Goal: Answer question/provide support: Share knowledge or assist other users

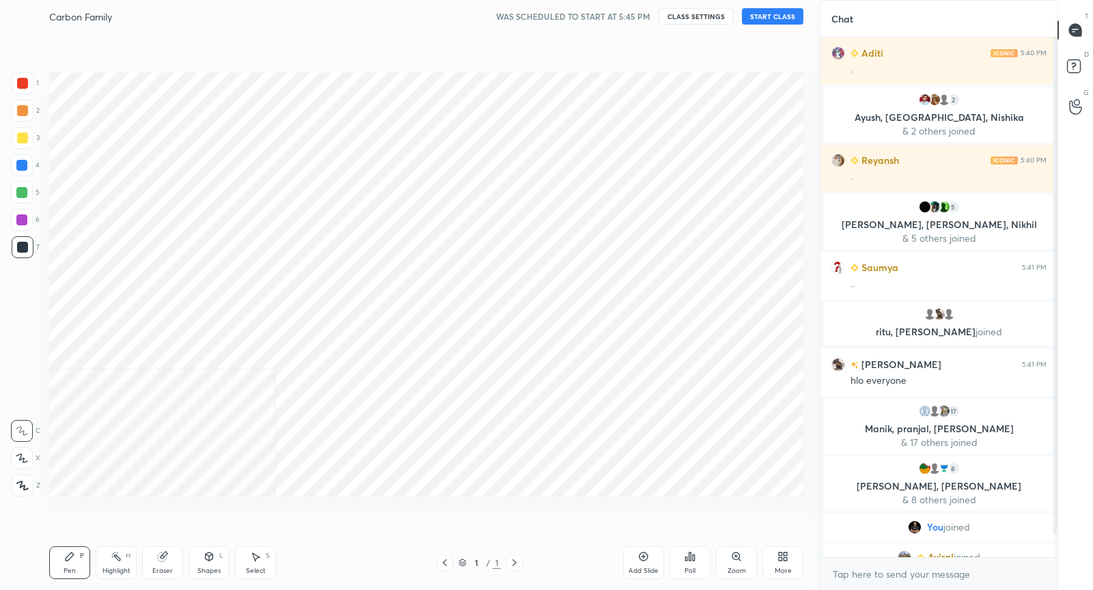
scroll to position [67792, 67530]
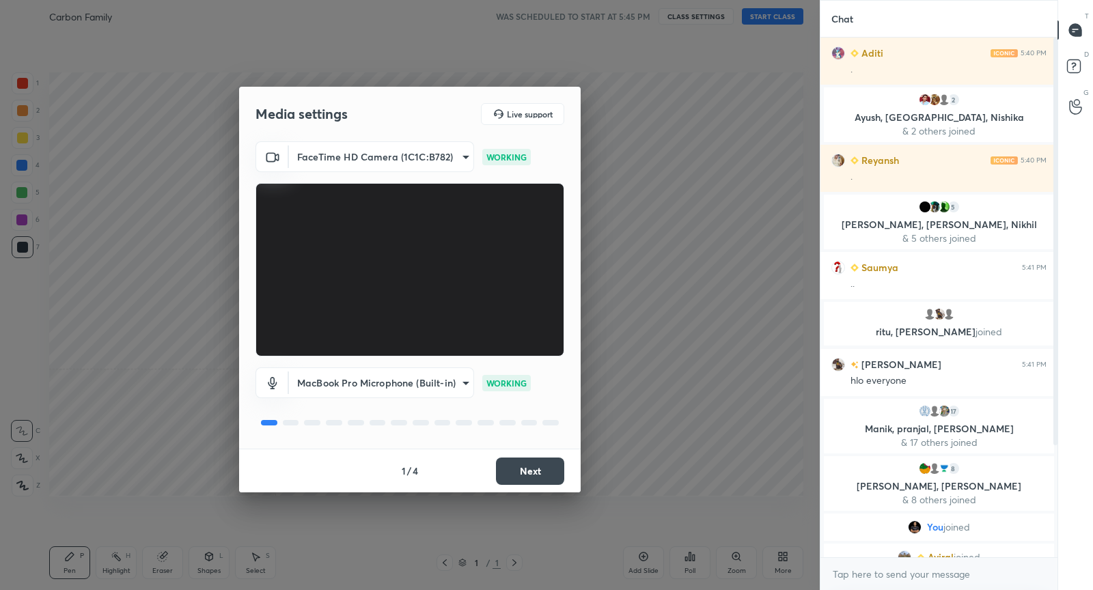
click at [548, 475] on button "Next" at bounding box center [530, 471] width 68 height 27
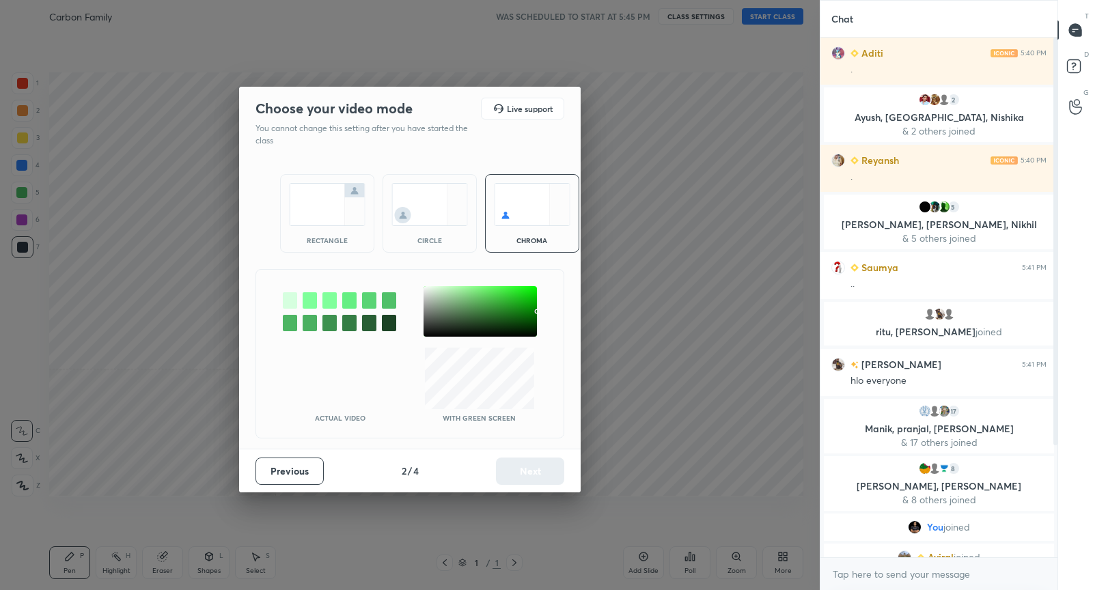
click at [325, 201] on img at bounding box center [327, 204] width 76 height 43
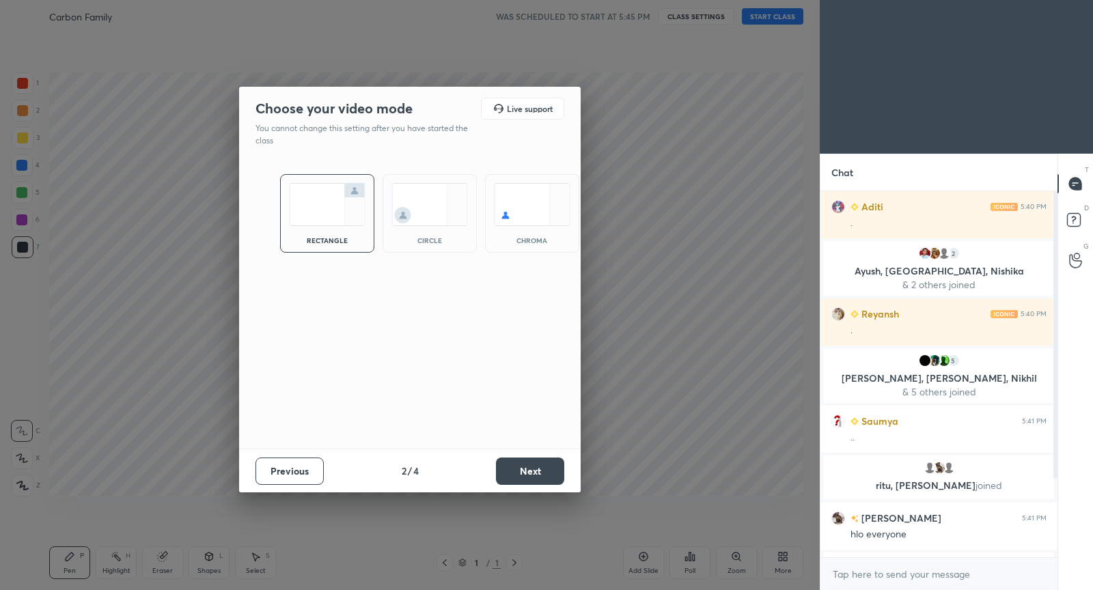
click at [518, 470] on button "Next" at bounding box center [530, 471] width 68 height 27
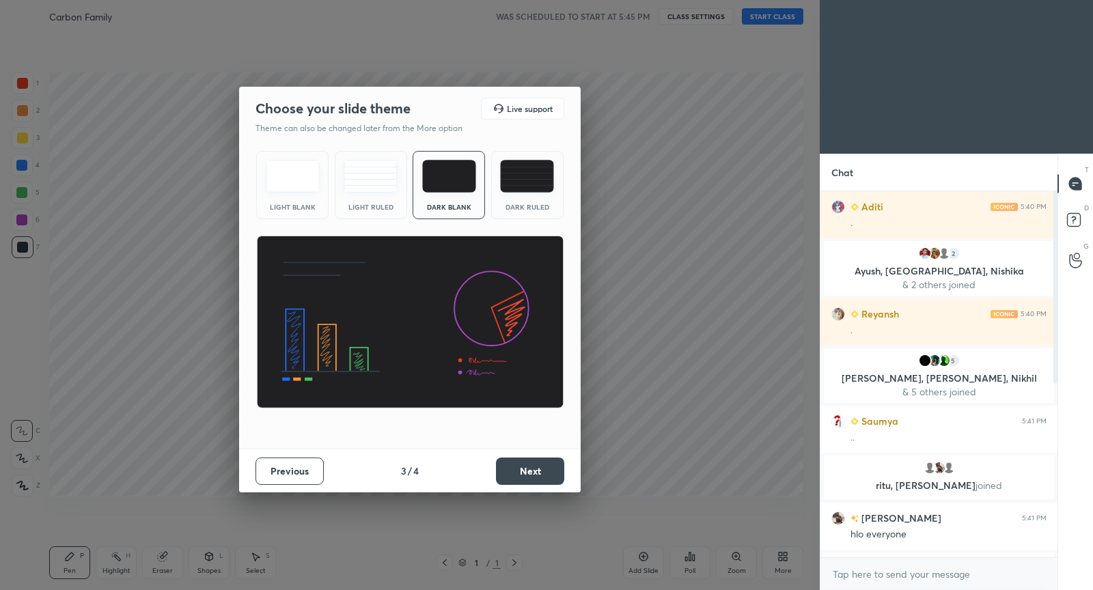
click at [553, 487] on div "Previous 3 / 4 Next" at bounding box center [409, 471] width 341 height 44
click at [553, 476] on button "Next" at bounding box center [530, 471] width 68 height 27
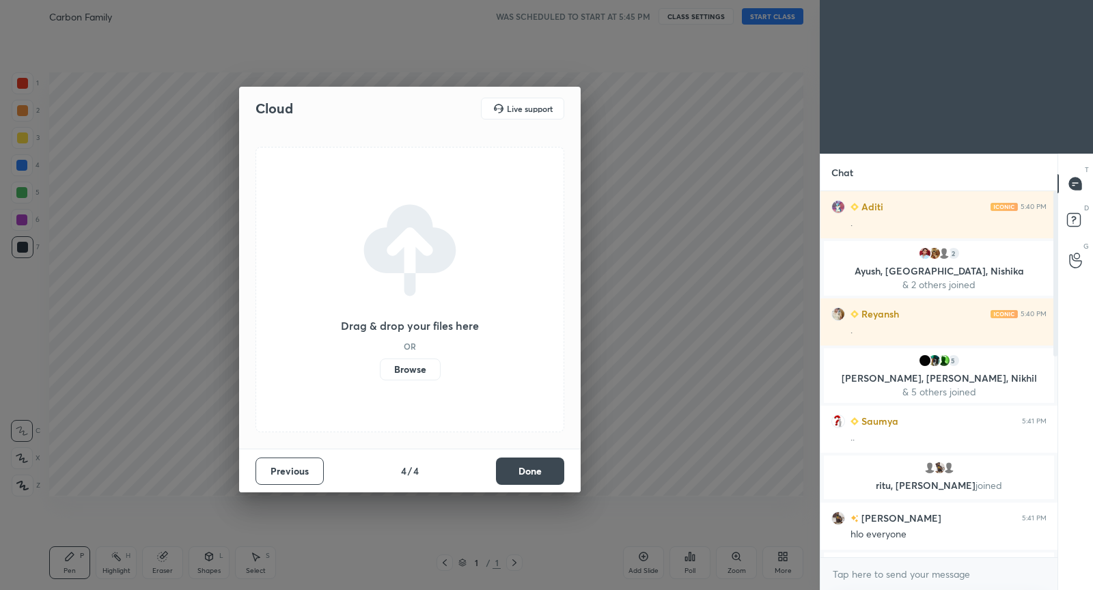
click at [553, 476] on button "Done" at bounding box center [530, 471] width 68 height 27
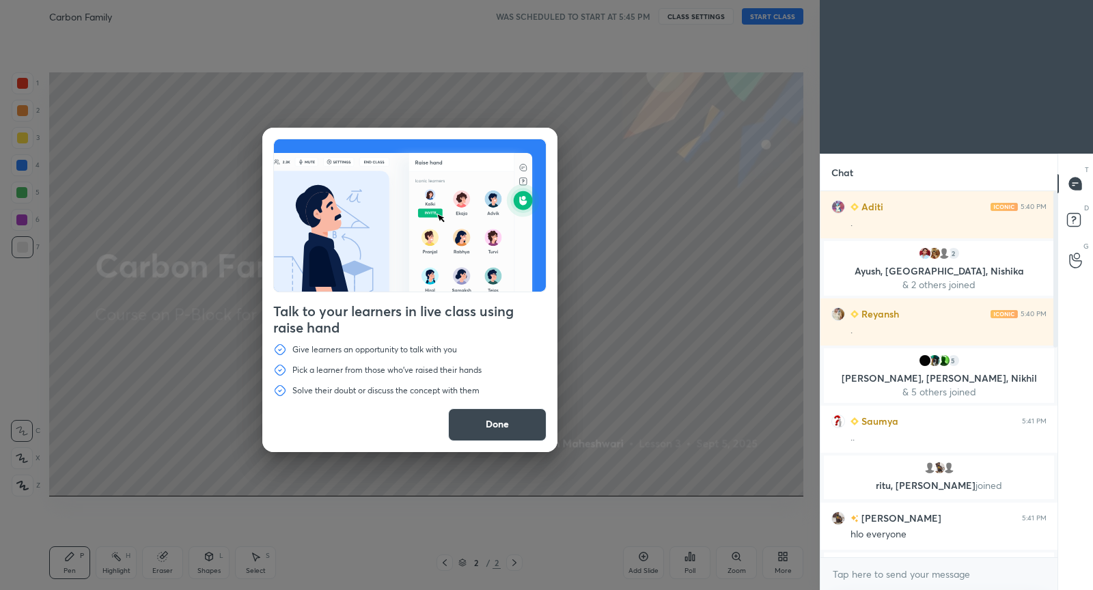
click at [495, 421] on button "Done" at bounding box center [497, 424] width 98 height 33
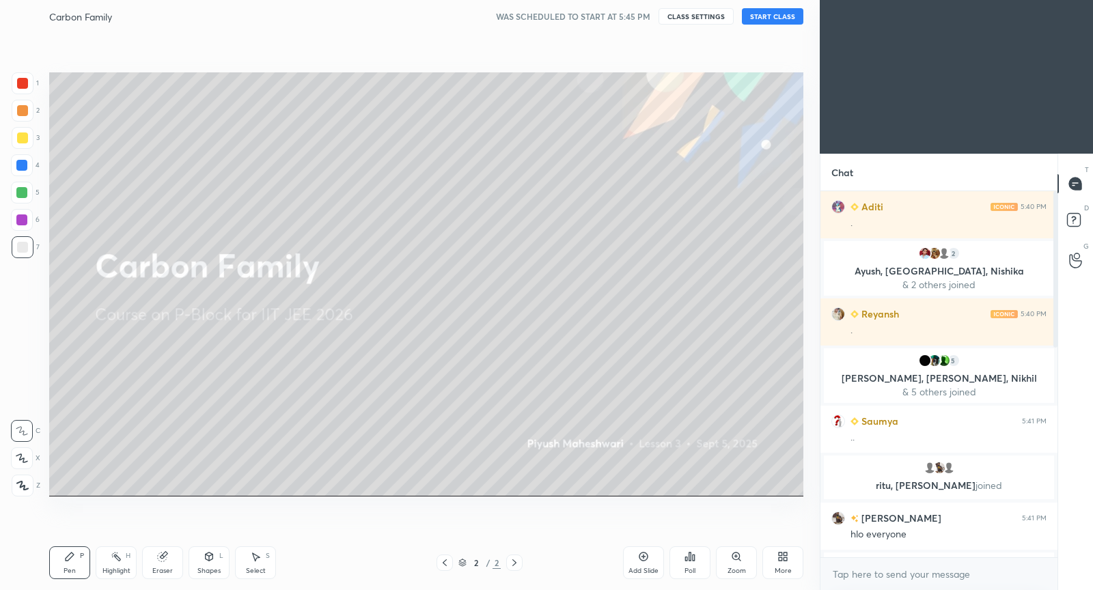
click at [770, 17] on button "START CLASS" at bounding box center [772, 16] width 61 height 16
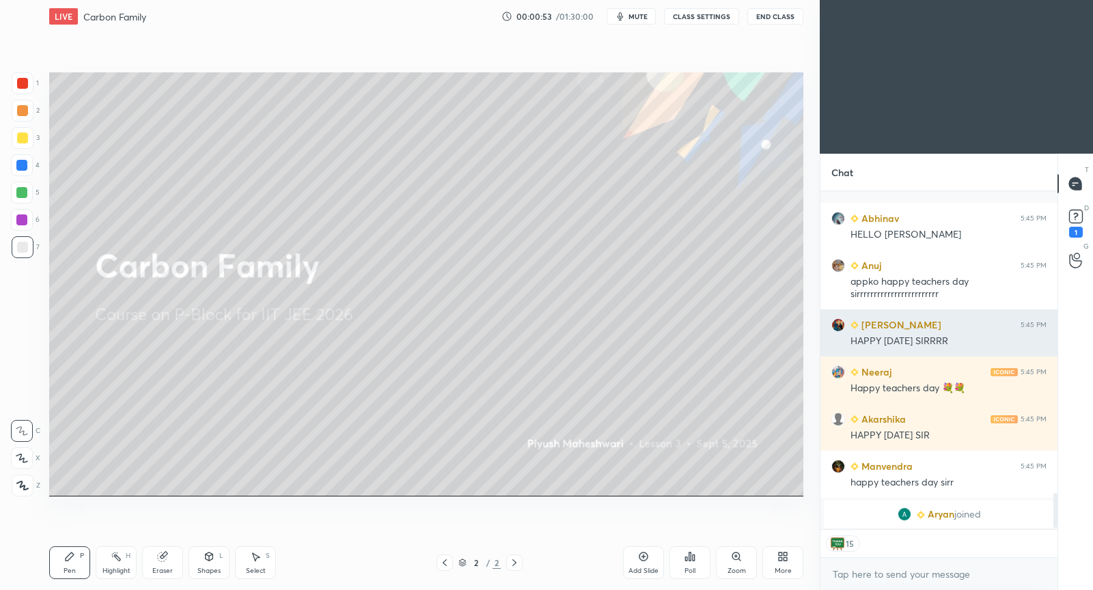
scroll to position [2948, 0]
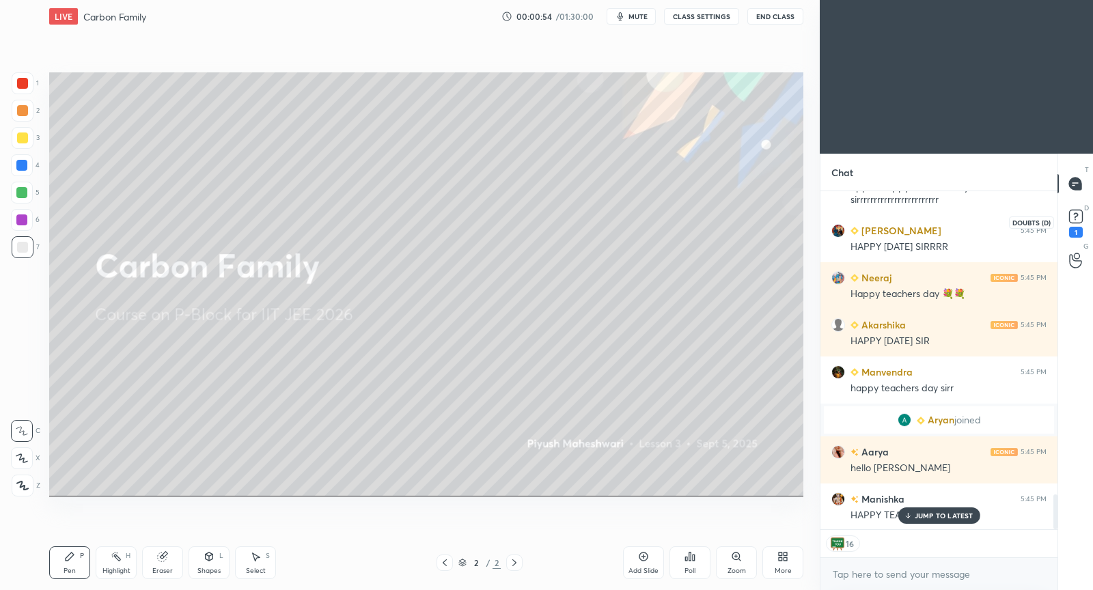
click at [1081, 218] on rect at bounding box center [1075, 216] width 13 height 13
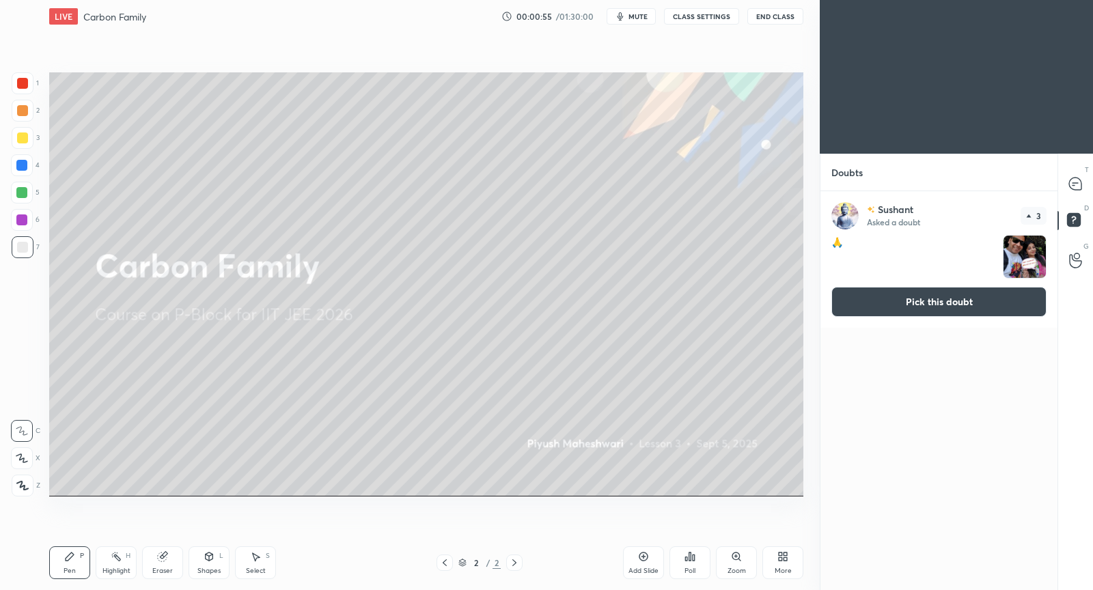
click at [923, 303] on button "Pick this doubt" at bounding box center [938, 302] width 215 height 30
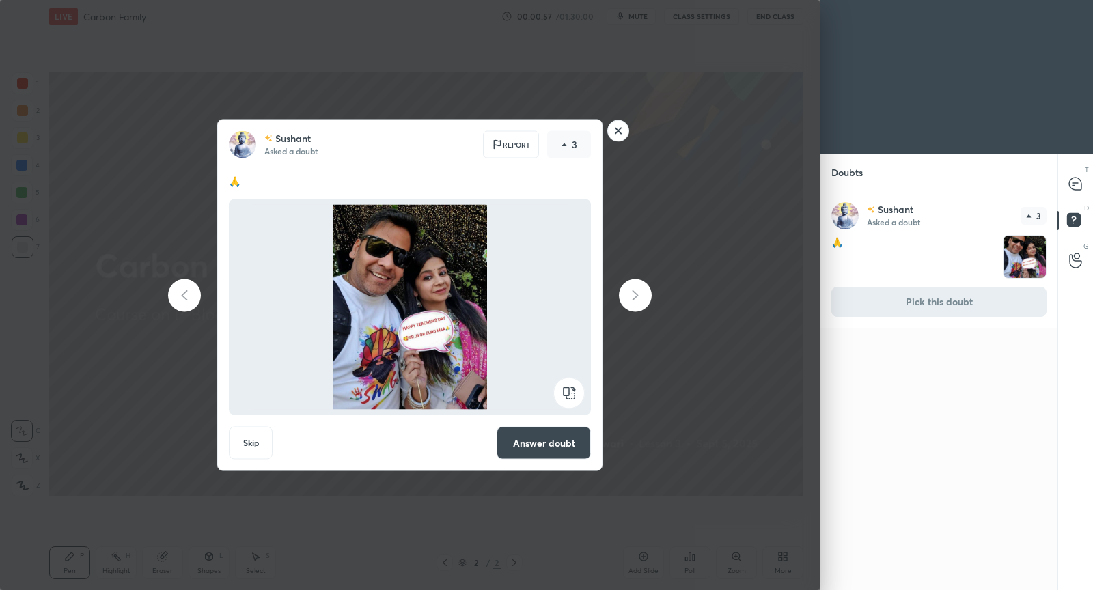
click at [570, 446] on button "Answer doubt" at bounding box center [544, 443] width 94 height 33
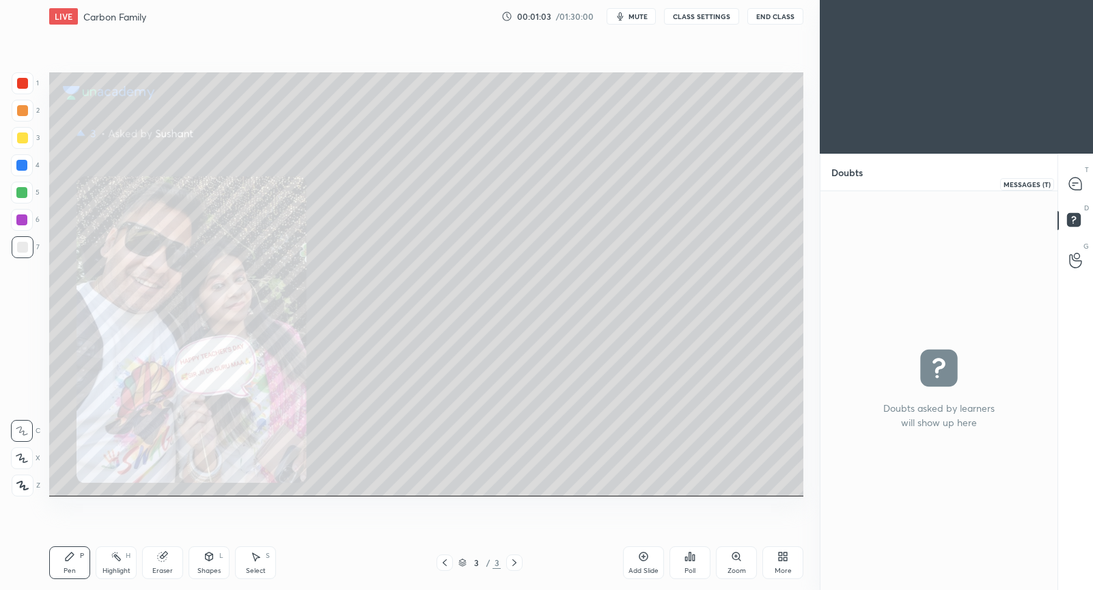
click at [1074, 178] on icon at bounding box center [1075, 184] width 12 height 12
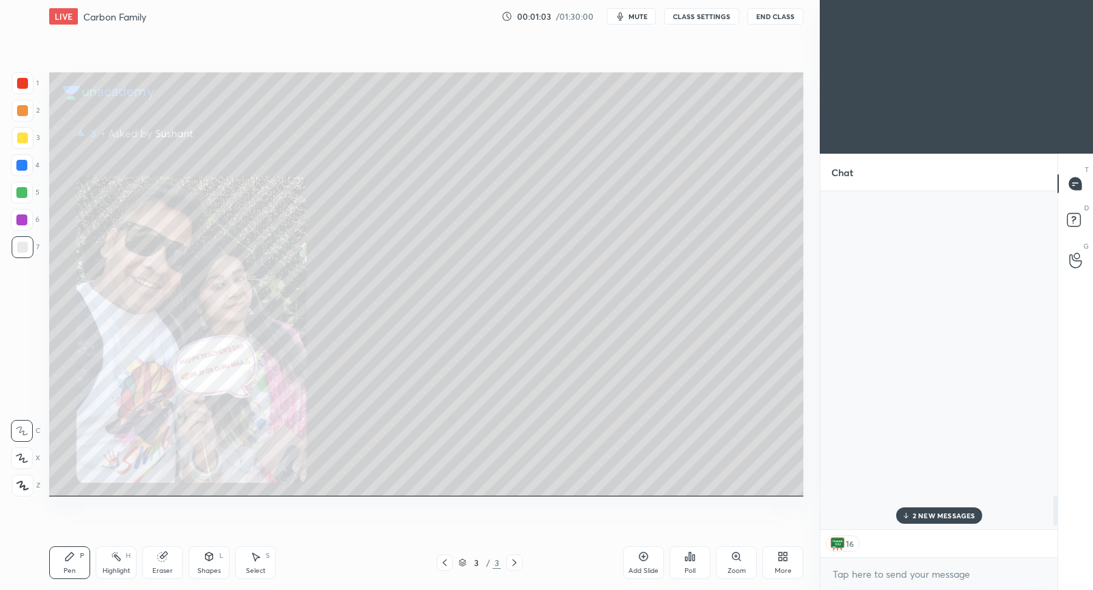
scroll to position [4, 4]
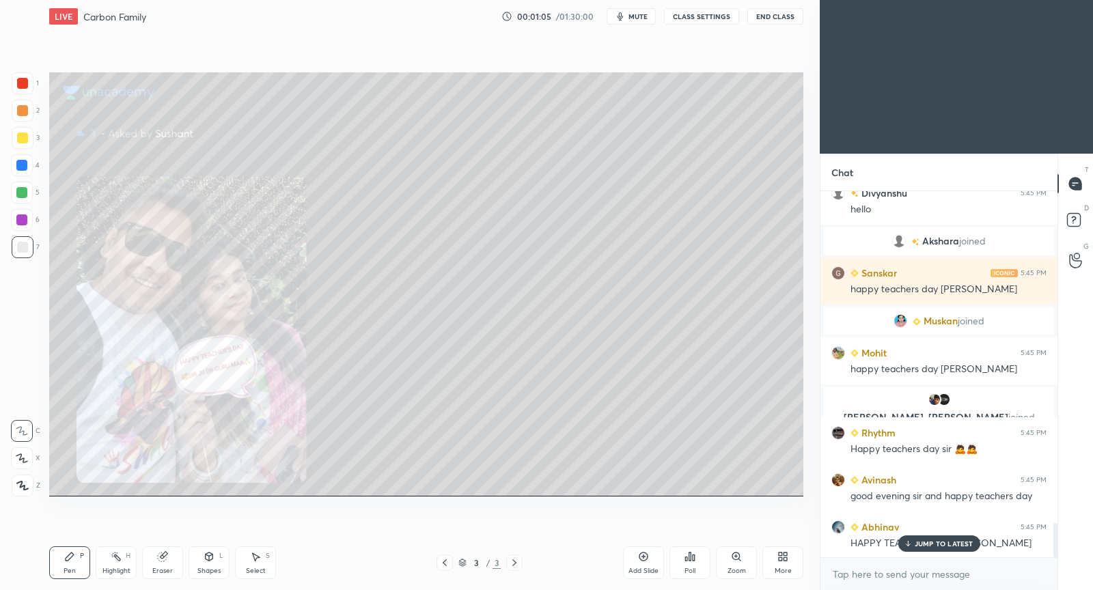
click at [920, 543] on p "JUMP TO LATEST" at bounding box center [943, 544] width 59 height 8
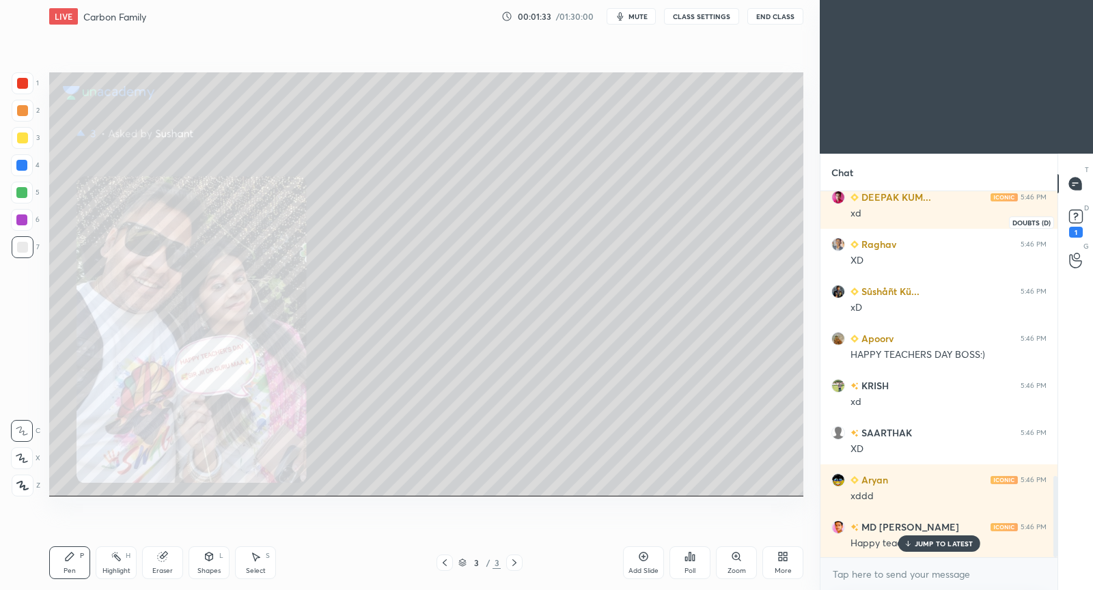
click at [1074, 214] on rect at bounding box center [1075, 216] width 13 height 13
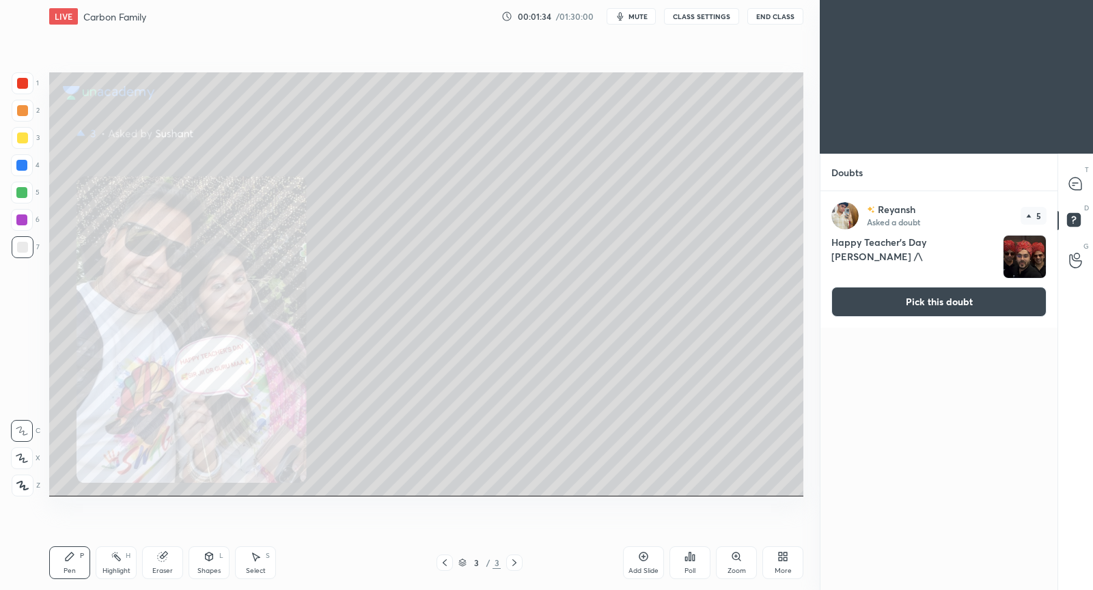
click at [938, 294] on button "Pick this doubt" at bounding box center [938, 302] width 215 height 30
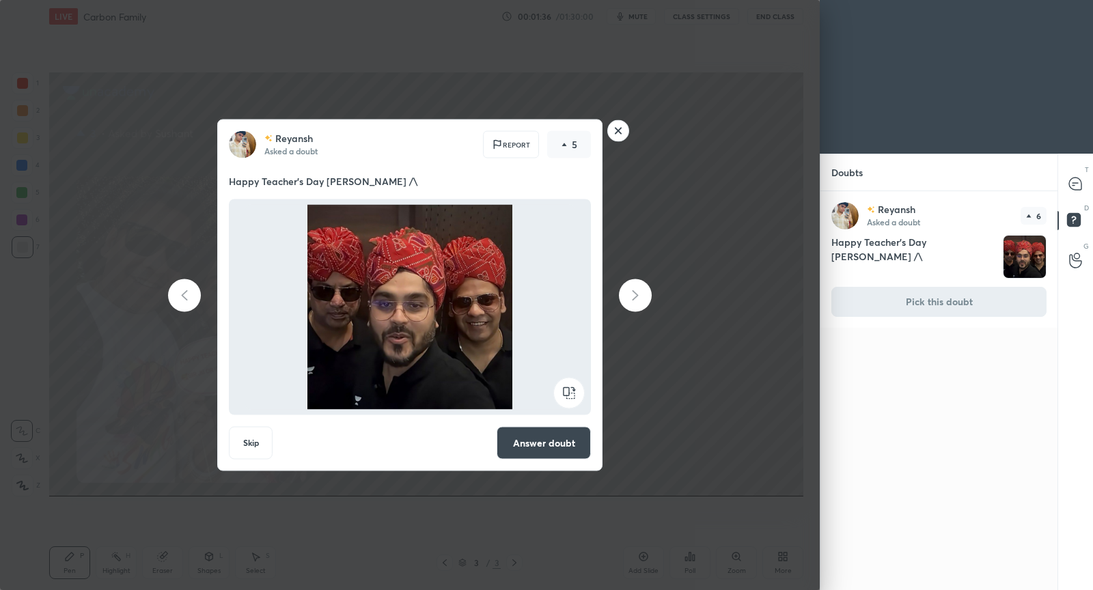
click at [585, 443] on button "Answer doubt" at bounding box center [544, 443] width 94 height 33
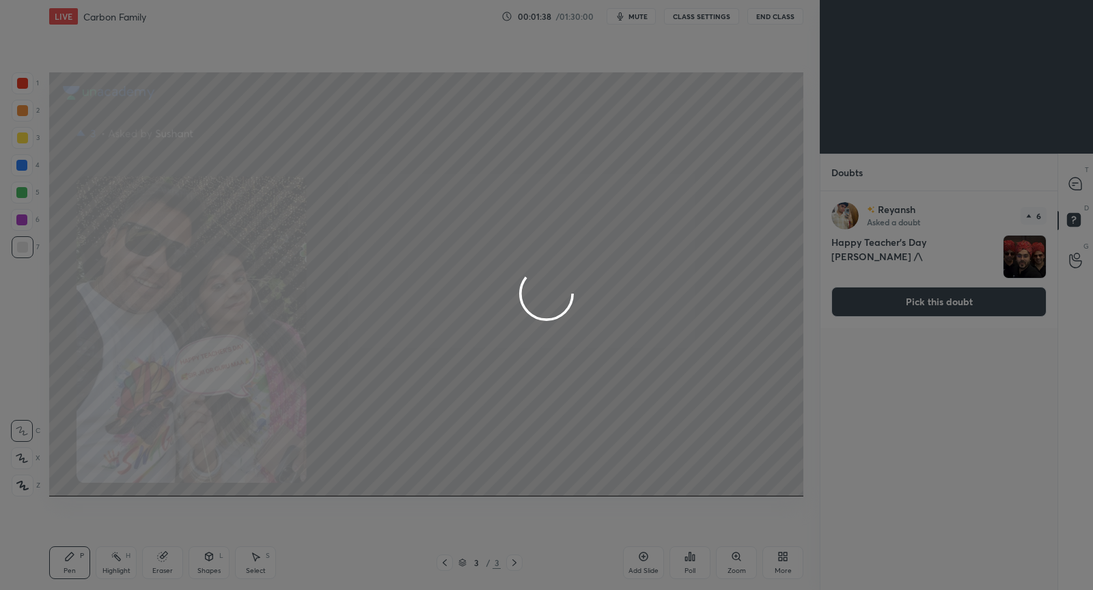
click at [1072, 185] on div at bounding box center [546, 295] width 1093 height 590
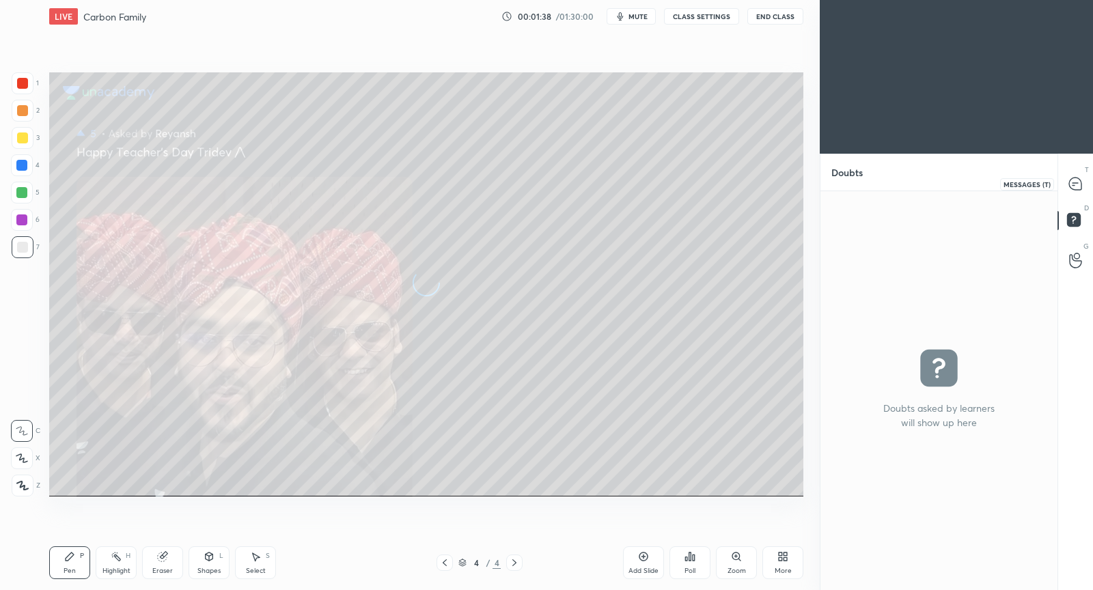
click at [1072, 185] on icon at bounding box center [1075, 184] width 12 height 12
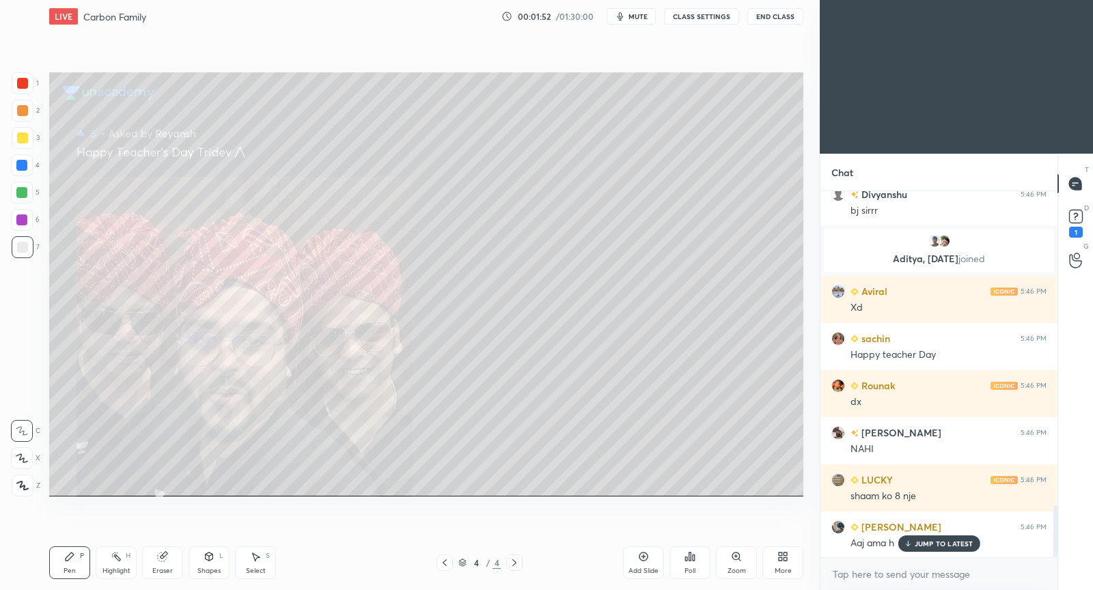
click at [968, 546] on p "JUMP TO LATEST" at bounding box center [943, 544] width 59 height 8
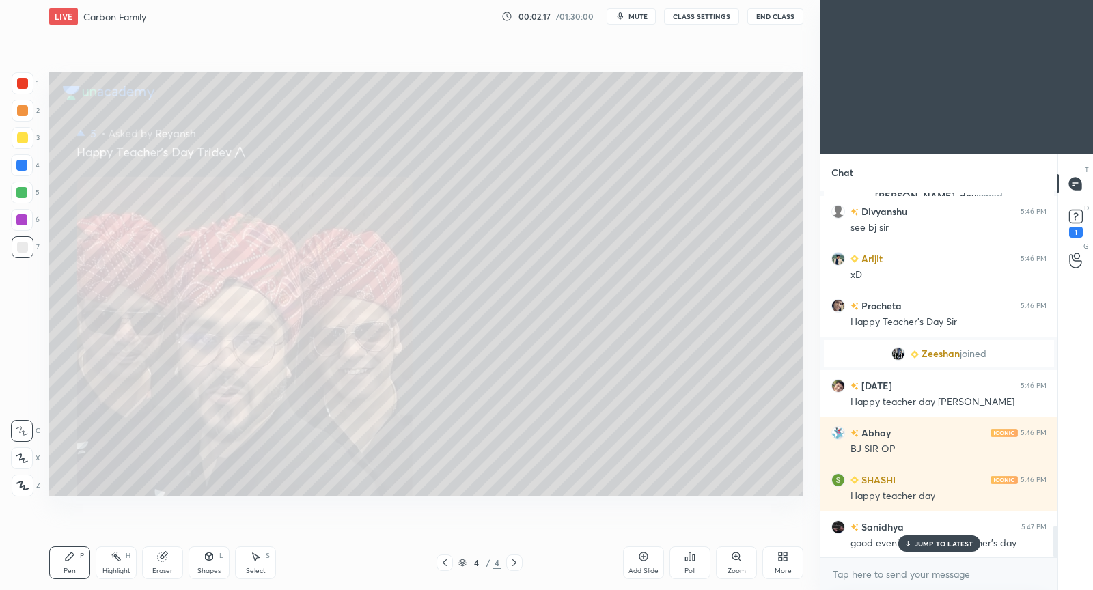
click at [937, 543] on p "JUMP TO LATEST" at bounding box center [943, 544] width 59 height 8
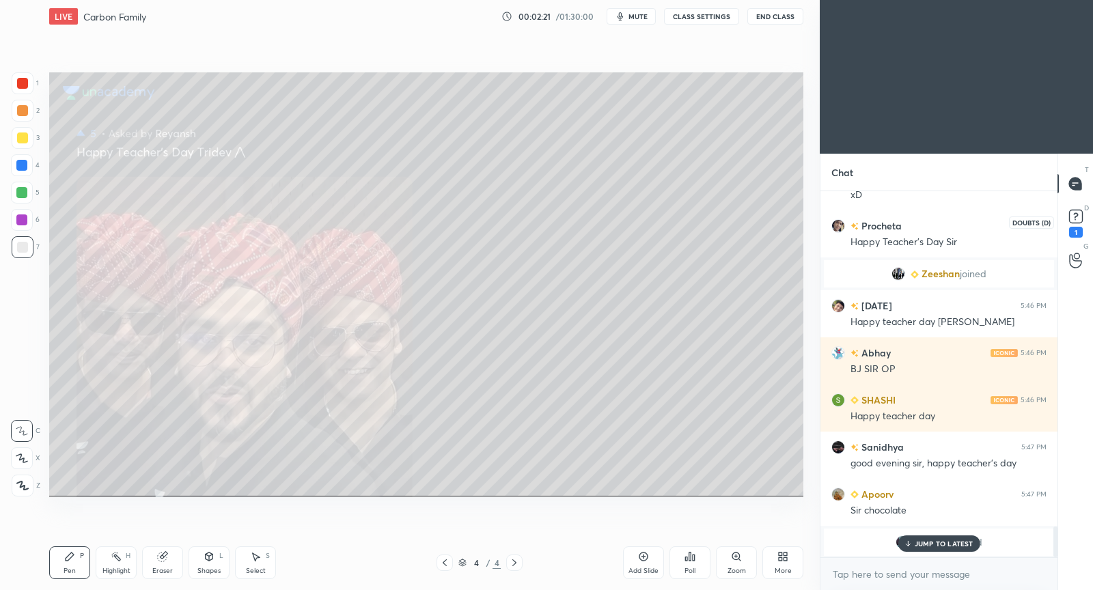
click at [1072, 217] on rect at bounding box center [1075, 216] width 13 height 13
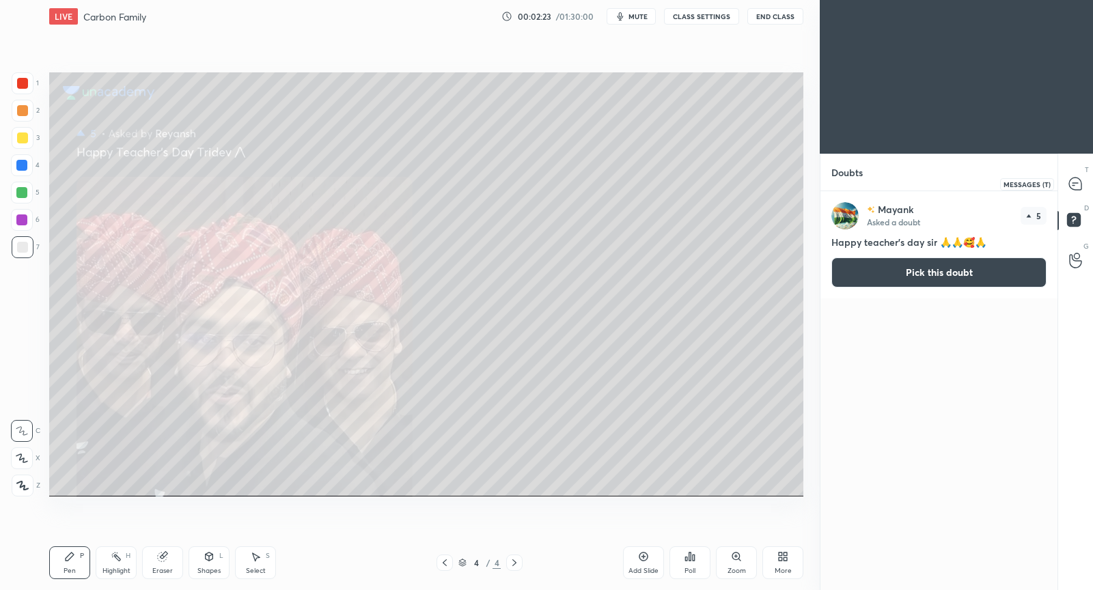
click at [1074, 180] on icon at bounding box center [1075, 184] width 12 height 12
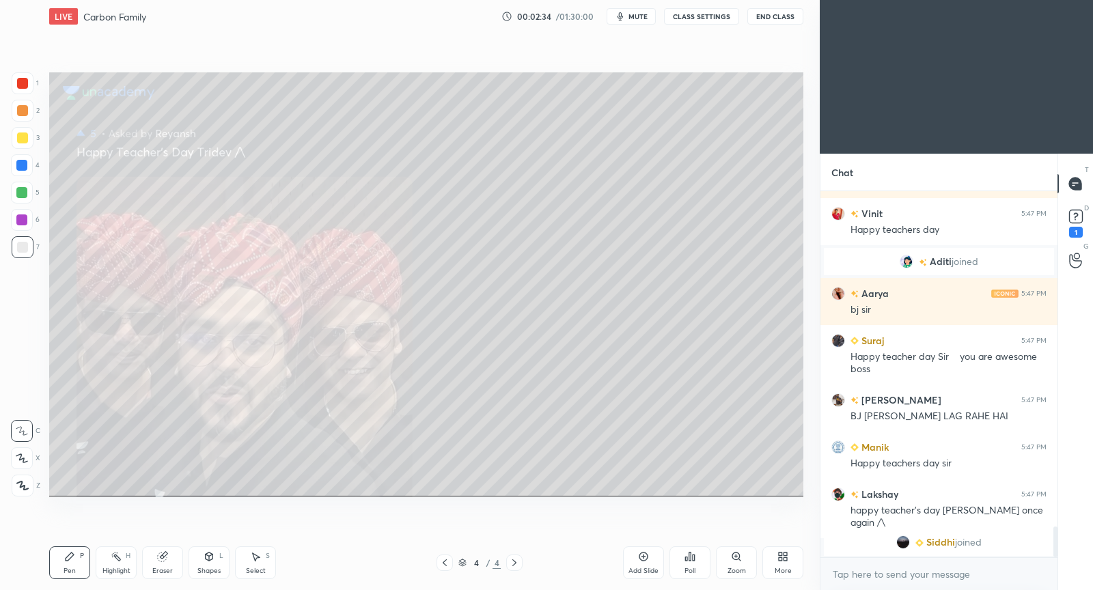
click at [944, 541] on span "Siddhi" at bounding box center [940, 542] width 29 height 11
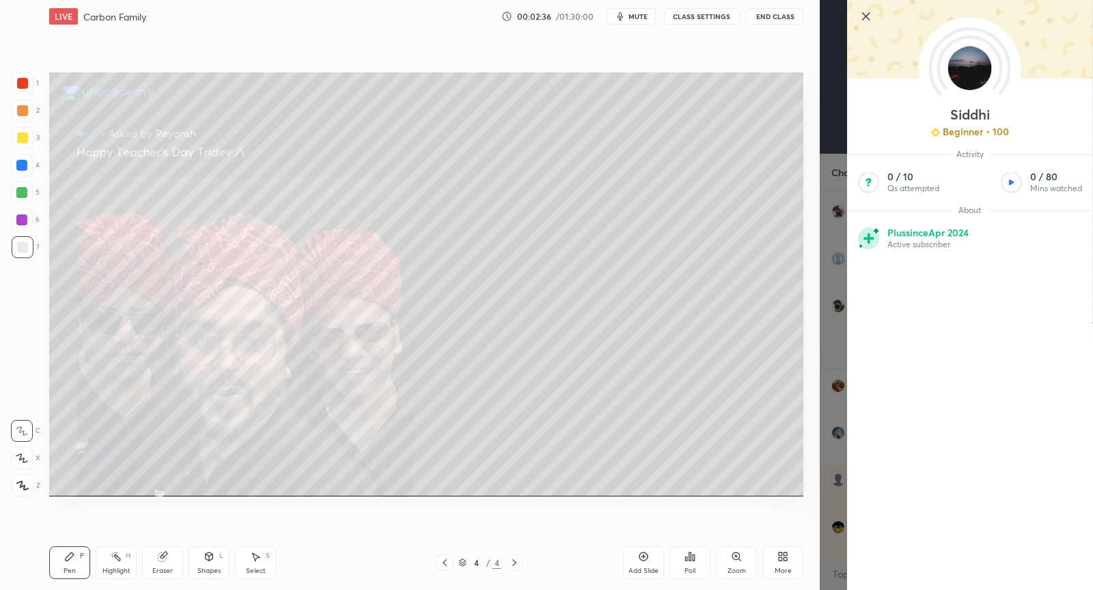
click at [870, 13] on icon at bounding box center [866, 16] width 16 height 16
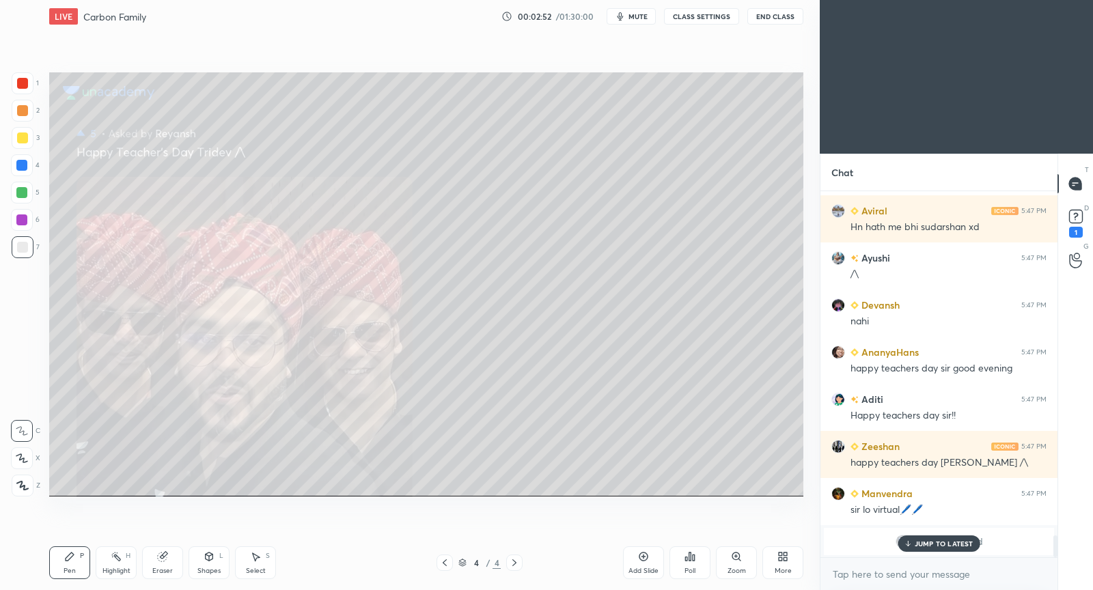
click at [923, 546] on p "JUMP TO LATEST" at bounding box center [943, 544] width 59 height 8
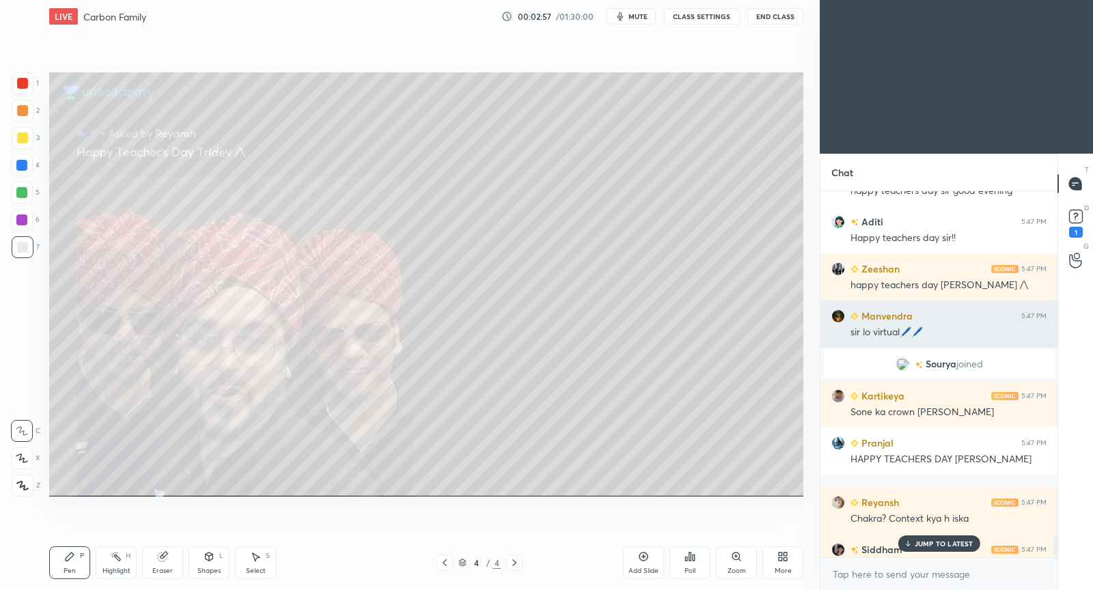
click at [912, 333] on div "sir lo virtual🖊️🖊️" at bounding box center [948, 333] width 196 height 14
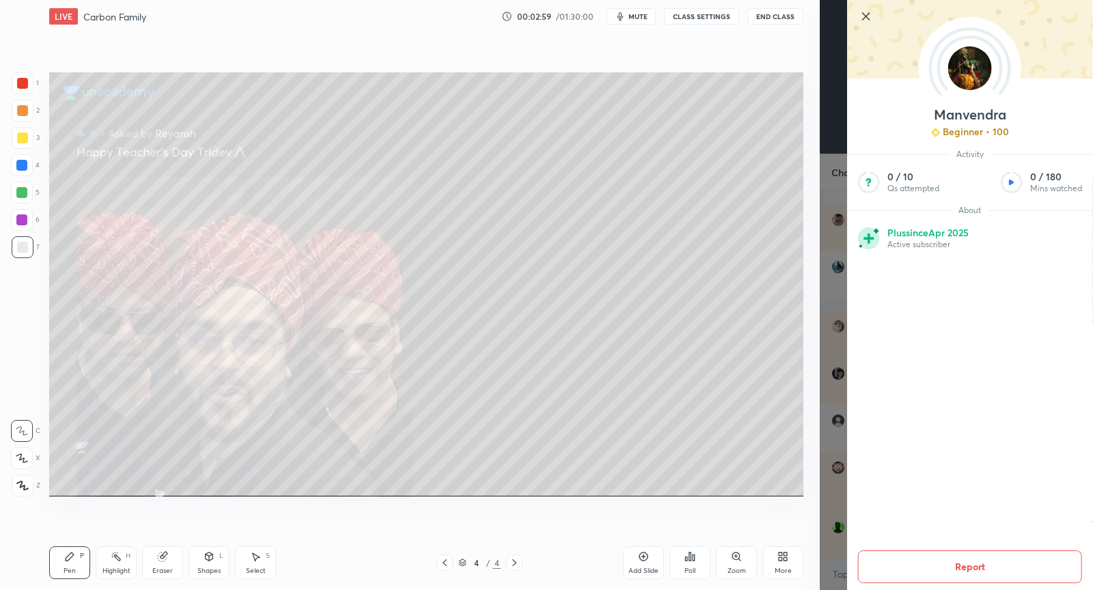
click at [863, 14] on icon at bounding box center [866, 16] width 7 height 7
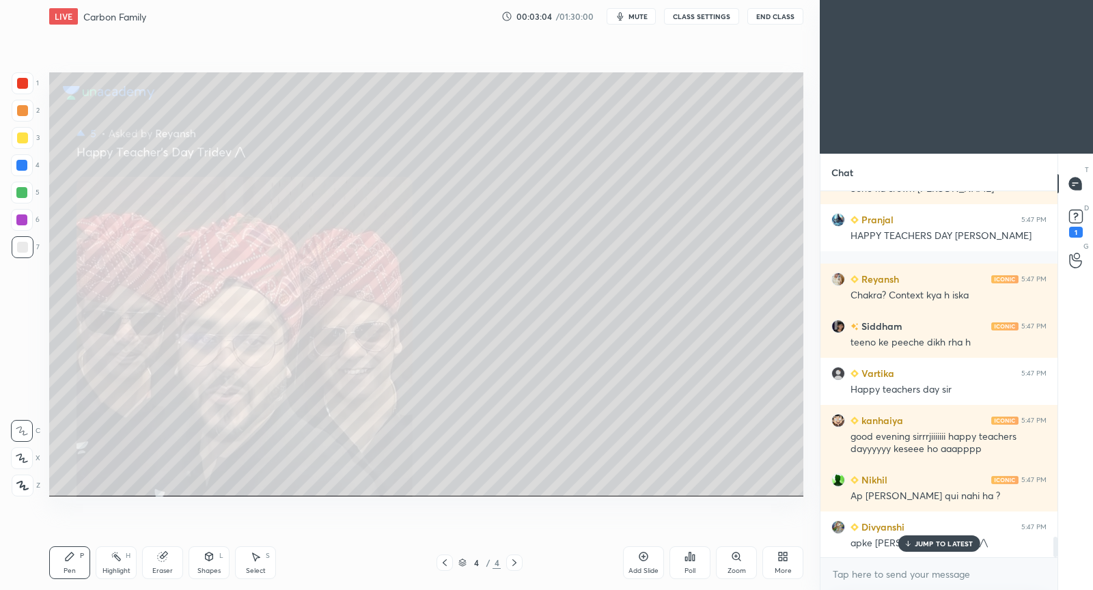
click at [932, 548] on p "JUMP TO LATEST" at bounding box center [943, 544] width 59 height 8
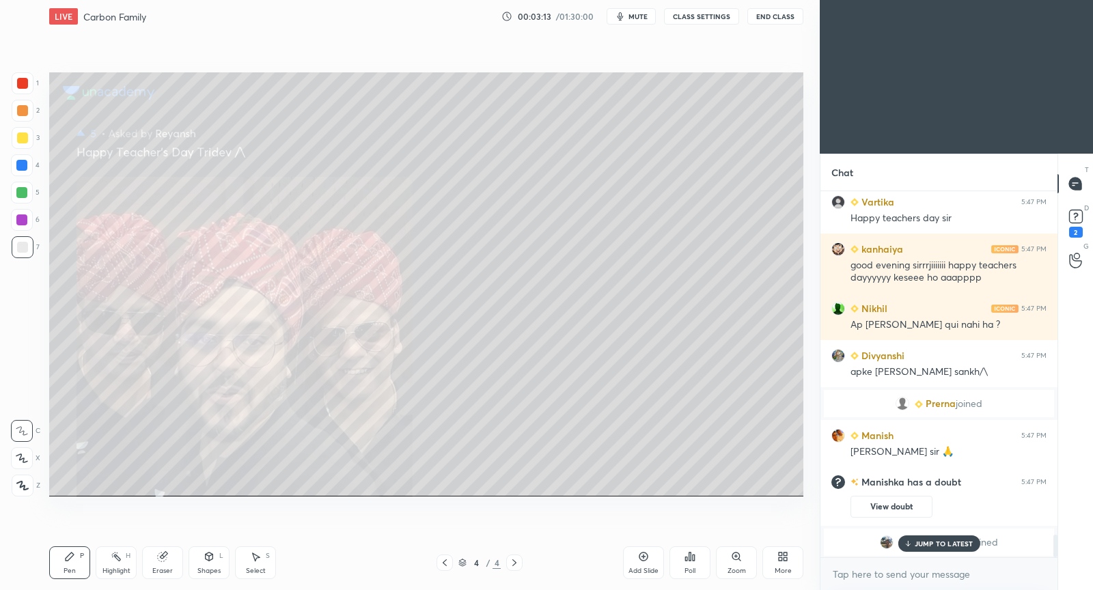
scroll to position [5532, 0]
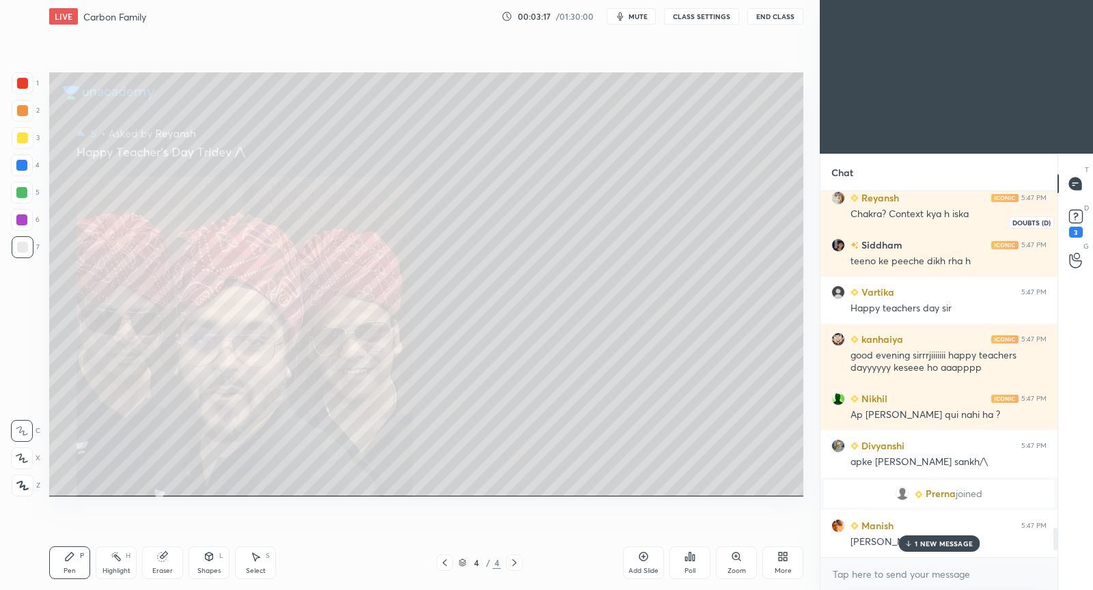
click at [1077, 217] on rect at bounding box center [1075, 216] width 13 height 13
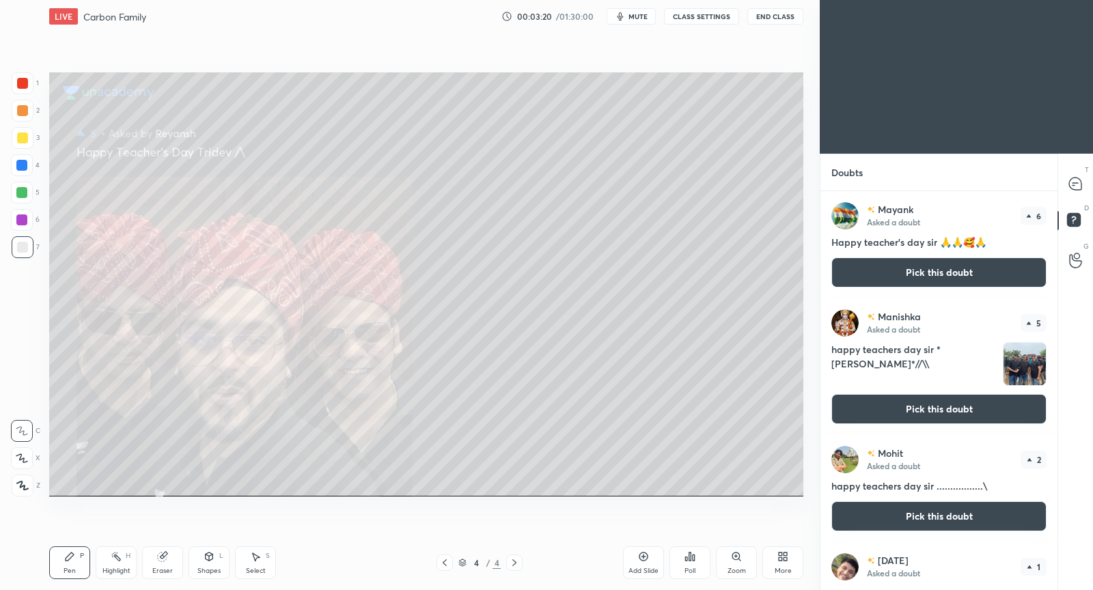
click at [927, 411] on button "Pick this doubt" at bounding box center [938, 409] width 215 height 30
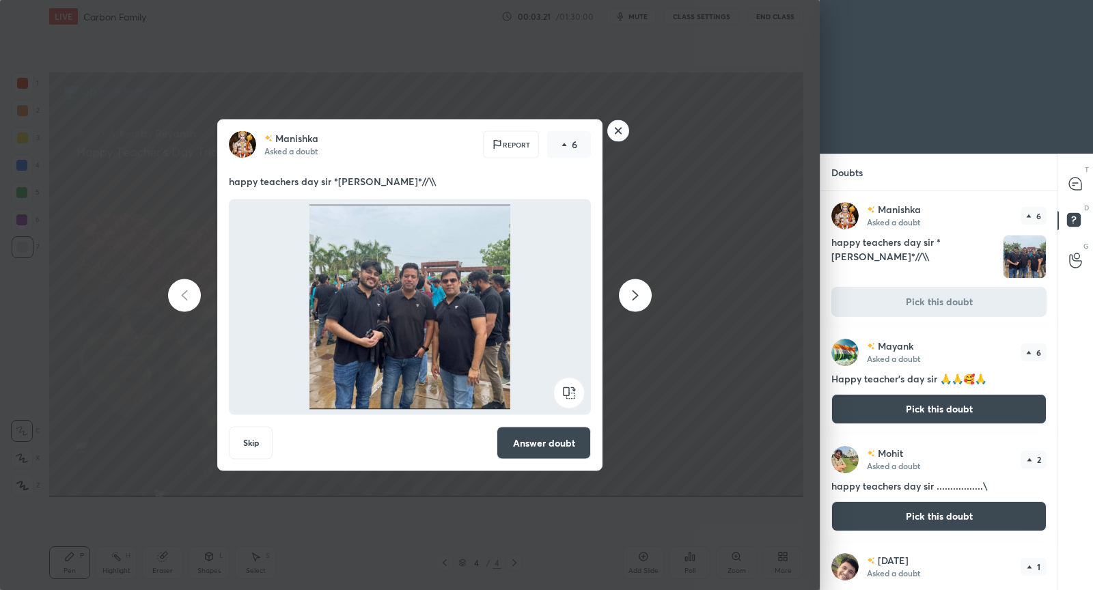
click at [538, 438] on button "Answer doubt" at bounding box center [544, 443] width 94 height 33
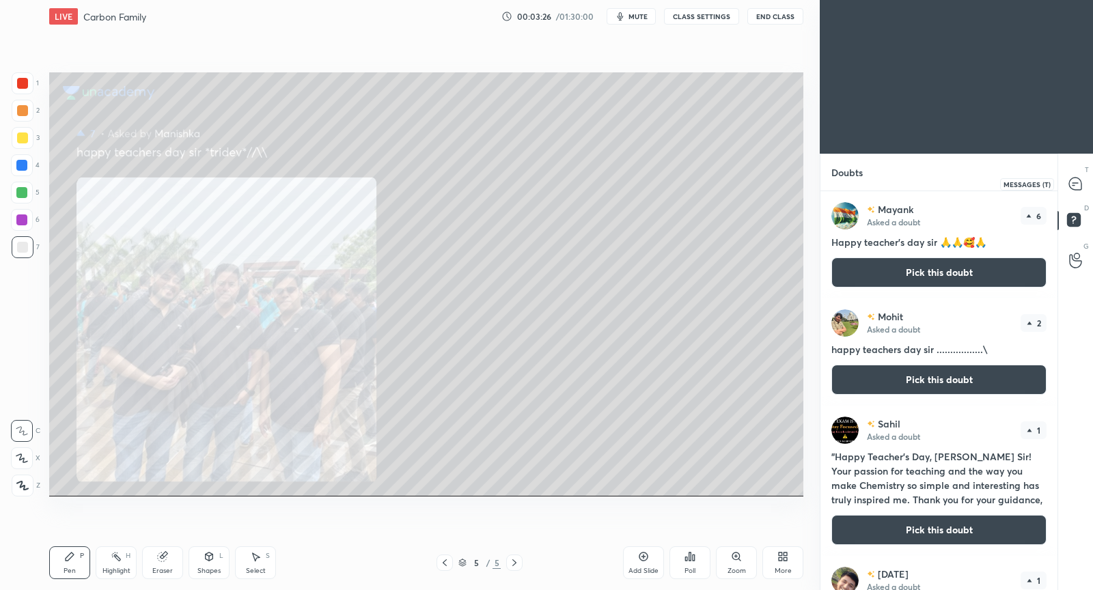
click at [1074, 186] on icon at bounding box center [1075, 184] width 12 height 12
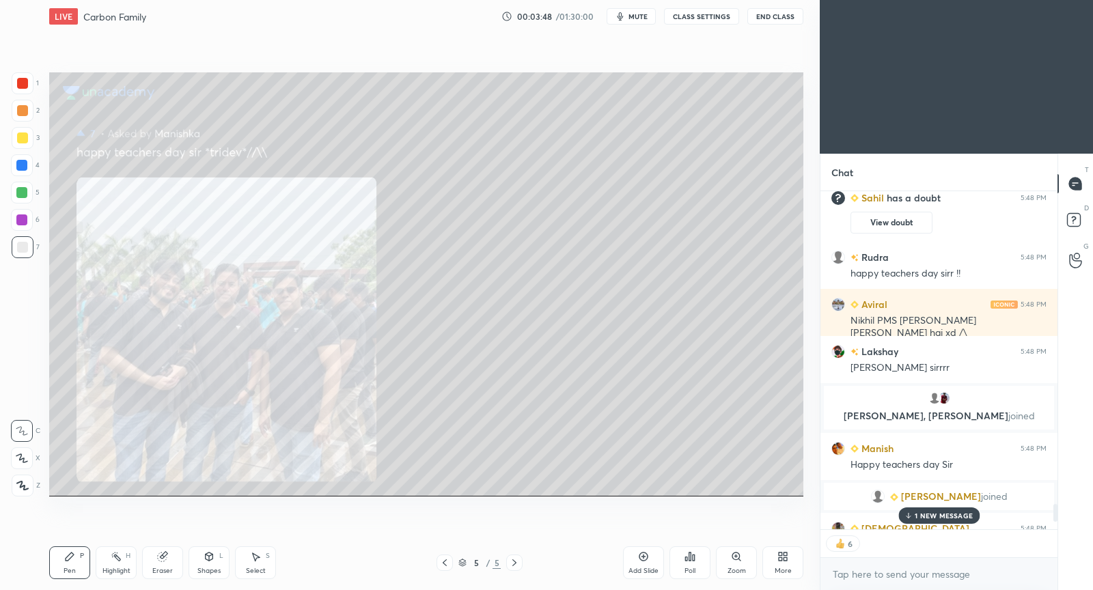
scroll to position [6397, 0]
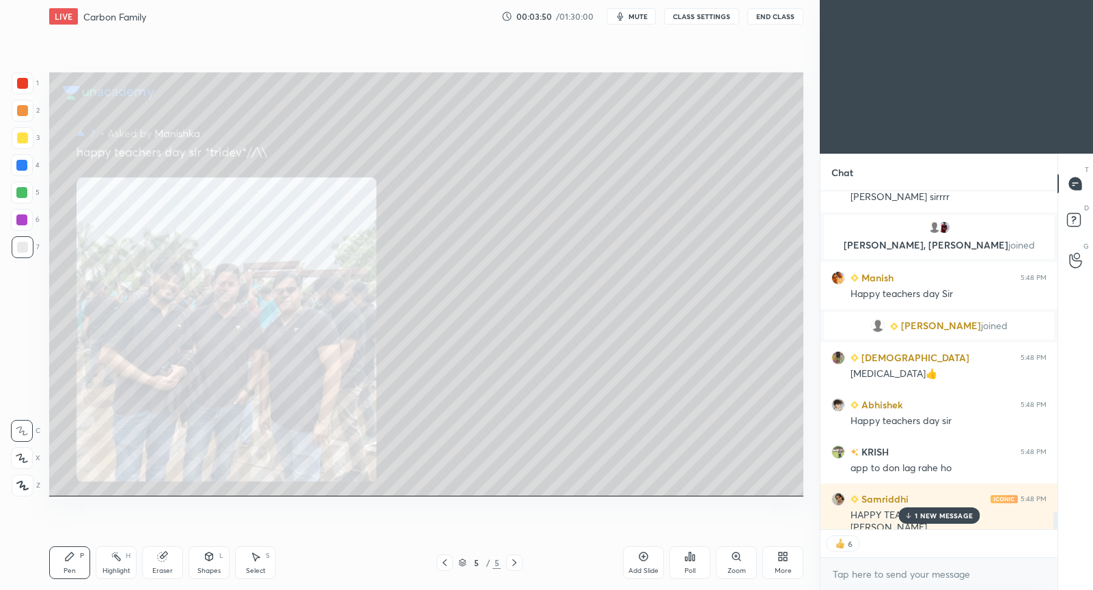
click at [944, 517] on p "1 NEW MESSAGE" at bounding box center [943, 516] width 58 height 8
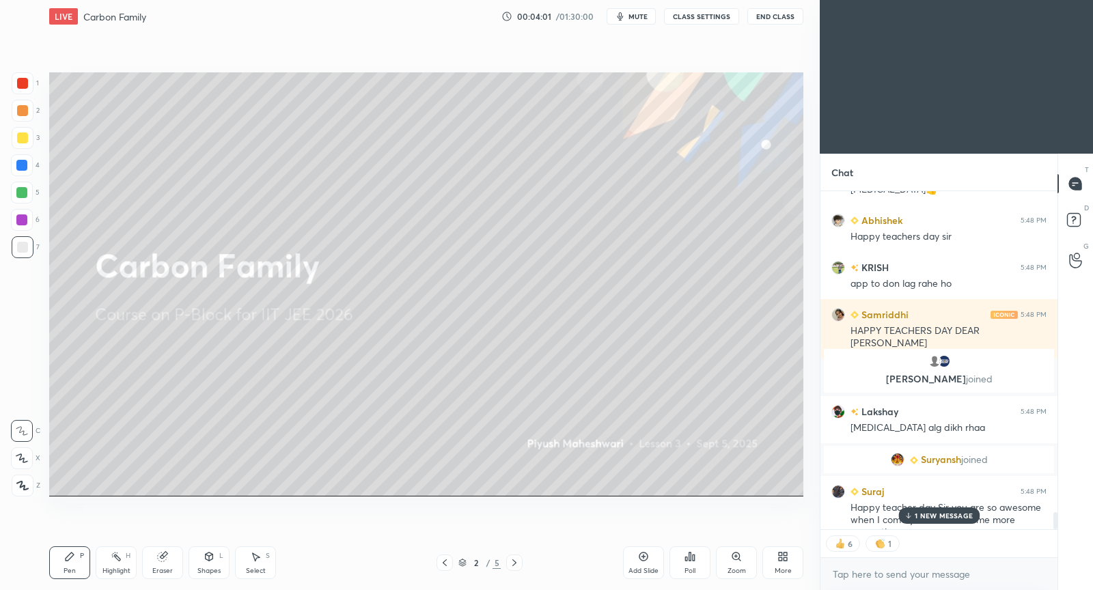
scroll to position [6496, 0]
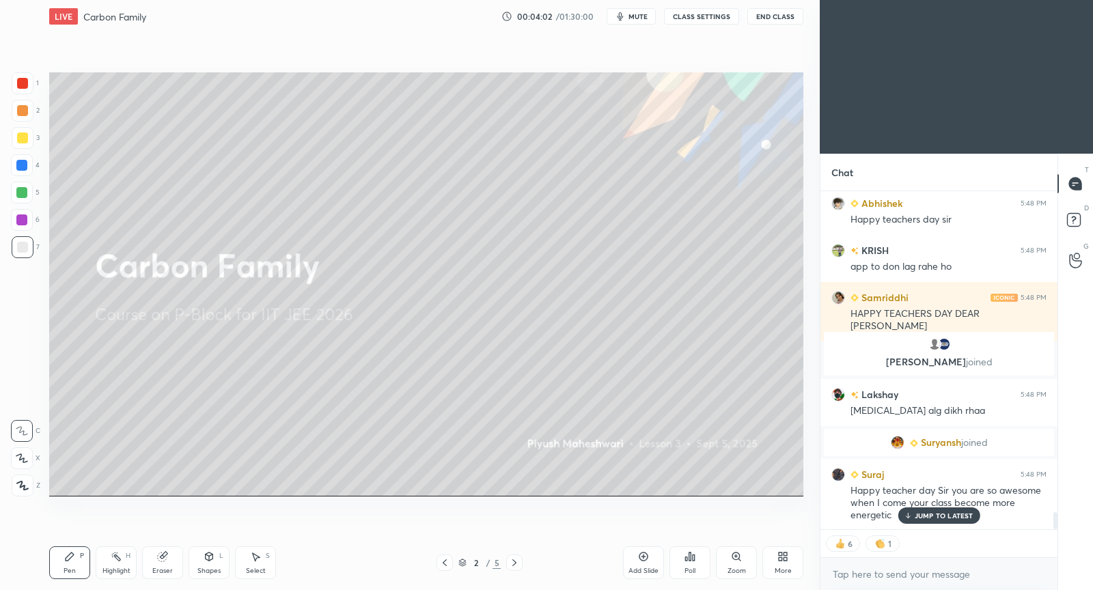
click at [969, 517] on p "JUMP TO LATEST" at bounding box center [943, 516] width 59 height 8
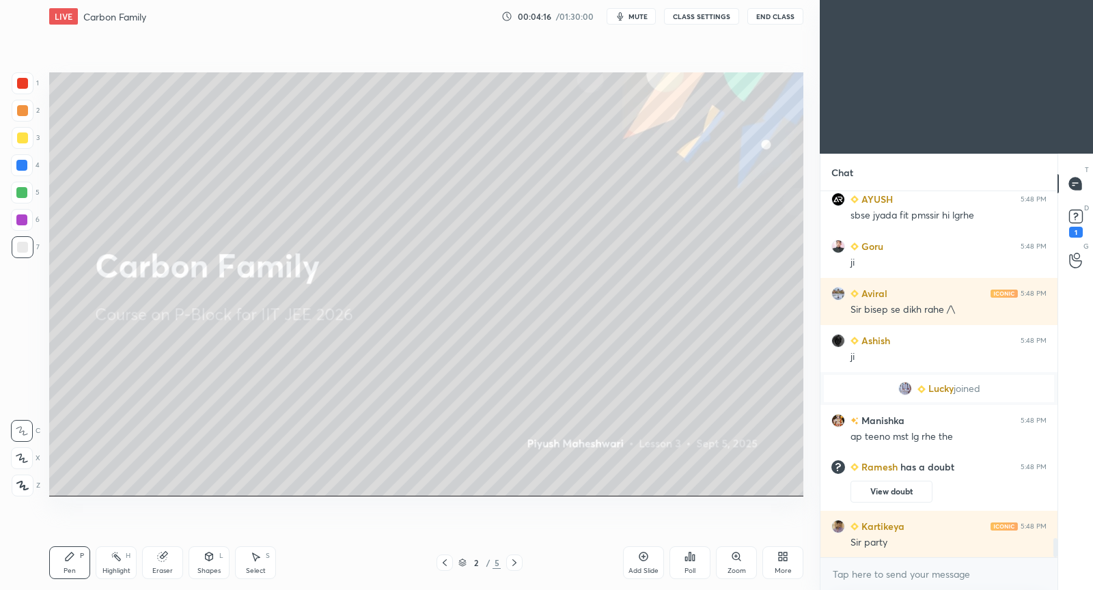
scroll to position [6821, 0]
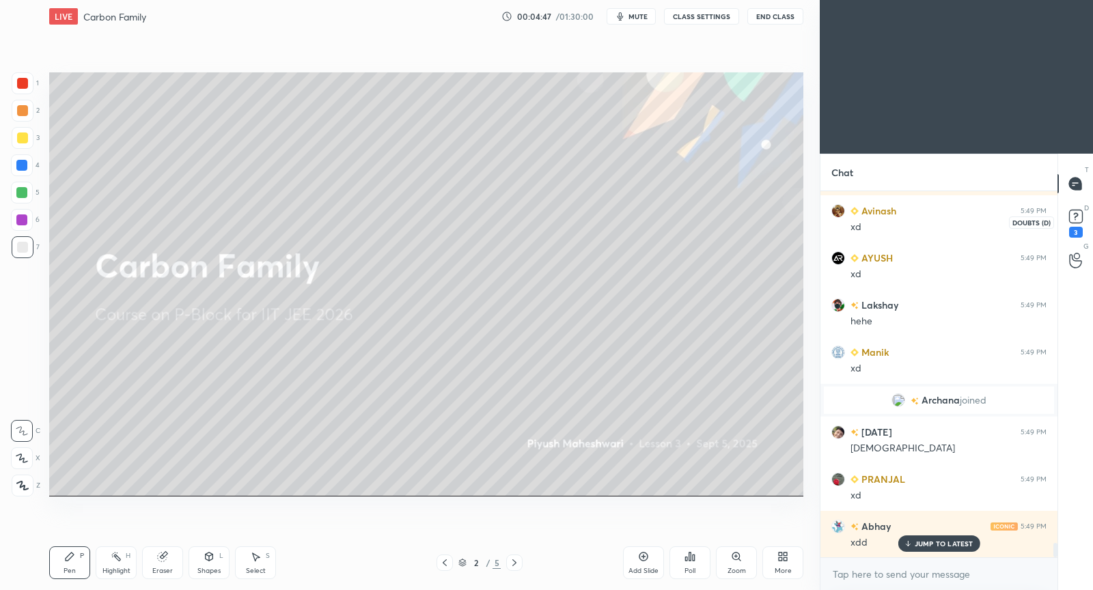
click at [1072, 222] on rect at bounding box center [1075, 216] width 13 height 13
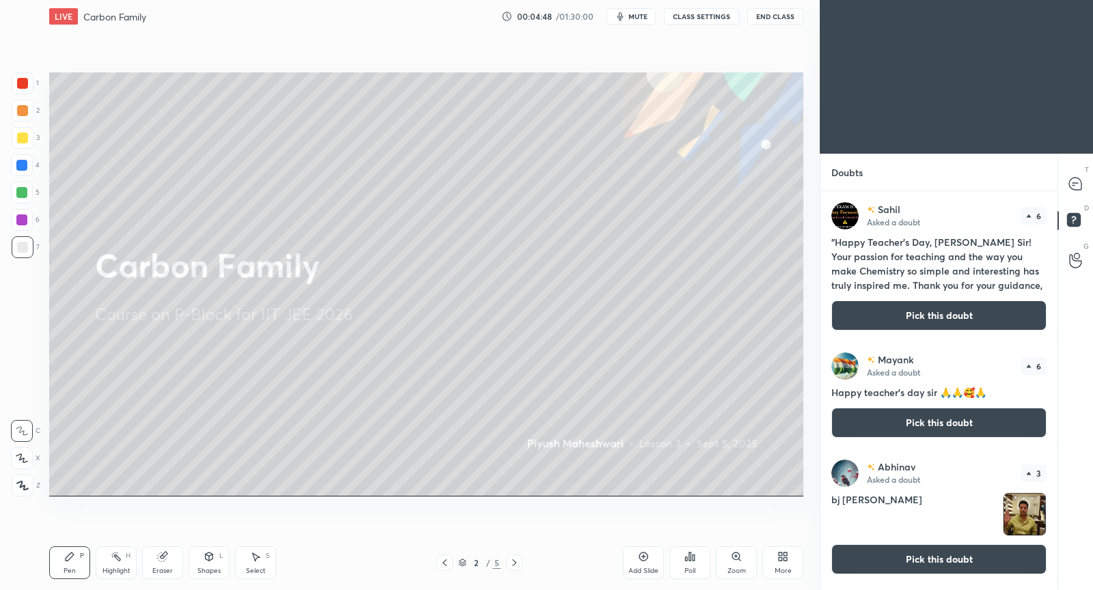
click at [924, 305] on button "Pick this doubt" at bounding box center [938, 315] width 215 height 30
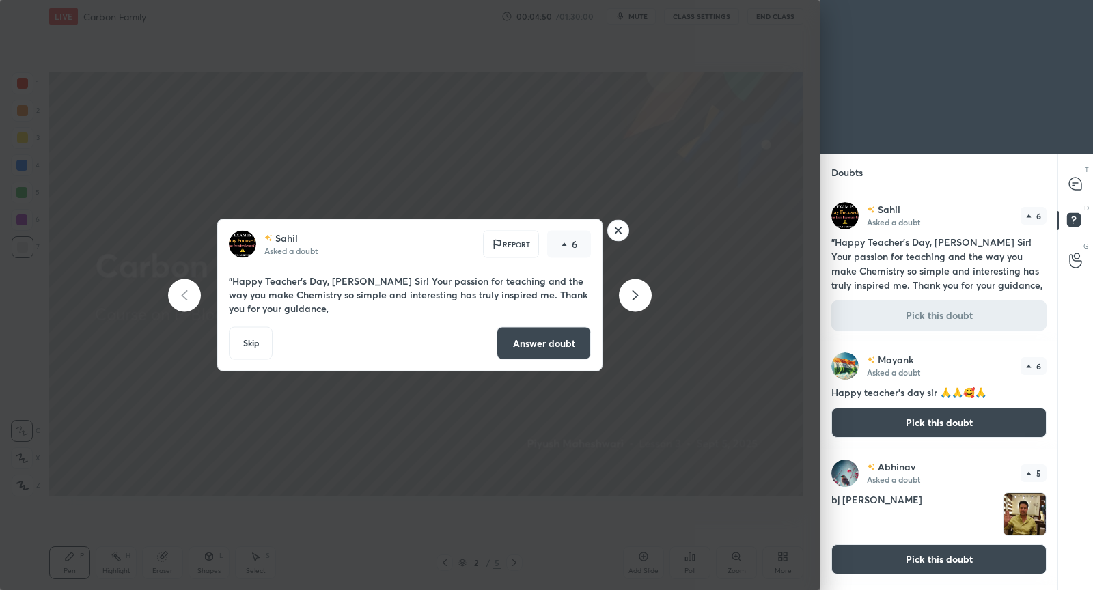
click at [531, 341] on button "Answer doubt" at bounding box center [544, 343] width 94 height 33
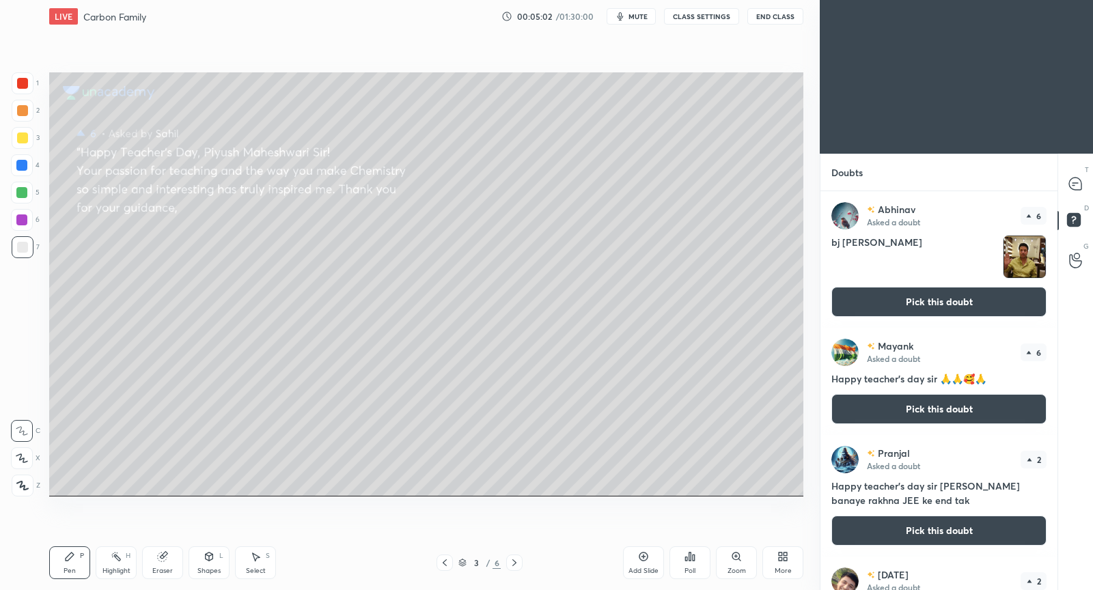
click at [917, 310] on button "Pick this doubt" at bounding box center [938, 302] width 215 height 30
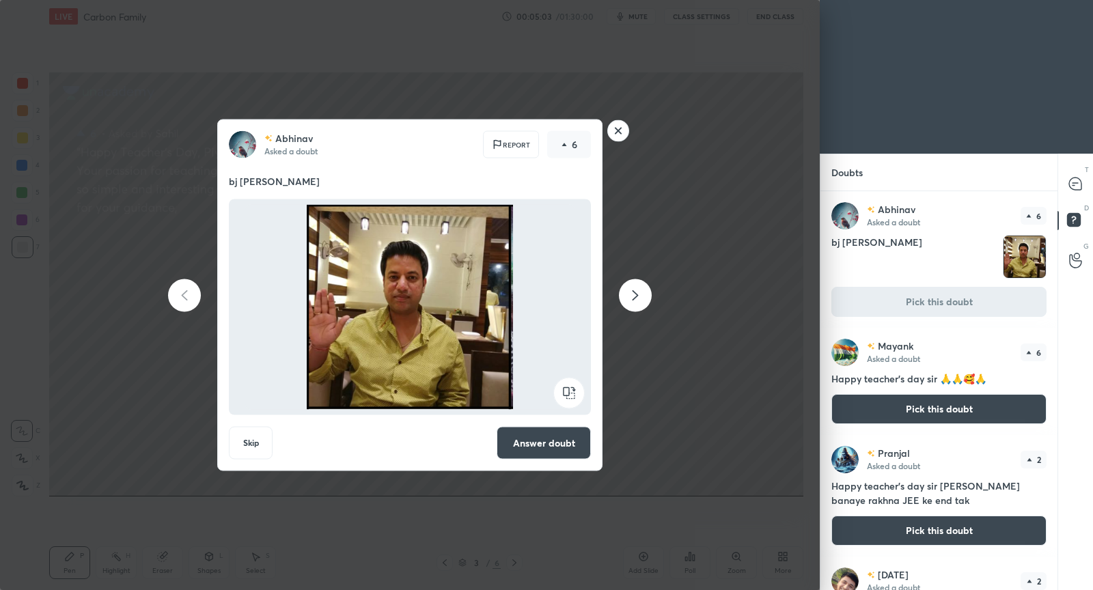
click at [551, 445] on button "Answer doubt" at bounding box center [544, 443] width 94 height 33
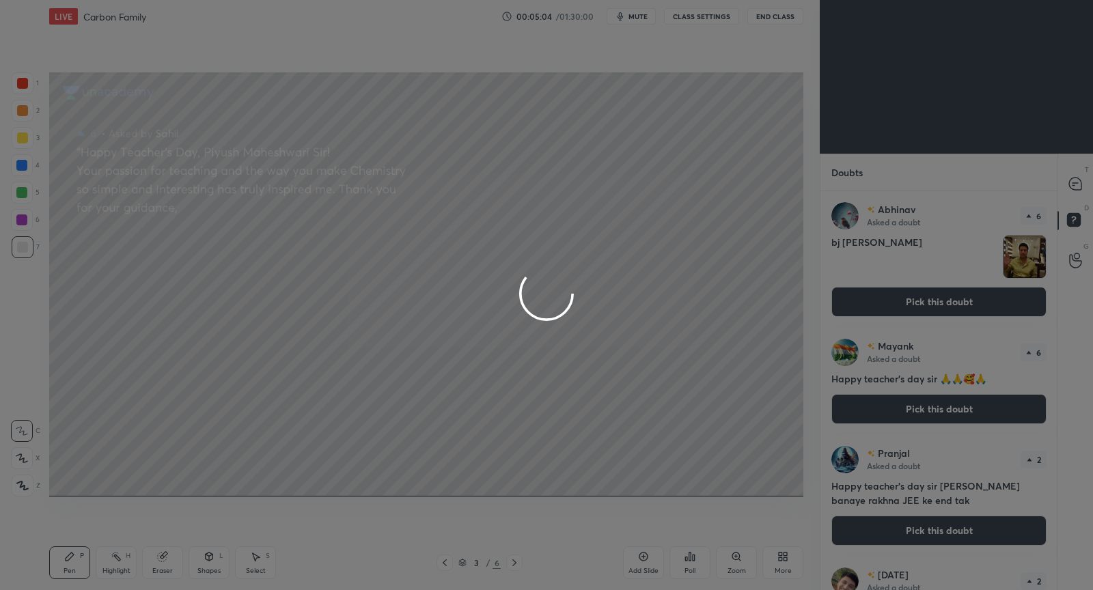
click at [1074, 185] on div at bounding box center [546, 295] width 1093 height 590
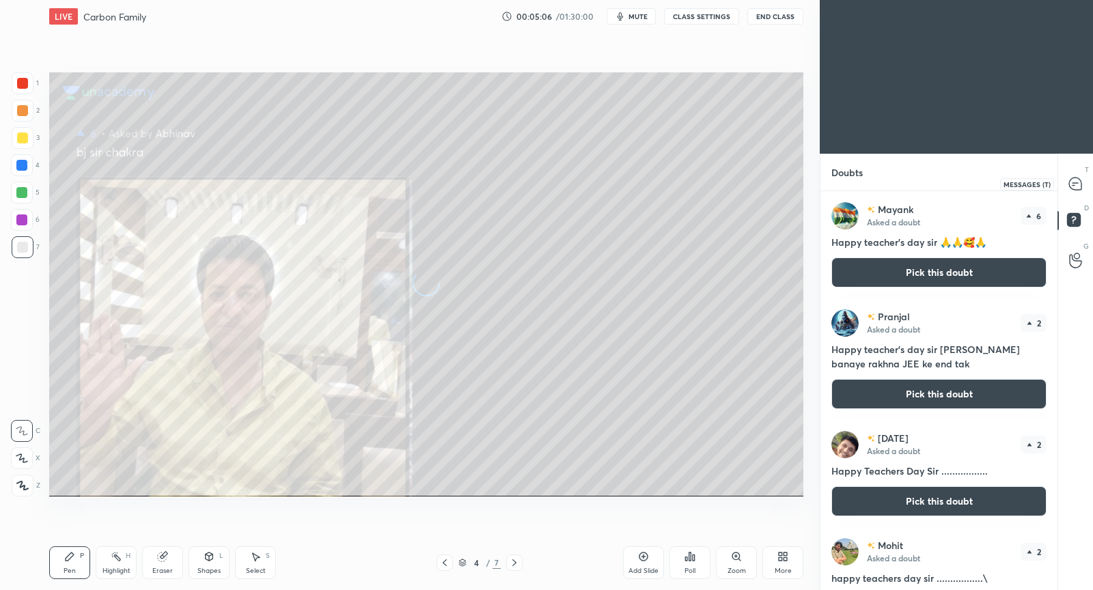
click at [1074, 185] on icon at bounding box center [1073, 185] width 2 height 0
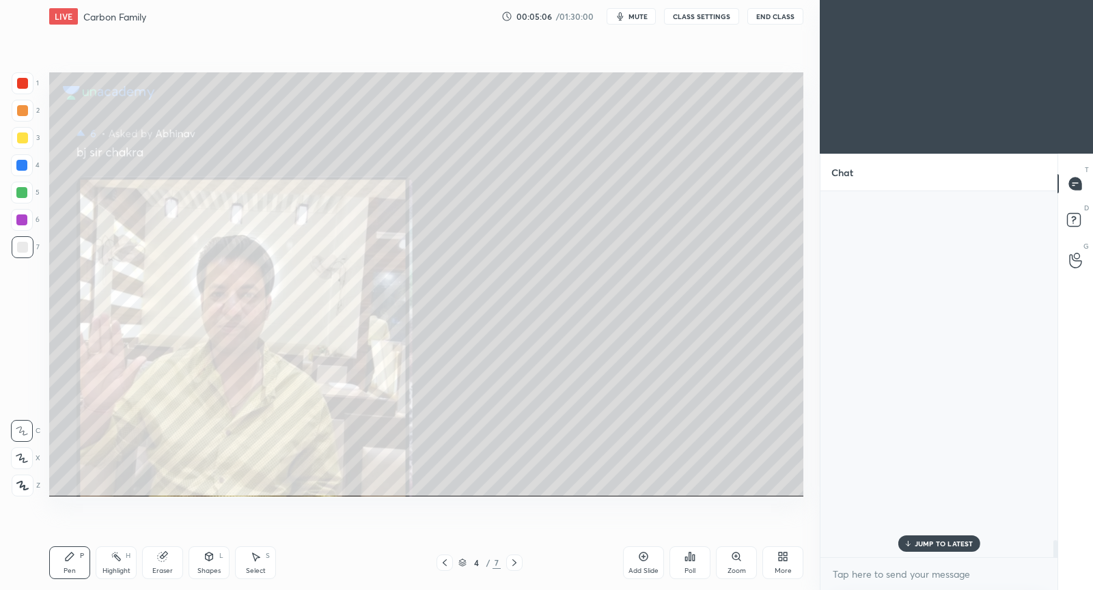
scroll to position [4, 4]
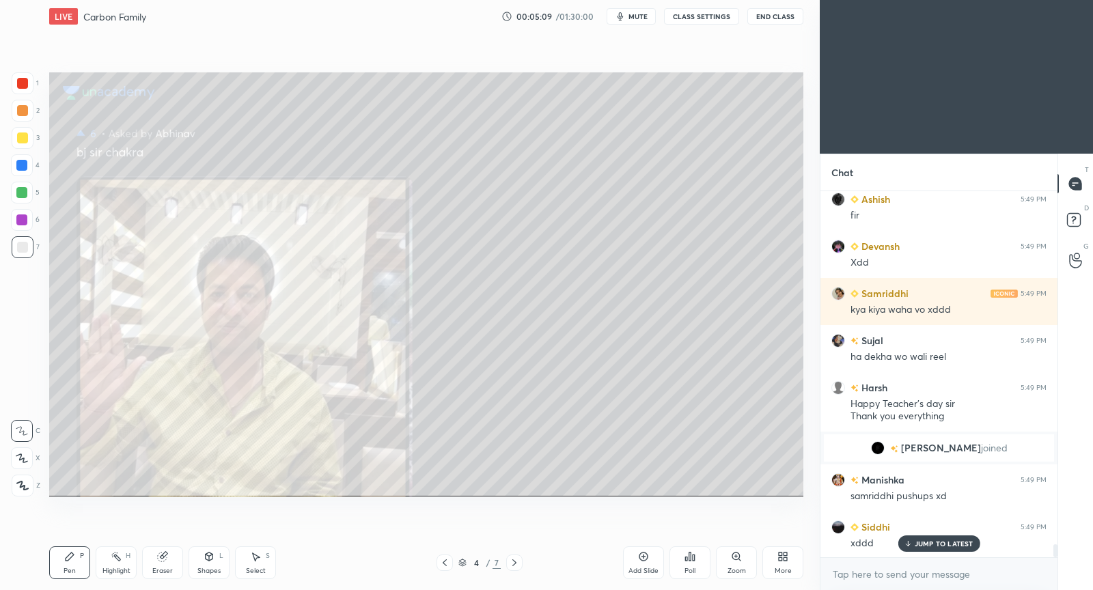
click at [932, 546] on p "JUMP TO LATEST" at bounding box center [943, 544] width 59 height 8
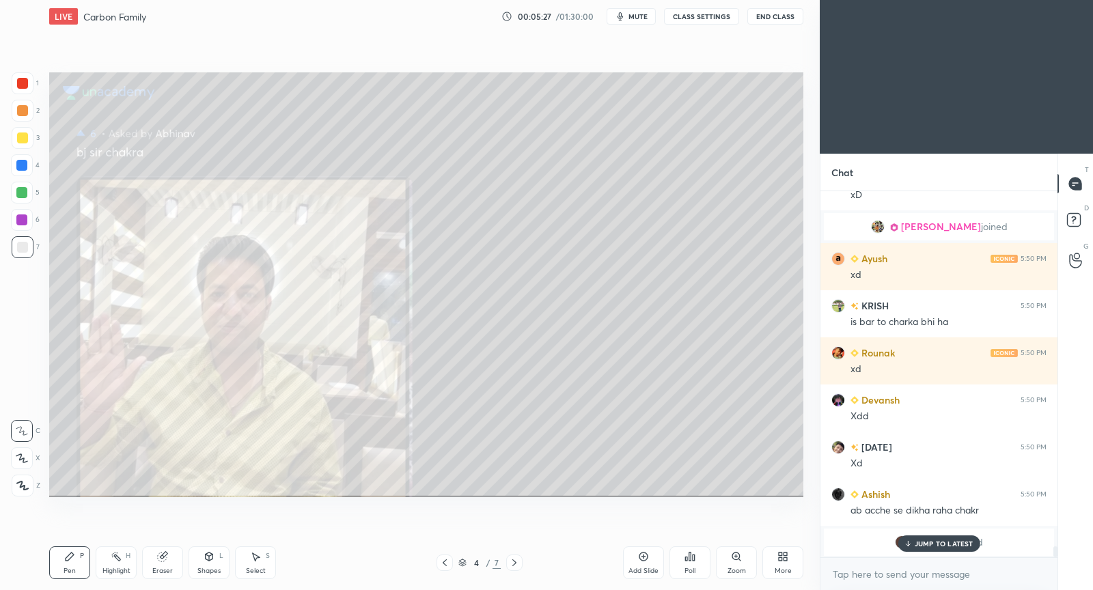
click at [952, 542] on p "JUMP TO LATEST" at bounding box center [943, 544] width 59 height 8
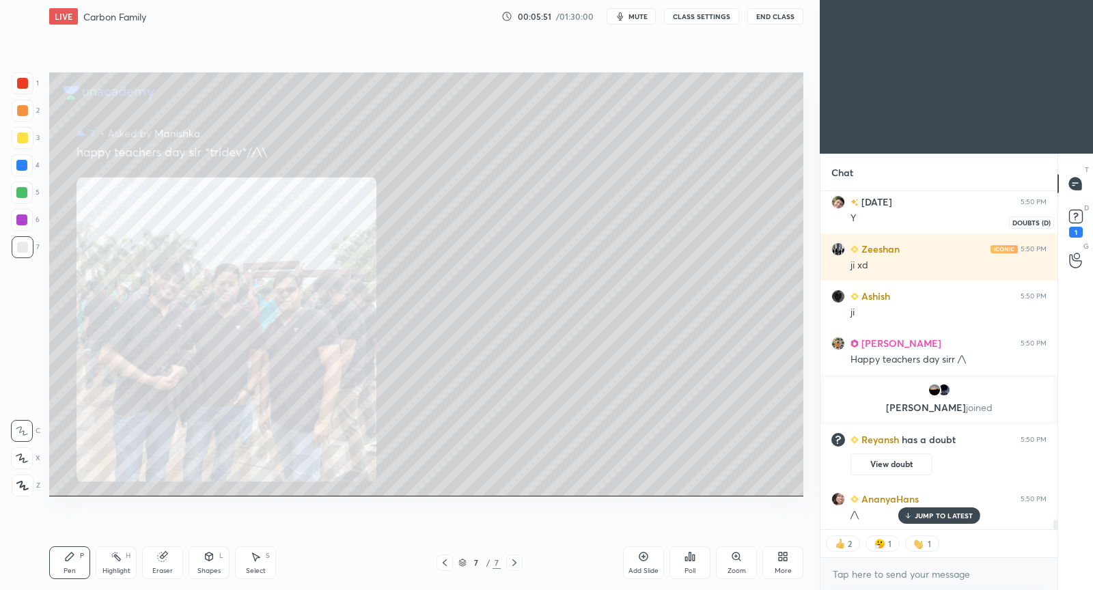
click at [1078, 215] on rect at bounding box center [1075, 216] width 13 height 13
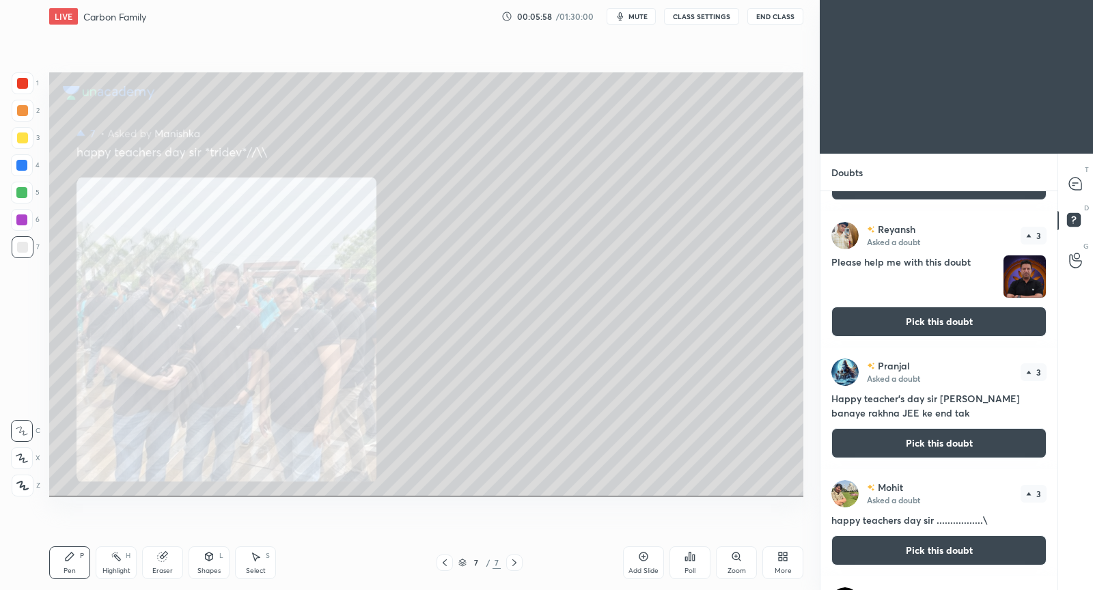
click at [948, 326] on div "Reyansh Asked a doubt 3 Please help me with this doubt Pick this doubt" at bounding box center [938, 279] width 237 height 137
click at [955, 313] on button "Pick this doubt" at bounding box center [938, 322] width 215 height 30
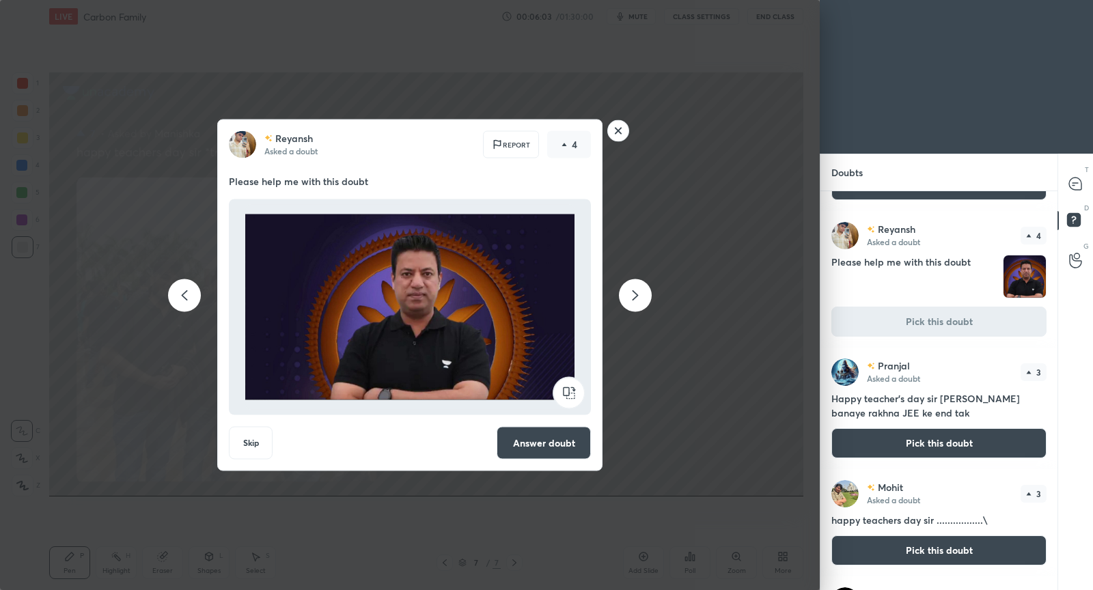
click at [568, 449] on button "Answer doubt" at bounding box center [544, 443] width 94 height 33
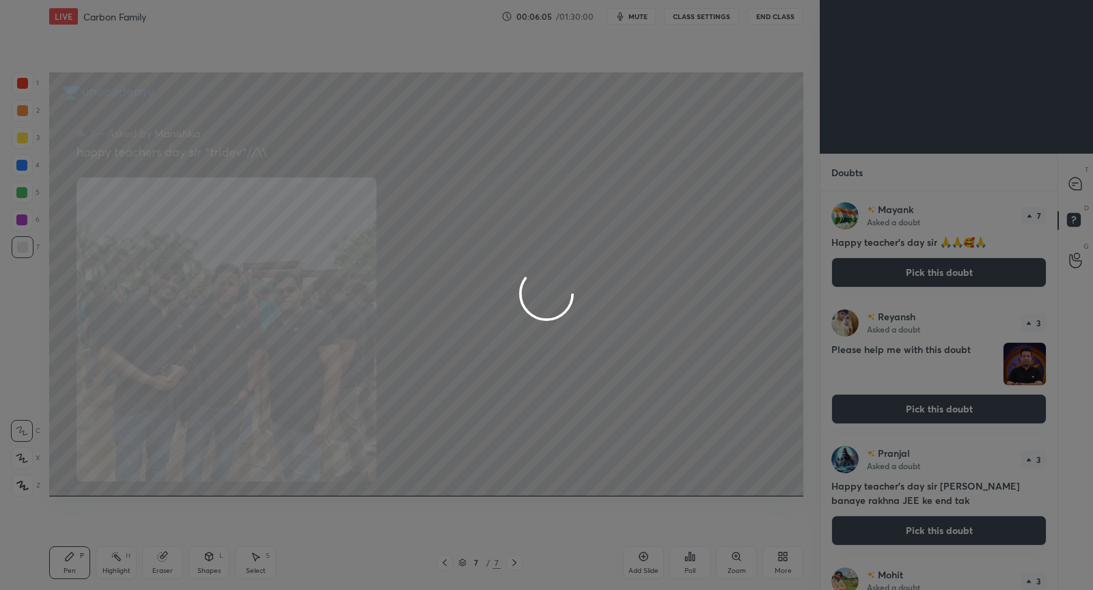
click at [1074, 185] on div at bounding box center [546, 295] width 1093 height 590
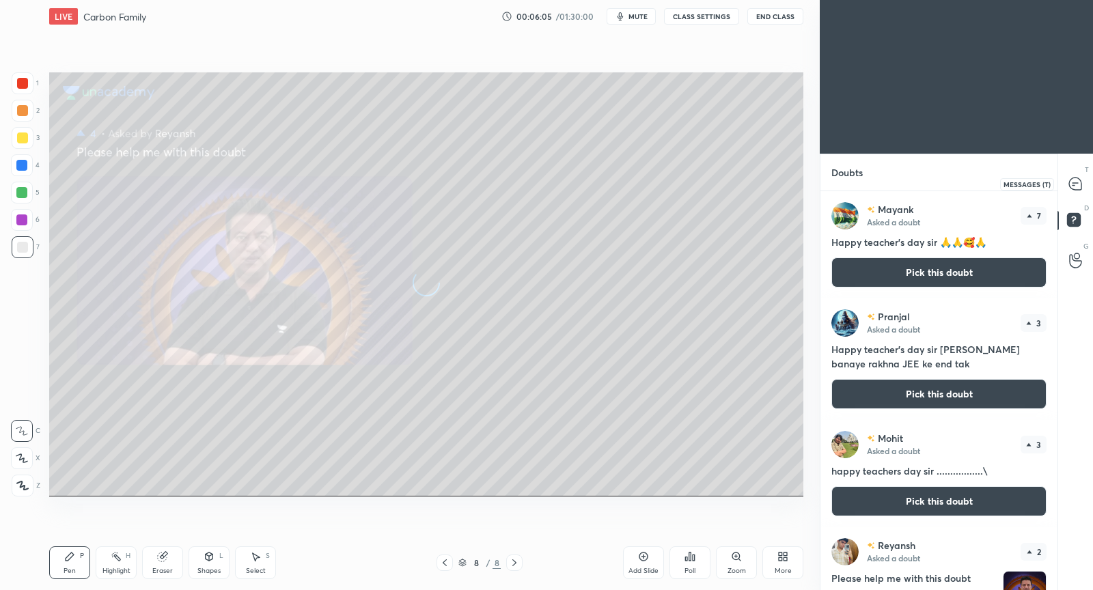
click at [1074, 185] on icon at bounding box center [1073, 185] width 2 height 0
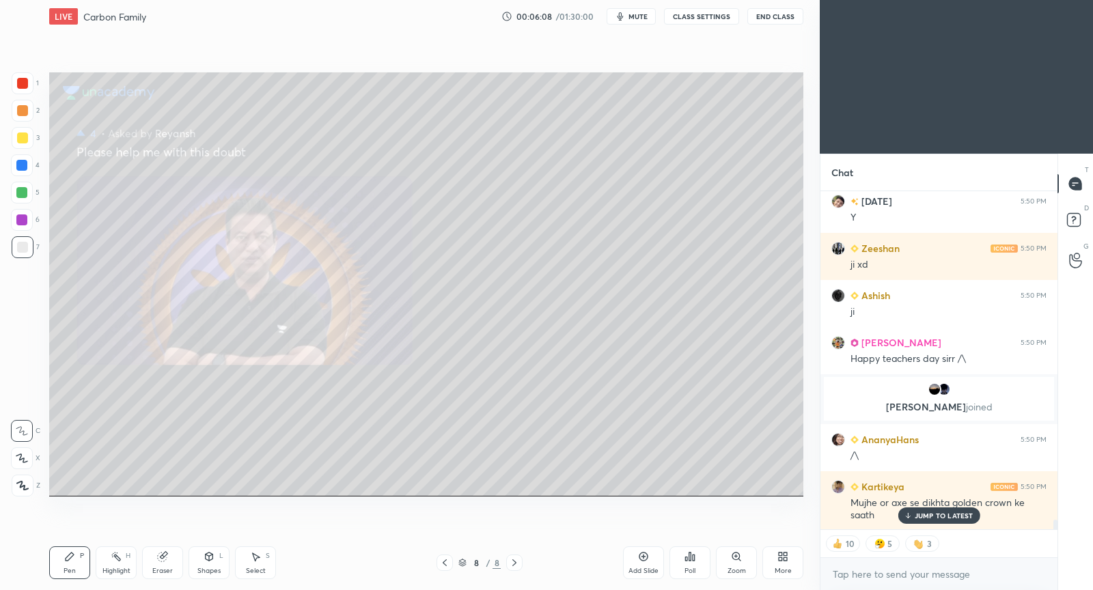
click at [916, 519] on p "JUMP TO LATEST" at bounding box center [943, 516] width 59 height 8
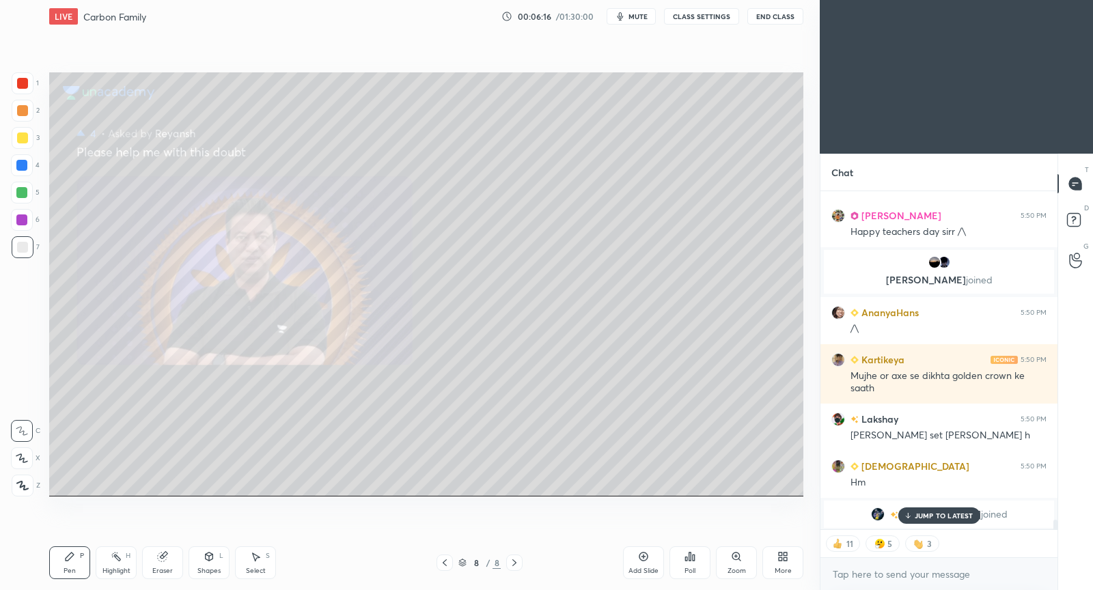
click at [716, 20] on button "CLASS SETTINGS" at bounding box center [701, 16] width 75 height 16
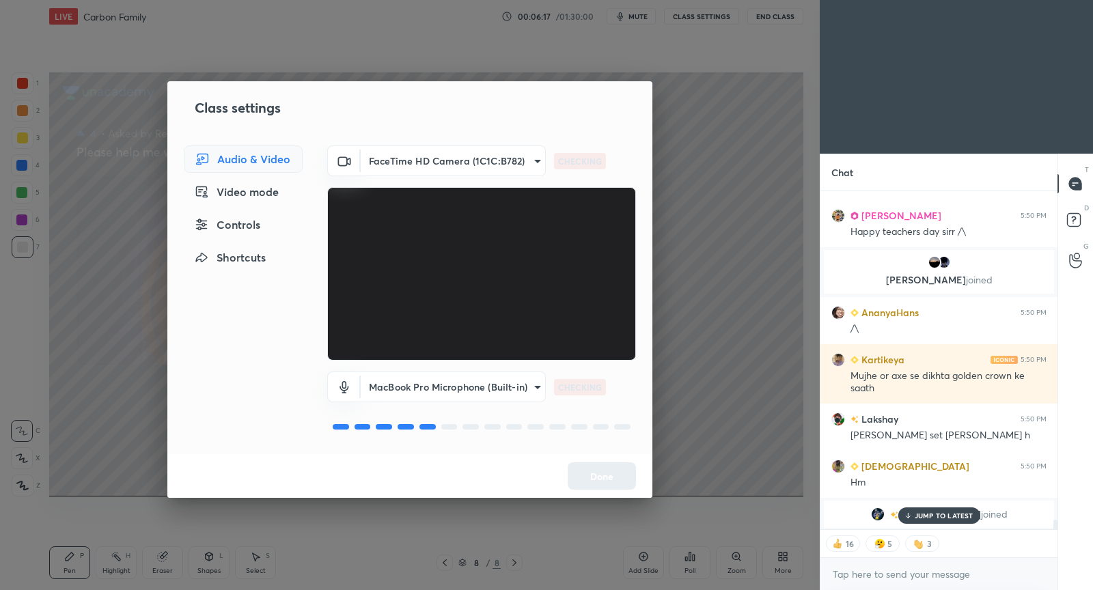
scroll to position [11991, 0]
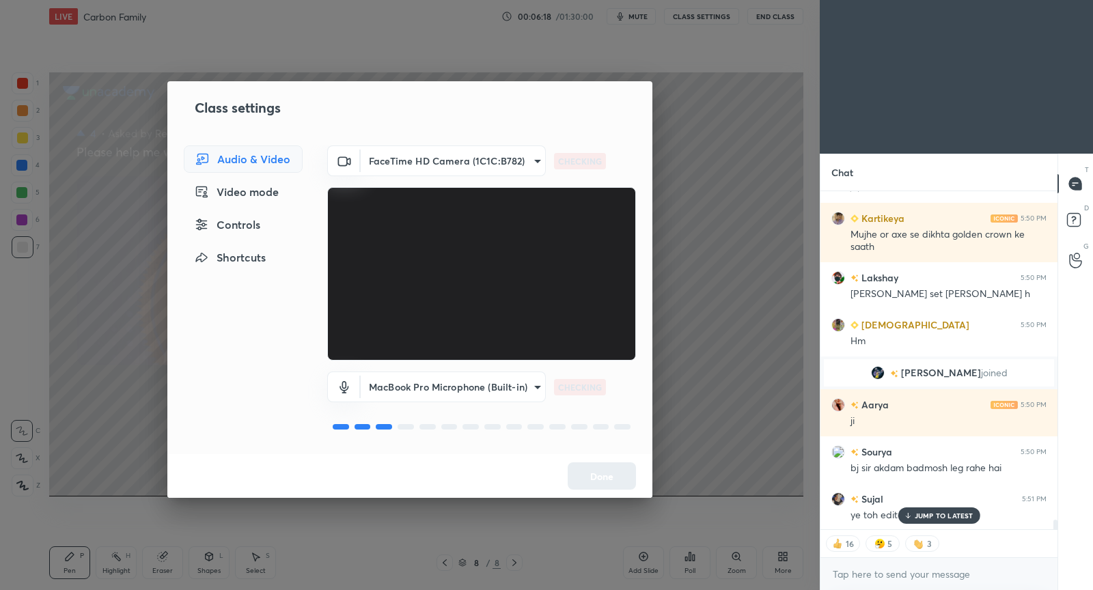
click at [250, 226] on div "Controls" at bounding box center [243, 224] width 119 height 27
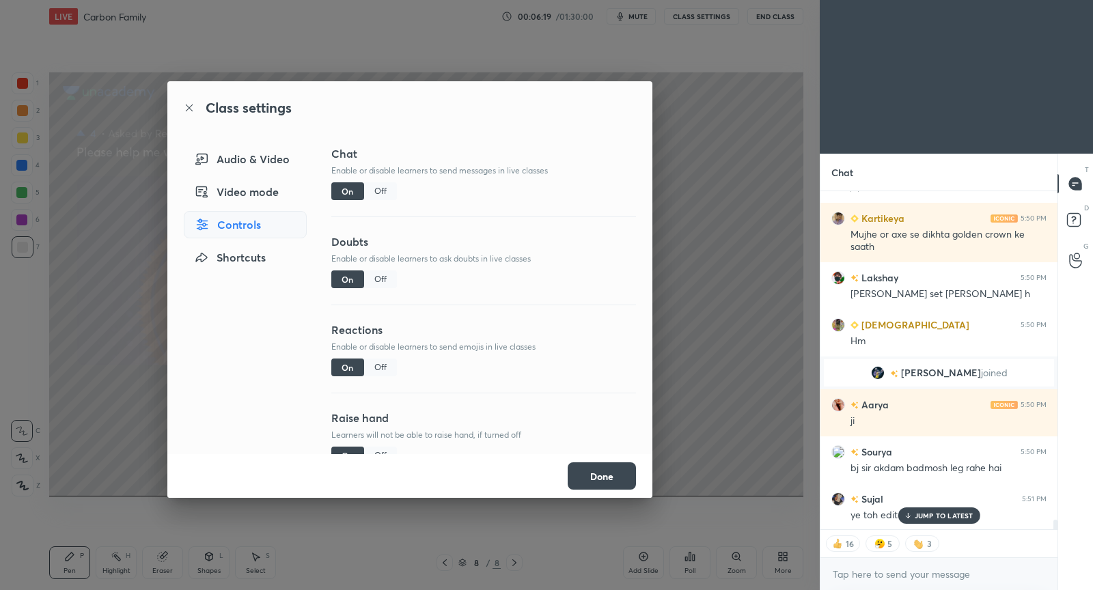
click at [381, 365] on div "Off" at bounding box center [380, 368] width 33 height 18
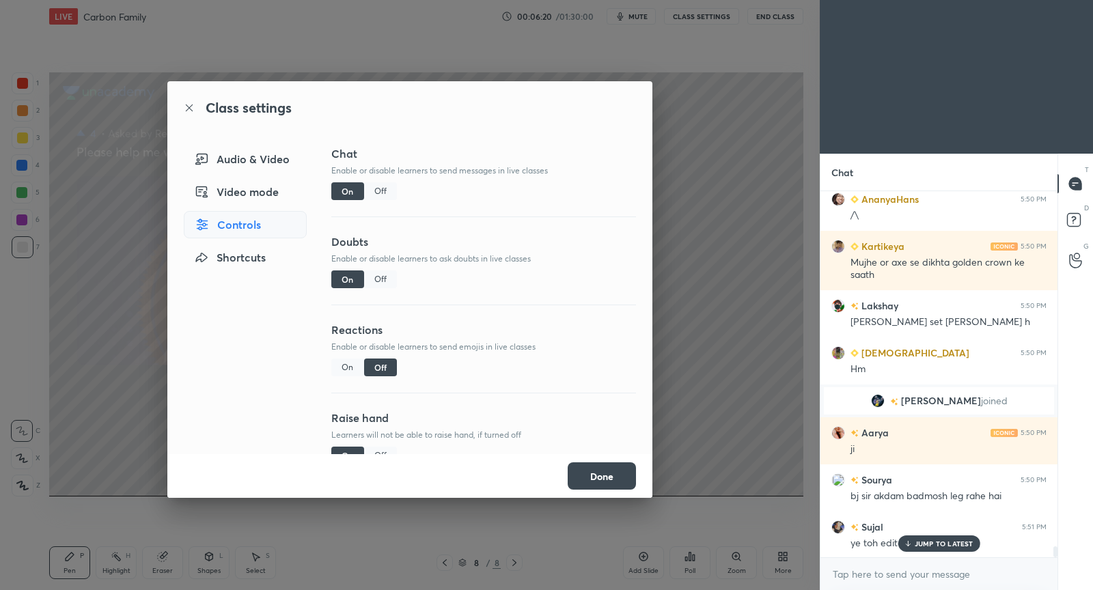
scroll to position [12010, 0]
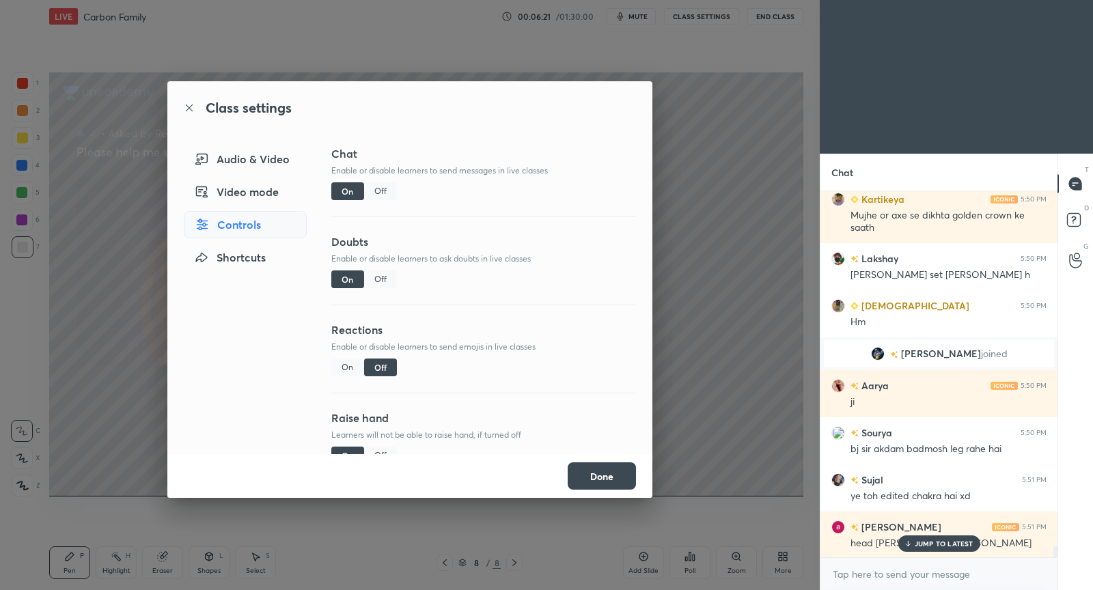
click at [602, 473] on button "Done" at bounding box center [602, 475] width 68 height 27
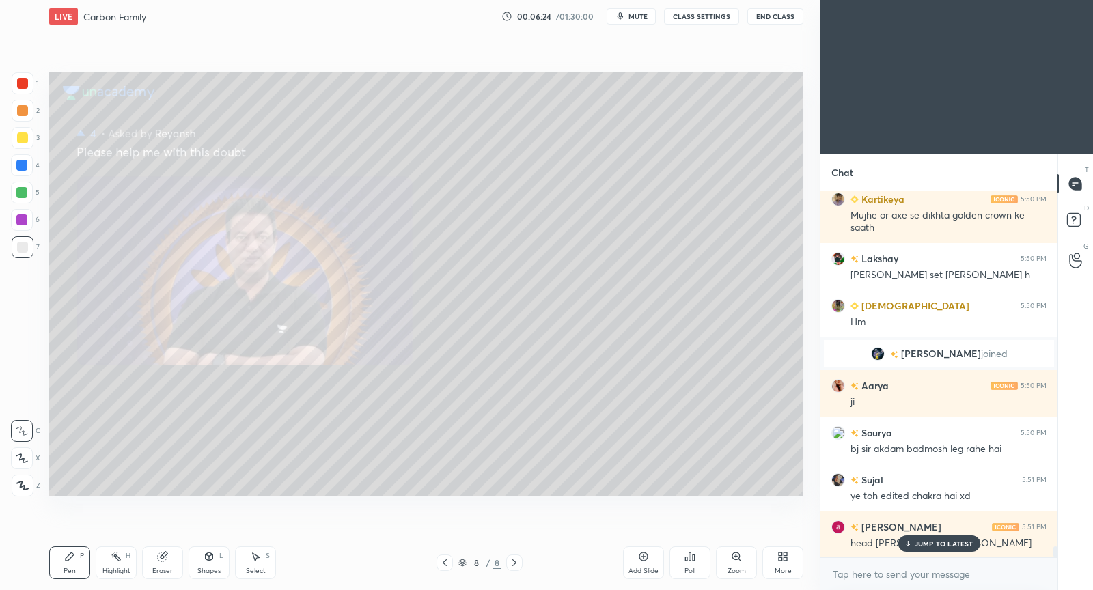
scroll to position [12057, 0]
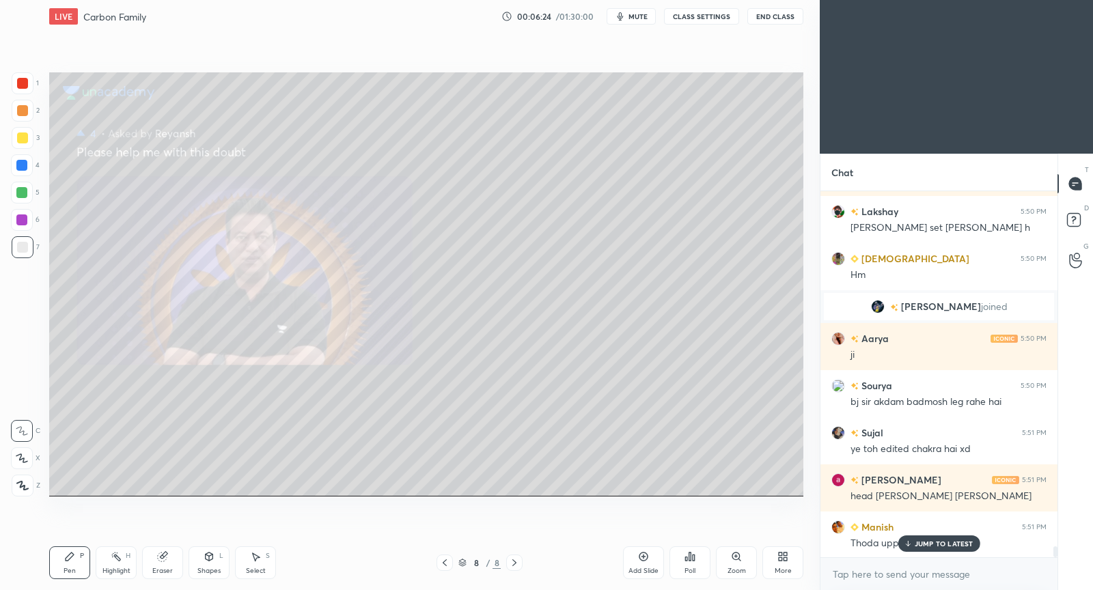
click at [924, 544] on p "JUMP TO LATEST" at bounding box center [943, 544] width 59 height 8
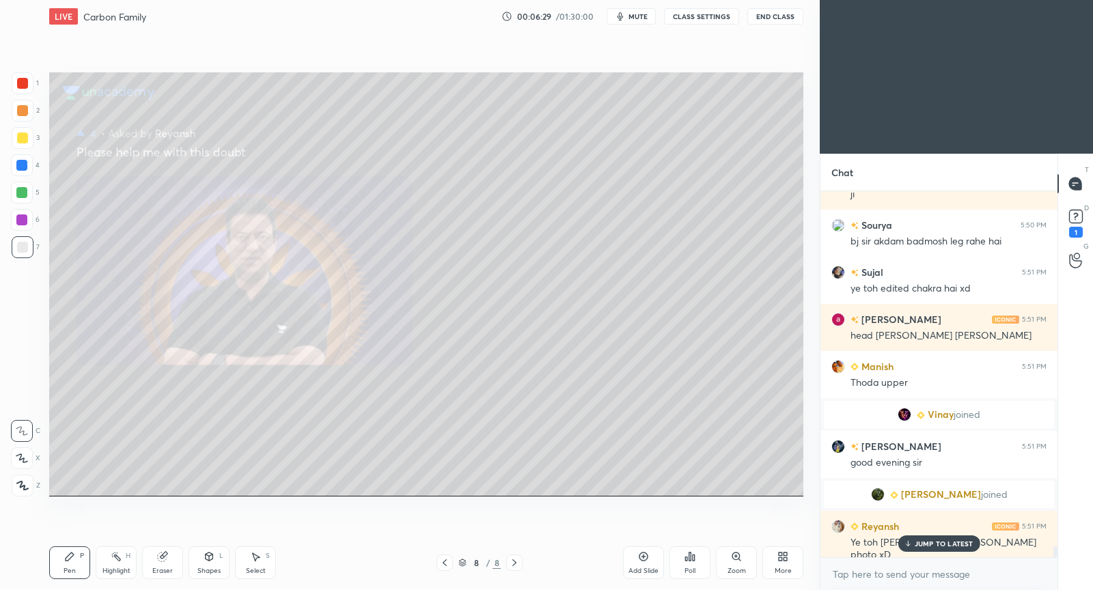
scroll to position [12174, 0]
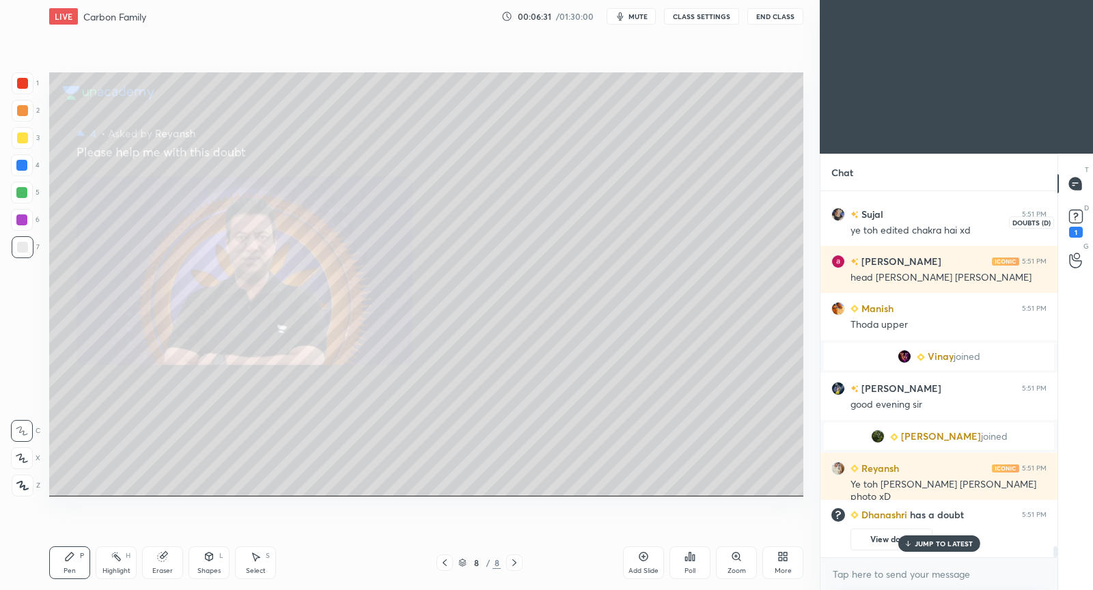
click at [1082, 210] on icon at bounding box center [1075, 216] width 20 height 20
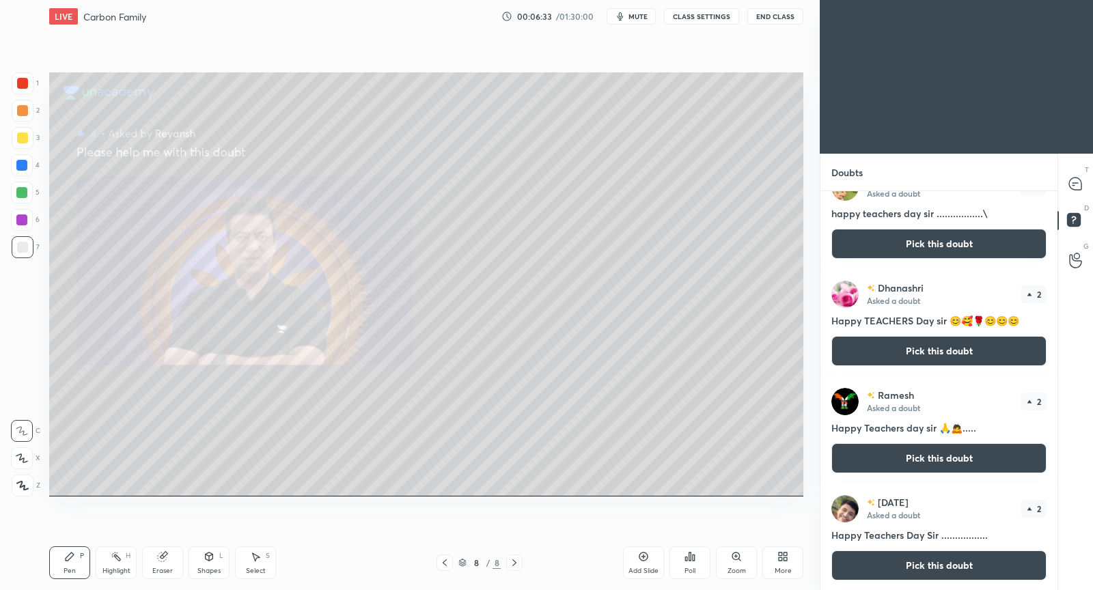
scroll to position [0, 0]
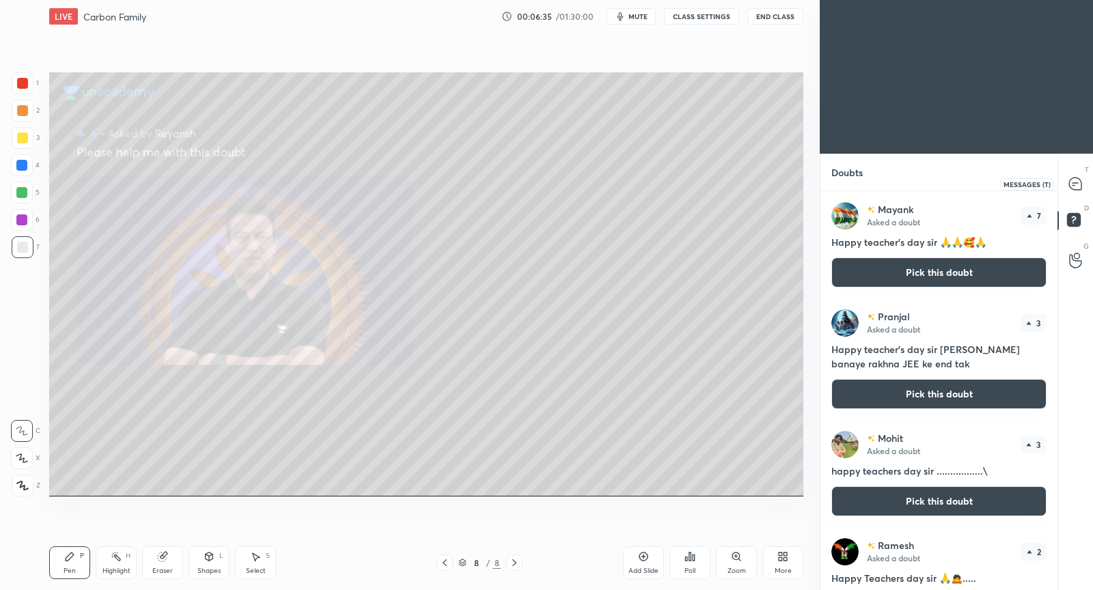
click at [1072, 184] on icon at bounding box center [1075, 184] width 12 height 12
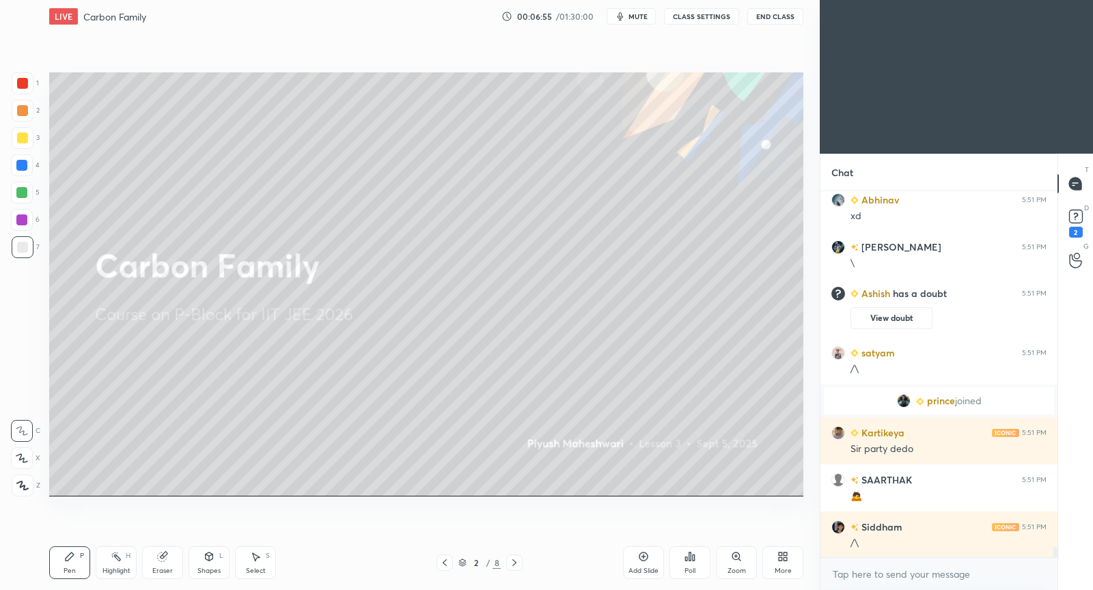
scroll to position [12635, 0]
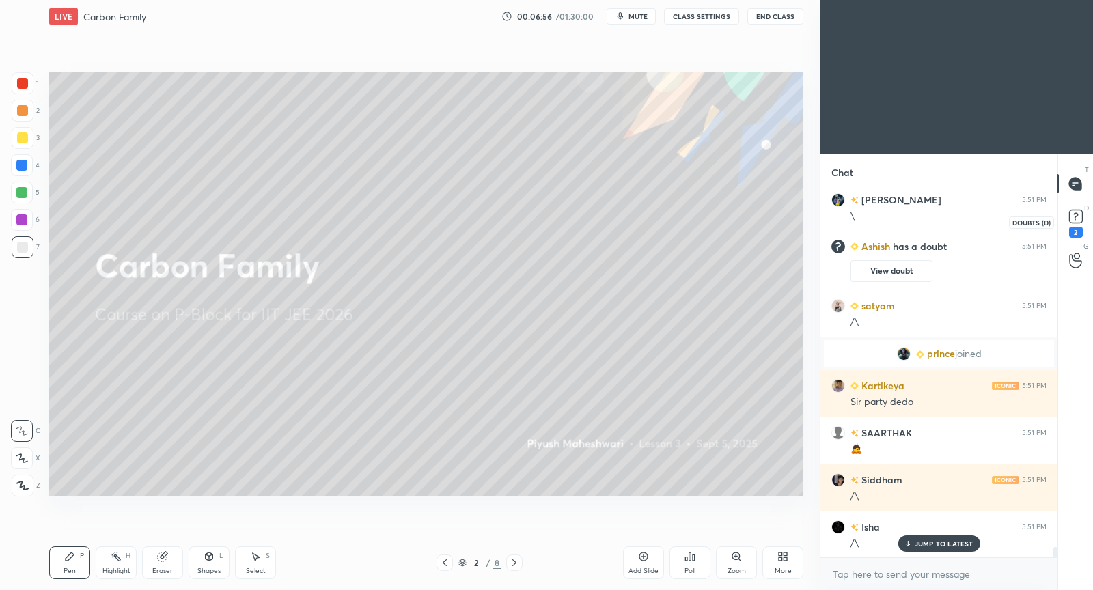
click at [1077, 213] on rect at bounding box center [1075, 216] width 13 height 13
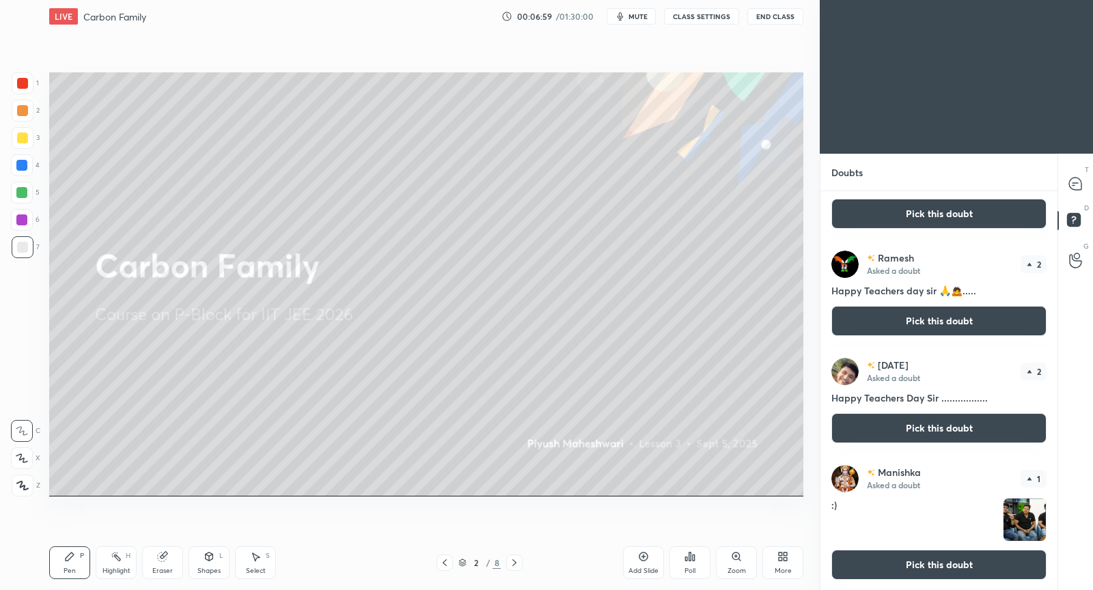
click at [926, 574] on button "Pick this doubt" at bounding box center [938, 565] width 215 height 30
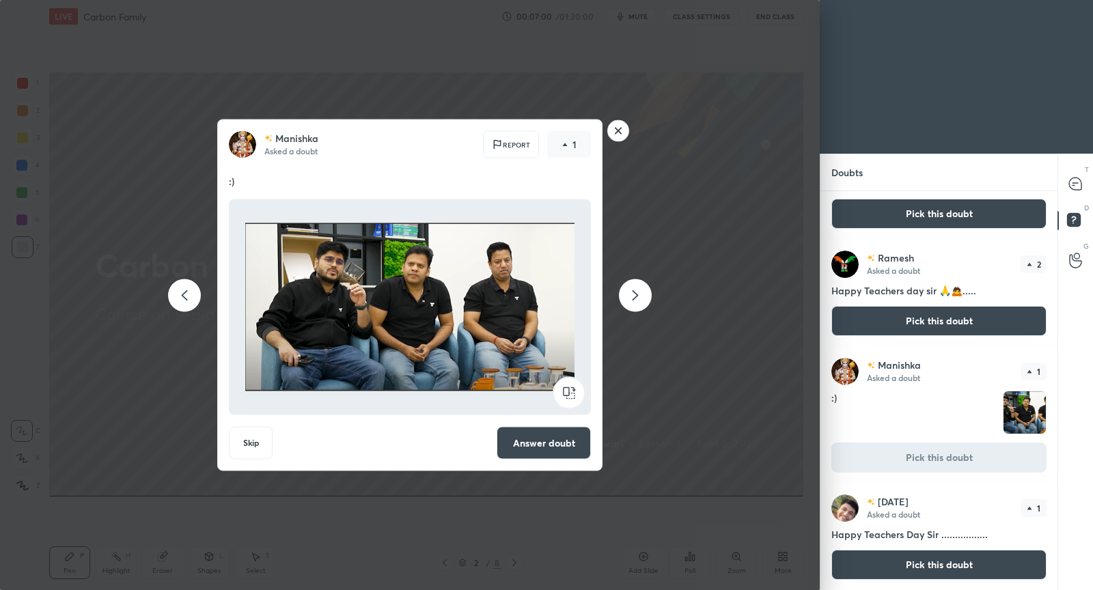
click at [544, 445] on button "Answer doubt" at bounding box center [544, 443] width 94 height 33
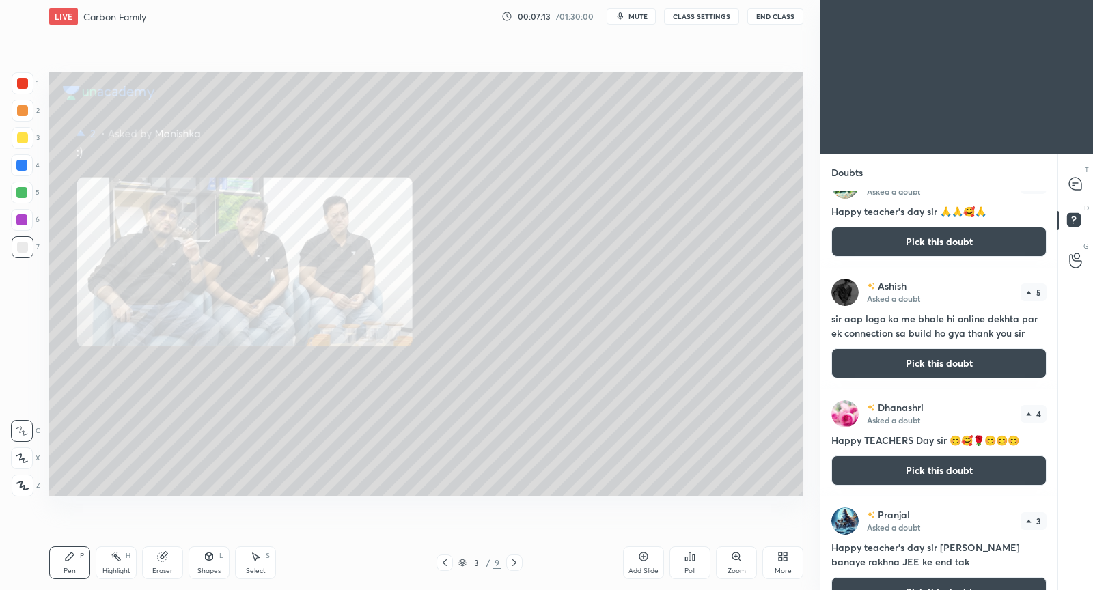
scroll to position [380, 0]
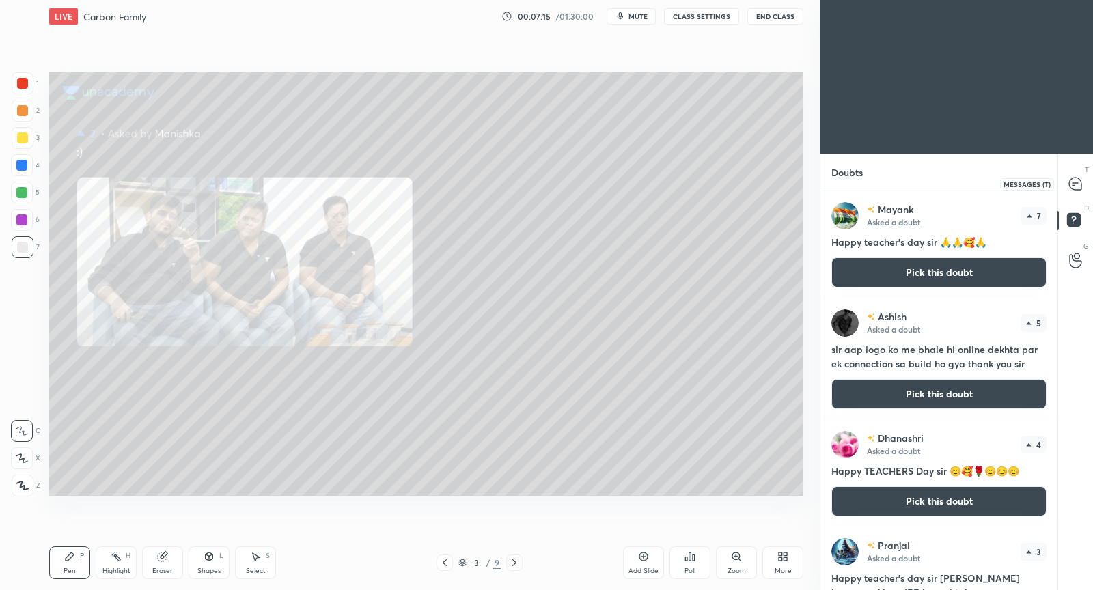
click at [1079, 183] on icon at bounding box center [1075, 184] width 12 height 12
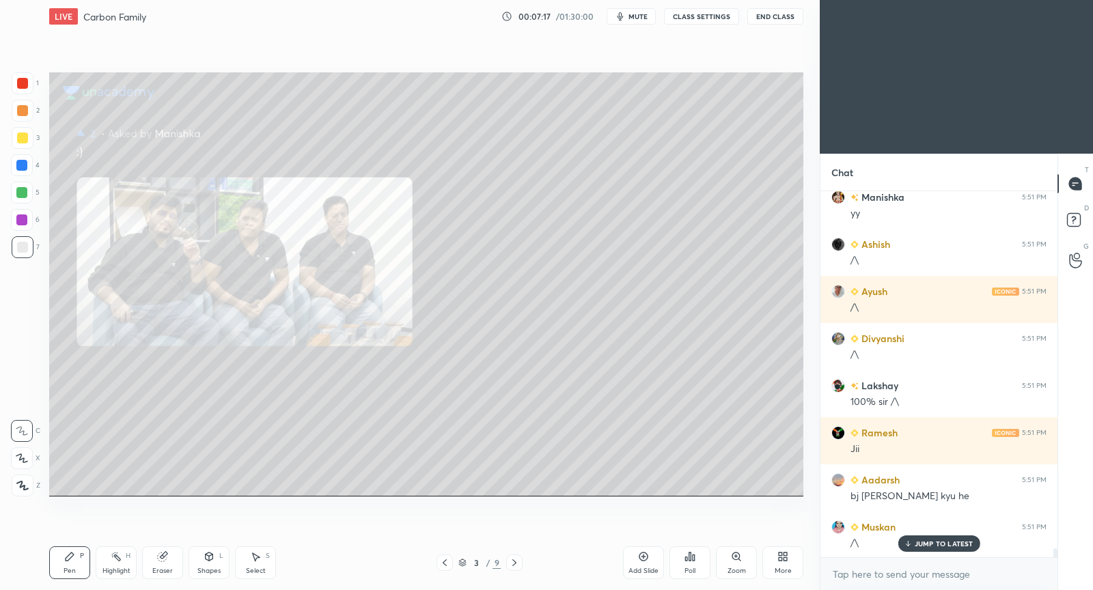
click at [933, 545] on p "JUMP TO LATEST" at bounding box center [943, 544] width 59 height 8
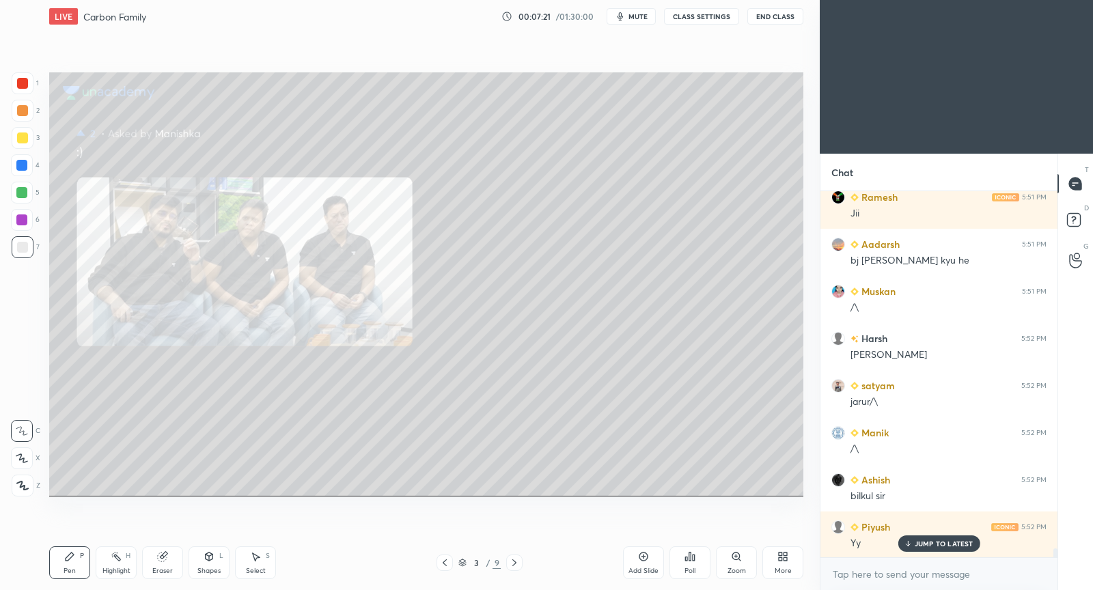
click at [912, 546] on icon at bounding box center [907, 544] width 9 height 8
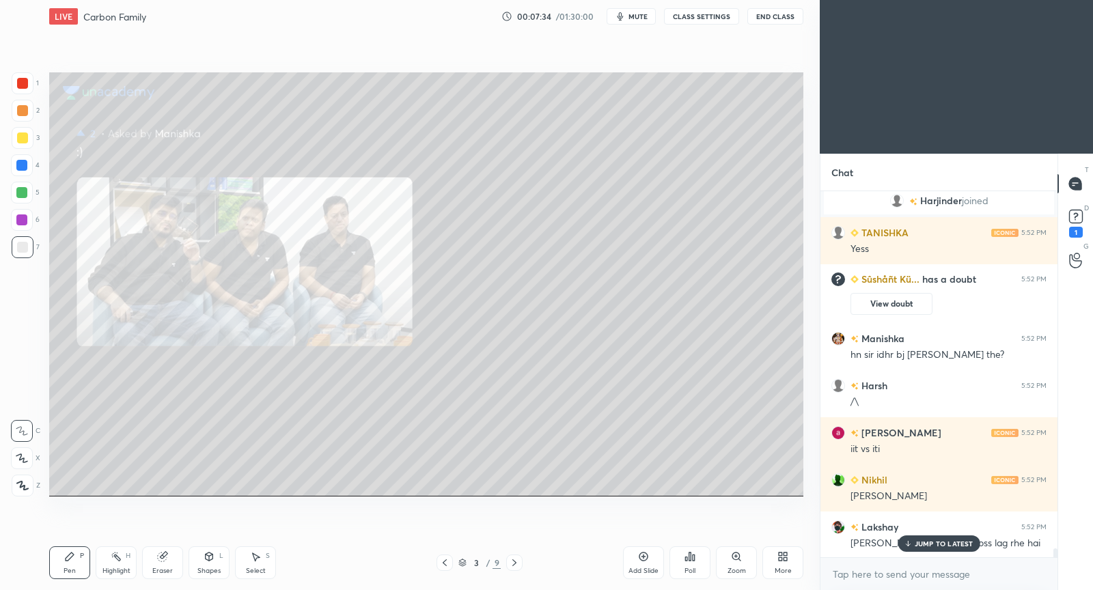
click at [938, 540] on p "JUMP TO LATEST" at bounding box center [943, 544] width 59 height 8
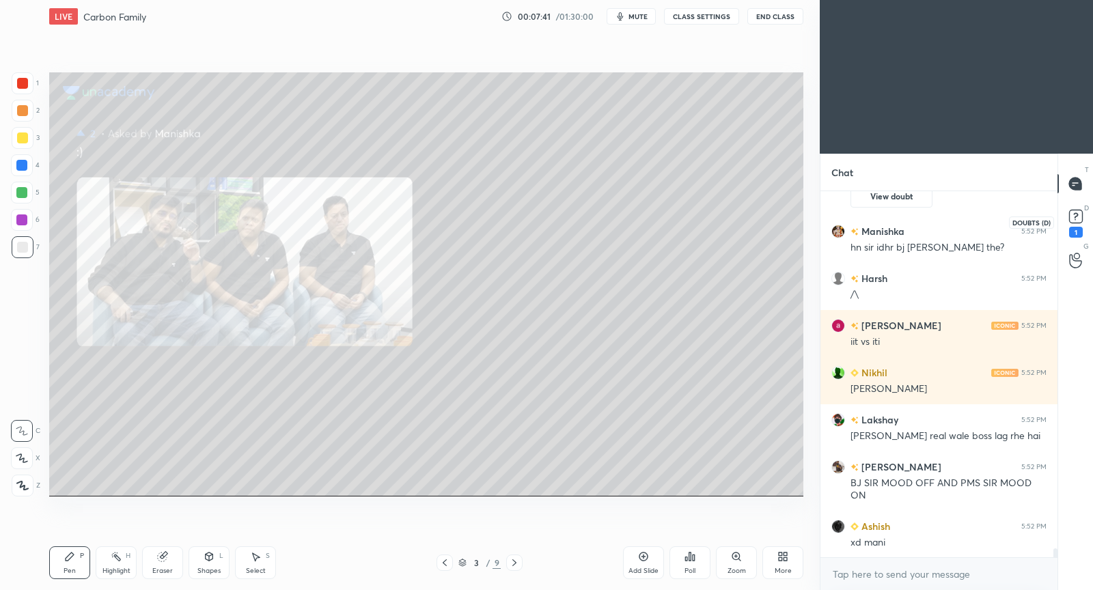
click at [1073, 221] on rect at bounding box center [1075, 216] width 13 height 13
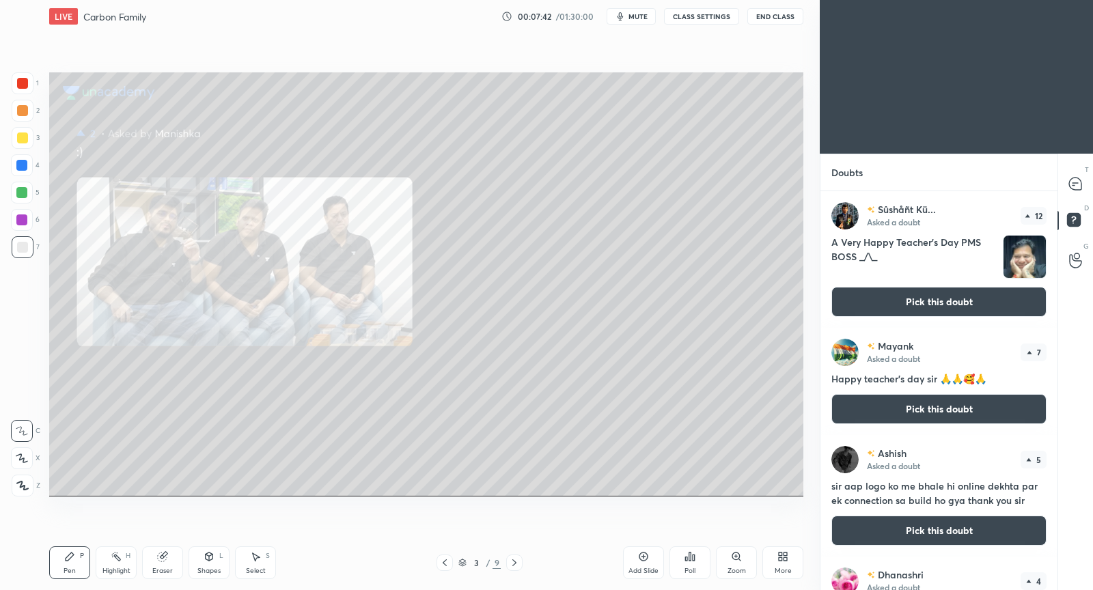
click at [923, 300] on button "Pick this doubt" at bounding box center [938, 302] width 215 height 30
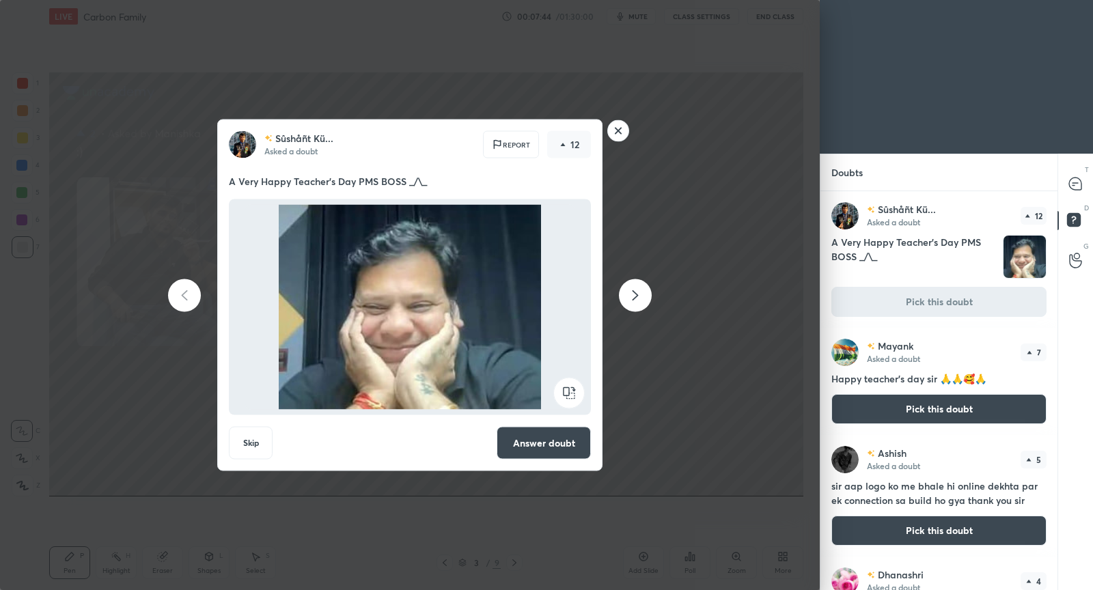
click at [564, 446] on button "Answer doubt" at bounding box center [544, 443] width 94 height 33
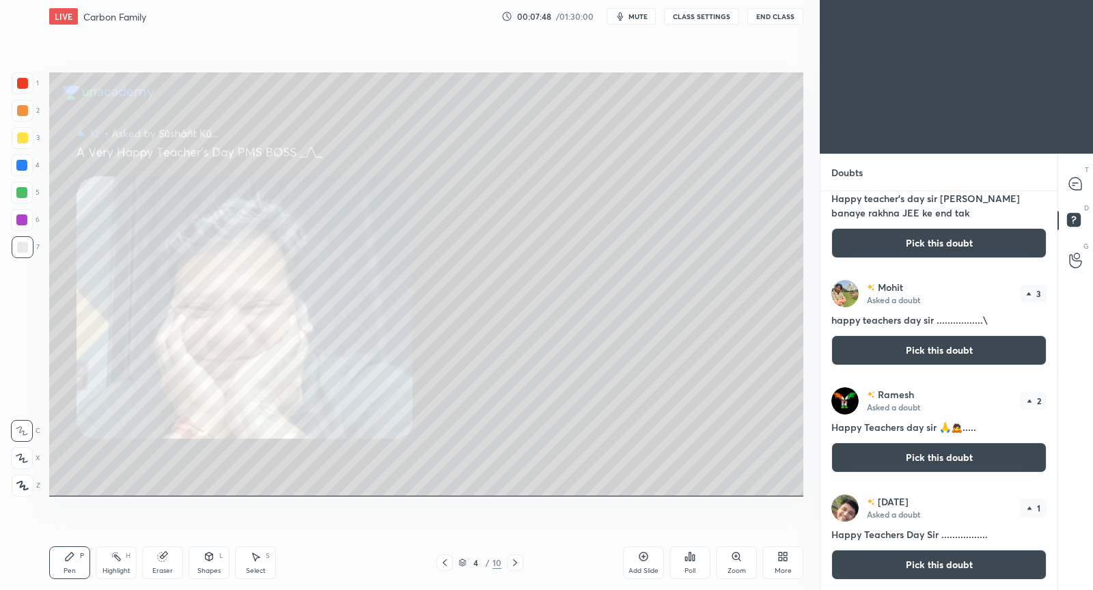
scroll to position [0, 0]
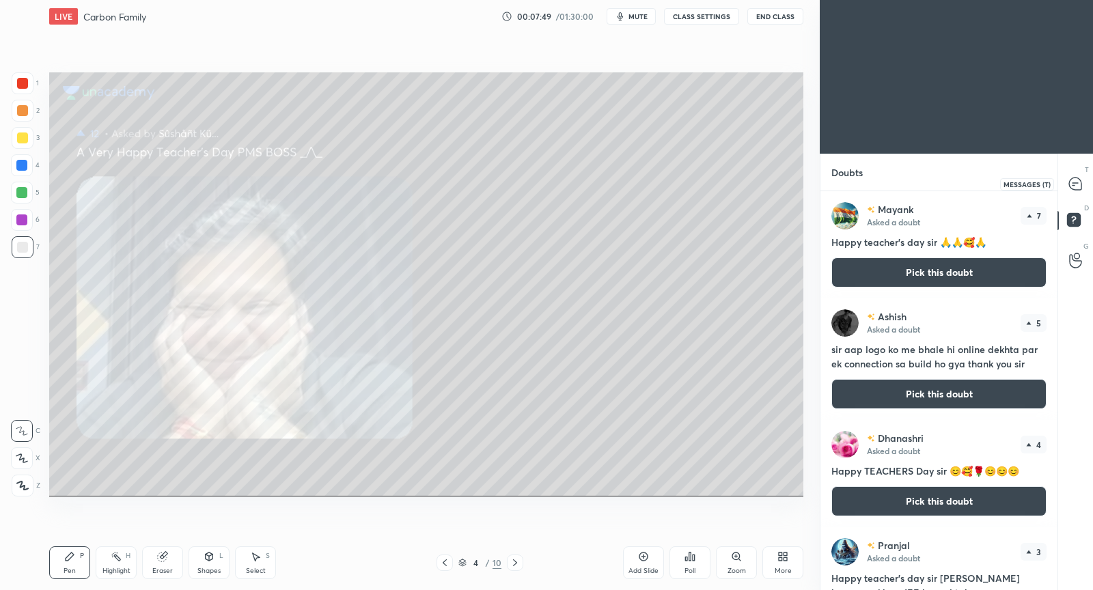
click at [1074, 185] on icon at bounding box center [1073, 185] width 2 height 0
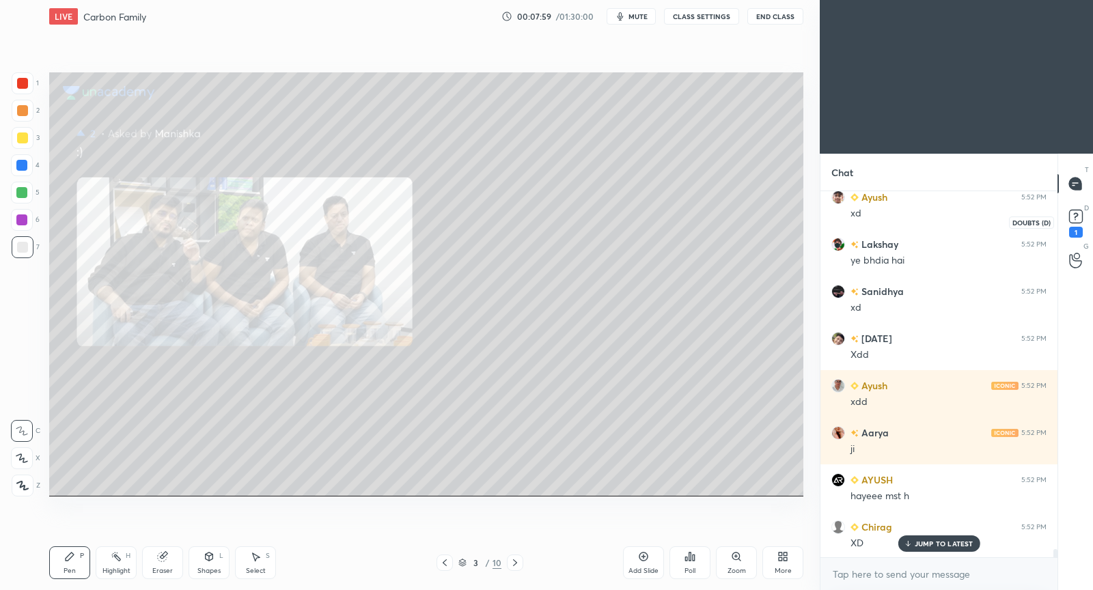
click at [1072, 224] on icon at bounding box center [1075, 216] width 20 height 20
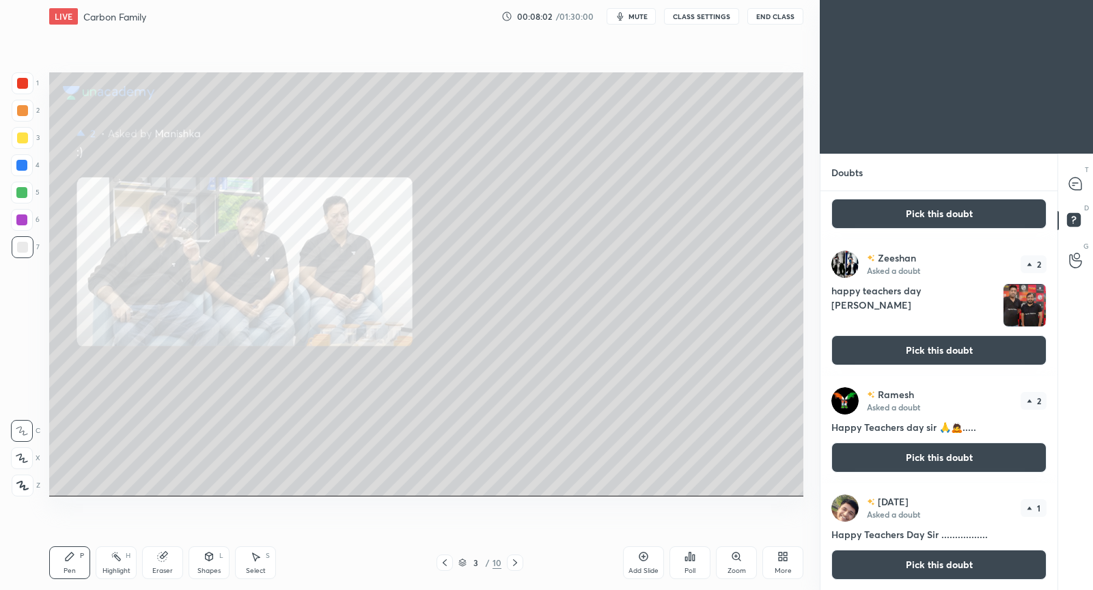
click at [907, 355] on div "Pranjal Asked a doubt 3 Happy teacher's day sir apna ashirvad banaye rakhna JEE…" at bounding box center [938, 391] width 237 height 400
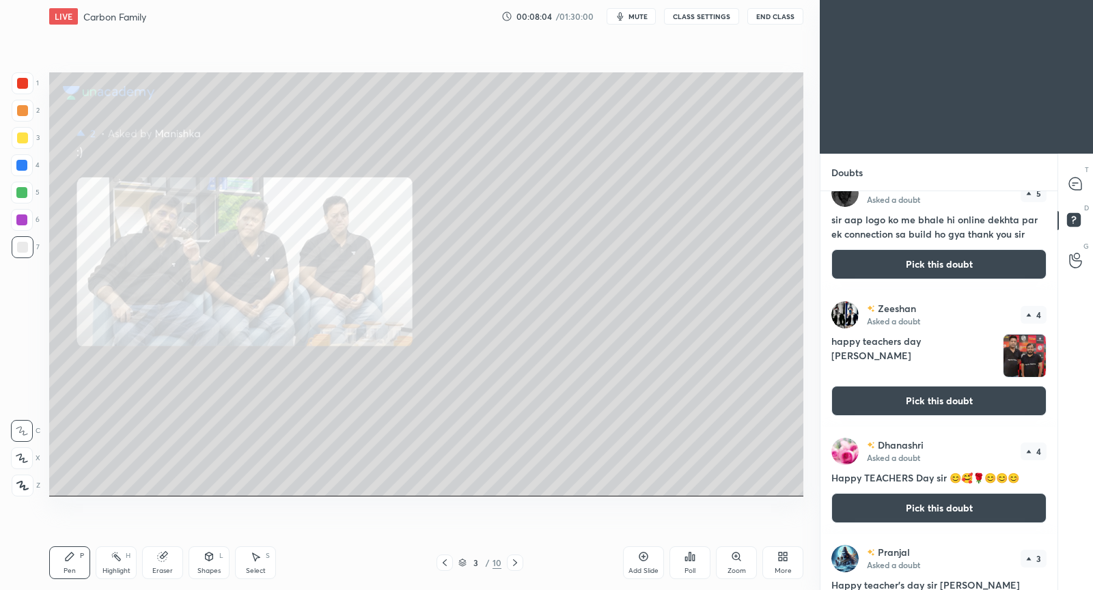
click at [922, 398] on button "Pick this doubt" at bounding box center [938, 401] width 215 height 30
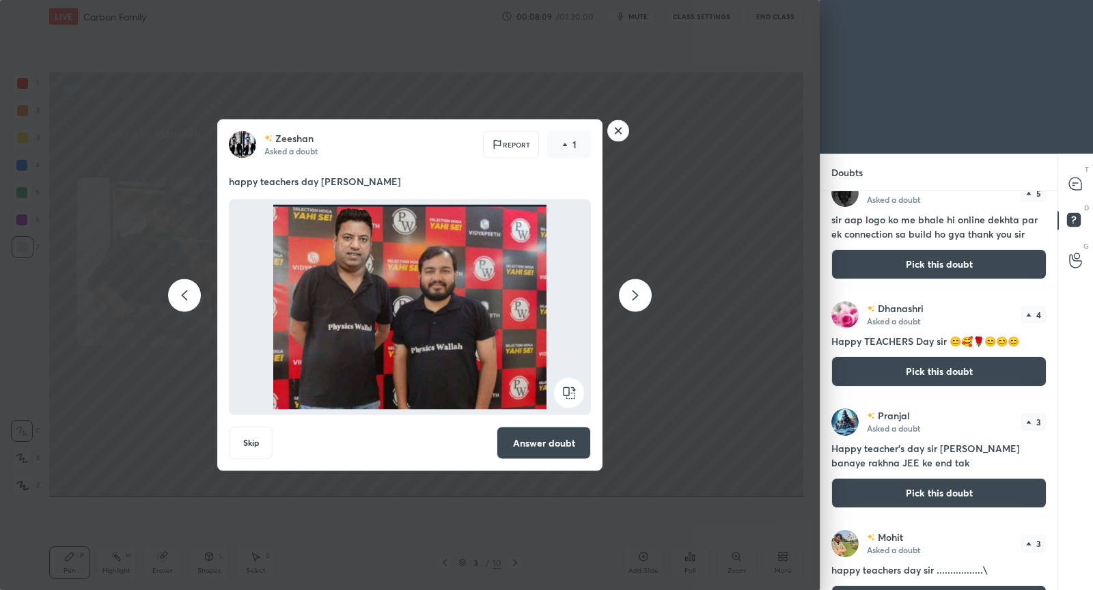
click at [545, 445] on button "Answer doubt" at bounding box center [544, 443] width 94 height 33
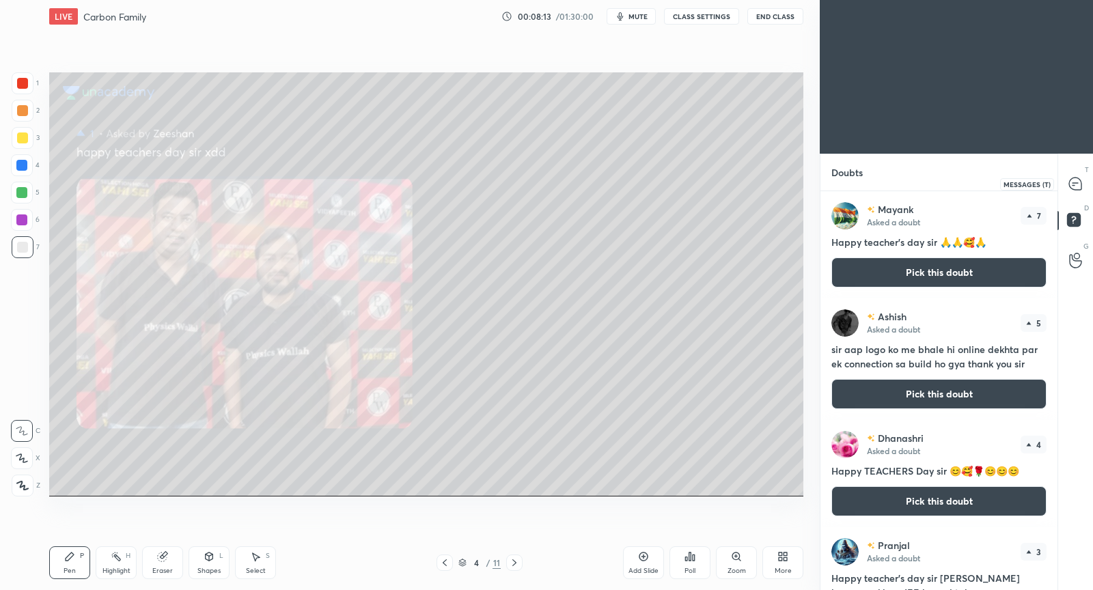
click at [1073, 183] on icon at bounding box center [1074, 183] width 5 height 0
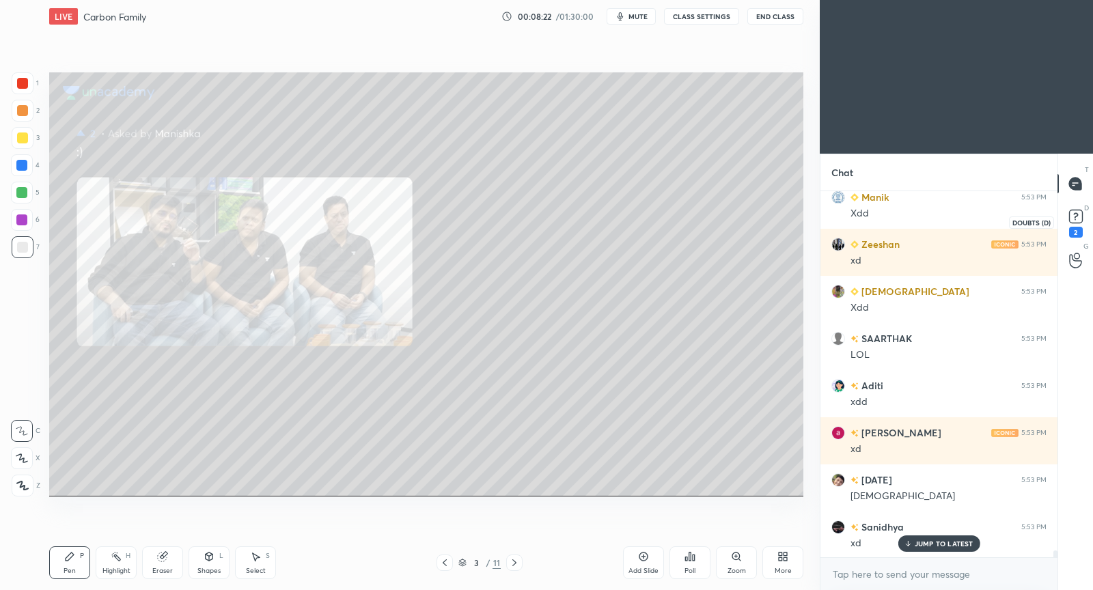
click at [1080, 215] on rect at bounding box center [1075, 216] width 13 height 13
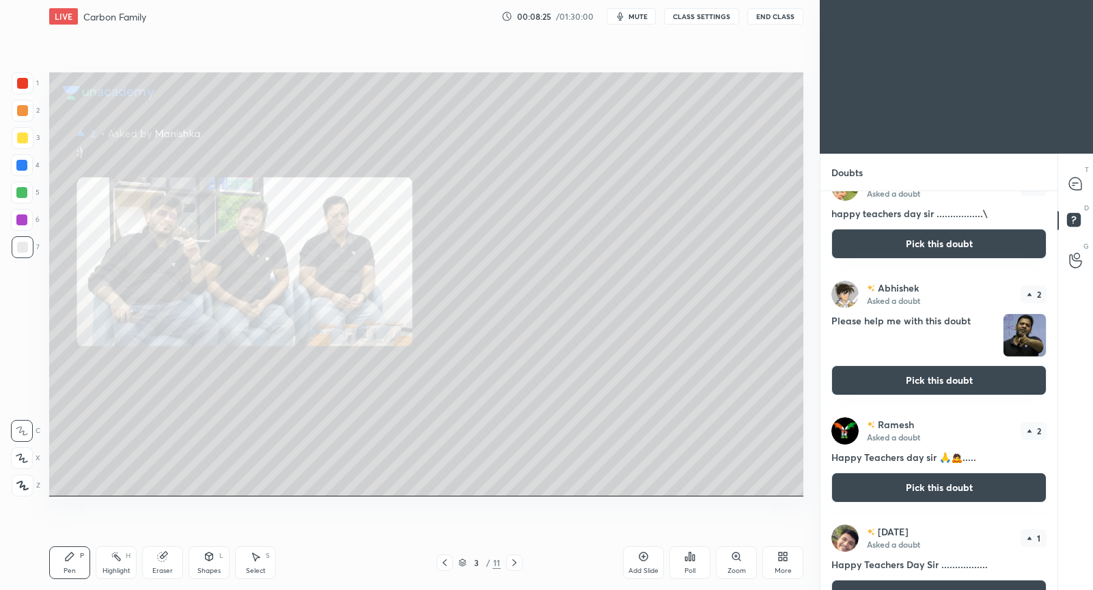
click at [919, 349] on div "Mayank Asked a doubt 7 Happy teacher's day sir 🙏🙏🥰🙏 Pick this doubt Ashish Aske…" at bounding box center [938, 391] width 237 height 400
click at [921, 365] on button "Pick this doubt" at bounding box center [938, 380] width 215 height 30
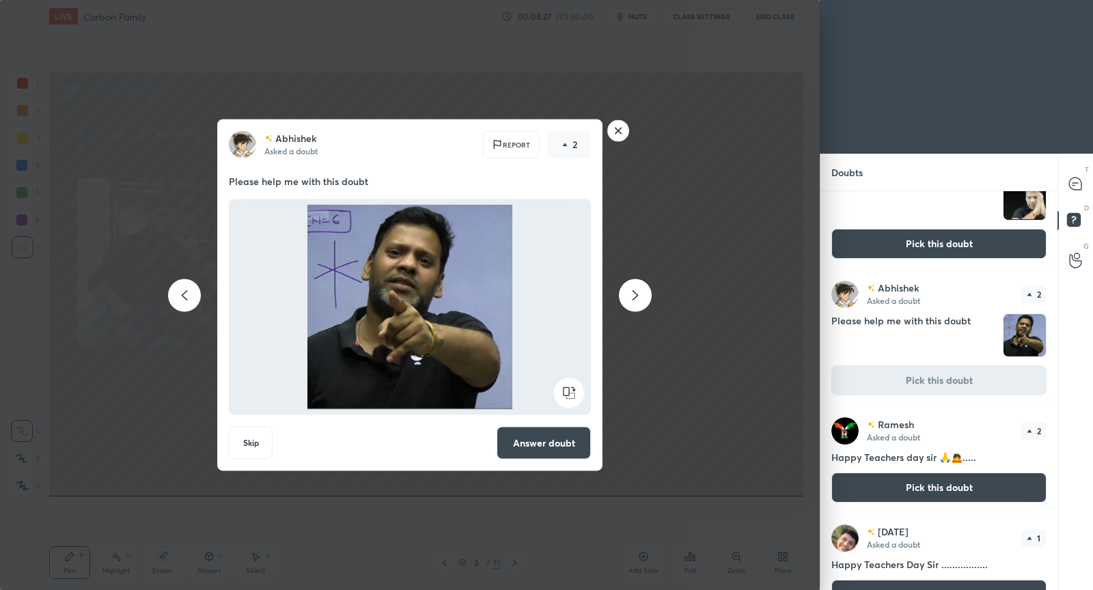
click at [543, 442] on button "Answer doubt" at bounding box center [544, 443] width 94 height 33
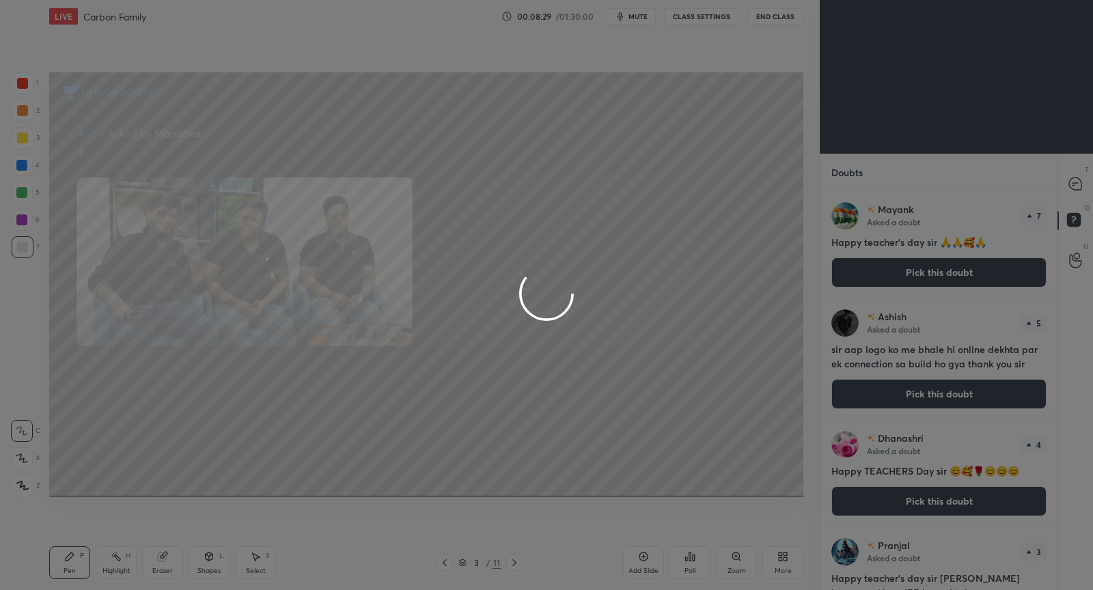
click at [1077, 188] on div at bounding box center [546, 295] width 1093 height 590
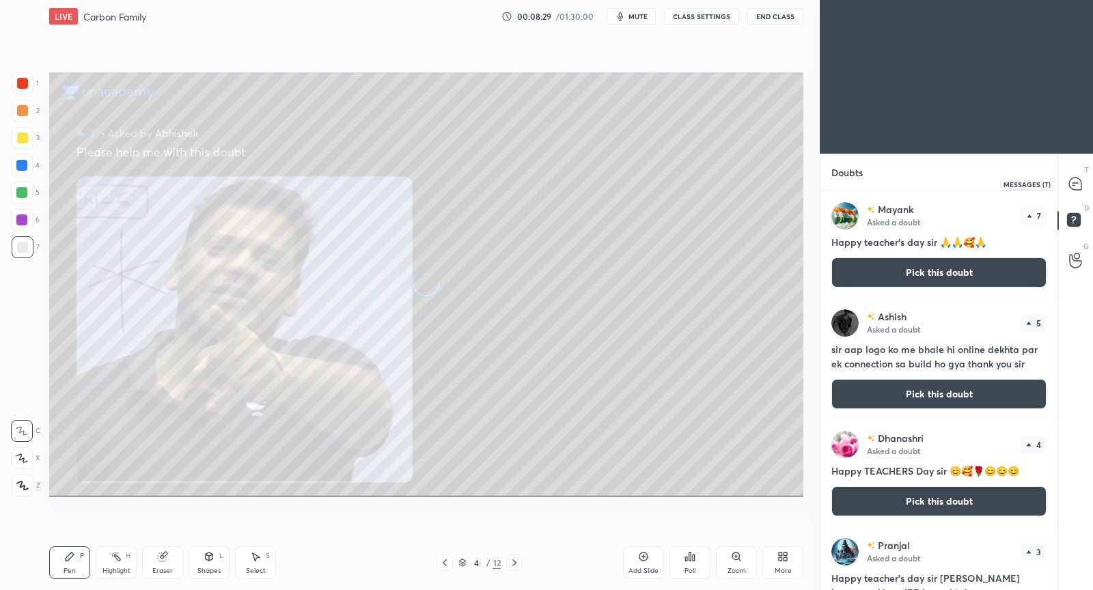
click at [1077, 187] on icon at bounding box center [1075, 184] width 12 height 12
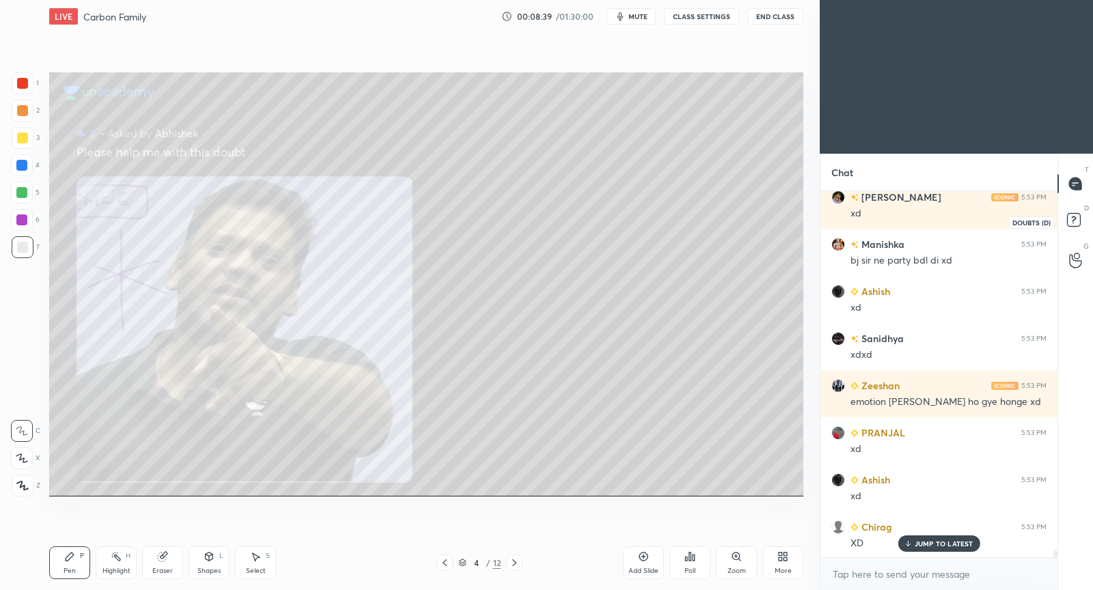
click at [1076, 212] on icon at bounding box center [1075, 222] width 25 height 25
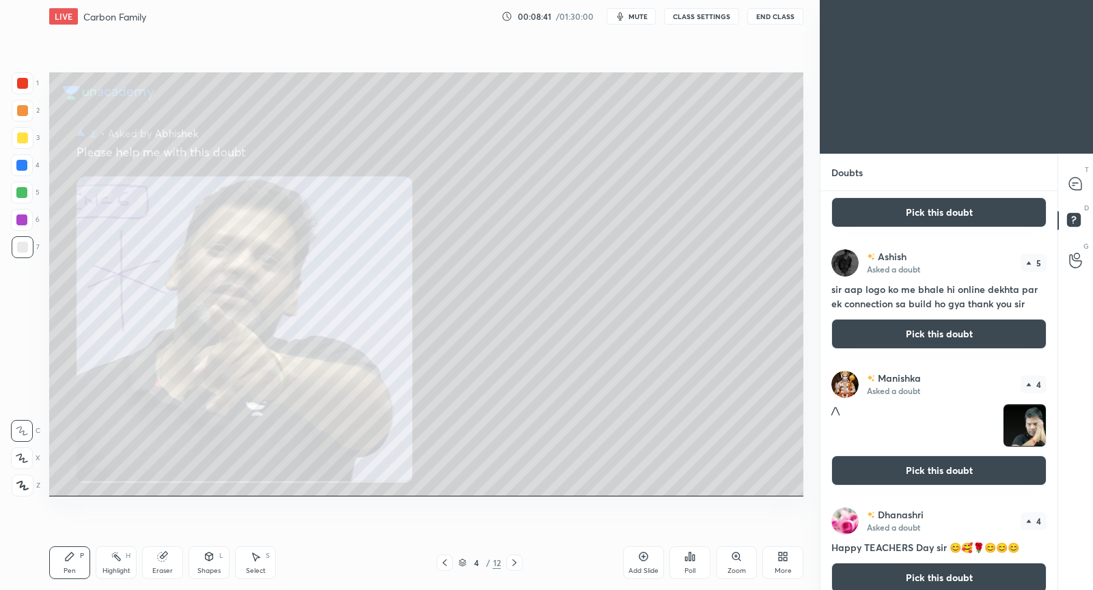
click at [942, 465] on button "Pick this doubt" at bounding box center [938, 471] width 215 height 30
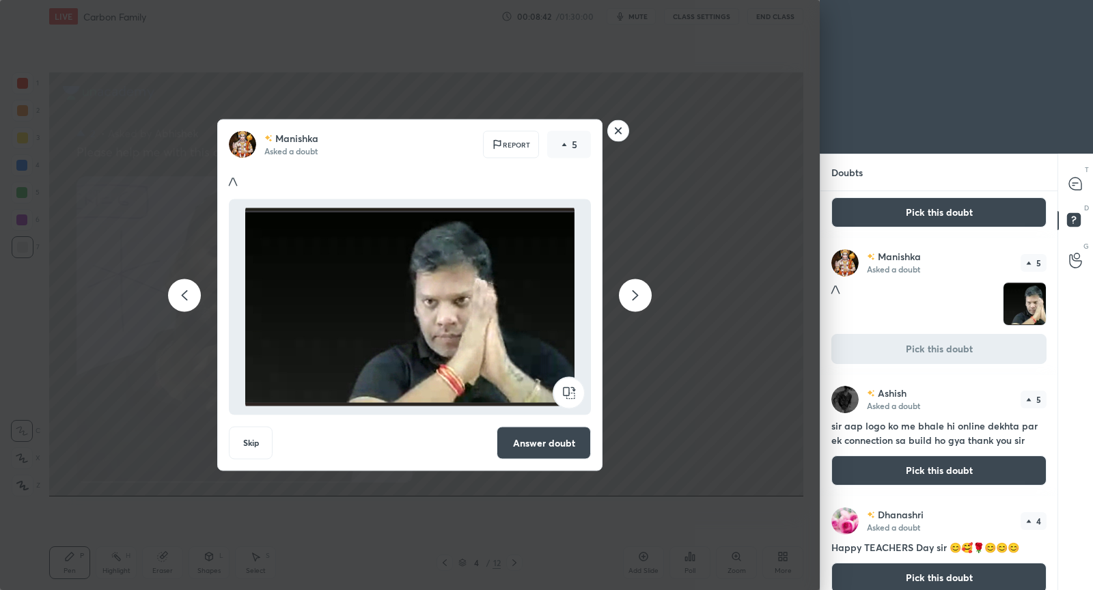
click at [568, 451] on button "Answer doubt" at bounding box center [544, 443] width 94 height 33
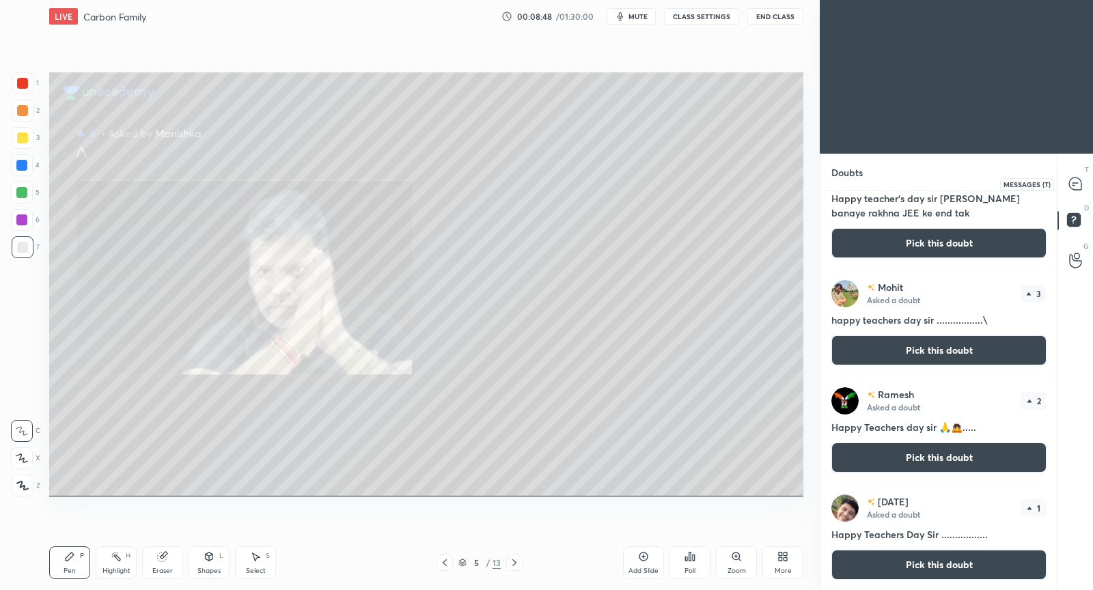
click at [1075, 183] on icon at bounding box center [1074, 183] width 5 height 0
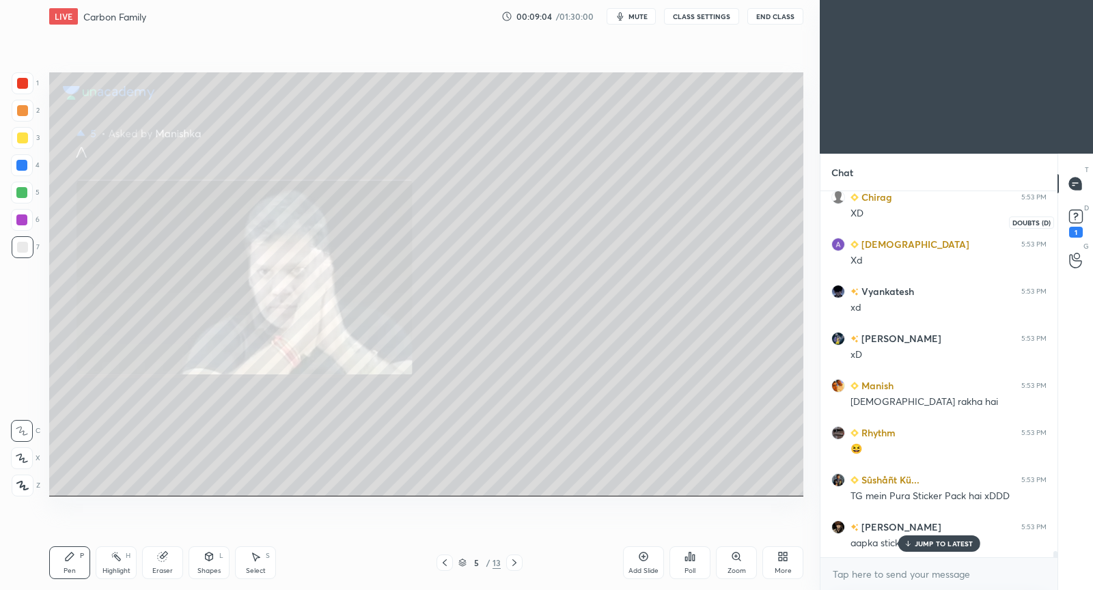
click at [1082, 216] on icon at bounding box center [1075, 216] width 20 height 20
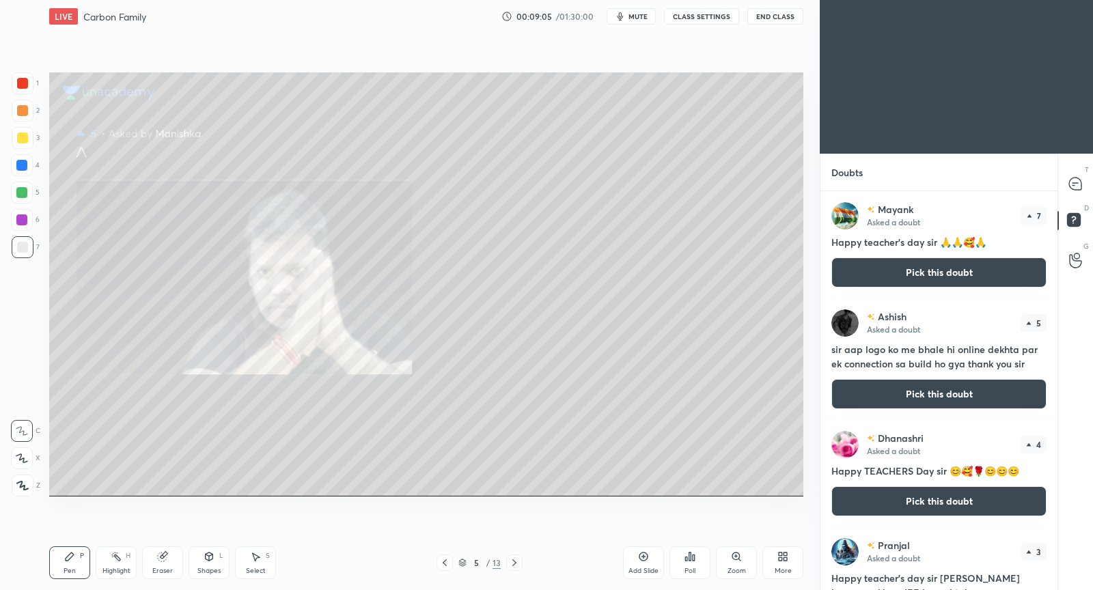
click at [899, 281] on button "Pick this doubt" at bounding box center [938, 272] width 215 height 30
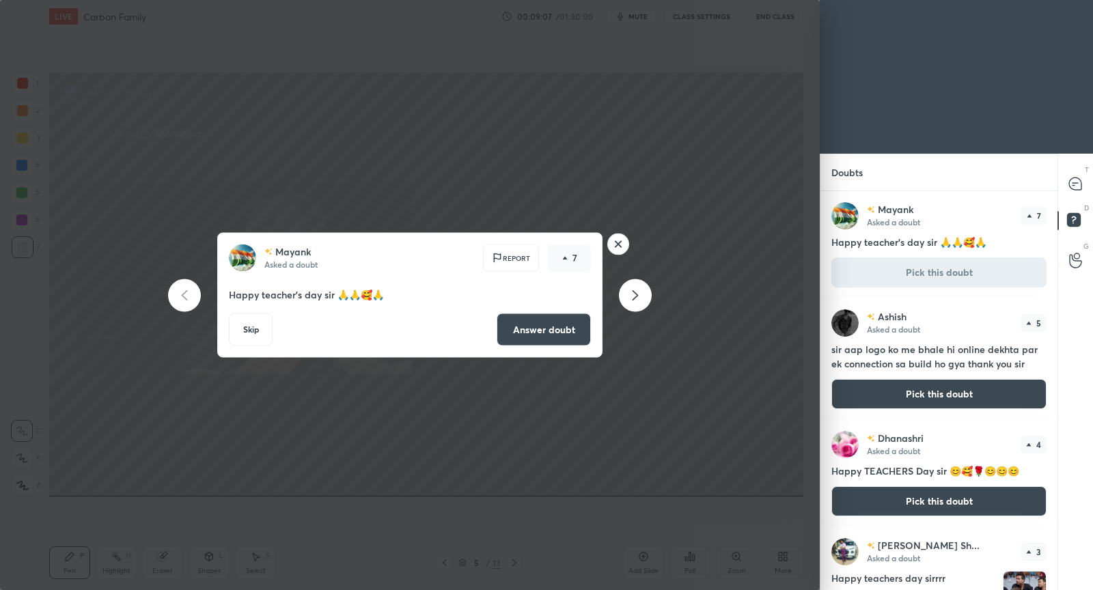
click at [613, 238] on rect at bounding box center [618, 244] width 21 height 21
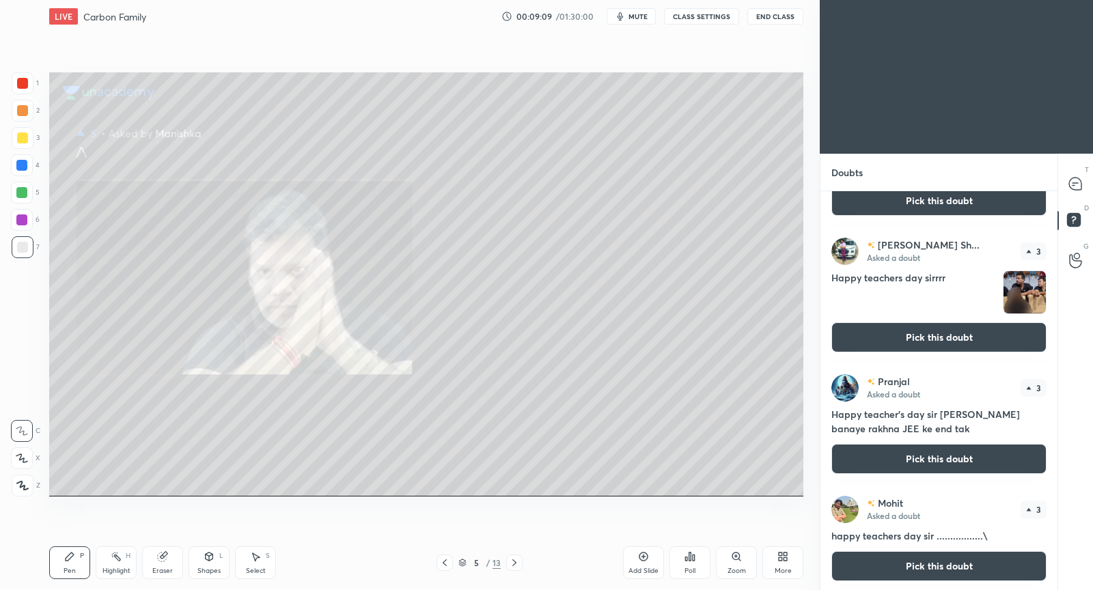
click at [934, 336] on button "Pick this doubt" at bounding box center [938, 337] width 215 height 30
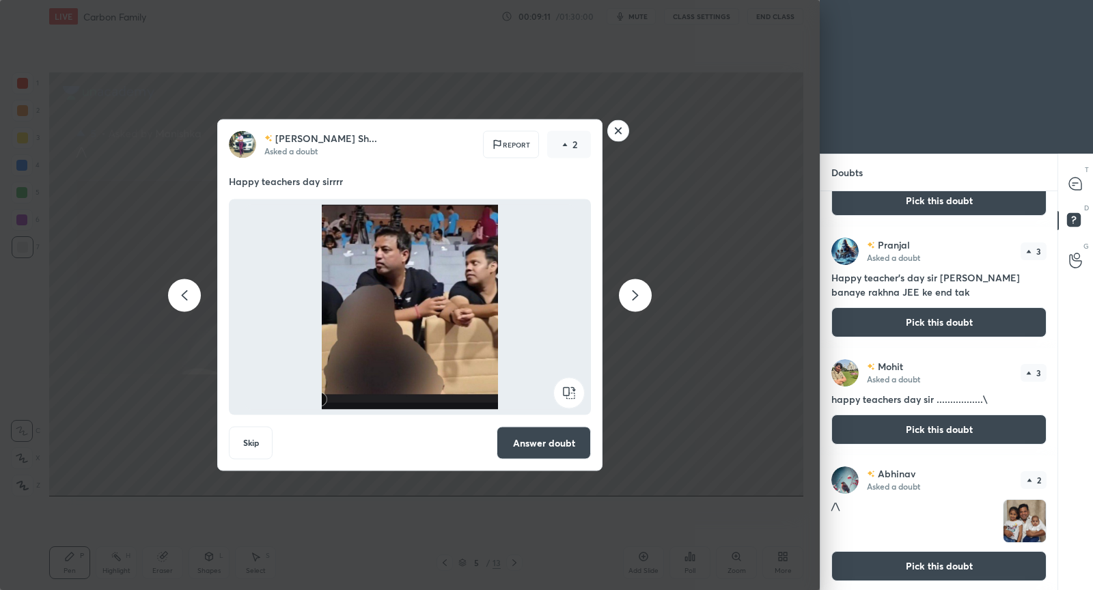
click at [580, 445] on button "Answer doubt" at bounding box center [544, 443] width 94 height 33
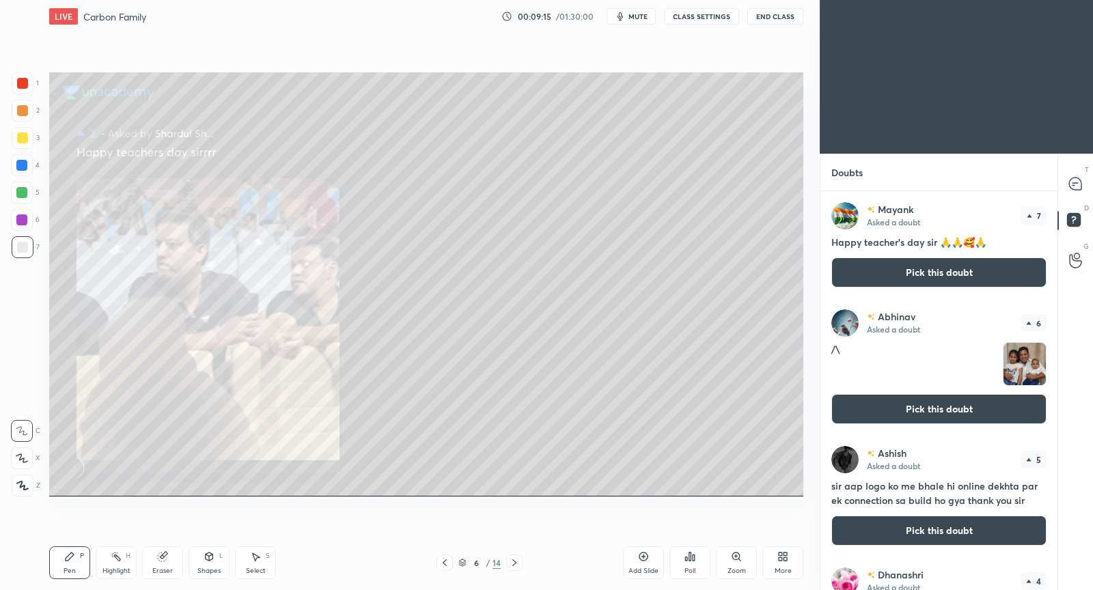
click at [947, 411] on button "Pick this doubt" at bounding box center [938, 409] width 215 height 30
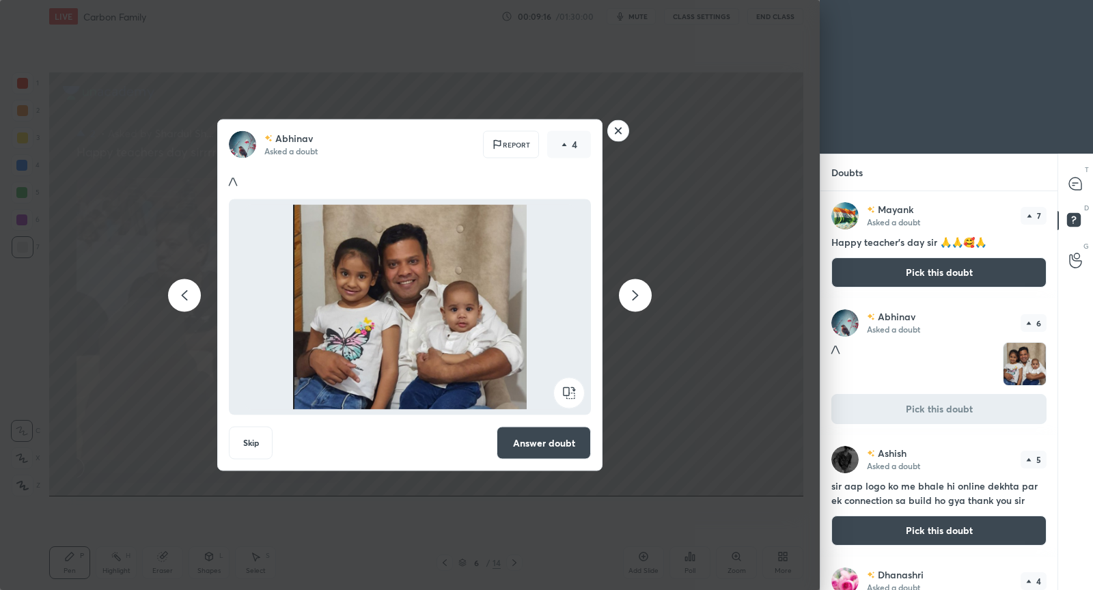
click at [576, 438] on button "Answer doubt" at bounding box center [544, 443] width 94 height 33
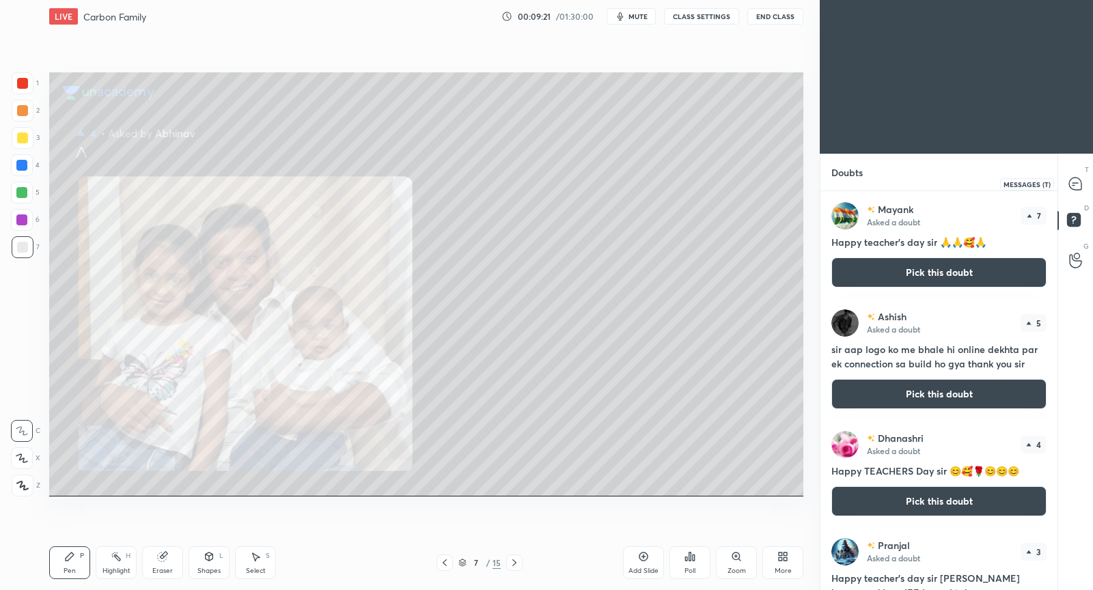
click at [1072, 183] on icon at bounding box center [1075, 184] width 12 height 12
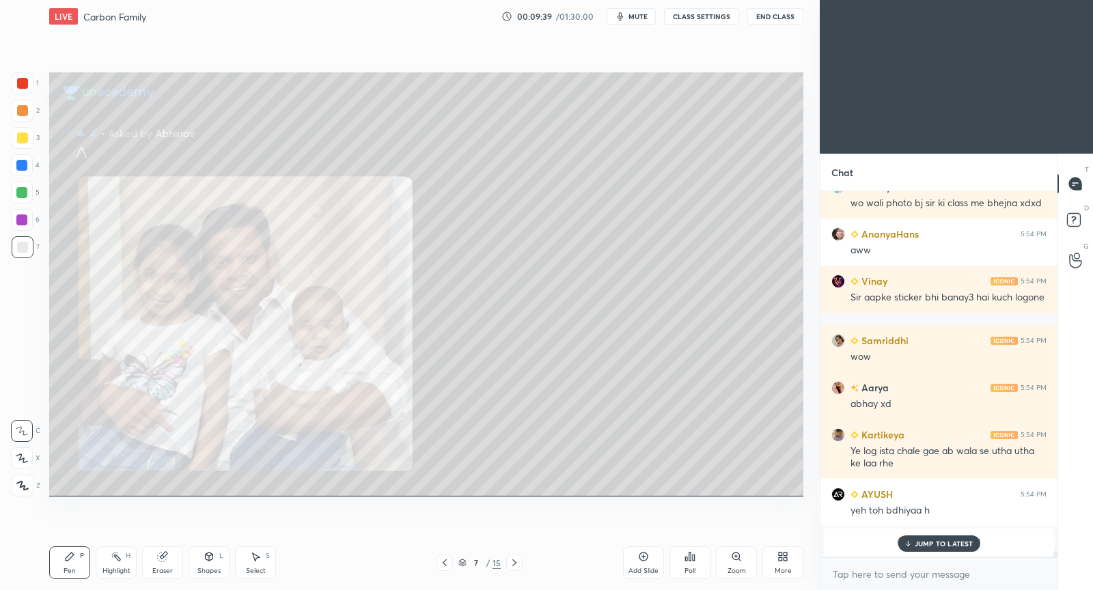
scroll to position [20485, 0]
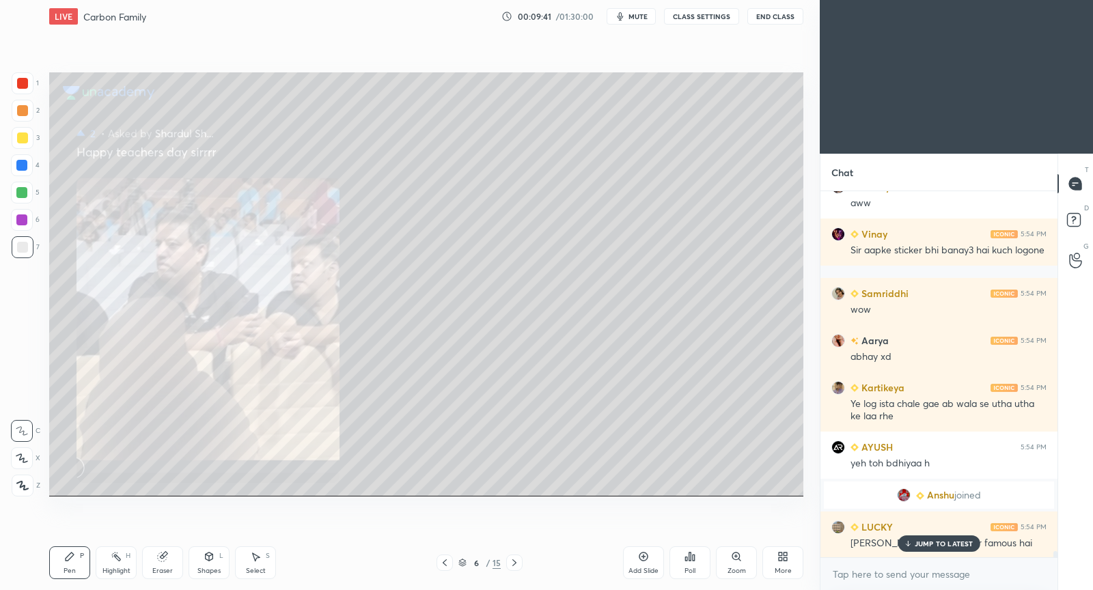
click at [936, 544] on p "JUMP TO LATEST" at bounding box center [943, 544] width 59 height 8
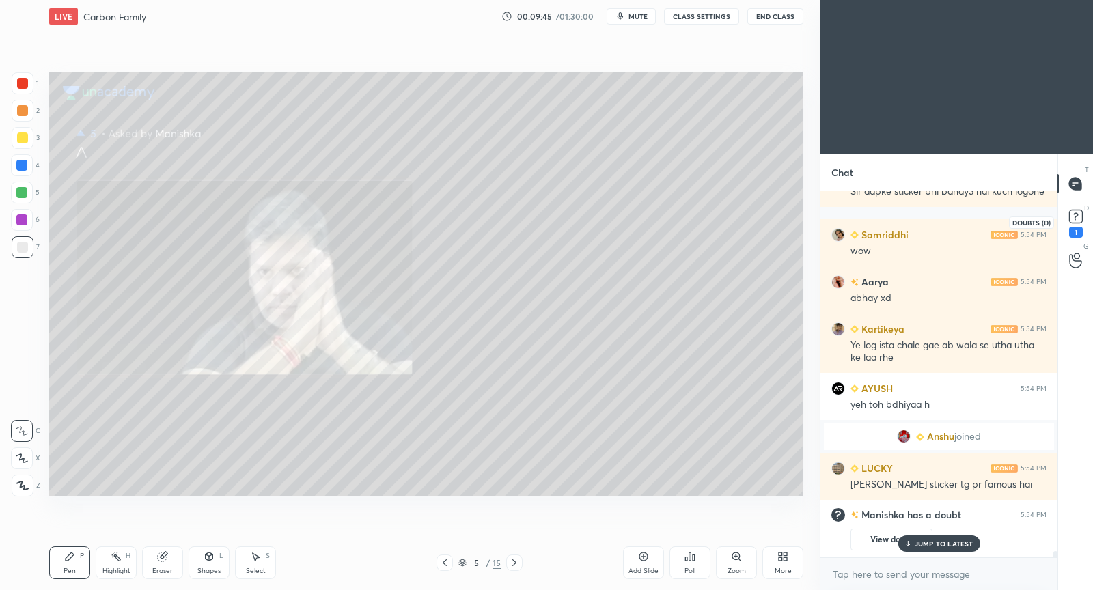
scroll to position [20512, 0]
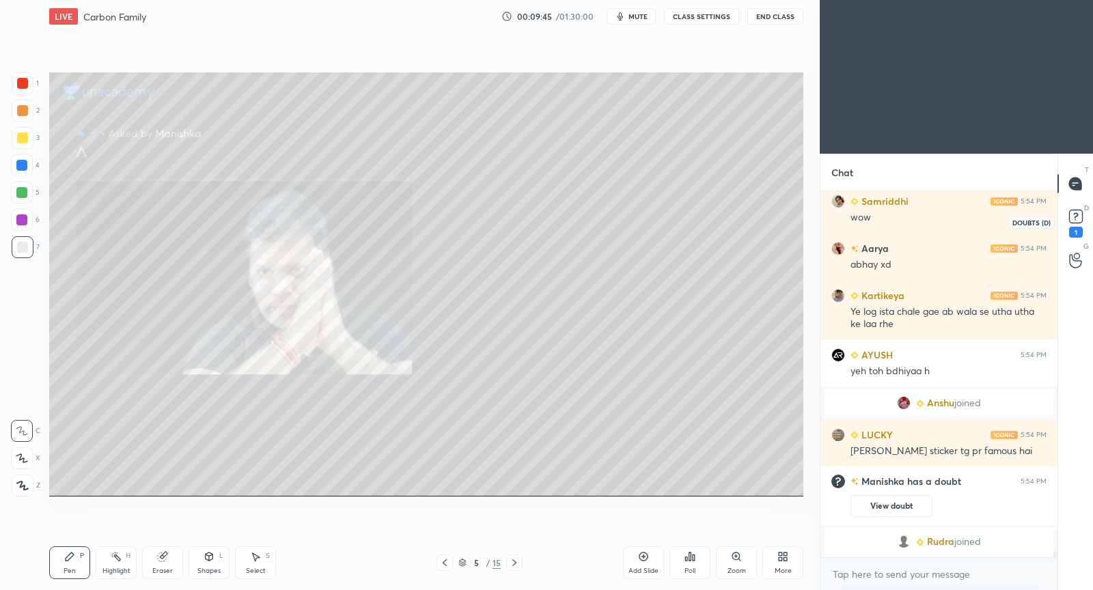
click at [1071, 221] on rect at bounding box center [1075, 216] width 13 height 13
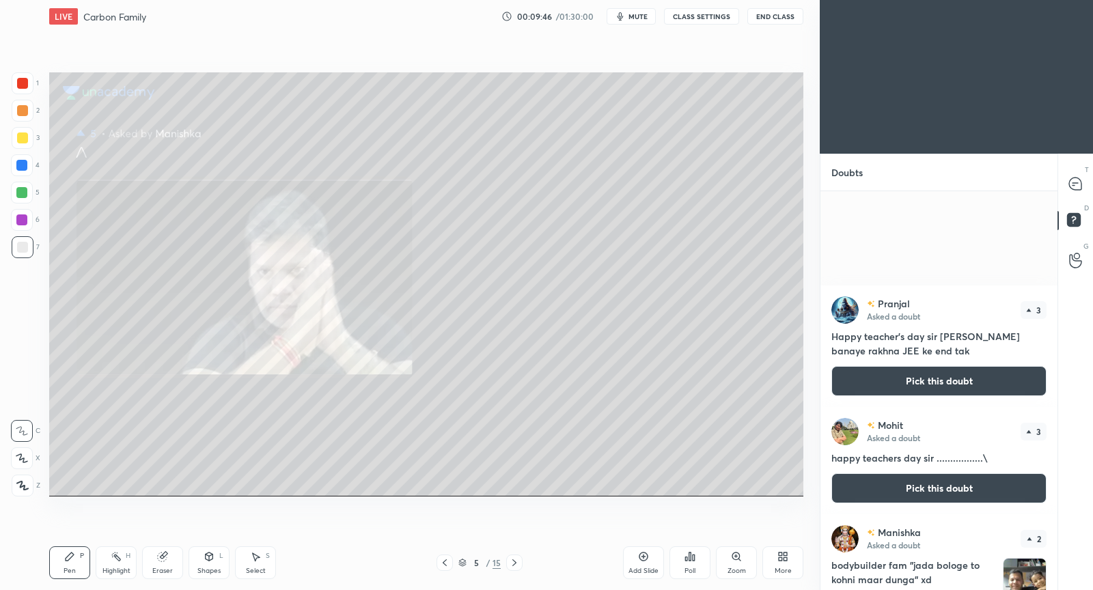
scroll to position [516, 0]
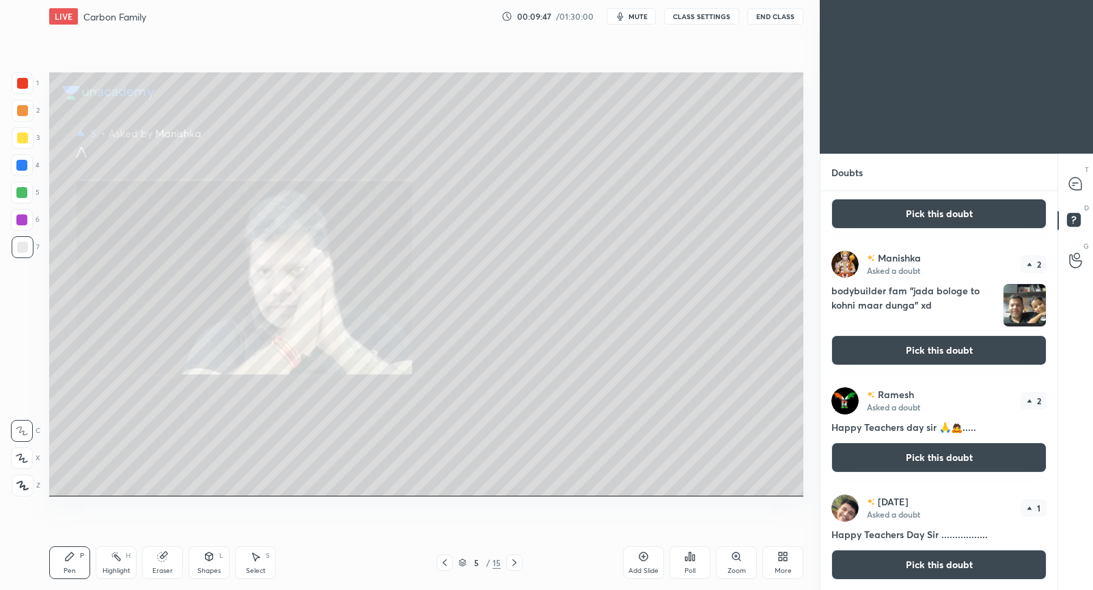
click at [900, 352] on button "Pick this doubt" at bounding box center [938, 350] width 215 height 30
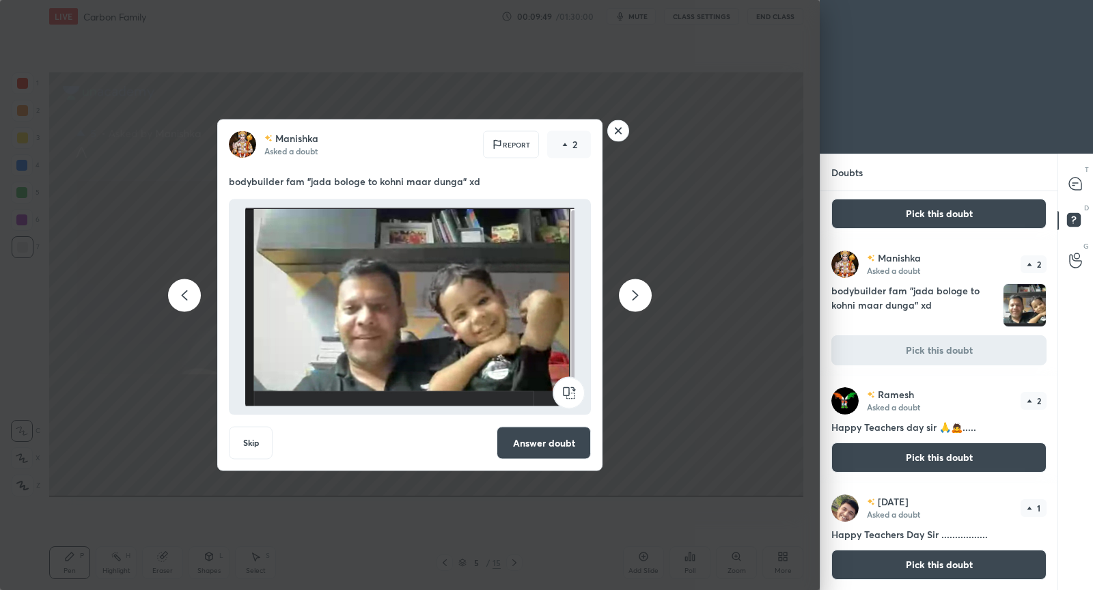
click at [552, 449] on button "Answer doubt" at bounding box center [544, 443] width 94 height 33
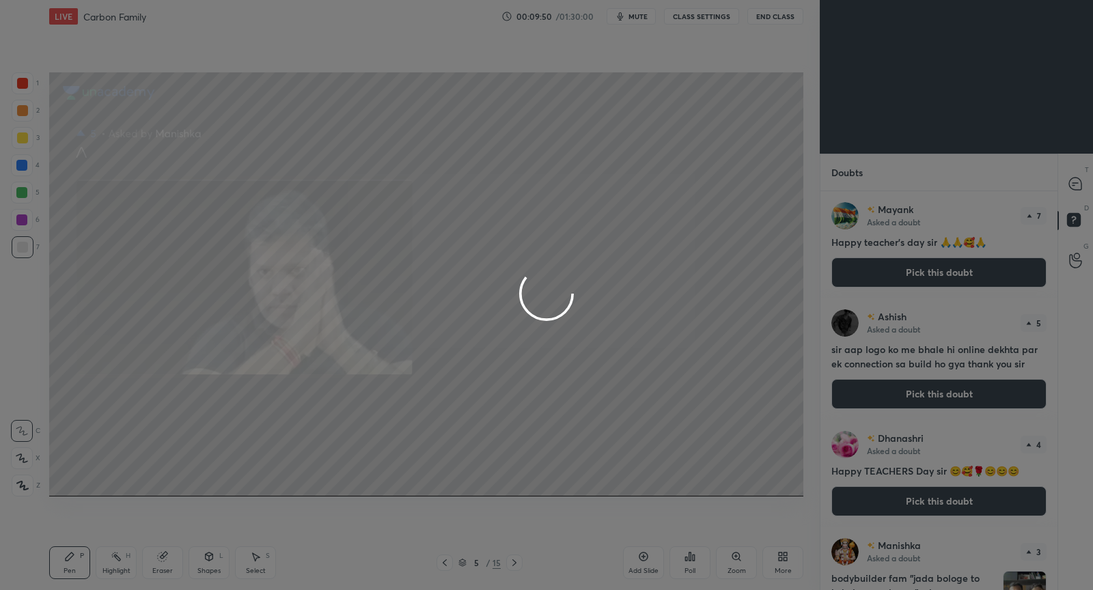
click at [1074, 188] on div at bounding box center [546, 295] width 1093 height 590
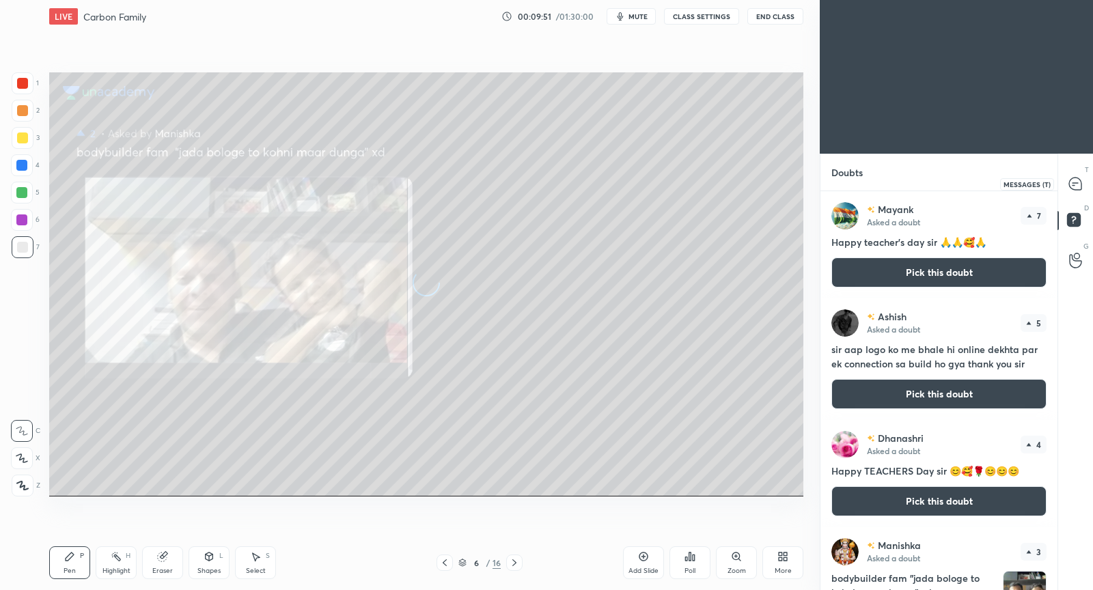
click at [1074, 188] on icon at bounding box center [1075, 184] width 12 height 12
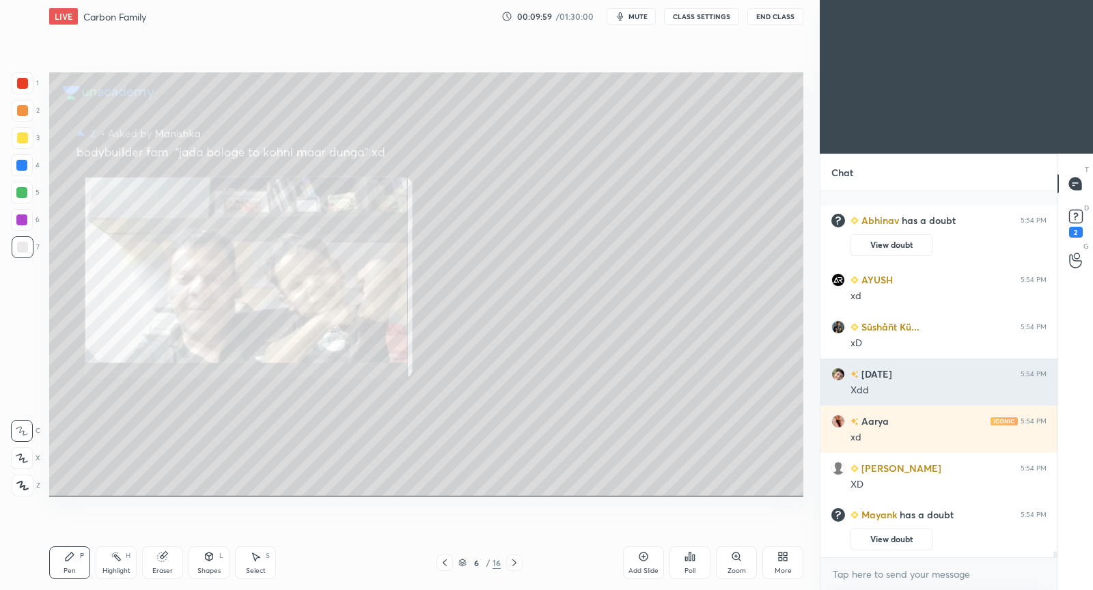
scroll to position [22517, 0]
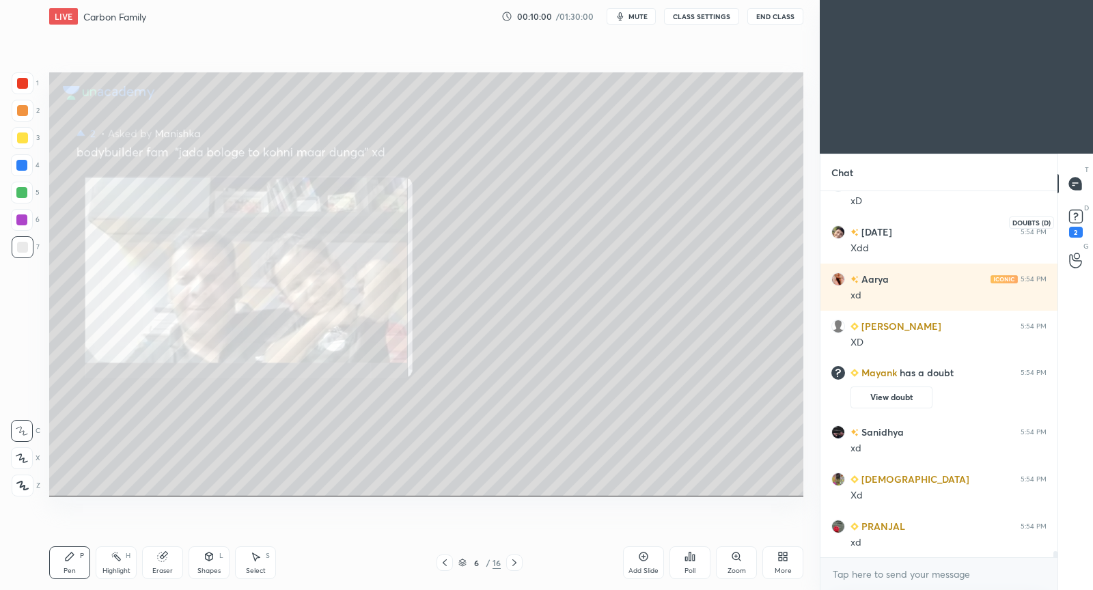
click at [1074, 220] on rect at bounding box center [1075, 216] width 13 height 13
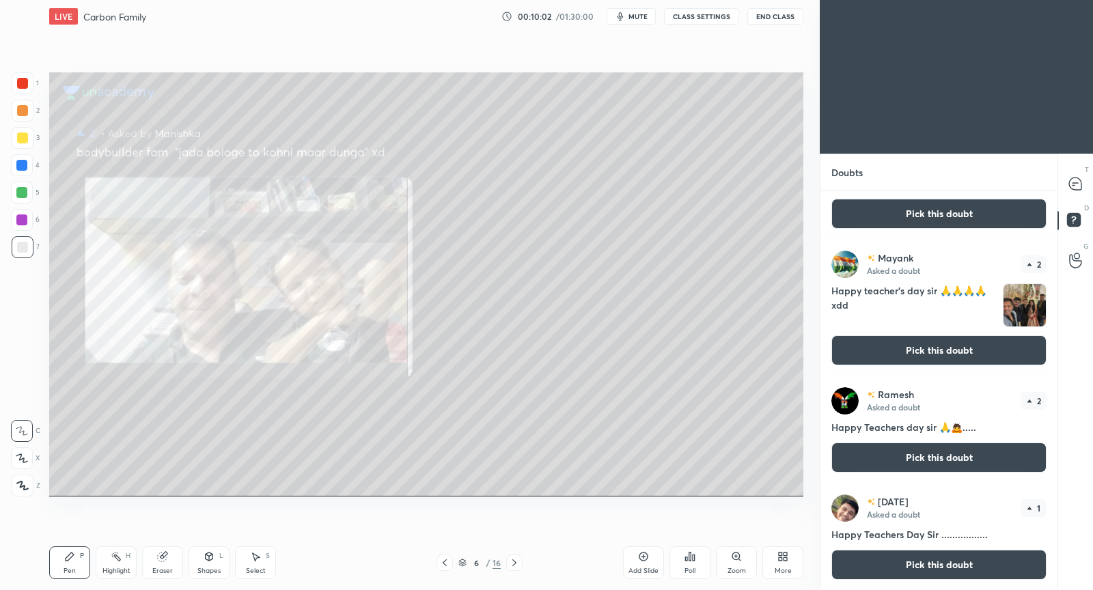
scroll to position [623, 0]
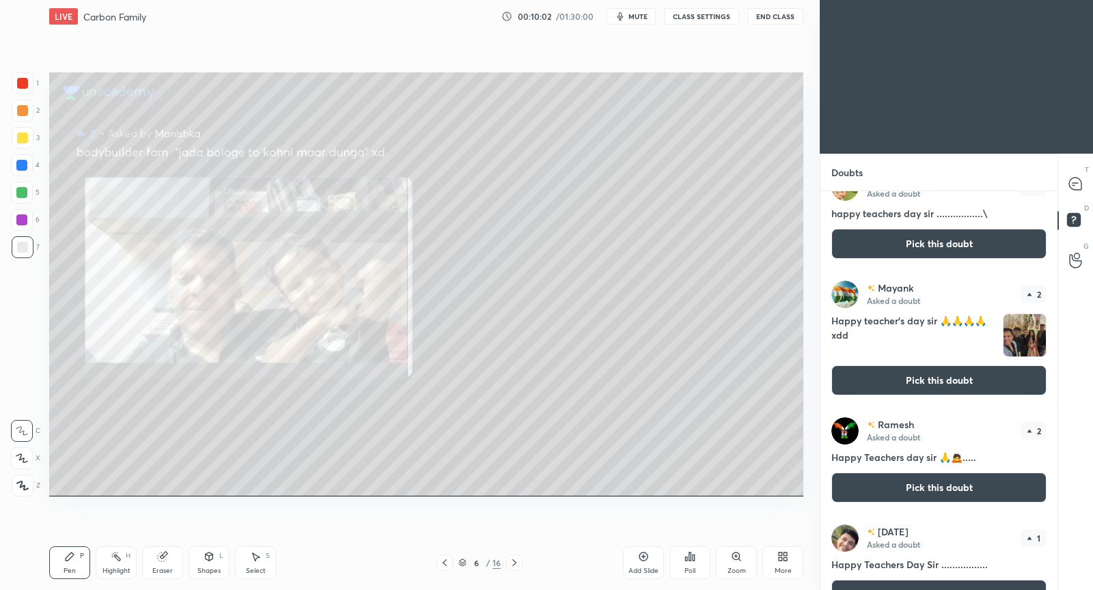
click at [917, 352] on div "Mayank Asked a doubt 7 Happy teacher's day sir 🙏🙏🥰🙏 Pick this doubt Ashish Aske…" at bounding box center [938, 391] width 237 height 400
click at [926, 381] on button "Pick this doubt" at bounding box center [938, 380] width 215 height 30
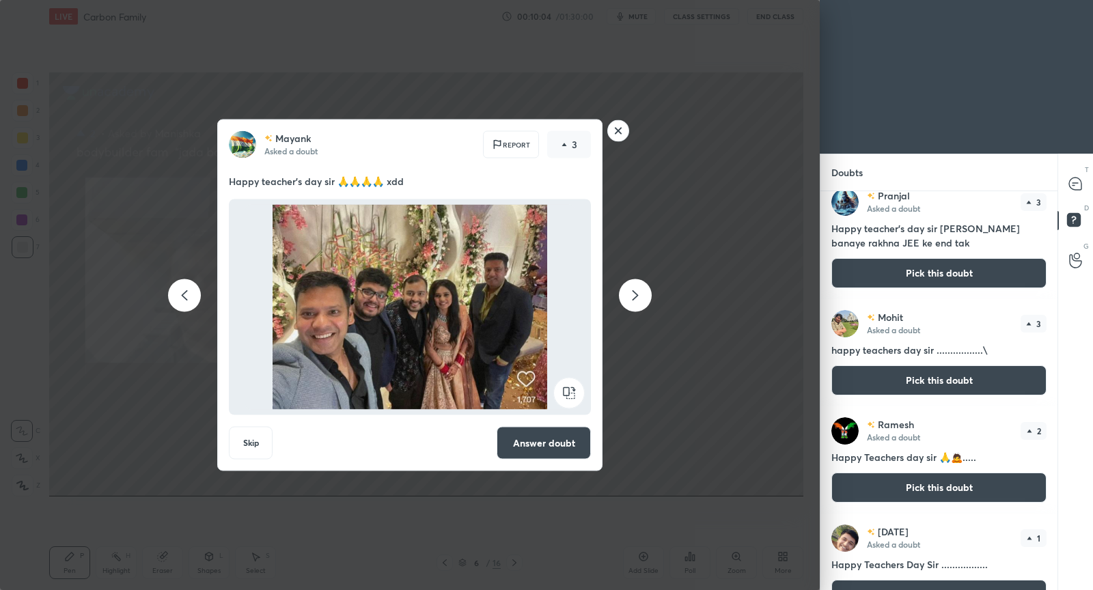
click at [561, 445] on button "Answer doubt" at bounding box center [544, 443] width 94 height 33
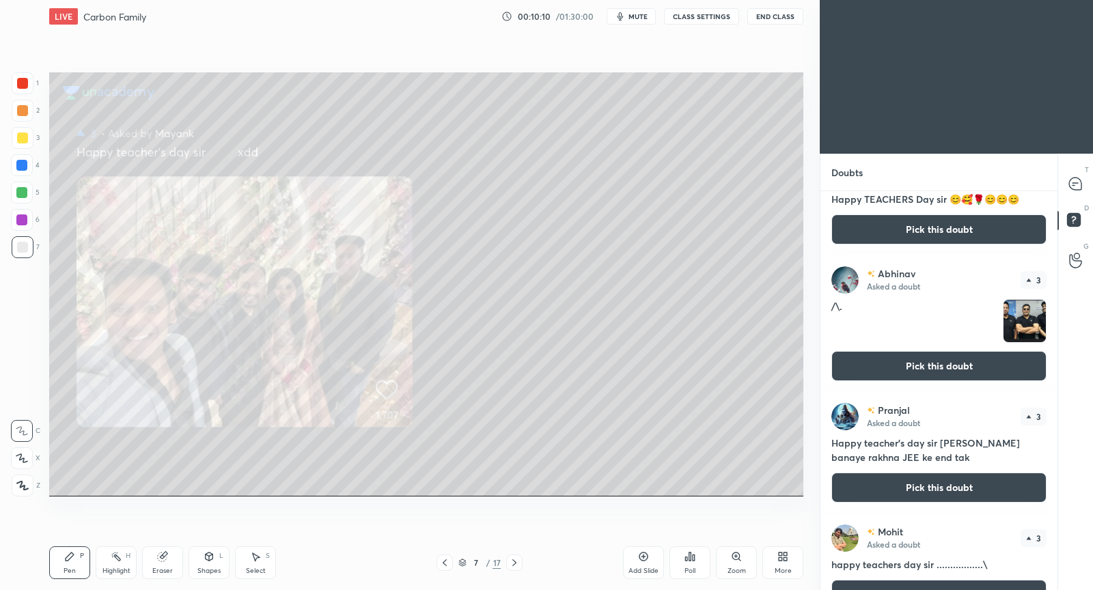
scroll to position [210, 0]
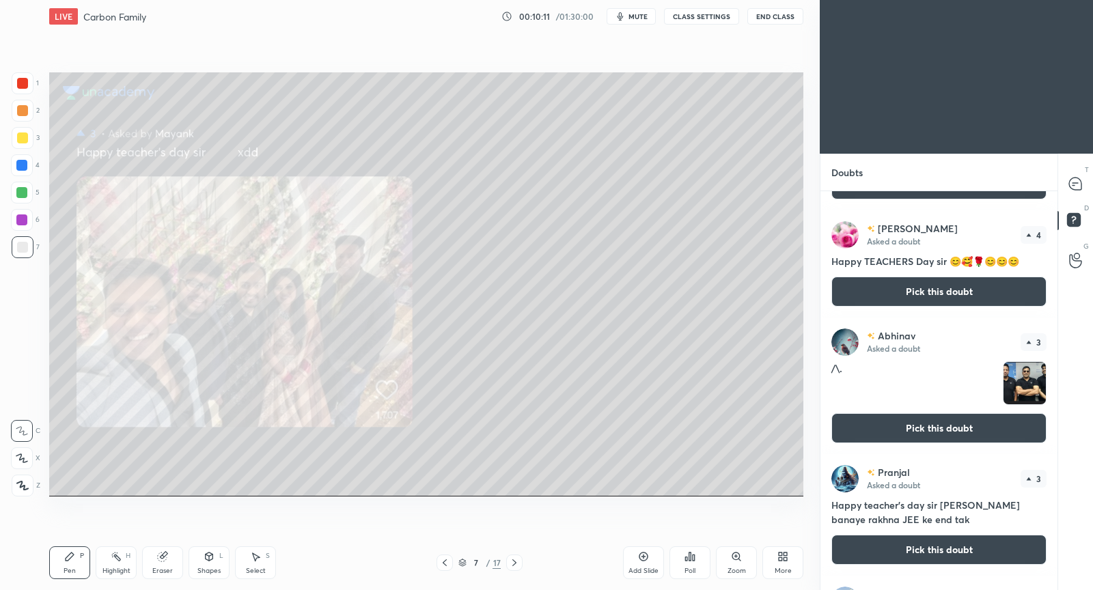
click at [947, 428] on button "Pick this doubt" at bounding box center [938, 428] width 215 height 30
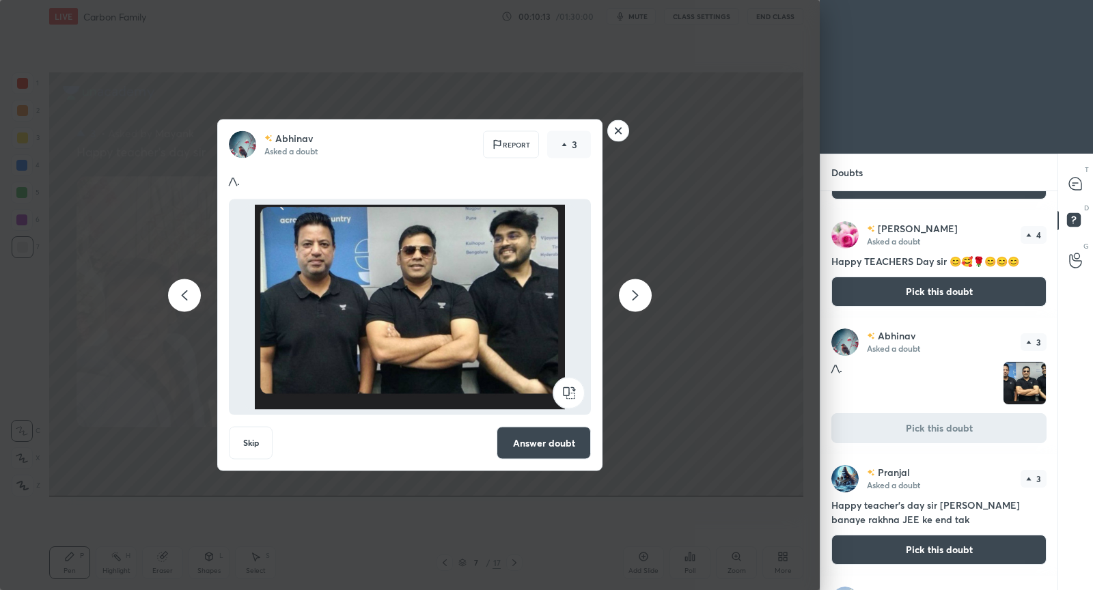
click at [587, 447] on button "Answer doubt" at bounding box center [544, 443] width 94 height 33
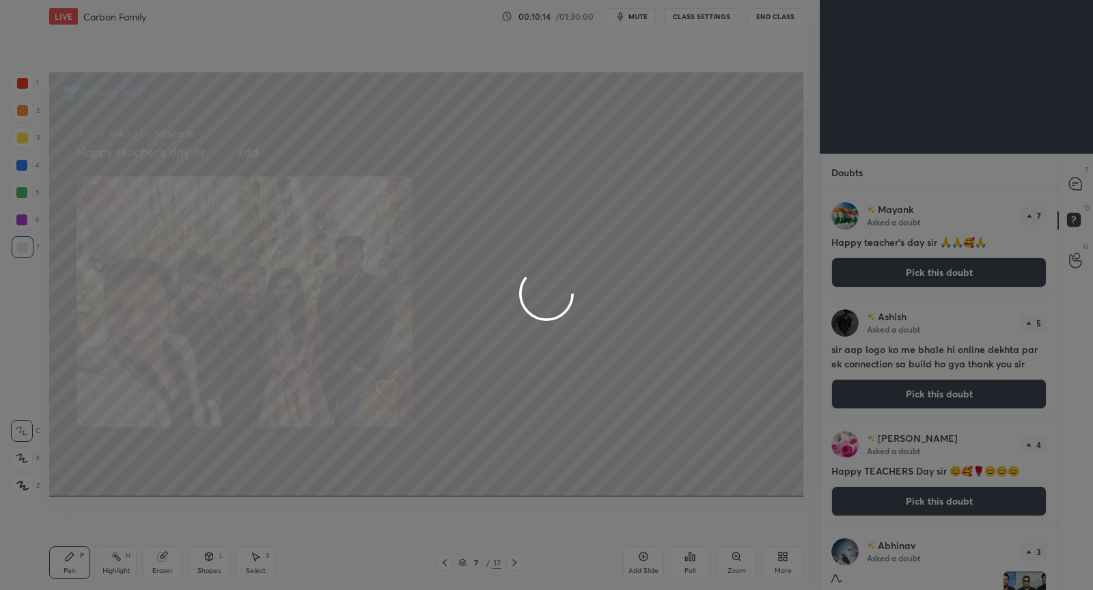
click at [1073, 182] on div at bounding box center [546, 295] width 1093 height 590
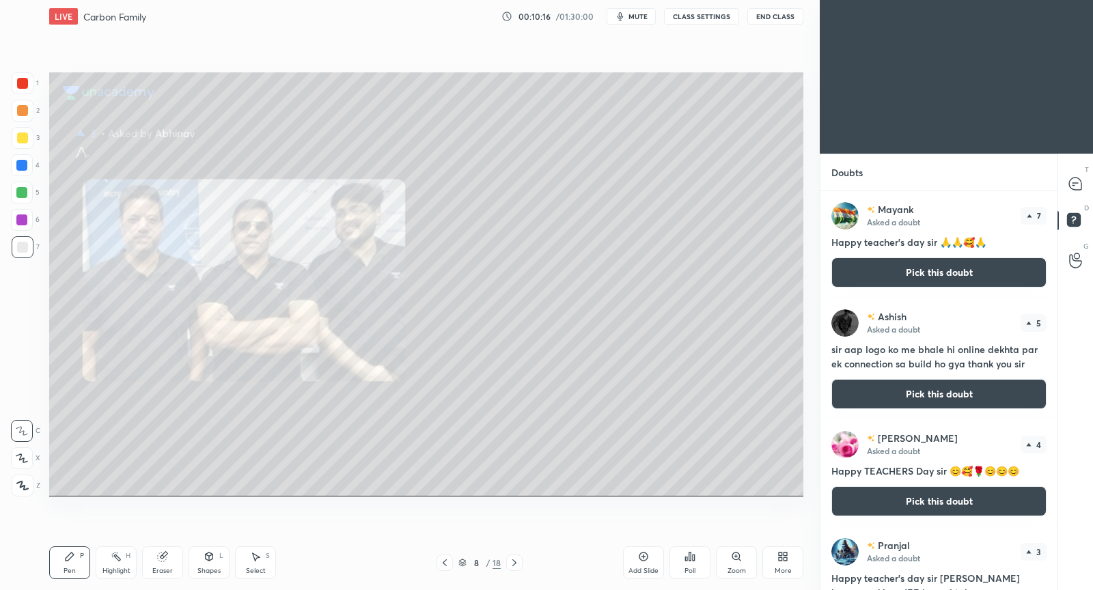
scroll to position [516, 0]
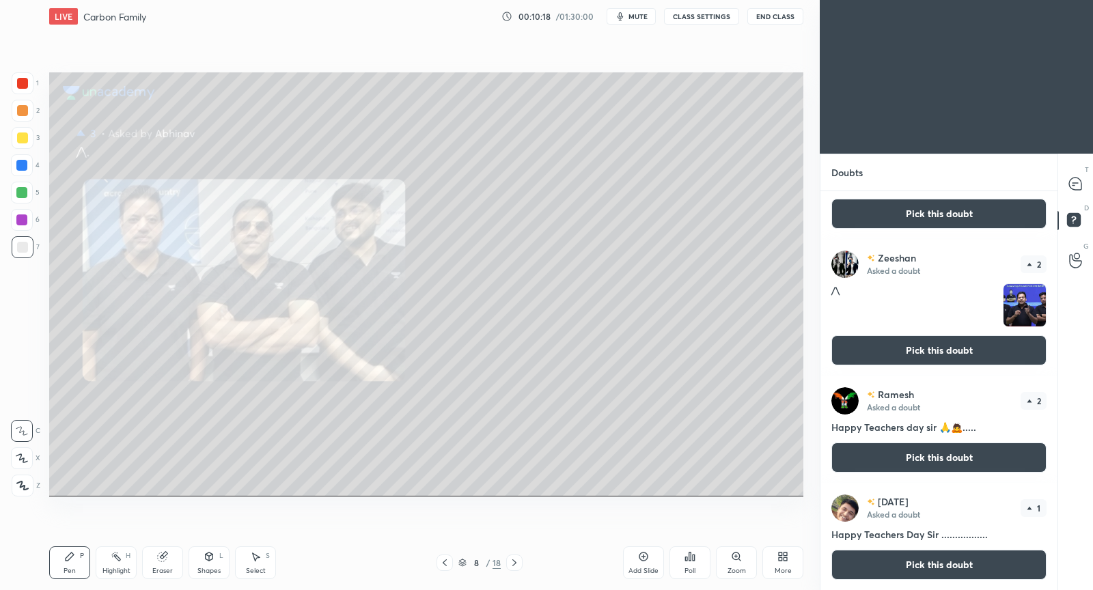
click at [916, 458] on button "Pick this doubt" at bounding box center [938, 458] width 215 height 30
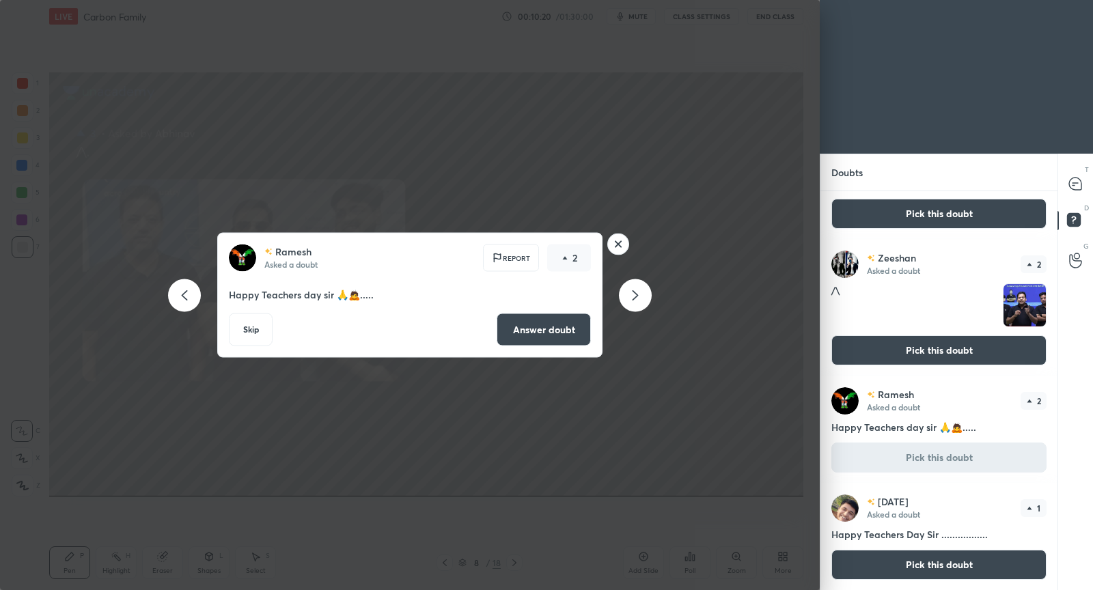
click at [615, 244] on rect at bounding box center [618, 244] width 21 height 21
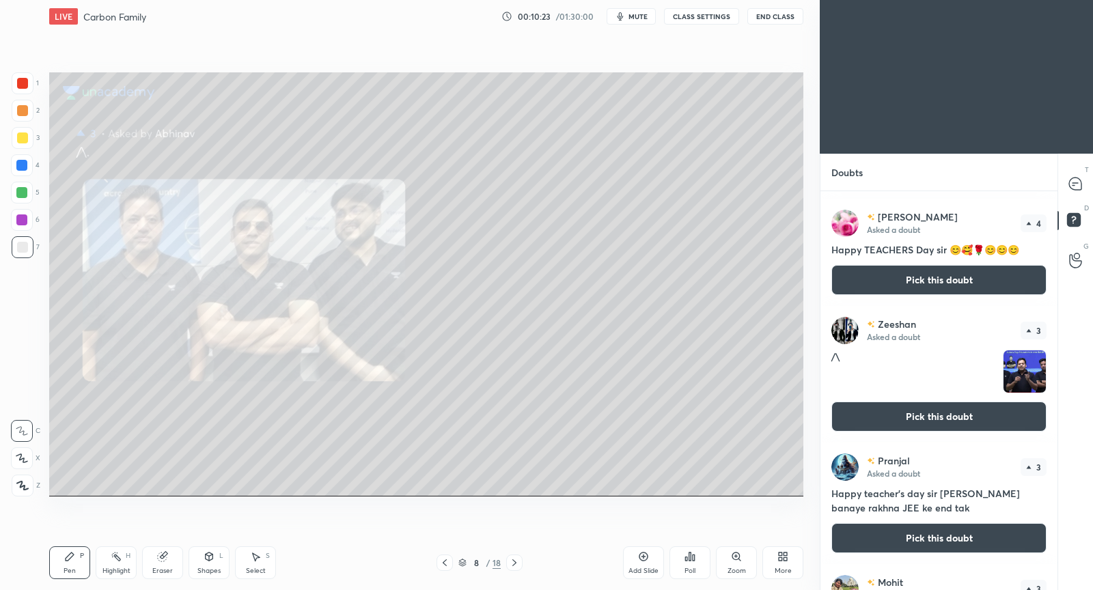
scroll to position [222, 0]
click at [947, 416] on button "Pick this doubt" at bounding box center [938, 416] width 215 height 30
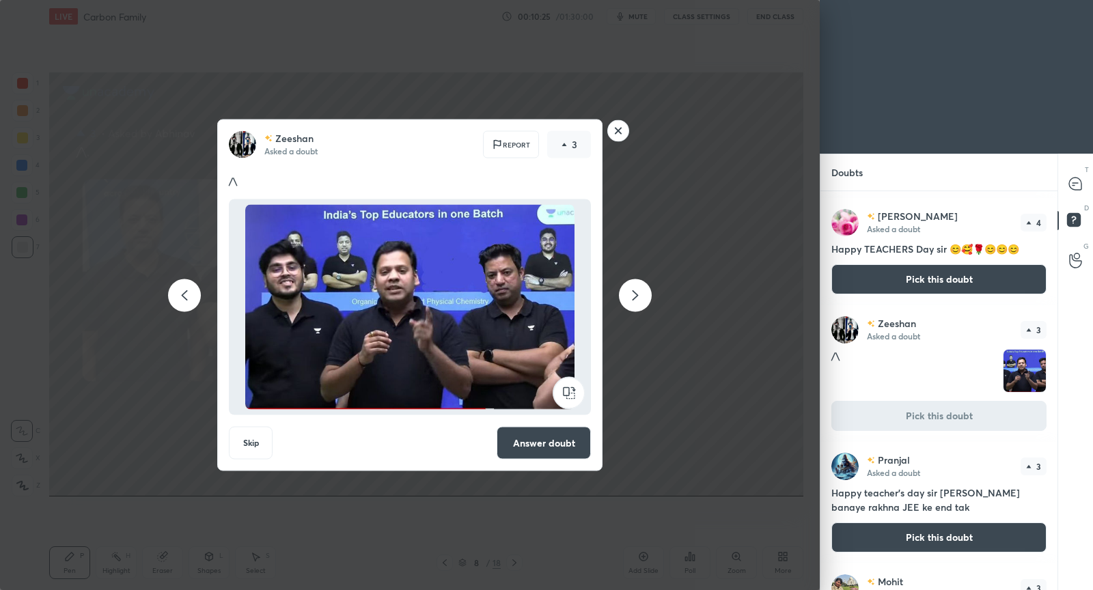
click at [552, 435] on button "Answer doubt" at bounding box center [544, 443] width 94 height 33
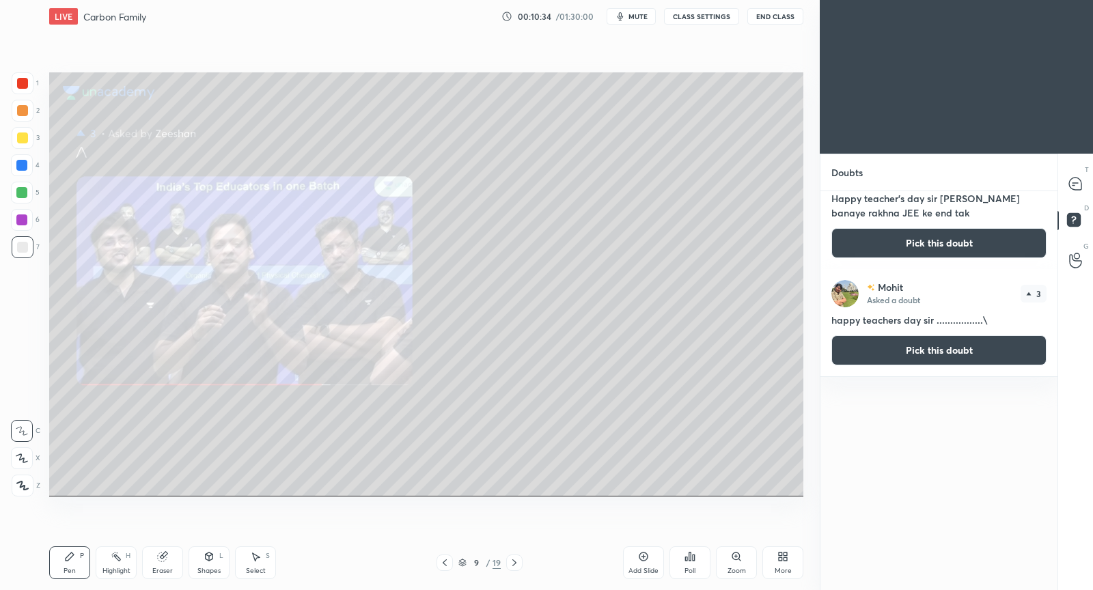
scroll to position [0, 0]
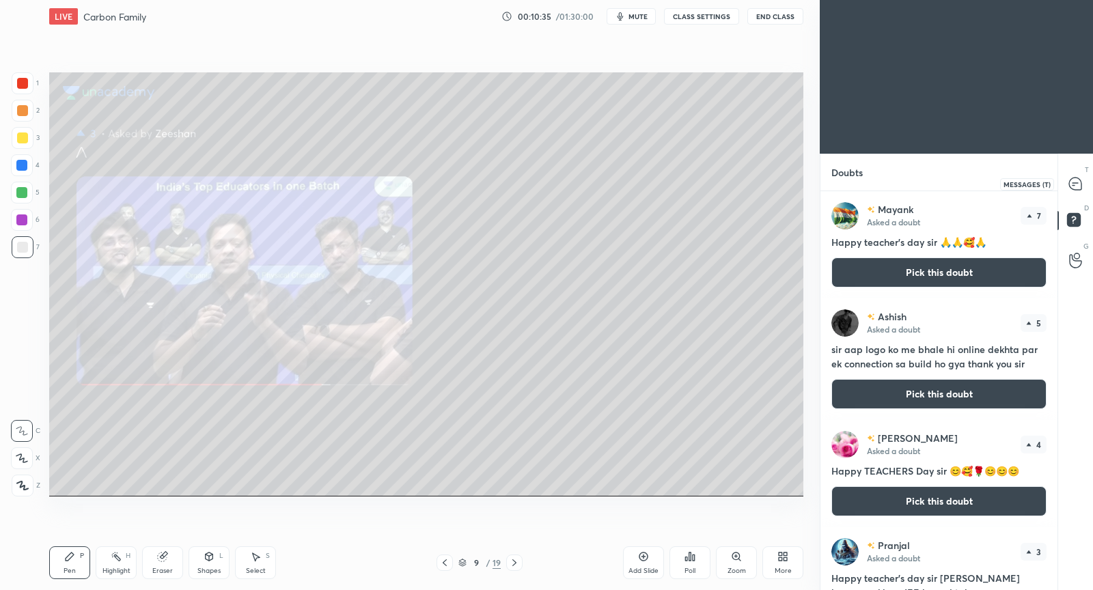
click at [1075, 180] on icon at bounding box center [1075, 184] width 12 height 12
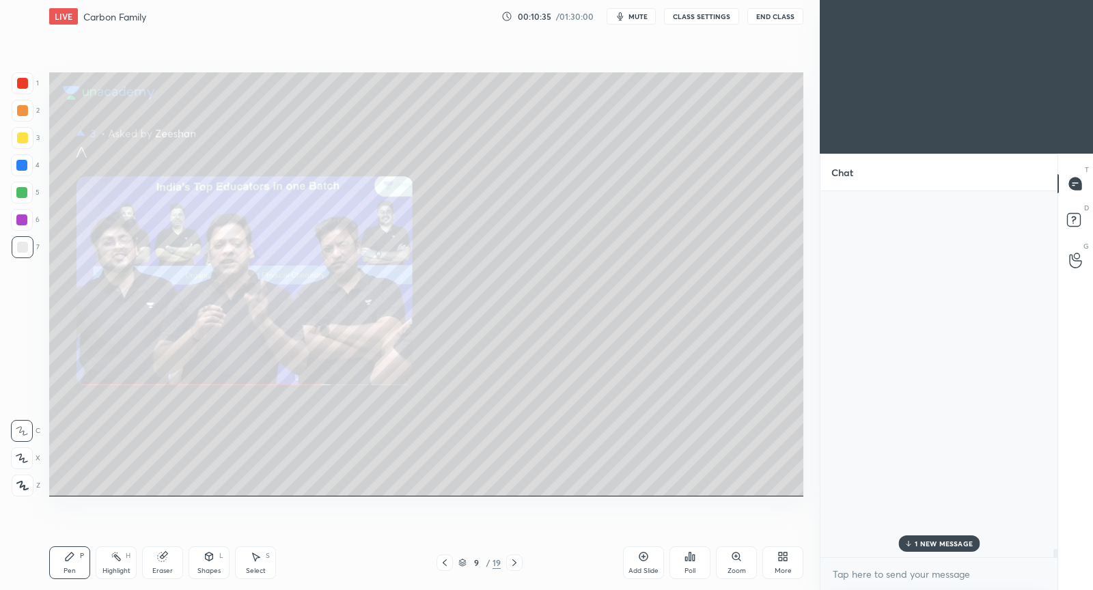
scroll to position [22508, 0]
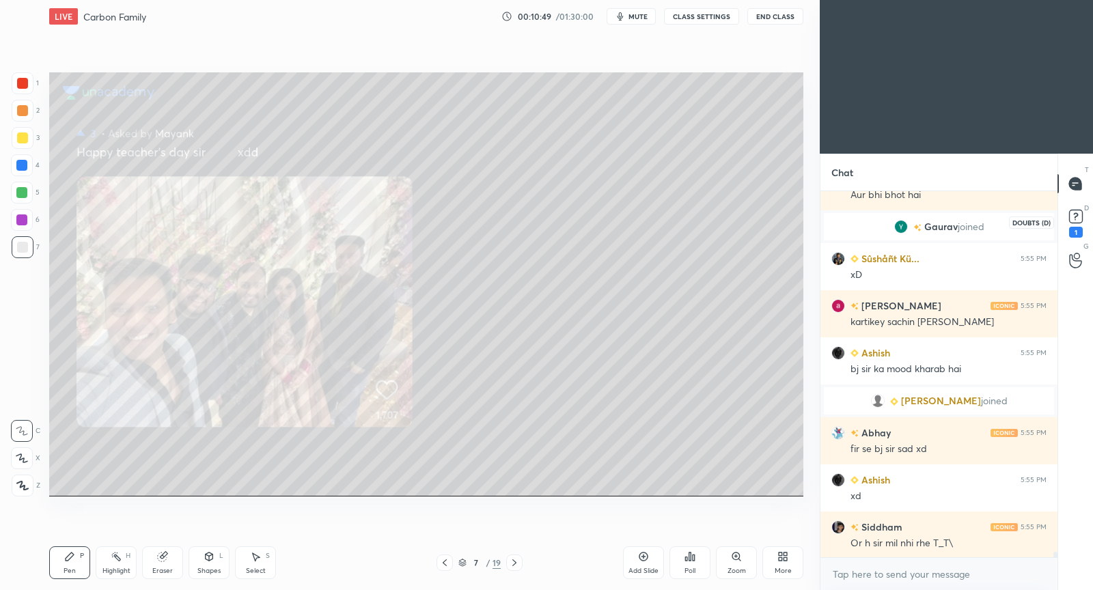
click at [1076, 218] on rect at bounding box center [1075, 216] width 13 height 13
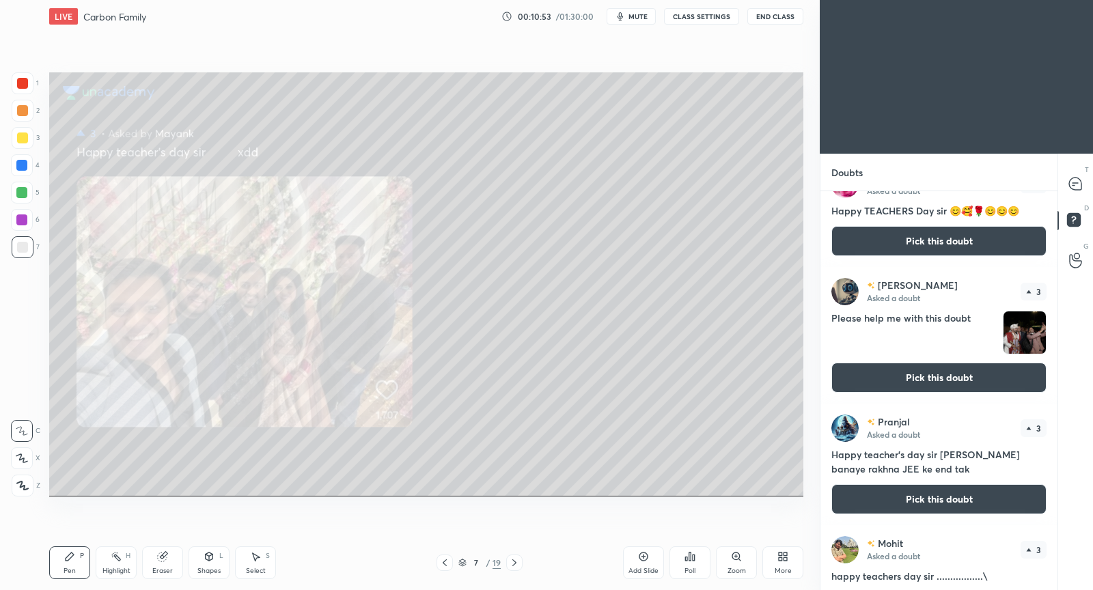
click at [899, 376] on button "Pick this doubt" at bounding box center [938, 378] width 215 height 30
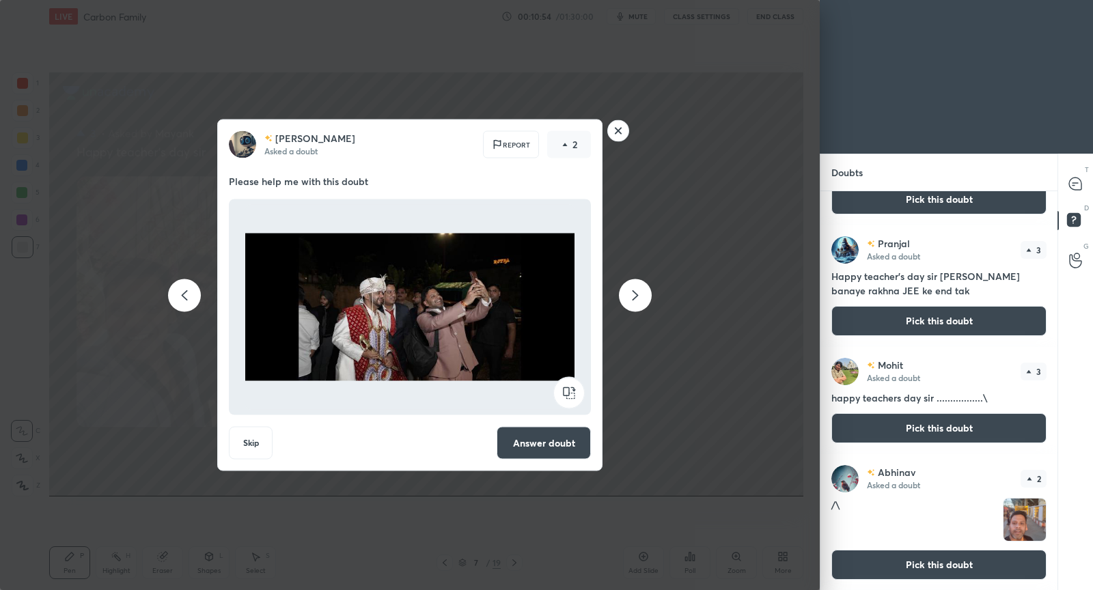
click at [559, 447] on button "Answer doubt" at bounding box center [544, 443] width 94 height 33
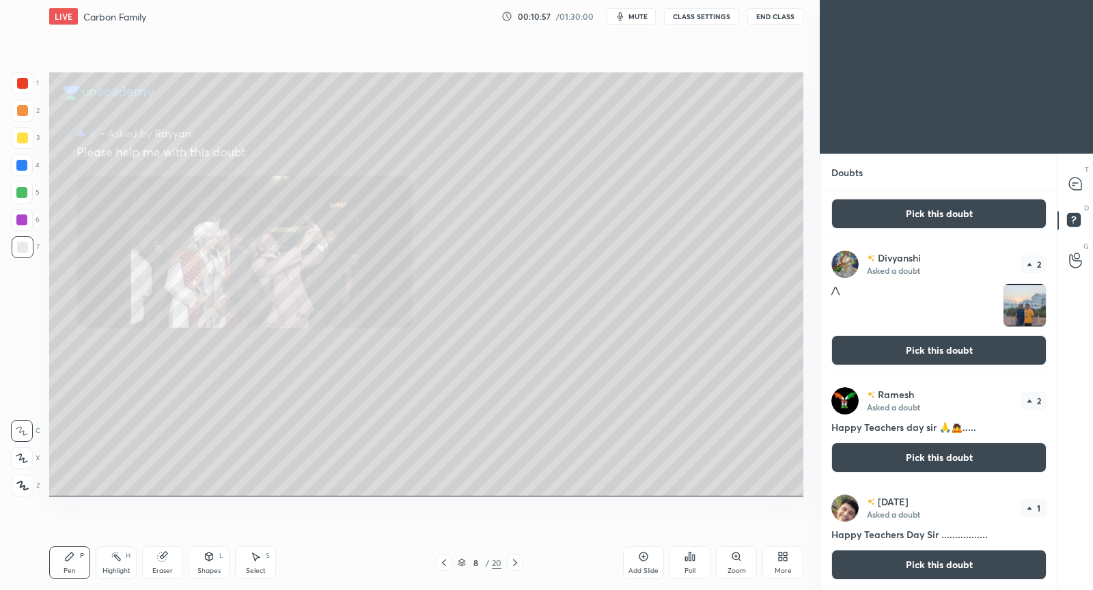
click at [921, 352] on button "Pick this doubt" at bounding box center [938, 350] width 215 height 30
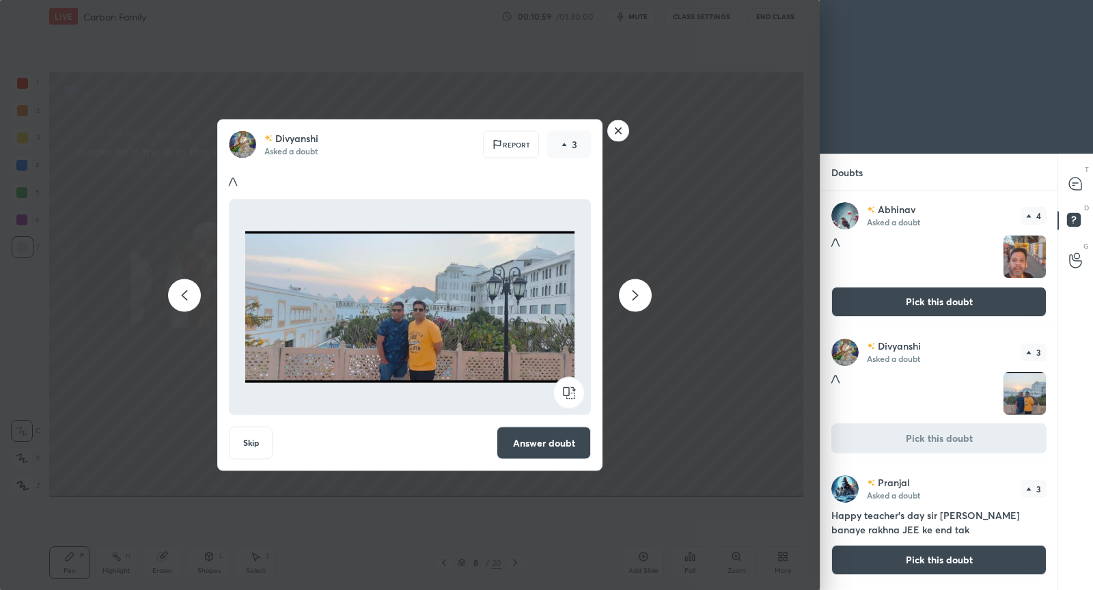
click at [584, 449] on button "Answer doubt" at bounding box center [544, 443] width 94 height 33
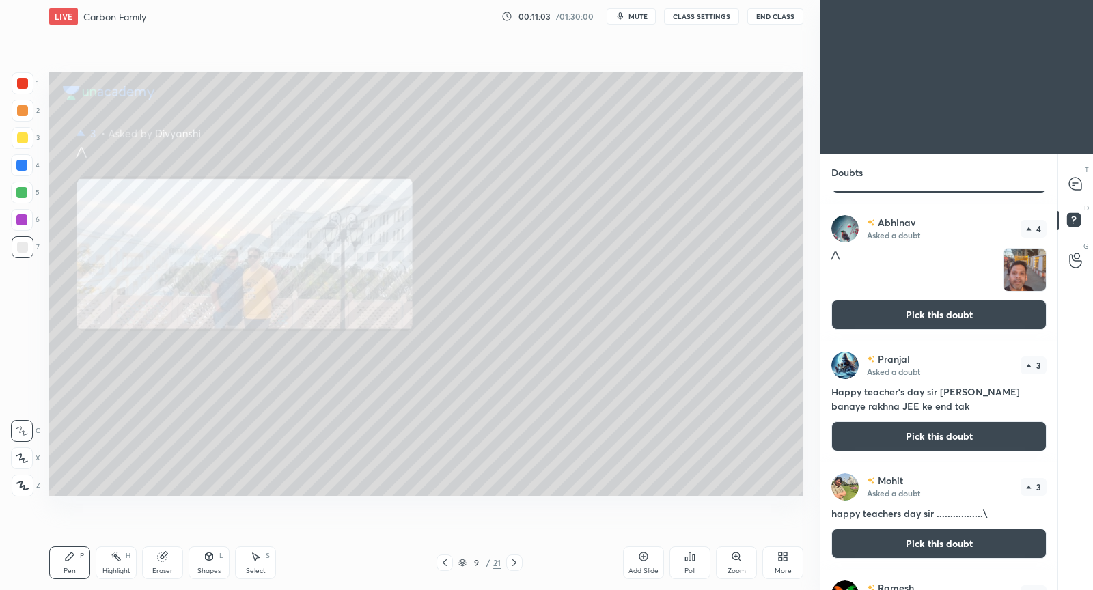
click at [937, 317] on button "Pick this doubt" at bounding box center [938, 315] width 215 height 30
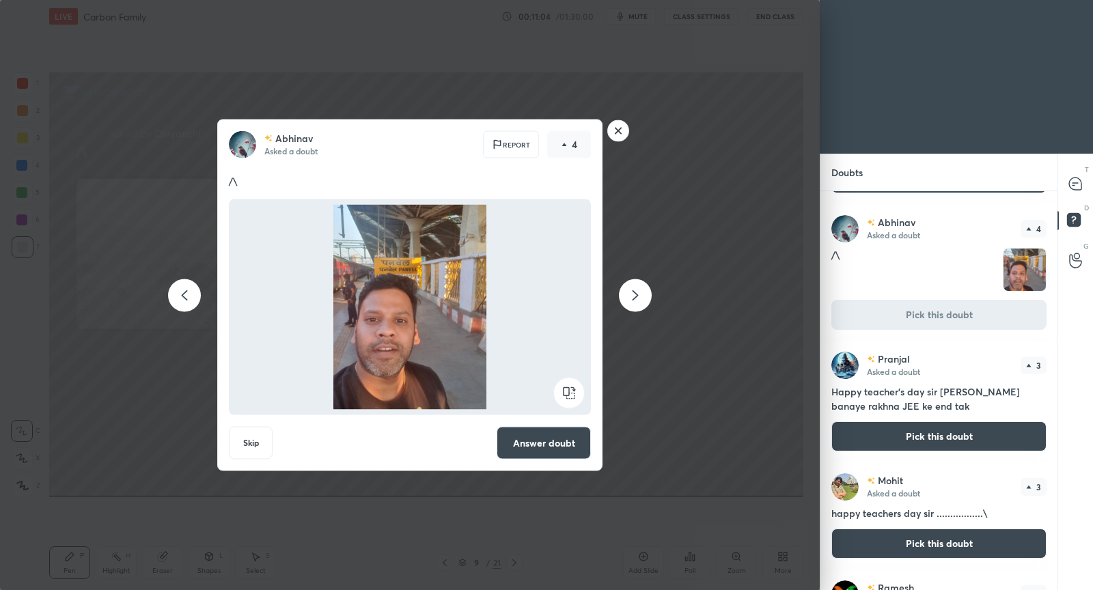
click at [572, 452] on button "Answer doubt" at bounding box center [544, 443] width 94 height 33
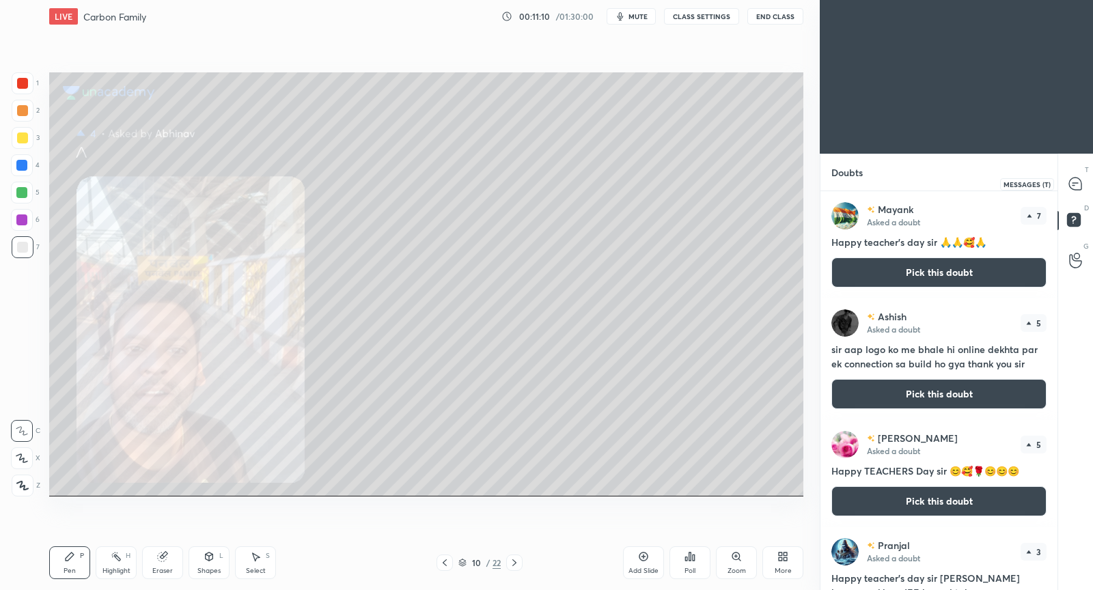
click at [1075, 184] on icon at bounding box center [1075, 184] width 12 height 12
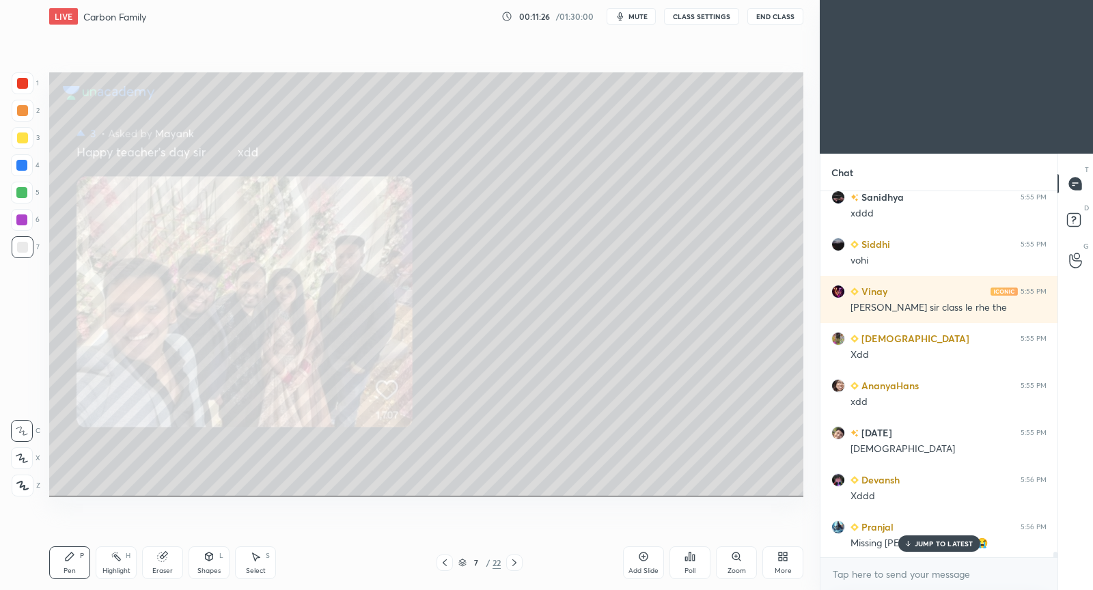
click at [926, 545] on p "JUMP TO LATEST" at bounding box center [943, 544] width 59 height 8
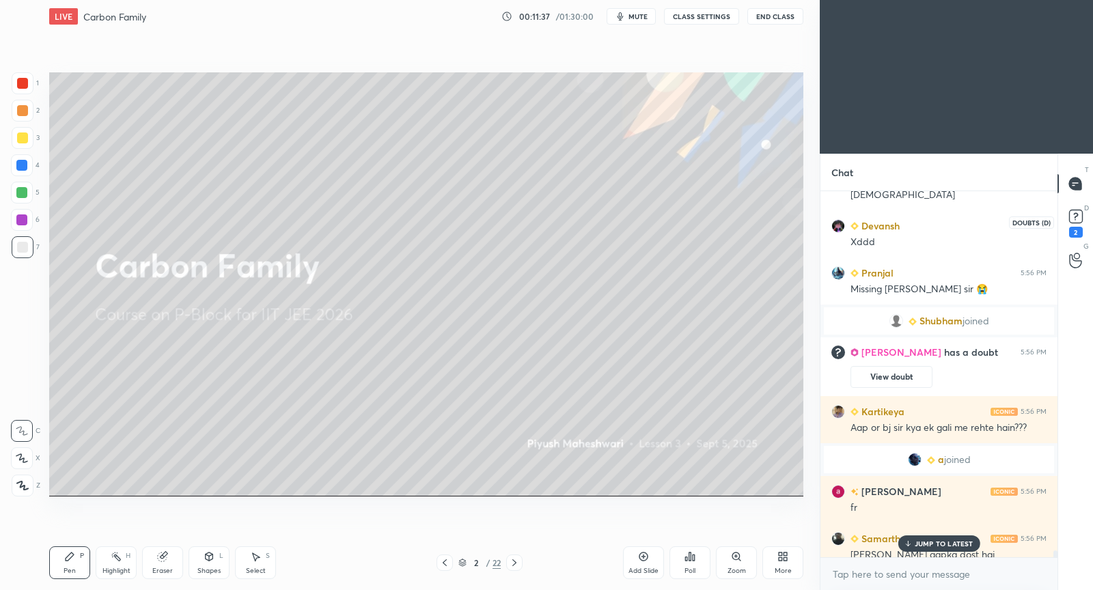
scroll to position [24639, 0]
click at [1086, 212] on div "2" at bounding box center [1075, 222] width 27 height 25
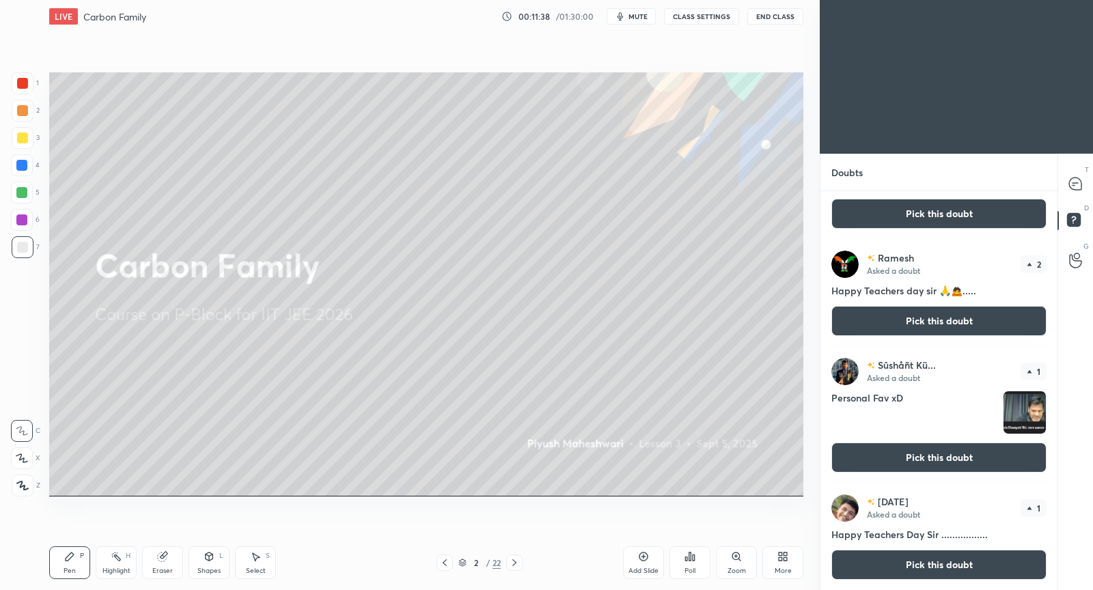
scroll to position [653, 0]
click at [898, 457] on button "Pick this doubt" at bounding box center [938, 458] width 215 height 30
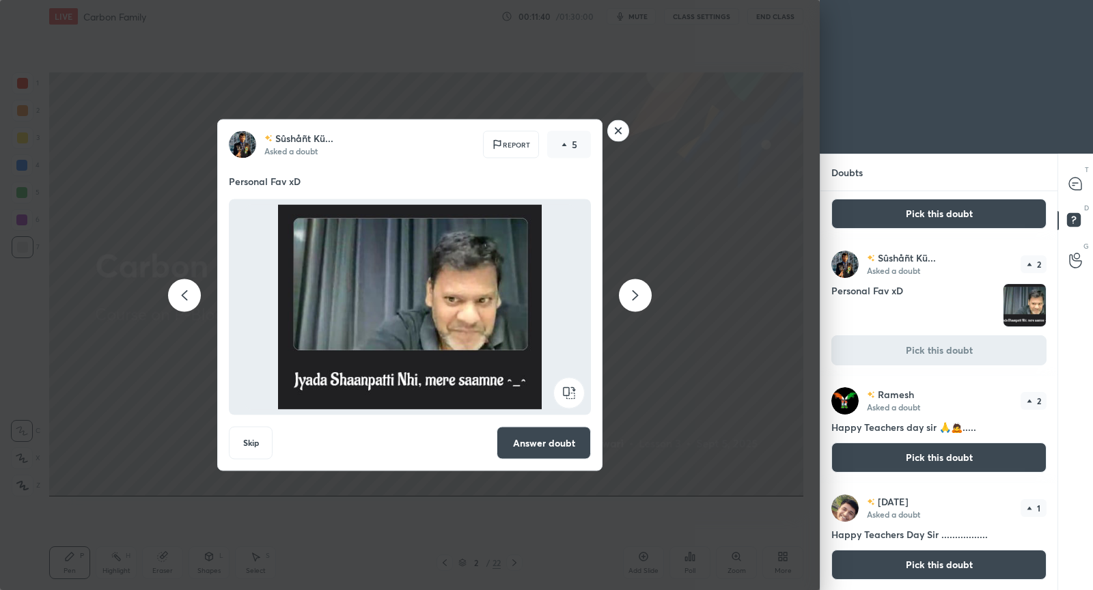
click at [537, 444] on button "Answer doubt" at bounding box center [544, 443] width 94 height 33
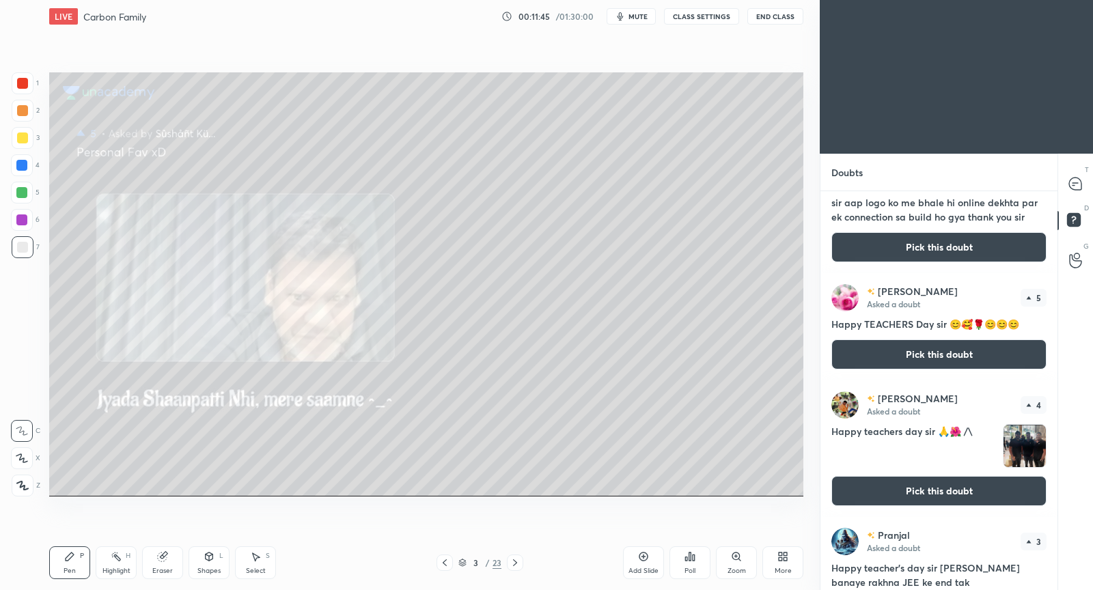
scroll to position [150, 0]
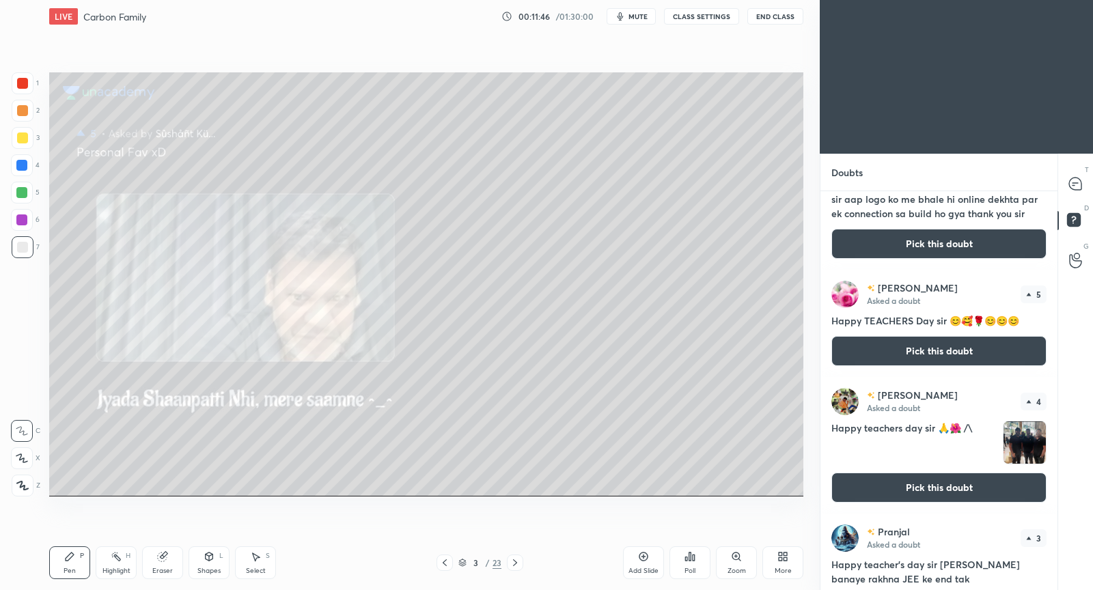
click at [907, 486] on button "Pick this doubt" at bounding box center [938, 488] width 215 height 30
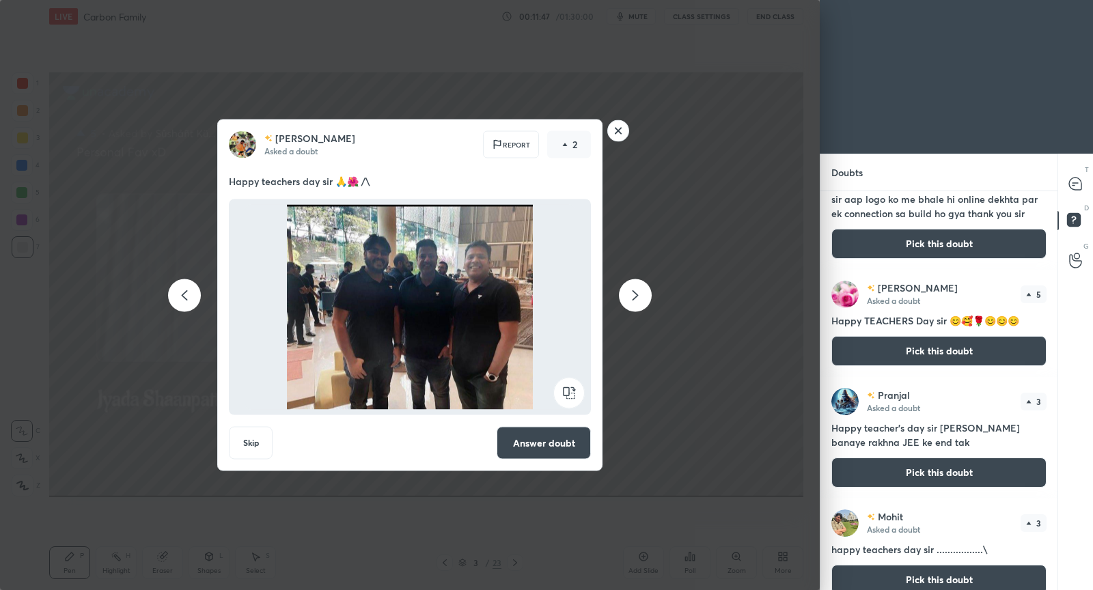
click at [568, 440] on button "Answer doubt" at bounding box center [544, 443] width 94 height 33
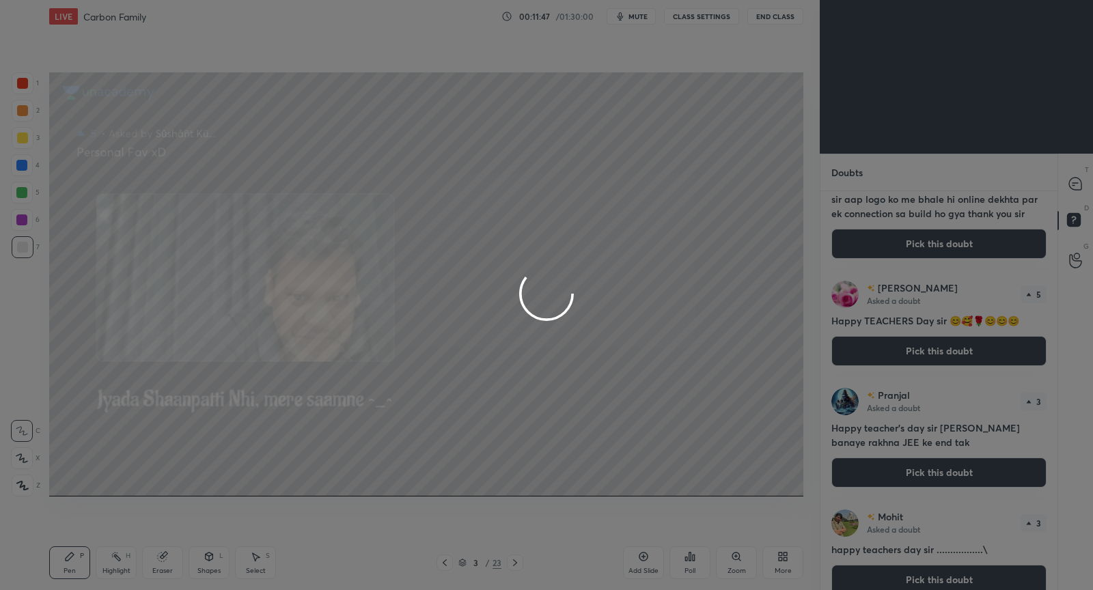
scroll to position [0, 0]
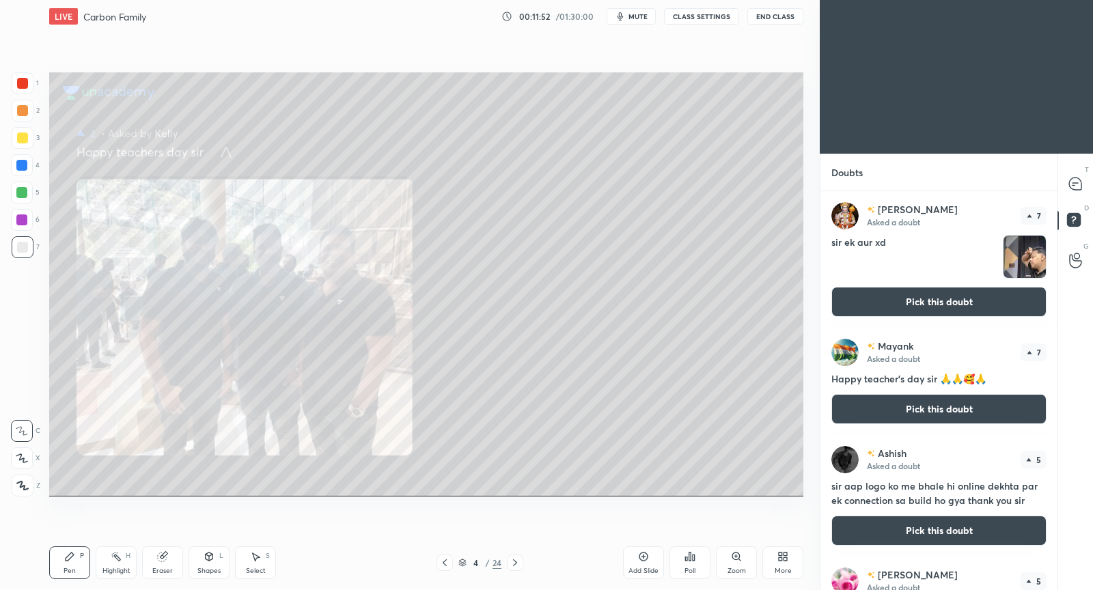
click at [912, 298] on button "Pick this doubt" at bounding box center [938, 302] width 215 height 30
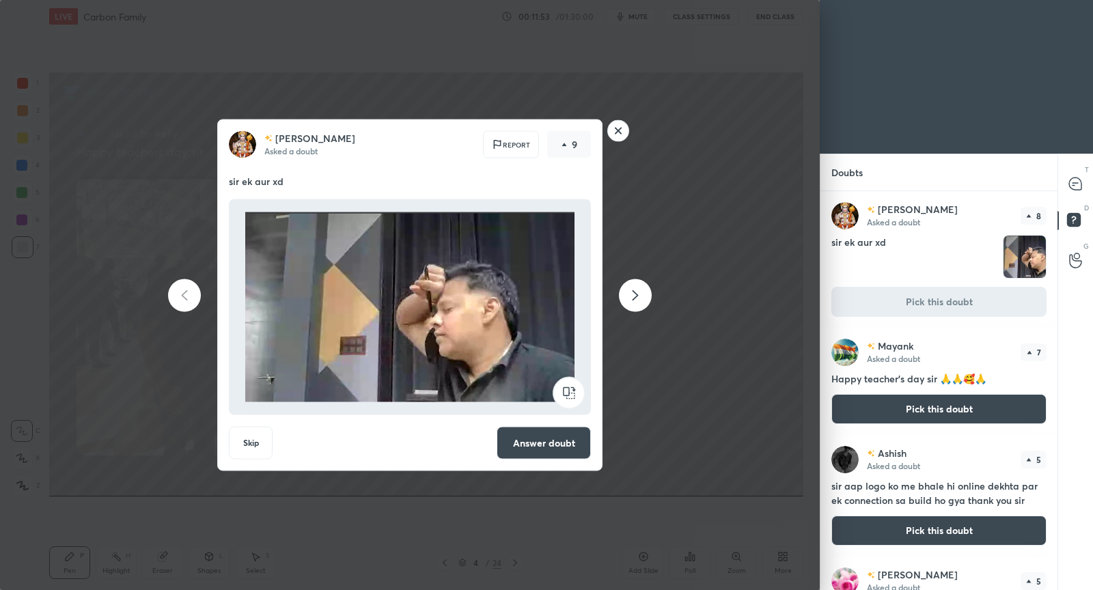
click at [563, 436] on button "Answer doubt" at bounding box center [544, 443] width 94 height 33
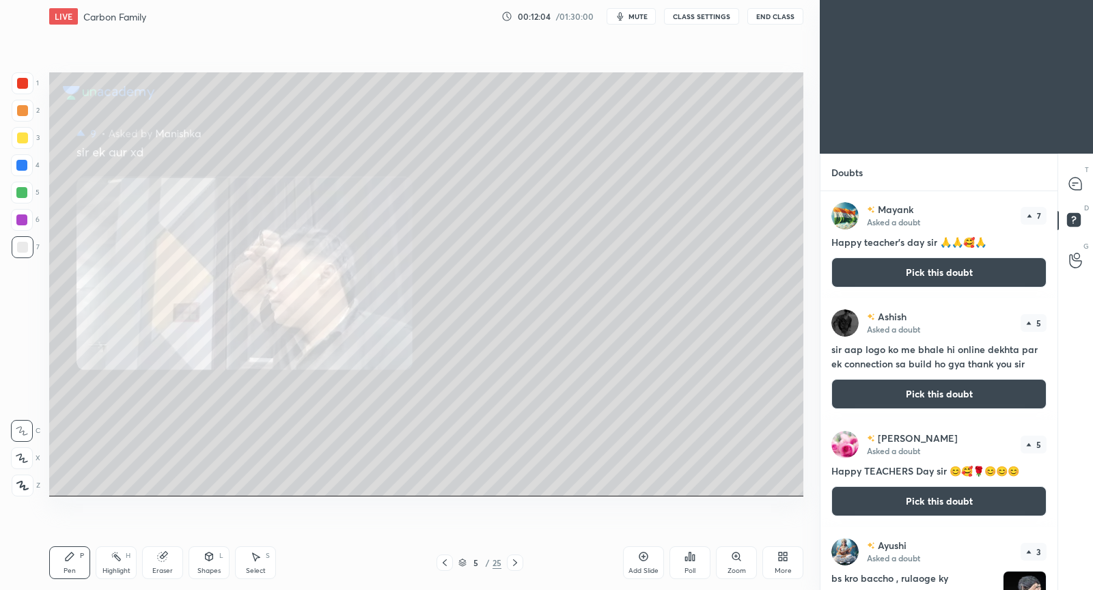
click at [930, 289] on div "Mayank Asked a doubt 7 Happy teacher's day sir 🙏🙏🥰🙏 Pick this doubt" at bounding box center [938, 244] width 237 height 107
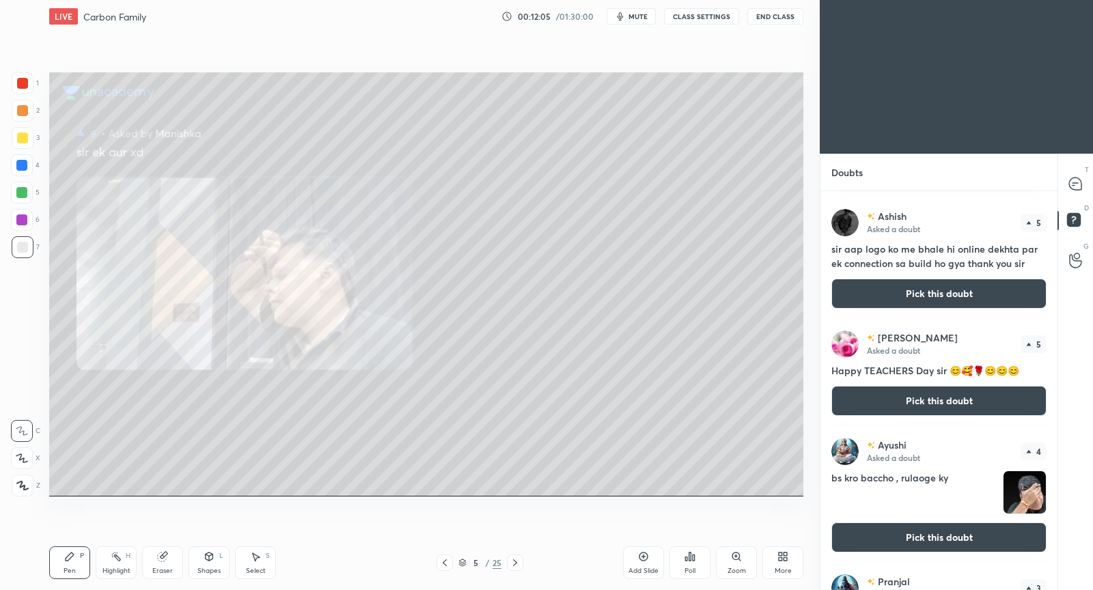
scroll to position [98, 0]
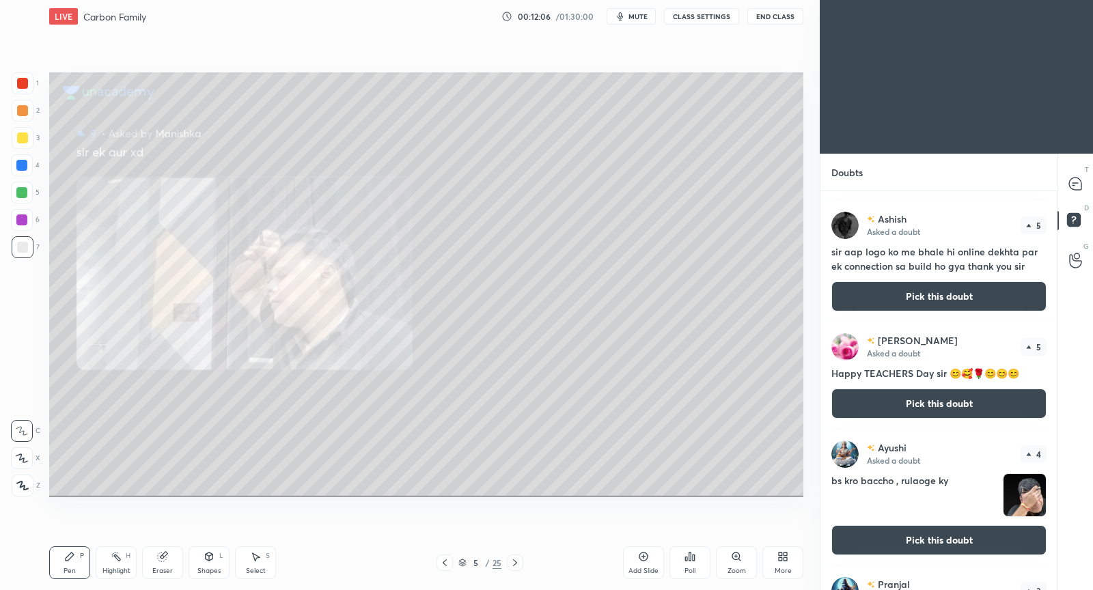
click at [942, 535] on button "Pick this doubt" at bounding box center [938, 540] width 215 height 30
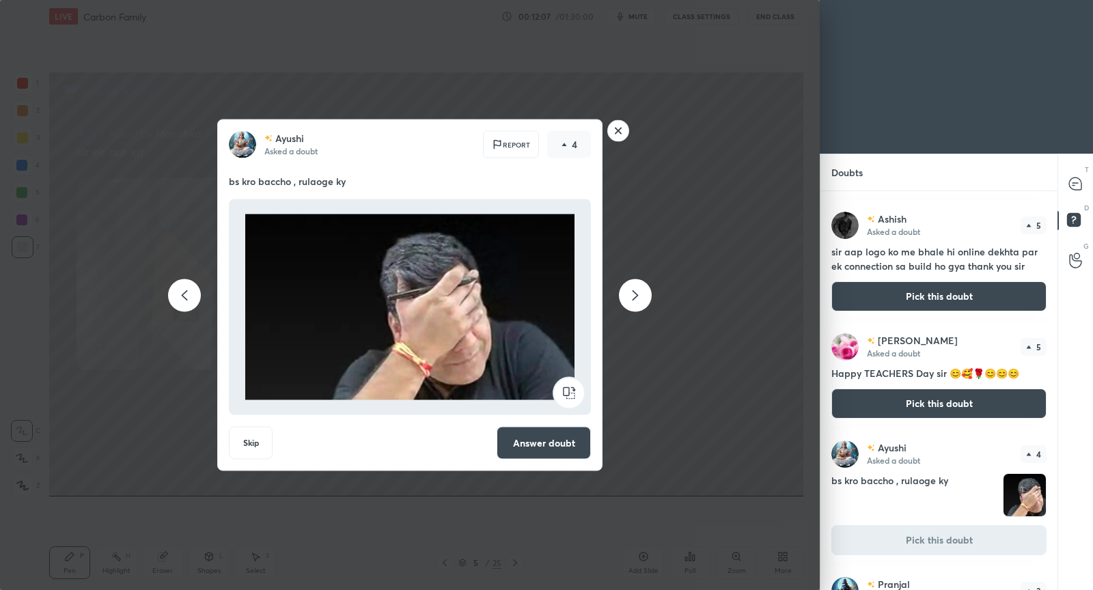
click at [541, 443] on button "Answer doubt" at bounding box center [544, 443] width 94 height 33
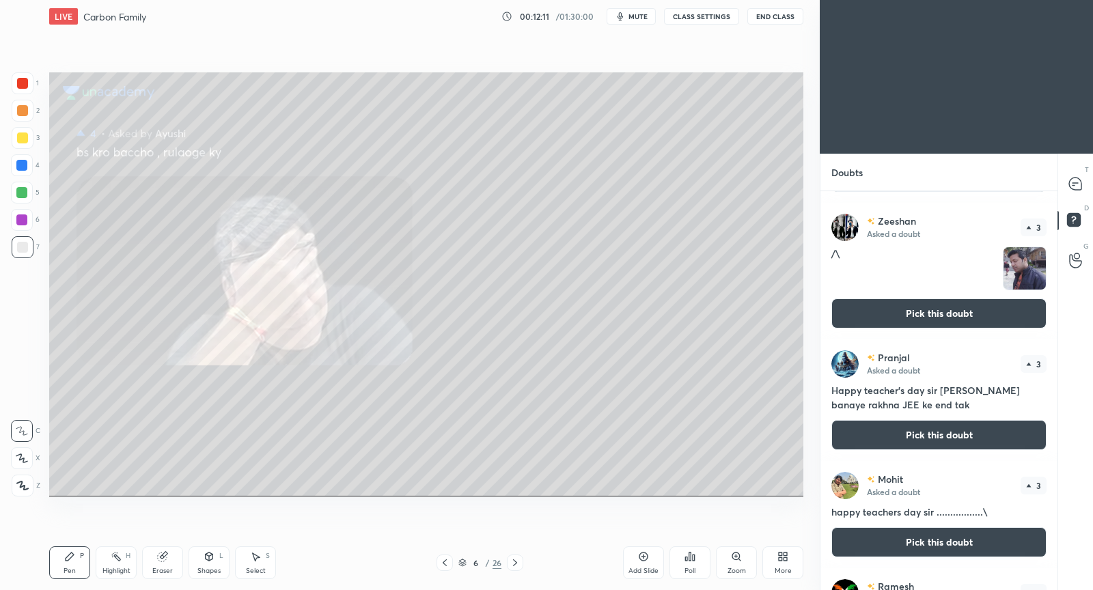
scroll to position [208, 0]
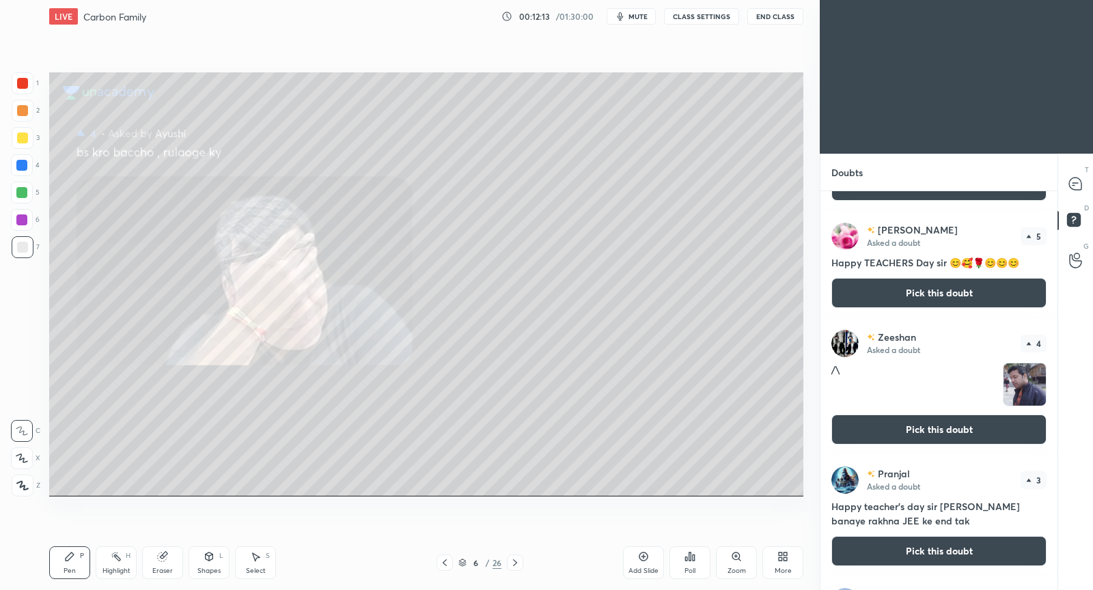
click at [913, 421] on button "Pick this doubt" at bounding box center [938, 430] width 215 height 30
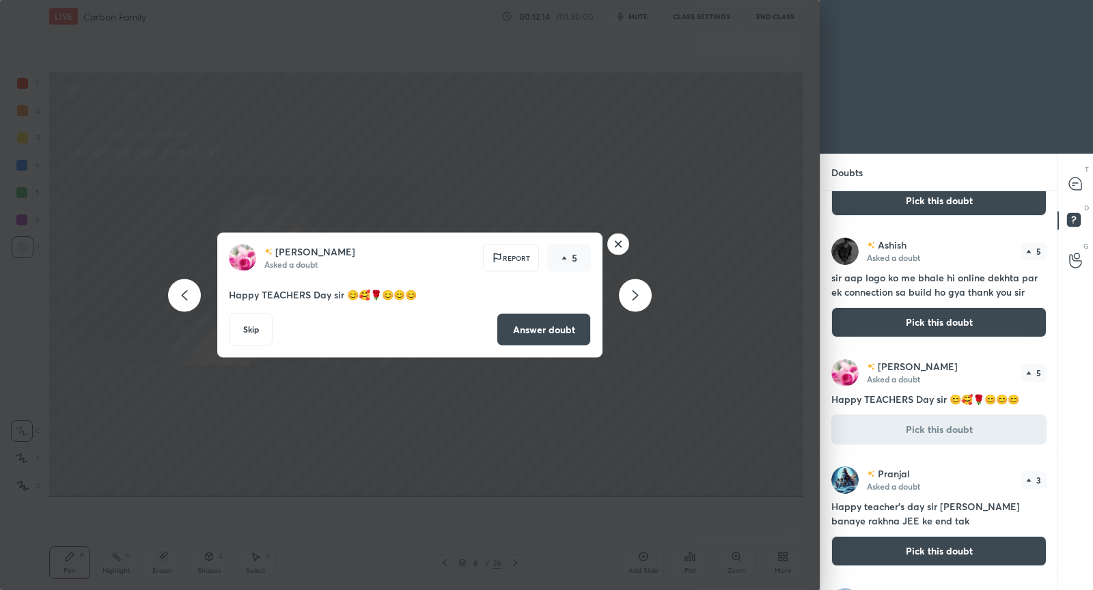
click at [623, 243] on rect at bounding box center [618, 244] width 21 height 21
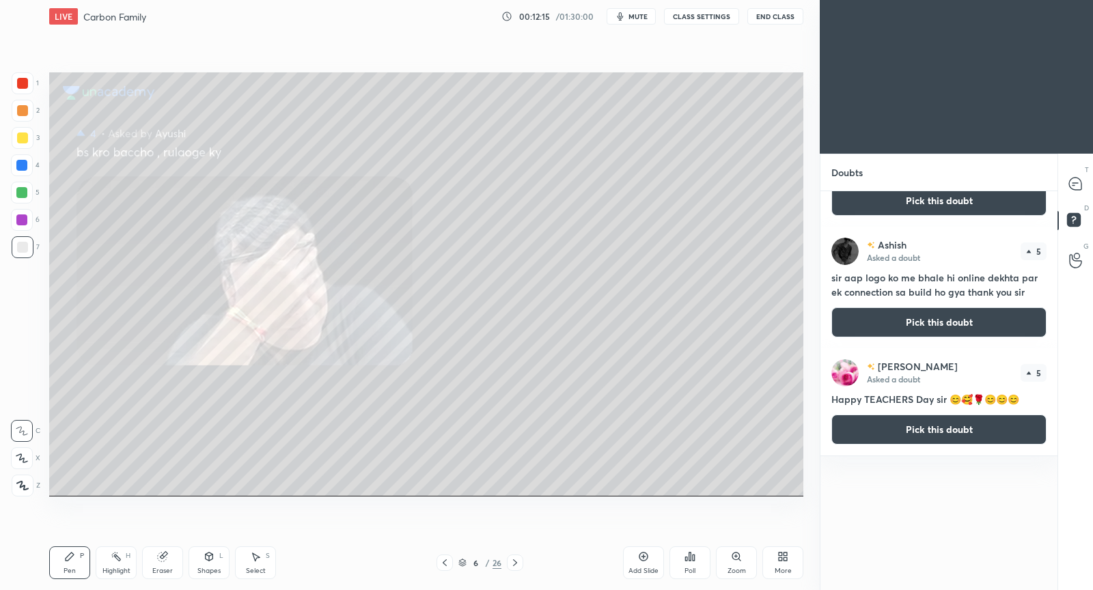
scroll to position [0, 0]
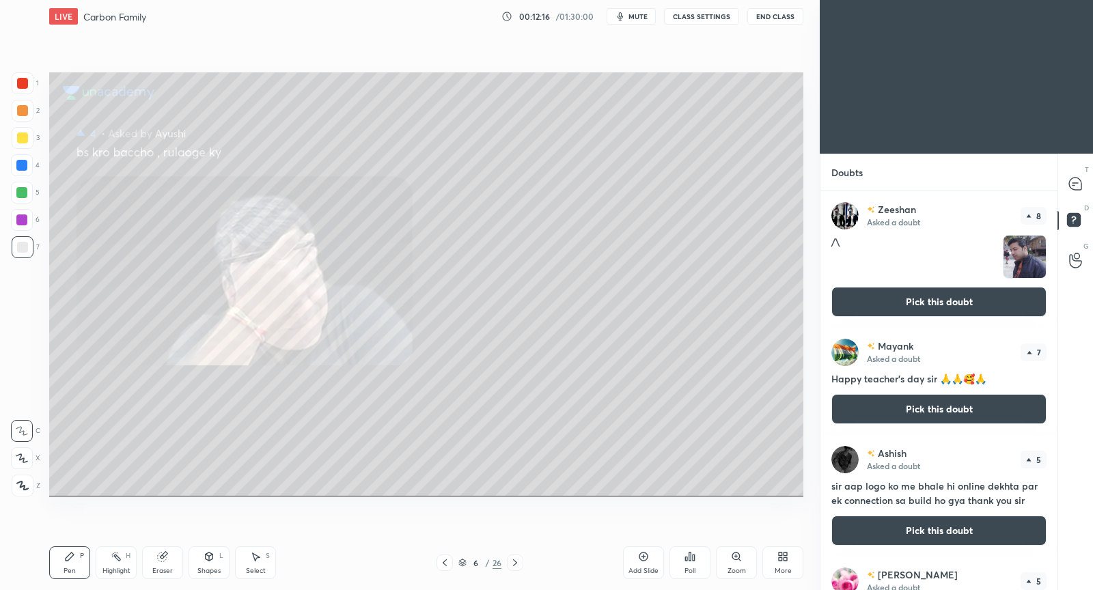
click at [951, 290] on button "Pick this doubt" at bounding box center [938, 302] width 215 height 30
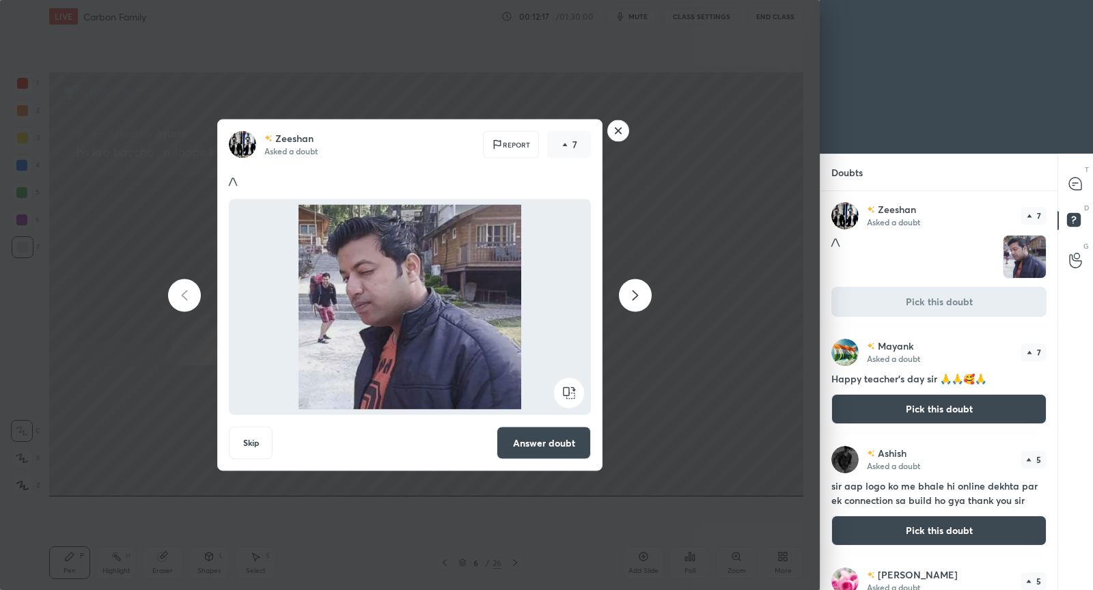
click at [557, 453] on button "Answer doubt" at bounding box center [544, 443] width 94 height 33
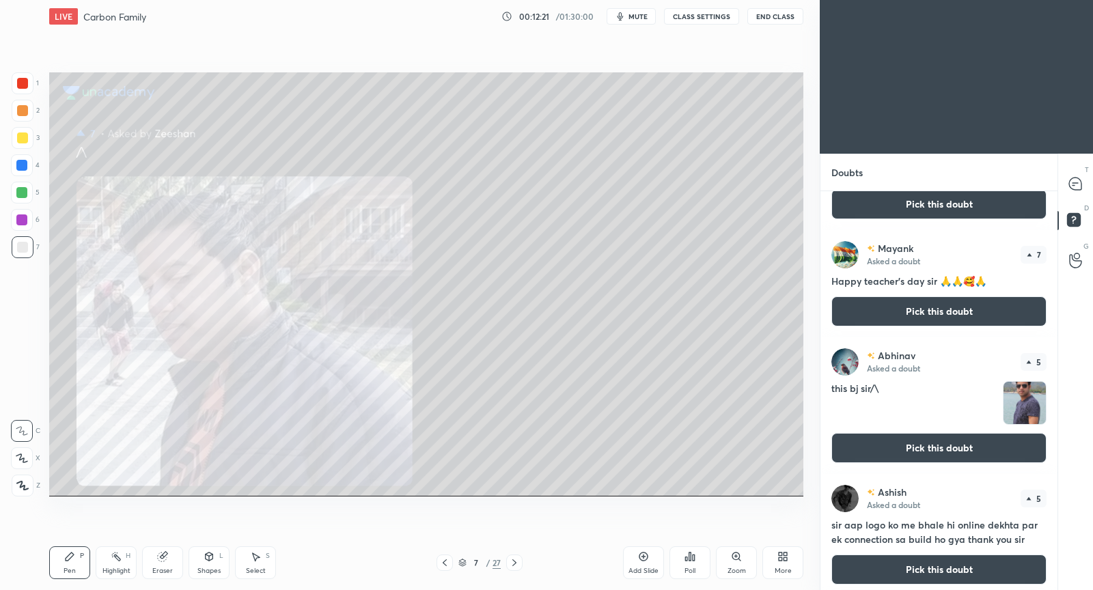
scroll to position [103, 0]
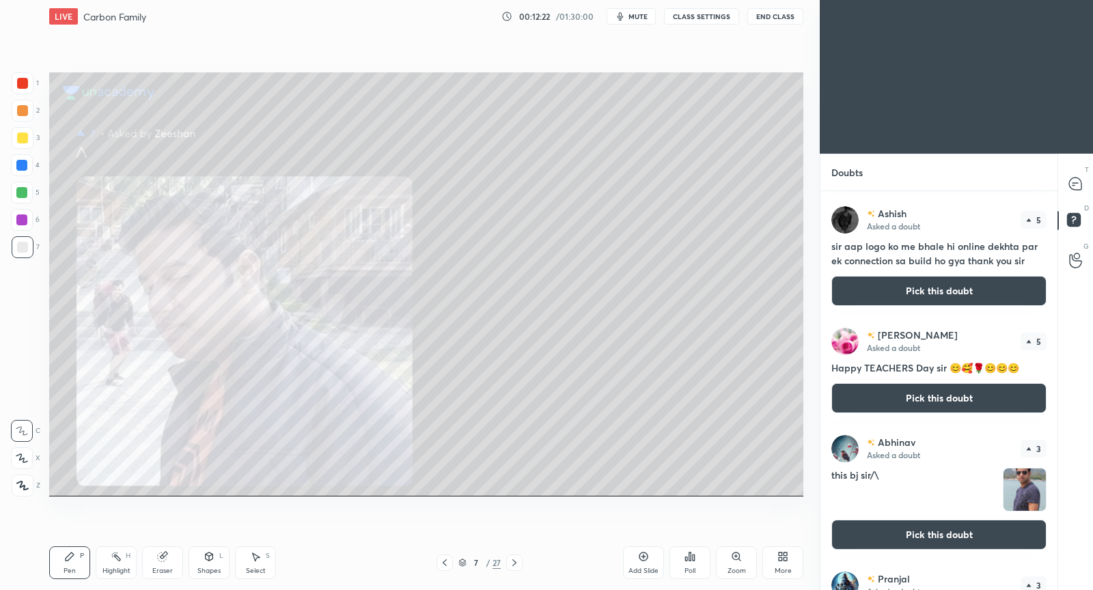
click at [921, 529] on button "Pick this doubt" at bounding box center [938, 535] width 215 height 30
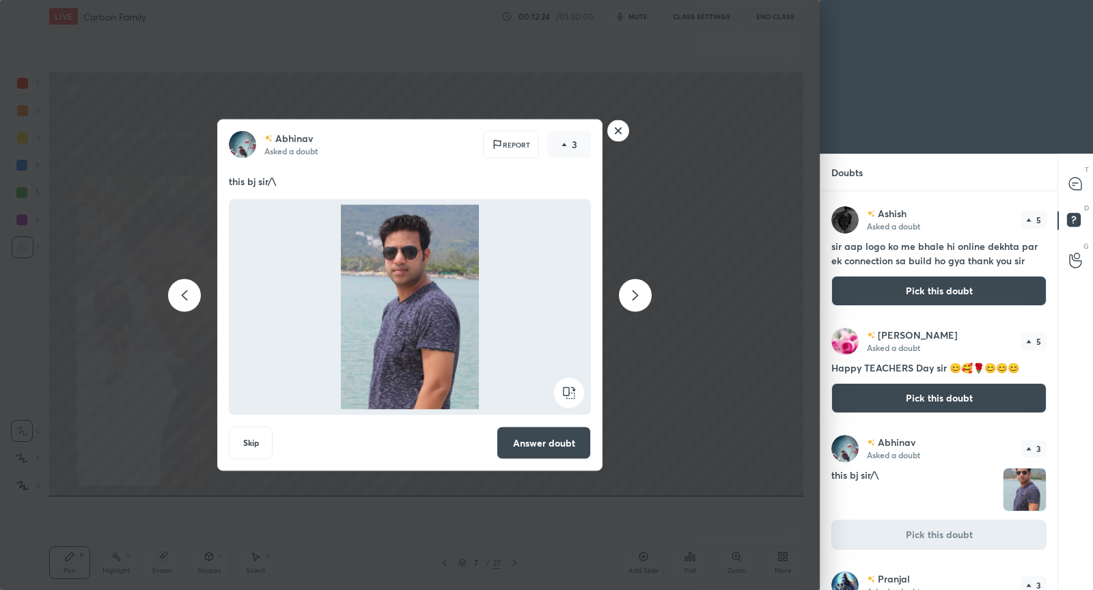
click at [578, 447] on button "Answer doubt" at bounding box center [544, 443] width 94 height 33
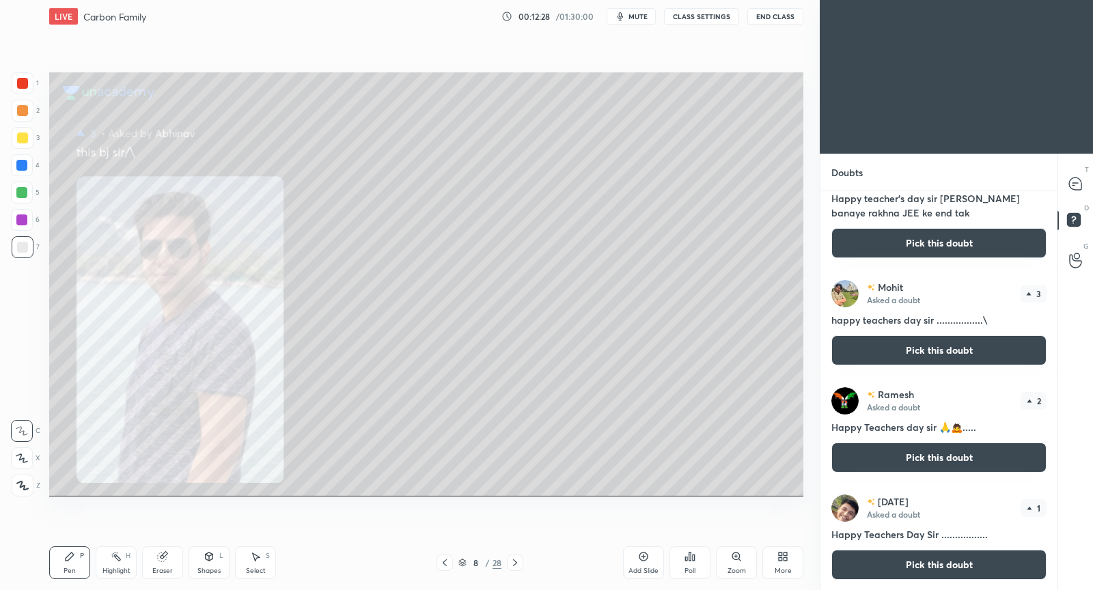
scroll to position [0, 0]
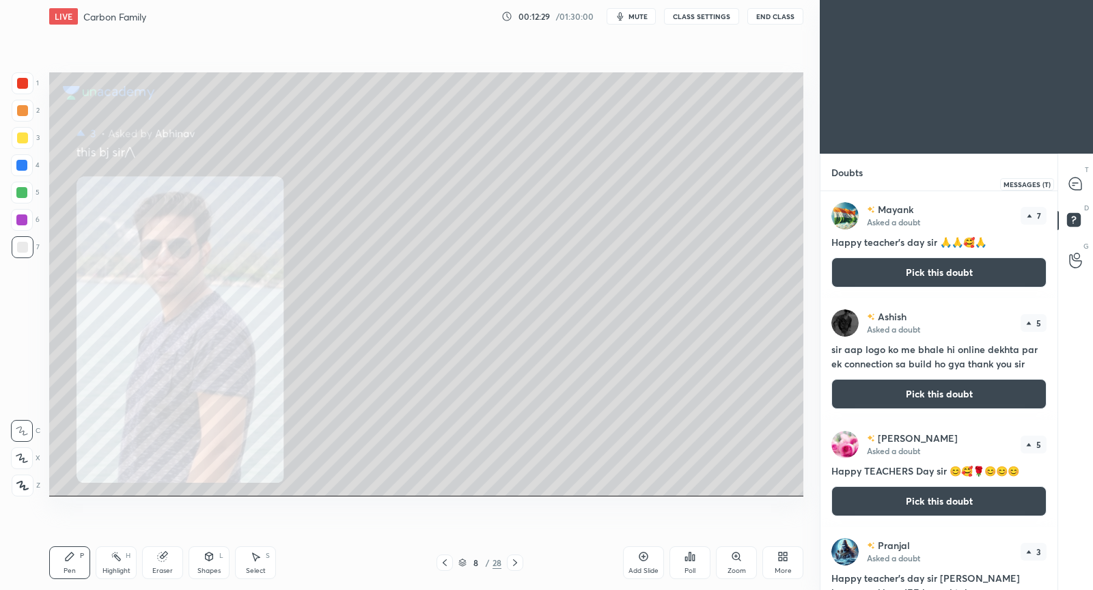
click at [1076, 184] on icon at bounding box center [1075, 184] width 12 height 12
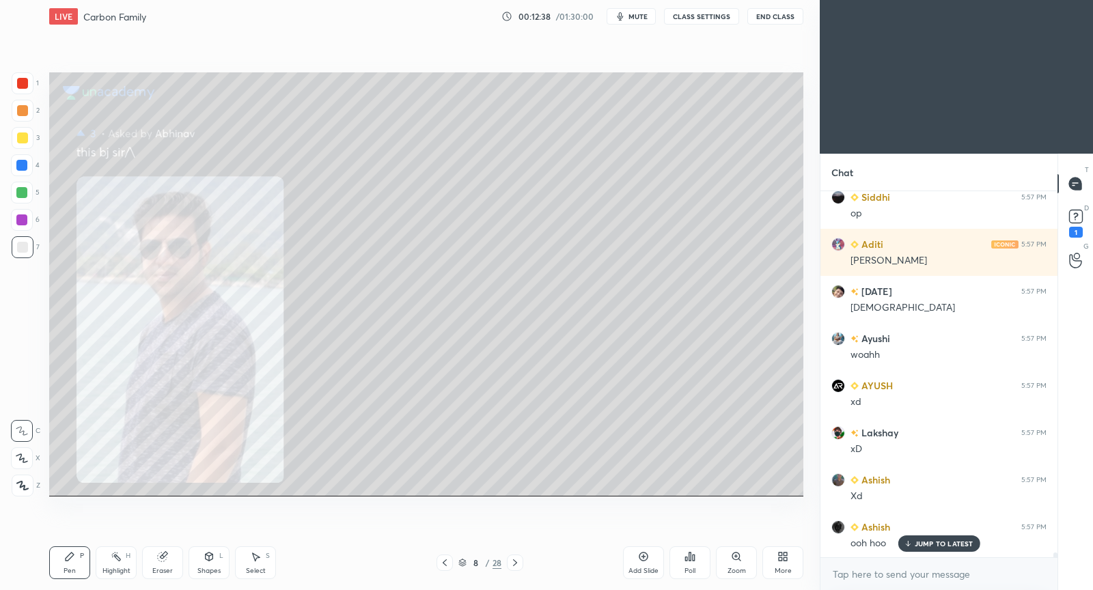
scroll to position [29477, 0]
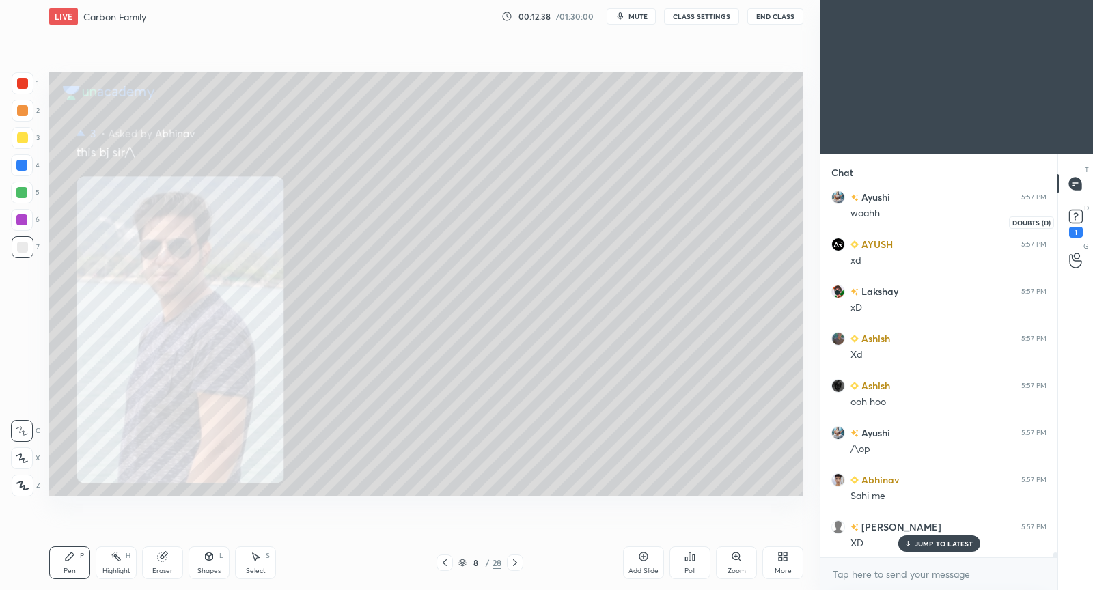
click at [1081, 213] on rect at bounding box center [1075, 216] width 13 height 13
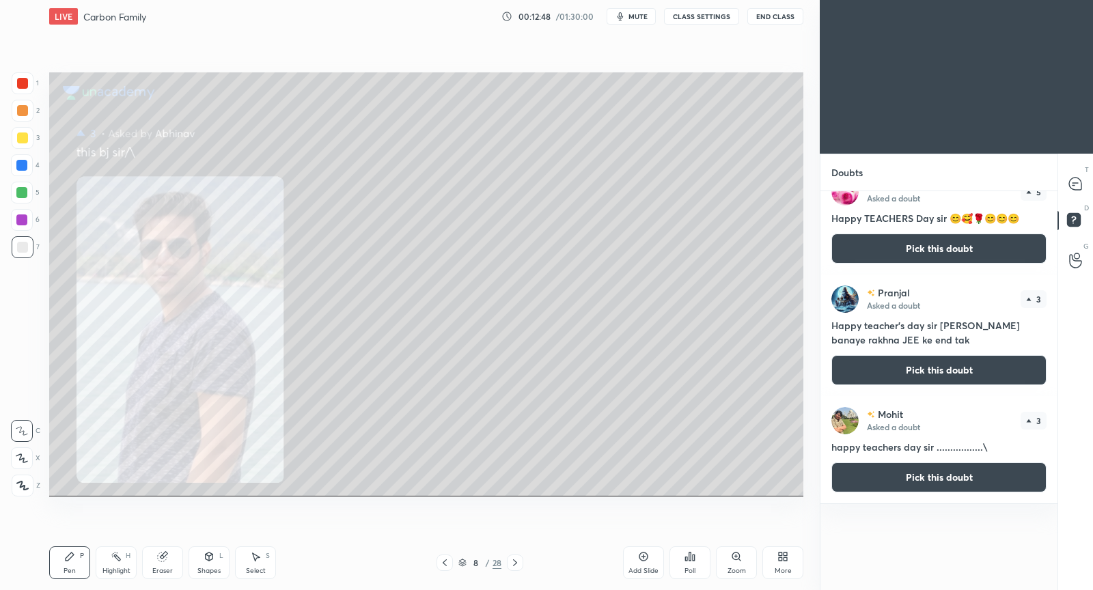
scroll to position [0, 0]
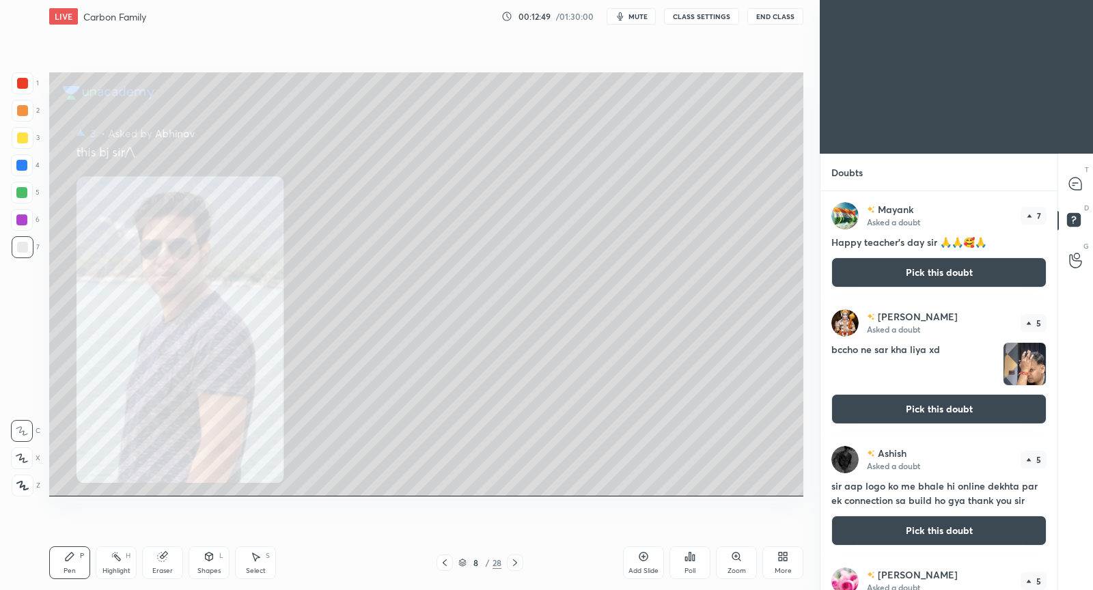
click at [925, 406] on button "Pick this doubt" at bounding box center [938, 409] width 215 height 30
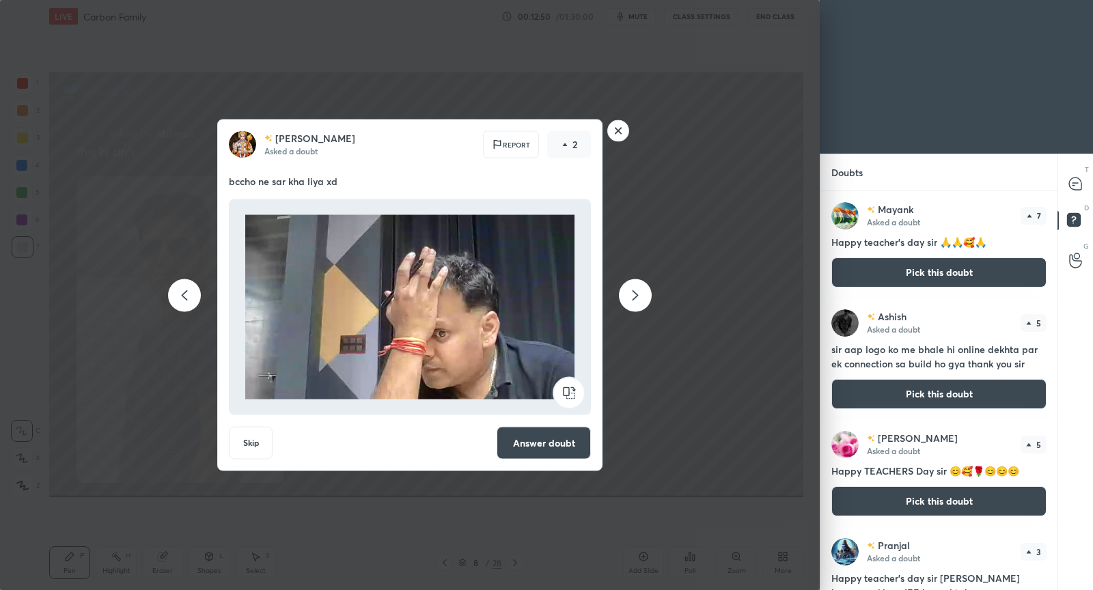
click at [536, 435] on button "Answer doubt" at bounding box center [544, 443] width 94 height 33
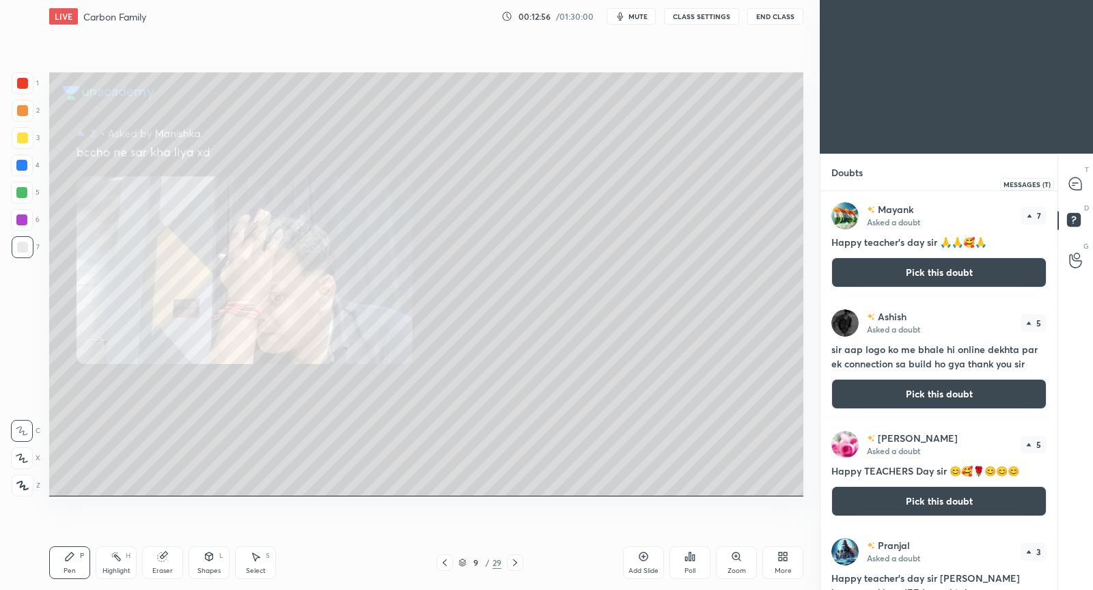
click at [1080, 184] on icon at bounding box center [1075, 184] width 12 height 12
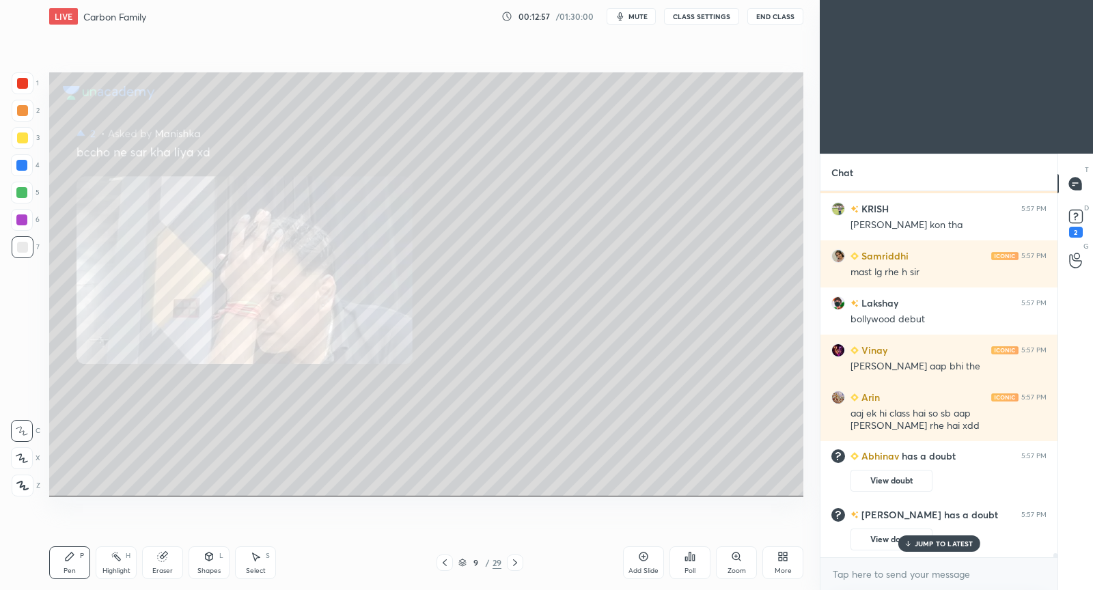
scroll to position [29971, 0]
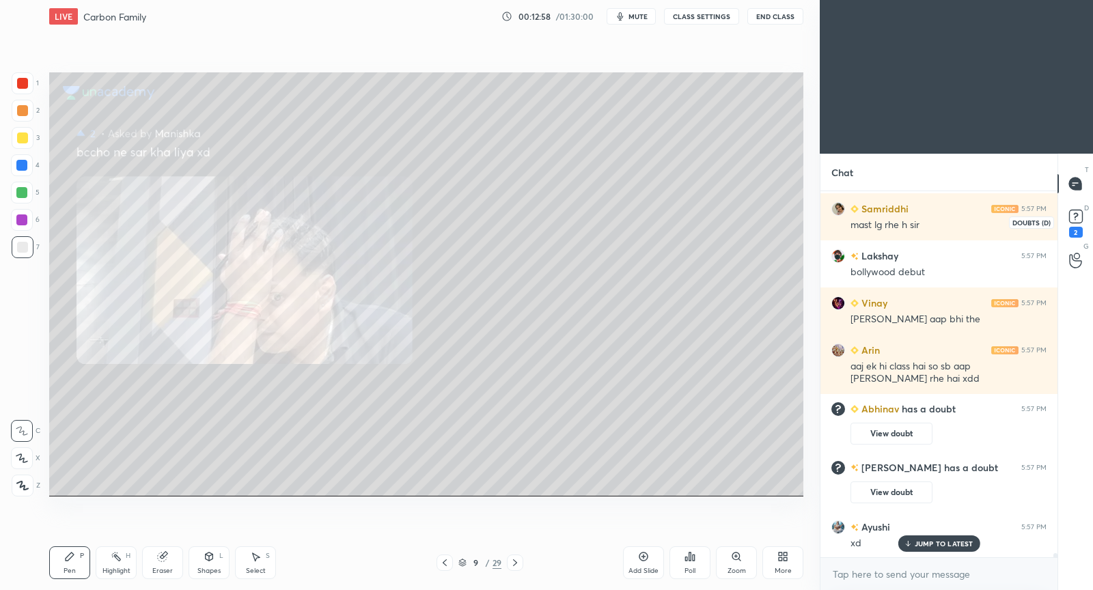
click at [1076, 222] on rect at bounding box center [1075, 216] width 13 height 13
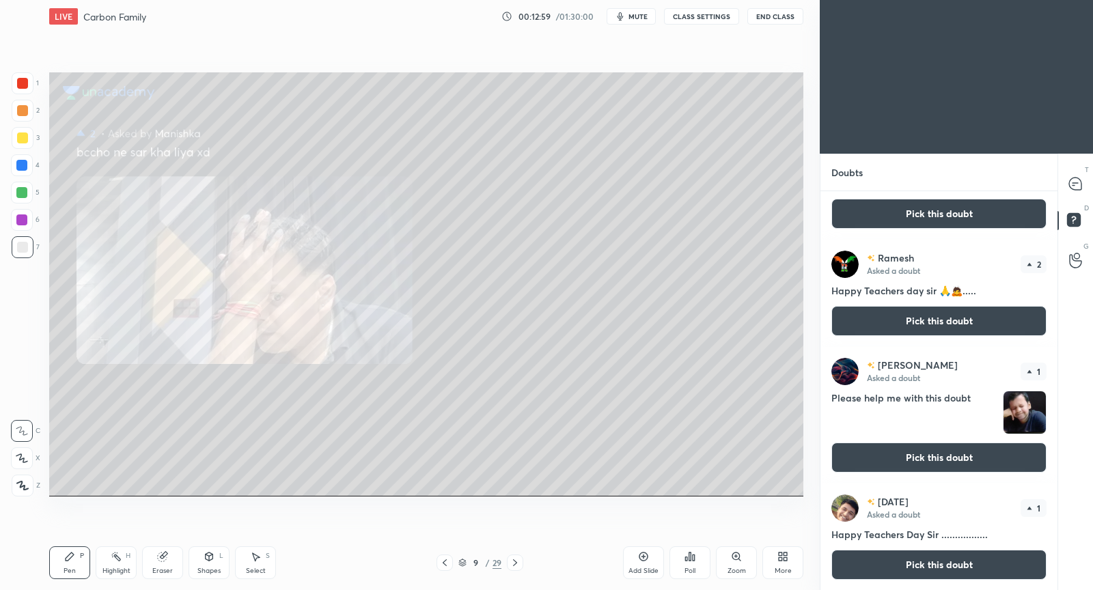
scroll to position [653, 0]
click at [915, 458] on button "Pick this doubt" at bounding box center [938, 458] width 215 height 30
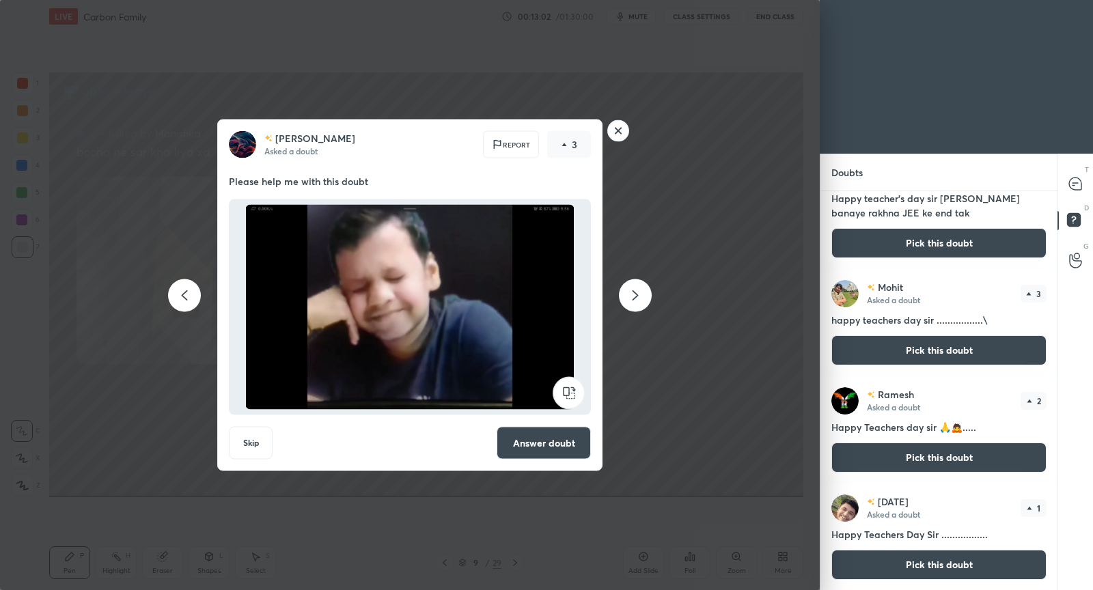
click at [564, 452] on button "Answer doubt" at bounding box center [544, 443] width 94 height 33
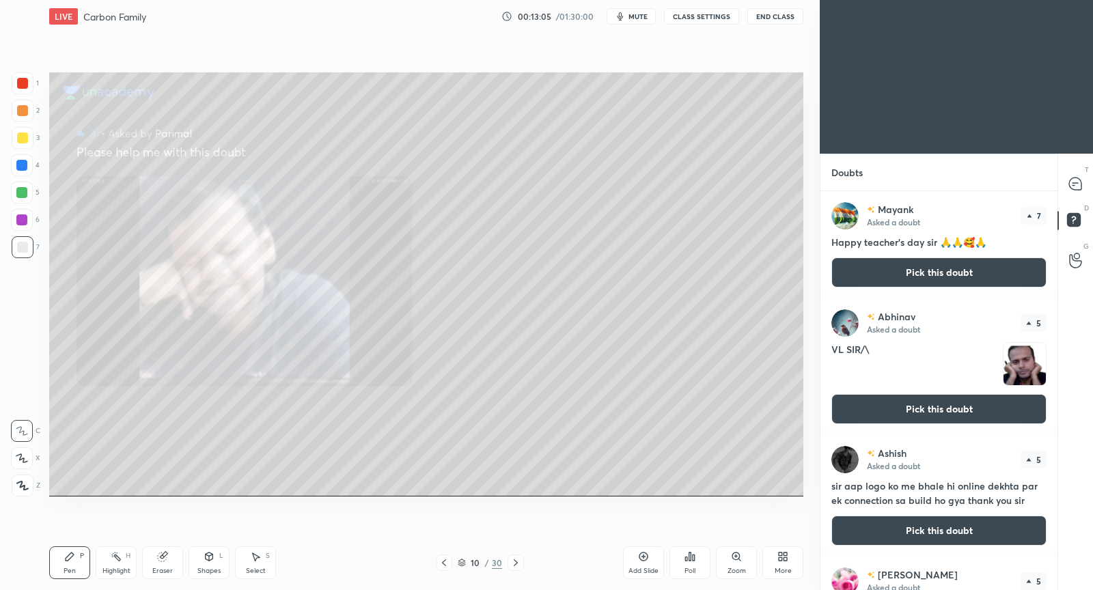
click at [952, 404] on button "Pick this doubt" at bounding box center [938, 409] width 215 height 30
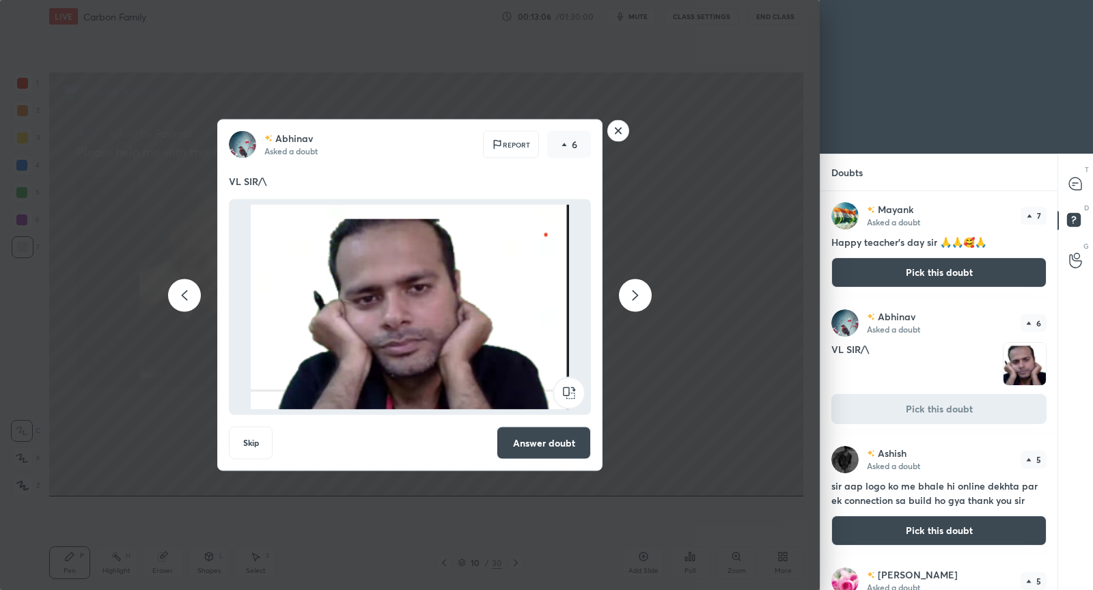
click at [565, 437] on button "Answer doubt" at bounding box center [544, 443] width 94 height 33
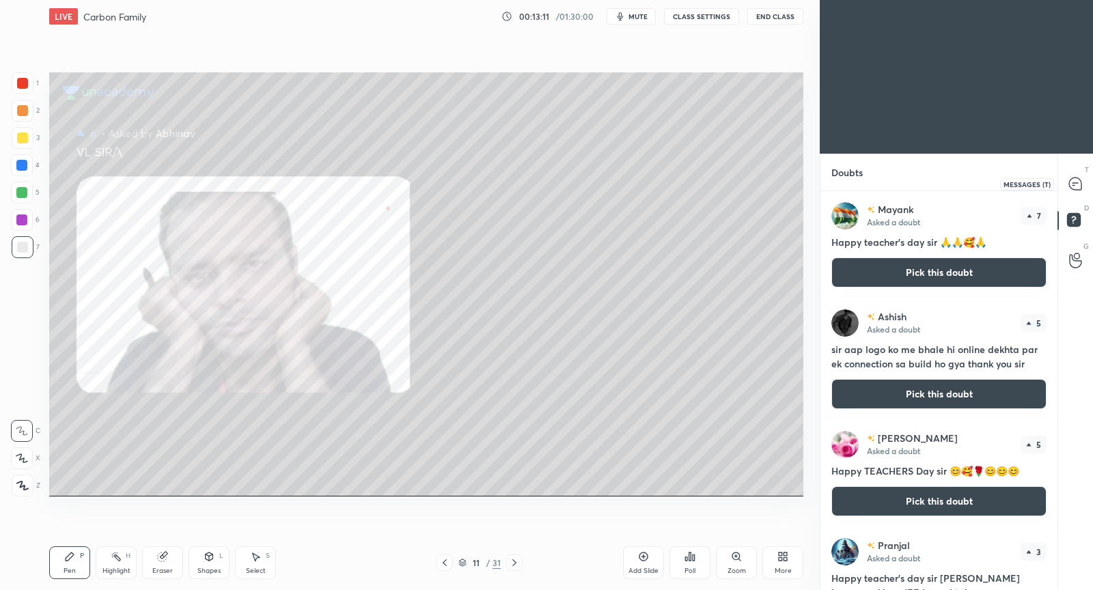
click at [1082, 185] on icon at bounding box center [1075, 184] width 14 height 14
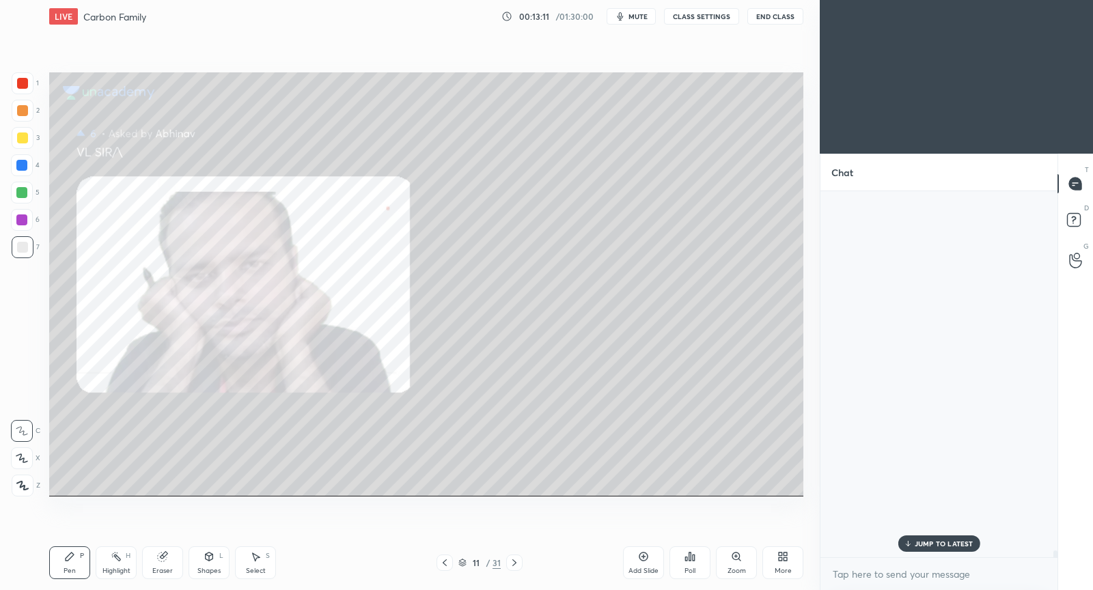
scroll to position [4, 4]
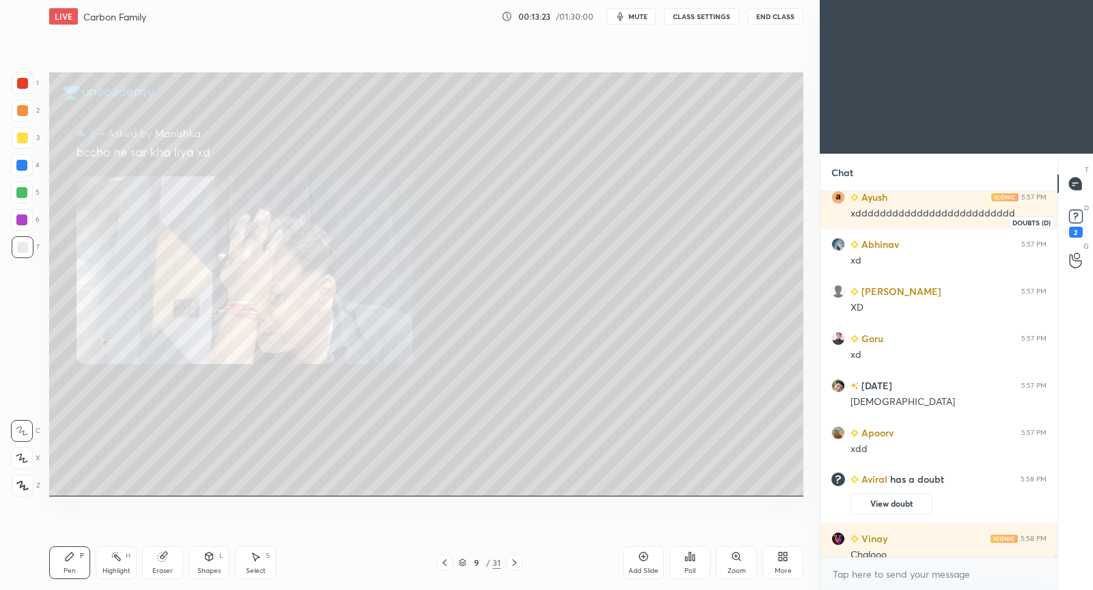
click at [1080, 220] on rect at bounding box center [1075, 216] width 13 height 13
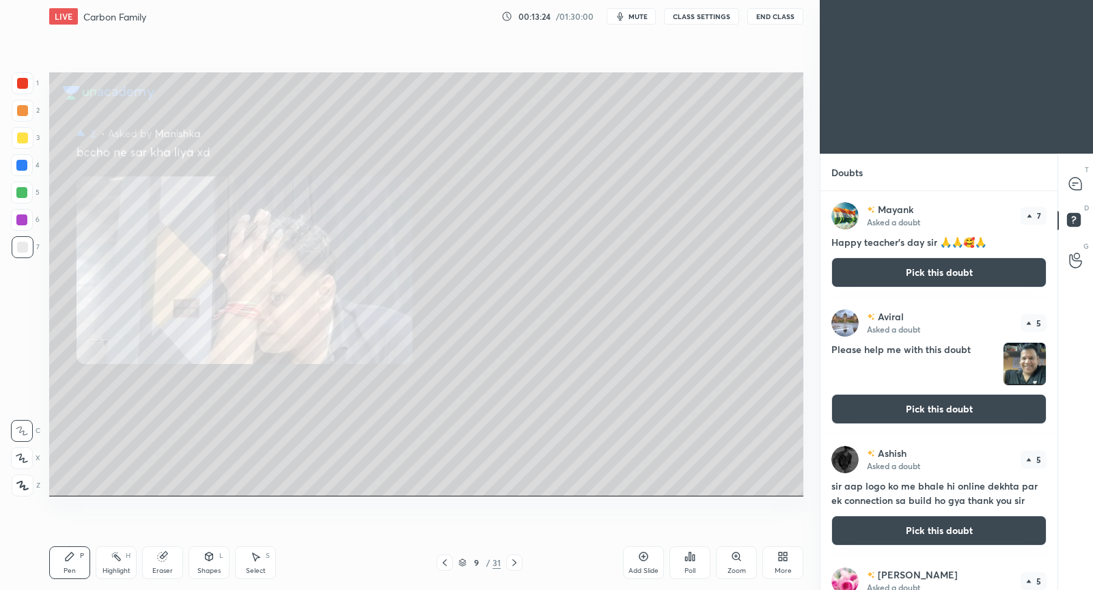
click at [947, 413] on button "Pick this doubt" at bounding box center [938, 409] width 215 height 30
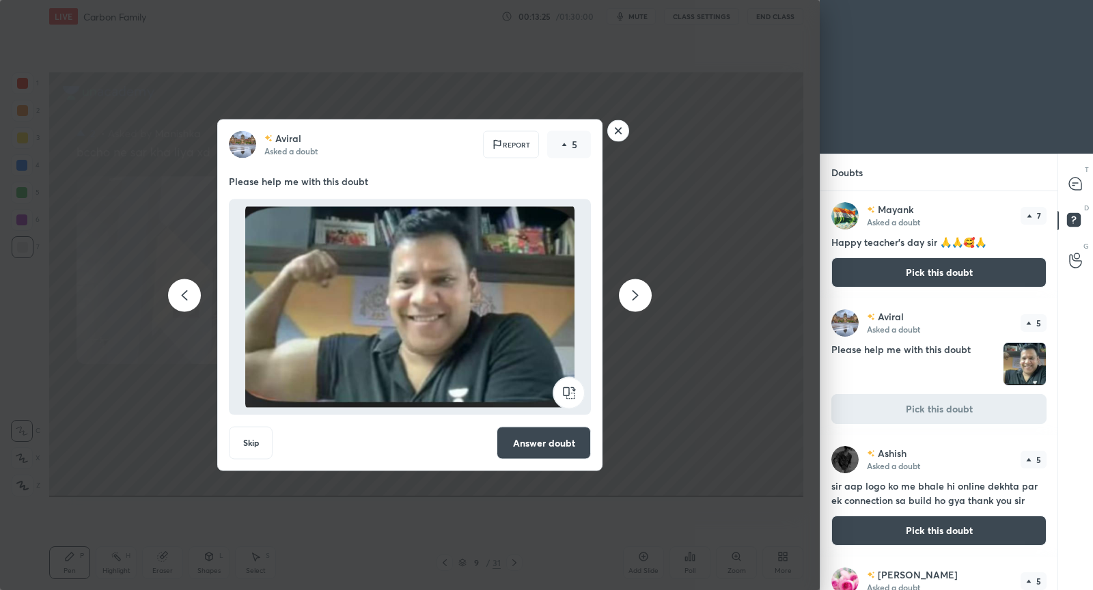
click at [530, 443] on button "Answer doubt" at bounding box center [544, 443] width 94 height 33
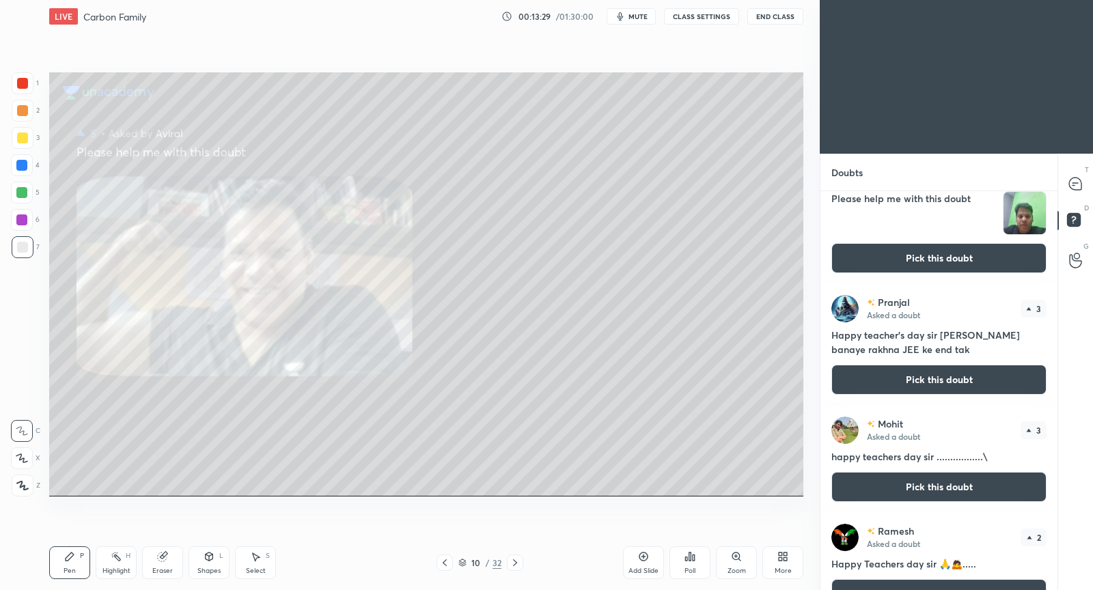
click at [922, 253] on button "Pick this doubt" at bounding box center [938, 258] width 215 height 30
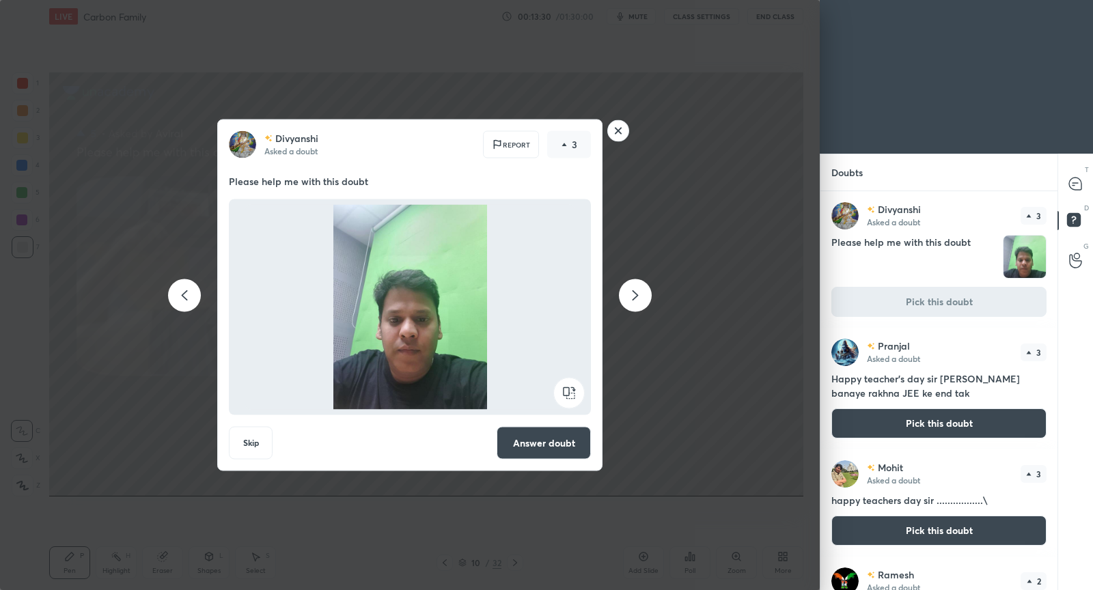
click at [512, 455] on button "Answer doubt" at bounding box center [544, 443] width 94 height 33
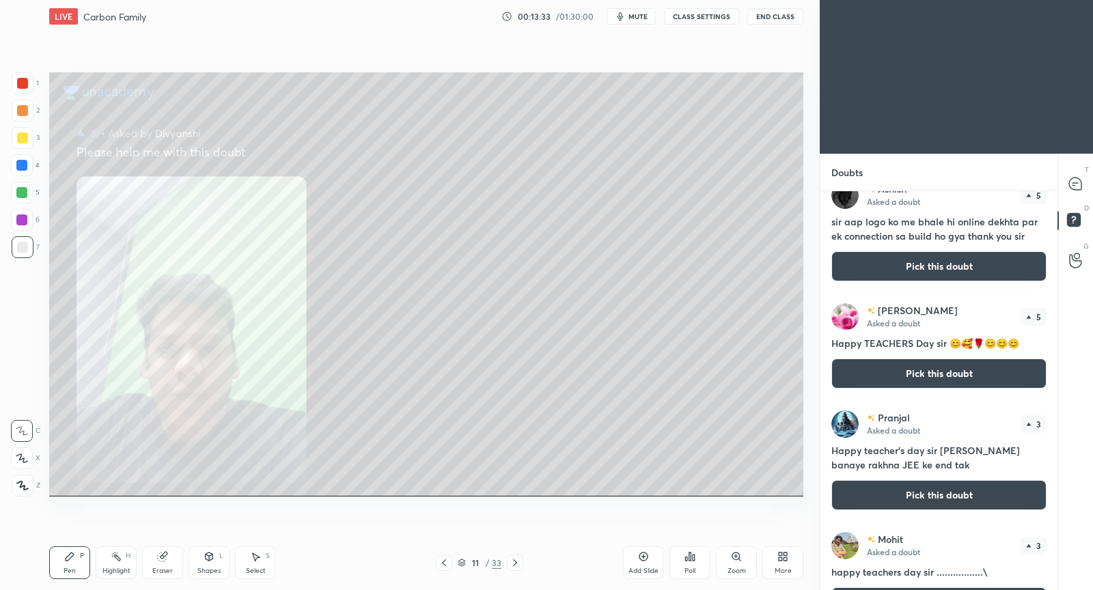
scroll to position [0, 0]
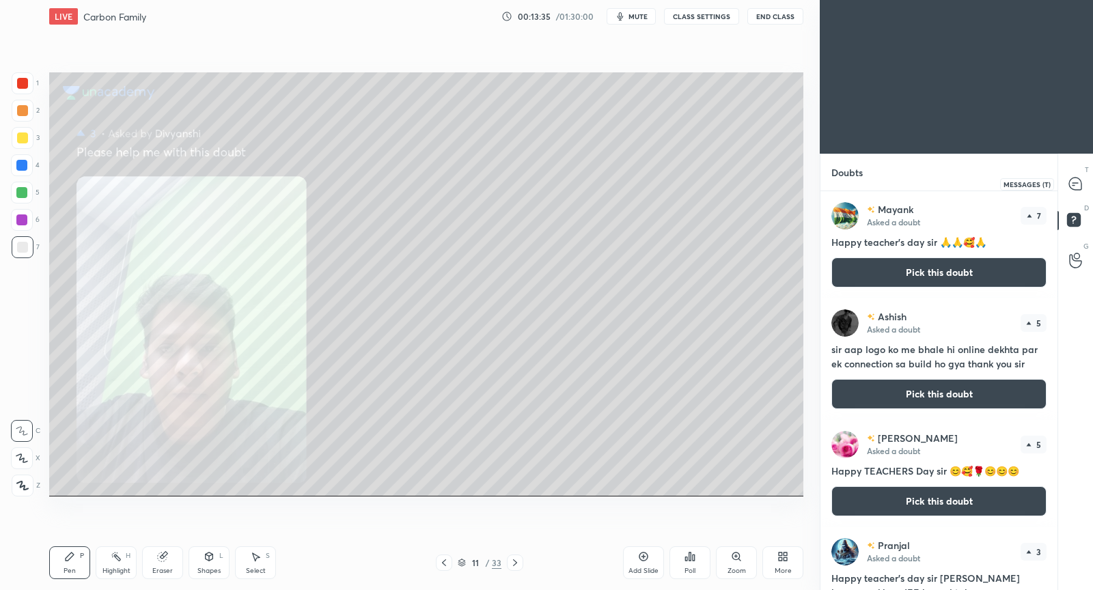
click at [1075, 189] on icon at bounding box center [1075, 184] width 12 height 12
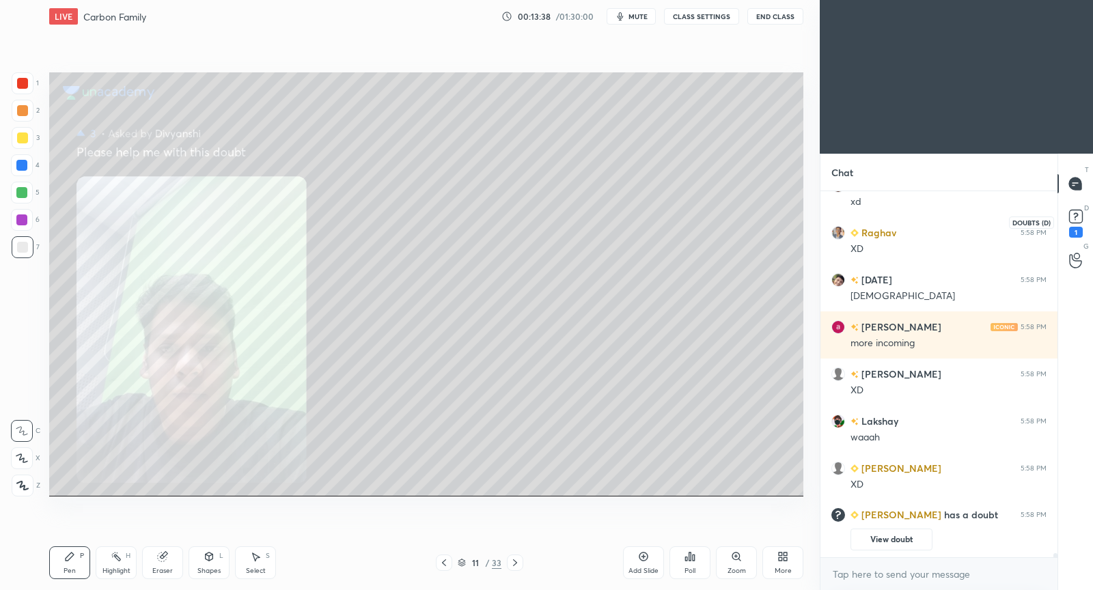
click at [1079, 215] on rect at bounding box center [1075, 216] width 13 height 13
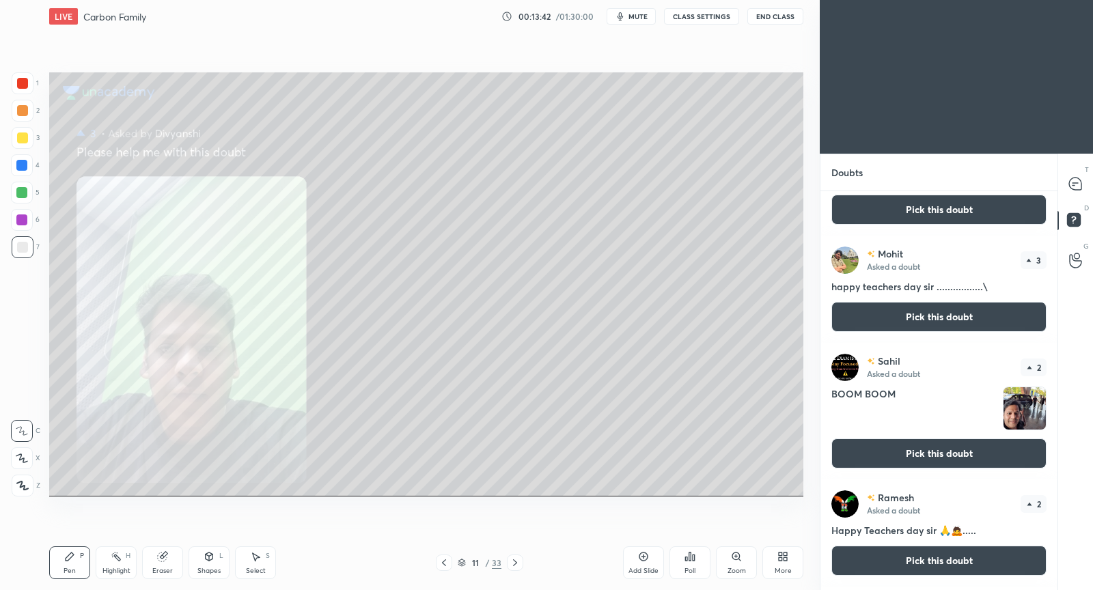
click at [919, 449] on button "Pick this doubt" at bounding box center [938, 453] width 215 height 30
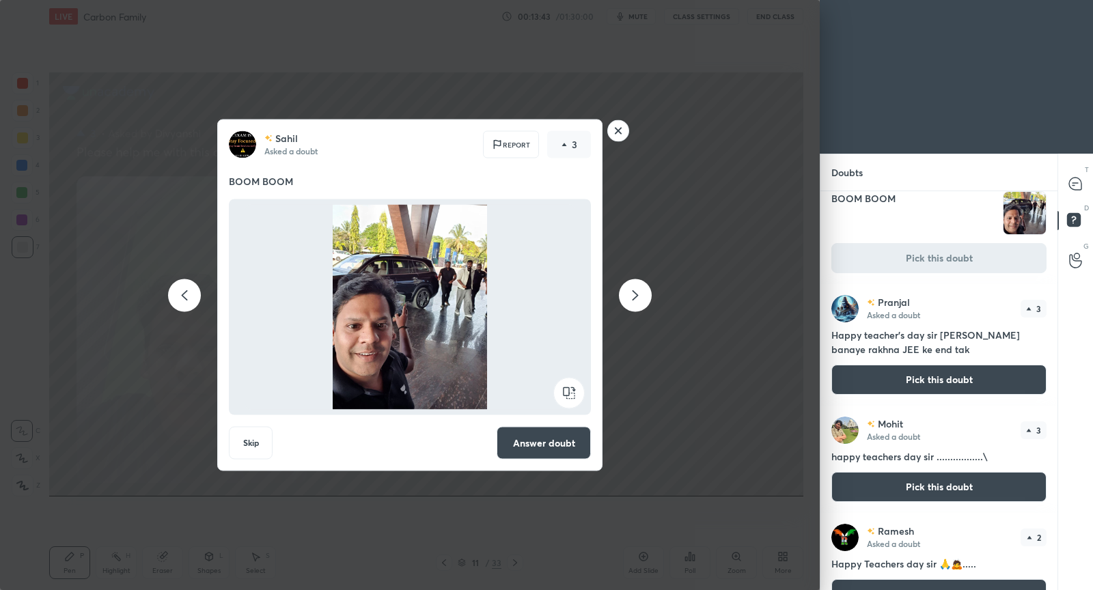
click at [553, 444] on button "Answer doubt" at bounding box center [544, 443] width 94 height 33
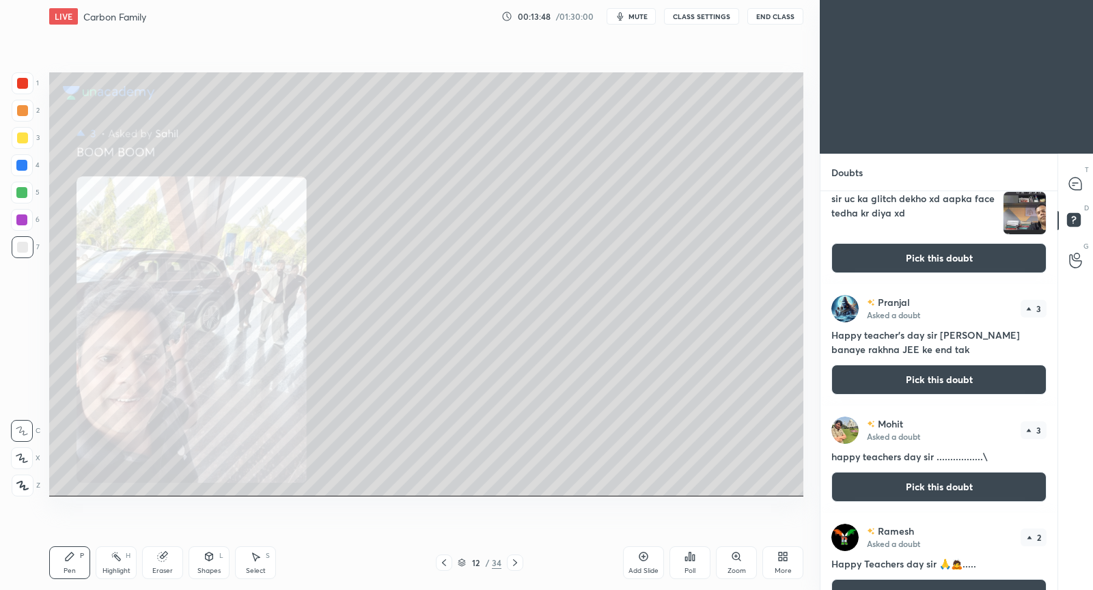
click at [966, 258] on button "Pick this doubt" at bounding box center [938, 258] width 215 height 30
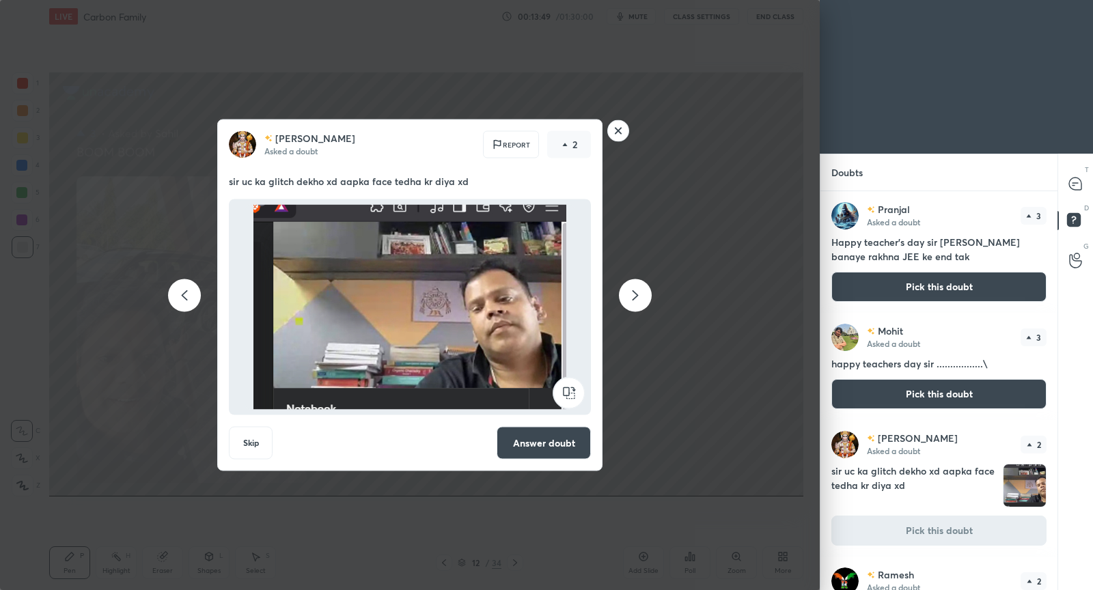
click at [533, 435] on button "Answer doubt" at bounding box center [544, 443] width 94 height 33
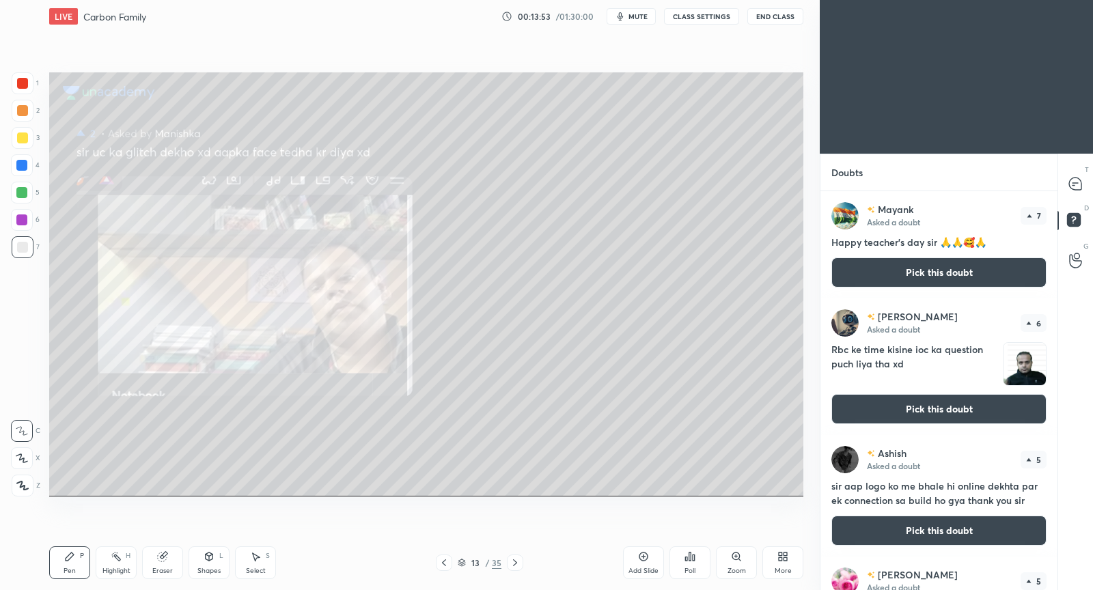
click at [897, 403] on button "Pick this doubt" at bounding box center [938, 409] width 215 height 30
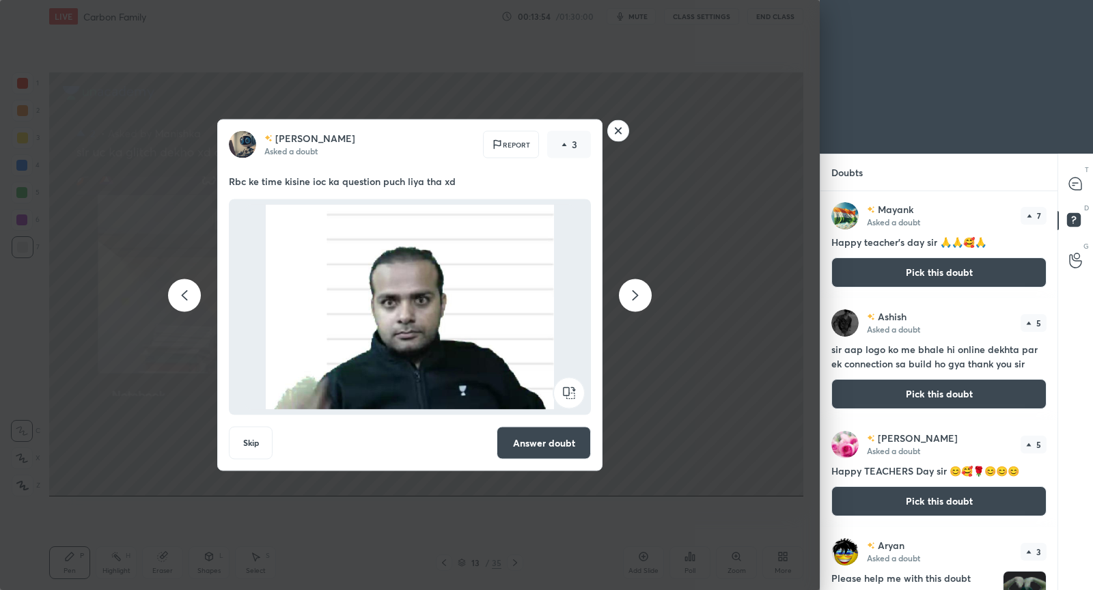
click at [552, 439] on button "Answer doubt" at bounding box center [544, 443] width 94 height 33
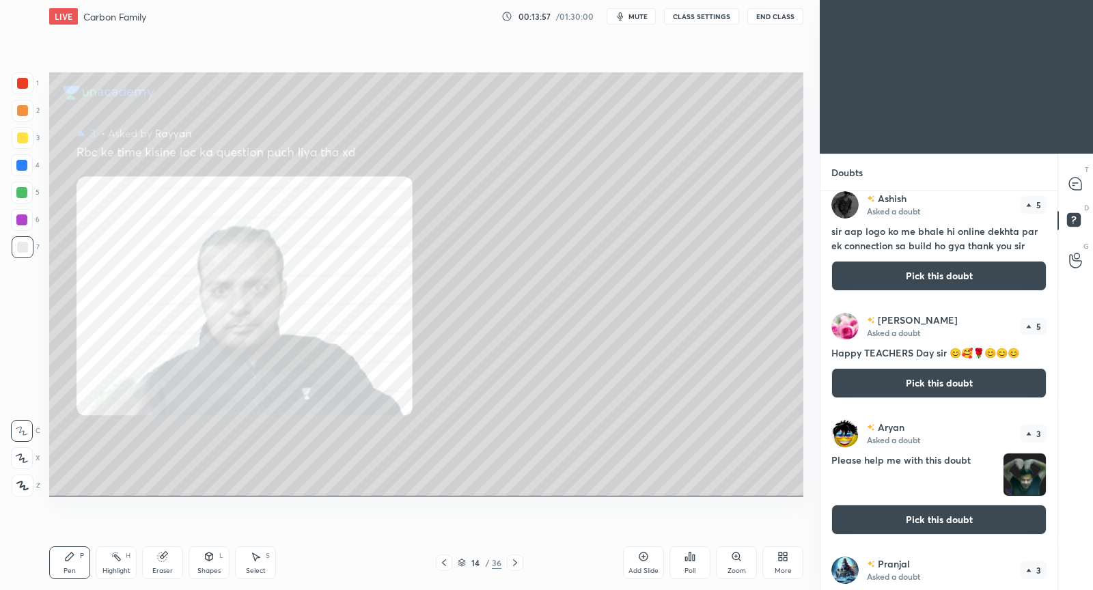
scroll to position [126, 0]
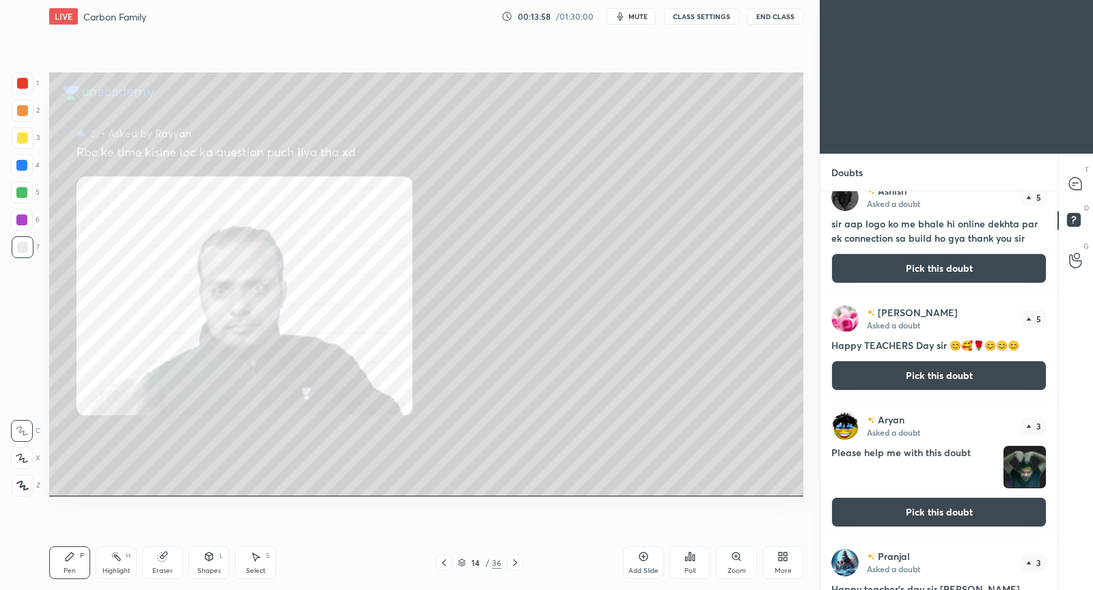
click at [923, 507] on button "Pick this doubt" at bounding box center [938, 512] width 215 height 30
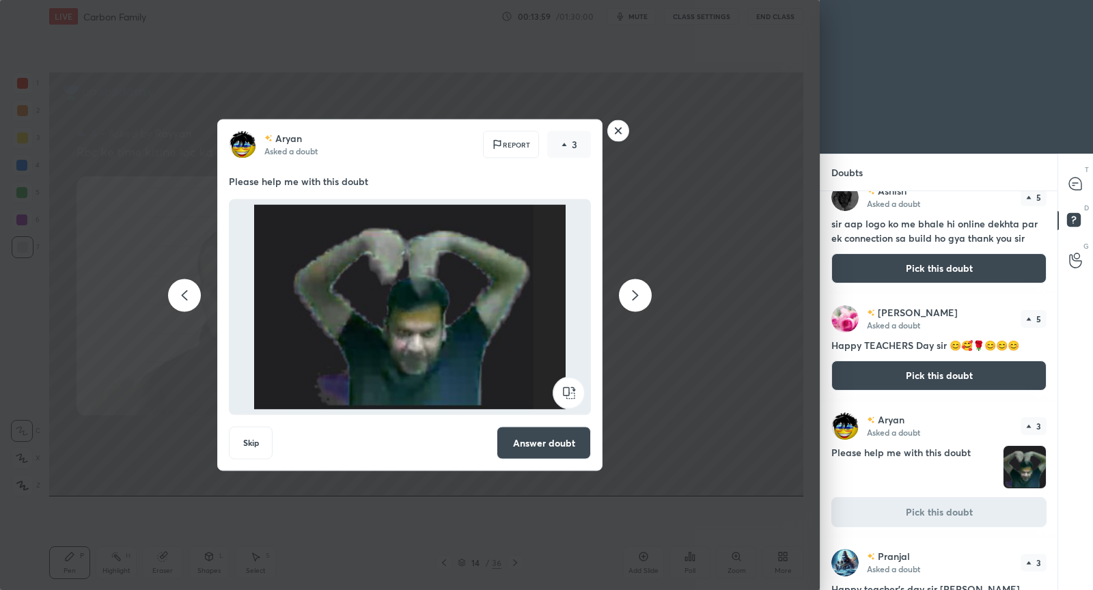
click at [572, 443] on button "Answer doubt" at bounding box center [544, 443] width 94 height 33
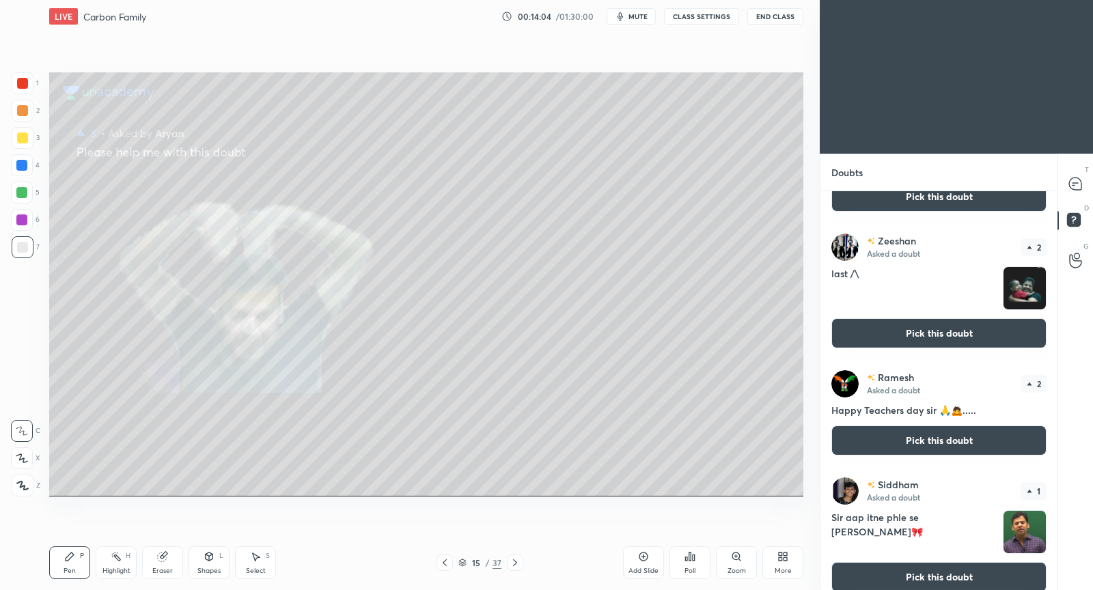
scroll to position [673, 0]
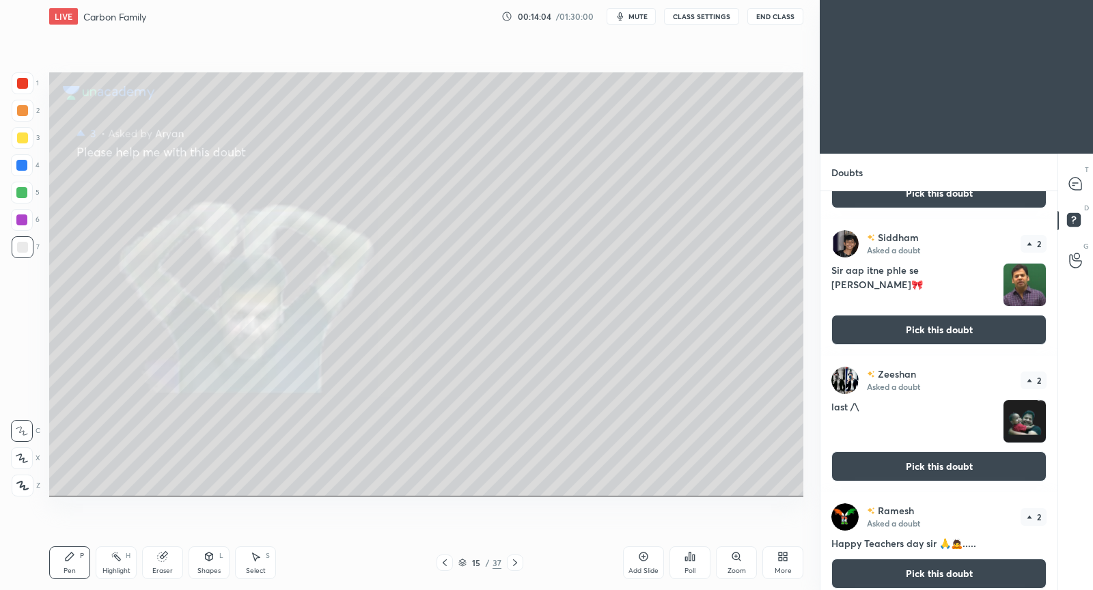
click at [941, 324] on button "Pick this doubt" at bounding box center [938, 330] width 215 height 30
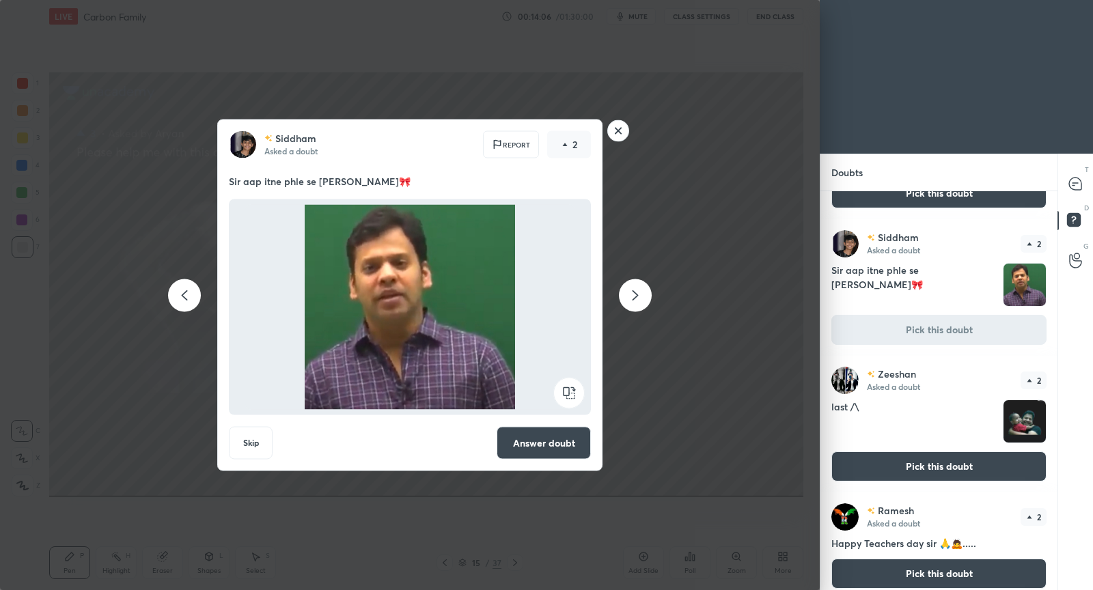
click at [540, 445] on button "Answer doubt" at bounding box center [544, 443] width 94 height 33
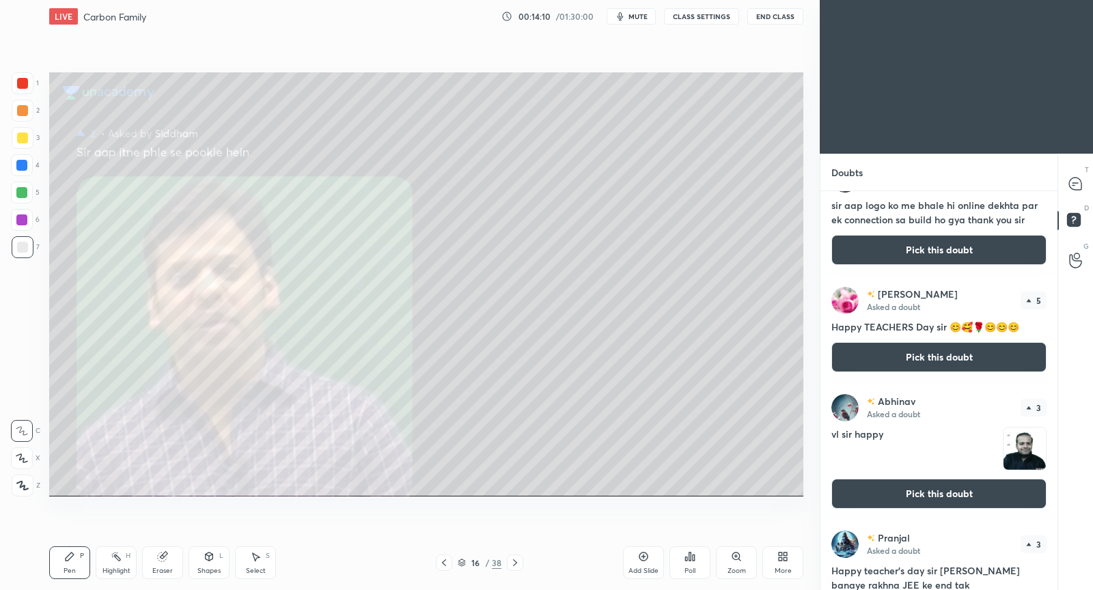
scroll to position [145, 0]
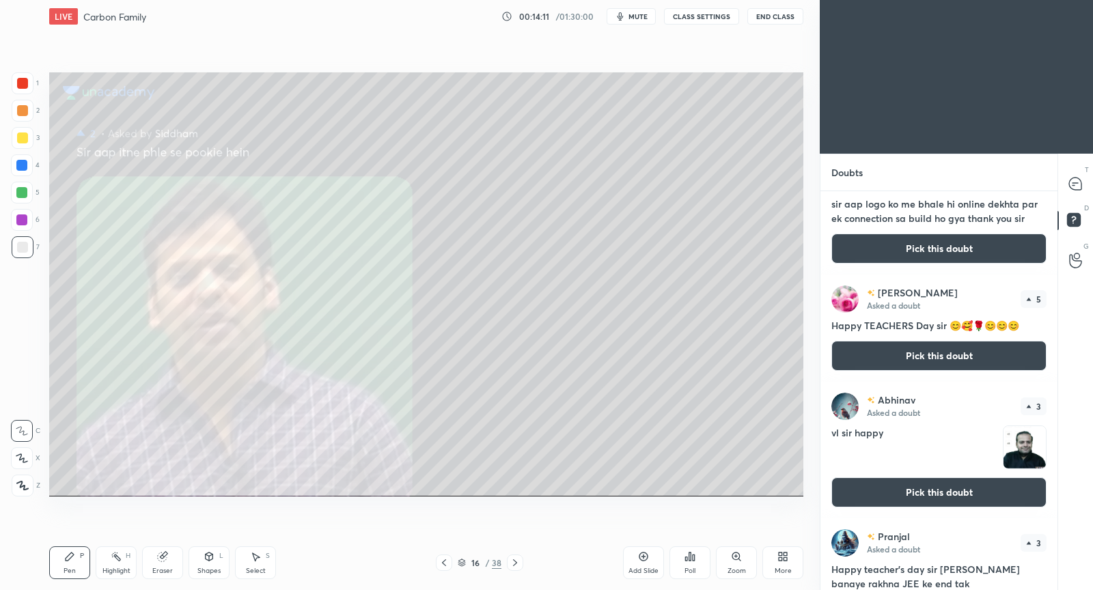
click at [908, 488] on button "Pick this doubt" at bounding box center [938, 492] width 215 height 30
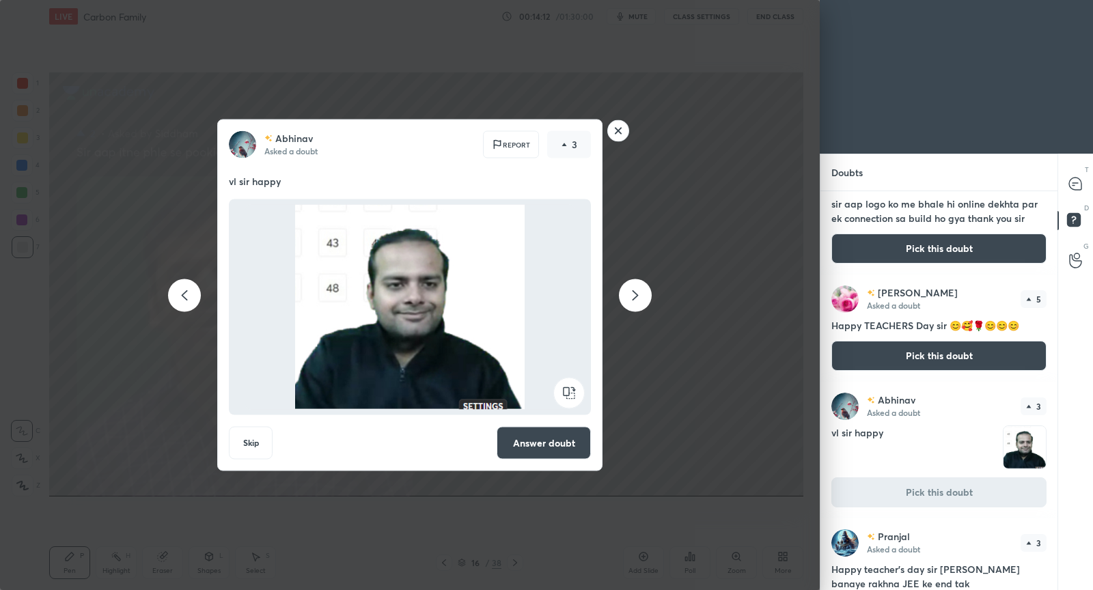
click at [580, 448] on button "Answer doubt" at bounding box center [544, 443] width 94 height 33
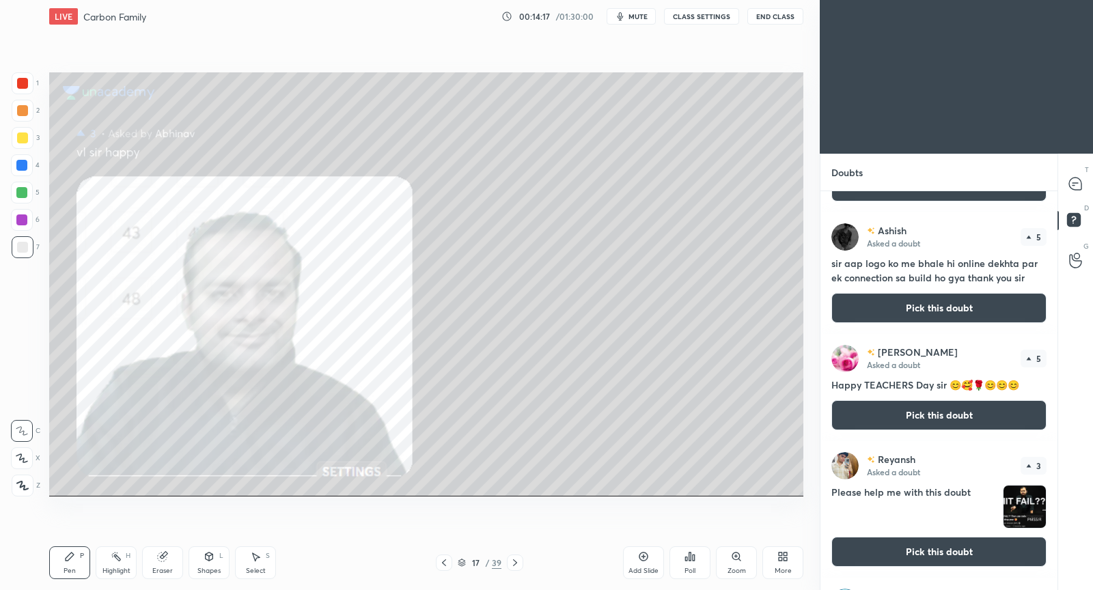
scroll to position [97, 0]
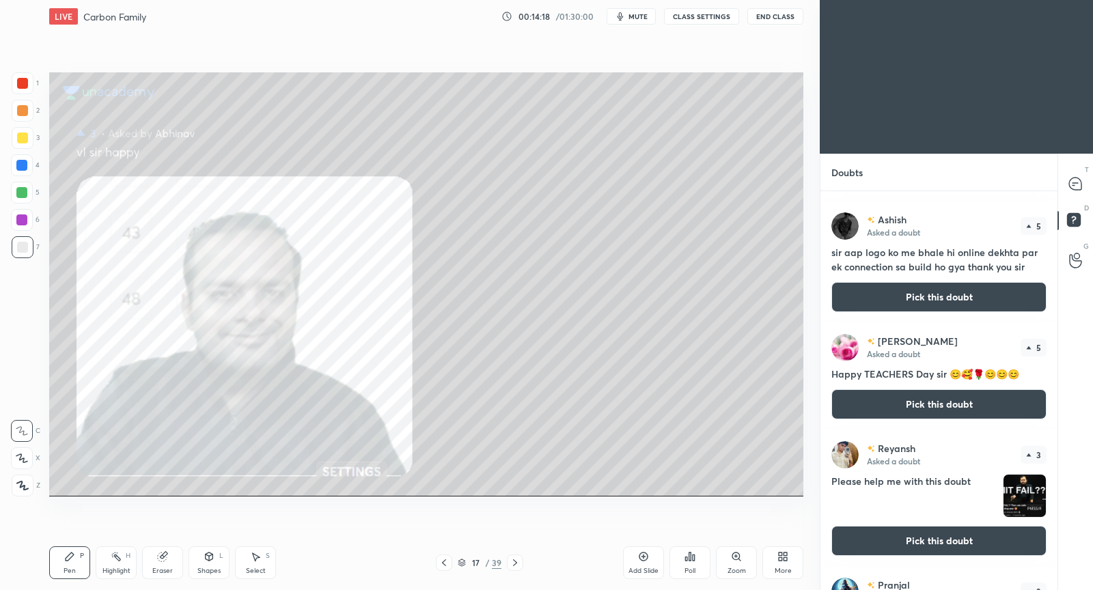
click at [888, 537] on button "Pick this doubt" at bounding box center [938, 541] width 215 height 30
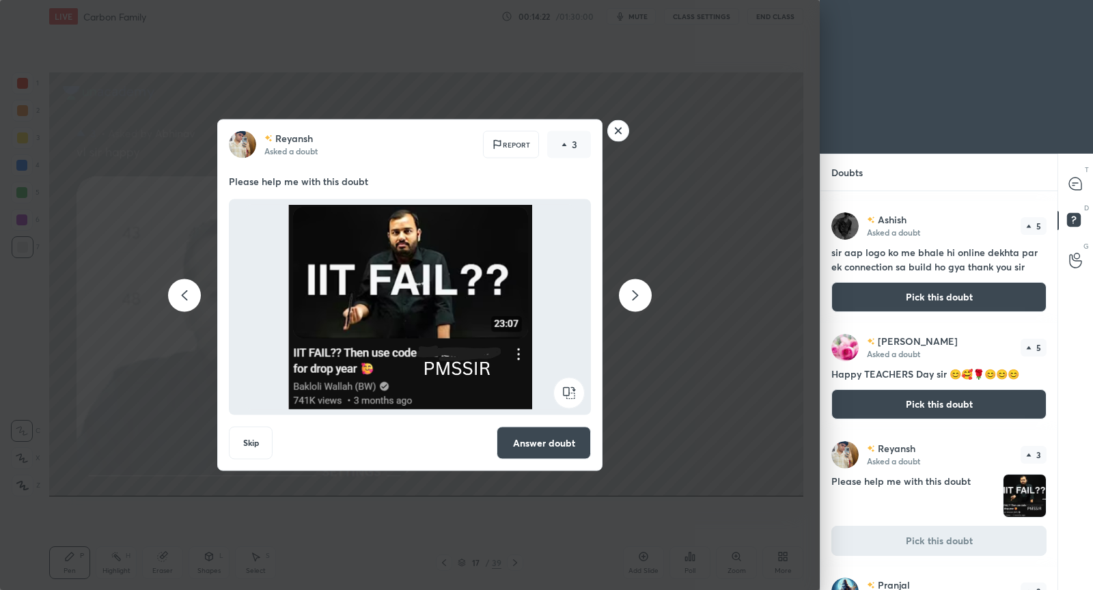
click at [544, 444] on button "Answer doubt" at bounding box center [544, 443] width 94 height 33
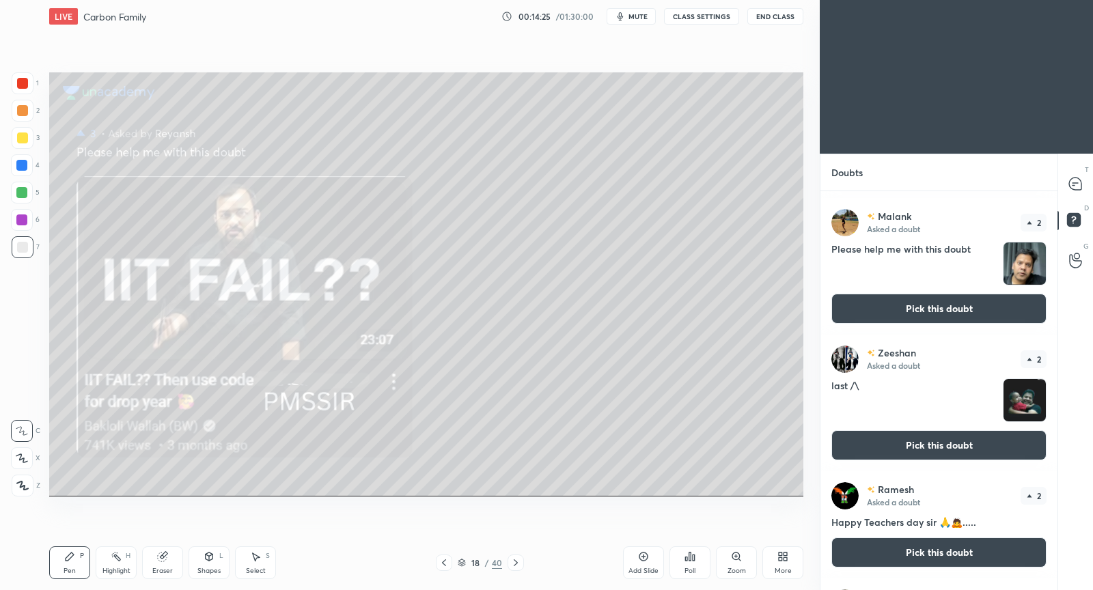
scroll to position [653, 0]
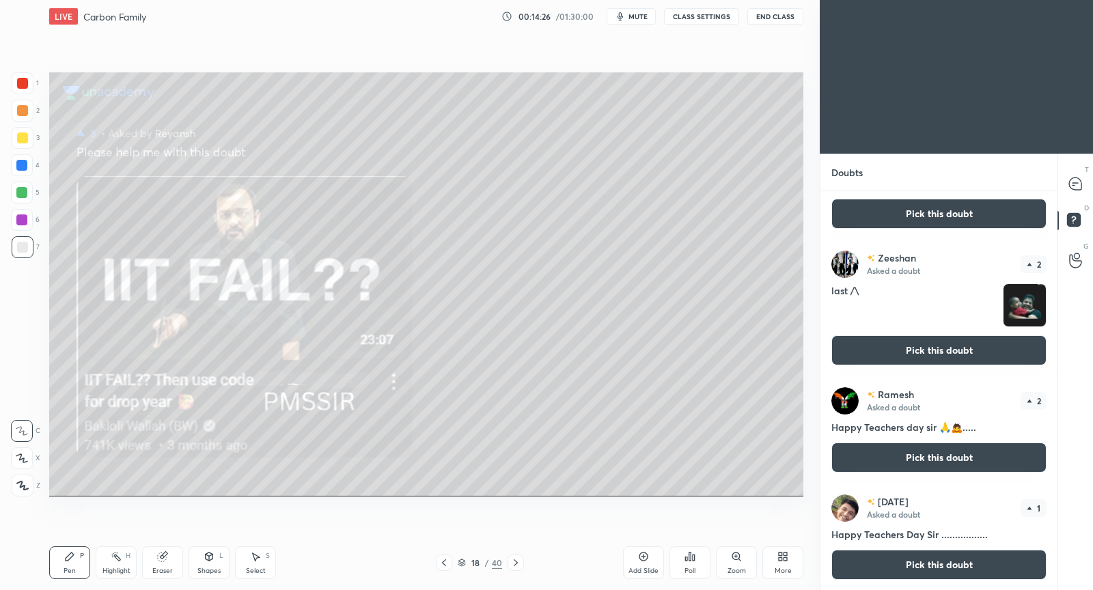
click at [970, 347] on button "Pick this doubt" at bounding box center [938, 350] width 215 height 30
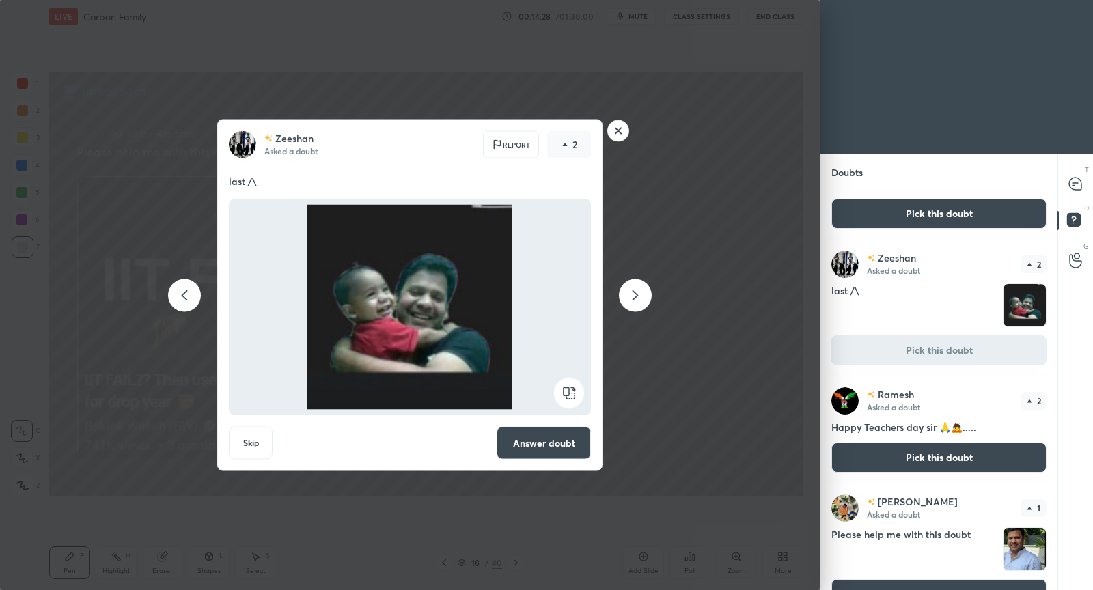
click at [569, 445] on button "Answer doubt" at bounding box center [544, 443] width 94 height 33
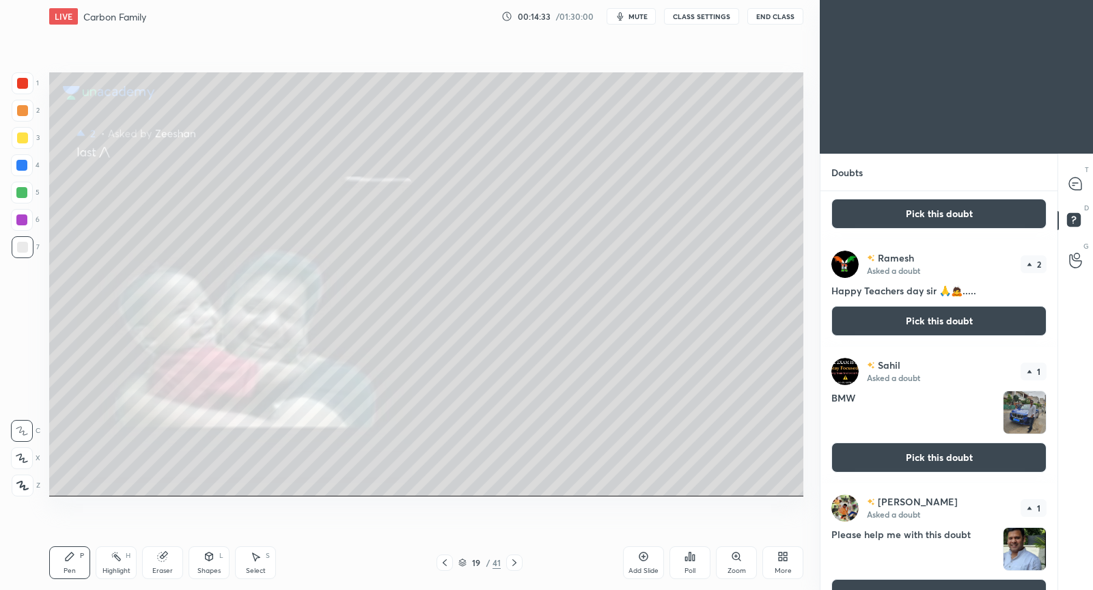
click at [871, 463] on button "Pick this doubt" at bounding box center [938, 458] width 215 height 30
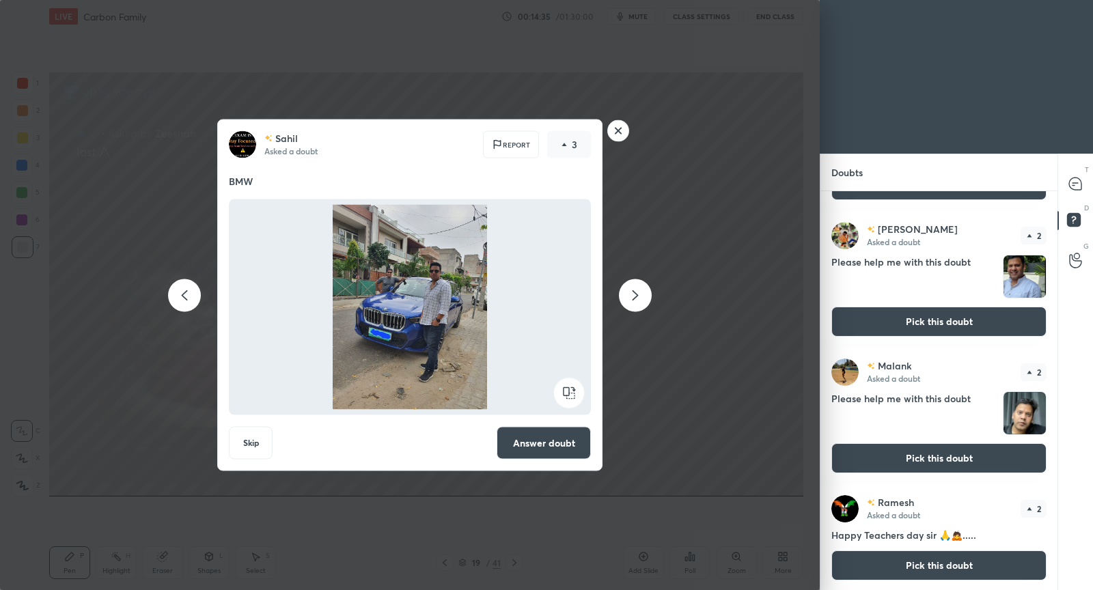
scroll to position [652, 0]
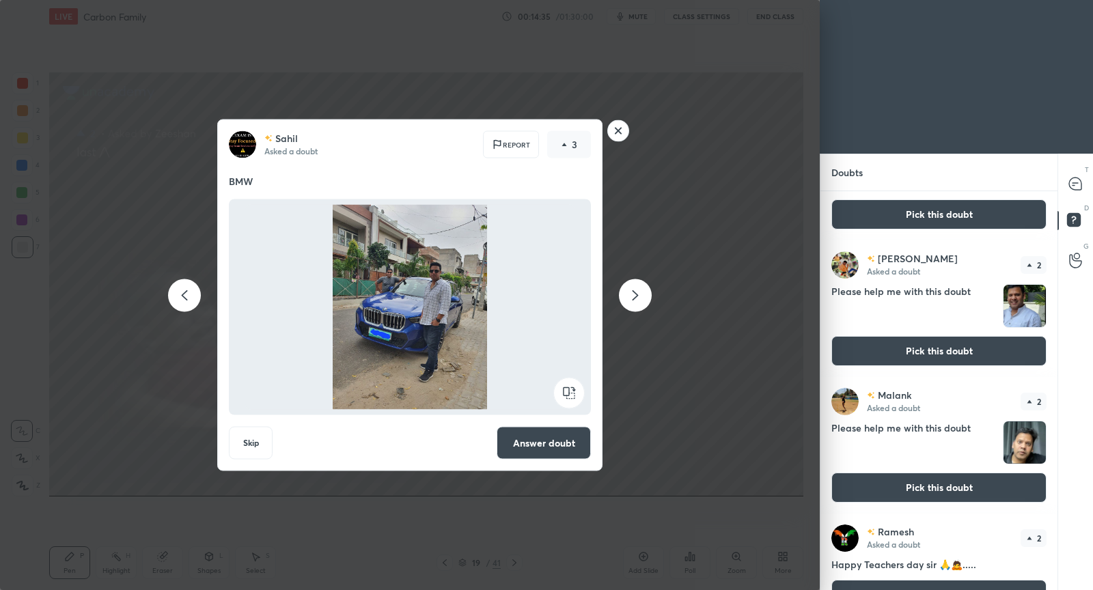
click at [556, 450] on button "Answer doubt" at bounding box center [544, 443] width 94 height 33
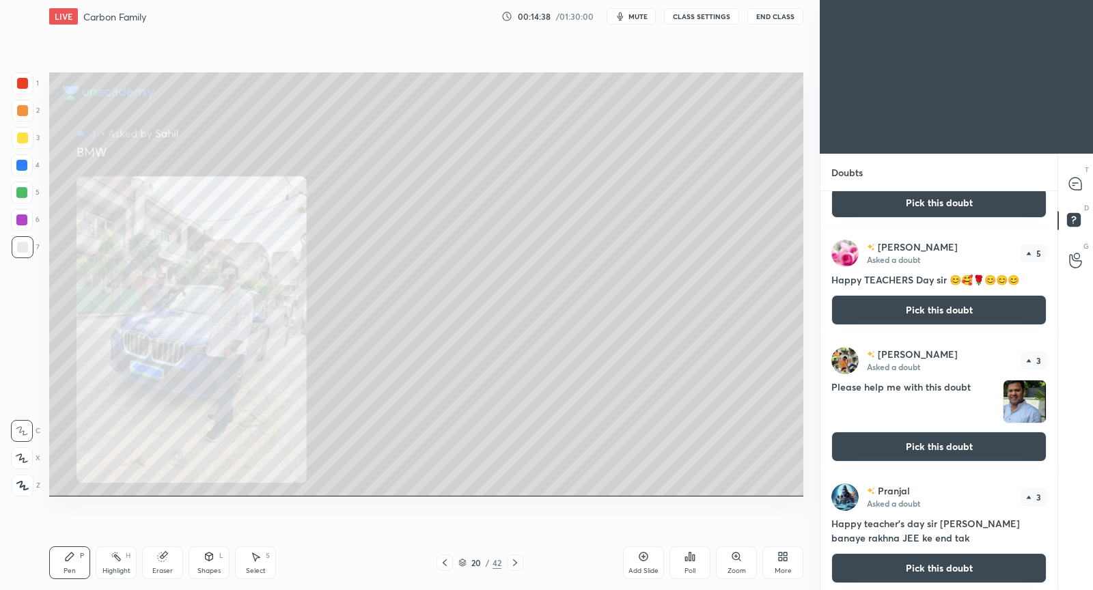
scroll to position [208, 0]
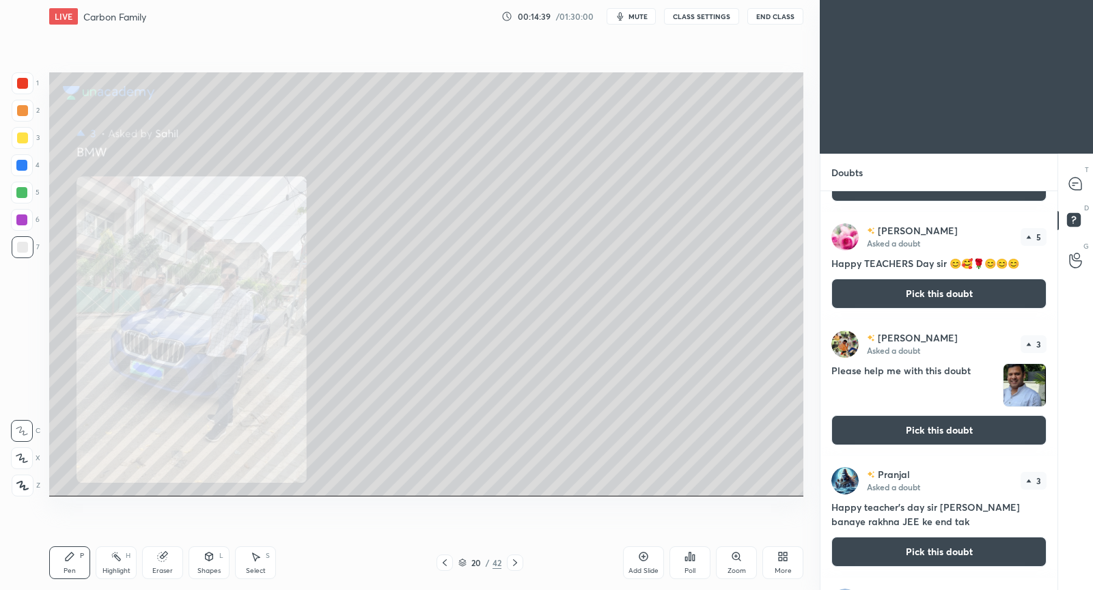
click at [950, 436] on button "Pick this doubt" at bounding box center [938, 430] width 215 height 30
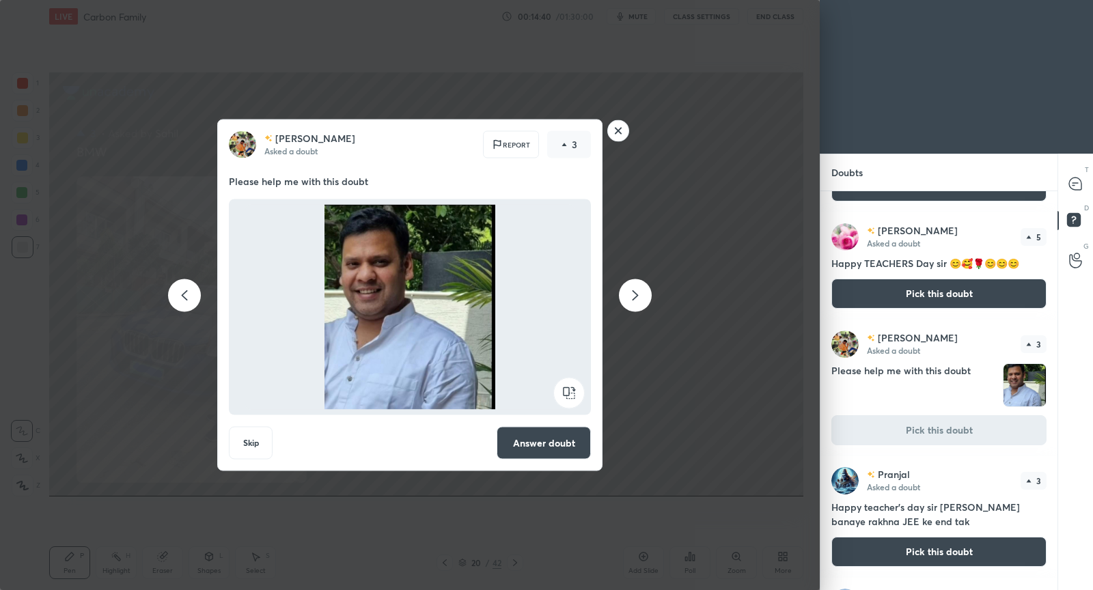
click at [569, 446] on button "Answer doubt" at bounding box center [544, 443] width 94 height 33
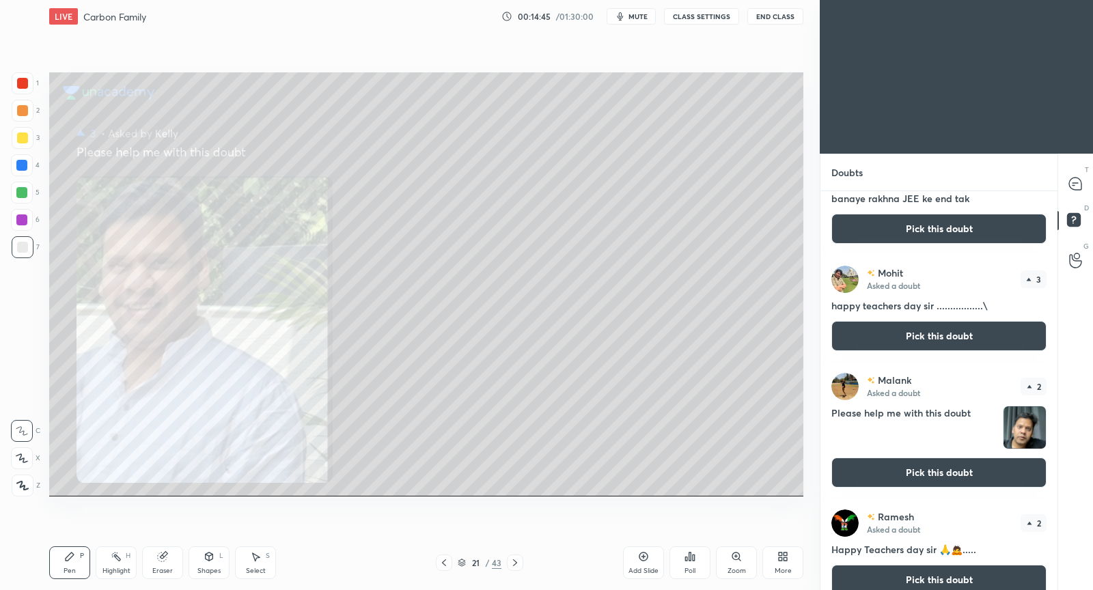
scroll to position [396, 0]
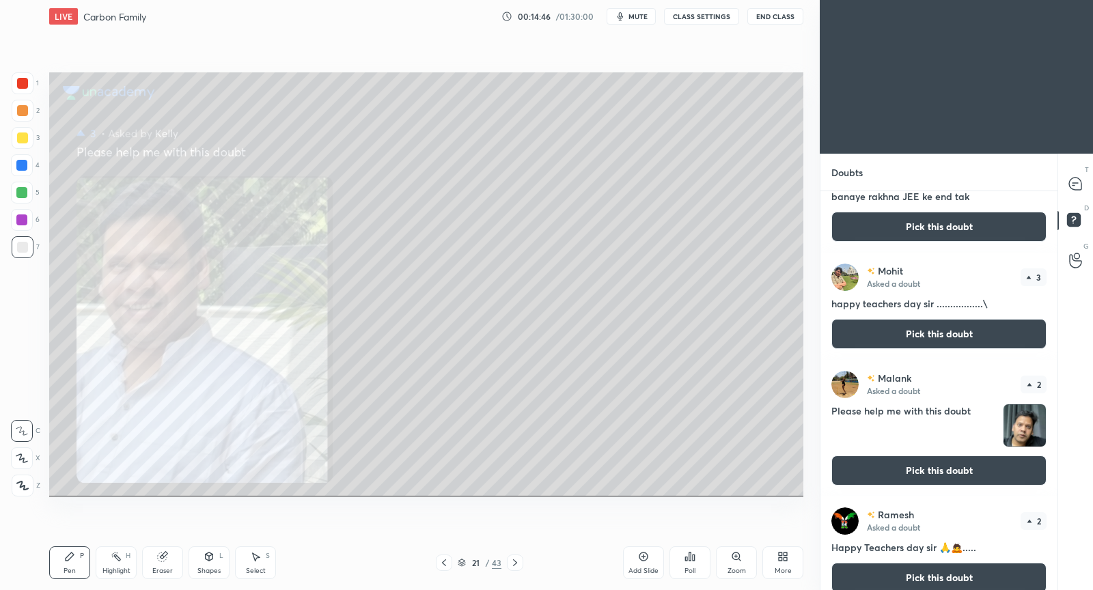
click at [915, 469] on button "Pick this doubt" at bounding box center [938, 471] width 215 height 30
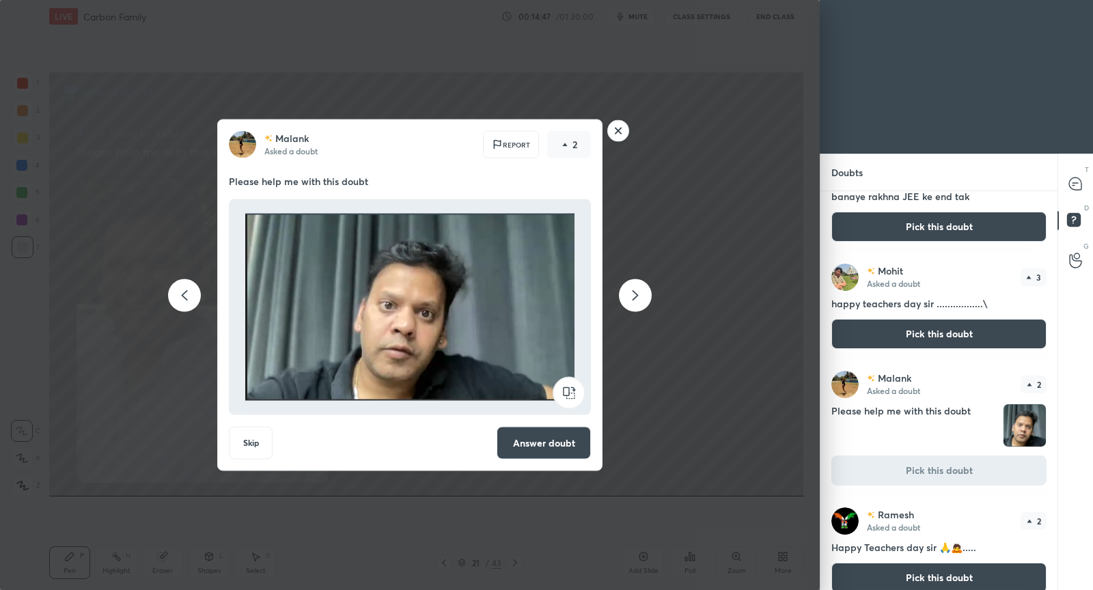
click at [589, 444] on button "Answer doubt" at bounding box center [544, 443] width 94 height 33
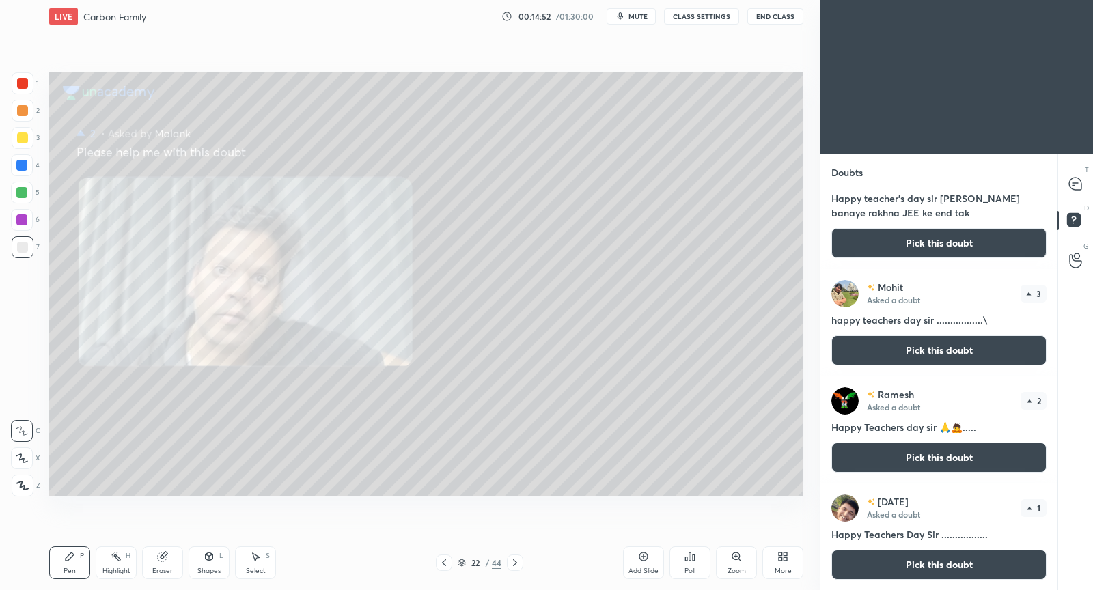
scroll to position [0, 0]
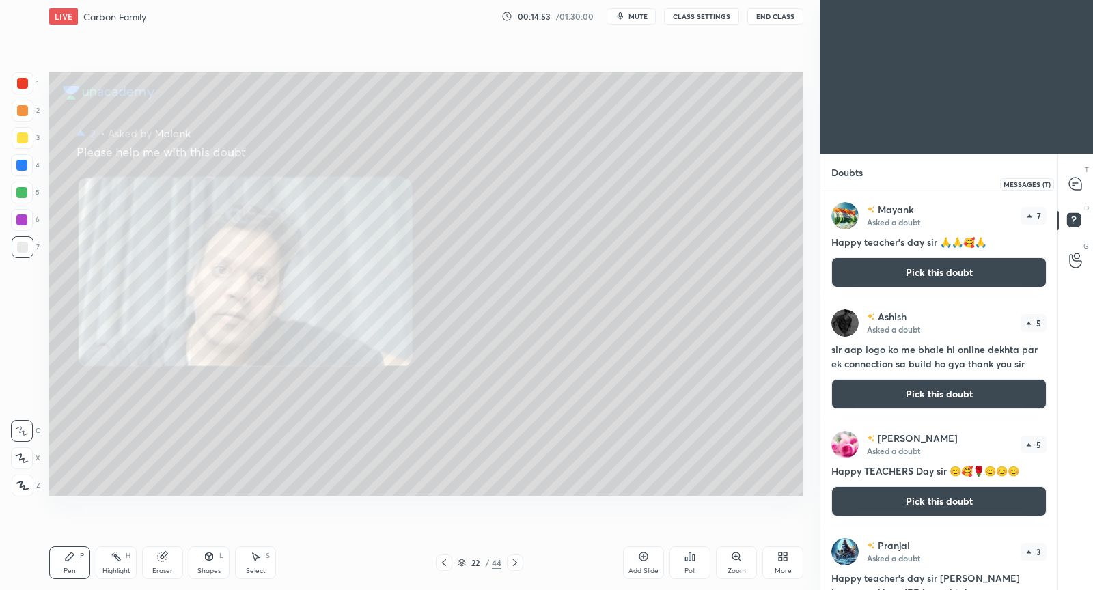
click at [1076, 188] on icon at bounding box center [1075, 184] width 12 height 12
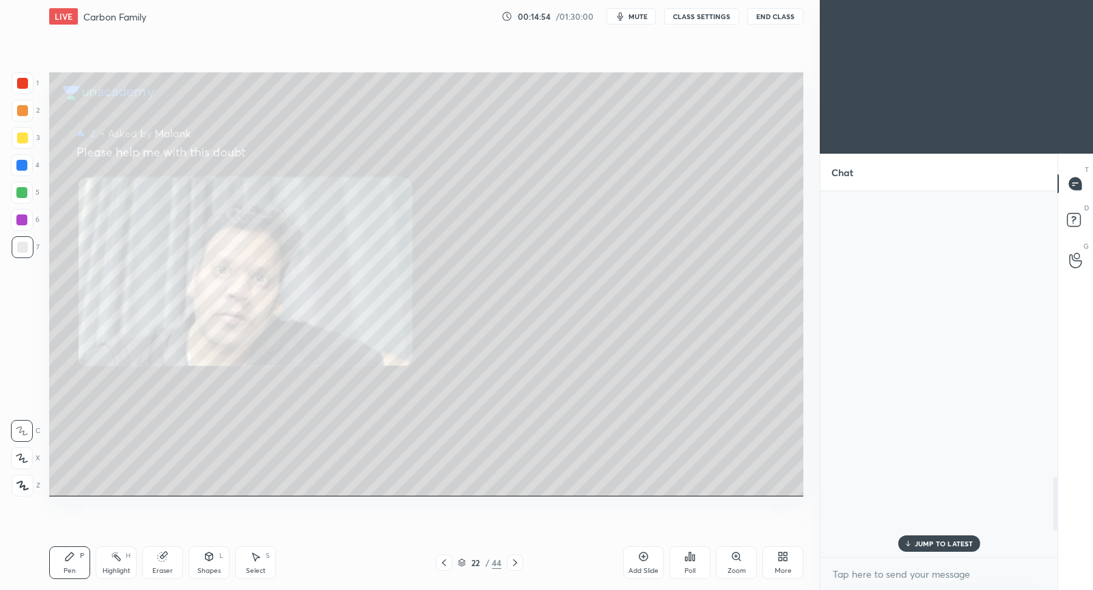
scroll to position [363, 234]
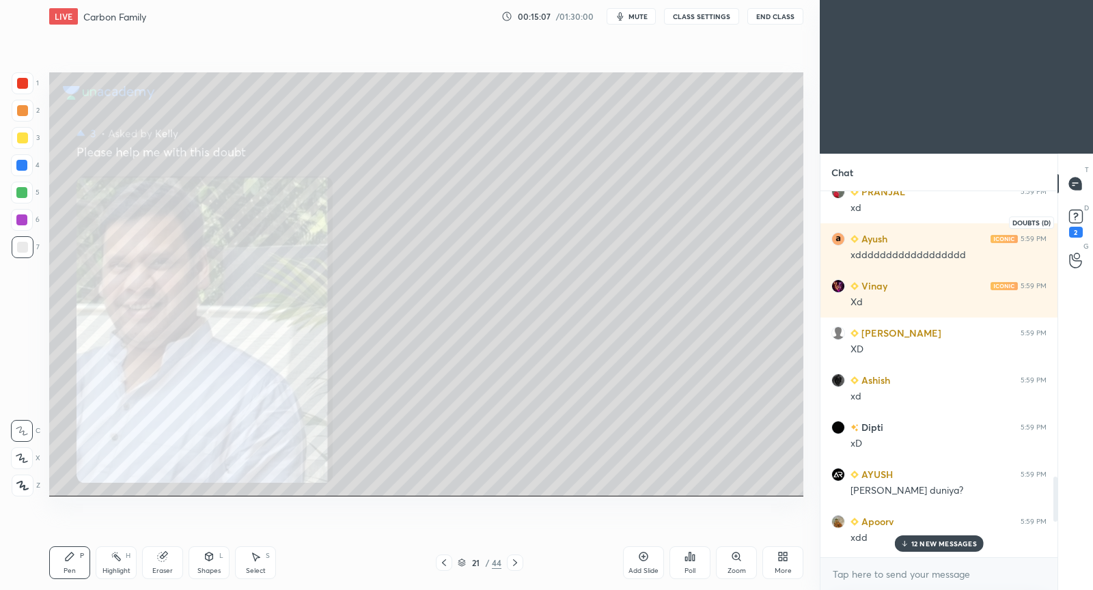
click at [1082, 219] on icon at bounding box center [1075, 216] width 20 height 20
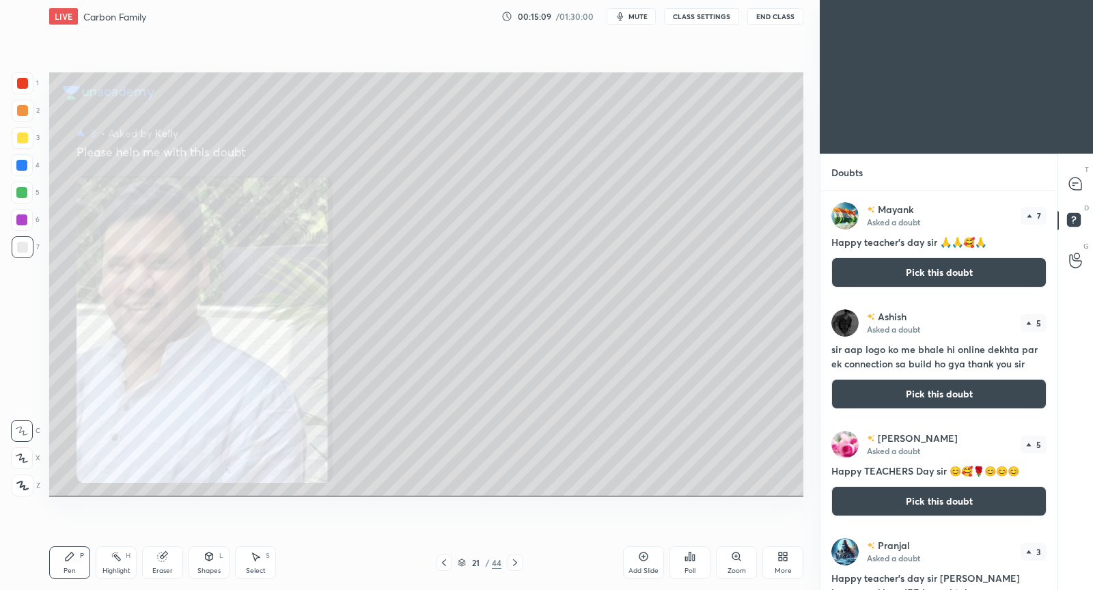
click at [929, 414] on div "Ashish Asked a doubt 5 sir aap logo ko me bhale hi online dekhta par ek connect…" at bounding box center [938, 359] width 237 height 122
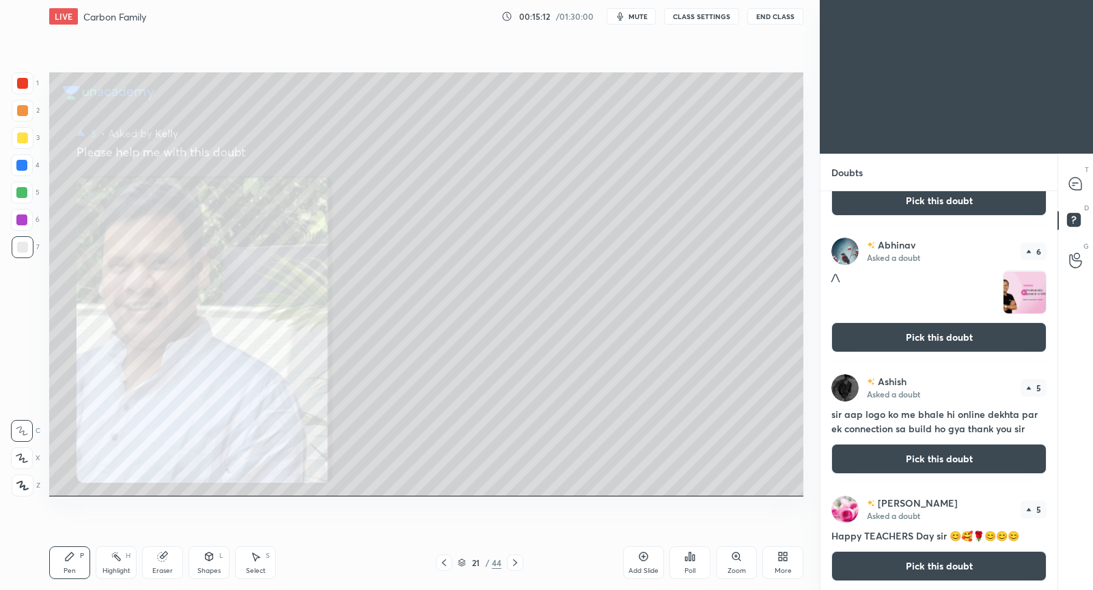
scroll to position [0, 0]
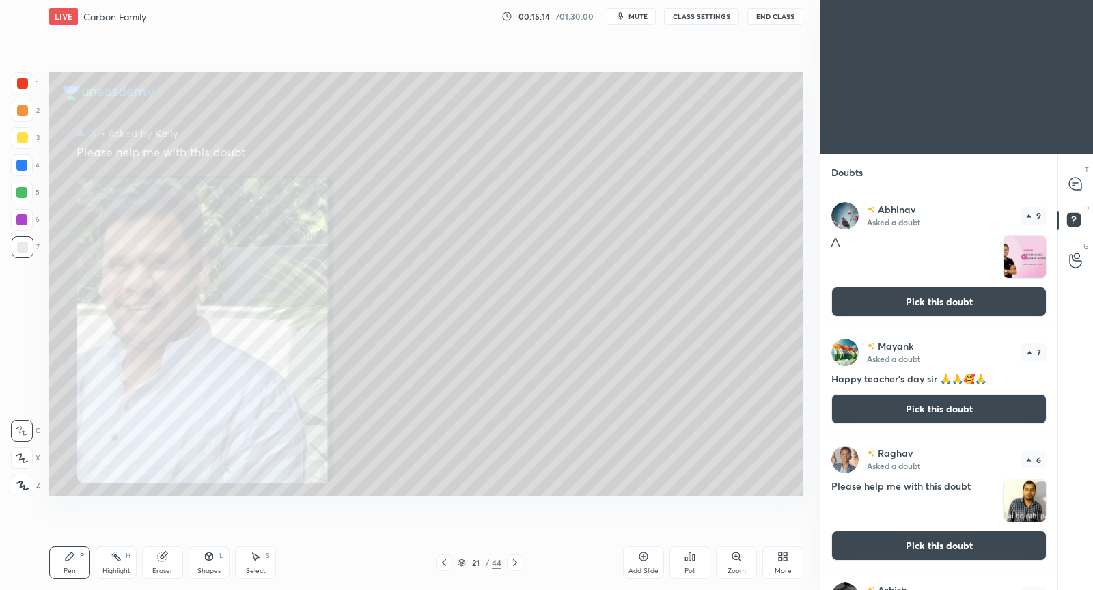
click at [929, 298] on button "Pick this doubt" at bounding box center [938, 302] width 215 height 30
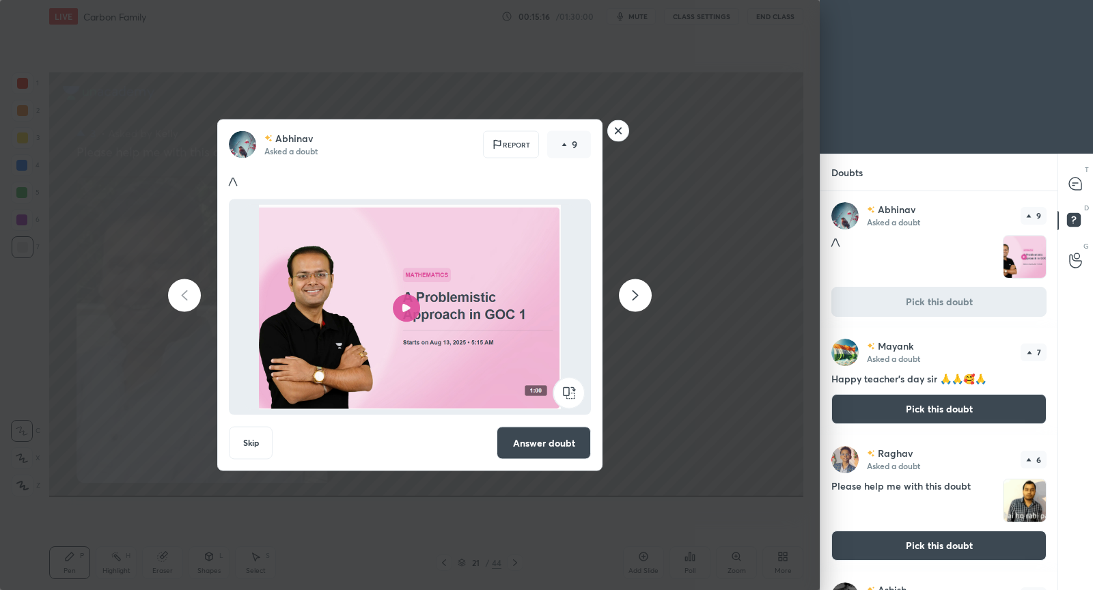
click at [626, 133] on rect at bounding box center [618, 130] width 21 height 21
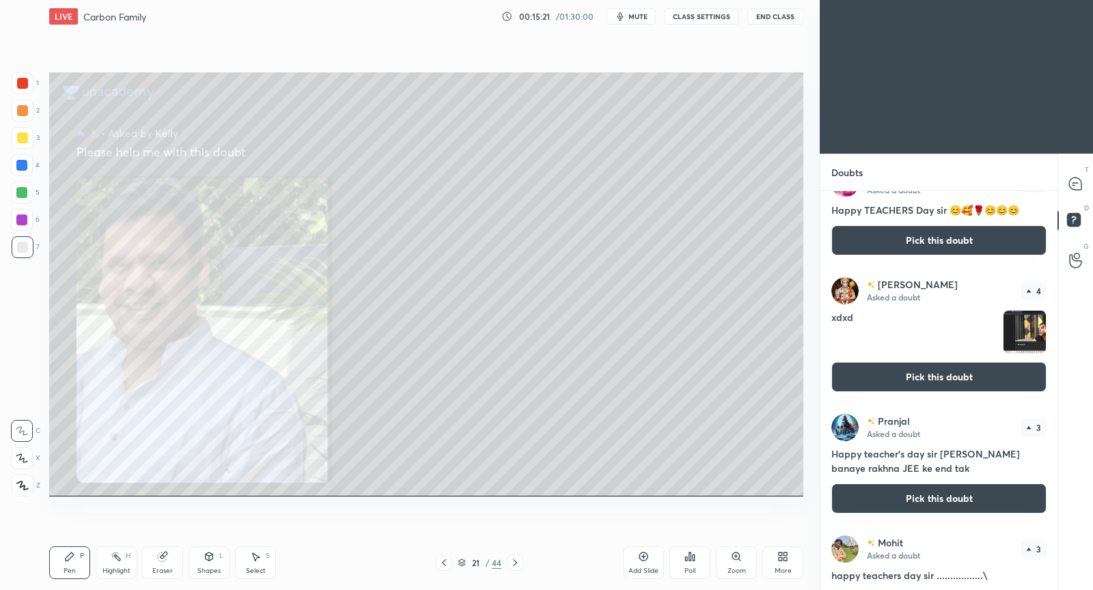
scroll to position [533, 0]
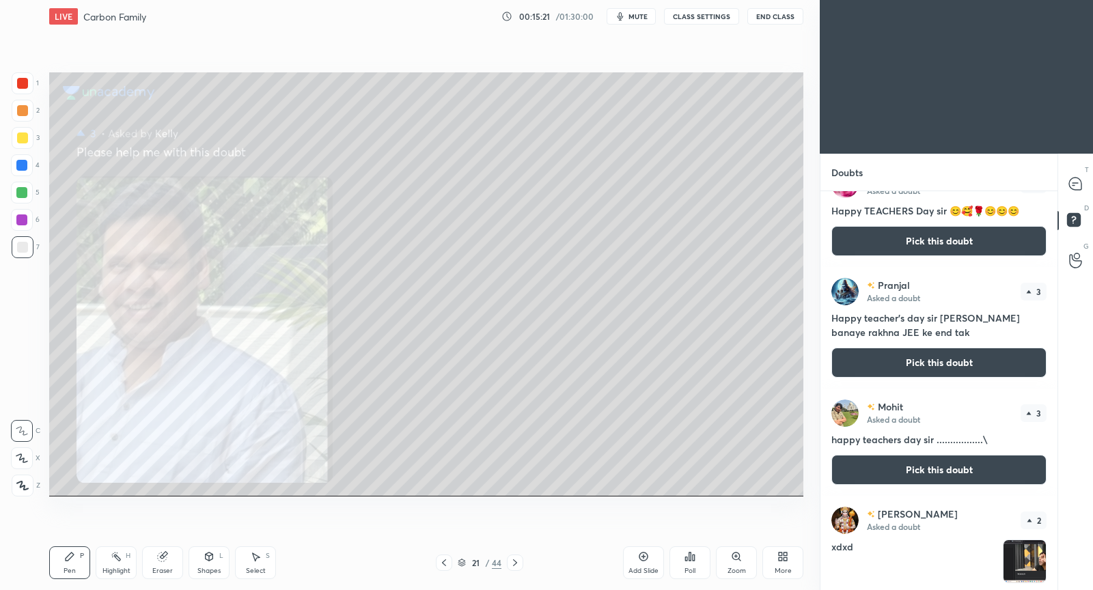
click at [939, 368] on button "Pick this doubt" at bounding box center [938, 363] width 215 height 30
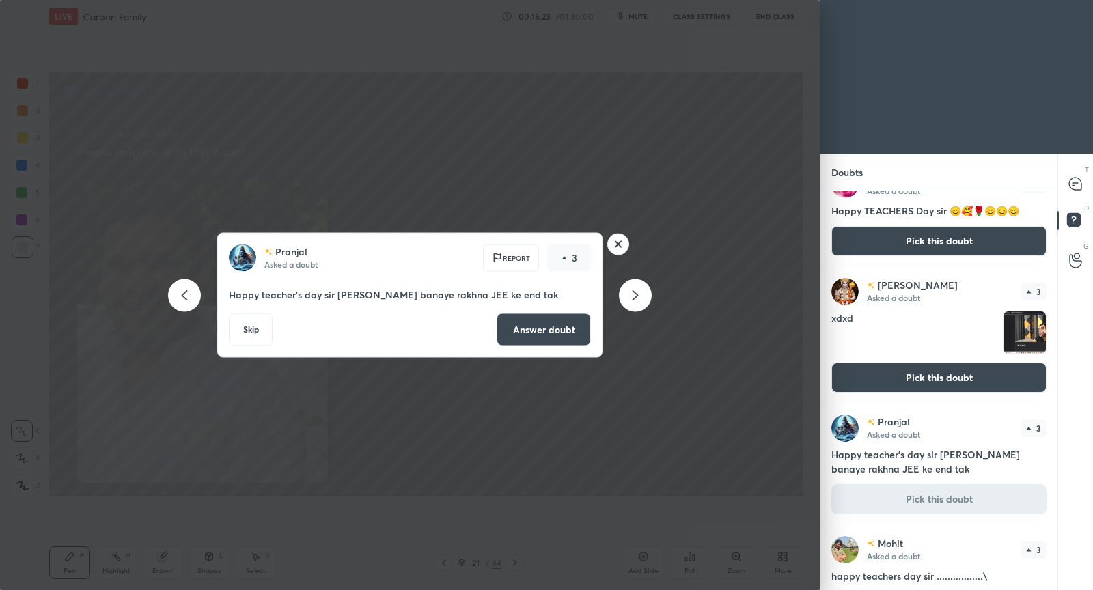
click at [621, 246] on rect at bounding box center [618, 244] width 21 height 21
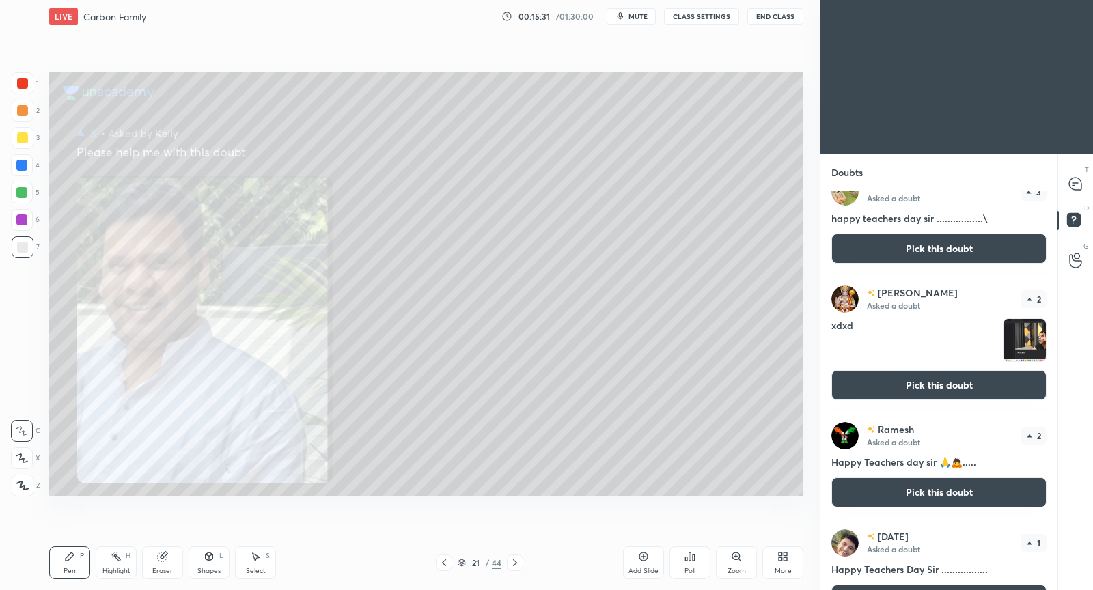
scroll to position [789, 0]
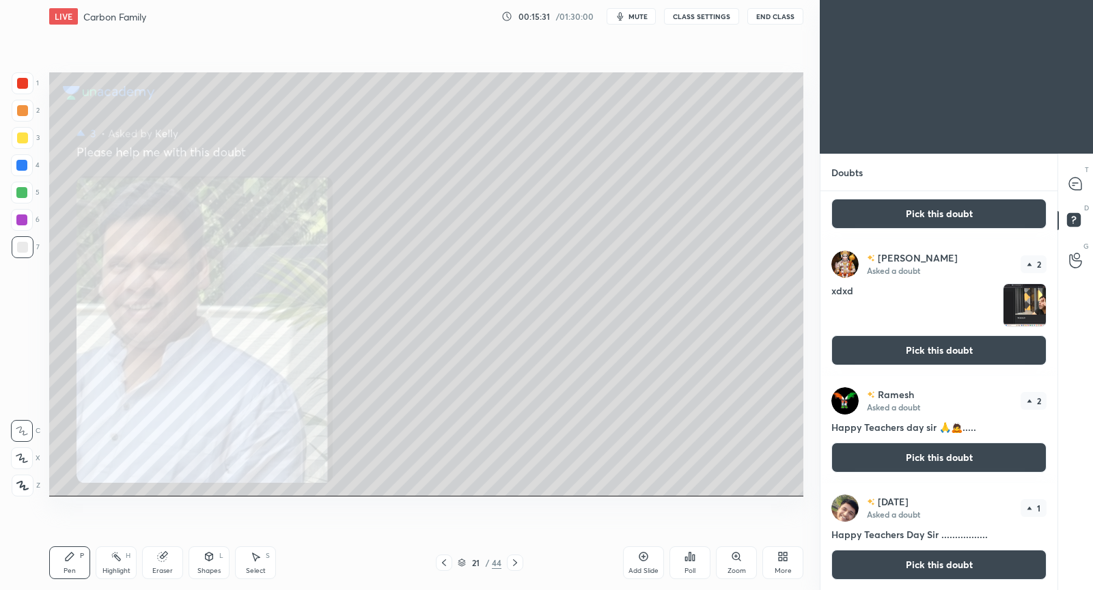
click at [962, 350] on button "Pick this doubt" at bounding box center [938, 350] width 215 height 30
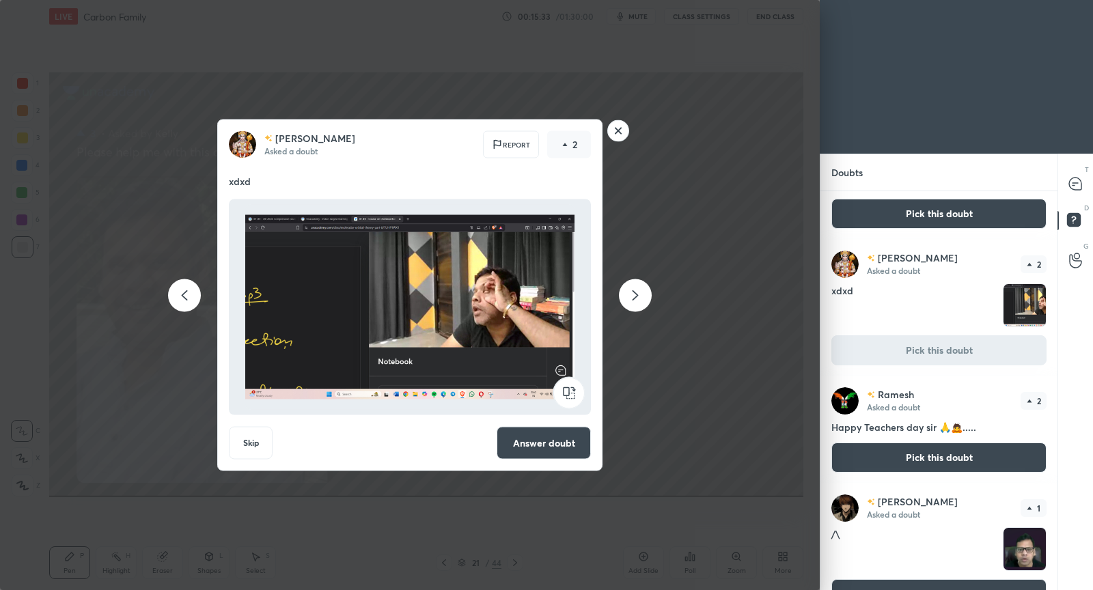
click at [561, 442] on button "Answer doubt" at bounding box center [544, 443] width 94 height 33
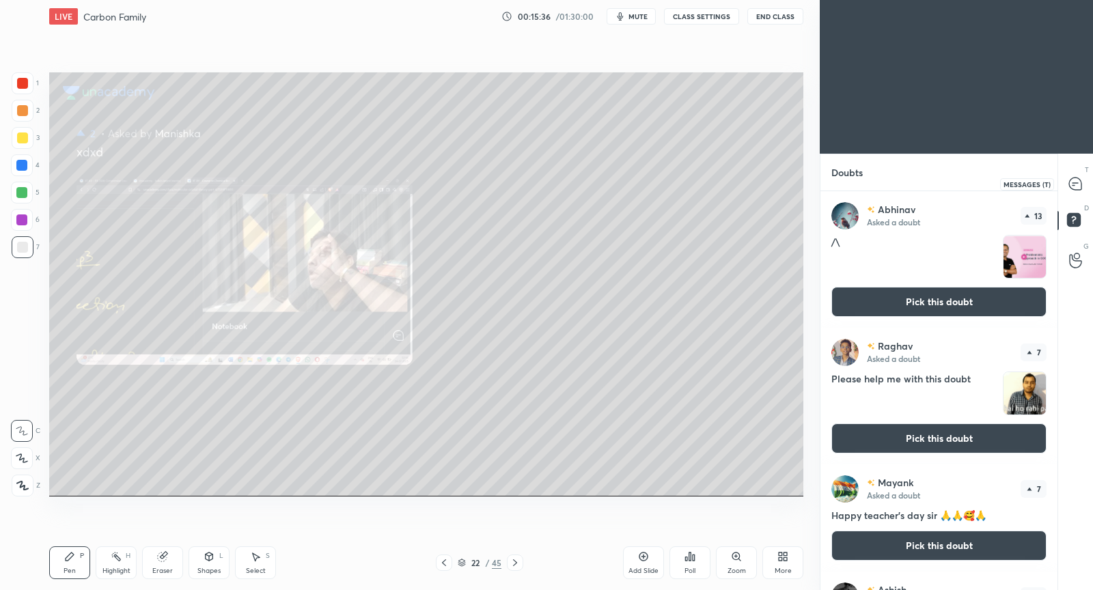
click at [1078, 182] on icon at bounding box center [1075, 184] width 12 height 12
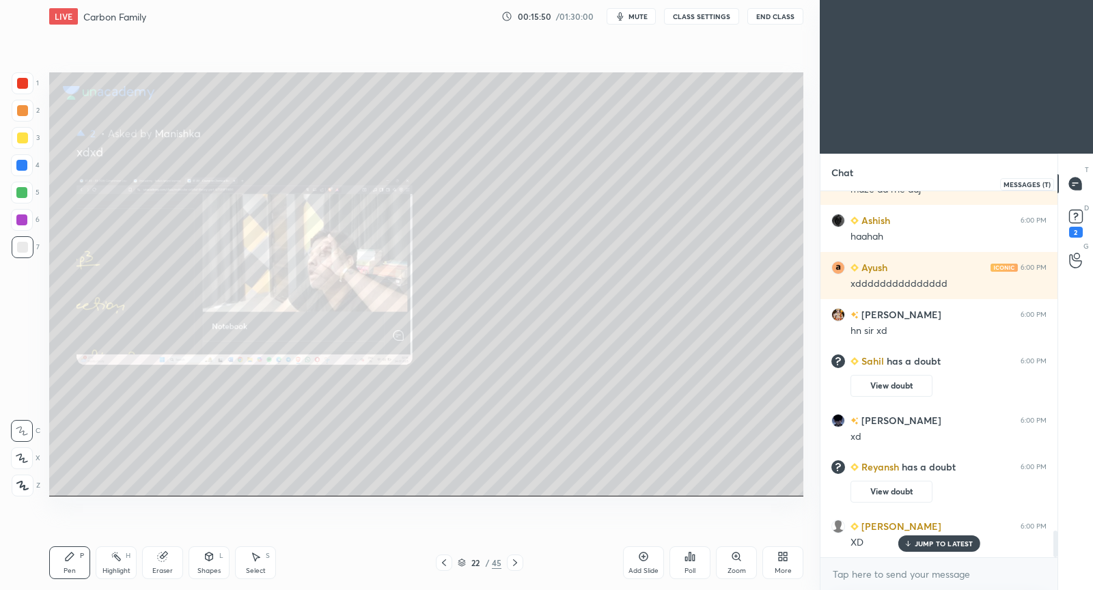
scroll to position [4628, 0]
click at [1076, 213] on icon at bounding box center [1075, 215] width 5 height 5
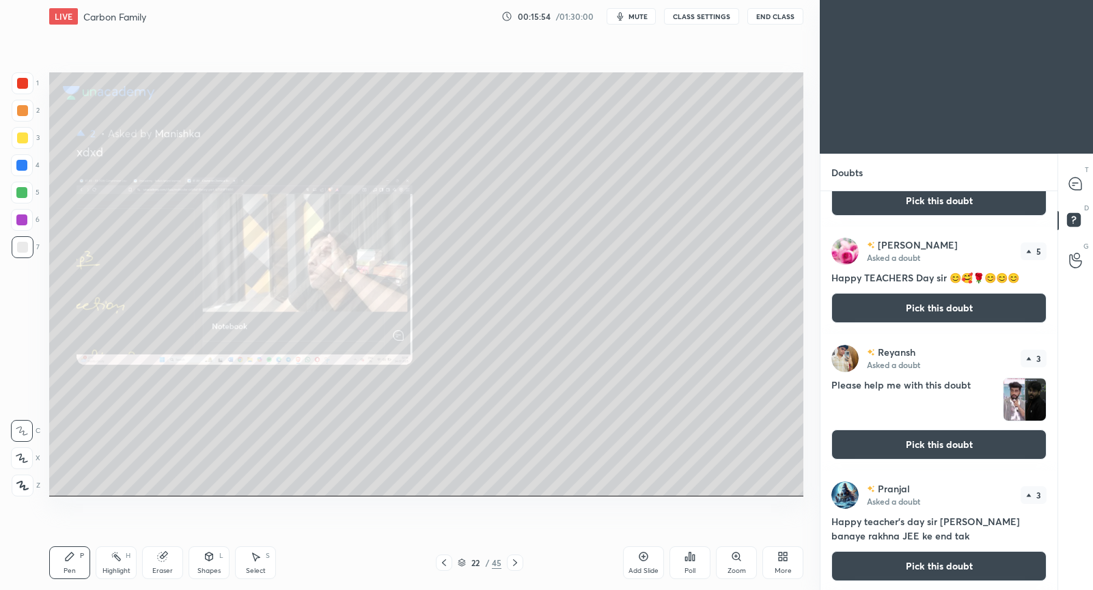
scroll to position [476, 0]
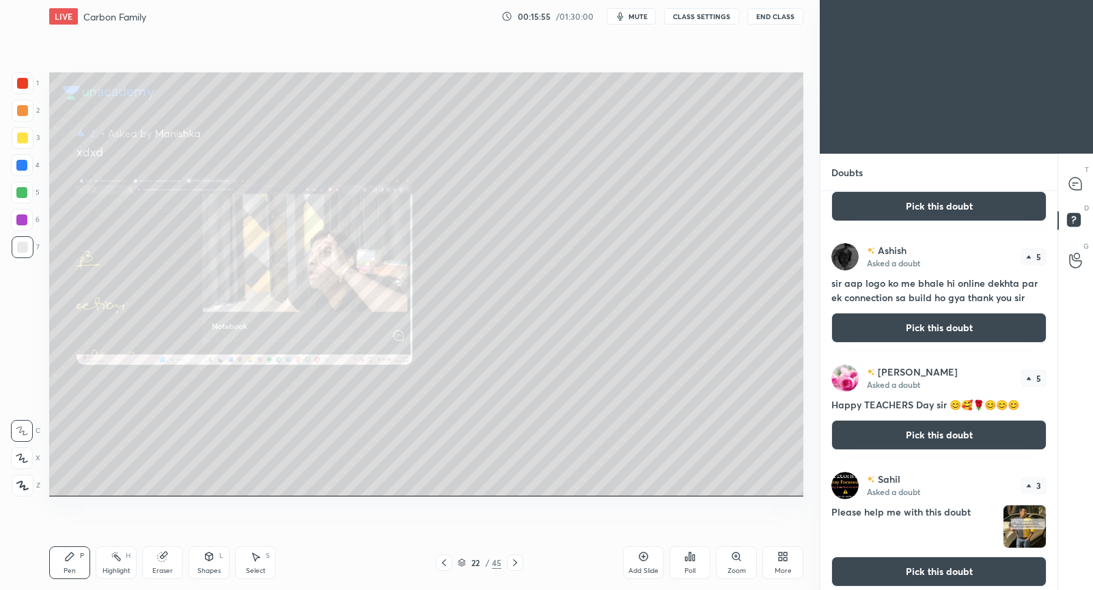
click at [932, 429] on button "Pick this doubt" at bounding box center [938, 435] width 215 height 30
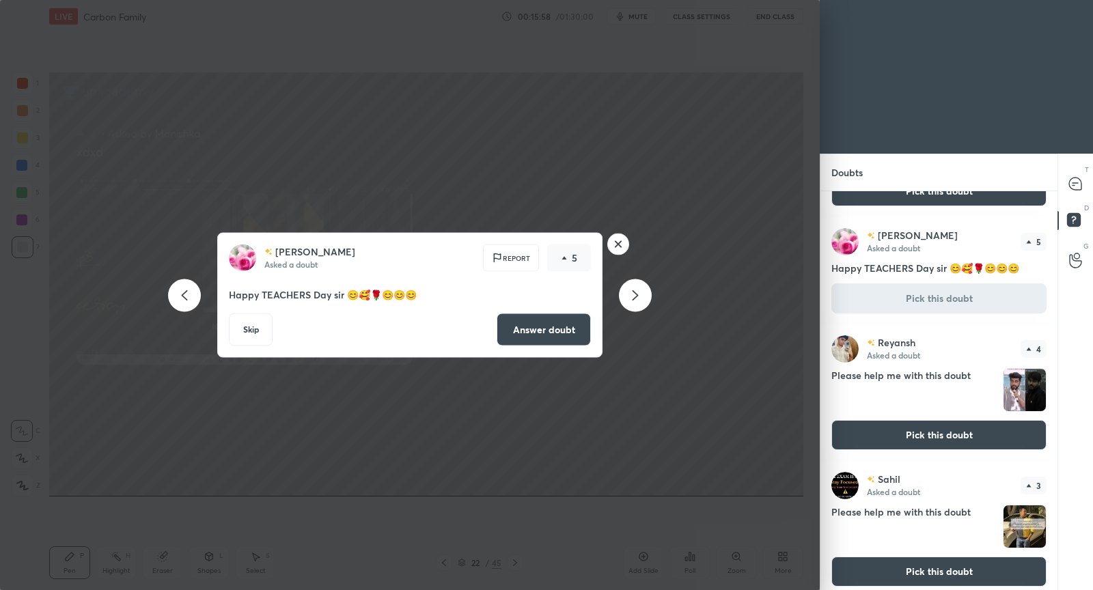
click at [957, 437] on button "Pick this doubt" at bounding box center [938, 435] width 215 height 30
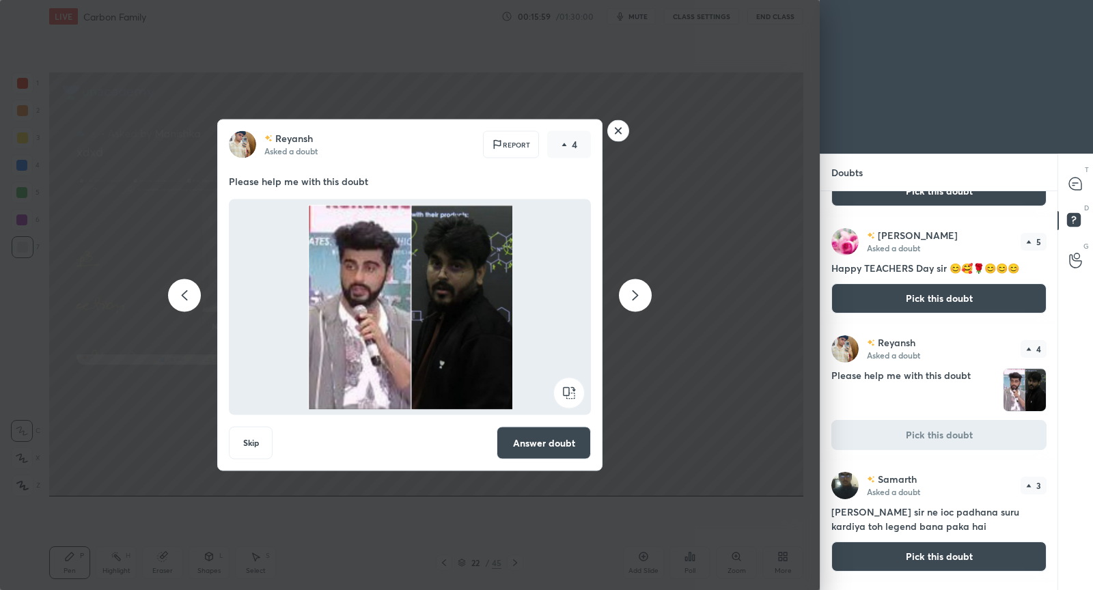
click at [560, 439] on button "Answer doubt" at bounding box center [544, 443] width 94 height 33
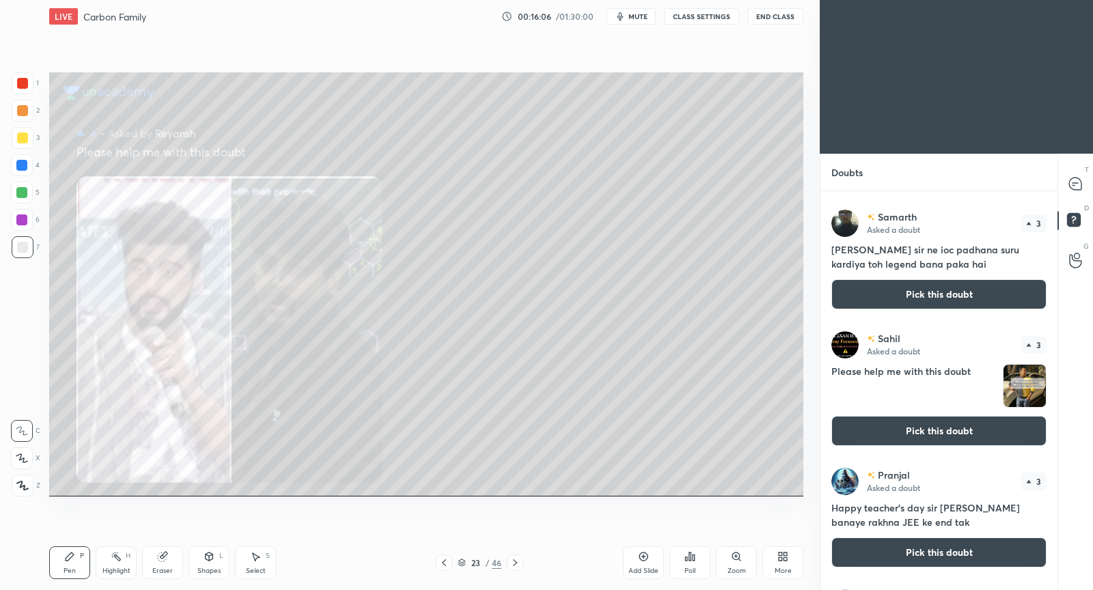
scroll to position [565, 0]
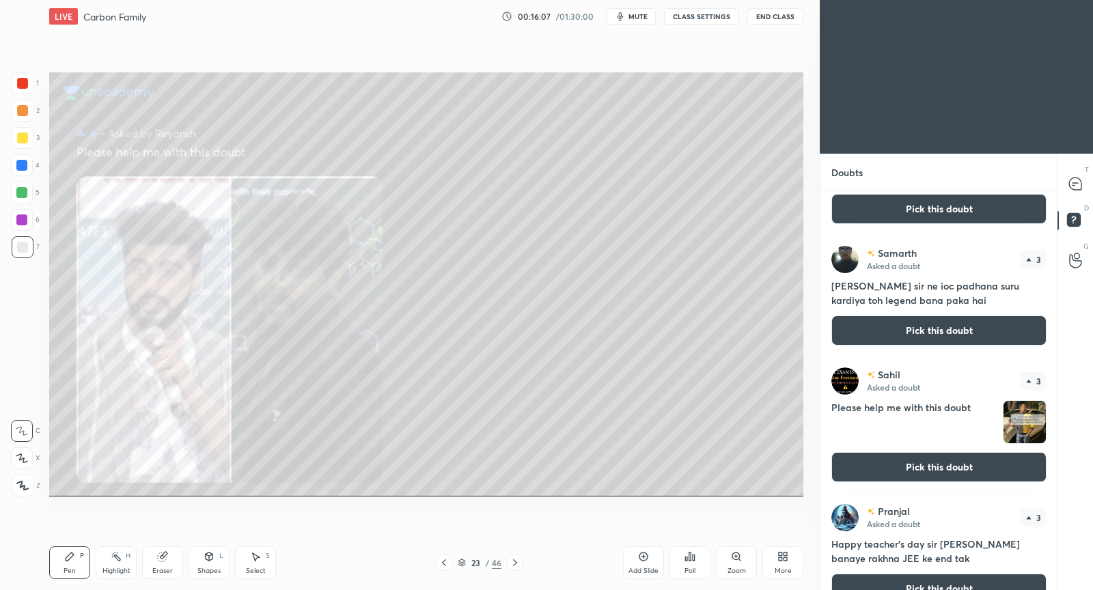
click at [898, 471] on button "Pick this doubt" at bounding box center [938, 467] width 215 height 30
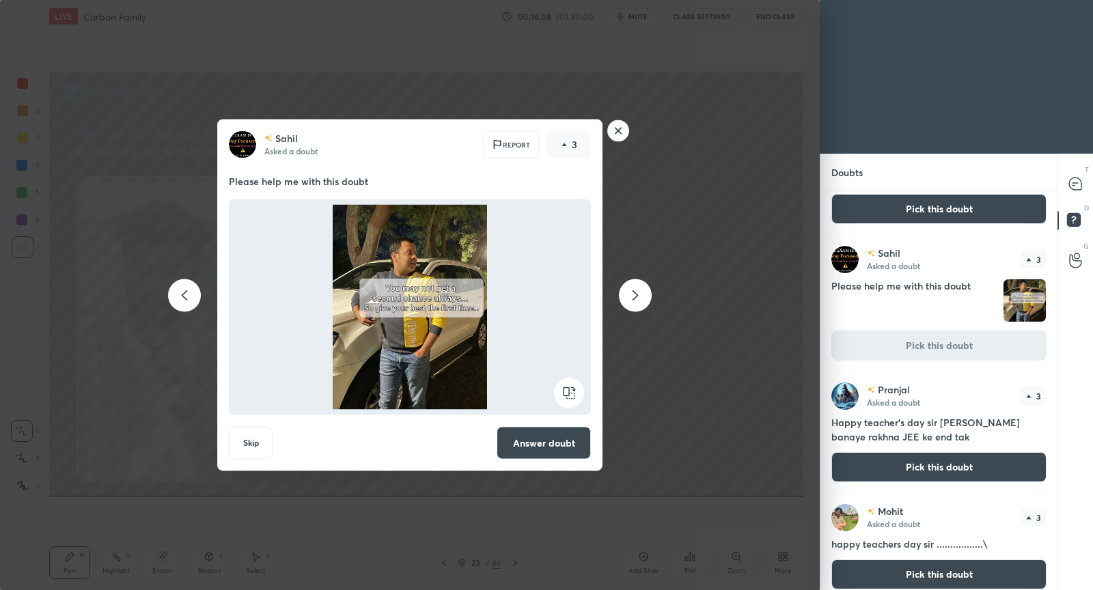
click at [542, 436] on button "Answer doubt" at bounding box center [544, 443] width 94 height 33
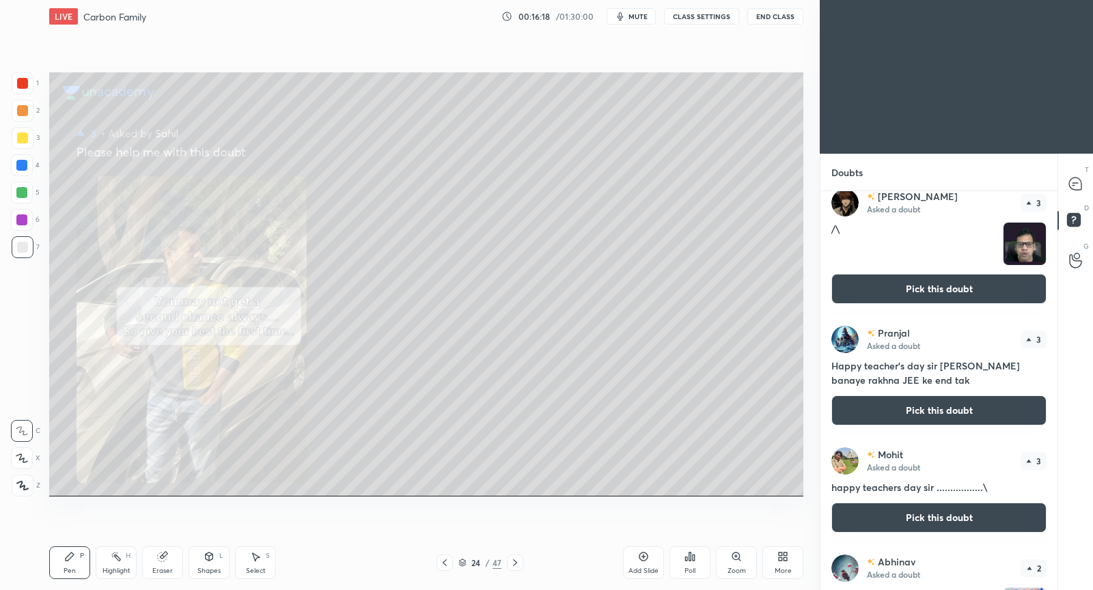
scroll to position [606, 0]
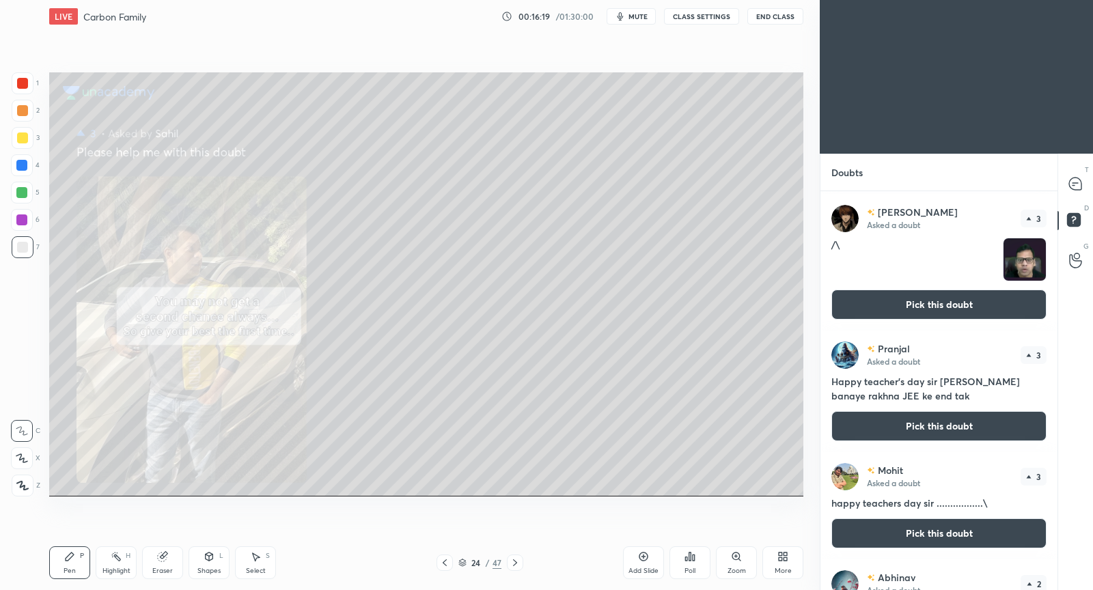
click at [938, 310] on button "Pick this doubt" at bounding box center [938, 305] width 215 height 30
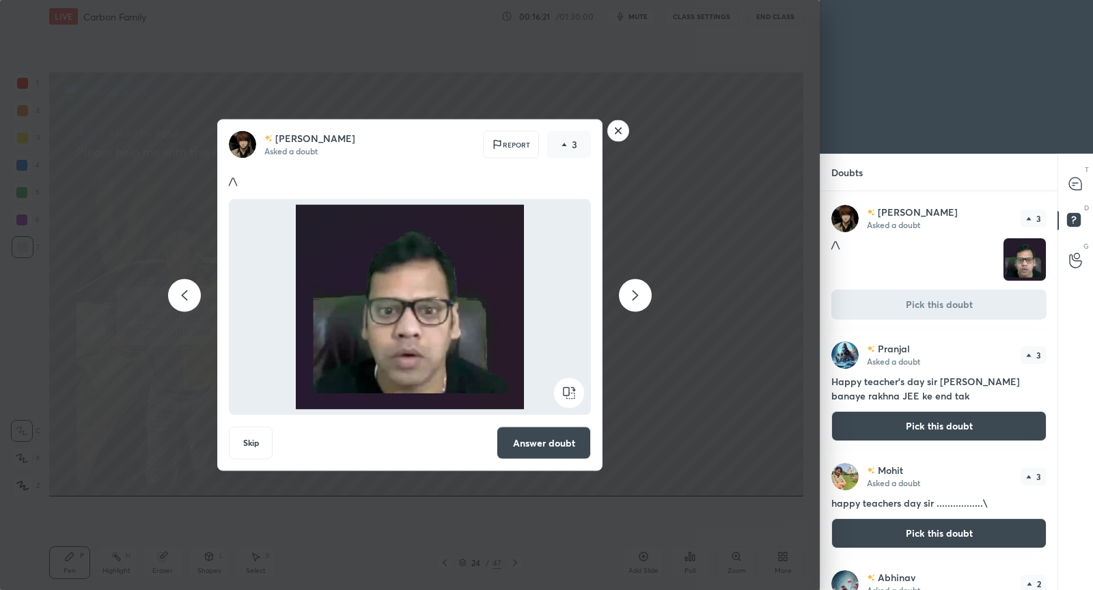
click at [566, 444] on button "Answer doubt" at bounding box center [544, 443] width 94 height 33
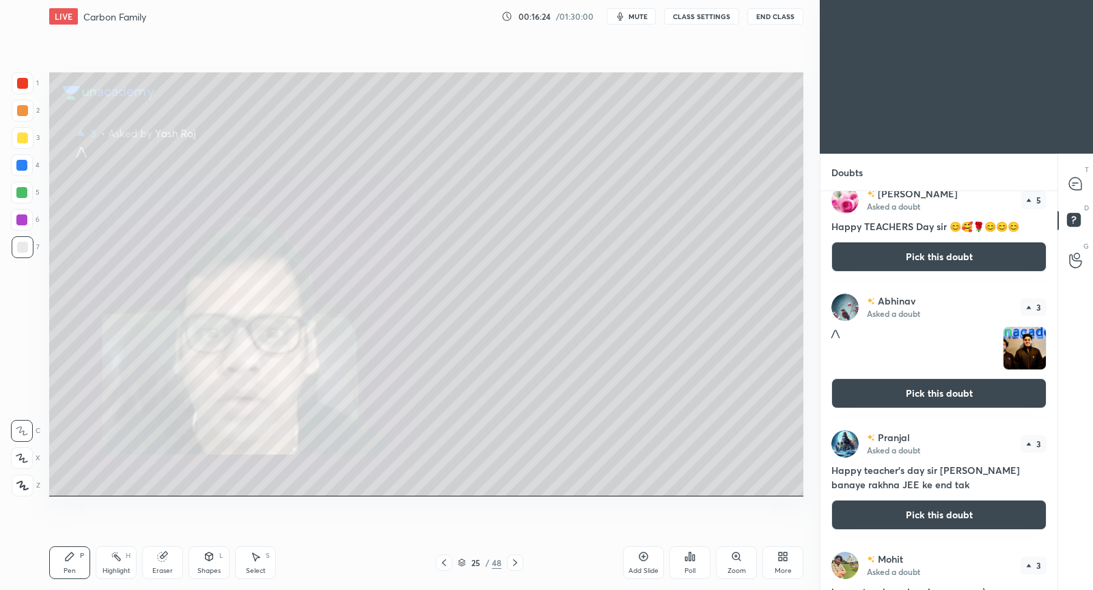
scroll to position [528, 0]
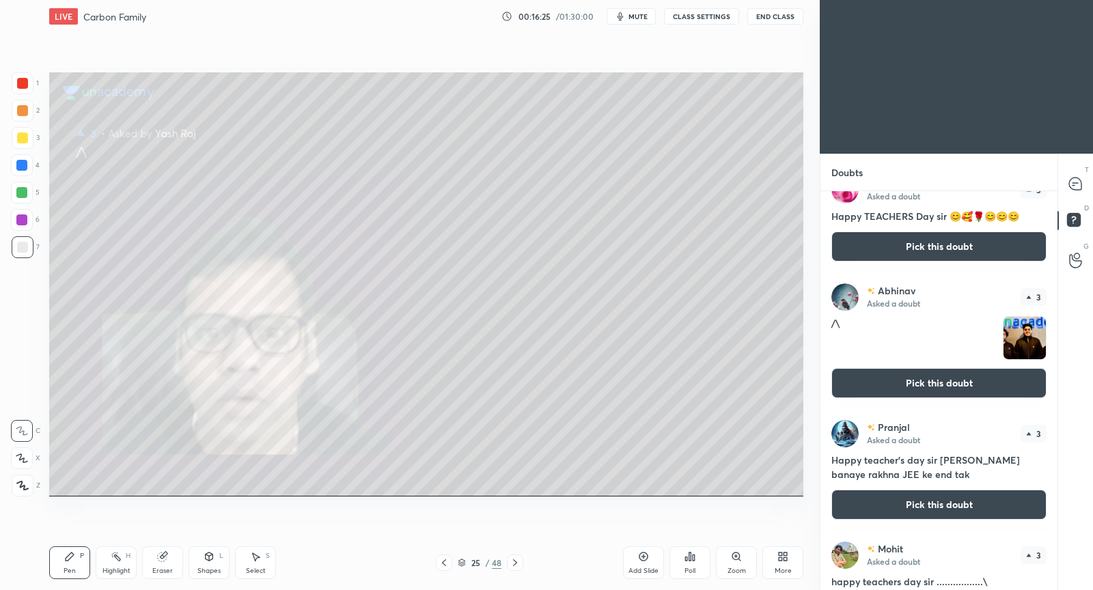
click at [906, 380] on button "Pick this doubt" at bounding box center [938, 383] width 215 height 30
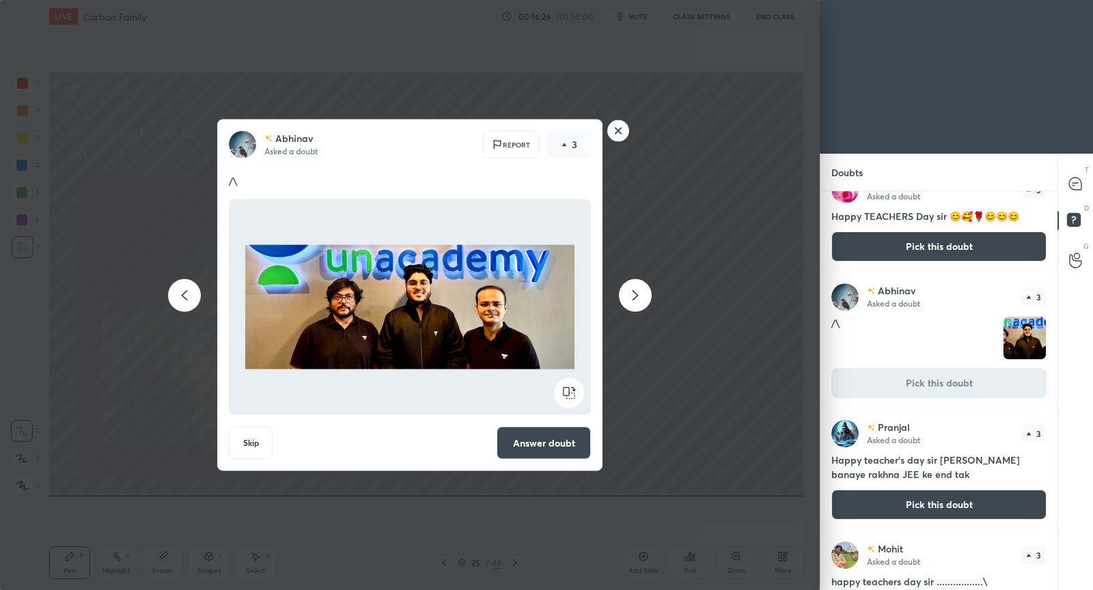
click at [531, 441] on button "Answer doubt" at bounding box center [544, 443] width 94 height 33
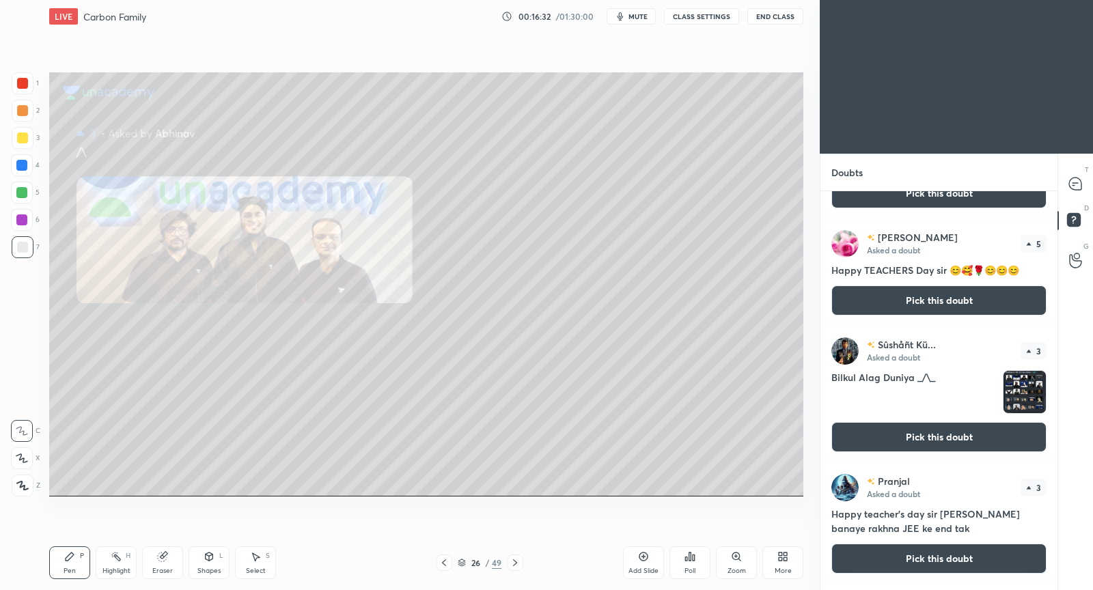
scroll to position [752, 0]
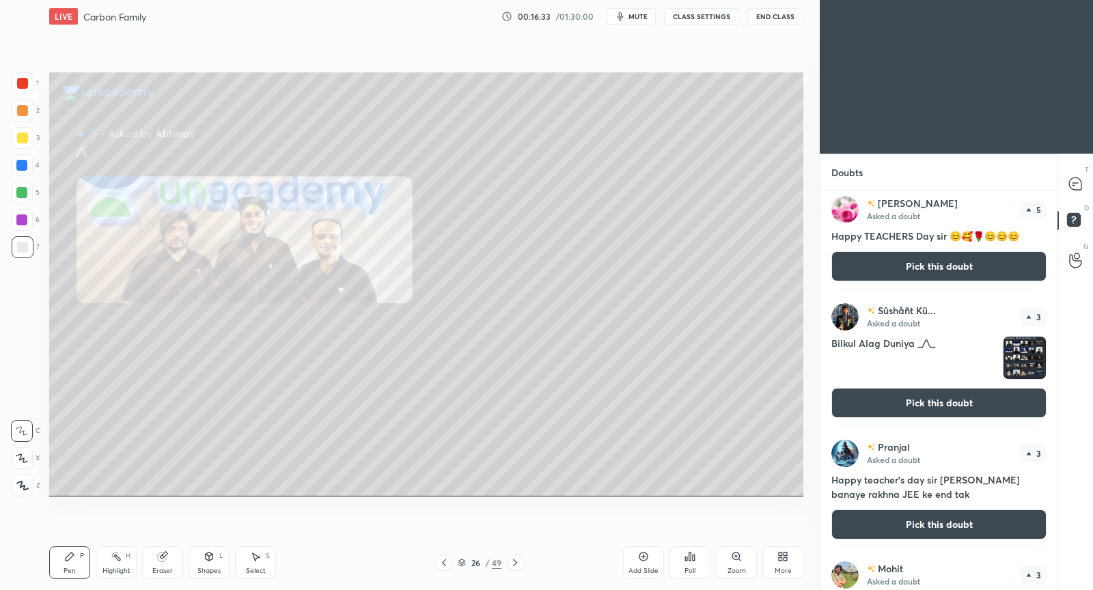
click at [925, 430] on div "Pranjal Asked a doubt 3 Happy teacher's day sir apna ashirvad banaye rakhna JEE…" at bounding box center [938, 490] width 237 height 122
click at [931, 403] on button "Pick this doubt" at bounding box center [938, 403] width 215 height 30
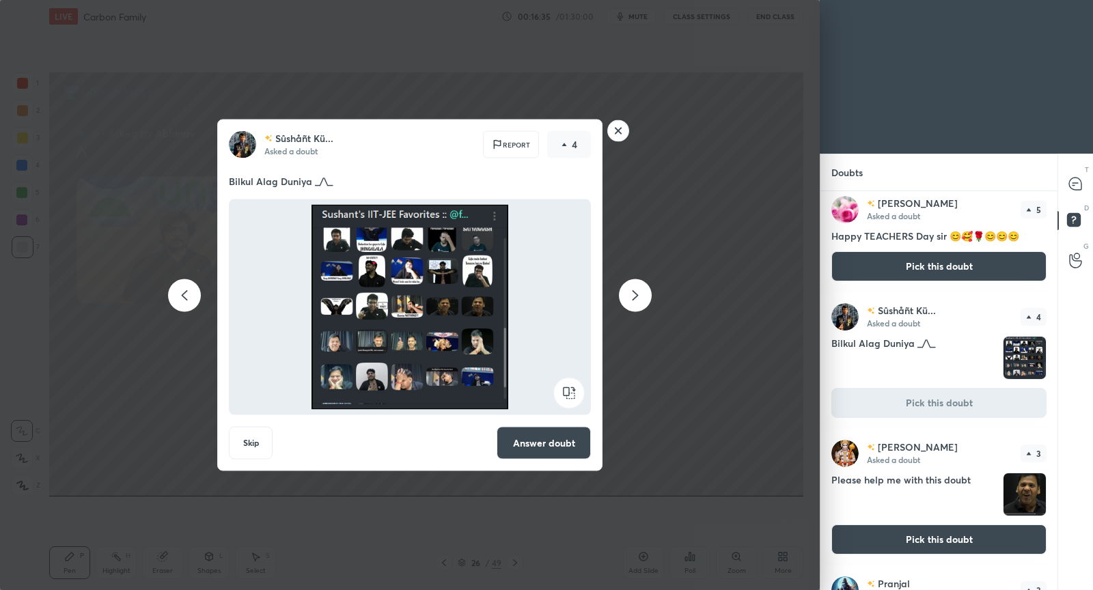
click at [567, 436] on button "Answer doubt" at bounding box center [544, 443] width 94 height 33
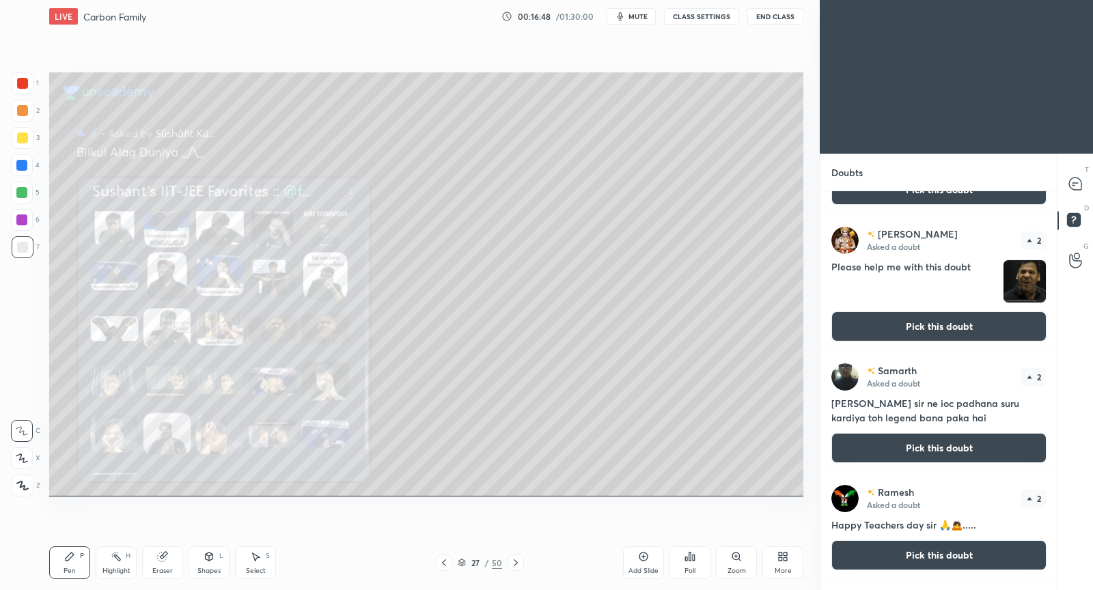
scroll to position [1114, 0]
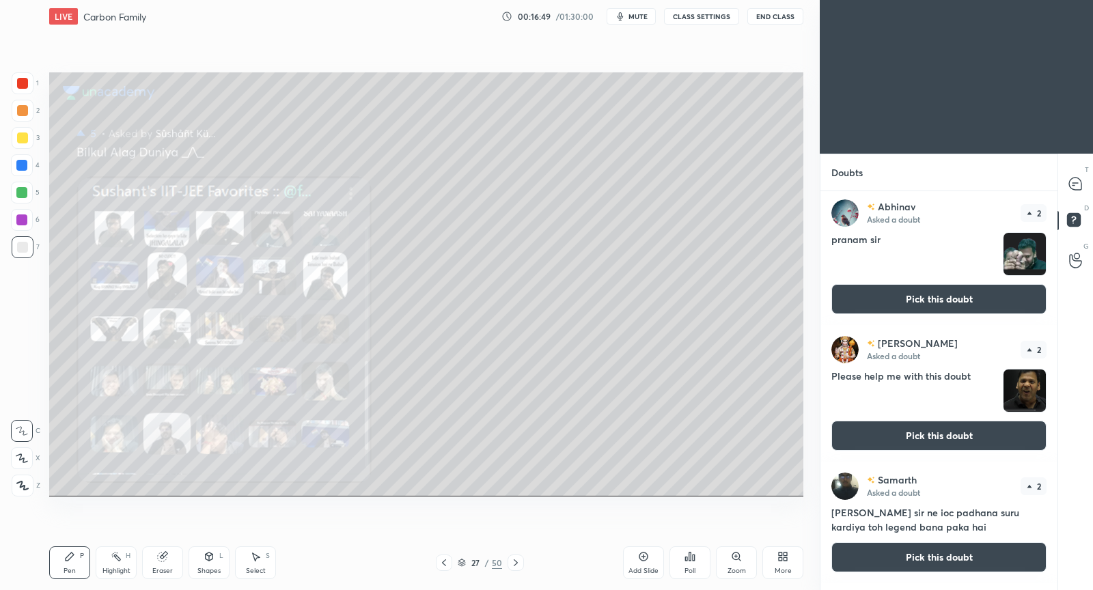
click at [927, 295] on button "Pick this doubt" at bounding box center [938, 299] width 215 height 30
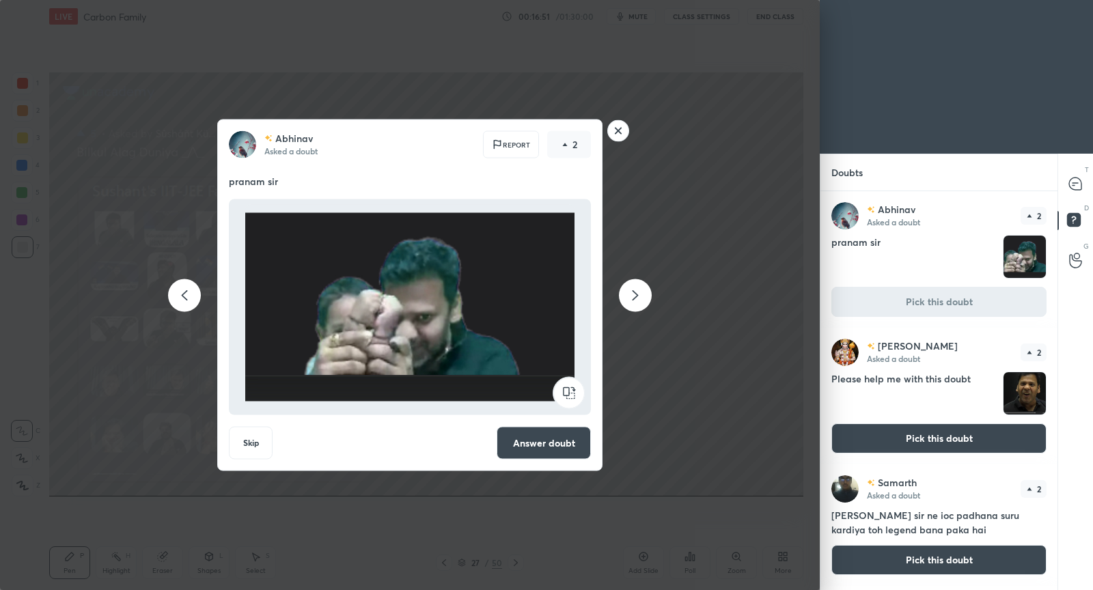
click at [583, 443] on button "Answer doubt" at bounding box center [544, 443] width 94 height 33
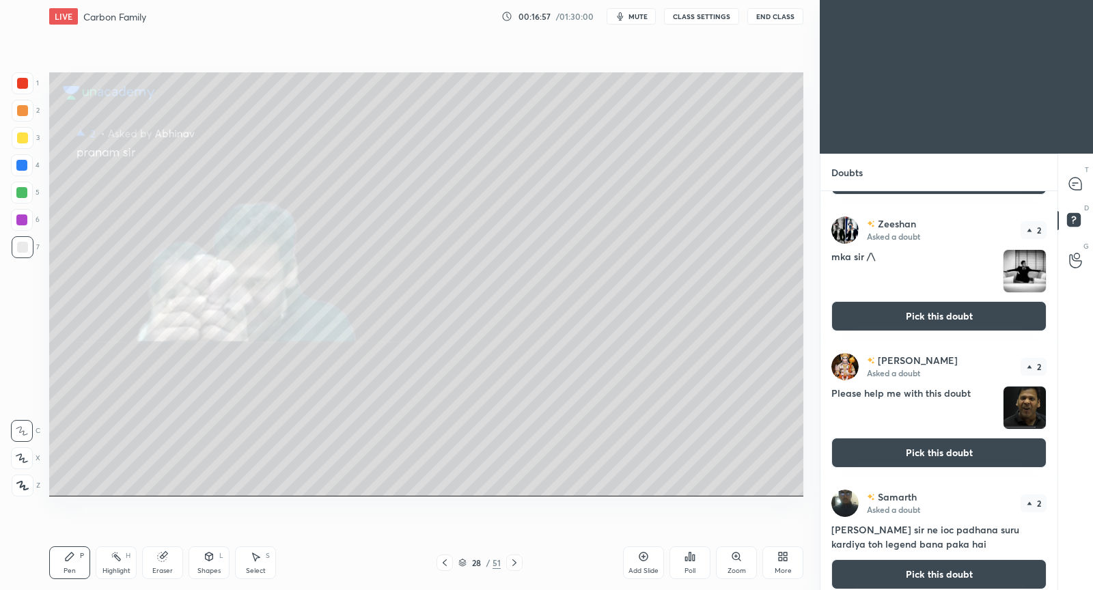
scroll to position [1121, 0]
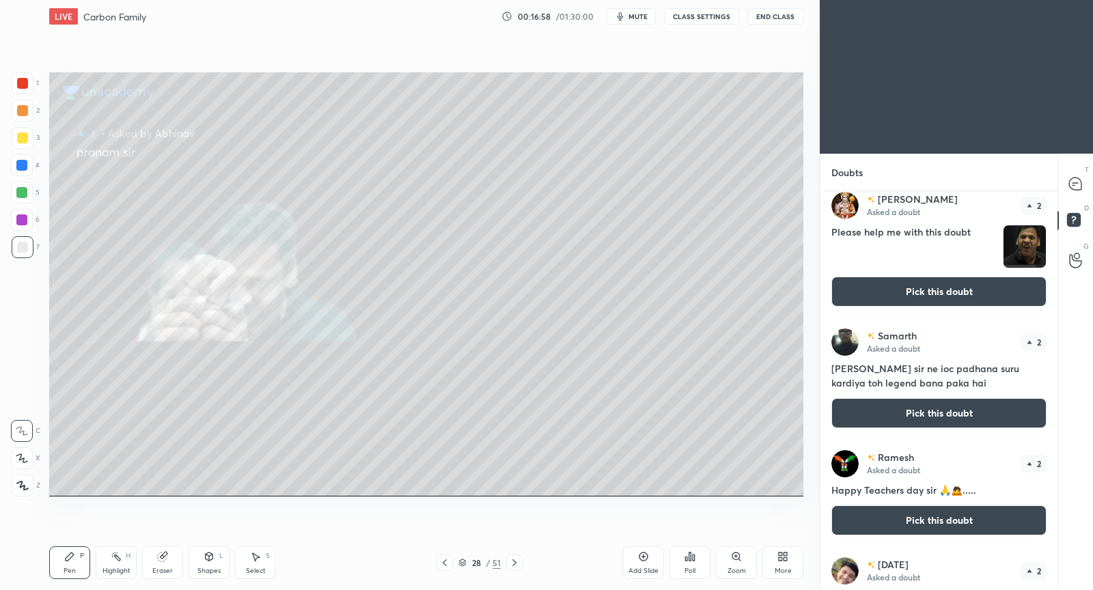
click at [914, 424] on button "Pick this doubt" at bounding box center [938, 413] width 215 height 30
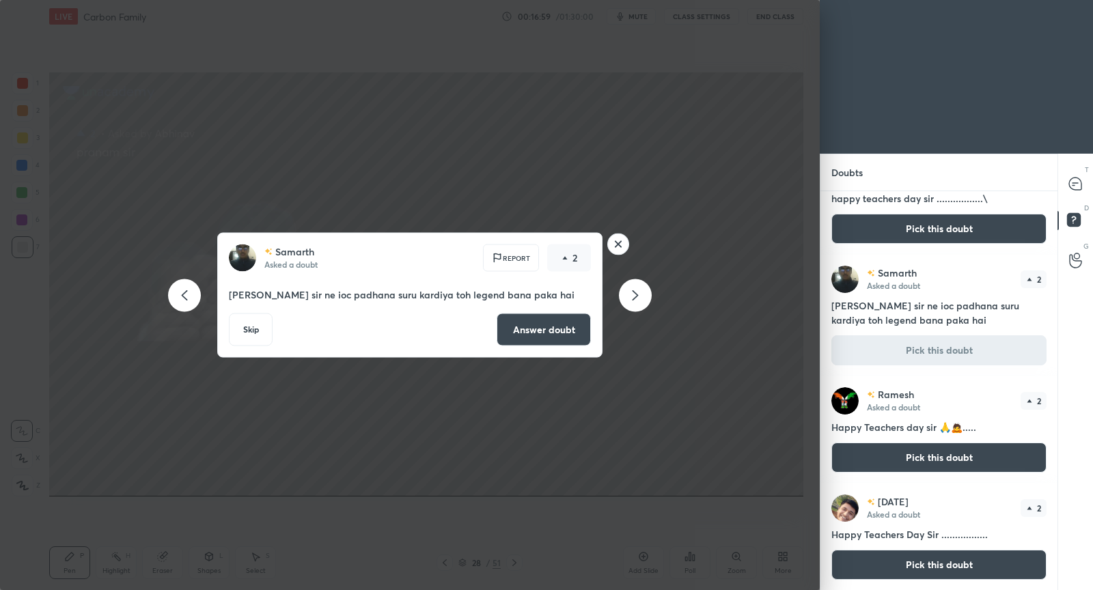
scroll to position [1047, 0]
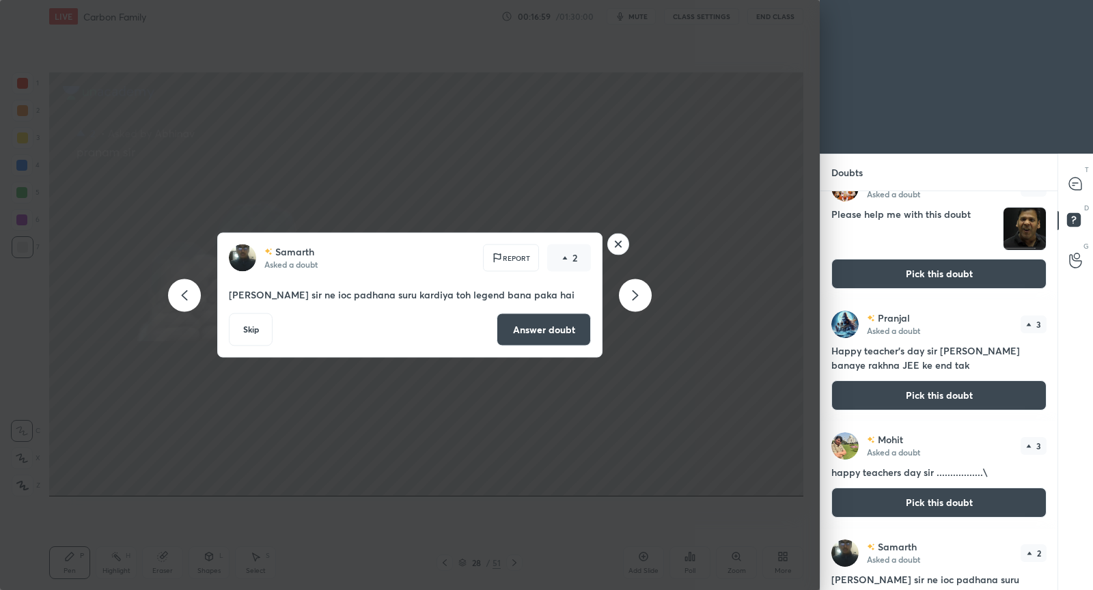
click at [626, 249] on rect at bounding box center [618, 244] width 21 height 21
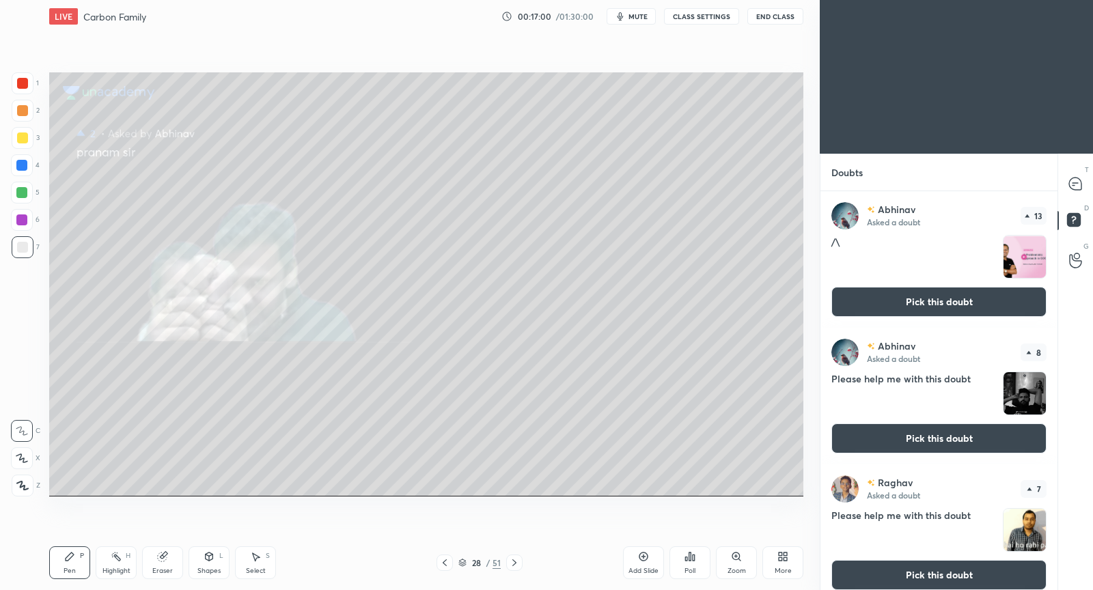
click at [710, 7] on div "LIVE Carbon Family 00:17:00 / 01:30:00 mute CLASS SETTINGS End Class" at bounding box center [426, 16] width 754 height 33
click at [711, 14] on button "CLASS SETTINGS" at bounding box center [701, 16] width 75 height 16
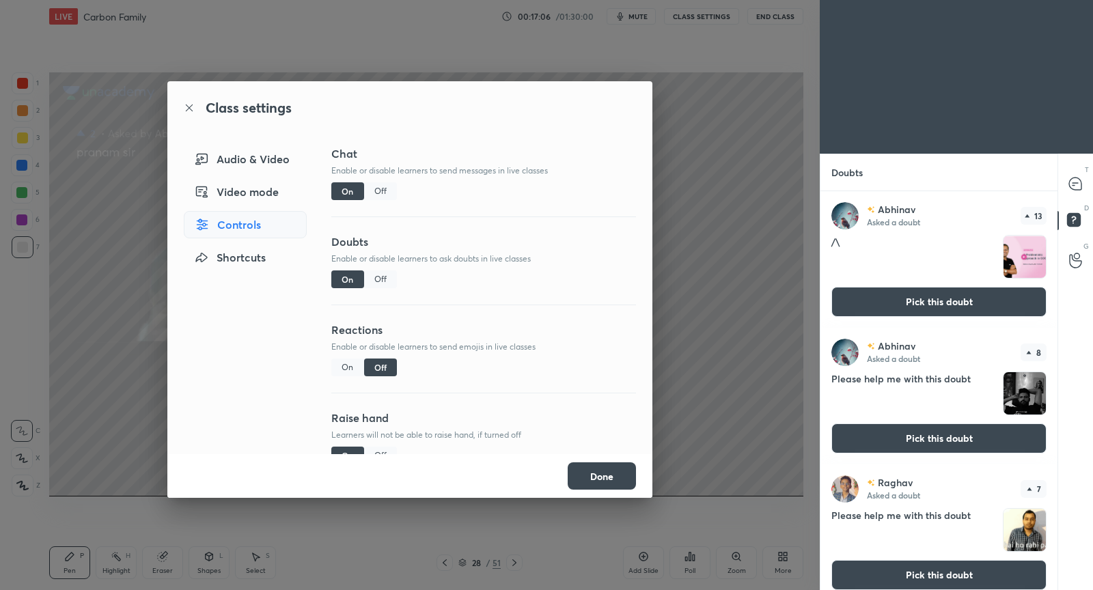
click at [382, 276] on div "Off" at bounding box center [380, 279] width 33 height 18
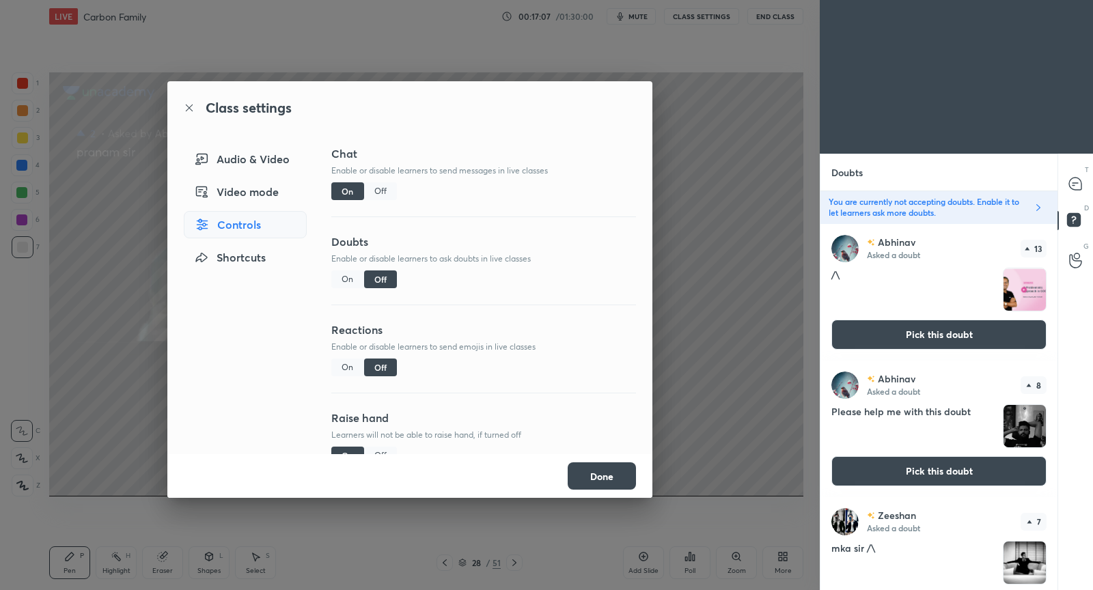
click at [591, 473] on button "Done" at bounding box center [602, 475] width 68 height 27
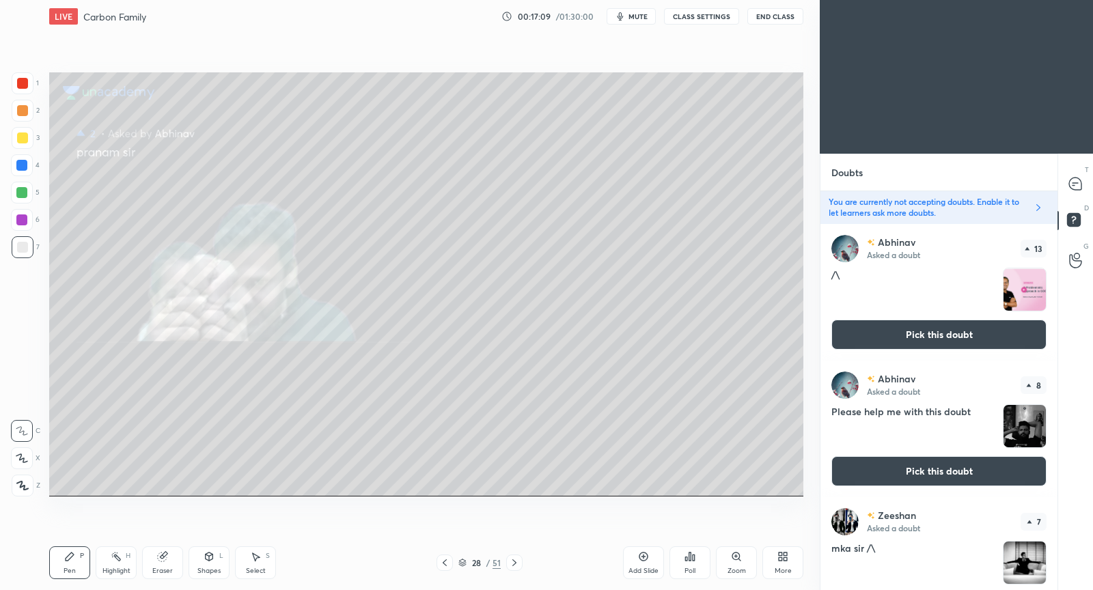
click at [951, 468] on button "Pick this doubt" at bounding box center [938, 471] width 215 height 30
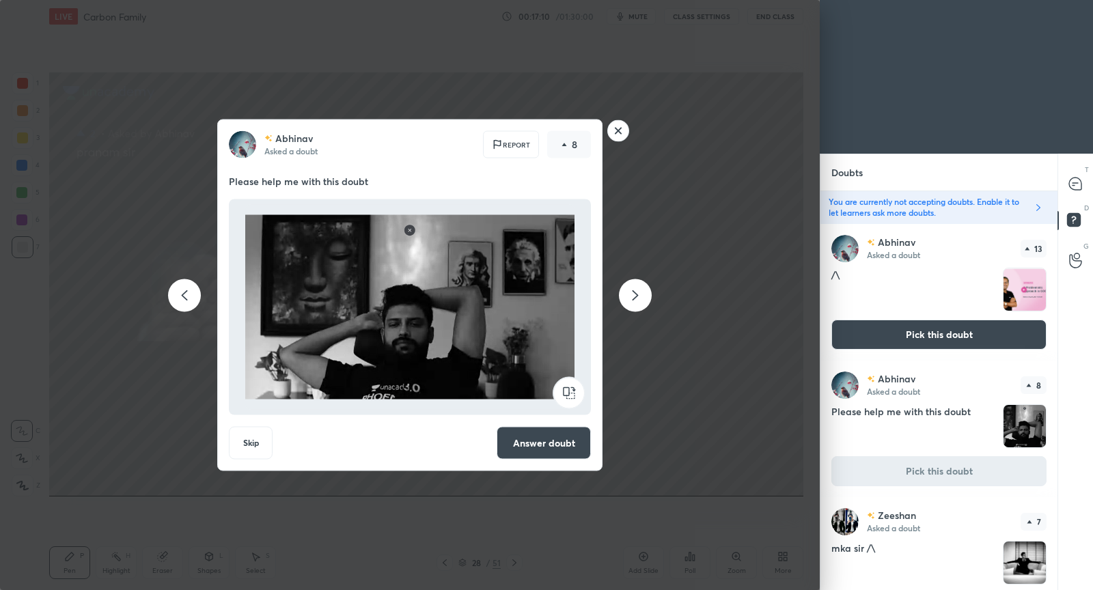
click at [579, 448] on button "Answer doubt" at bounding box center [544, 443] width 94 height 33
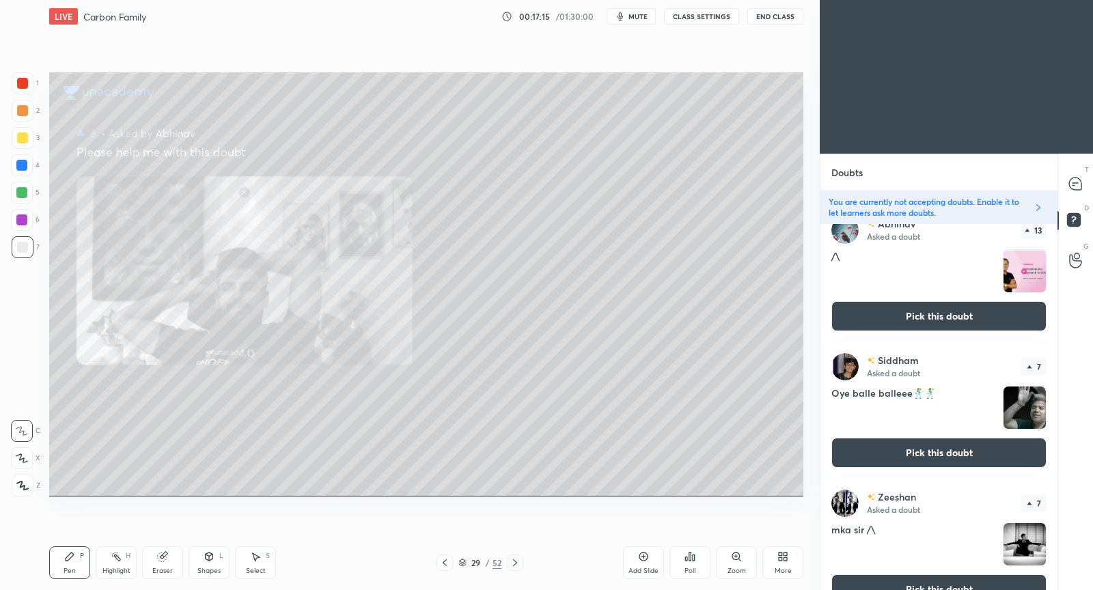
scroll to position [0, 0]
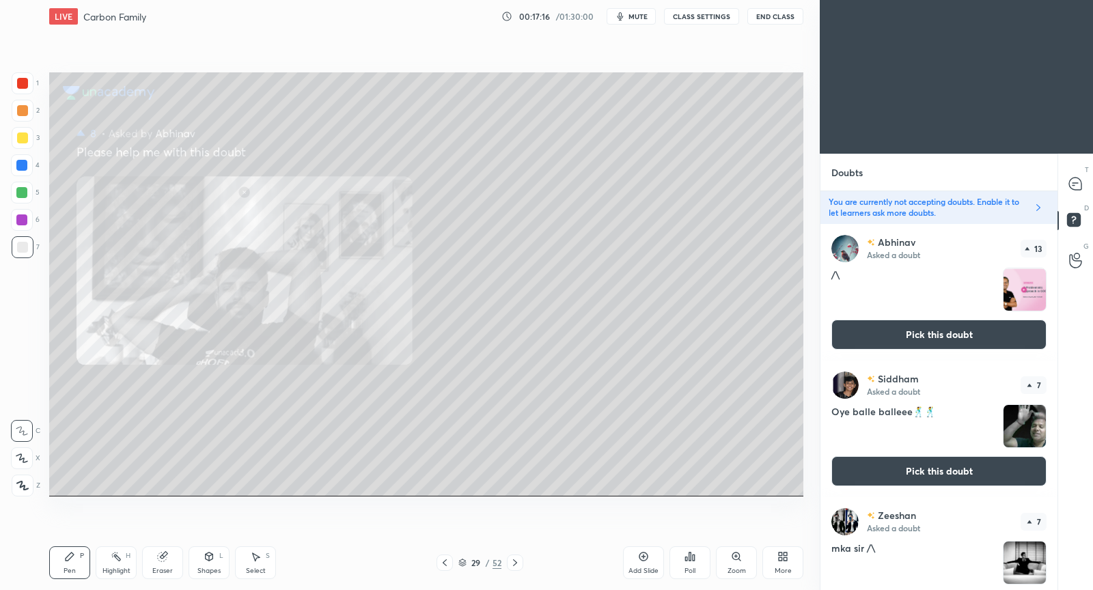
click at [926, 471] on button "Pick this doubt" at bounding box center [938, 471] width 215 height 30
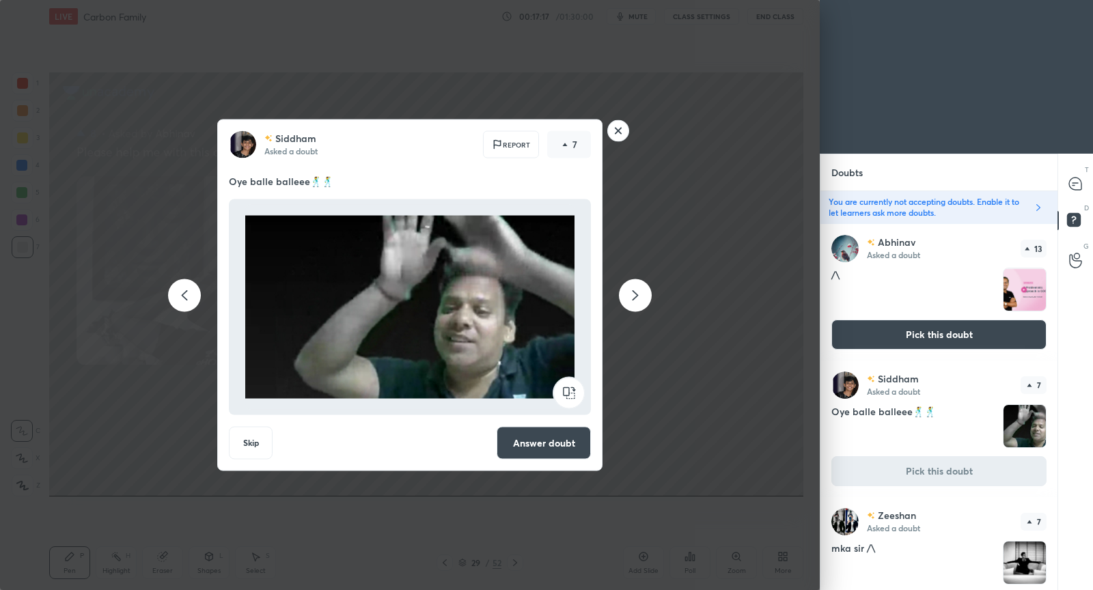
click at [534, 438] on button "Answer doubt" at bounding box center [544, 443] width 94 height 33
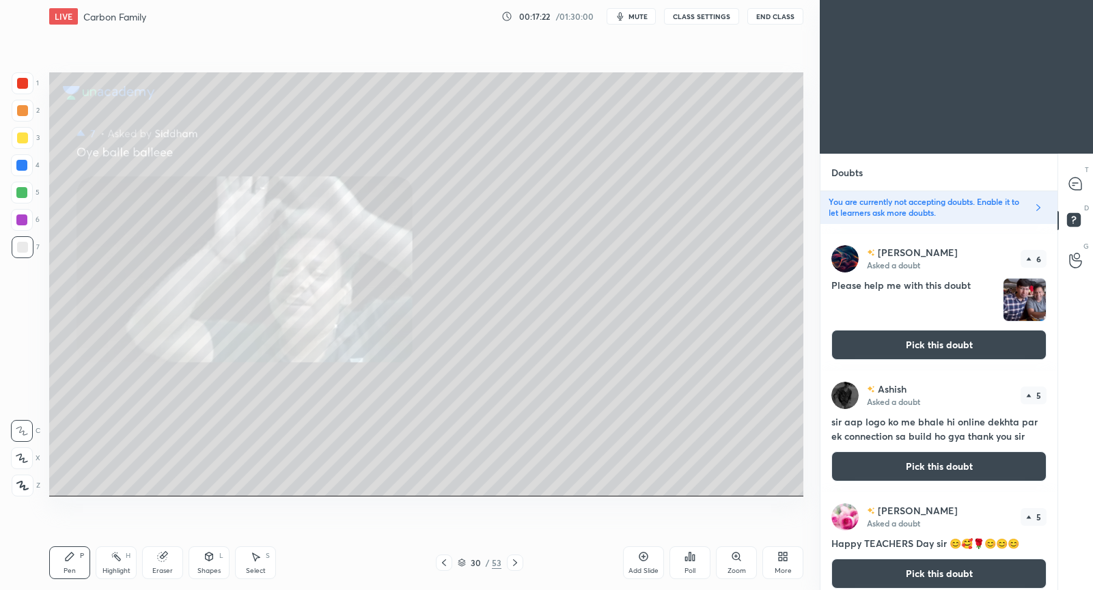
scroll to position [534, 0]
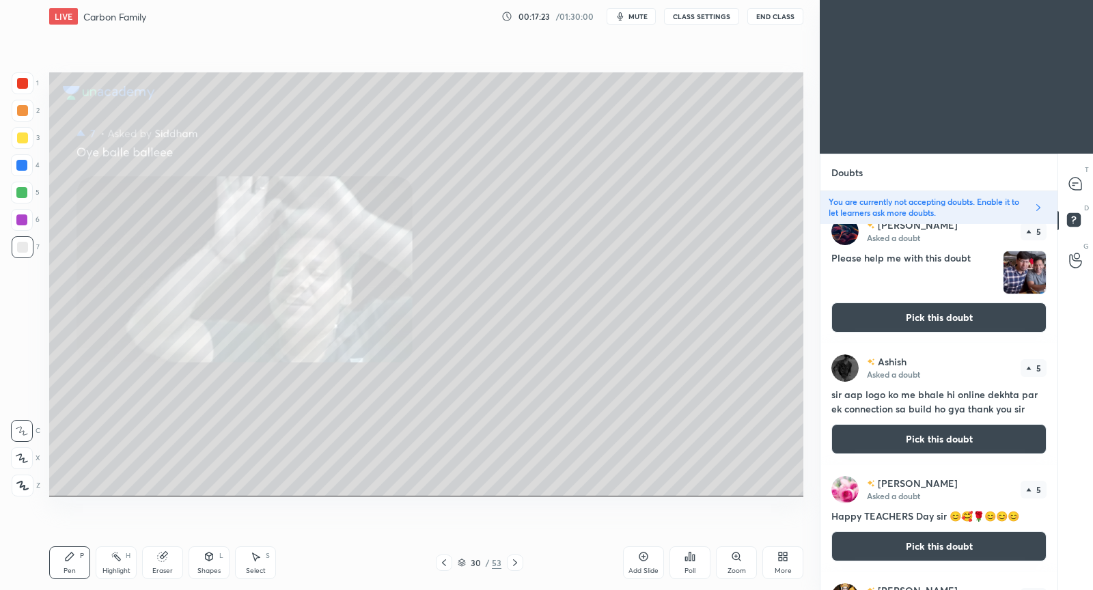
click at [951, 307] on button "Pick this doubt" at bounding box center [938, 318] width 215 height 30
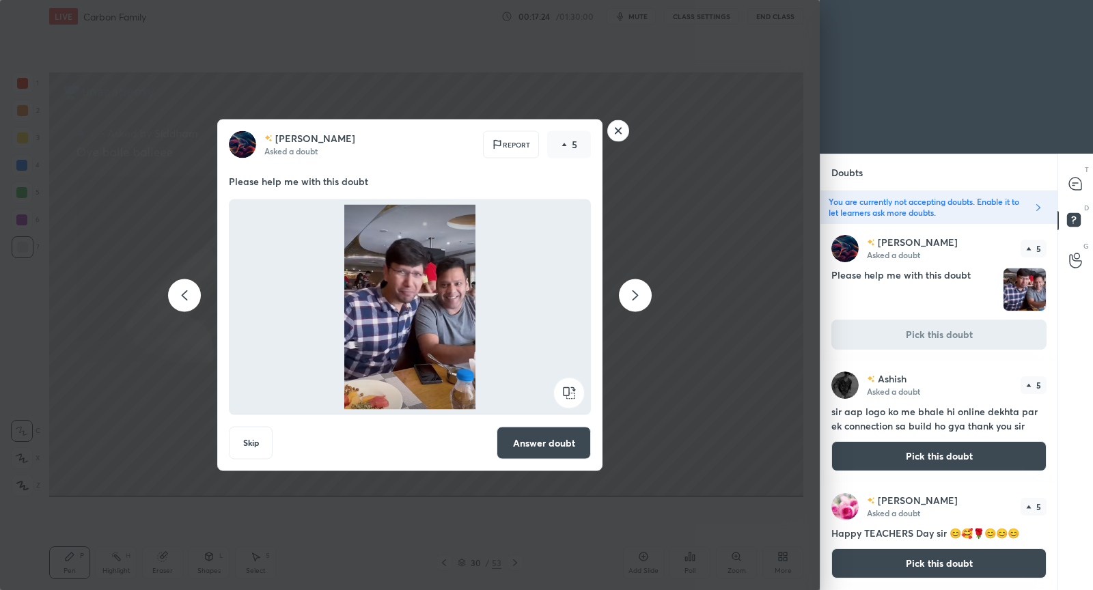
click at [515, 440] on button "Answer doubt" at bounding box center [544, 443] width 94 height 33
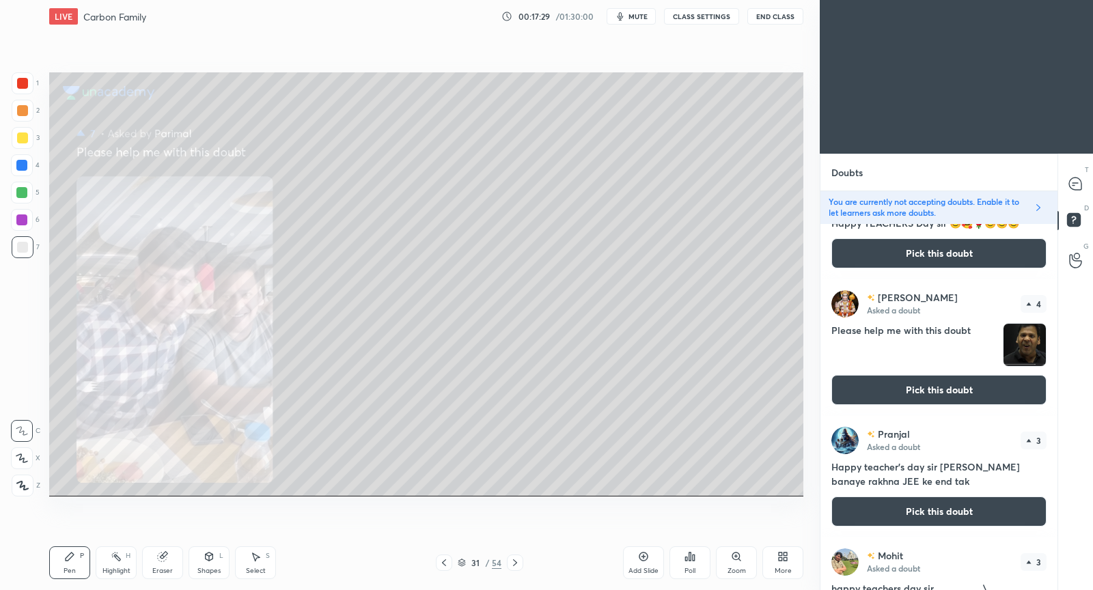
scroll to position [694, 0]
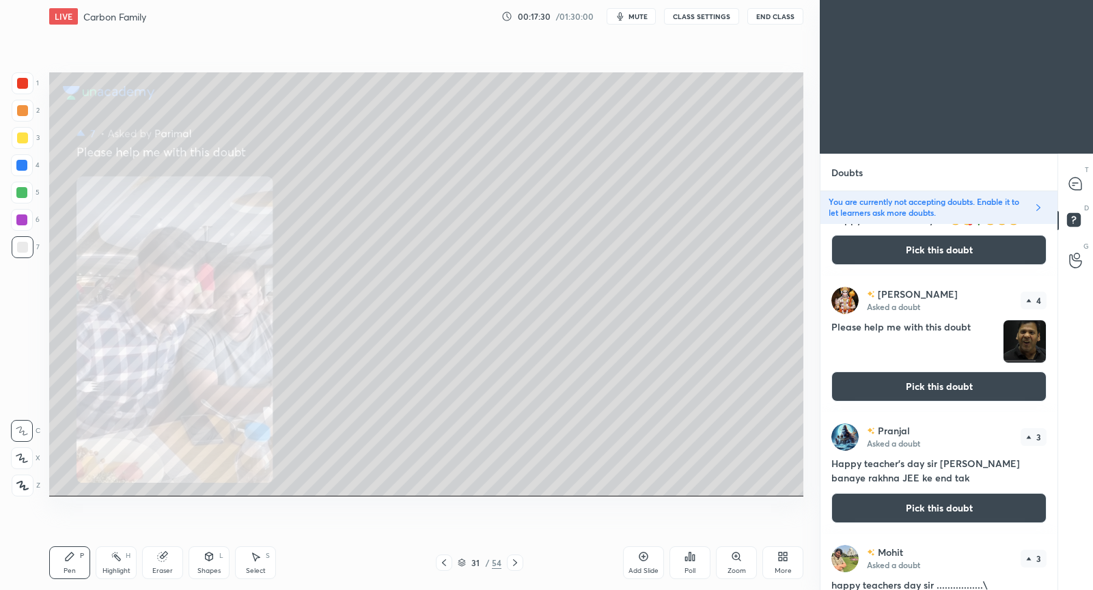
click at [930, 388] on button "Pick this doubt" at bounding box center [938, 387] width 215 height 30
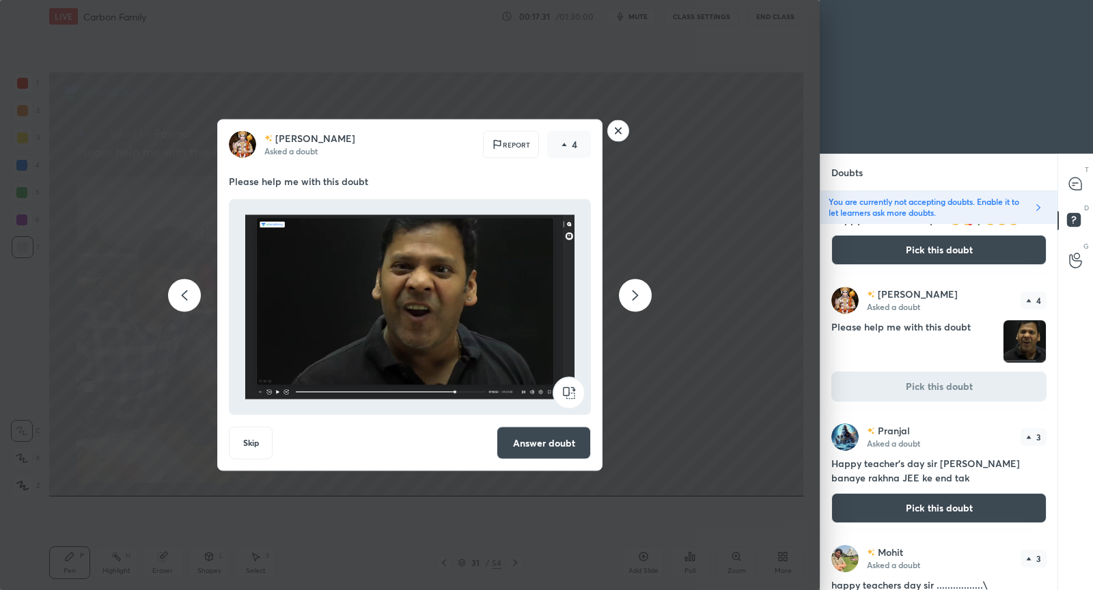
click at [572, 447] on button "Answer doubt" at bounding box center [544, 443] width 94 height 33
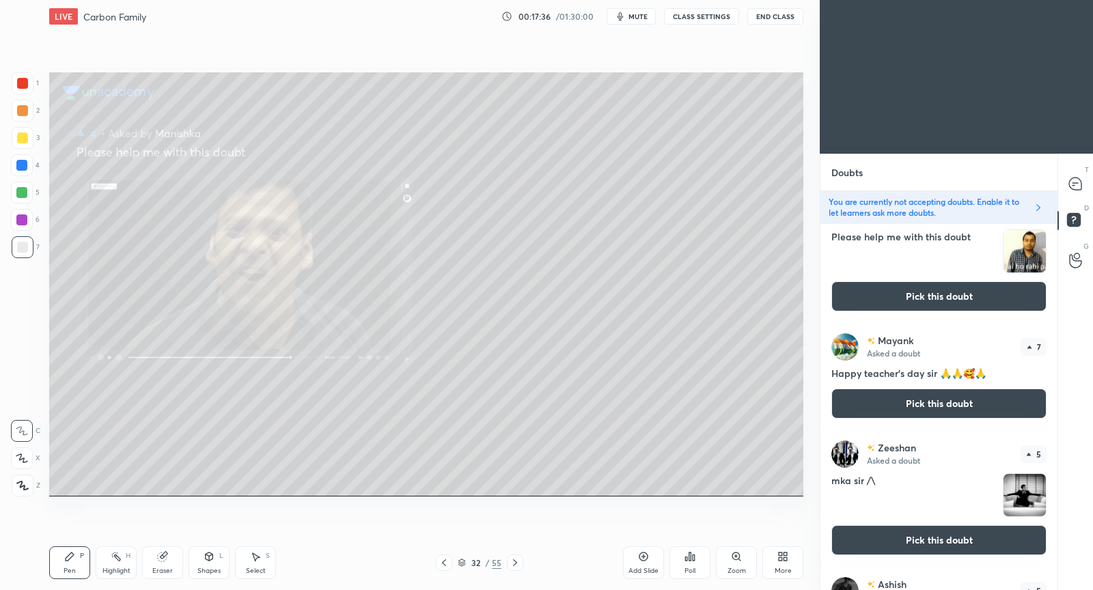
scroll to position [0, 0]
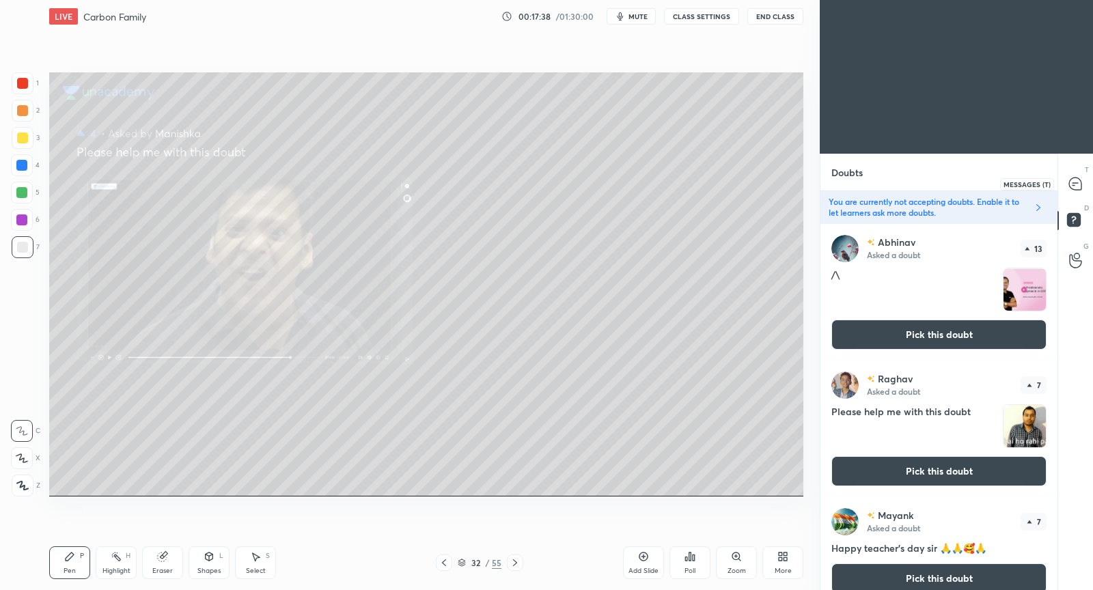
click at [1076, 184] on icon at bounding box center [1075, 184] width 12 height 12
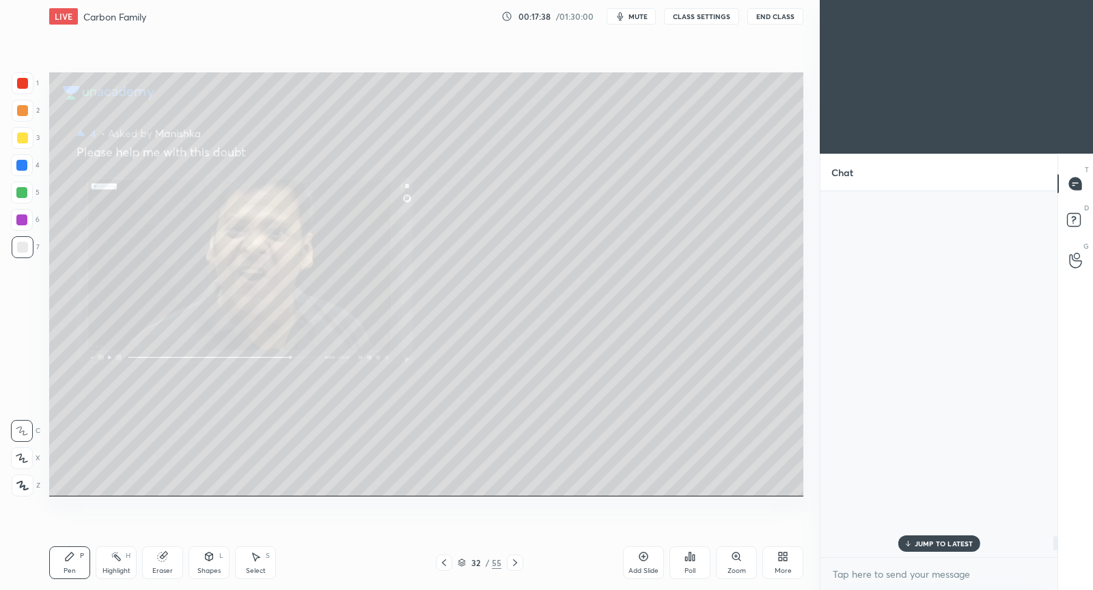
scroll to position [363, 234]
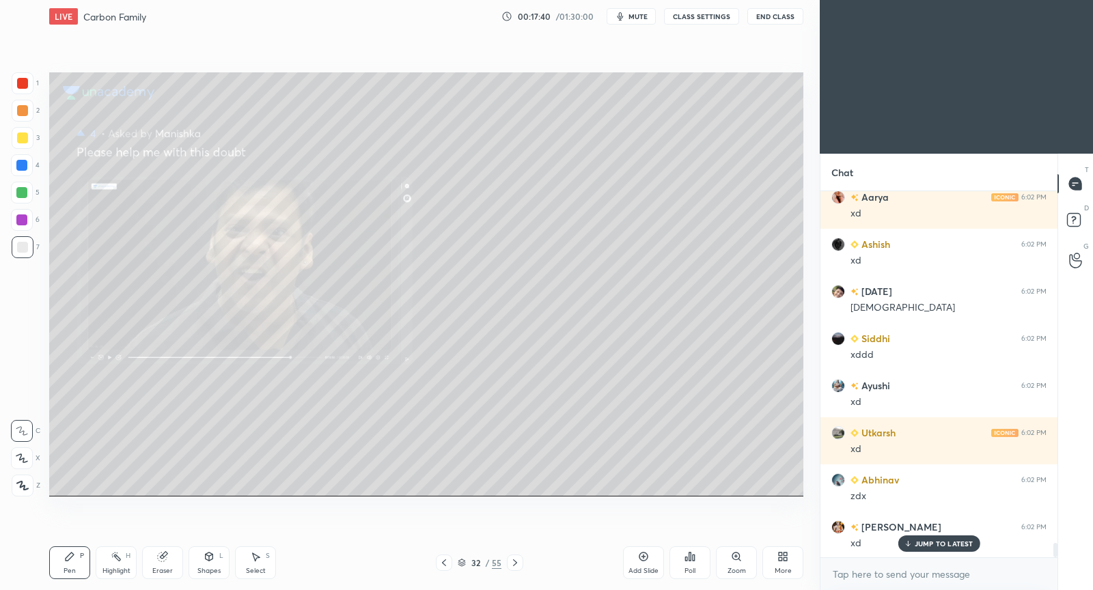
click at [932, 538] on div "JUMP TO LATEST" at bounding box center [938, 543] width 82 height 16
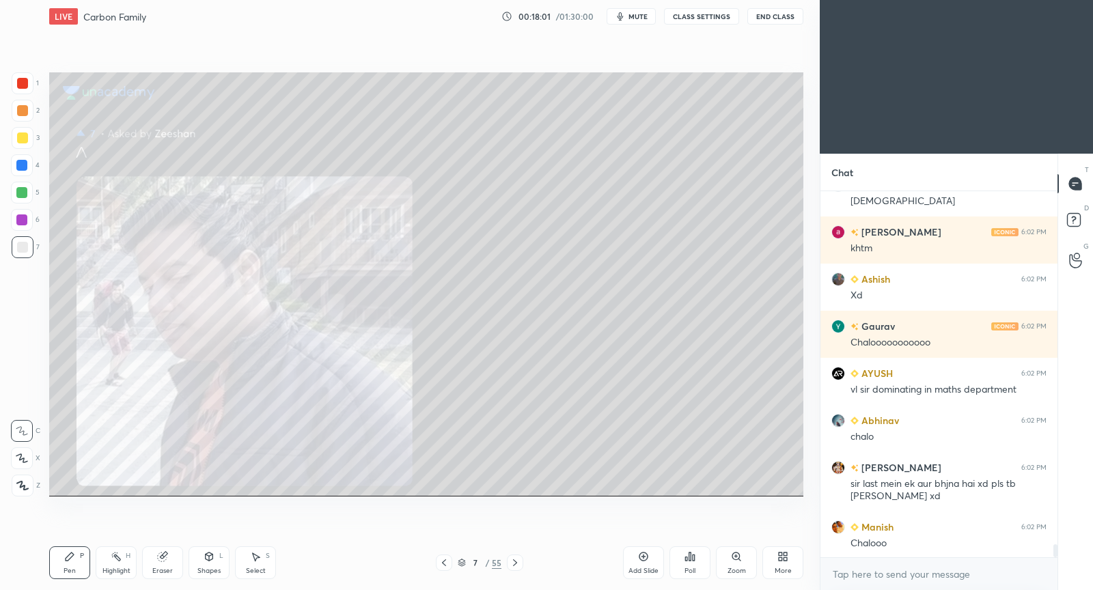
scroll to position [10054, 0]
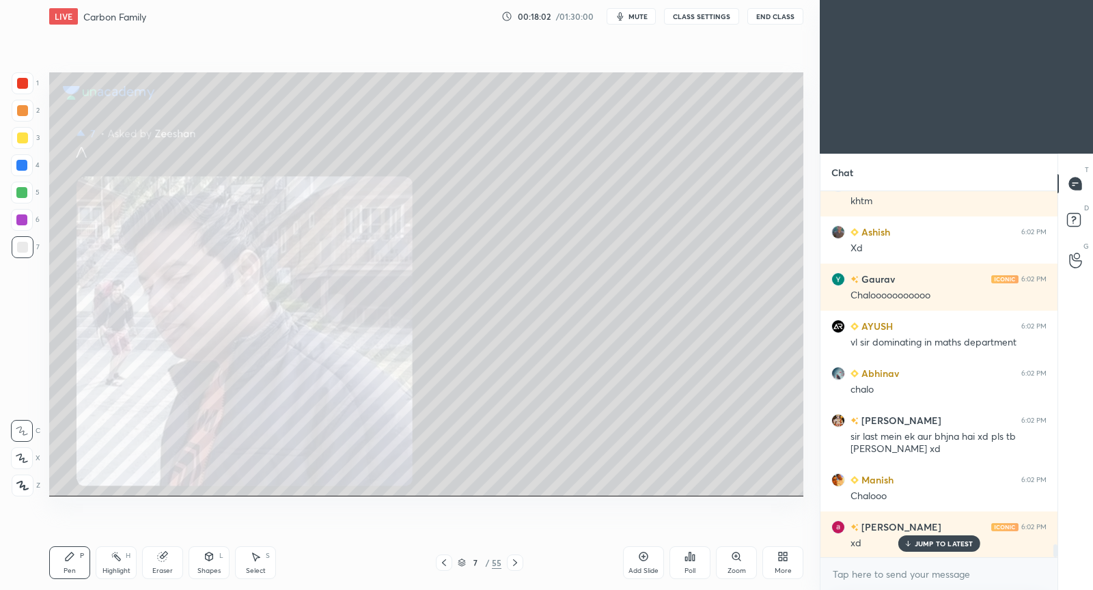
click at [966, 541] on p "JUMP TO LATEST" at bounding box center [943, 544] width 59 height 8
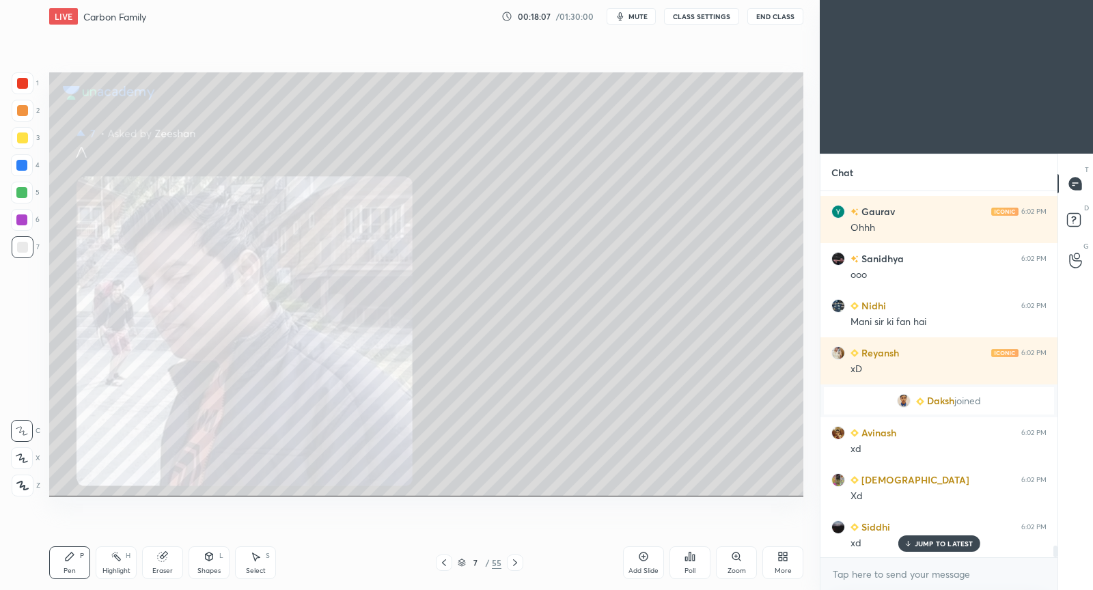
scroll to position [11076, 0]
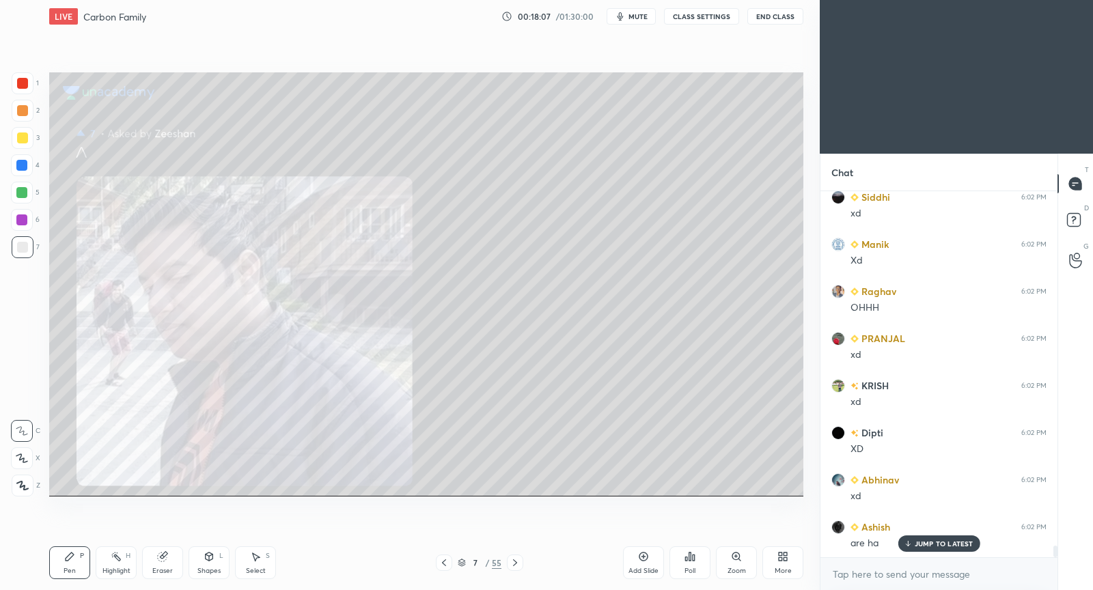
click at [721, 16] on button "CLASS SETTINGS" at bounding box center [701, 16] width 75 height 16
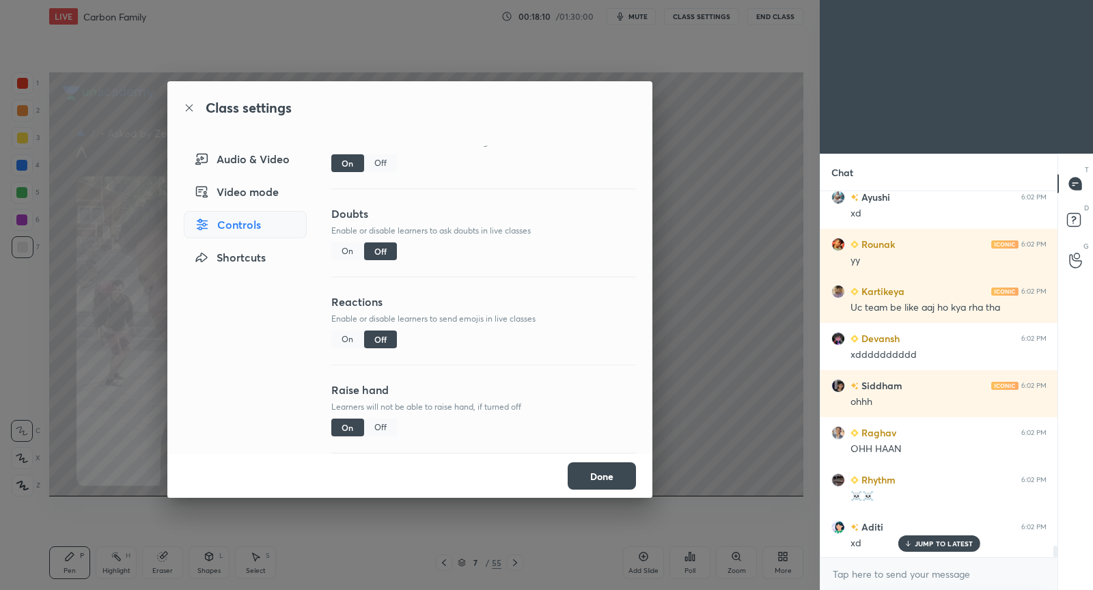
click at [352, 251] on div "On" at bounding box center [347, 251] width 33 height 18
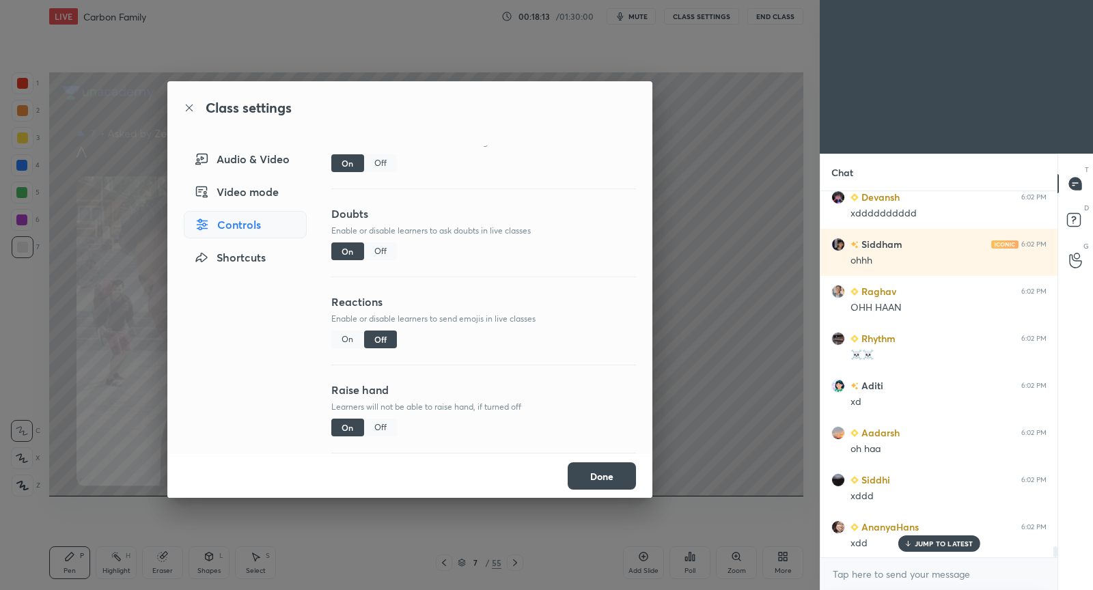
click at [621, 480] on button "Done" at bounding box center [602, 475] width 68 height 27
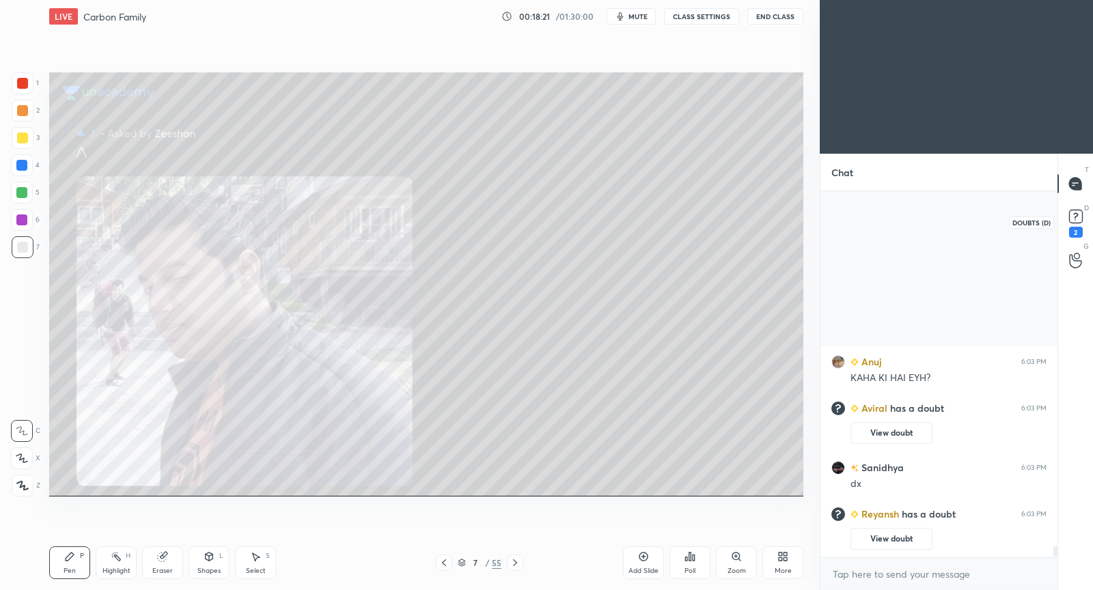
click at [1078, 219] on rect at bounding box center [1075, 216] width 13 height 13
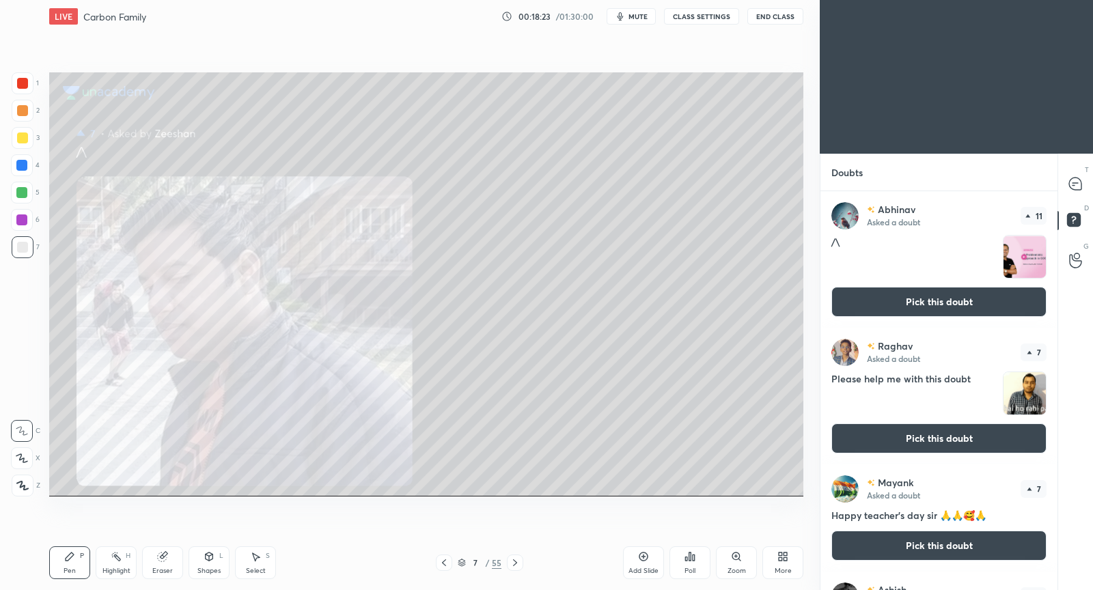
click at [690, 16] on button "CLASS SETTINGS" at bounding box center [701, 16] width 75 height 16
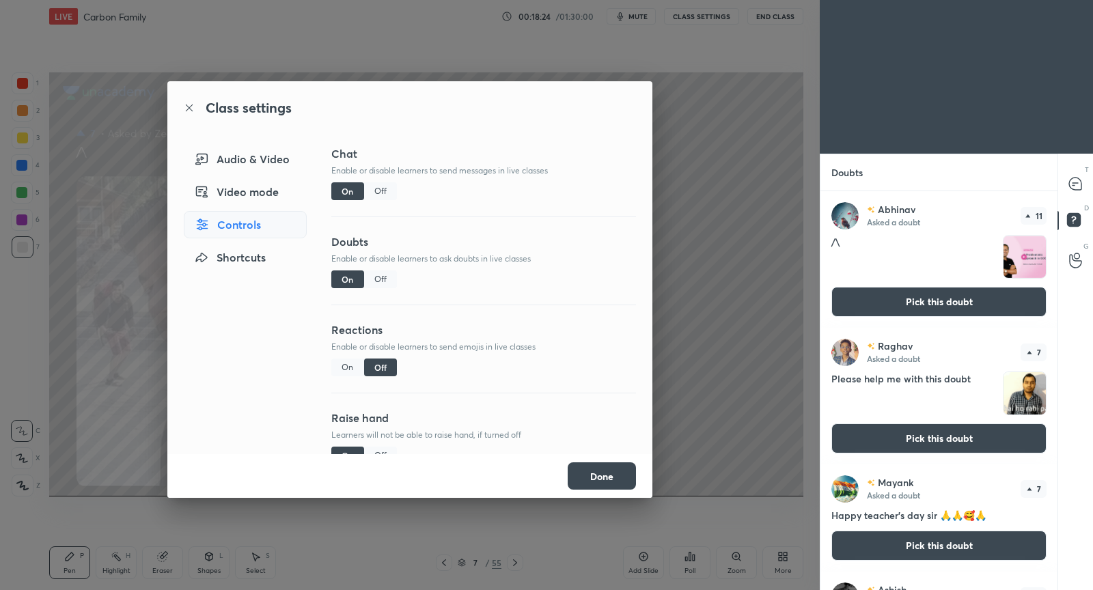
click at [371, 269] on div "Doubts Enable or disable learners to ask doubts in live classes On Off" at bounding box center [483, 278] width 305 height 88
click at [375, 278] on div "Off" at bounding box center [380, 279] width 33 height 18
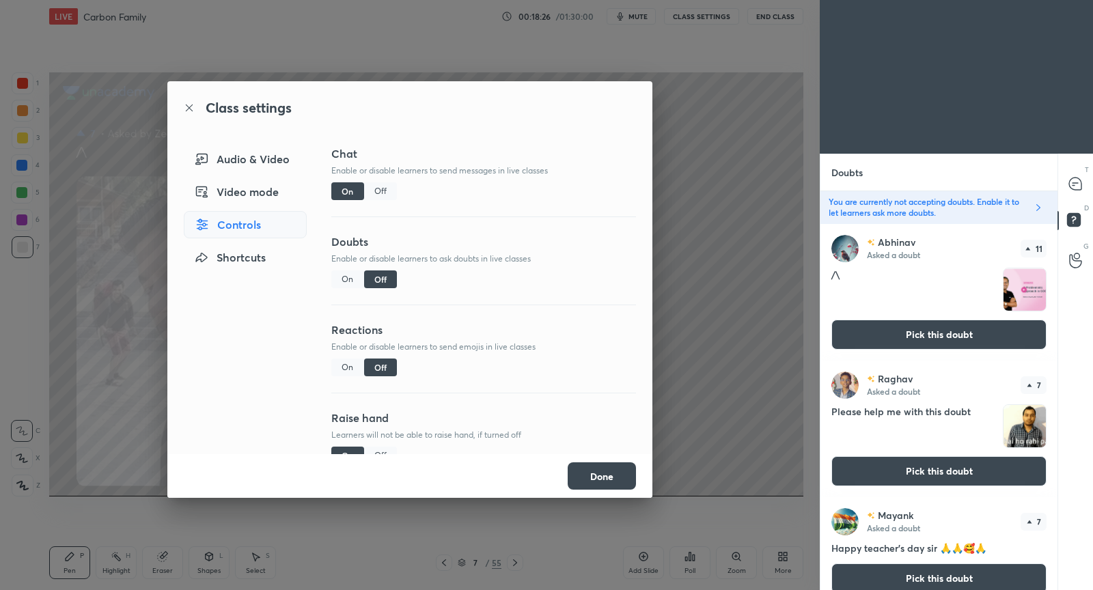
click at [616, 474] on button "Done" at bounding box center [602, 475] width 68 height 27
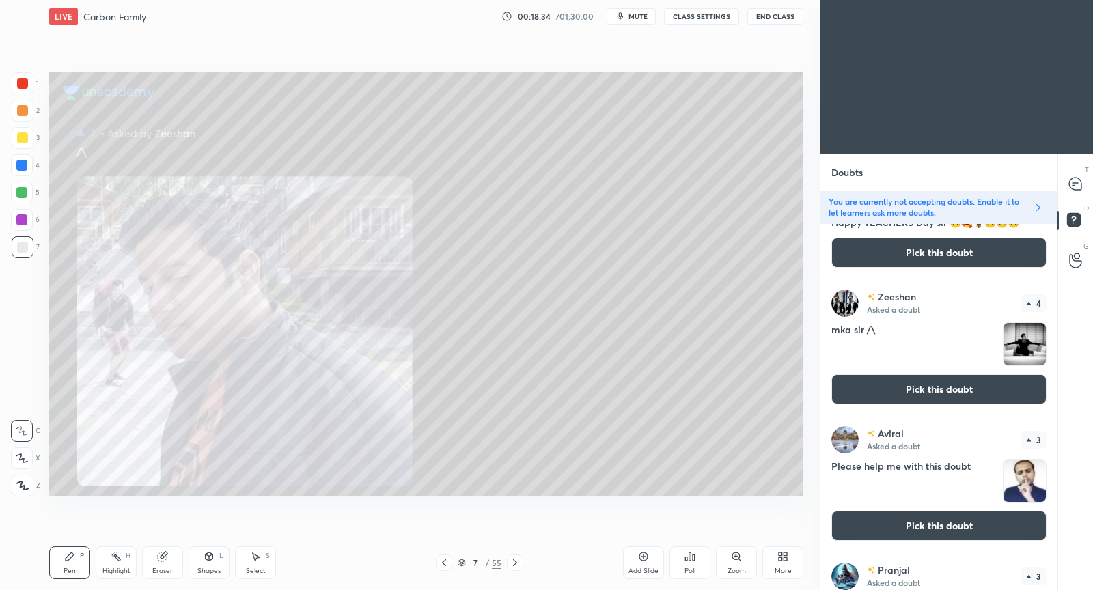
click at [957, 393] on button "Pick this doubt" at bounding box center [938, 389] width 215 height 30
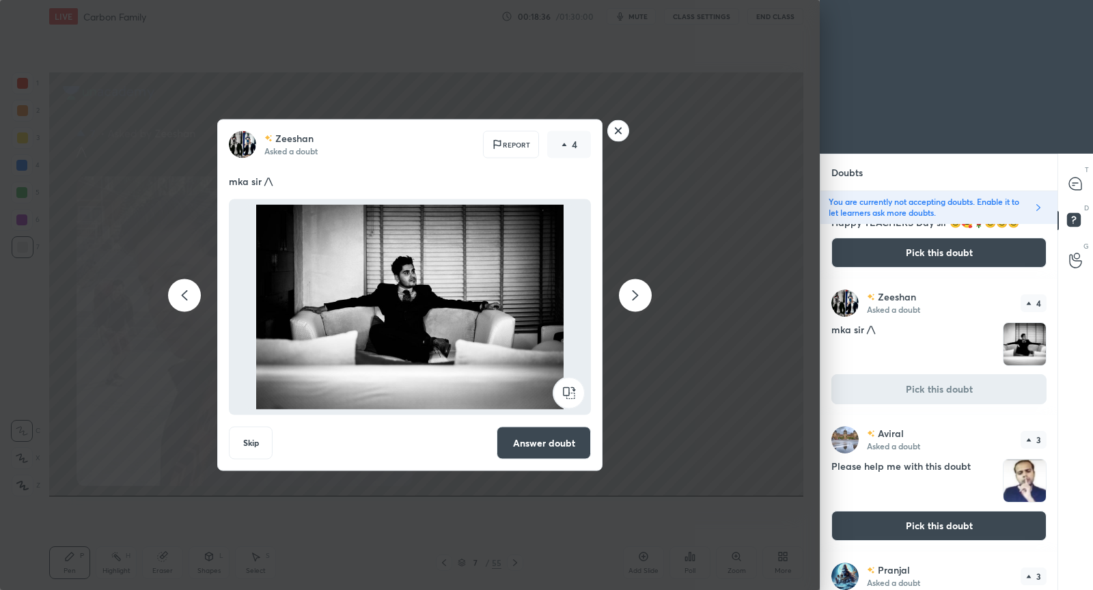
click at [568, 438] on button "Answer doubt" at bounding box center [544, 443] width 94 height 33
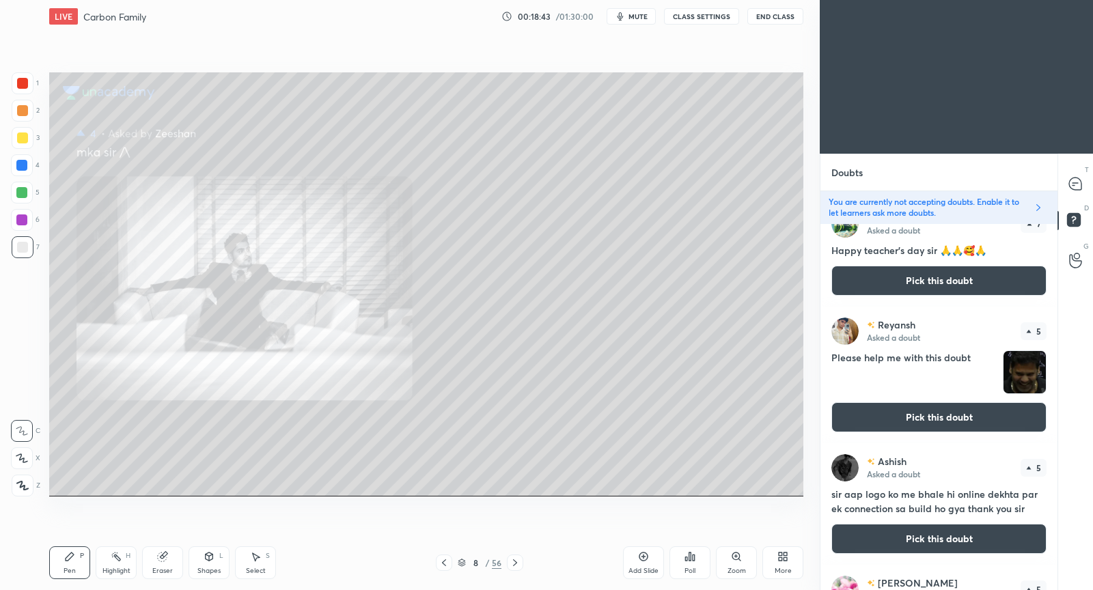
click at [923, 418] on button "Pick this doubt" at bounding box center [938, 417] width 215 height 30
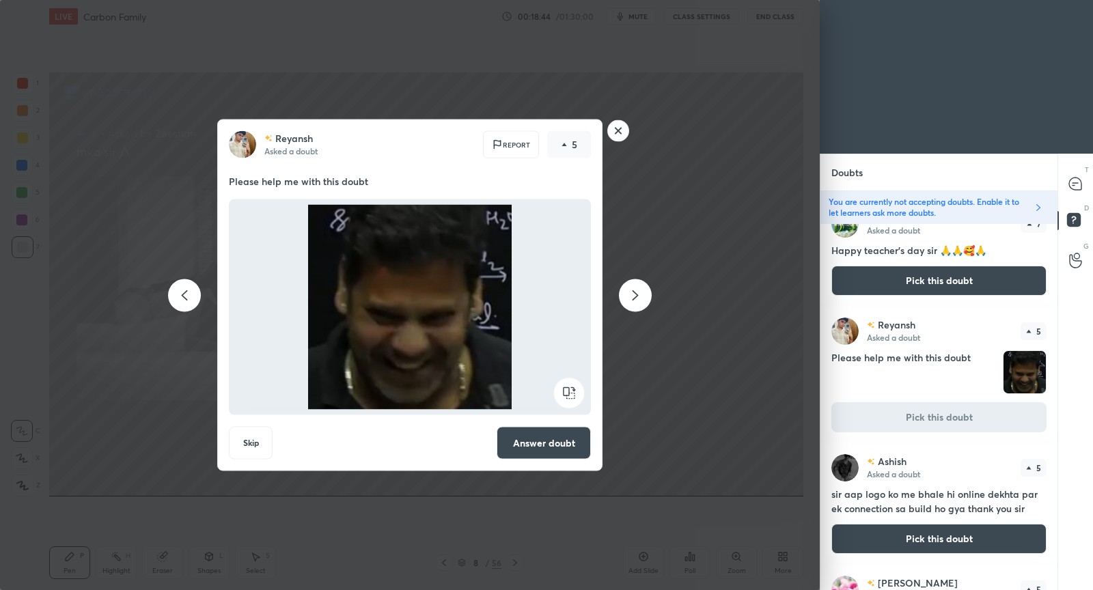
click at [550, 443] on button "Answer doubt" at bounding box center [544, 443] width 94 height 33
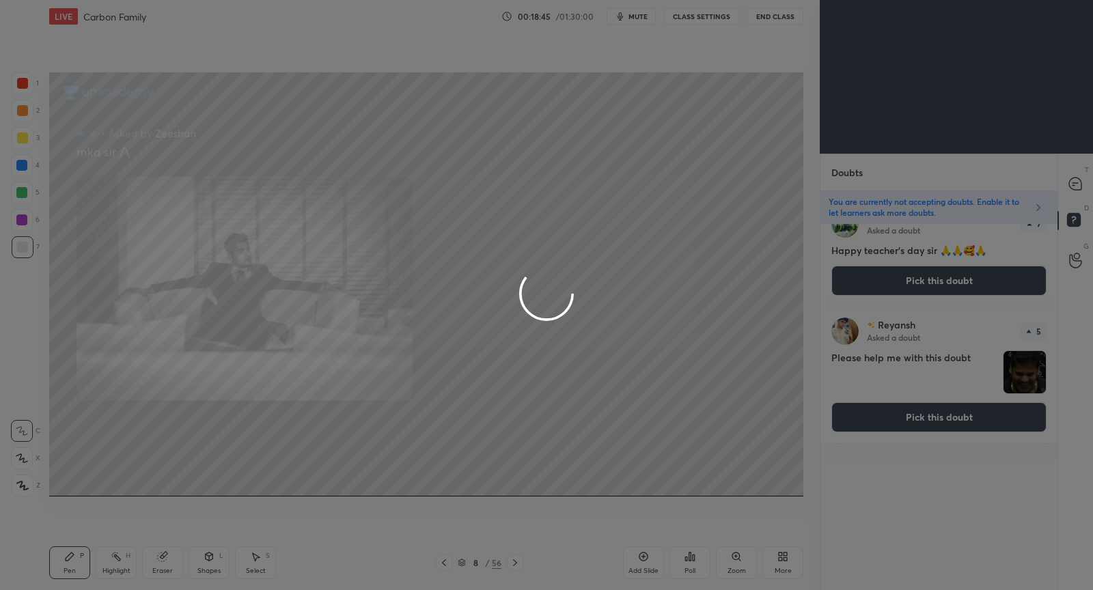
scroll to position [0, 0]
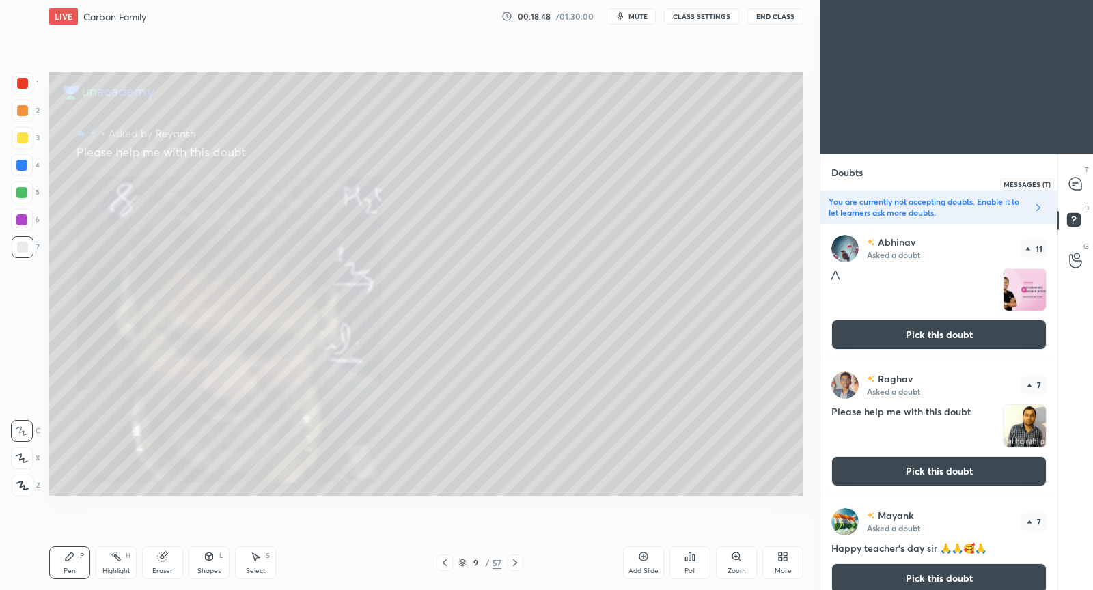
click at [1082, 185] on icon at bounding box center [1075, 184] width 14 height 14
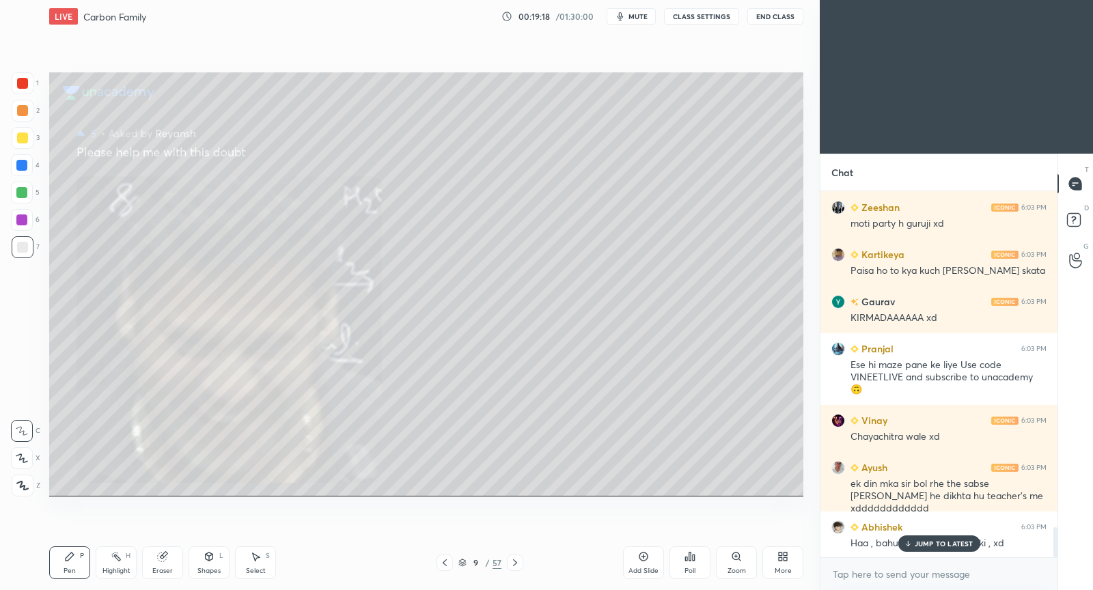
scroll to position [4169, 0]
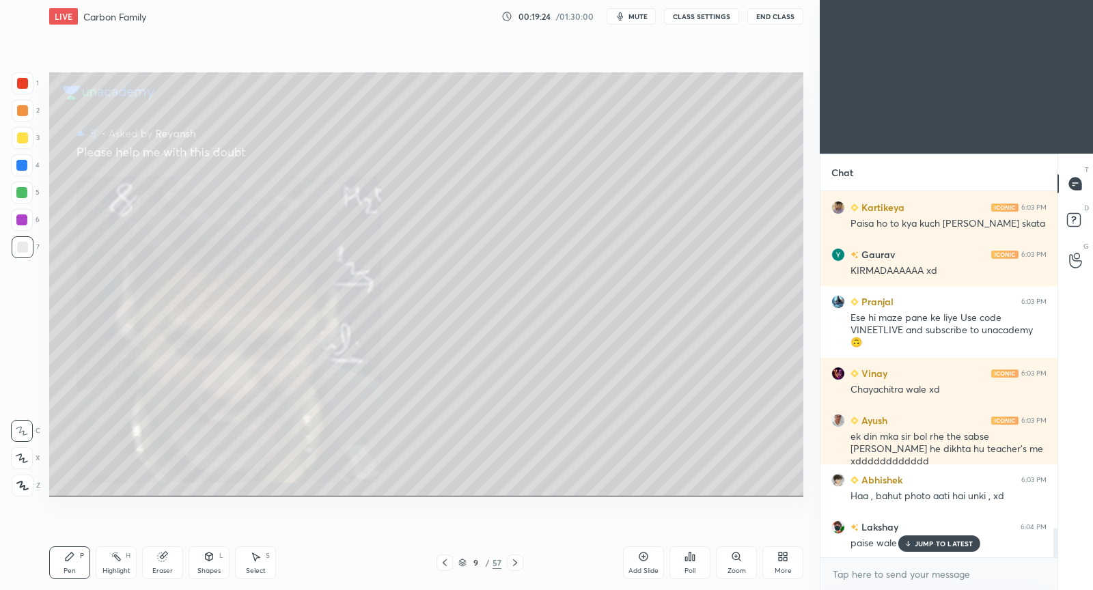
click at [927, 541] on p "JUMP TO LATEST" at bounding box center [943, 544] width 59 height 8
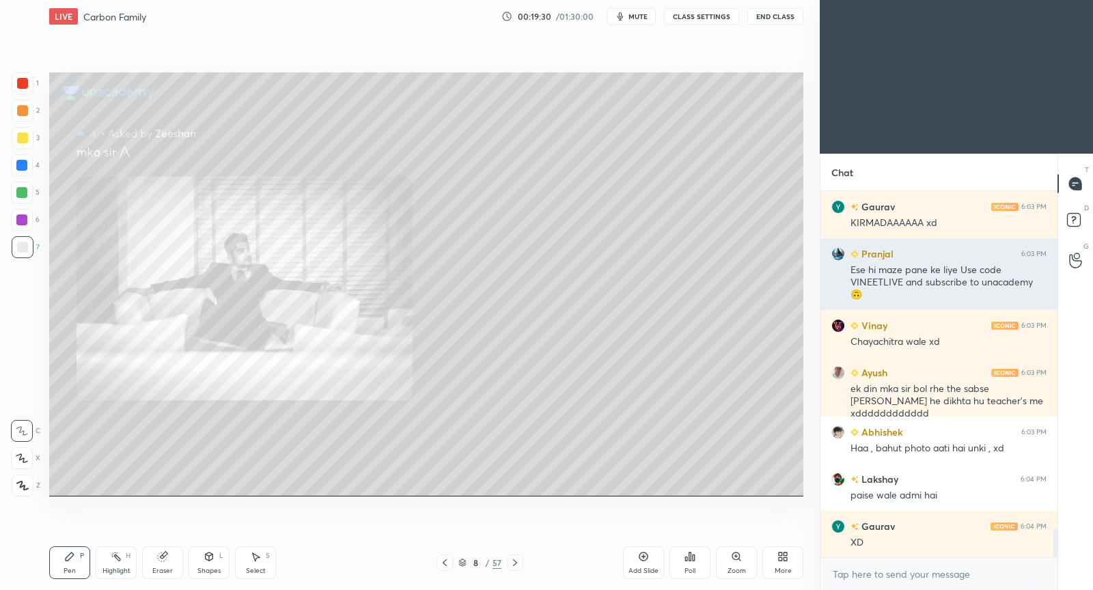
scroll to position [4264, 0]
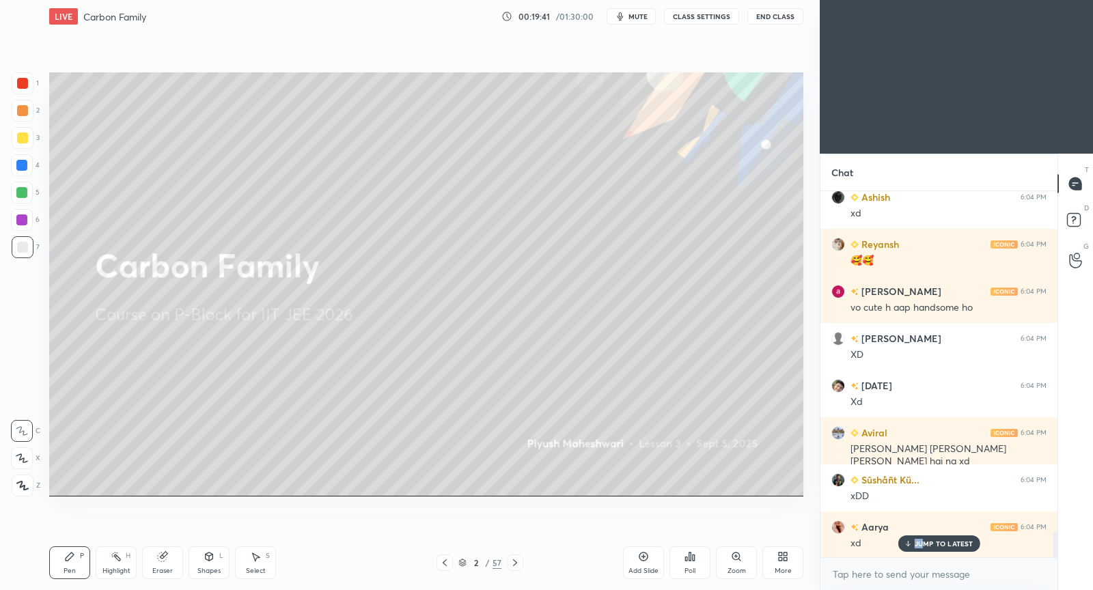
click at [924, 546] on p "JUMP TO LATEST" at bounding box center [943, 544] width 59 height 8
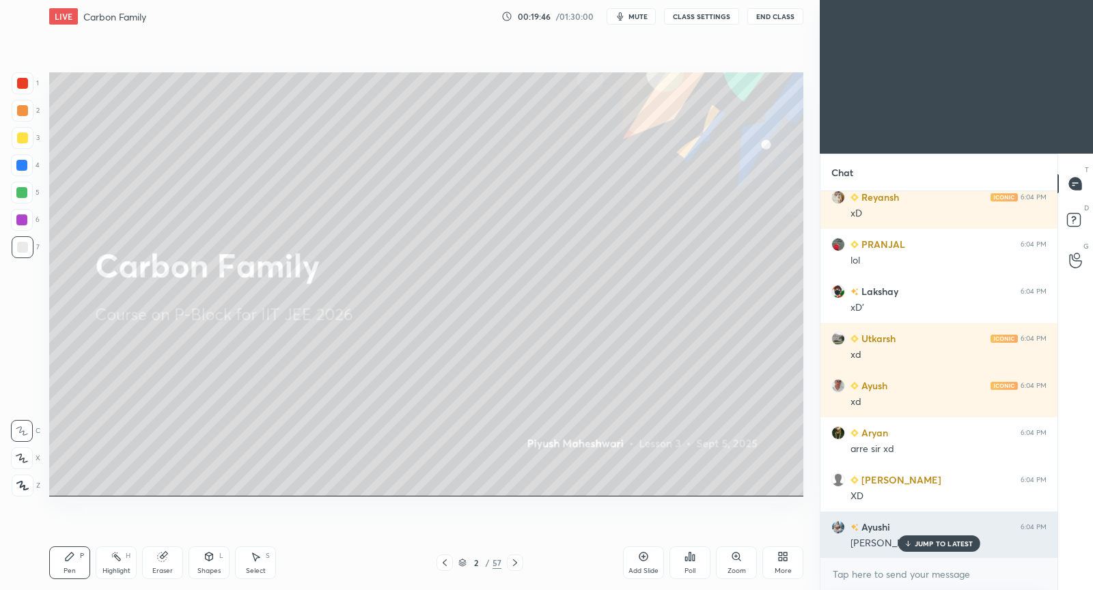
click at [926, 541] on p "JUMP TO LATEST" at bounding box center [943, 544] width 59 height 8
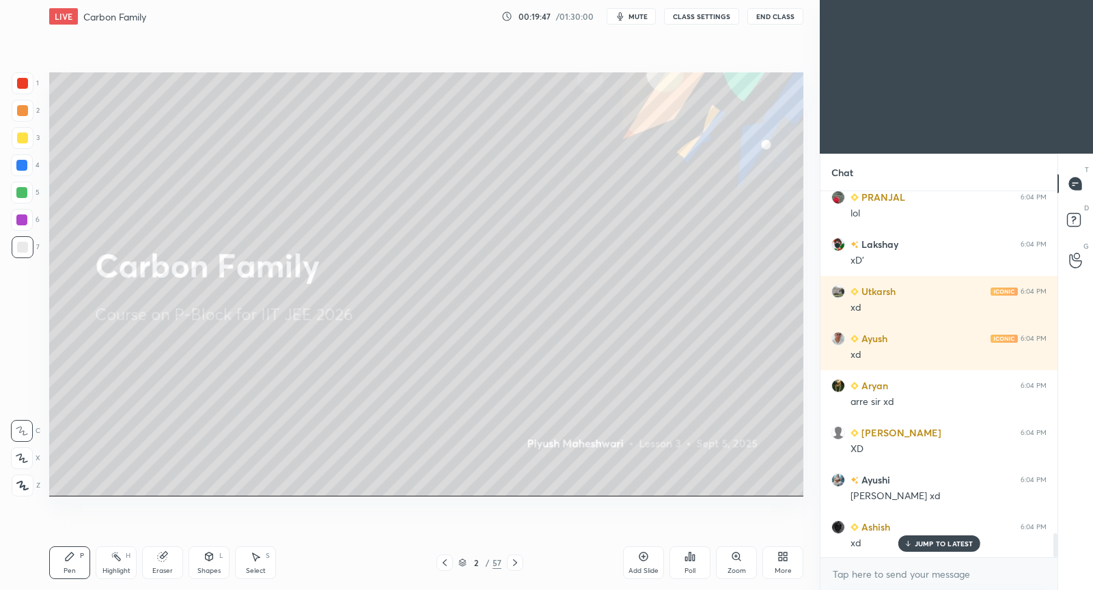
click at [647, 568] on div "Add Slide" at bounding box center [643, 571] width 30 height 7
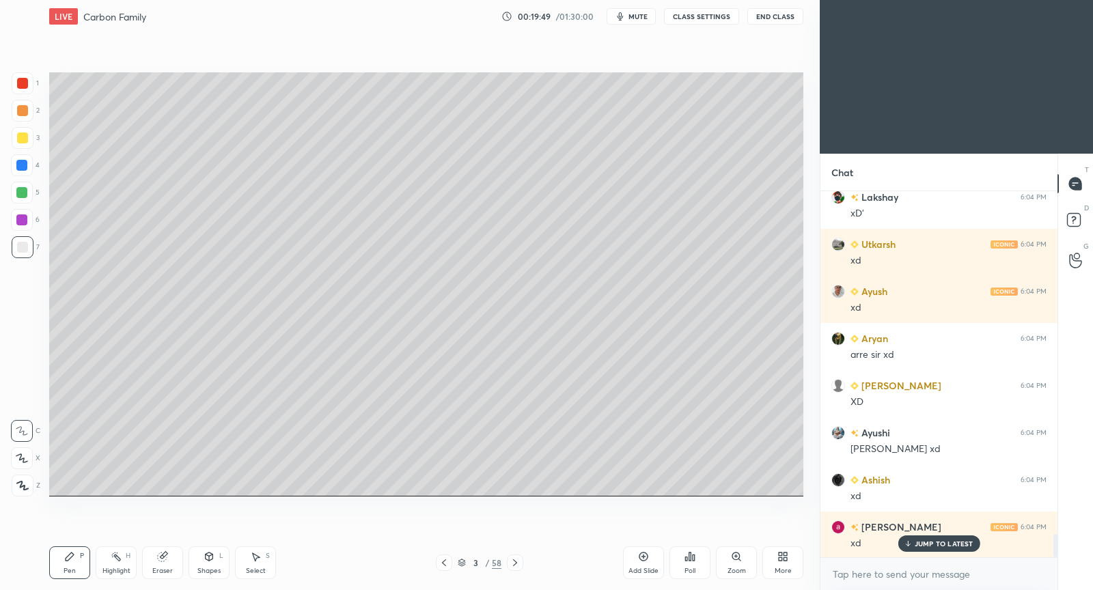
drag, startPoint x: 27, startPoint y: 141, endPoint x: 36, endPoint y: 142, distance: 8.9
click at [27, 141] on div at bounding box center [23, 138] width 22 height 22
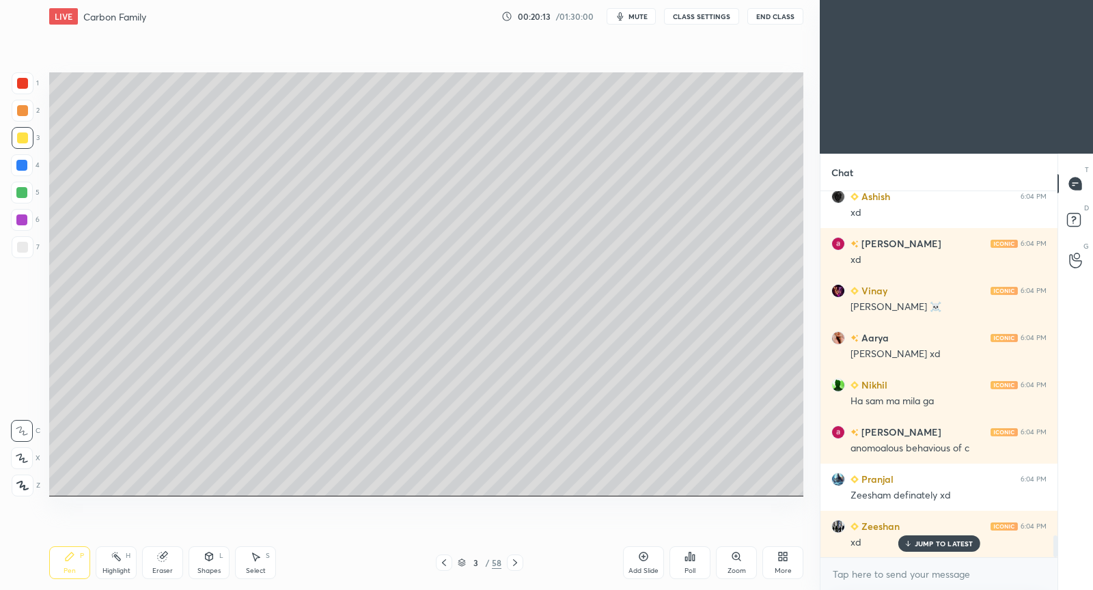
scroll to position [5690, 0]
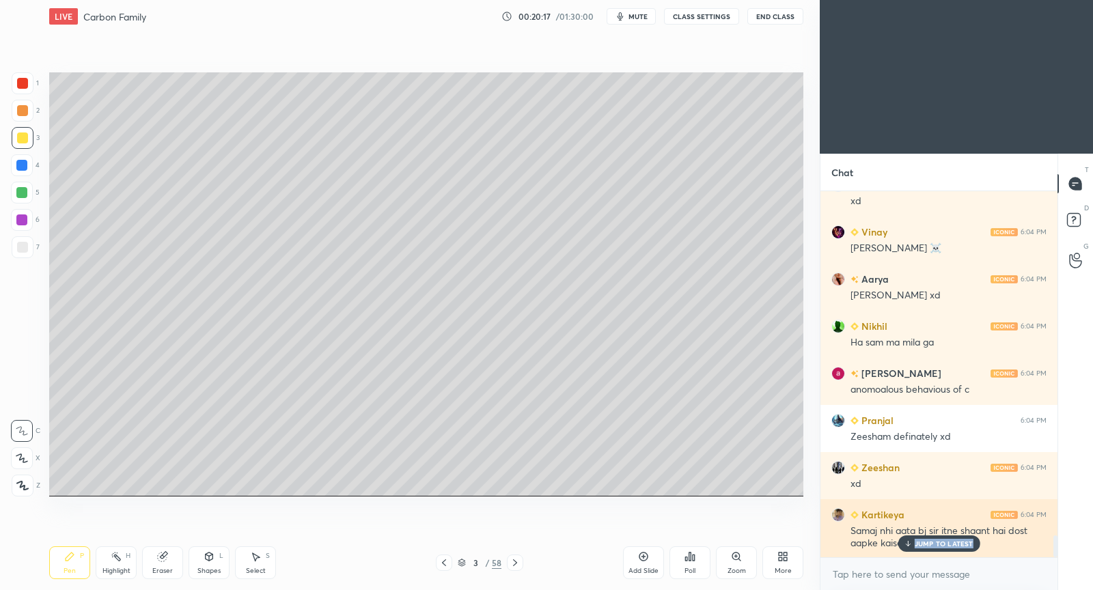
drag, startPoint x: 970, startPoint y: 539, endPoint x: 955, endPoint y: 534, distance: 16.4
click at [970, 535] on div "JUMP TO LATEST" at bounding box center [938, 543] width 82 height 16
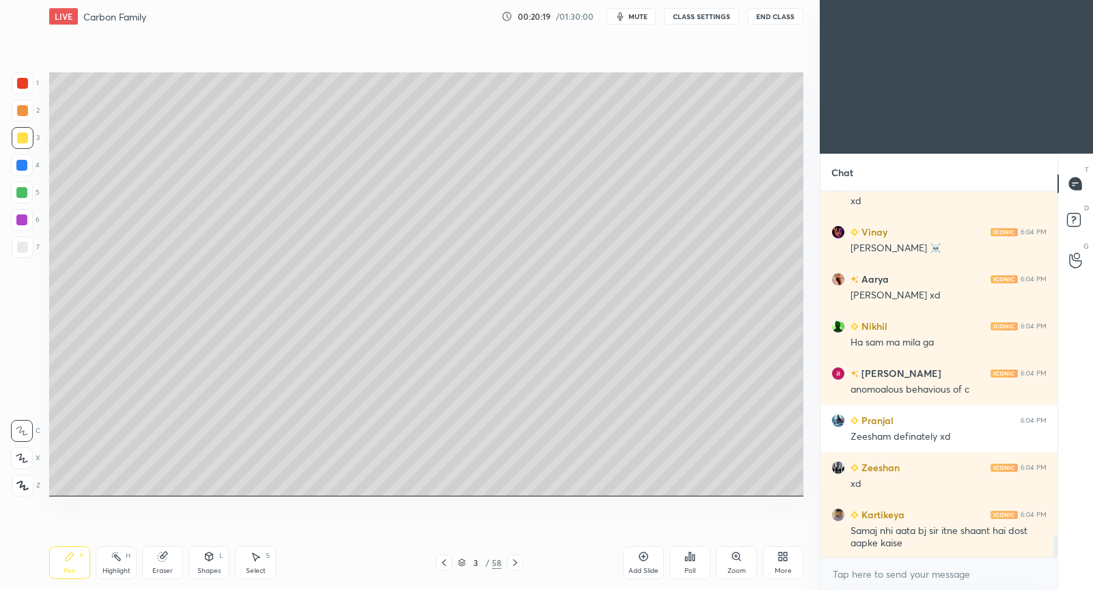
scroll to position [5737, 0]
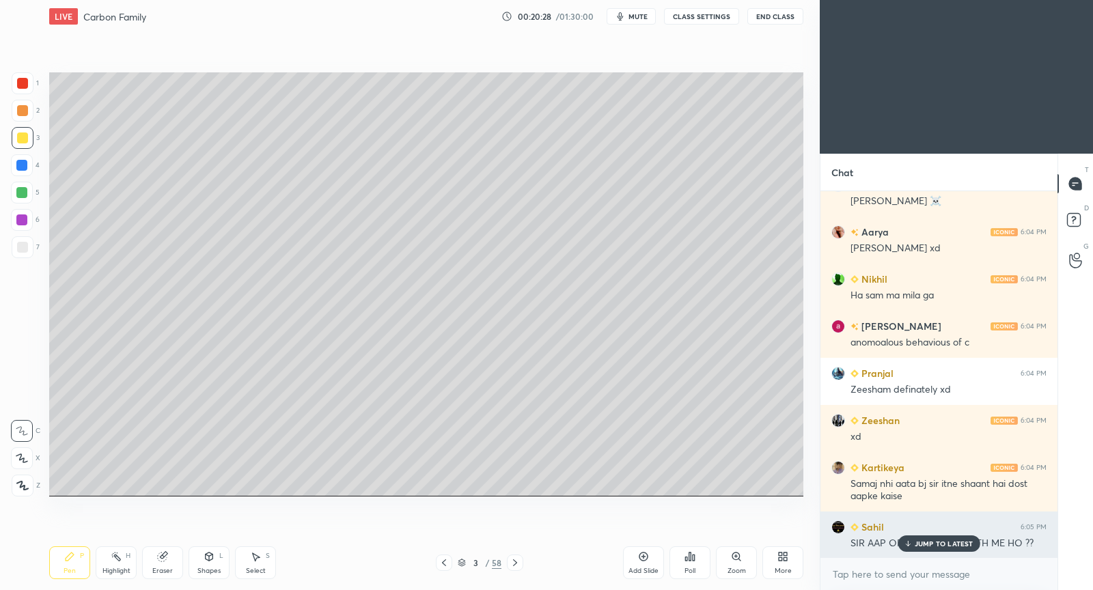
click at [948, 543] on p "JUMP TO LATEST" at bounding box center [943, 544] width 59 height 8
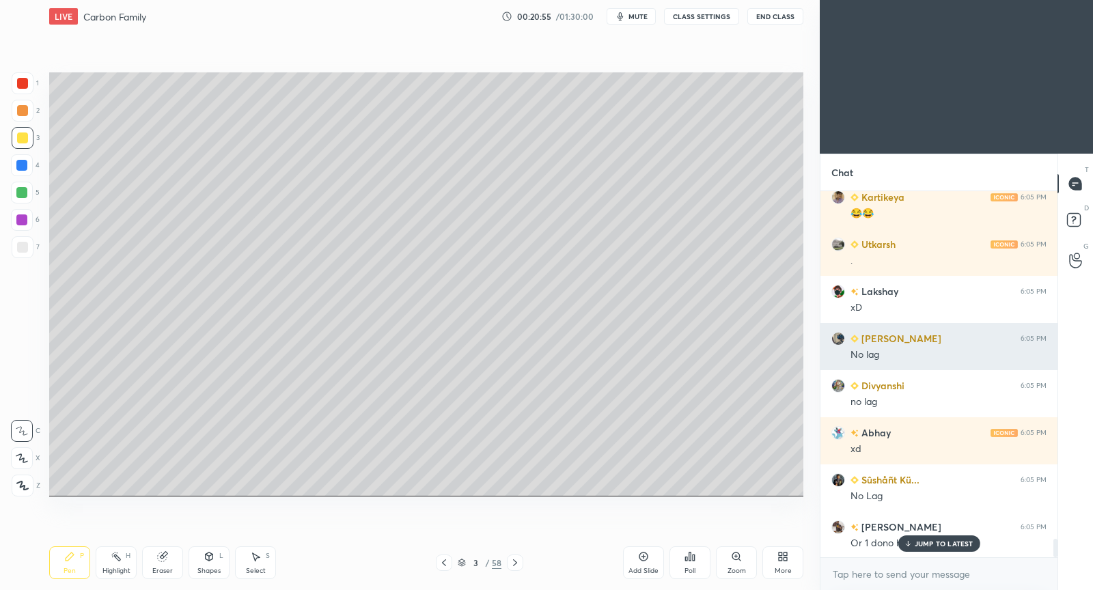
scroll to position [6868, 0]
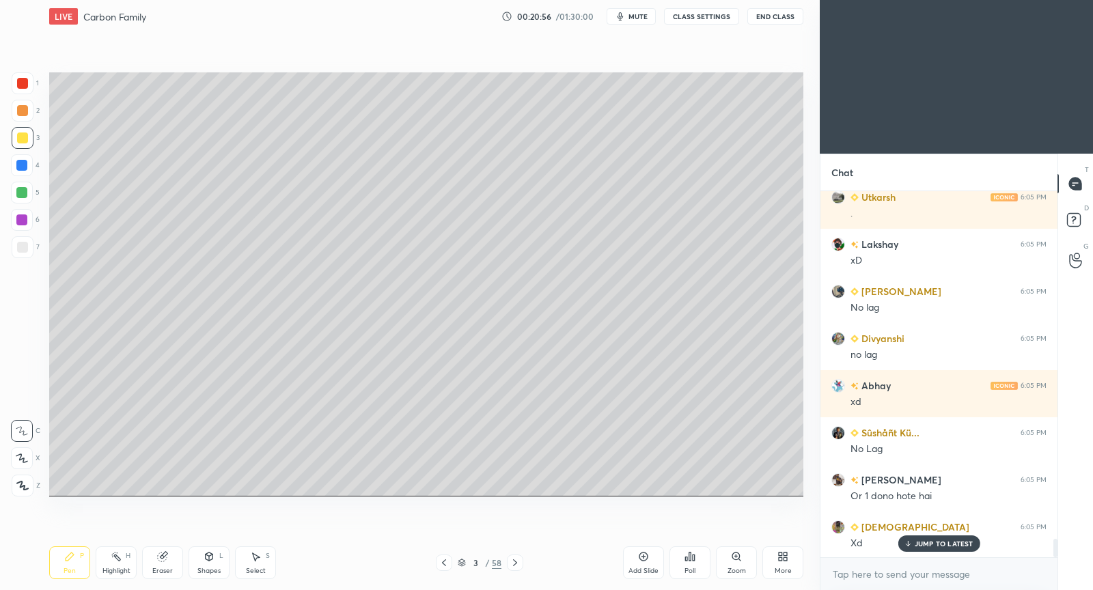
click at [938, 547] on p "JUMP TO LATEST" at bounding box center [943, 544] width 59 height 8
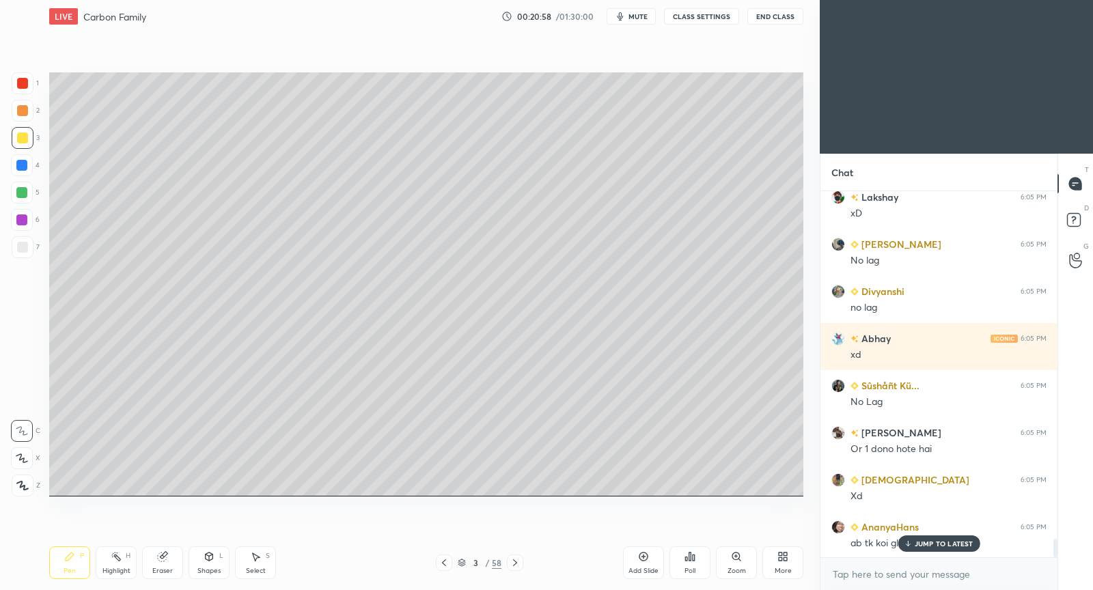
scroll to position [6974, 0]
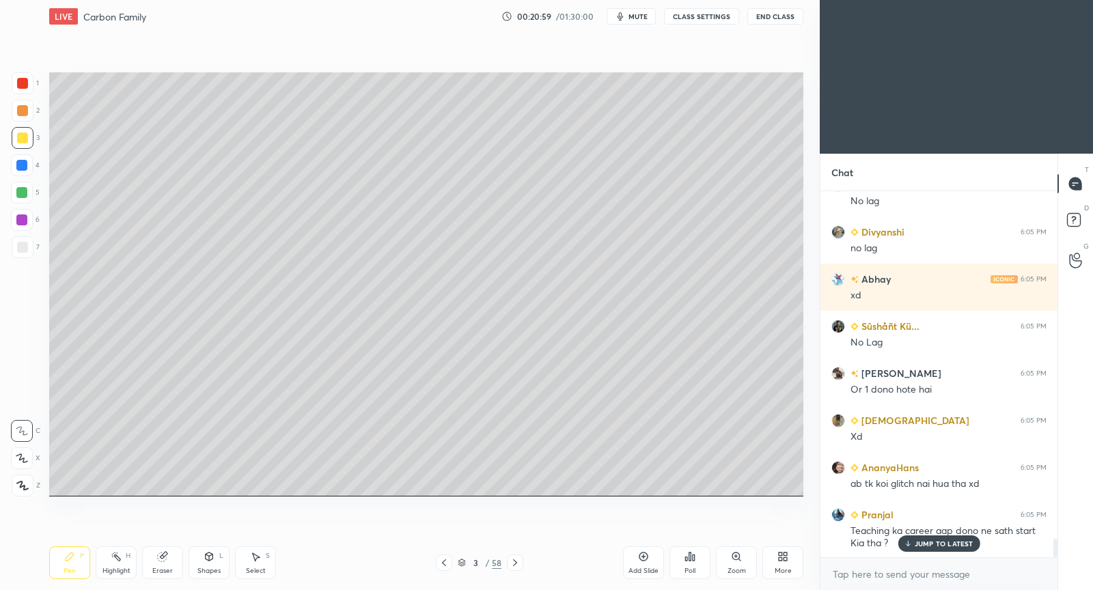
click at [925, 541] on p "JUMP TO LATEST" at bounding box center [943, 544] width 59 height 8
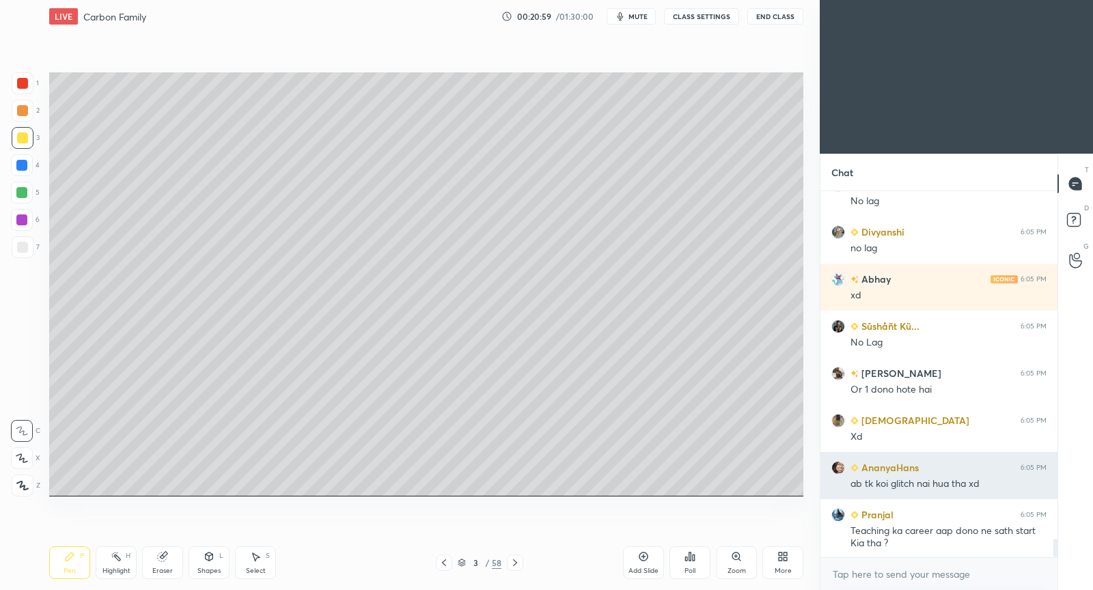
scroll to position [7021, 0]
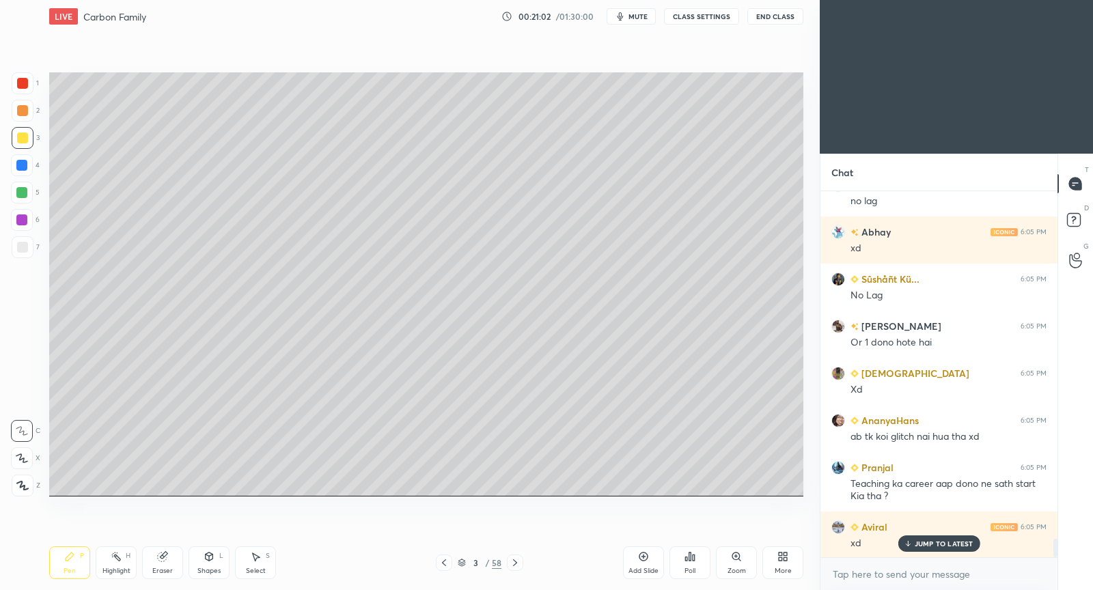
click at [940, 537] on div "JUMP TO LATEST" at bounding box center [938, 543] width 82 height 16
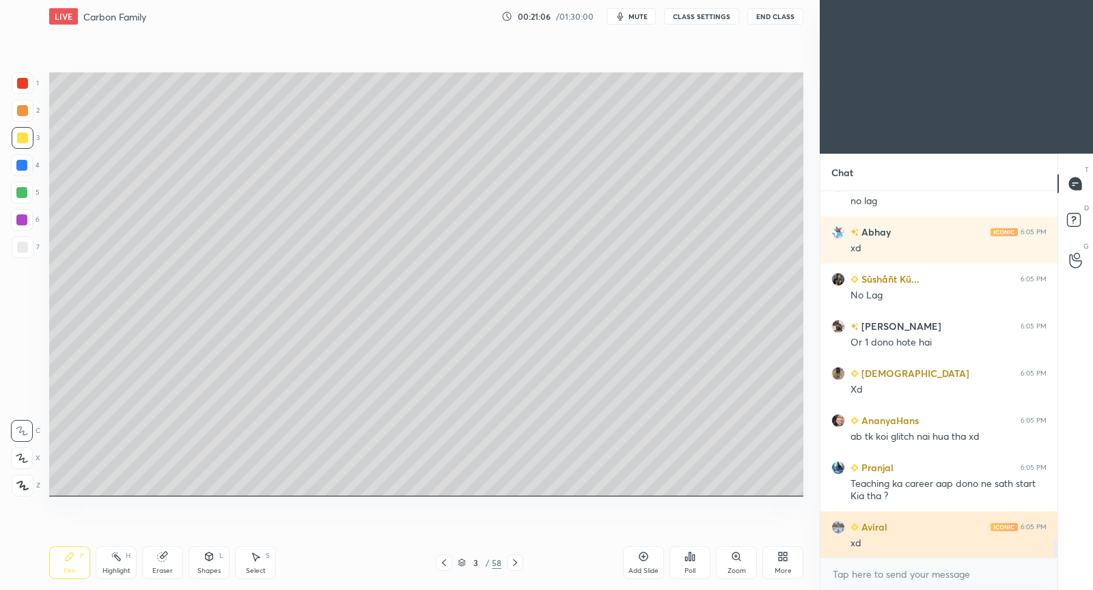
scroll to position [7069, 0]
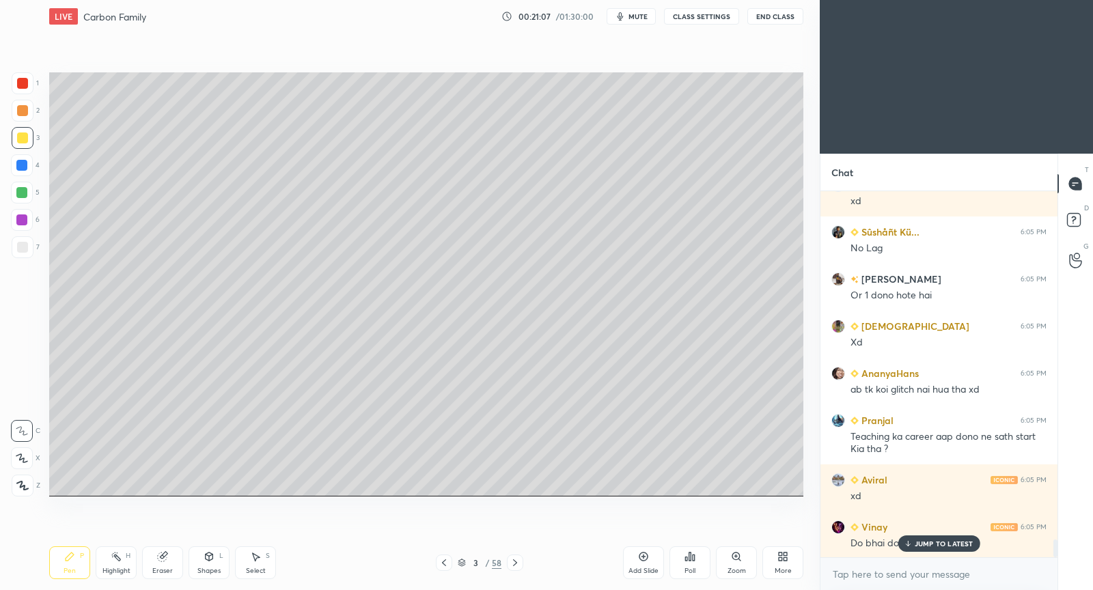
drag, startPoint x: 651, startPoint y: 565, endPoint x: 647, endPoint y: 557, distance: 8.6
click at [649, 565] on div "Add Slide" at bounding box center [643, 562] width 41 height 33
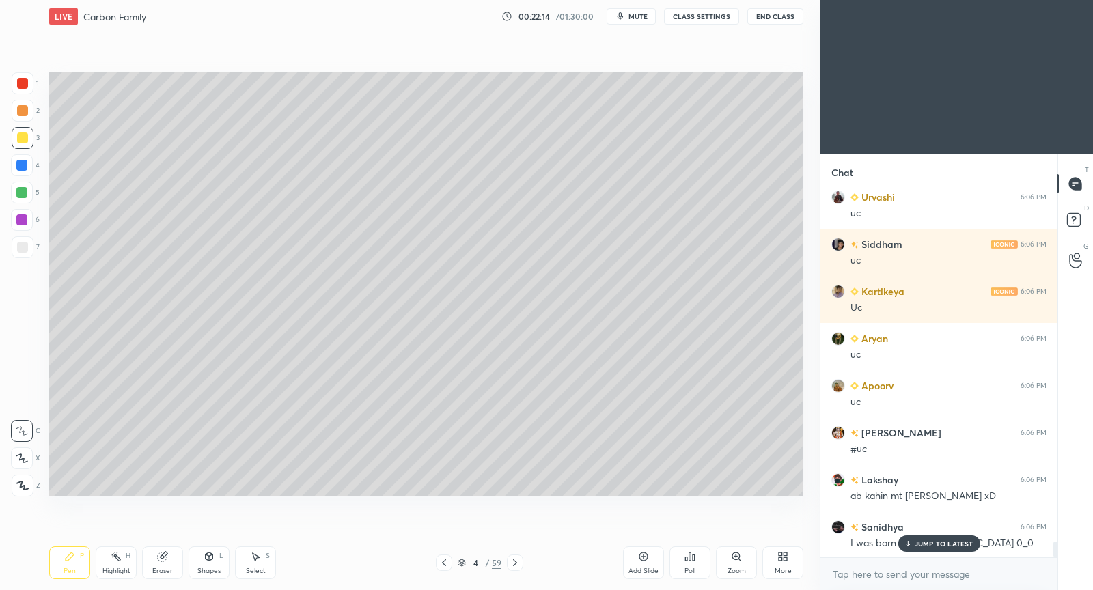
scroll to position [8274, 0]
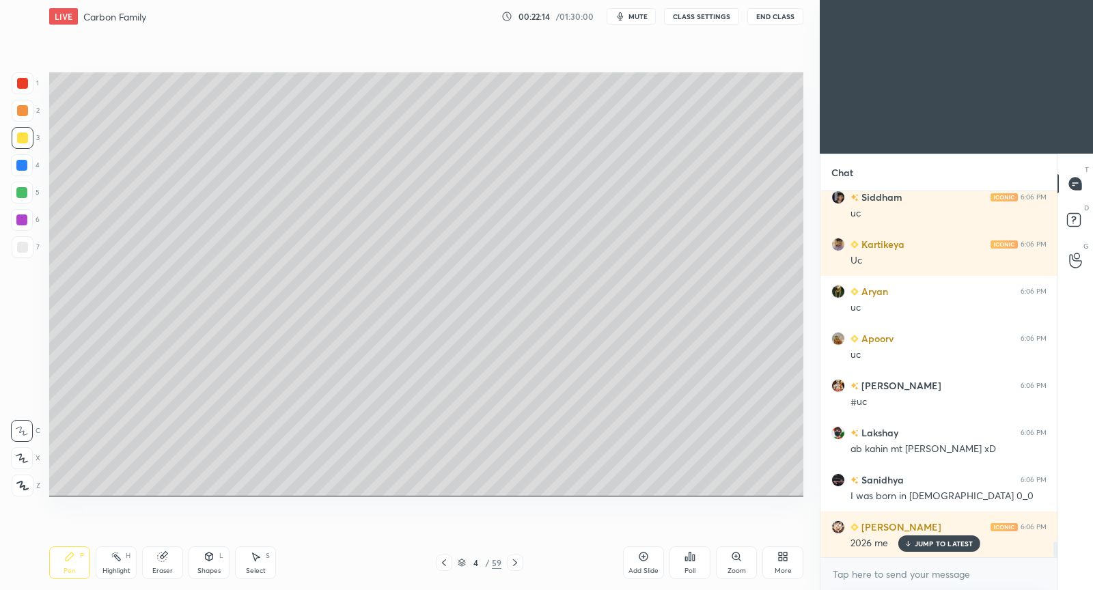
drag, startPoint x: 924, startPoint y: 544, endPoint x: 910, endPoint y: 535, distance: 16.3
click at [924, 544] on p "JUMP TO LATEST" at bounding box center [943, 544] width 59 height 8
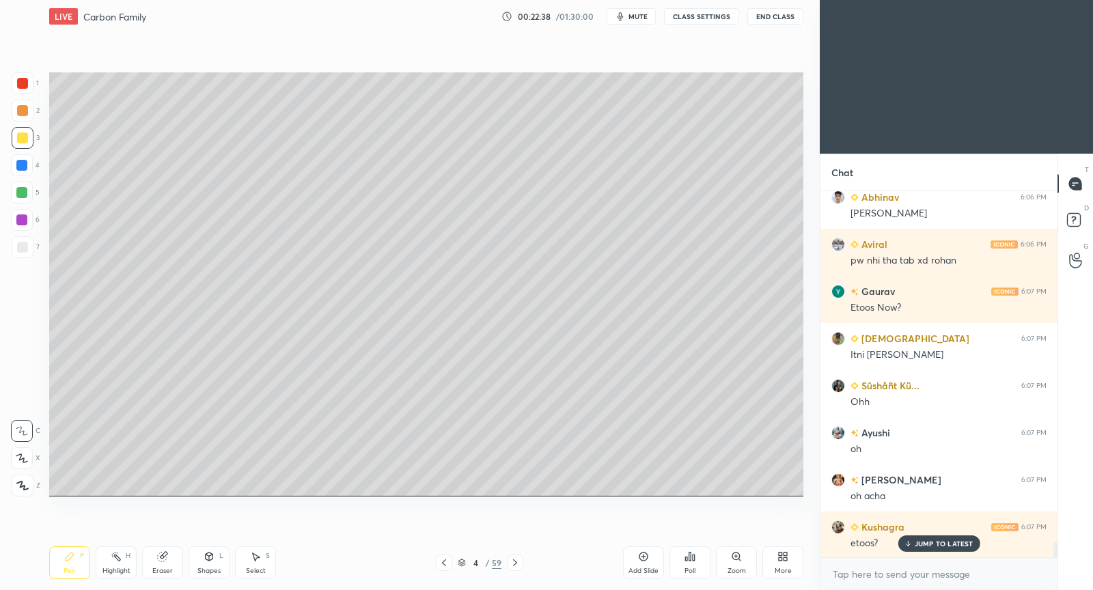
scroll to position [8745, 0]
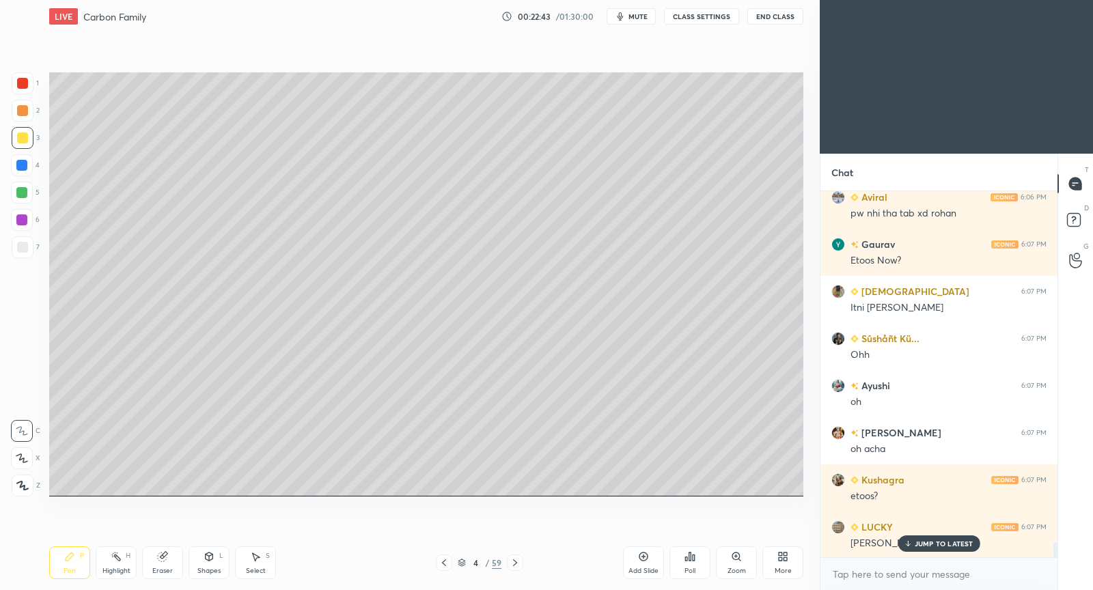
click at [947, 547] on p "JUMP TO LATEST" at bounding box center [943, 544] width 59 height 8
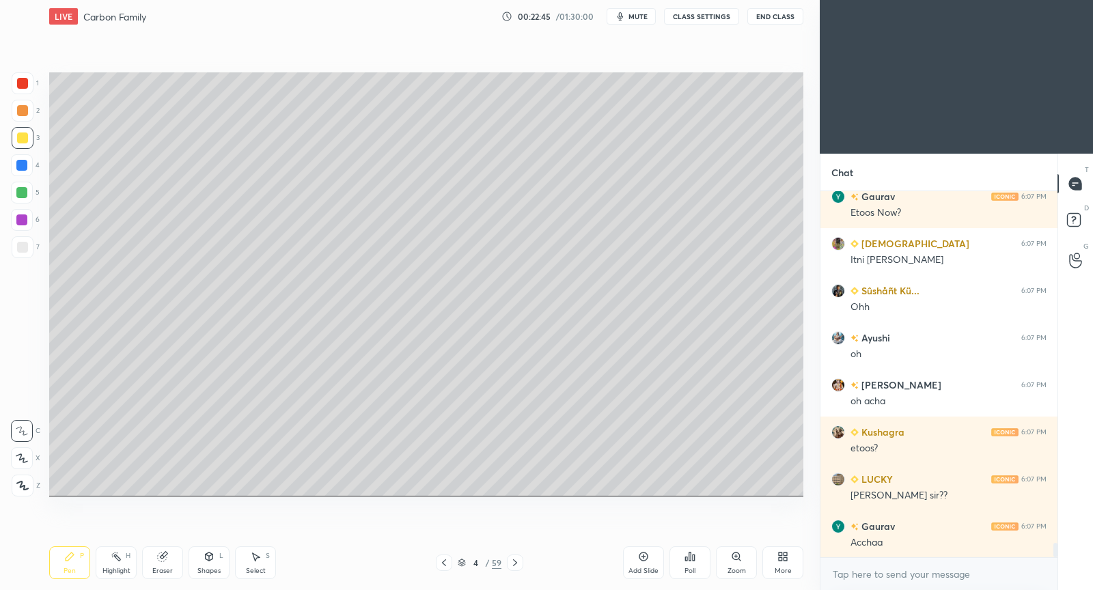
scroll to position [8839, 0]
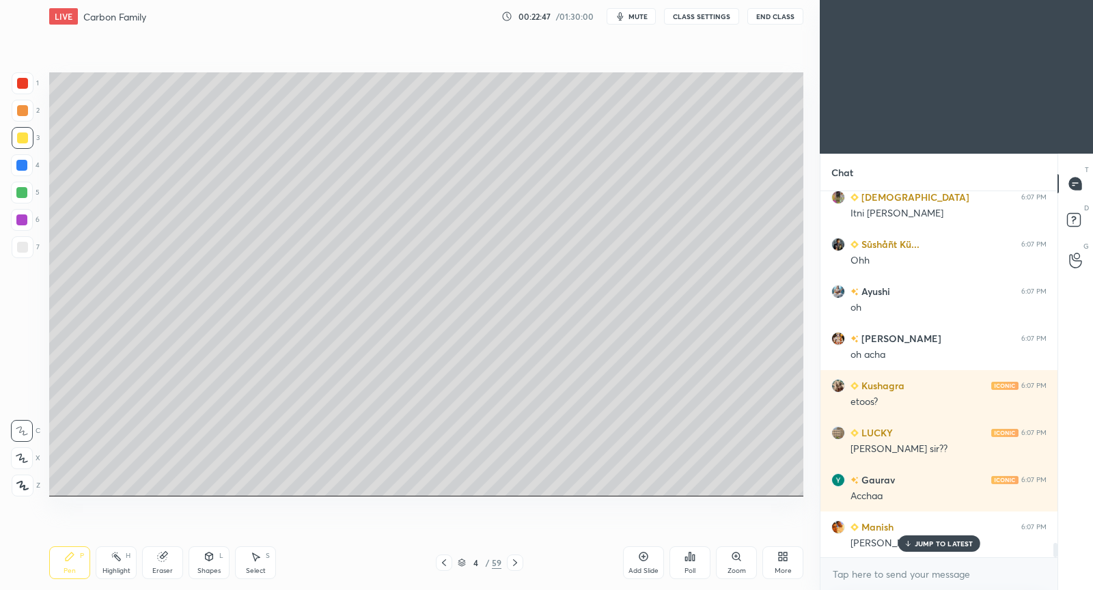
click at [915, 542] on p "JUMP TO LATEST" at bounding box center [943, 544] width 59 height 8
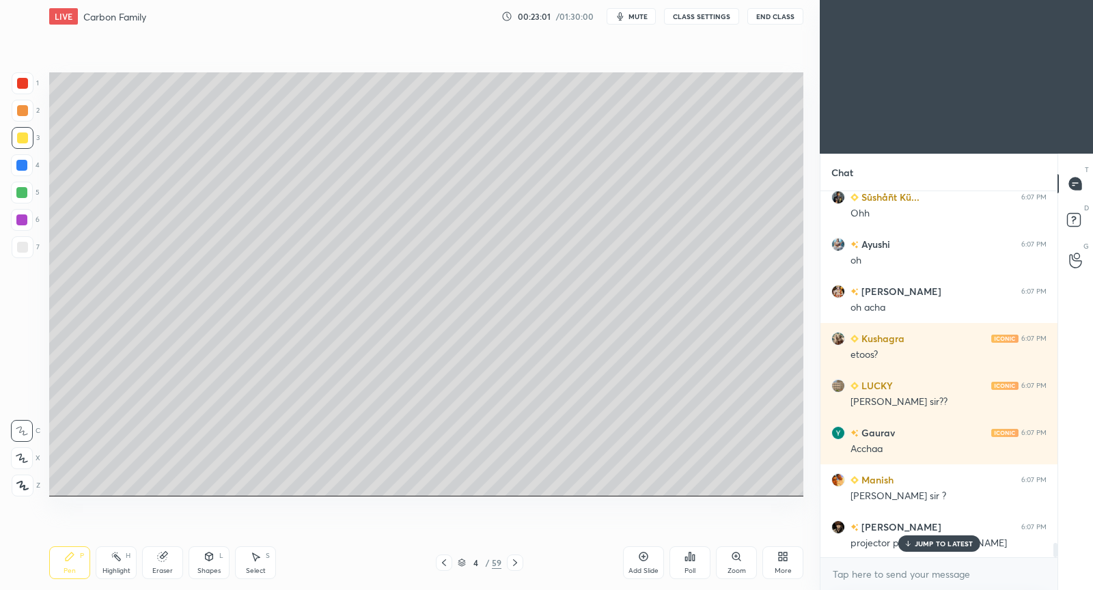
scroll to position [8934, 0]
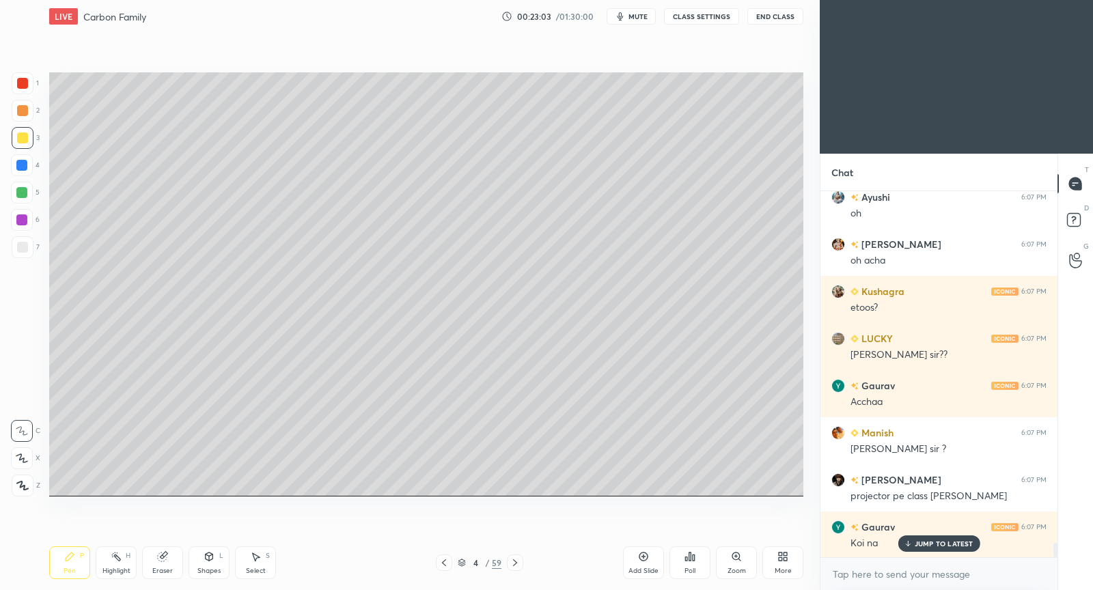
click at [937, 550] on div "JUMP TO LATEST" at bounding box center [938, 543] width 82 height 16
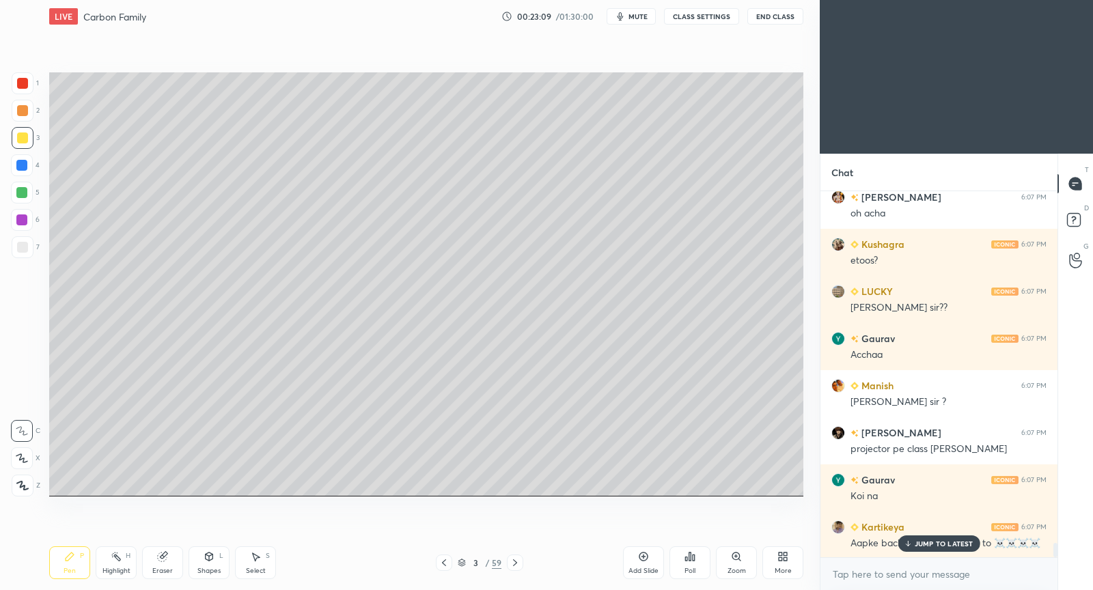
scroll to position [9014, 0]
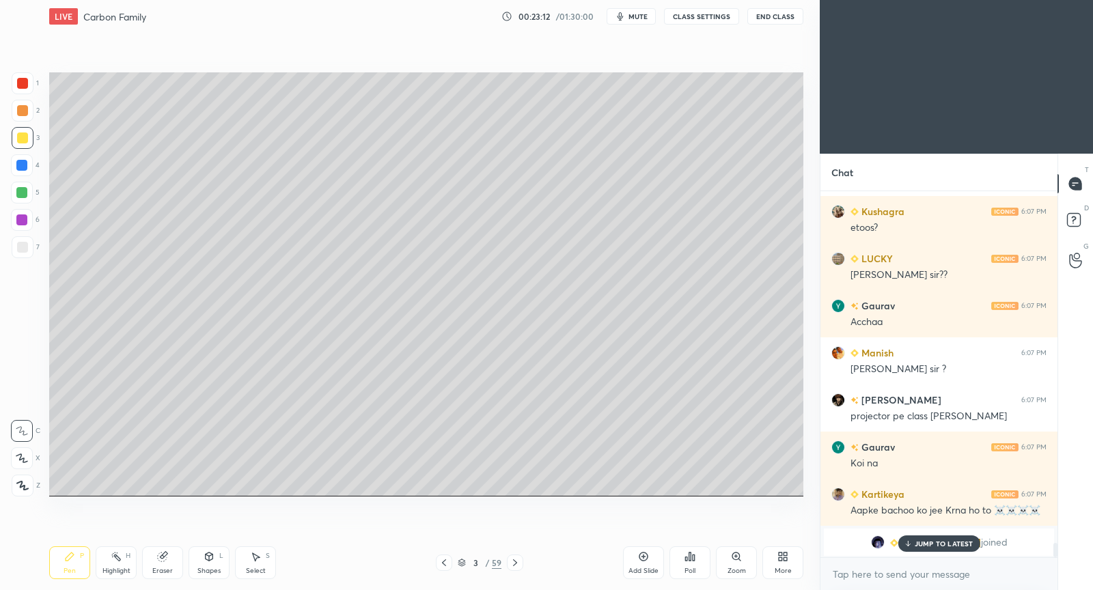
click at [934, 544] on p "JUMP TO LATEST" at bounding box center [943, 544] width 59 height 8
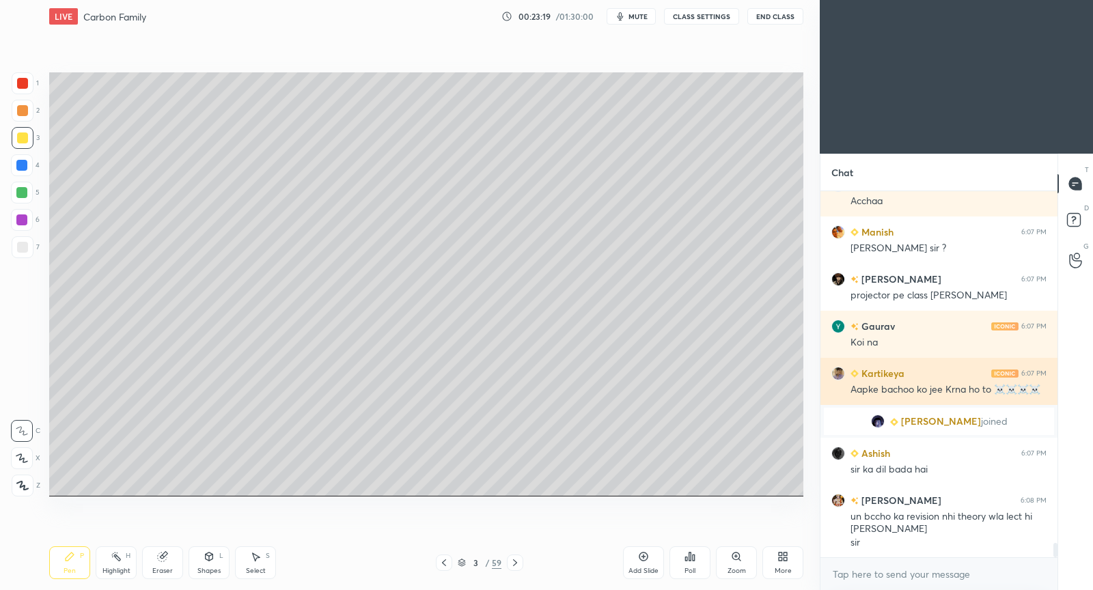
scroll to position [9181, 0]
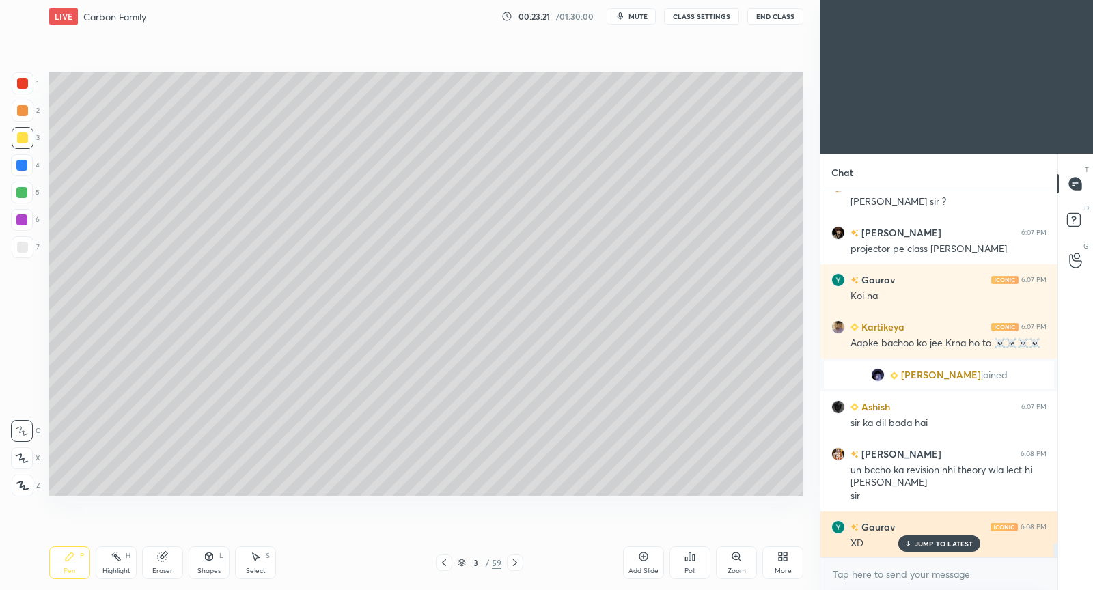
click at [917, 542] on p "JUMP TO LATEST" at bounding box center [943, 544] width 59 height 8
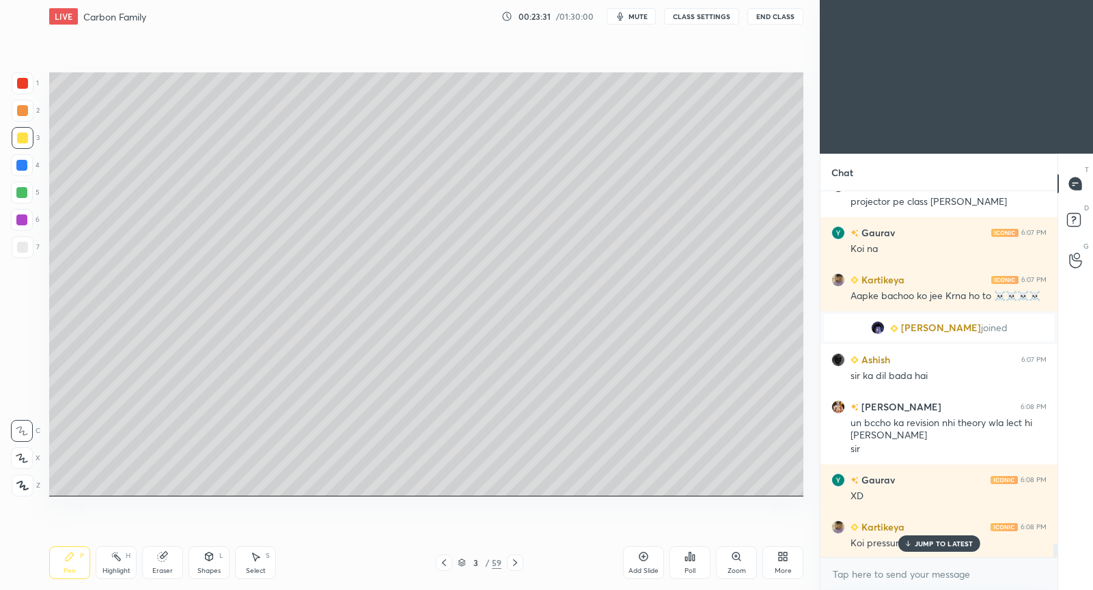
scroll to position [9322, 0]
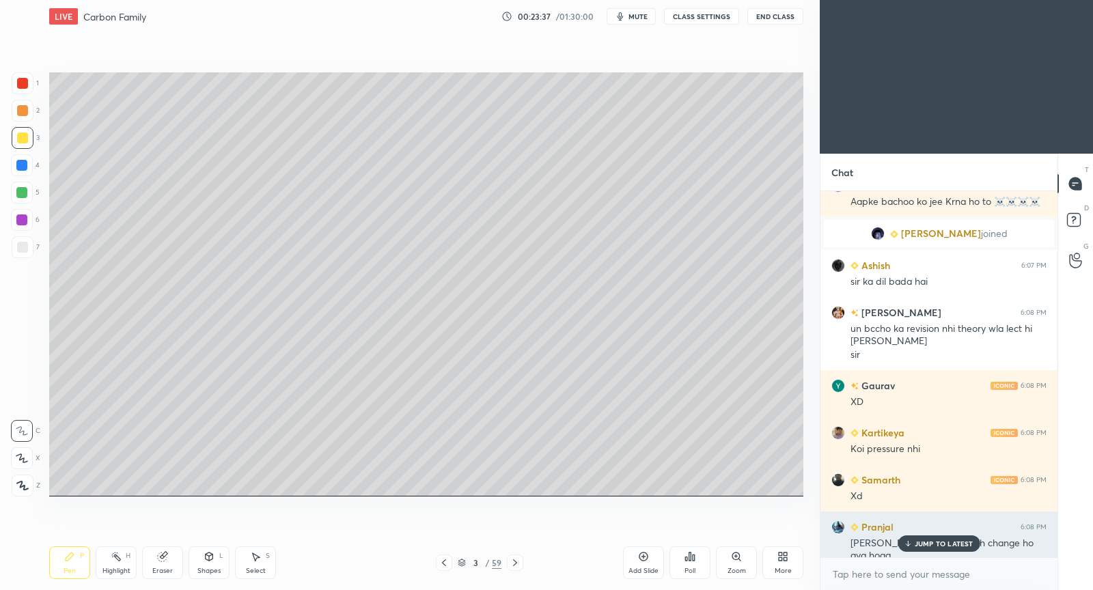
click at [941, 544] on p "JUMP TO LATEST" at bounding box center [943, 544] width 59 height 8
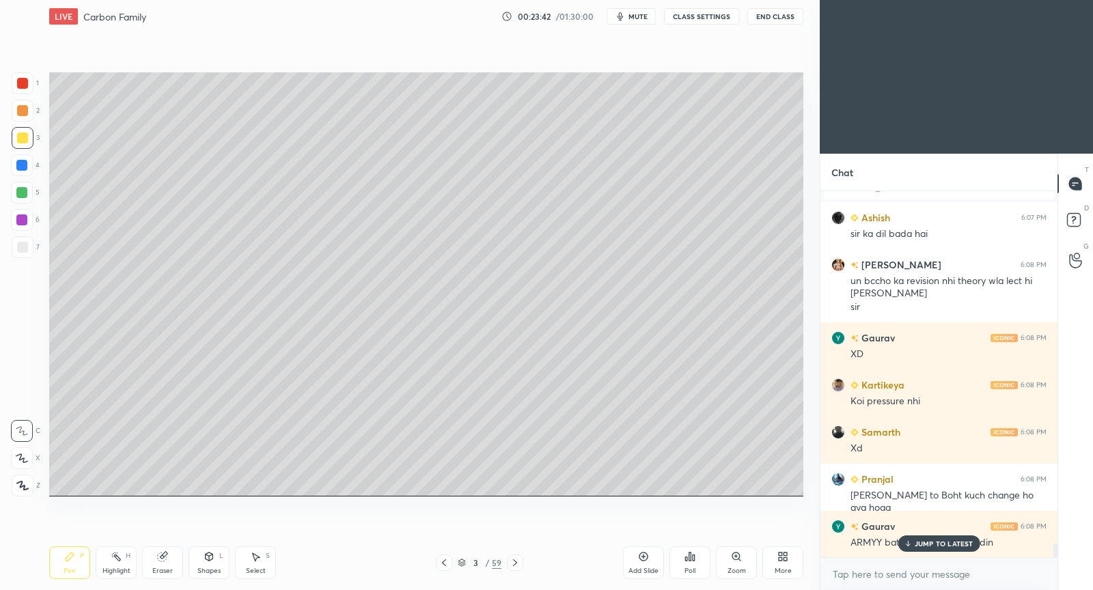
scroll to position [9417, 0]
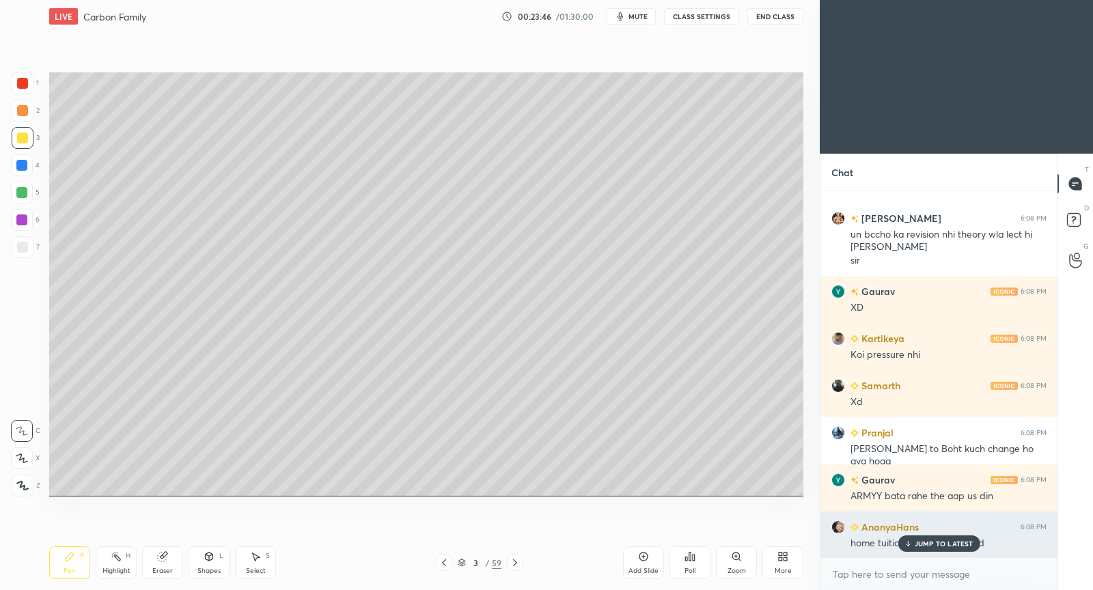
click at [933, 541] on p "JUMP TO LATEST" at bounding box center [943, 544] width 59 height 8
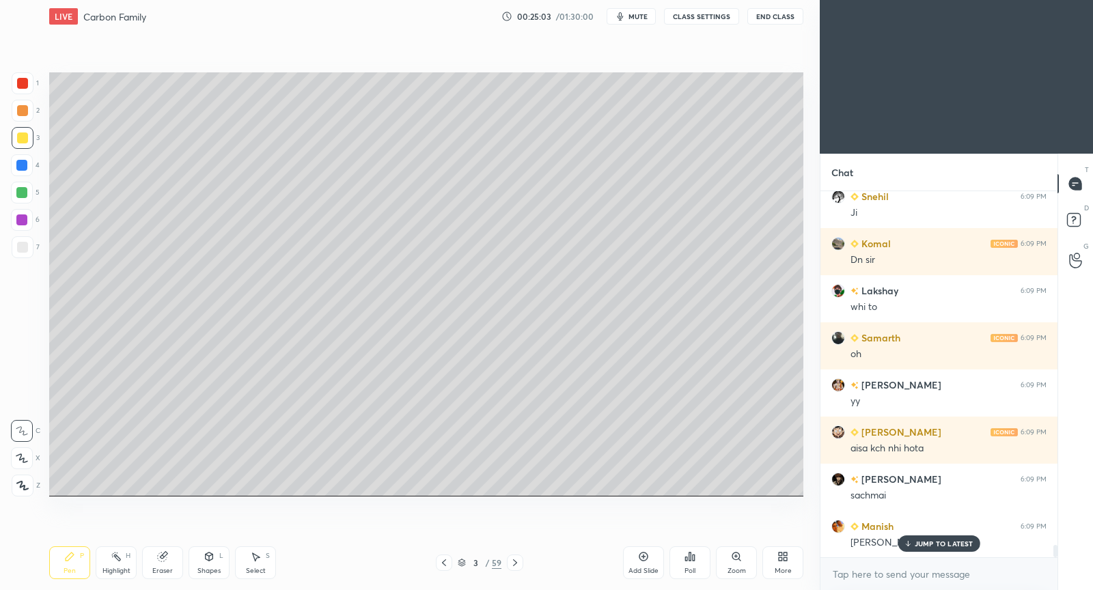
scroll to position [10595, 0]
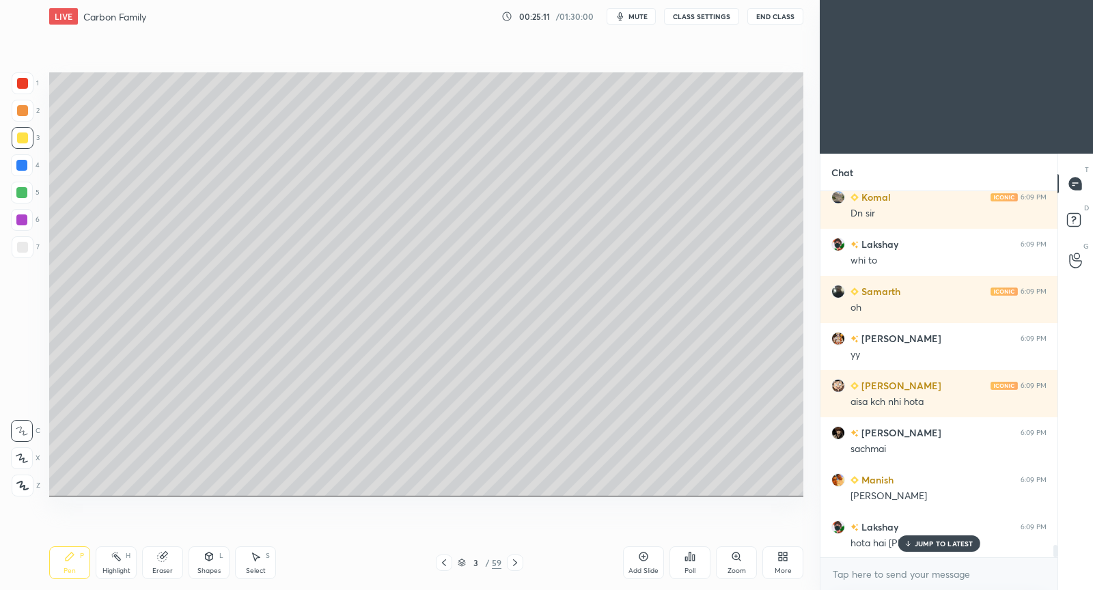
click at [969, 540] on p "JUMP TO LATEST" at bounding box center [943, 544] width 59 height 8
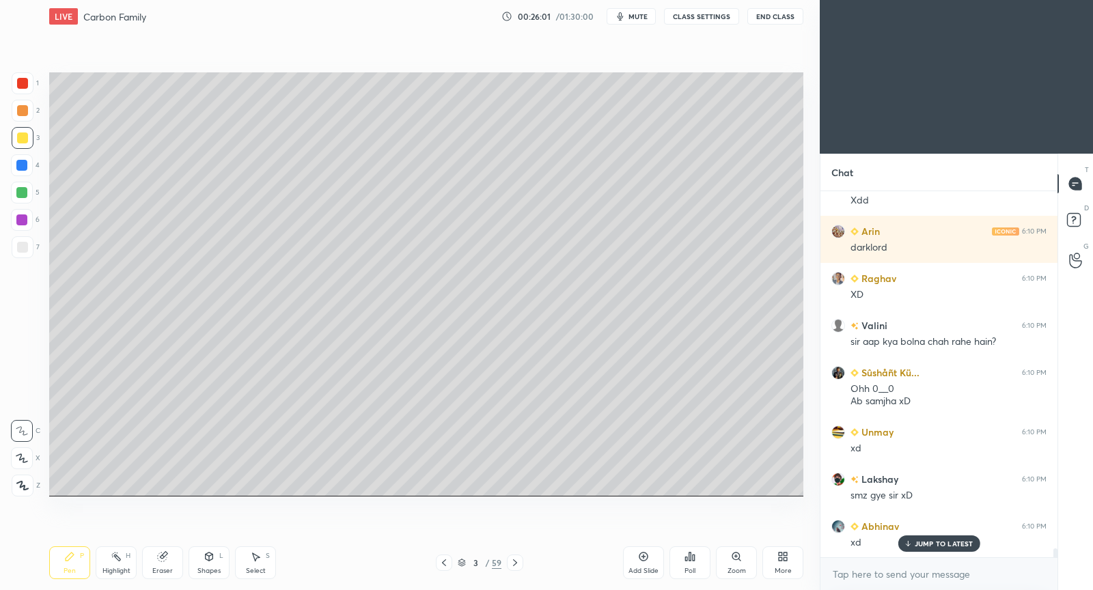
scroll to position [15190, 0]
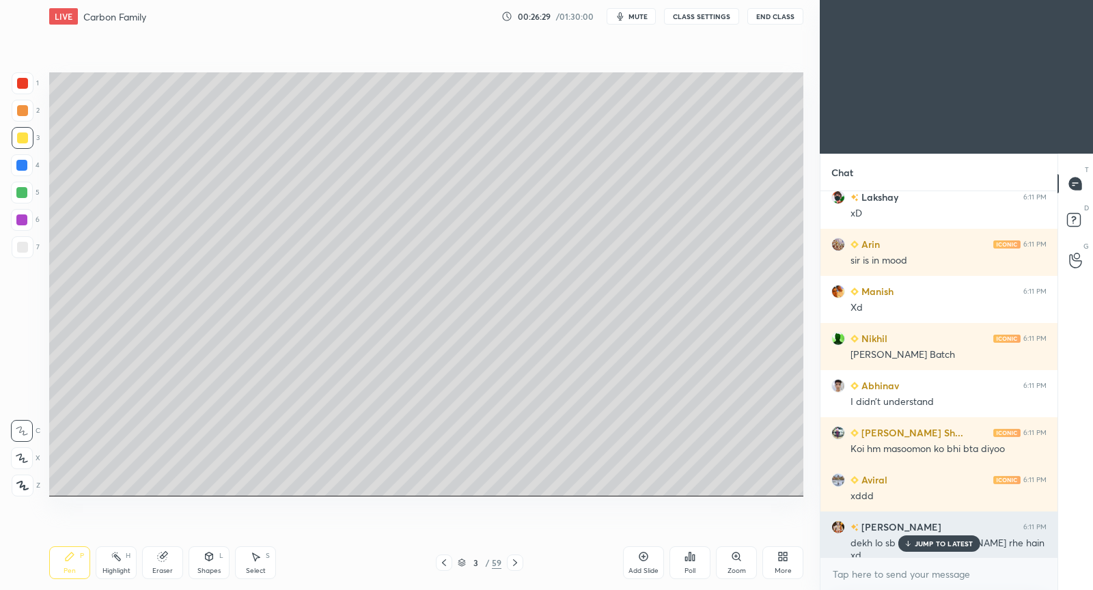
click at [927, 542] on p "JUMP TO LATEST" at bounding box center [943, 544] width 59 height 8
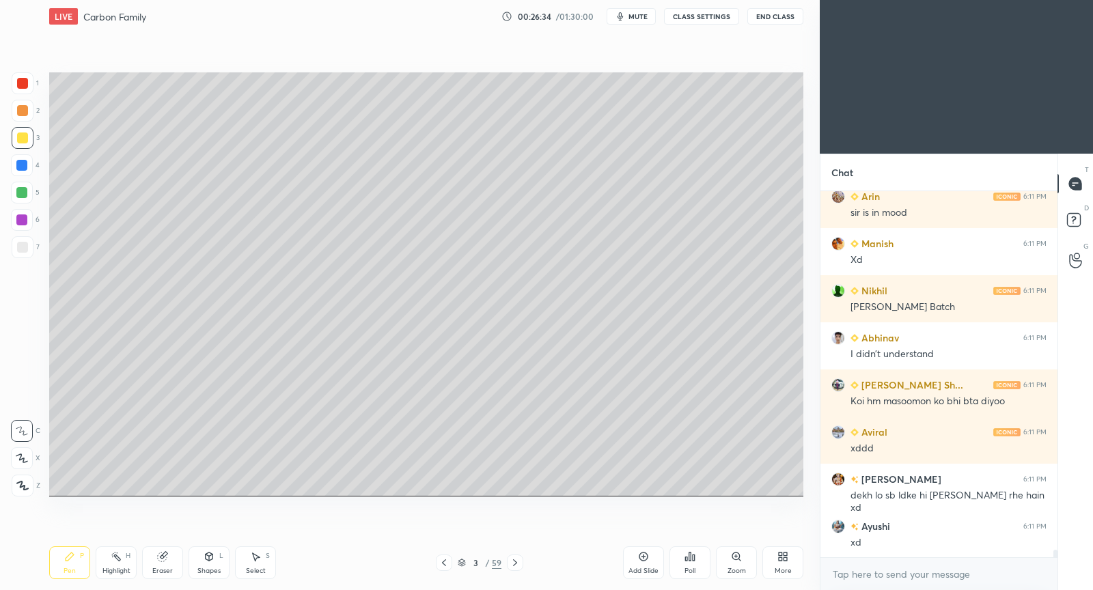
click at [646, 560] on icon at bounding box center [643, 556] width 11 height 11
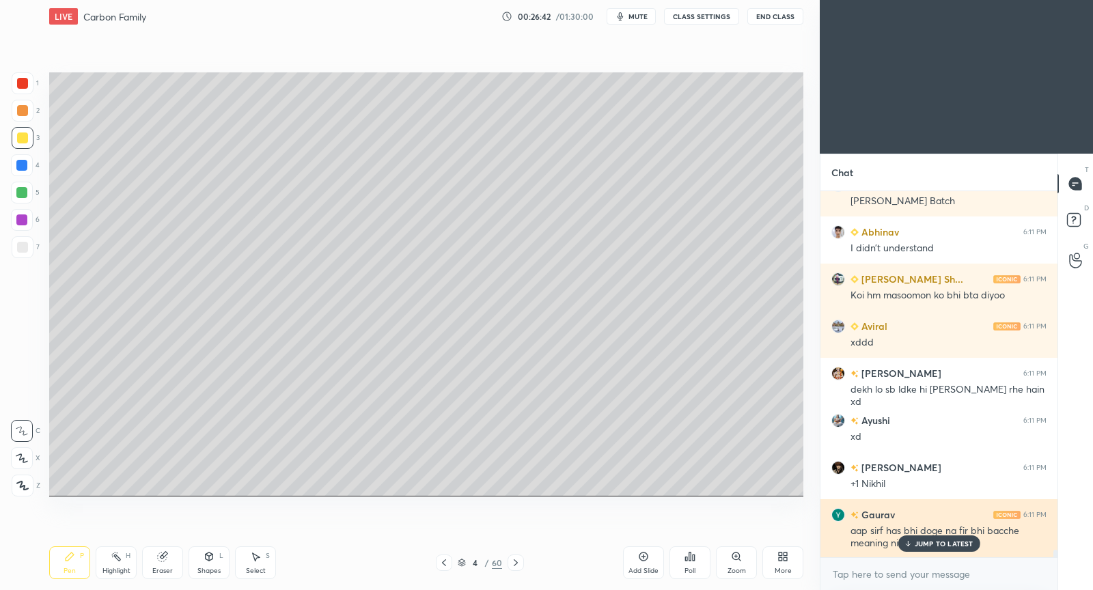
click at [941, 550] on div "JUMP TO LATEST" at bounding box center [938, 543] width 82 height 16
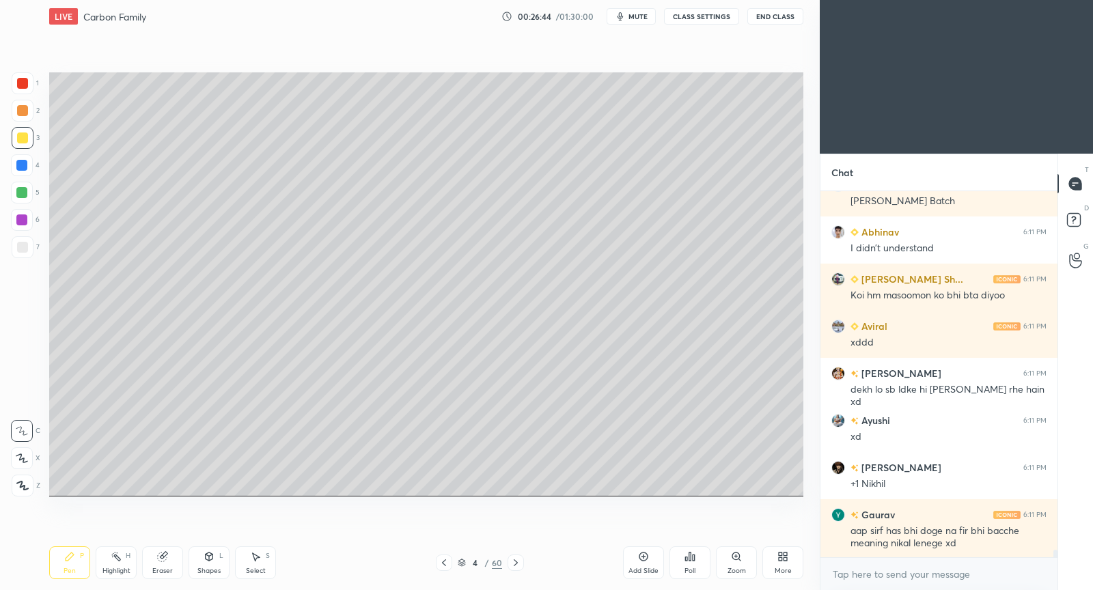
click at [443, 559] on icon at bounding box center [443, 562] width 11 height 11
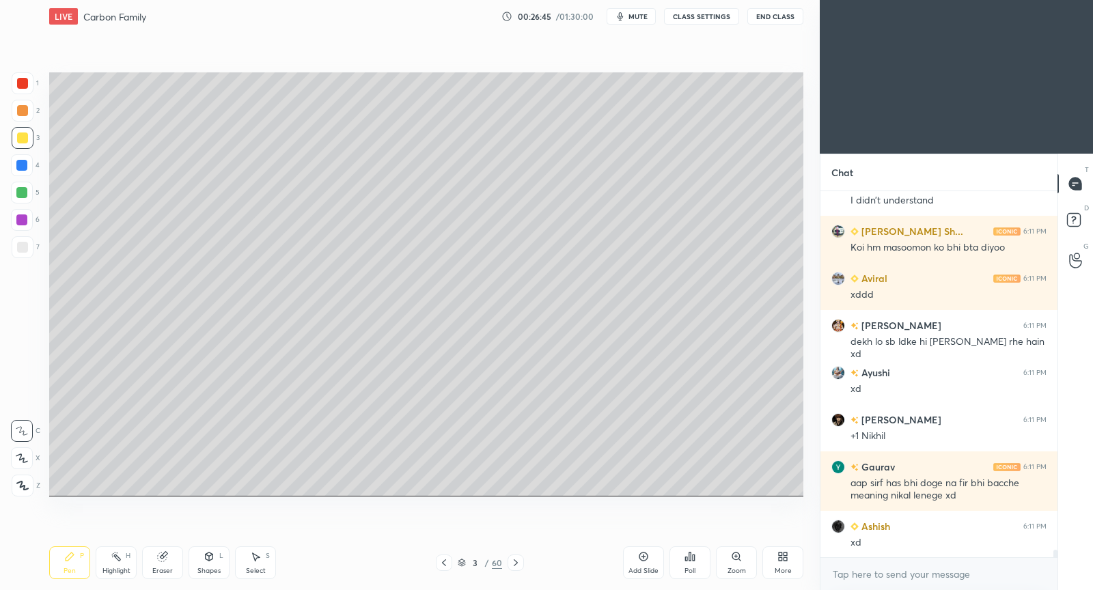
click at [516, 561] on icon at bounding box center [515, 562] width 11 height 11
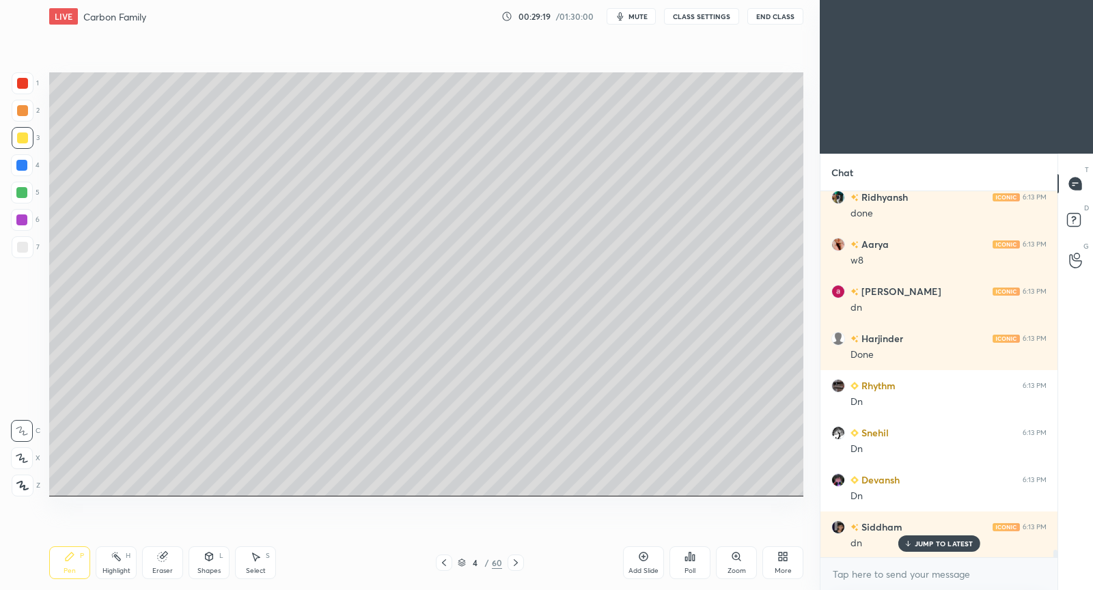
scroll to position [18103, 0]
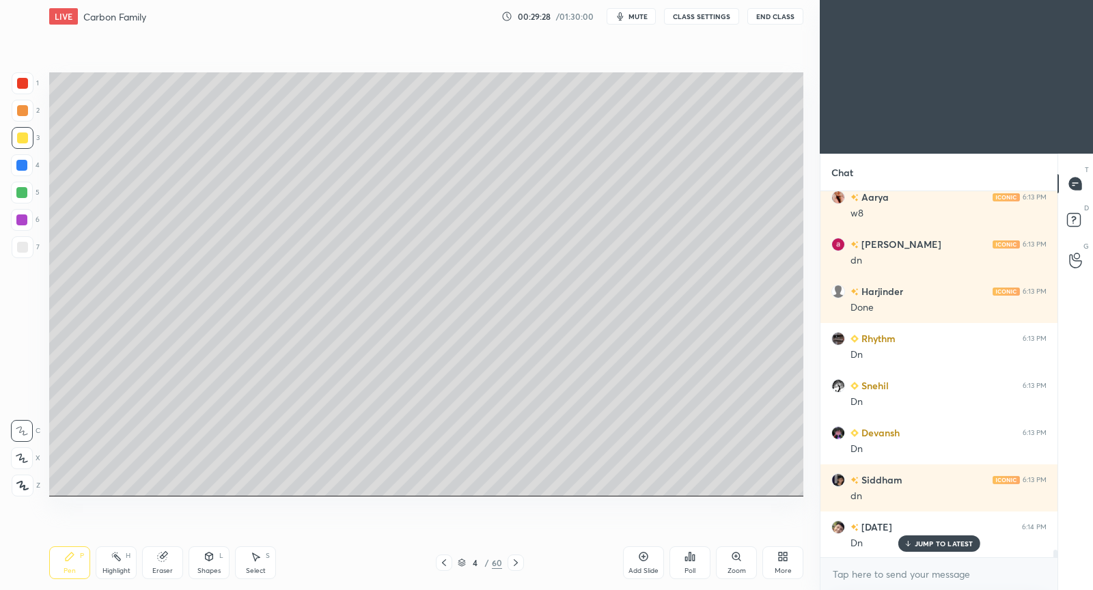
click at [647, 553] on icon at bounding box center [643, 556] width 11 height 11
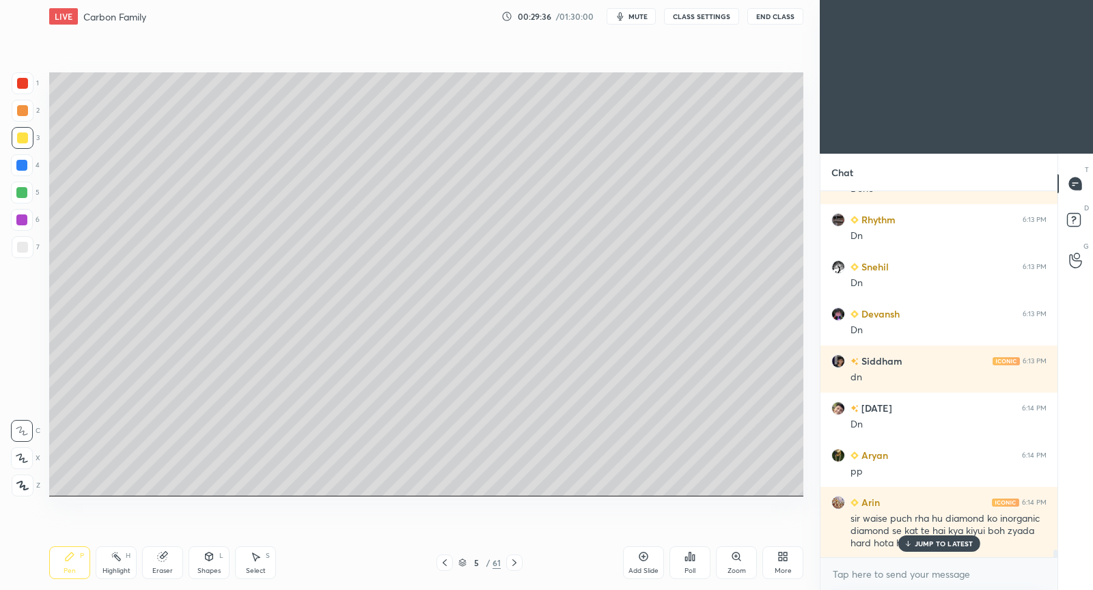
scroll to position [18269, 0]
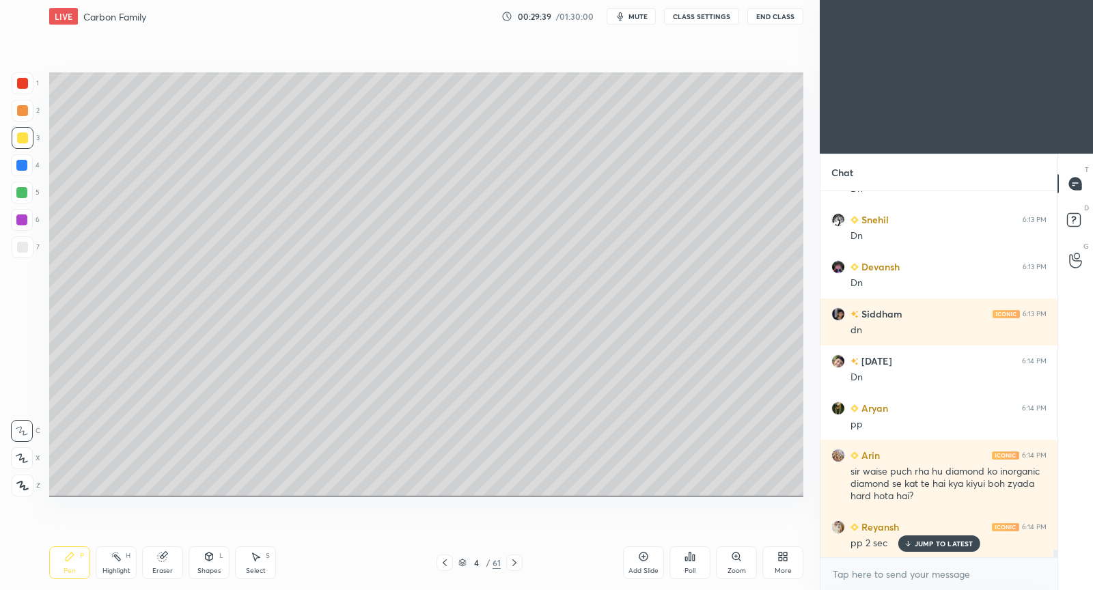
click at [923, 548] on p "JUMP TO LATEST" at bounding box center [943, 544] width 59 height 8
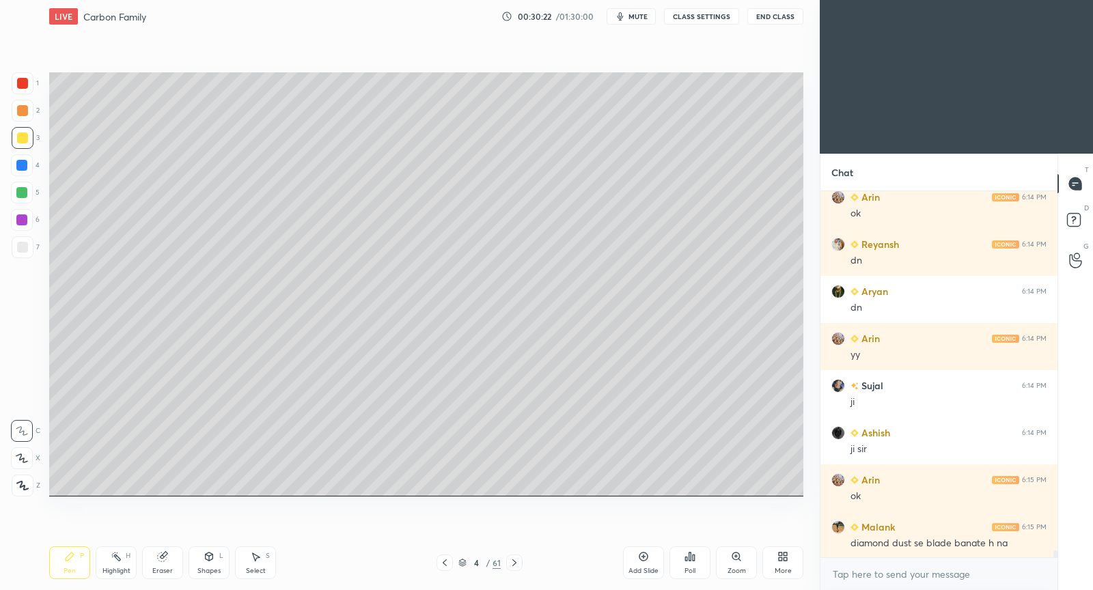
scroll to position [18679, 0]
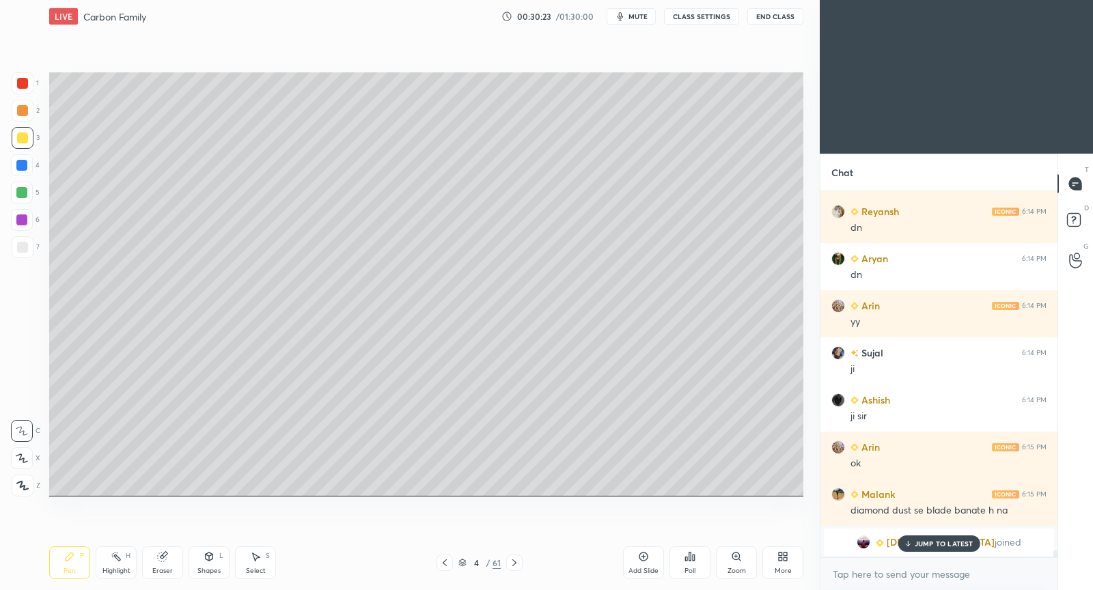
click at [958, 543] on p "JUMP TO LATEST" at bounding box center [943, 544] width 59 height 8
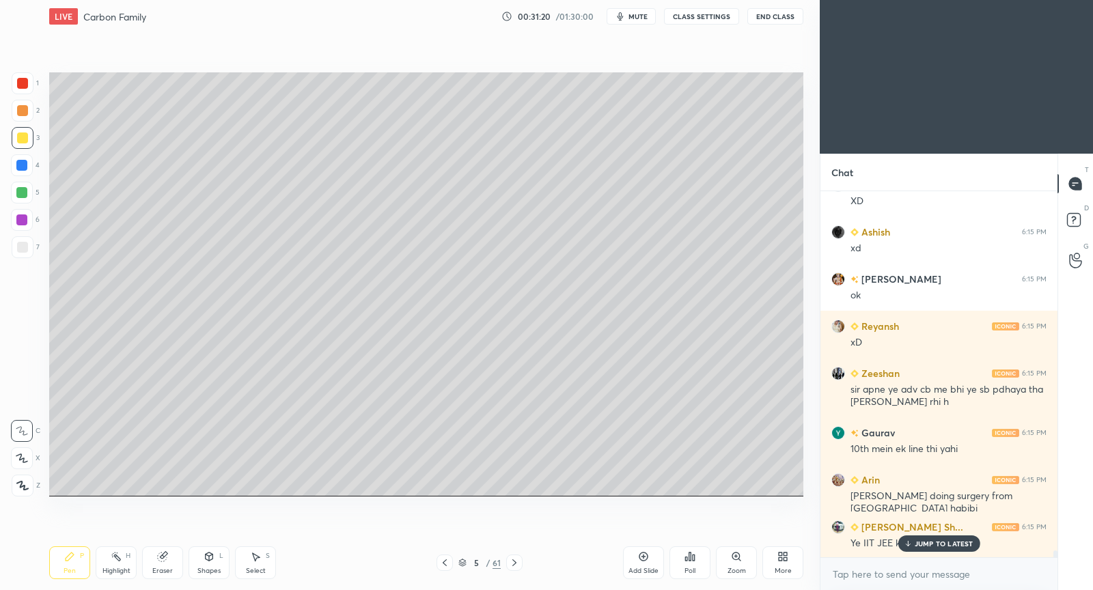
scroll to position [19693, 0]
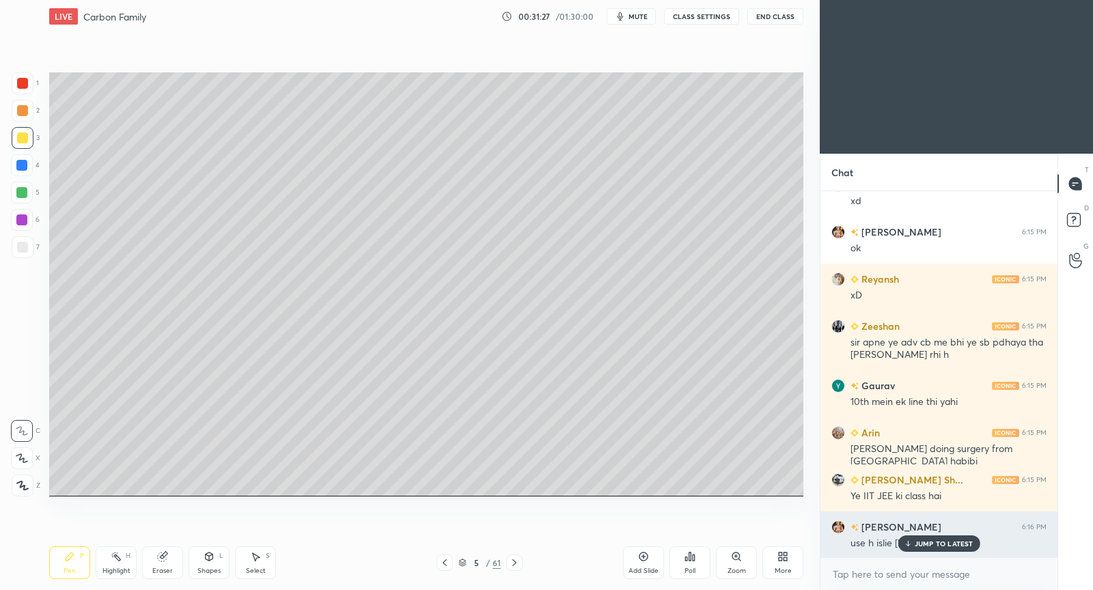
drag, startPoint x: 925, startPoint y: 541, endPoint x: 909, endPoint y: 530, distance: 19.1
click at [924, 540] on p "JUMP TO LATEST" at bounding box center [943, 544] width 59 height 8
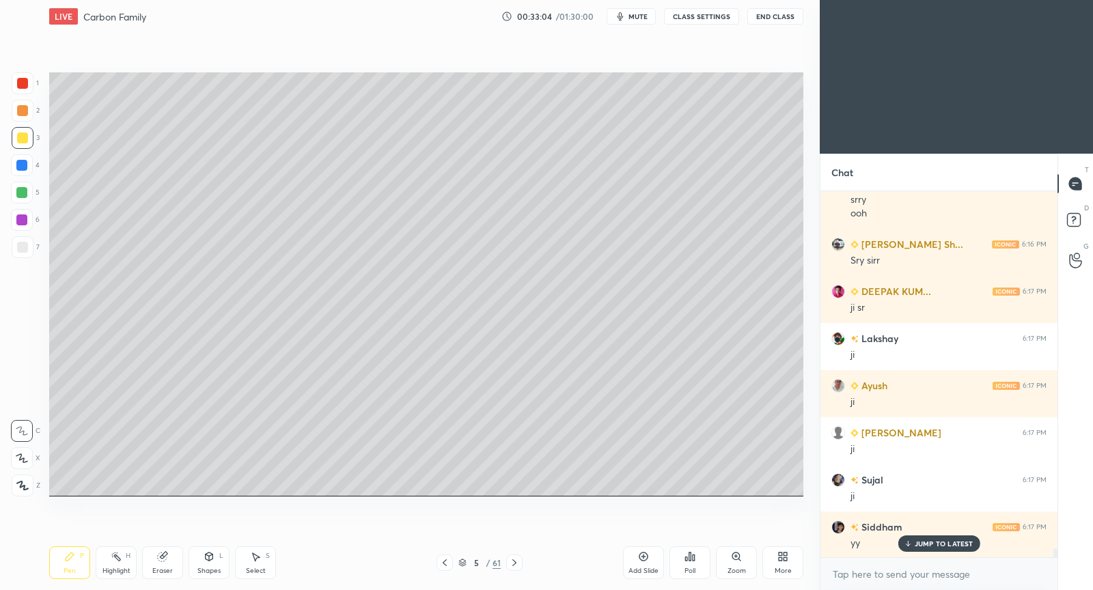
scroll to position [14724, 0]
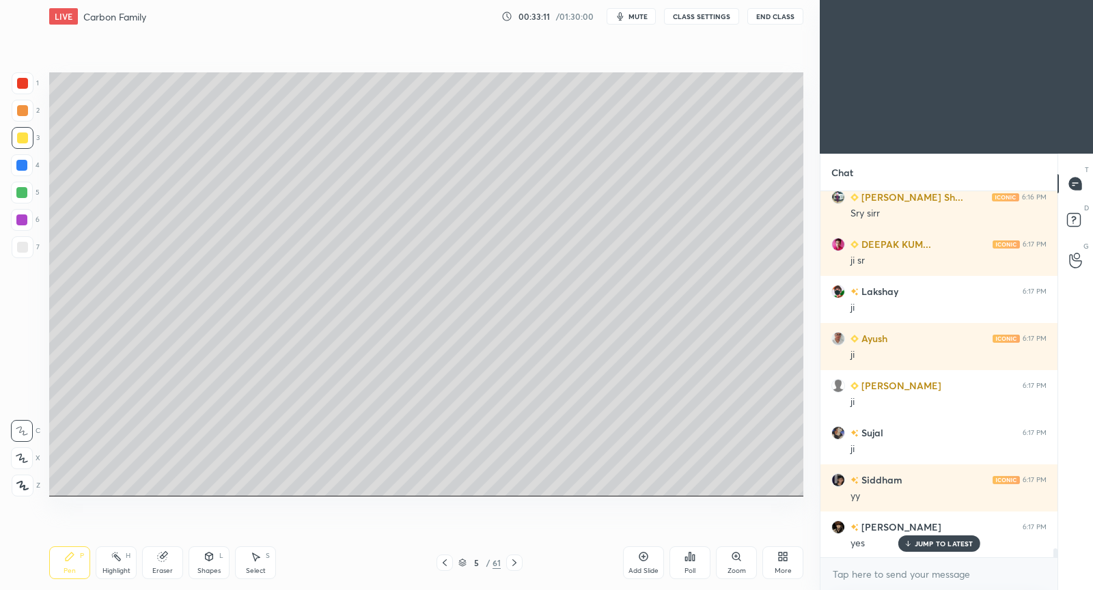
click at [314, 505] on div "Setting up your live class Poll for secs No correct answer Start poll" at bounding box center [426, 284] width 765 height 503
click at [316, 494] on div "Setting up your live class Poll for secs No correct answer Start poll" at bounding box center [426, 284] width 765 height 503
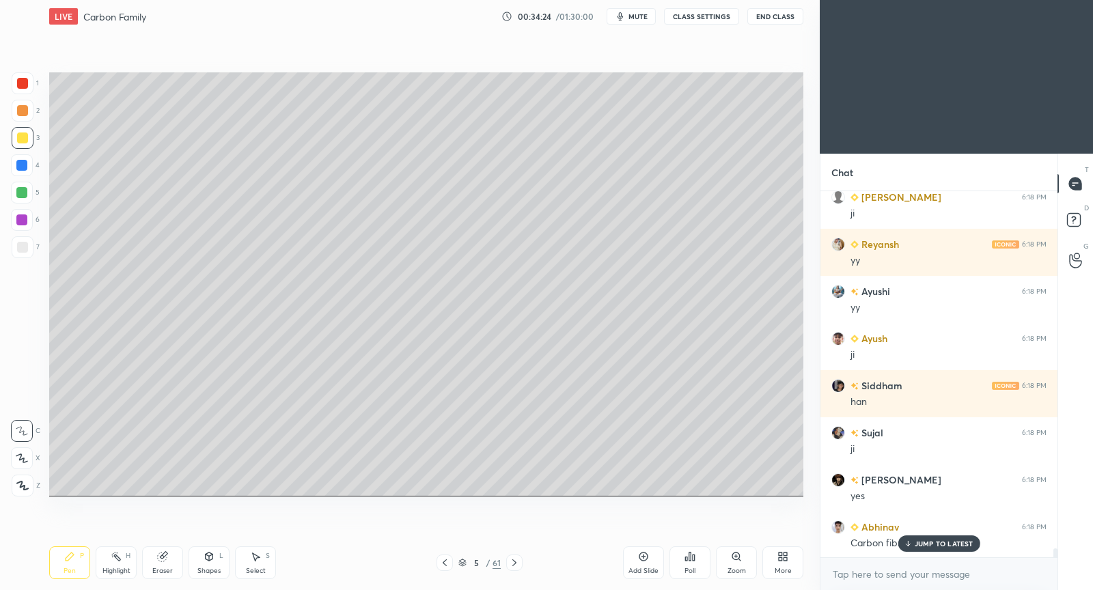
scroll to position [15196, 0]
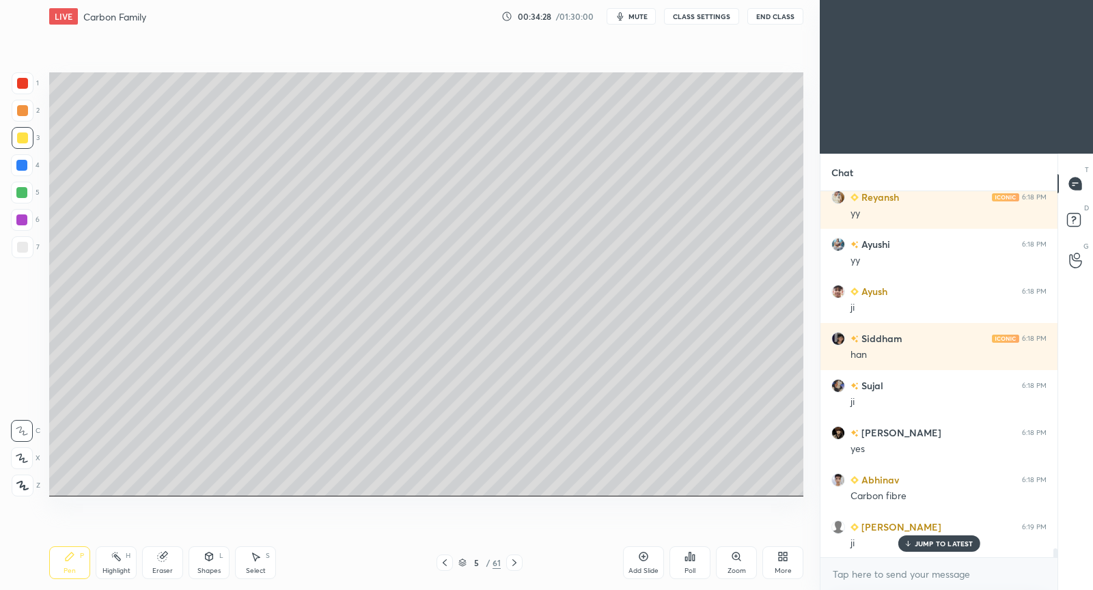
click at [921, 542] on p "JUMP TO LATEST" at bounding box center [943, 544] width 59 height 8
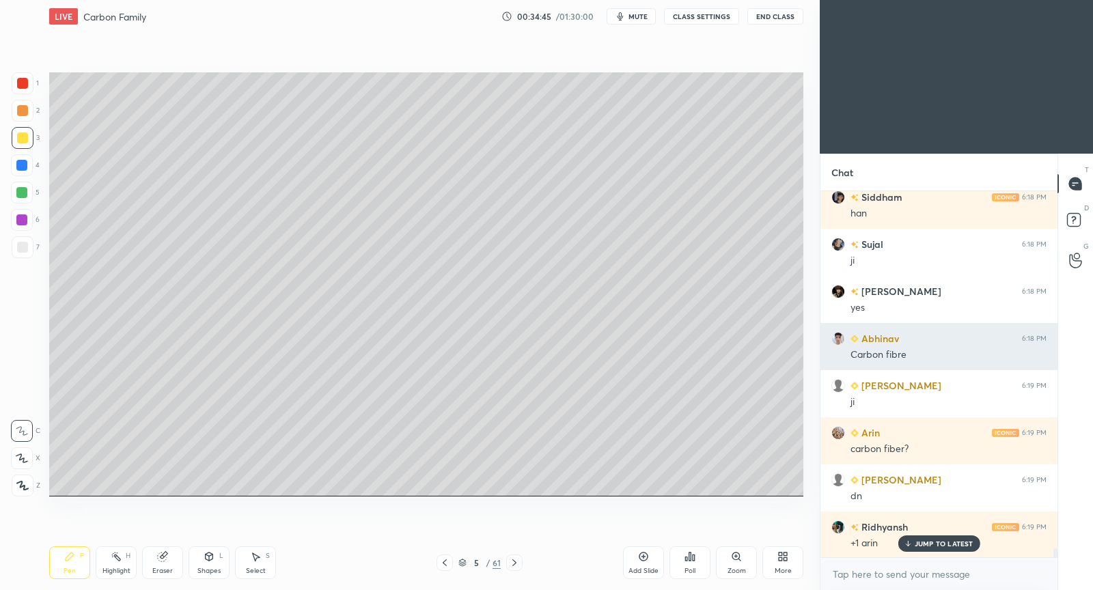
scroll to position [15384, 0]
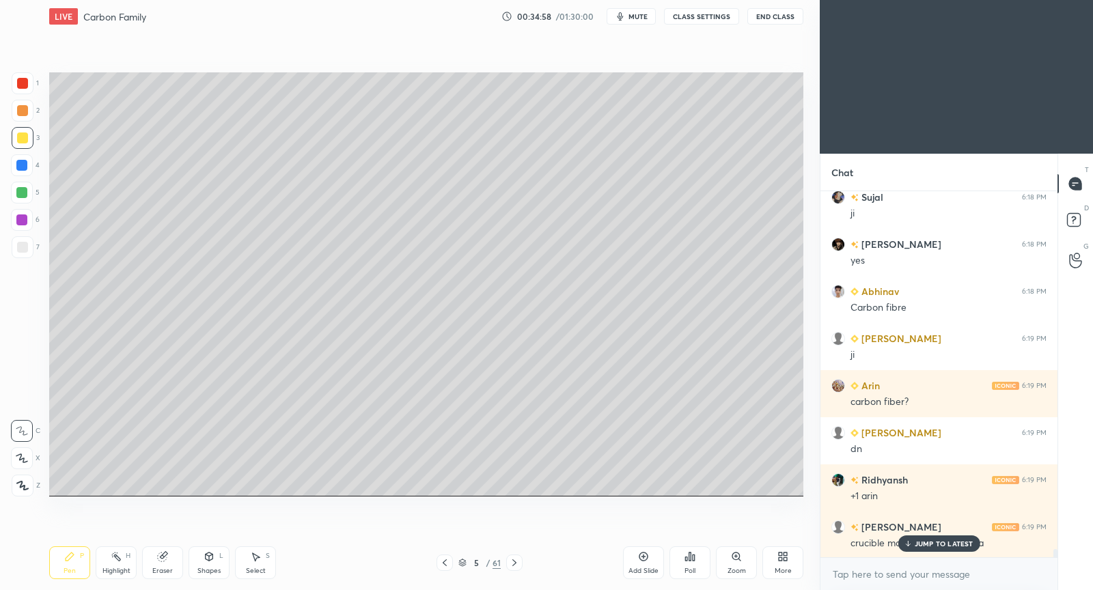
click at [942, 546] on p "JUMP TO LATEST" at bounding box center [943, 544] width 59 height 8
click at [1074, 222] on rect at bounding box center [1073, 220] width 13 height 13
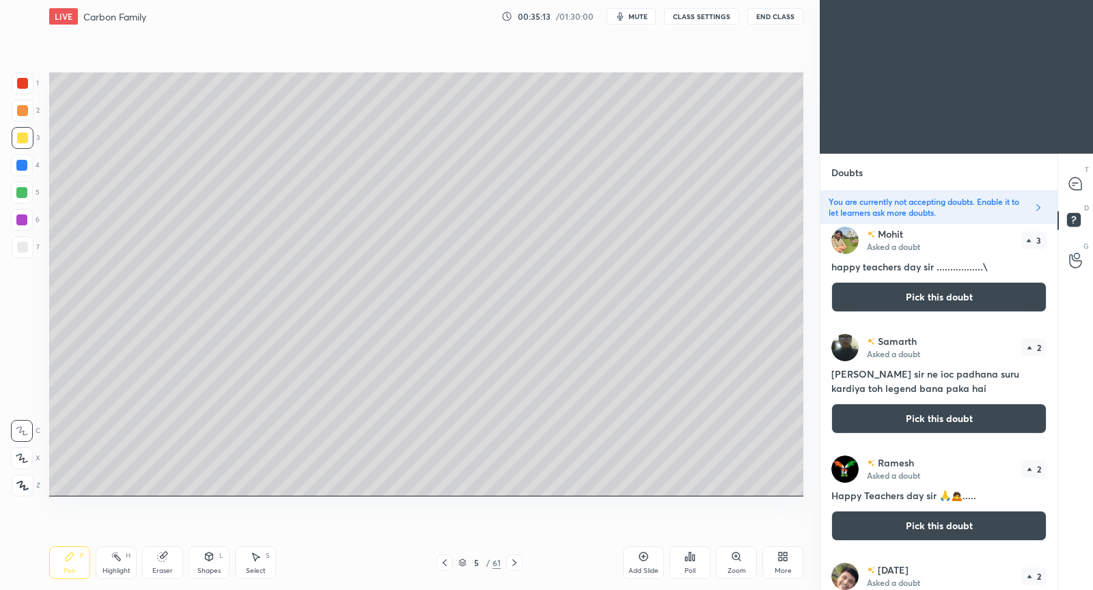
scroll to position [943, 0]
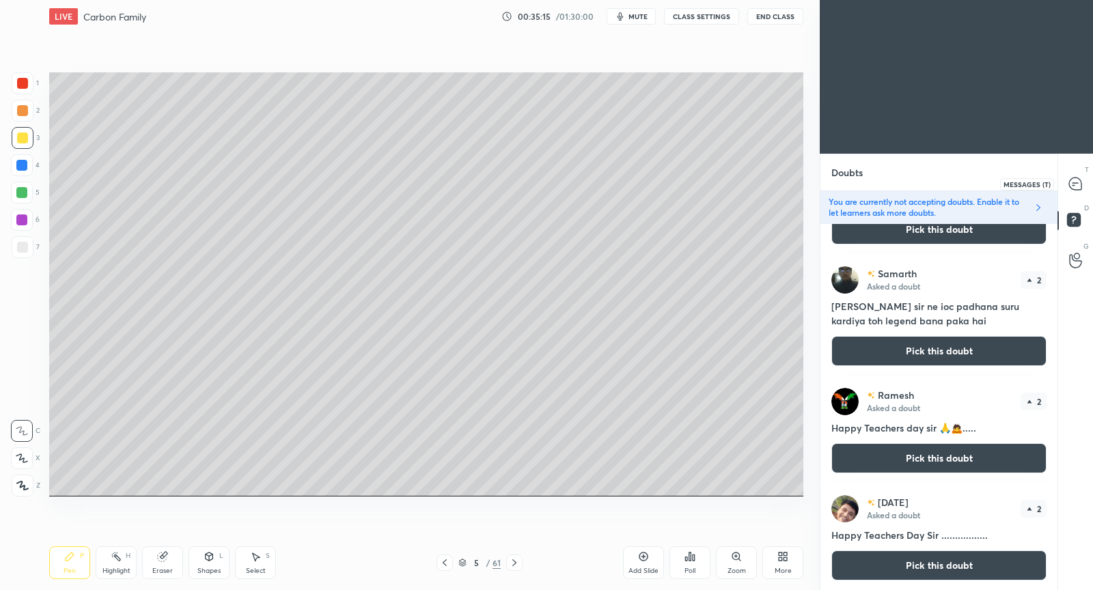
click at [1079, 180] on icon at bounding box center [1075, 184] width 12 height 12
type textarea "x"
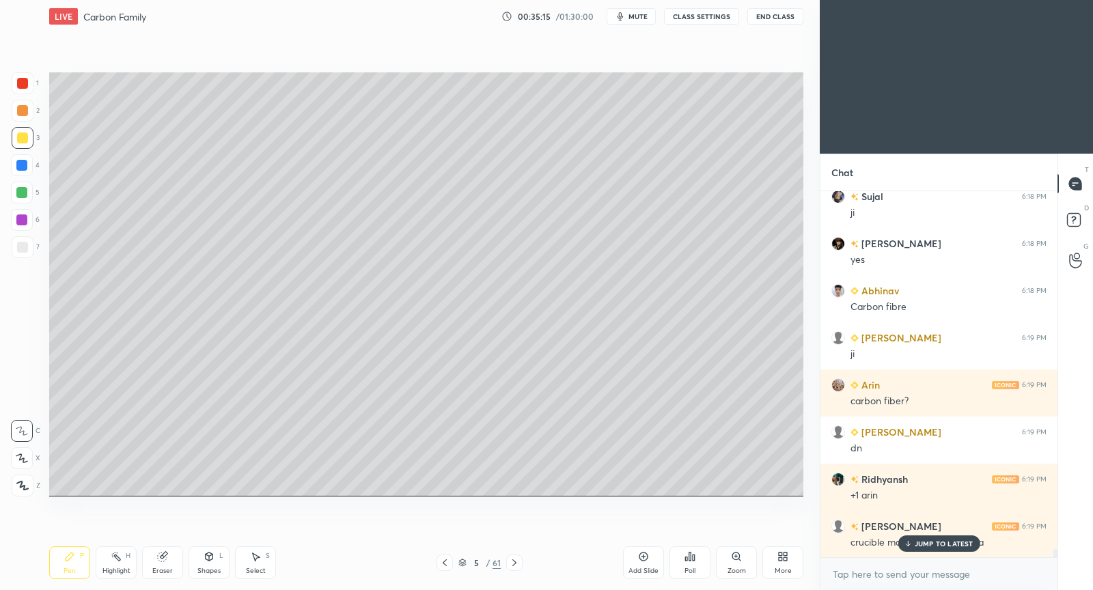
scroll to position [15713, 0]
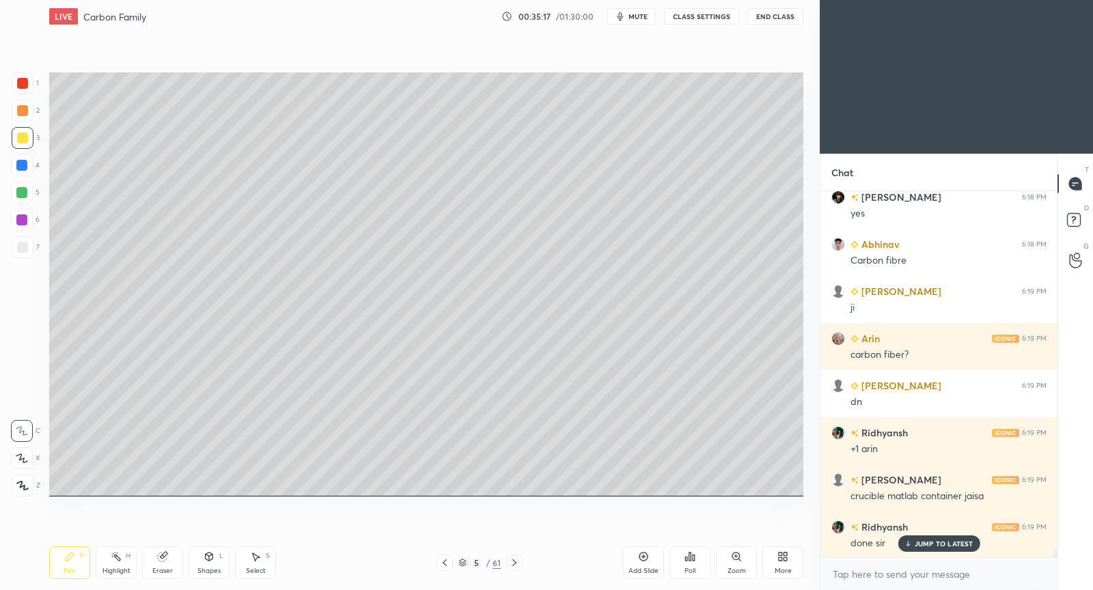
click at [947, 546] on p "JUMP TO LATEST" at bounding box center [943, 544] width 59 height 8
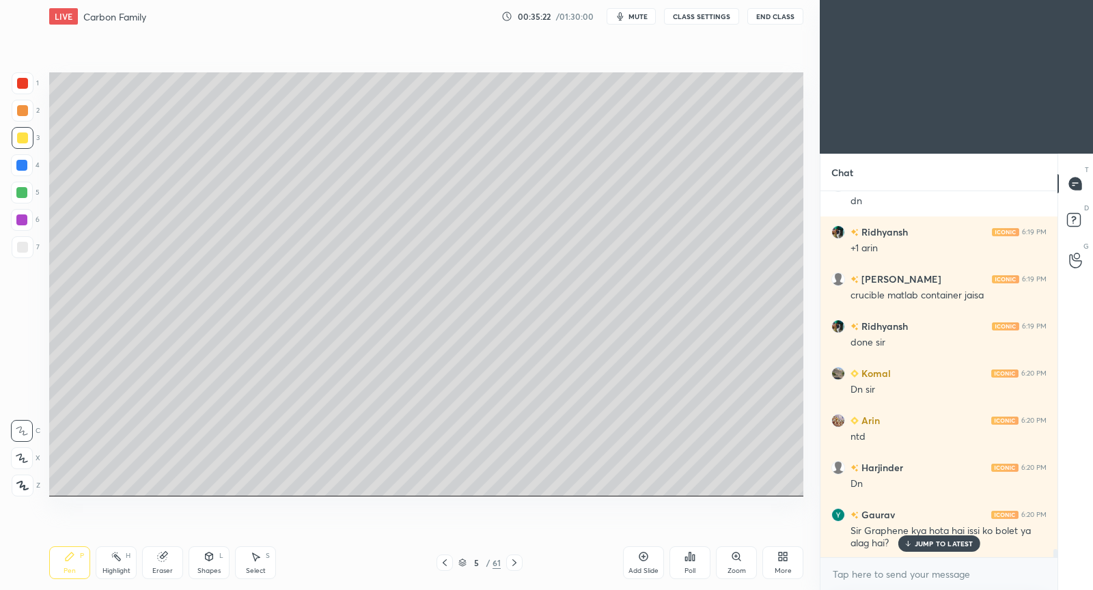
scroll to position [15961, 0]
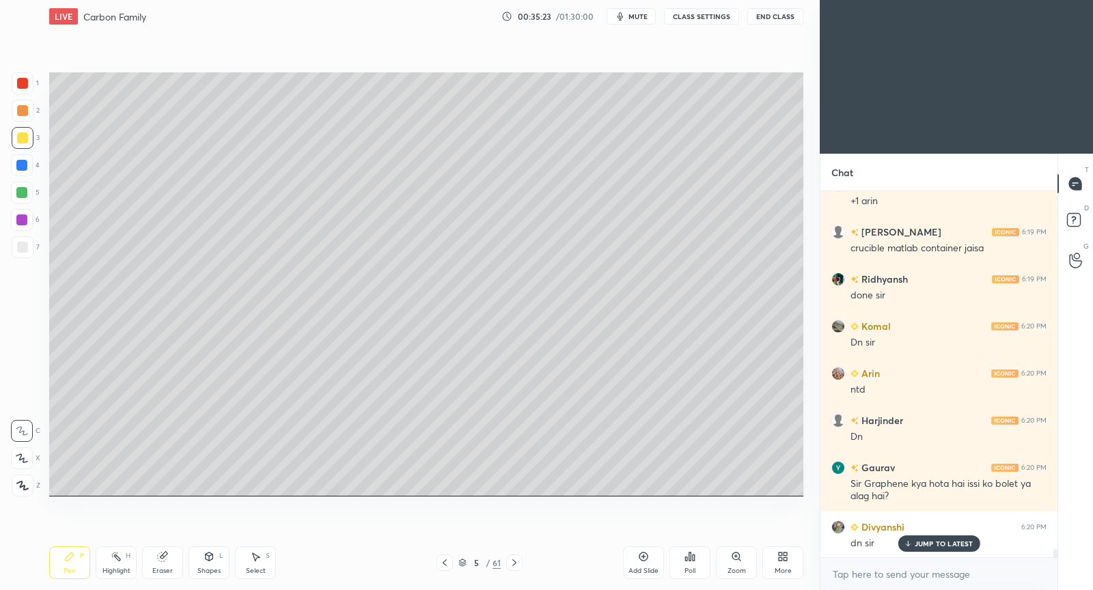
click at [933, 536] on div "JUMP TO LATEST" at bounding box center [938, 543] width 82 height 16
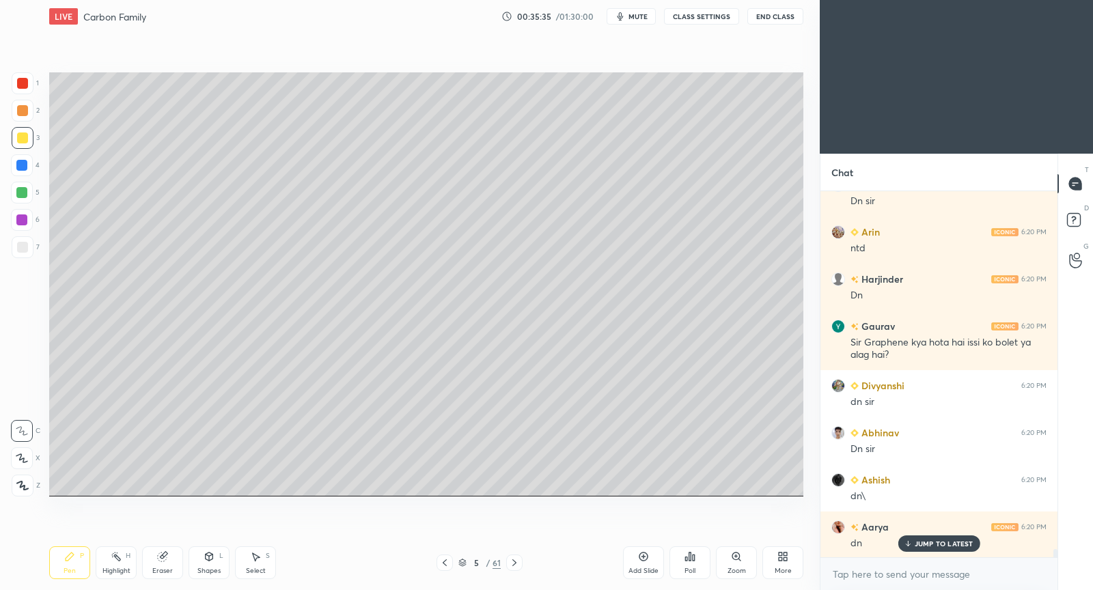
scroll to position [16162, 0]
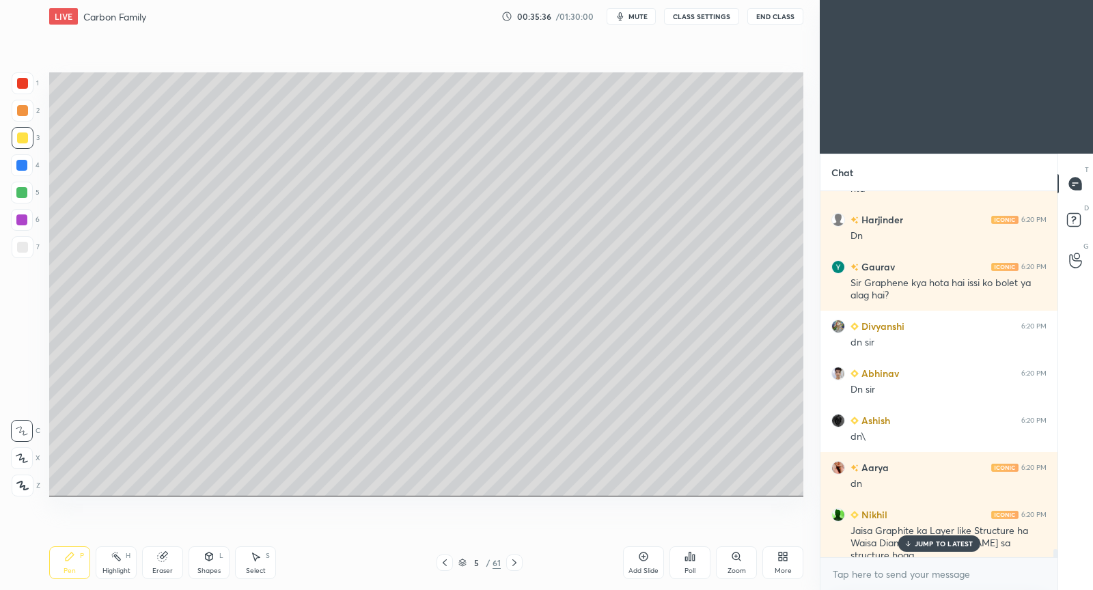
click at [945, 540] on p "JUMP TO LATEST" at bounding box center [943, 544] width 59 height 8
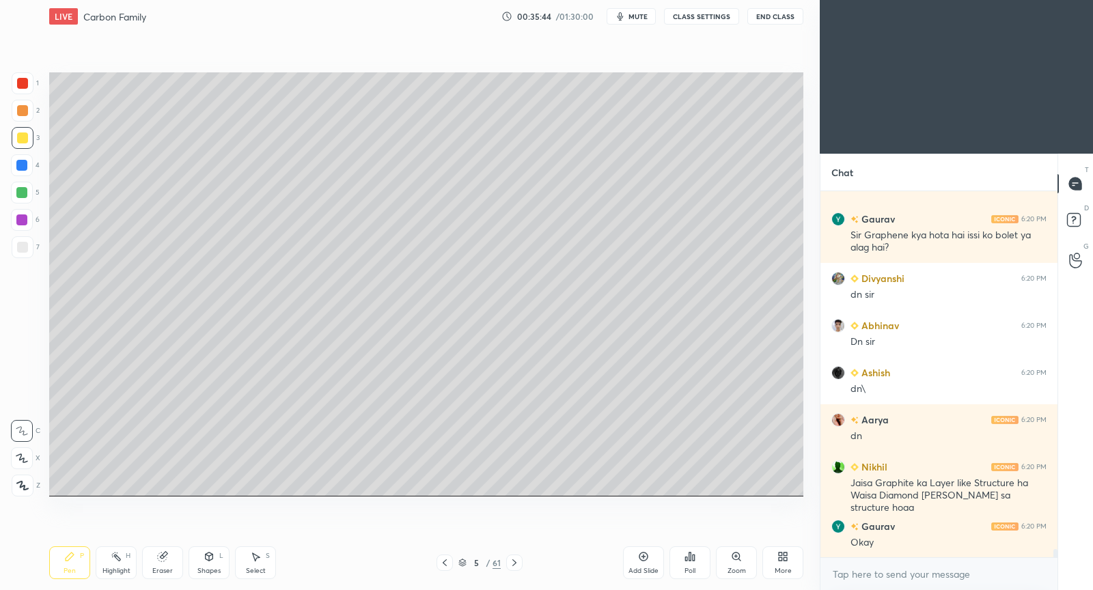
scroll to position [16256, 0]
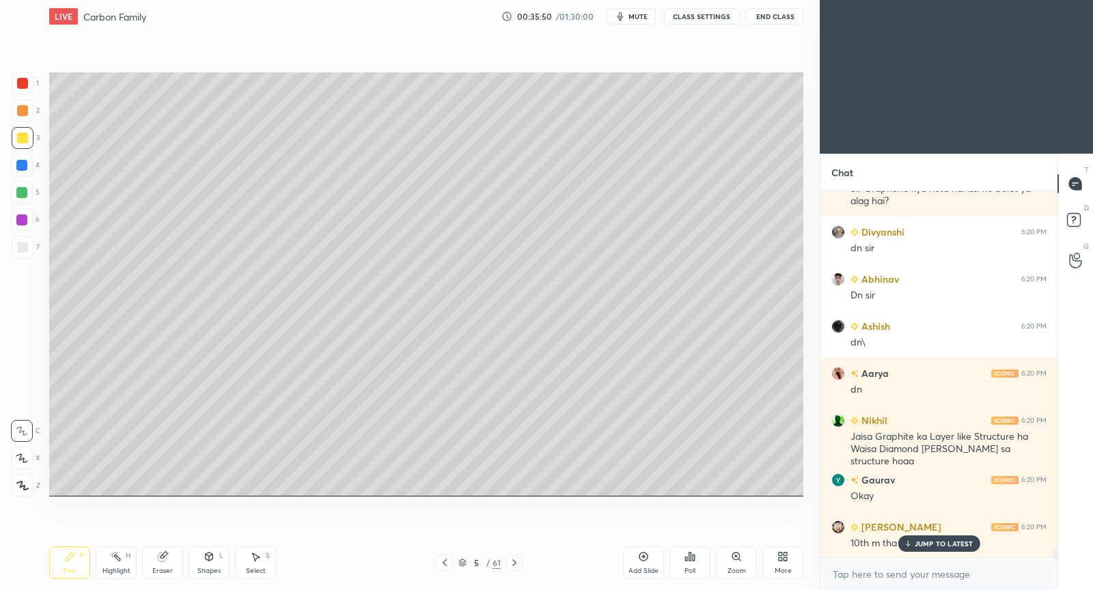
click at [961, 548] on p "JUMP TO LATEST" at bounding box center [943, 544] width 59 height 8
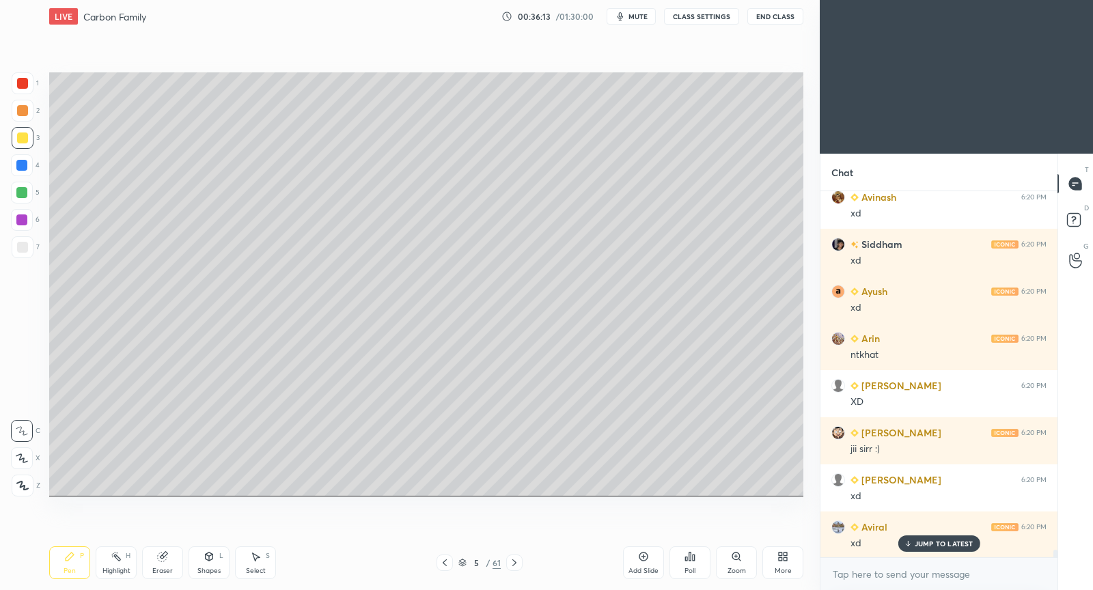
scroll to position [17481, 0]
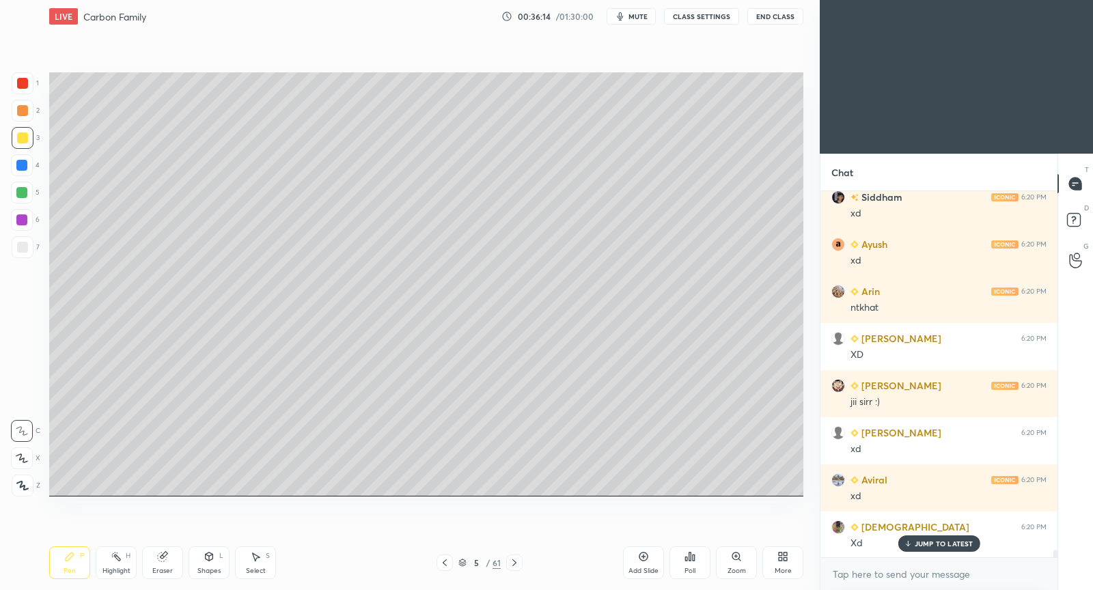
click at [939, 540] on p "JUMP TO LATEST" at bounding box center [943, 544] width 59 height 8
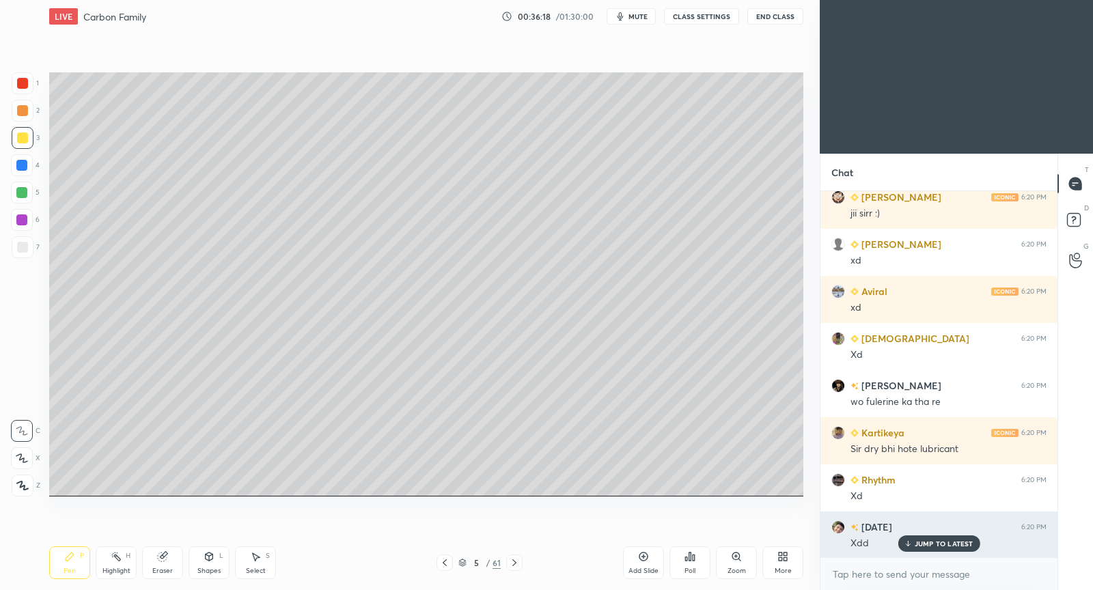
scroll to position [17717, 0]
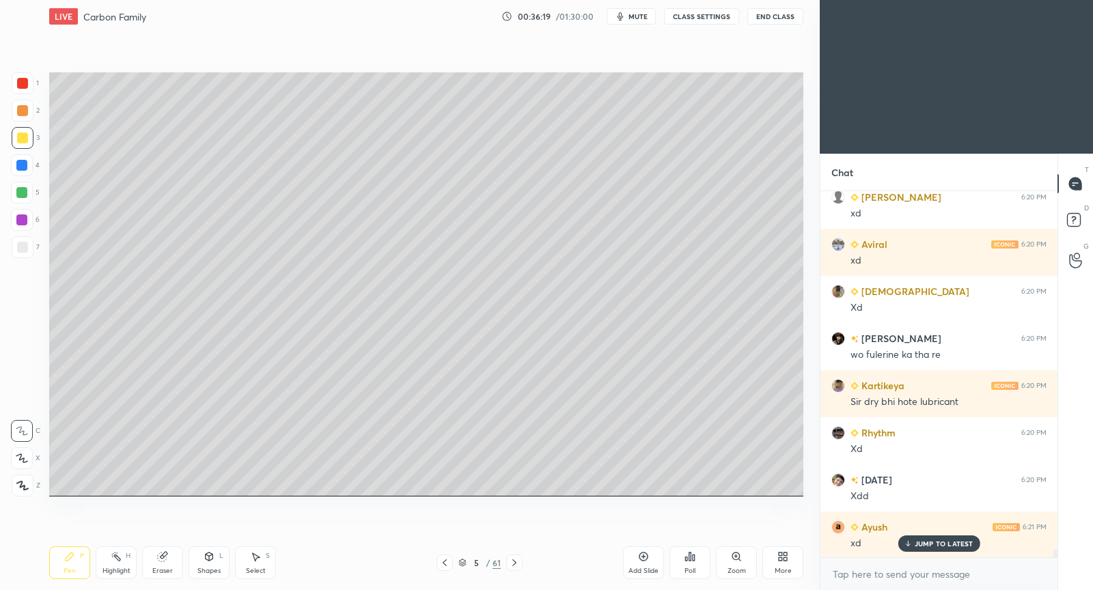
click at [942, 540] on p "JUMP TO LATEST" at bounding box center [943, 544] width 59 height 8
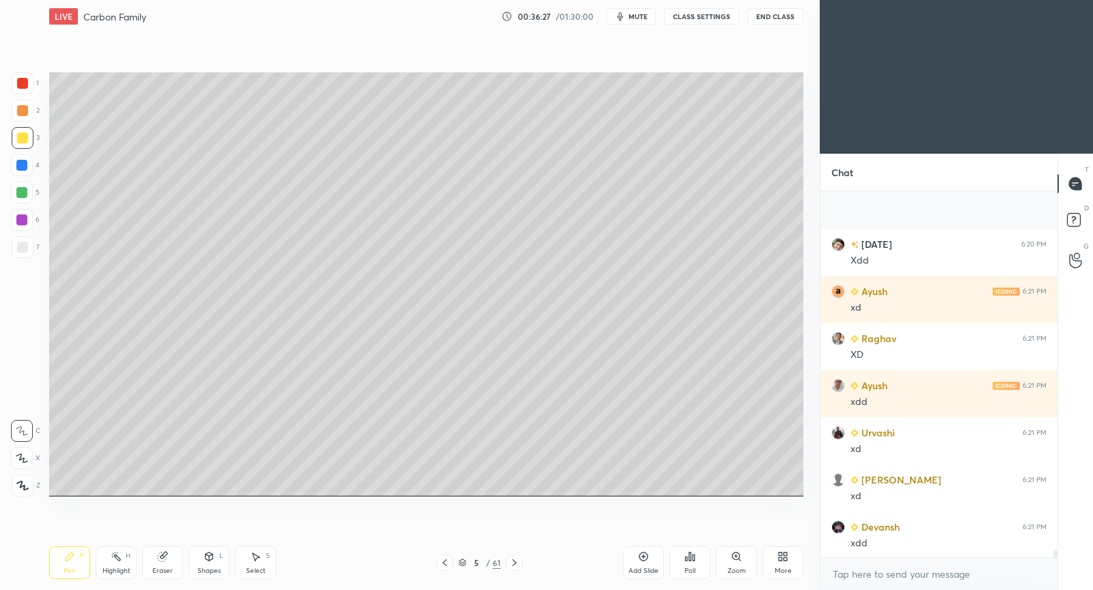
scroll to position [16847, 0]
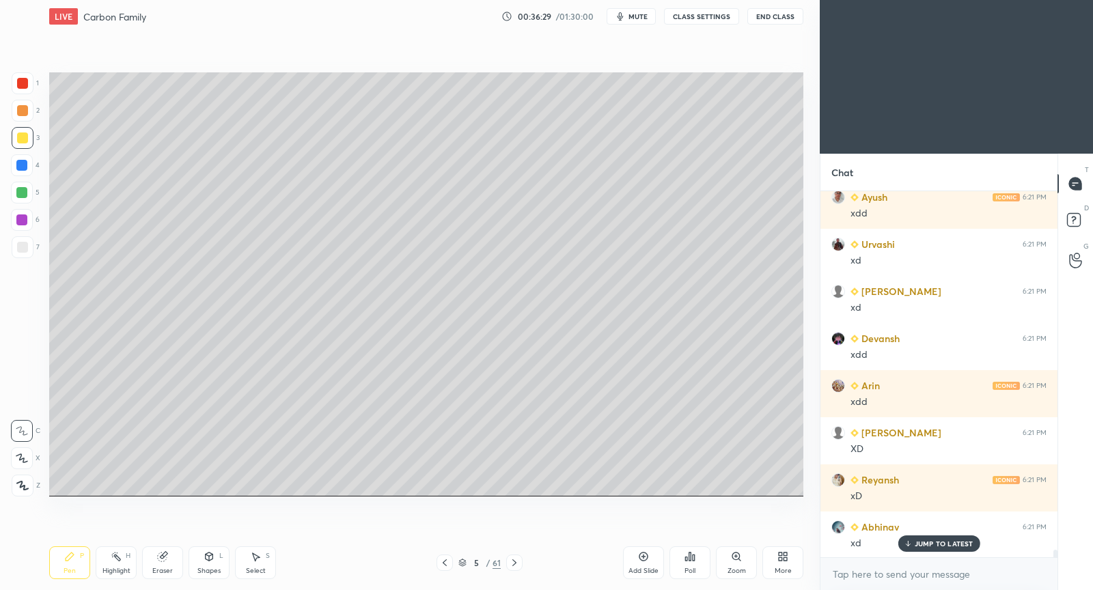
click at [911, 540] on icon at bounding box center [907, 544] width 9 height 8
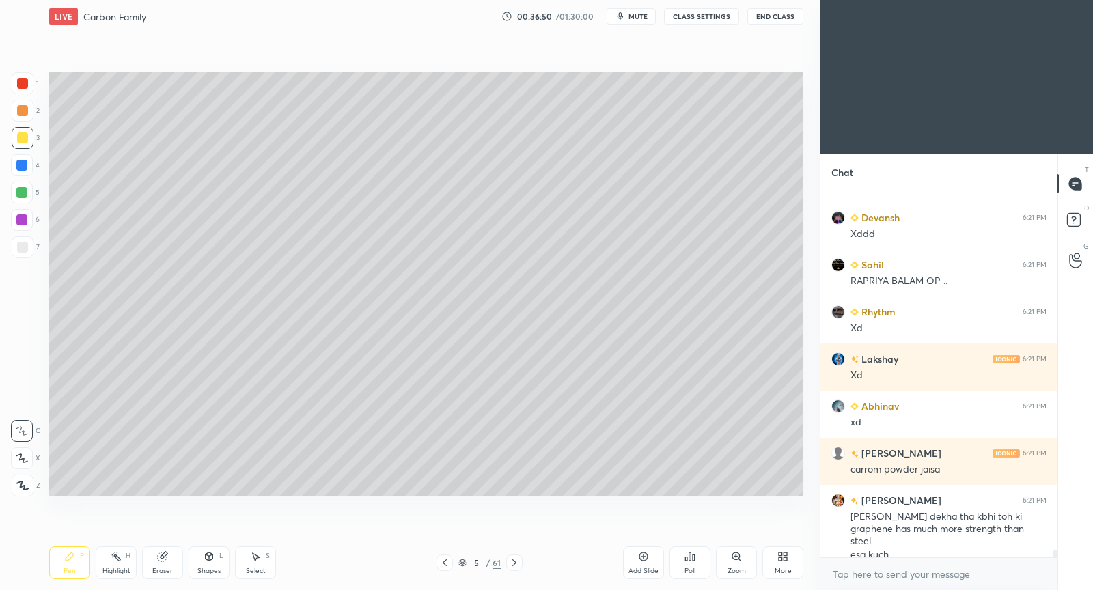
scroll to position [17957, 0]
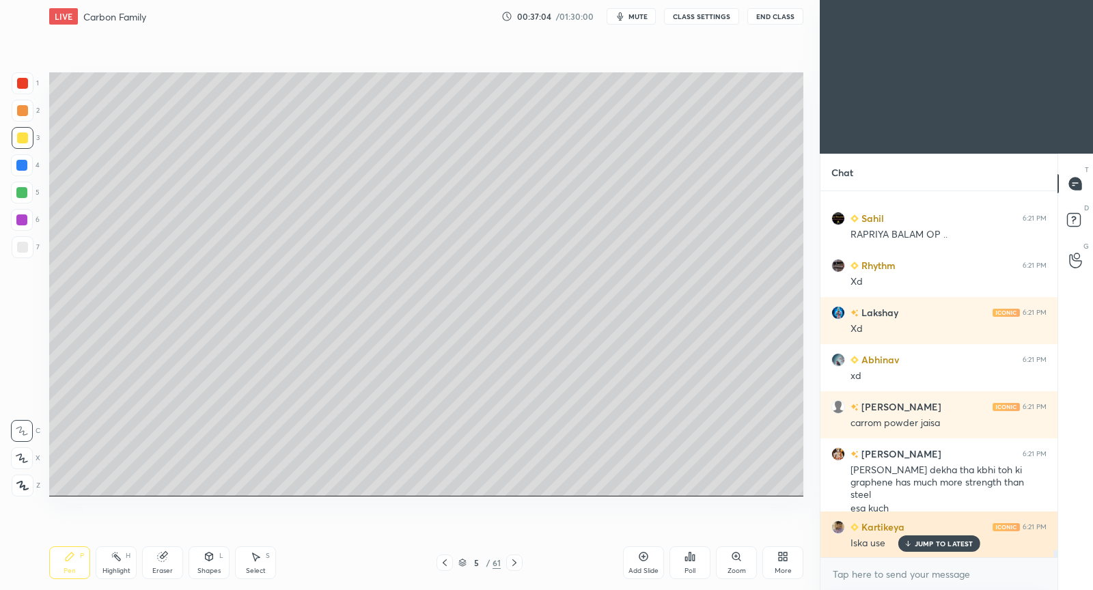
click at [927, 542] on p "JUMP TO LATEST" at bounding box center [943, 544] width 59 height 8
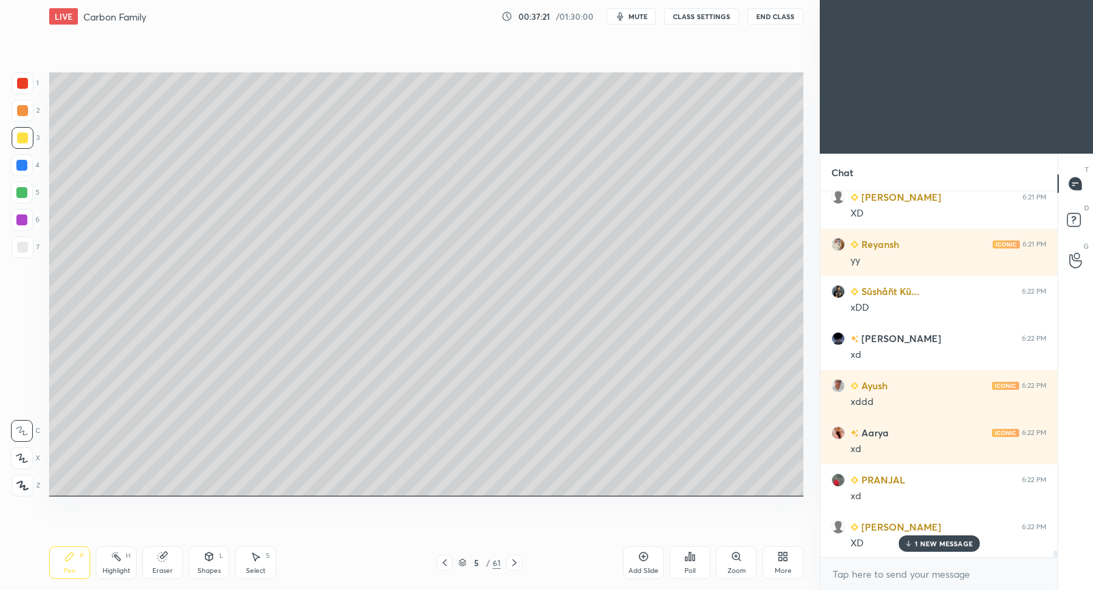
scroll to position [18475, 0]
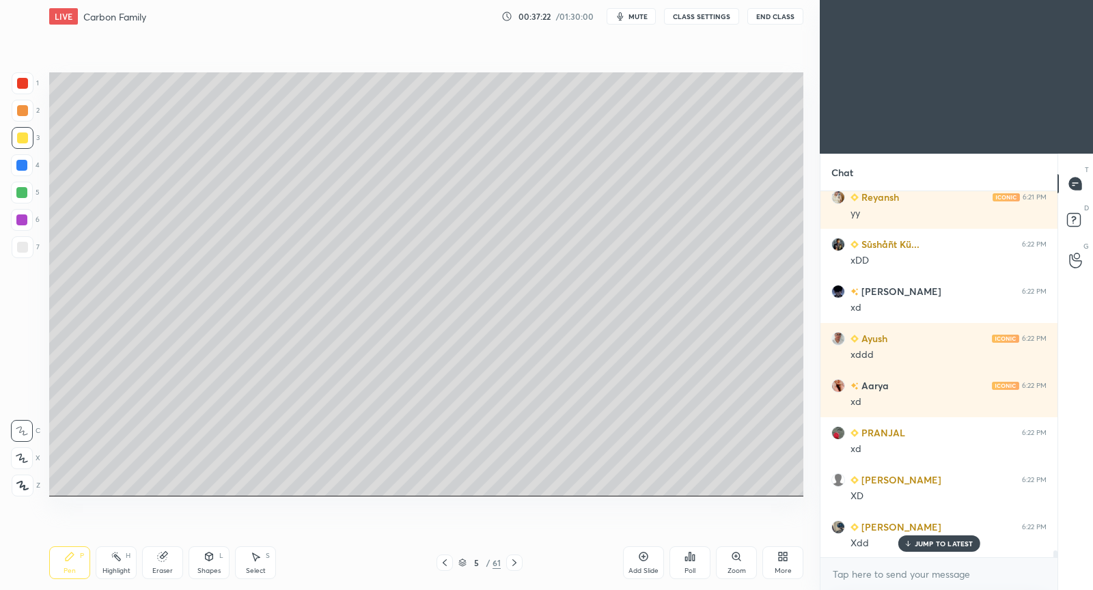
click at [930, 546] on p "JUMP TO LATEST" at bounding box center [943, 544] width 59 height 8
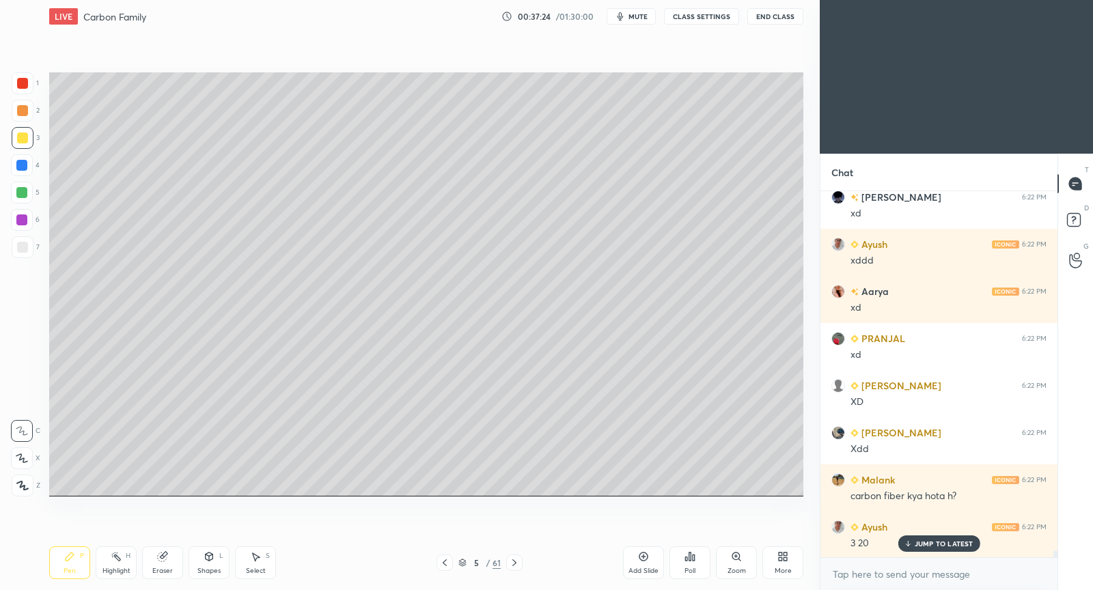
scroll to position [18664, 0]
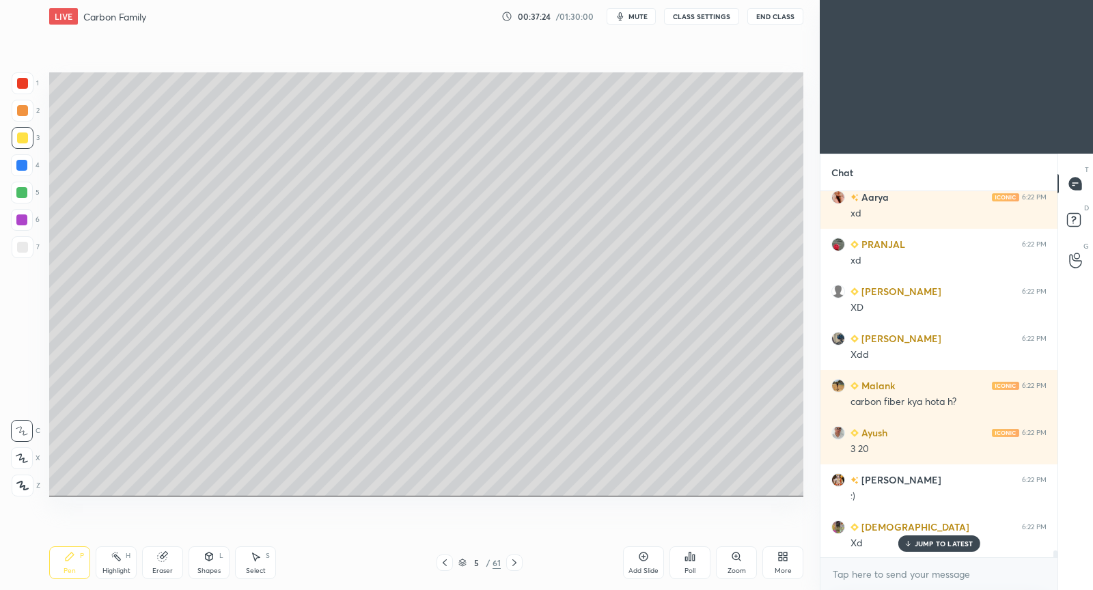
click at [955, 541] on p "JUMP TO LATEST" at bounding box center [943, 544] width 59 height 8
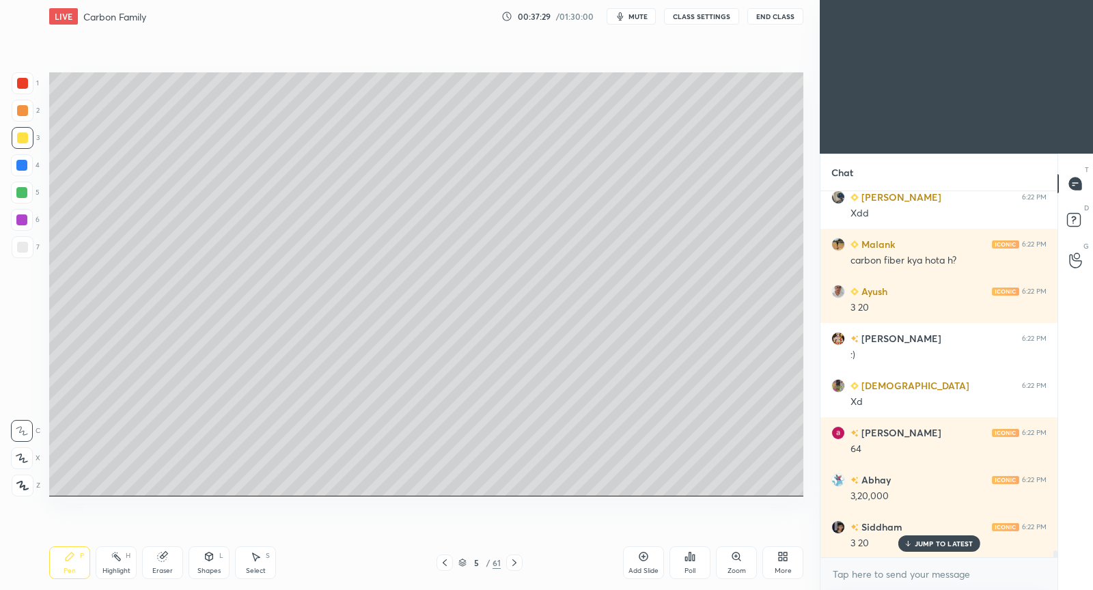
scroll to position [18853, 0]
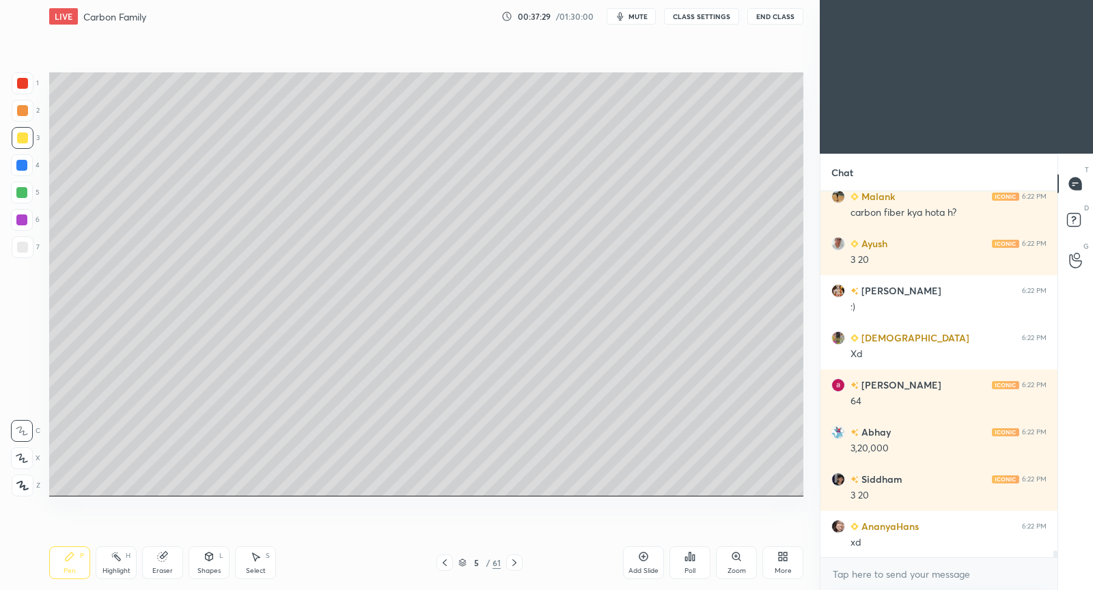
click at [954, 541] on div "xd" at bounding box center [948, 543] width 196 height 14
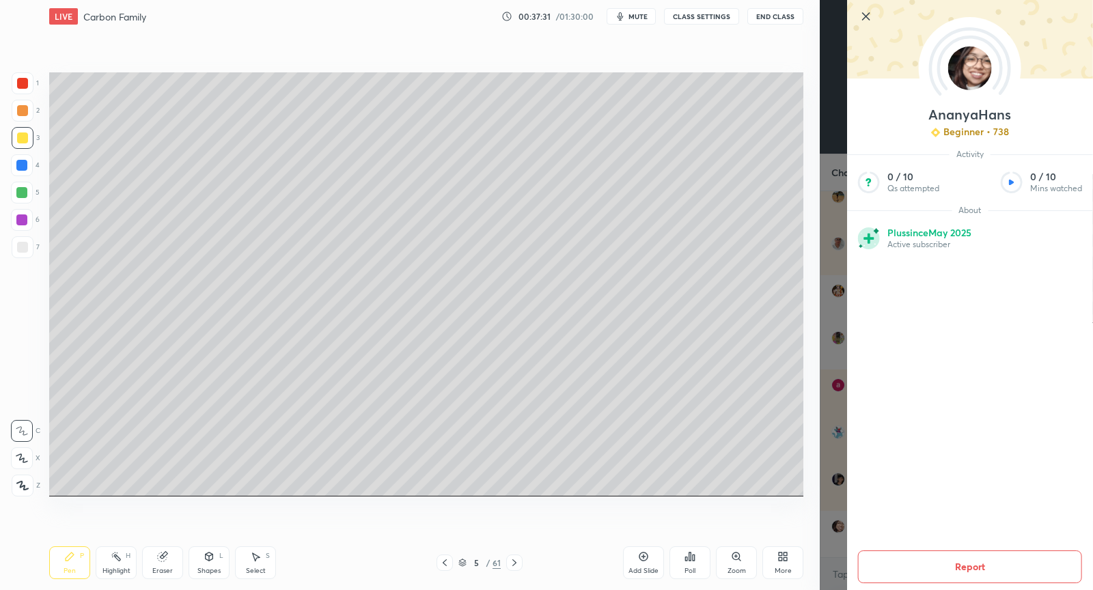
click at [854, 20] on div at bounding box center [970, 39] width 246 height 79
click at [861, 19] on icon at bounding box center [866, 16] width 16 height 16
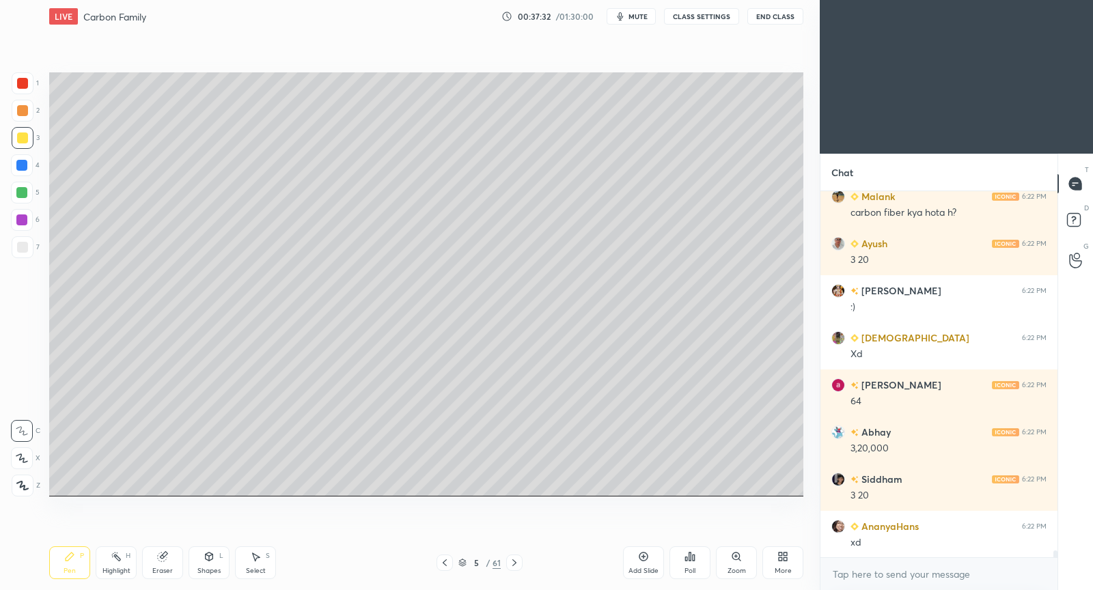
scroll to position [18899, 0]
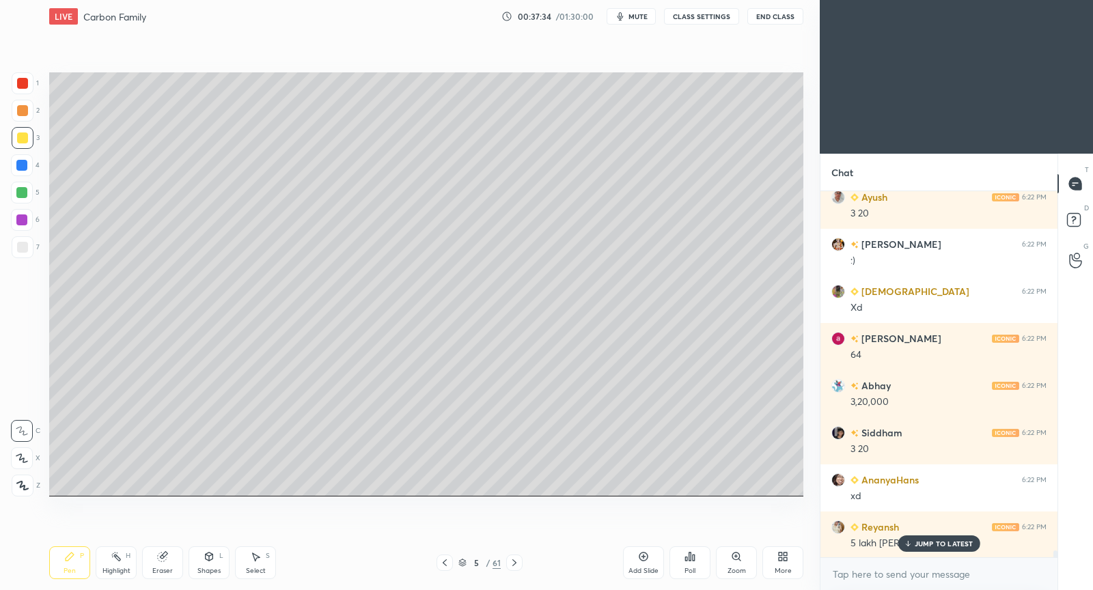
click at [925, 546] on p "JUMP TO LATEST" at bounding box center [943, 544] width 59 height 8
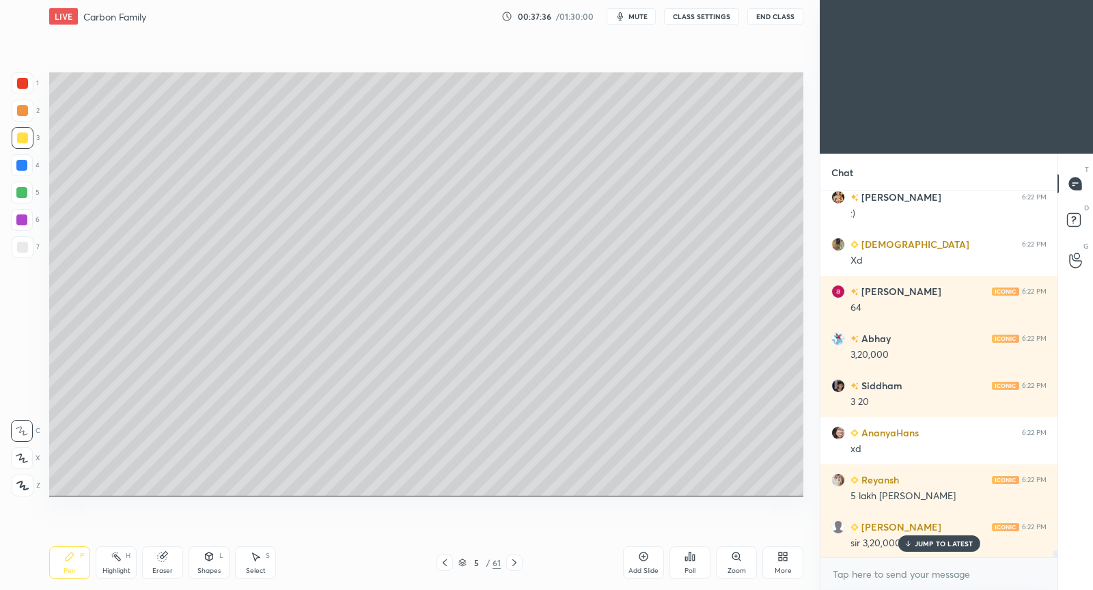
click at [938, 542] on p "JUMP TO LATEST" at bounding box center [943, 544] width 59 height 8
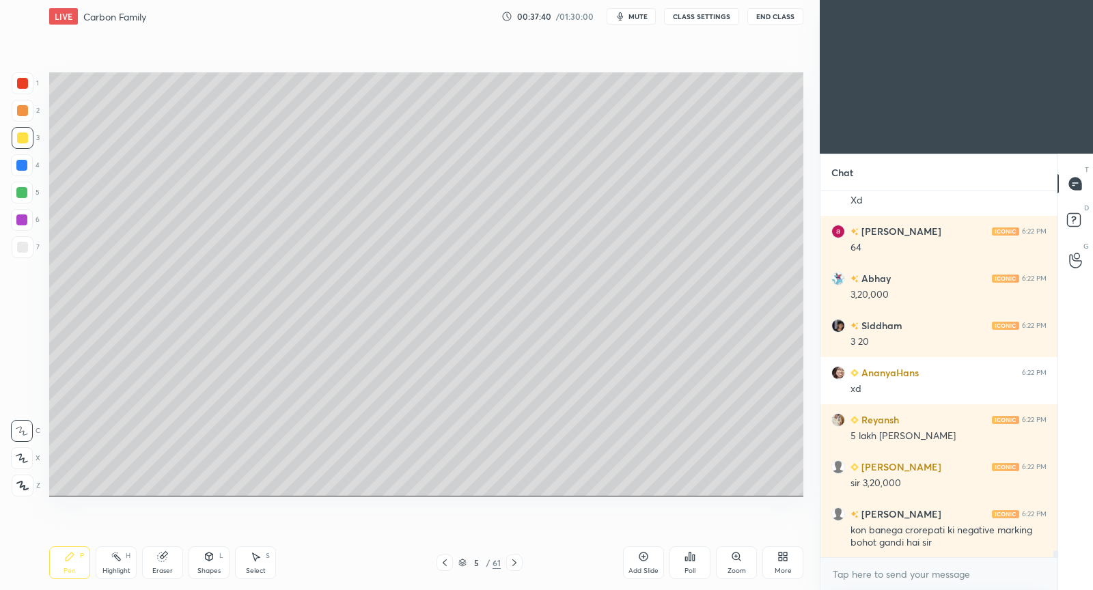
scroll to position [19053, 0]
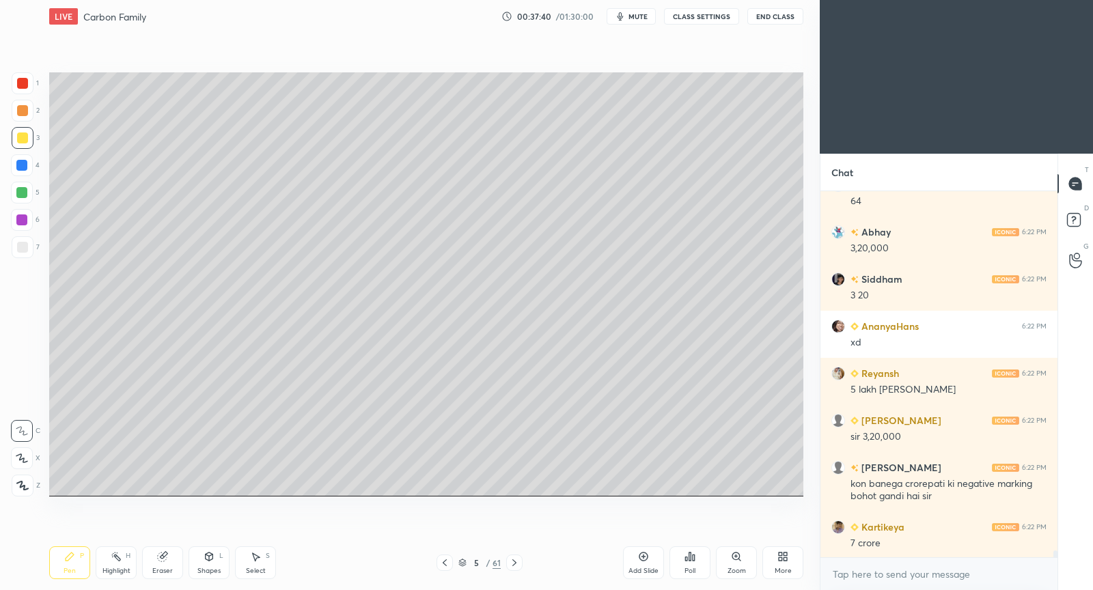
click at [643, 565] on div "Add Slide" at bounding box center [643, 562] width 41 height 33
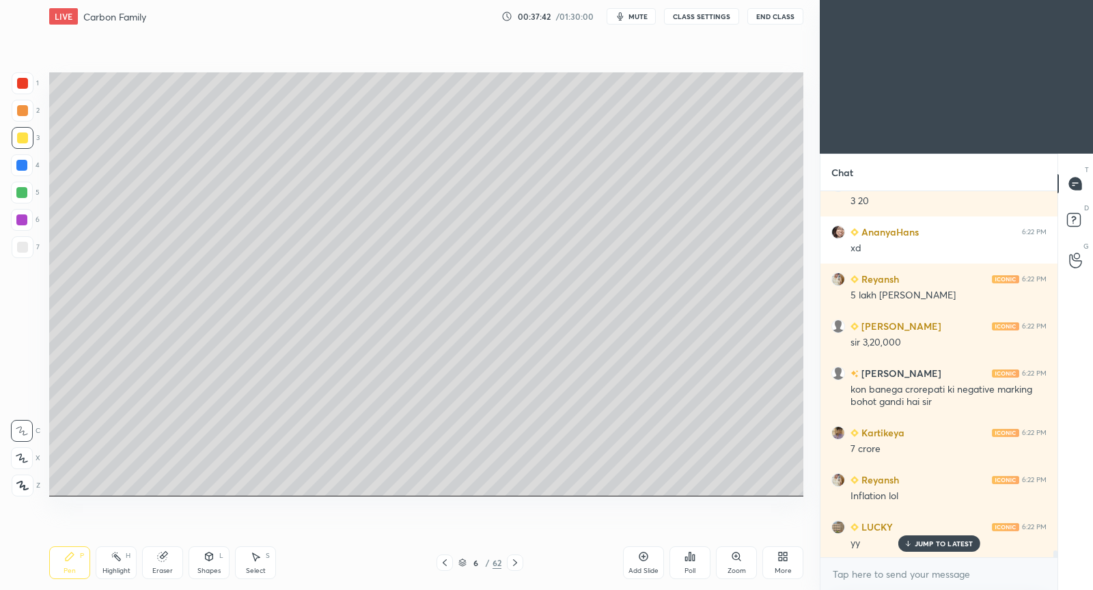
scroll to position [19194, 0]
click at [940, 544] on p "JUMP TO LATEST" at bounding box center [943, 544] width 59 height 8
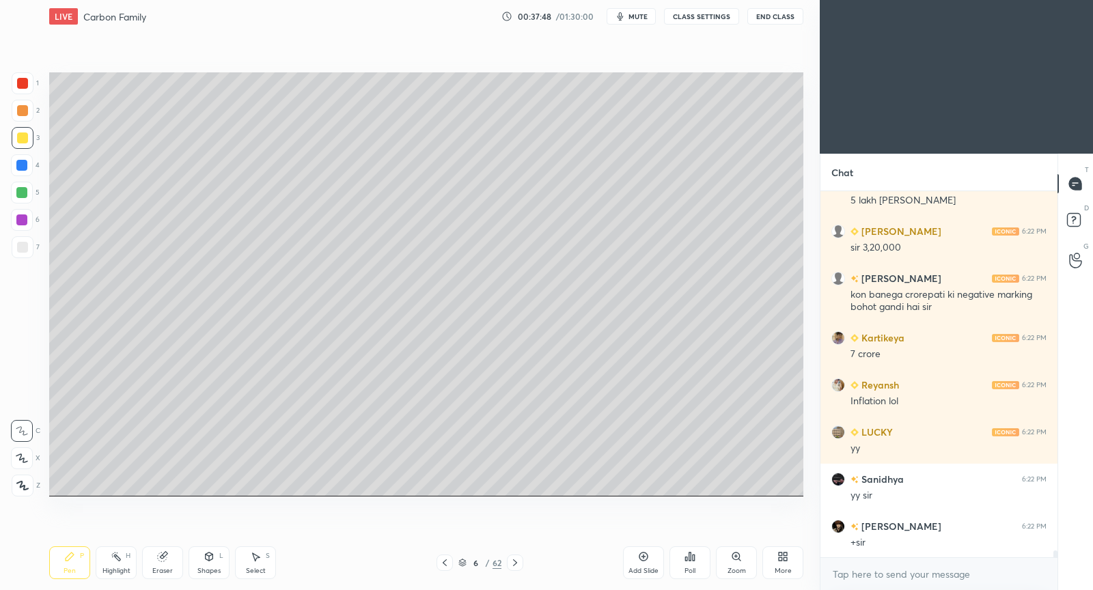
scroll to position [19289, 0]
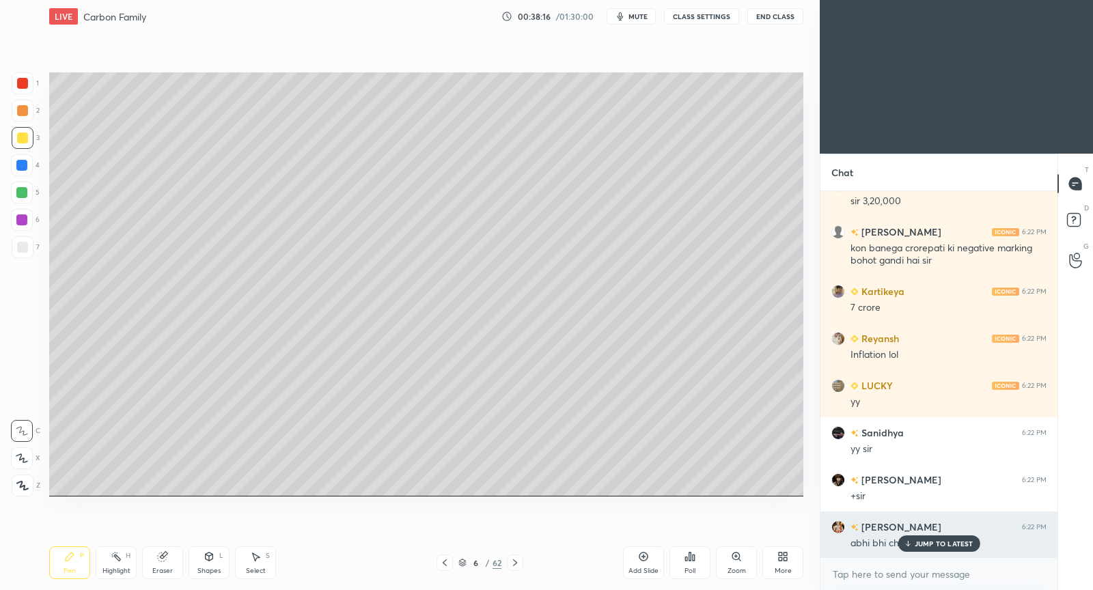
click at [915, 543] on p "JUMP TO LATEST" at bounding box center [943, 544] width 59 height 8
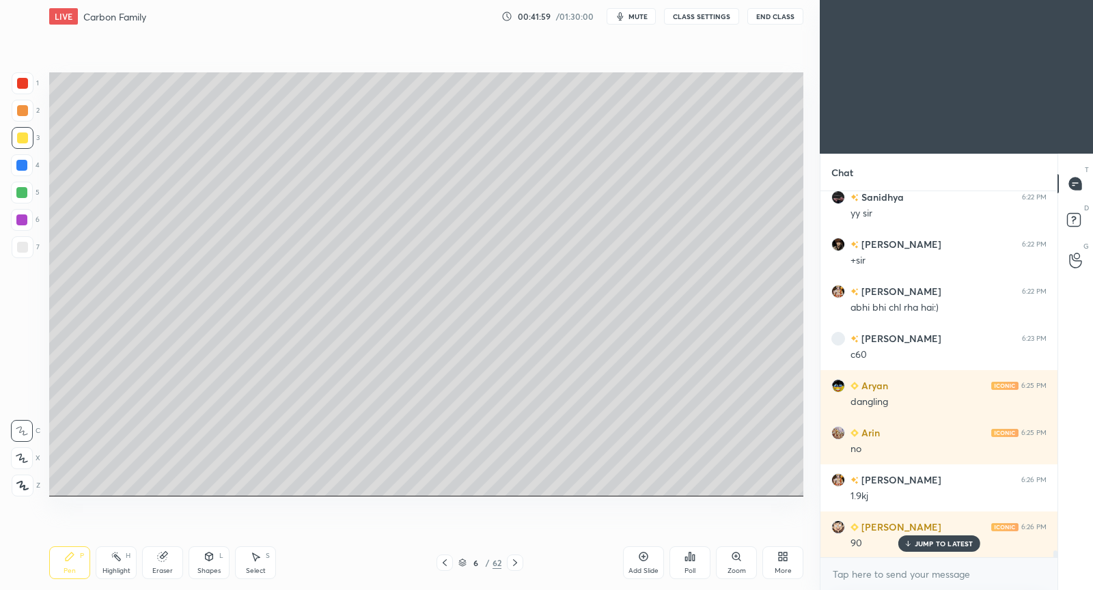
scroll to position [19584, 0]
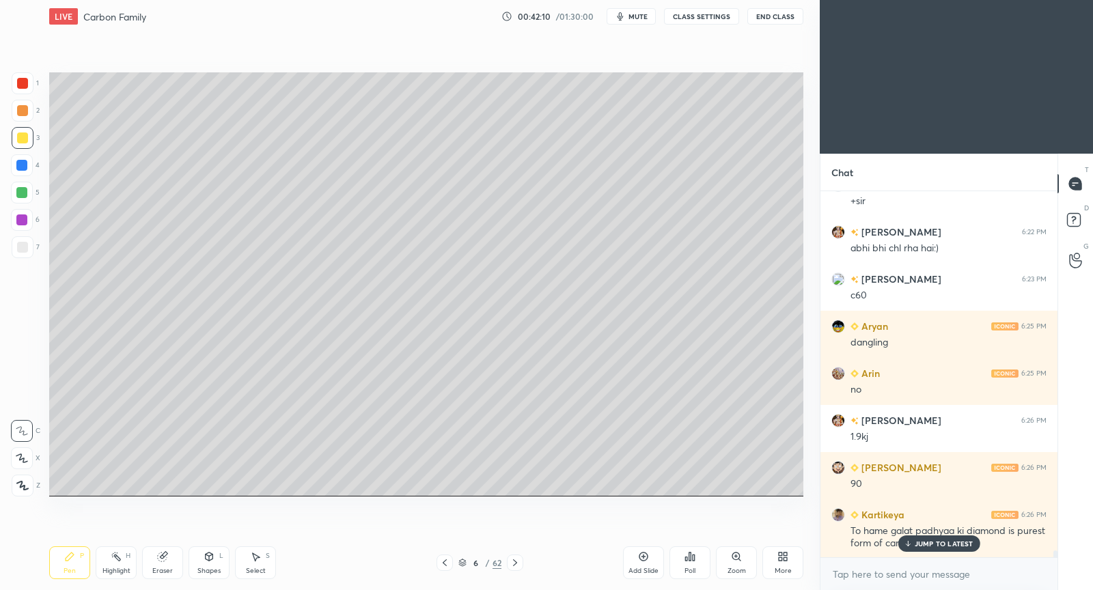
click at [934, 543] on p "JUMP TO LATEST" at bounding box center [943, 544] width 59 height 8
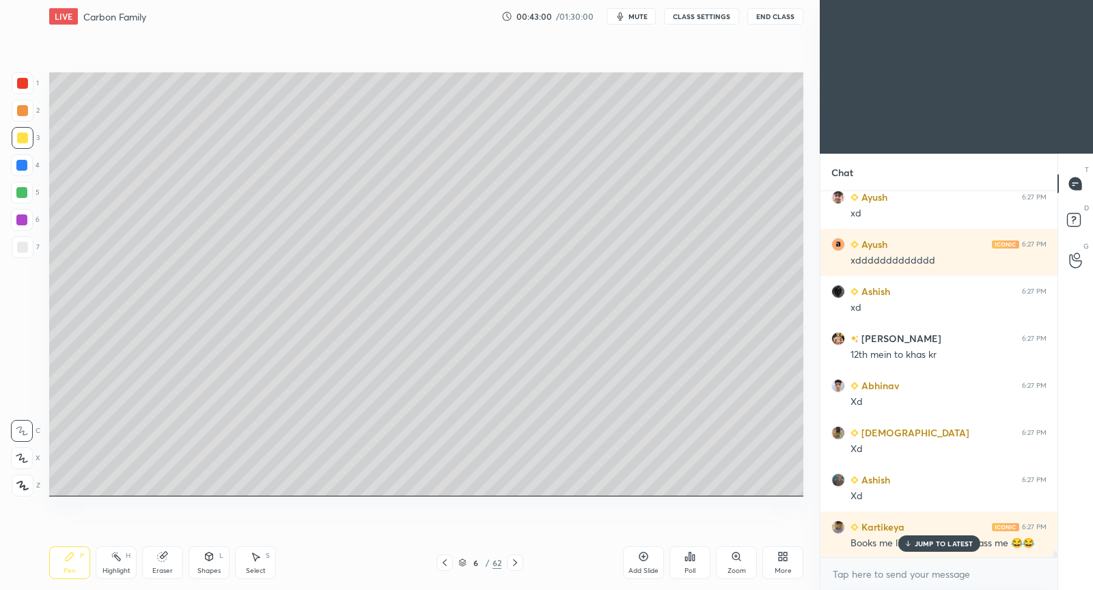
scroll to position [21045, 0]
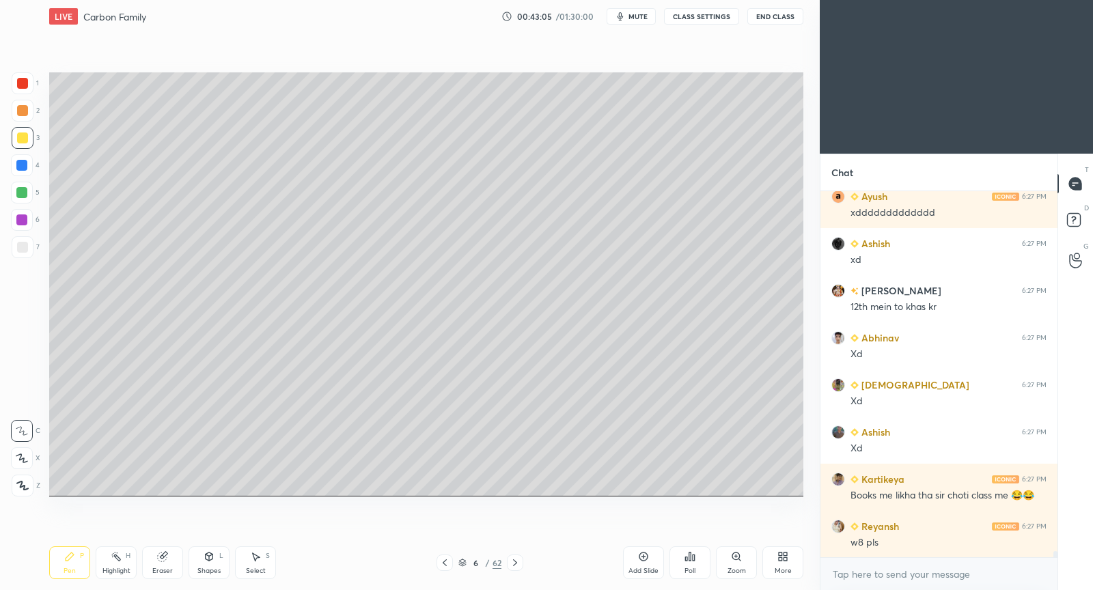
click at [257, 557] on icon at bounding box center [255, 556] width 11 height 11
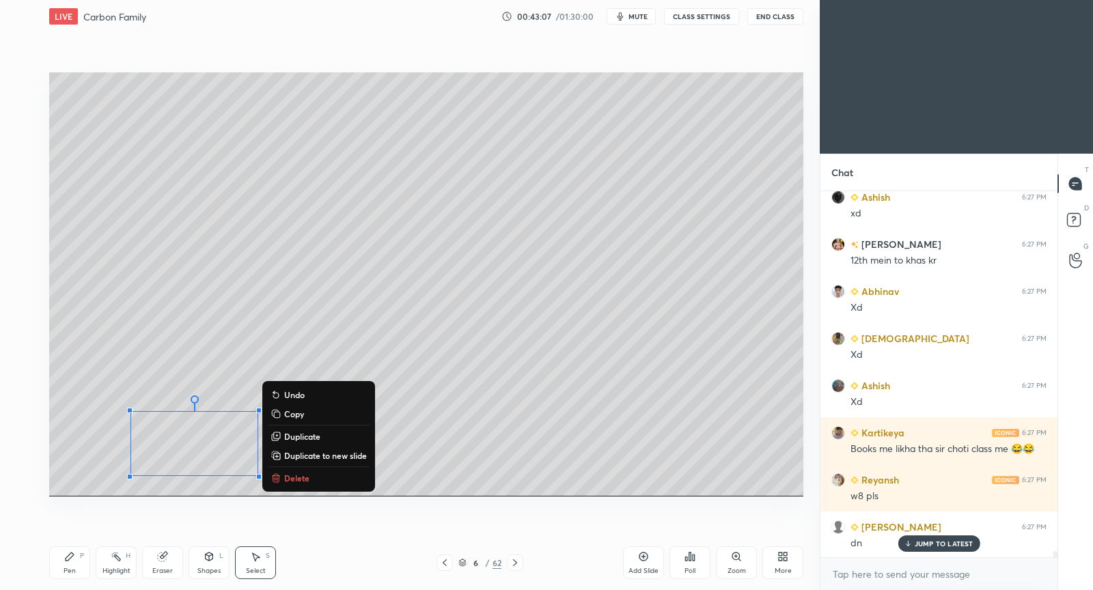
drag, startPoint x: 126, startPoint y: 401, endPoint x: 321, endPoint y: 480, distance: 210.8
click at [325, 494] on div "0 ° Undo Copy Duplicate Duplicate to new slide Delete" at bounding box center [426, 284] width 754 height 424
click at [173, 449] on div "0 ° Undo Copy Duplicate Duplicate to new slide Delete" at bounding box center [426, 284] width 754 height 424
click at [145, 453] on div "0 ° Undo Copy Duplicate Duplicate to new slide Delete" at bounding box center [426, 284] width 754 height 424
click at [144, 445] on div "0 ° Undo Copy Duplicate Duplicate to new slide Delete" at bounding box center [426, 284] width 754 height 424
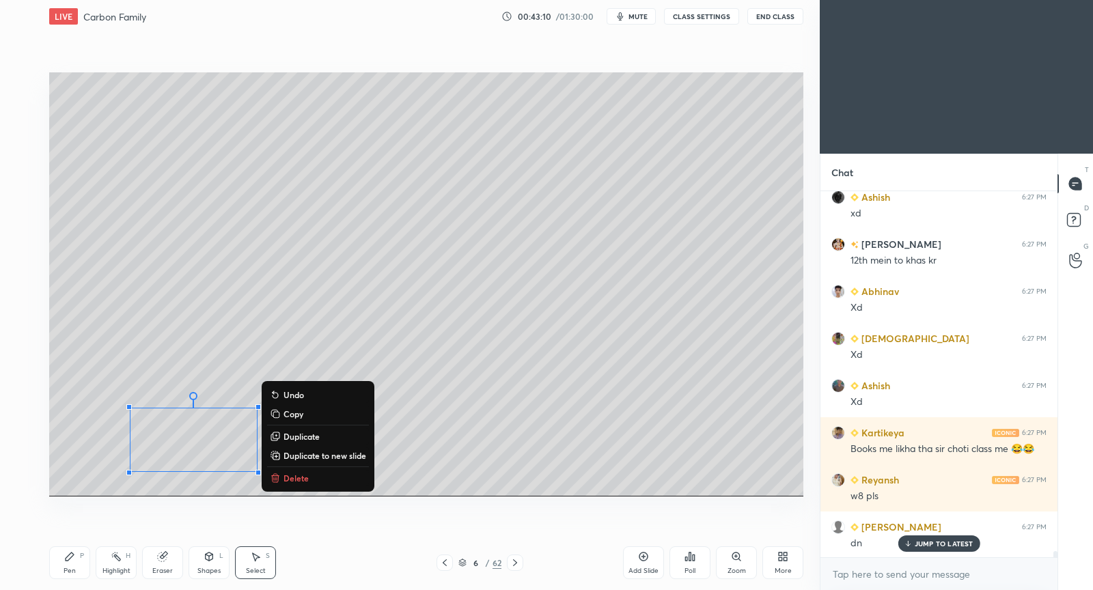
click at [85, 461] on div "0 ° Undo Copy Duplicate Duplicate to new slide Delete" at bounding box center [426, 284] width 754 height 424
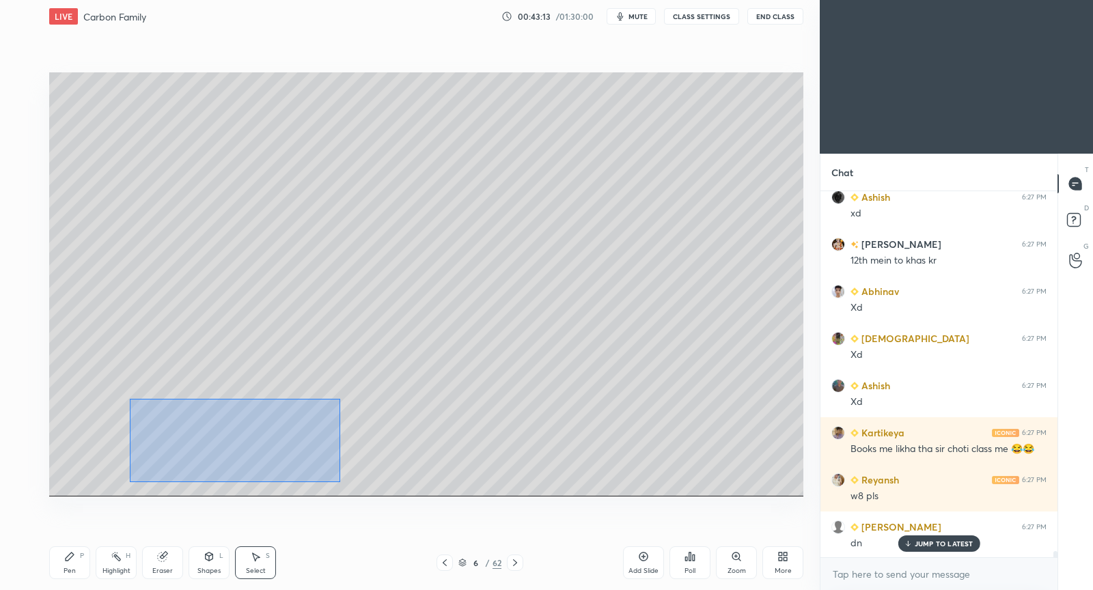
scroll to position [21151, 0]
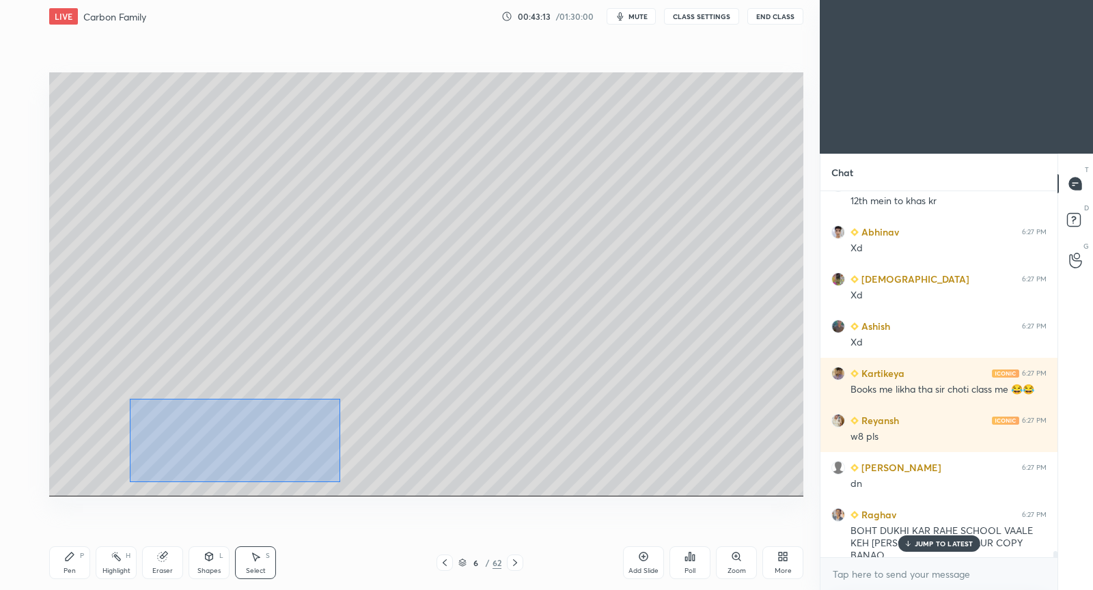
drag, startPoint x: 129, startPoint y: 399, endPoint x: 340, endPoint y: 480, distance: 226.1
click at [340, 480] on div "0 ° Undo Copy Duplicate Duplicate to new slide Delete" at bounding box center [426, 284] width 754 height 424
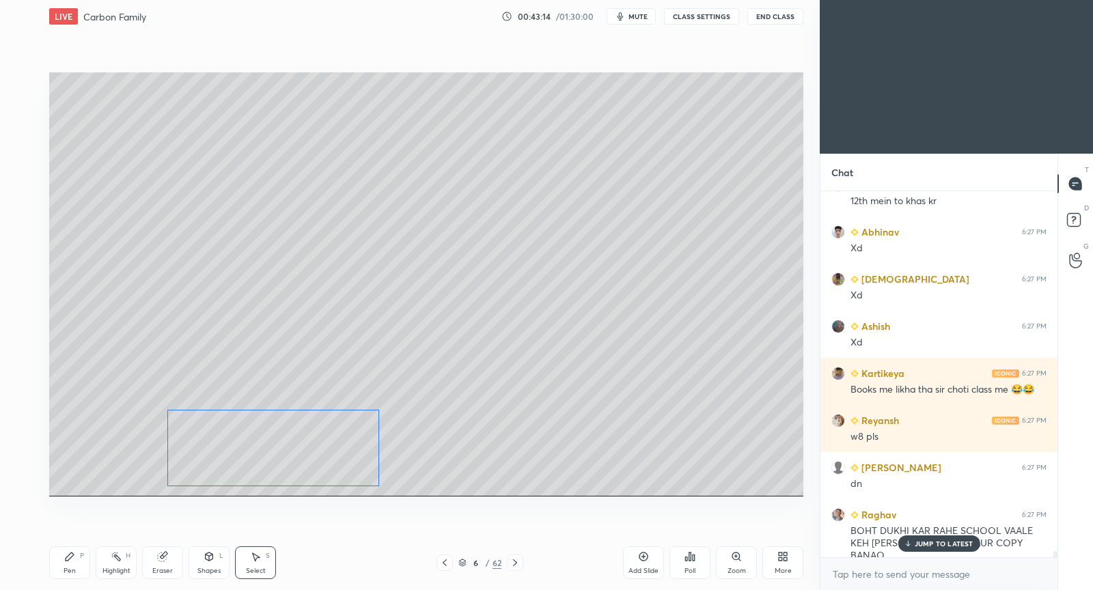
drag, startPoint x: 296, startPoint y: 453, endPoint x: 335, endPoint y: 455, distance: 39.0
click at [335, 455] on div "0 ° Undo Copy Duplicate Duplicate to new slide Delete" at bounding box center [426, 284] width 754 height 424
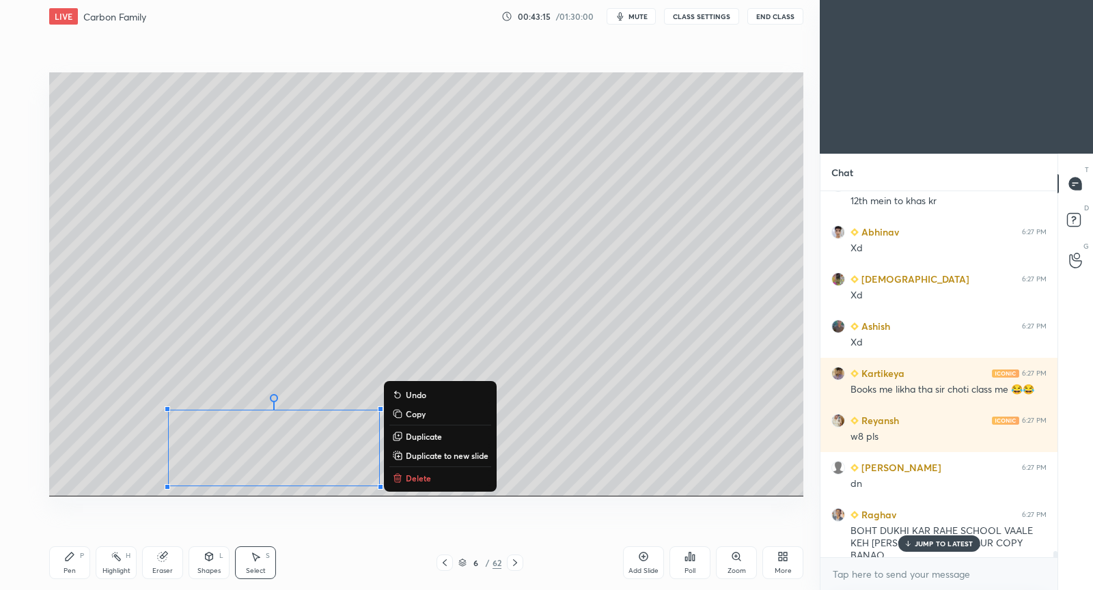
click at [95, 442] on div "0 ° Undo Copy Duplicate Duplicate to new slide Delete" at bounding box center [426, 284] width 754 height 424
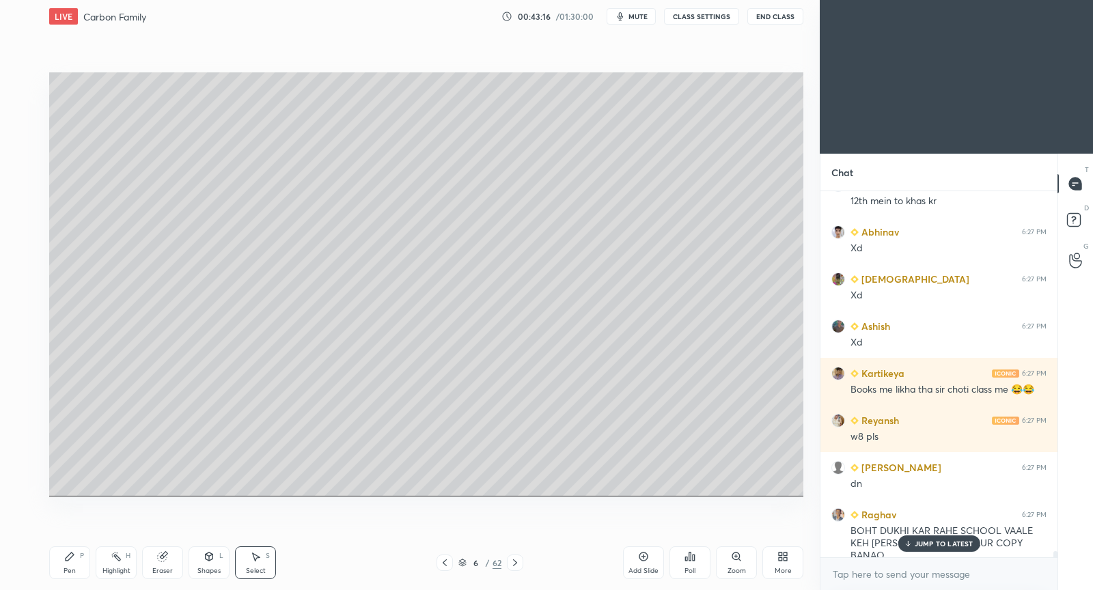
click at [68, 554] on icon at bounding box center [69, 556] width 11 height 11
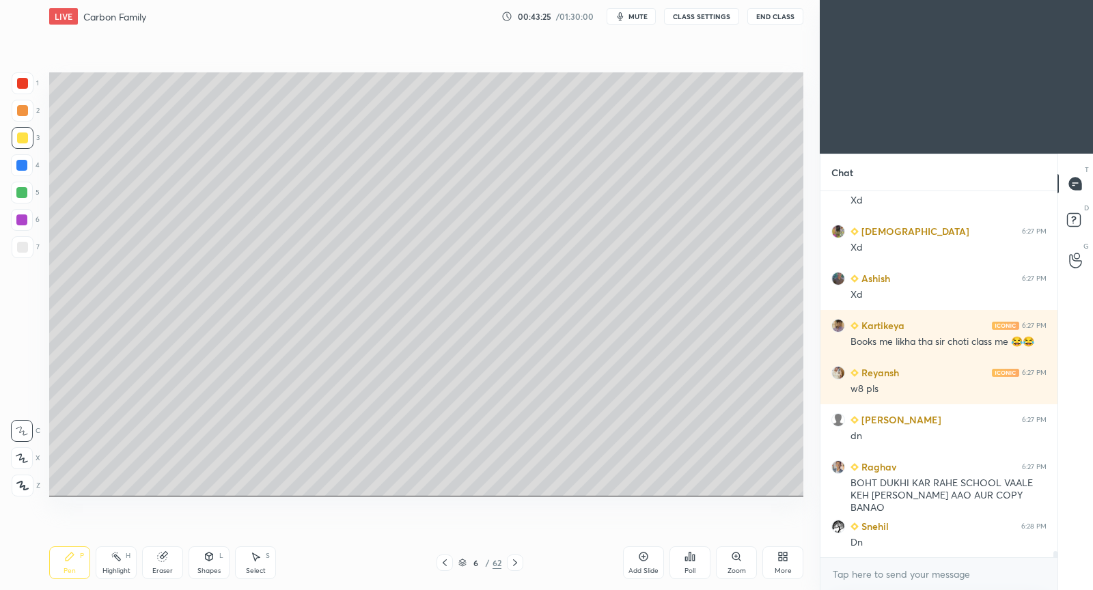
click at [444, 567] on icon at bounding box center [444, 562] width 11 height 11
click at [513, 563] on icon at bounding box center [514, 562] width 11 height 11
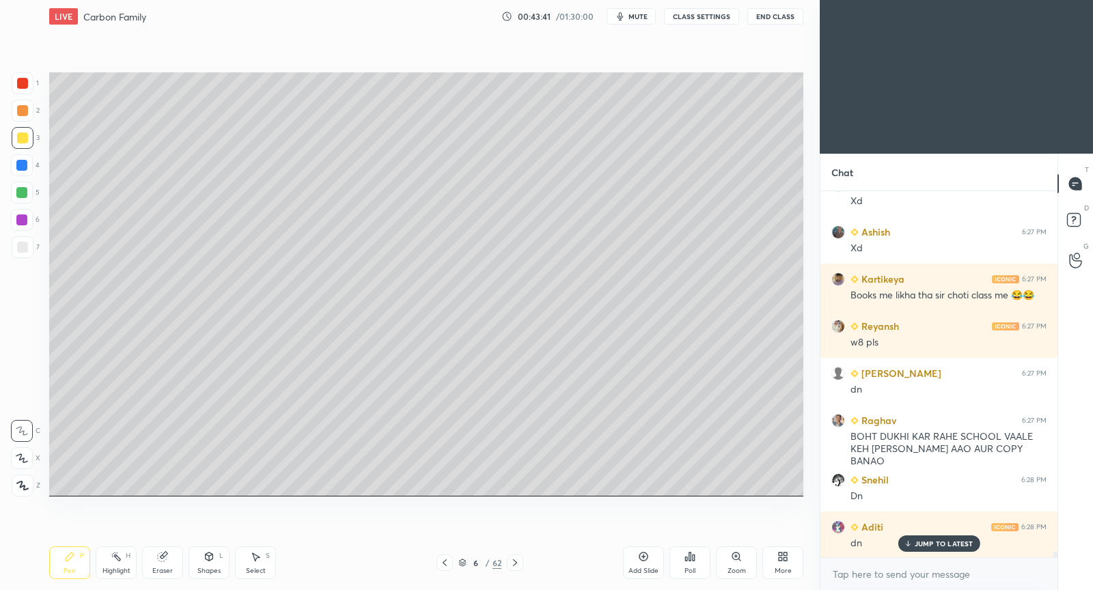
scroll to position [21305, 0]
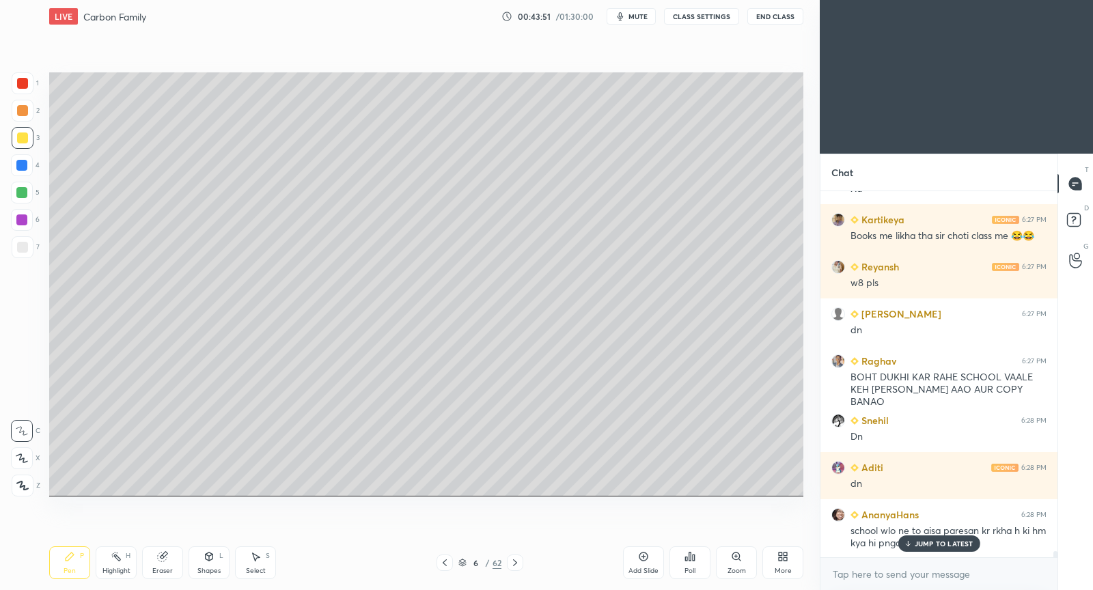
click at [969, 542] on p "JUMP TO LATEST" at bounding box center [943, 544] width 59 height 8
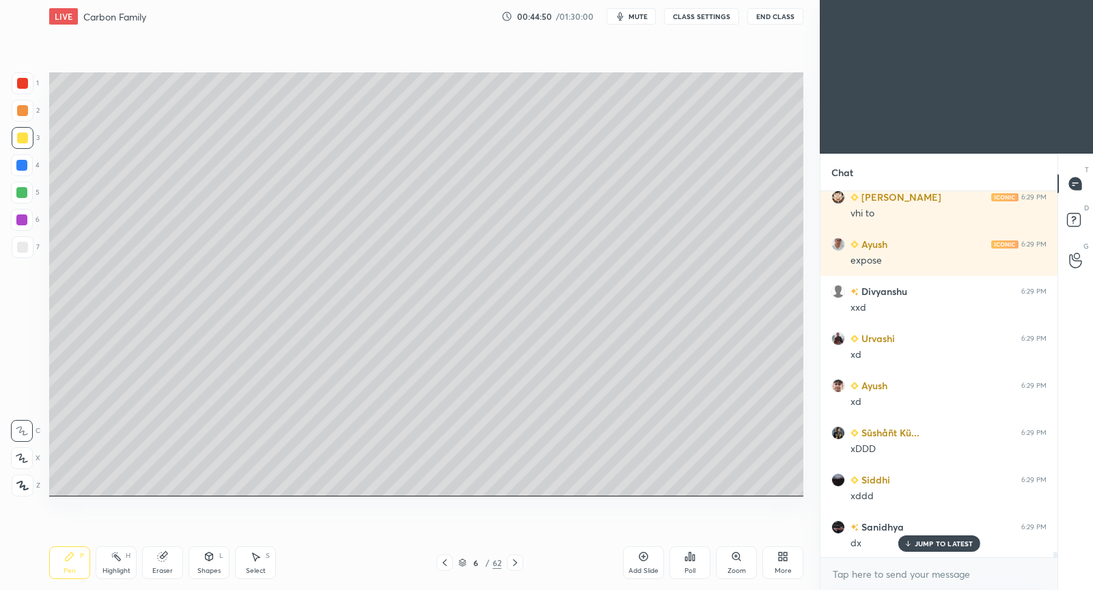
scroll to position [23814, 0]
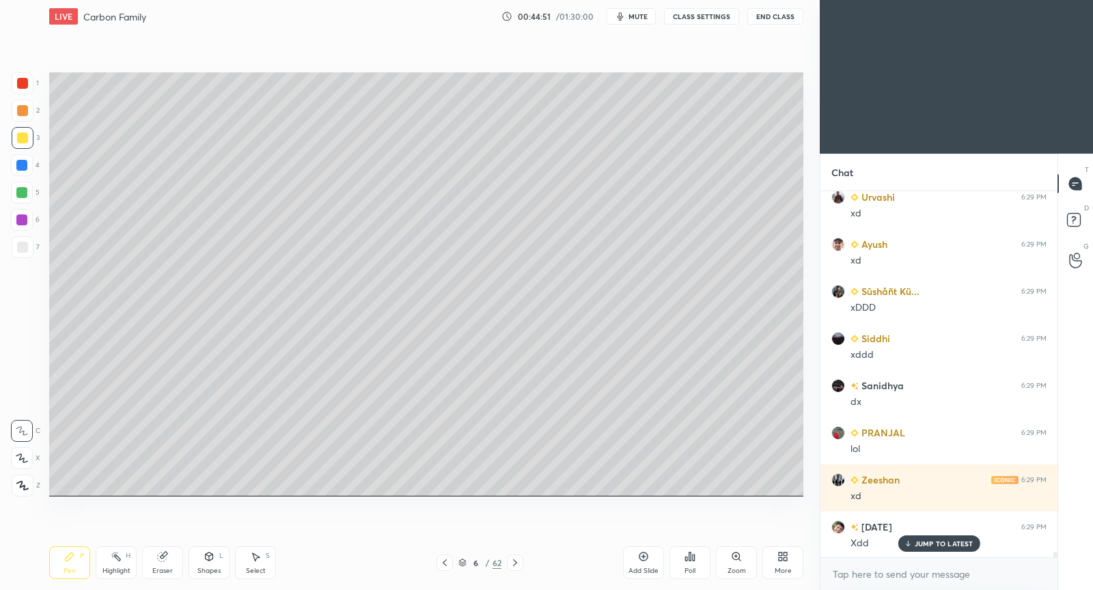
click at [919, 542] on p "JUMP TO LATEST" at bounding box center [943, 544] width 59 height 8
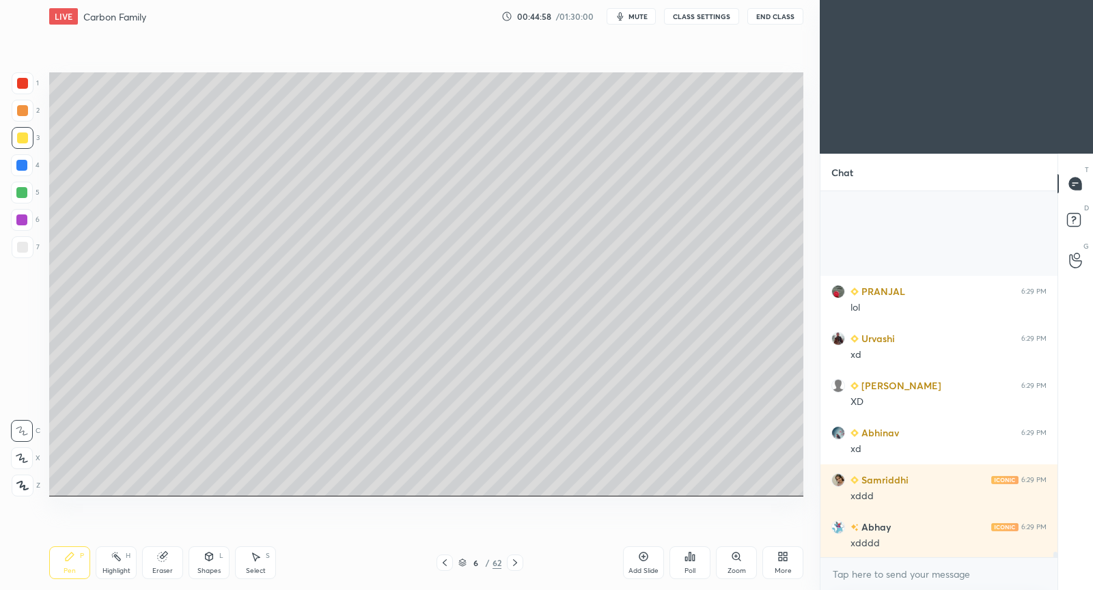
scroll to position [24569, 0]
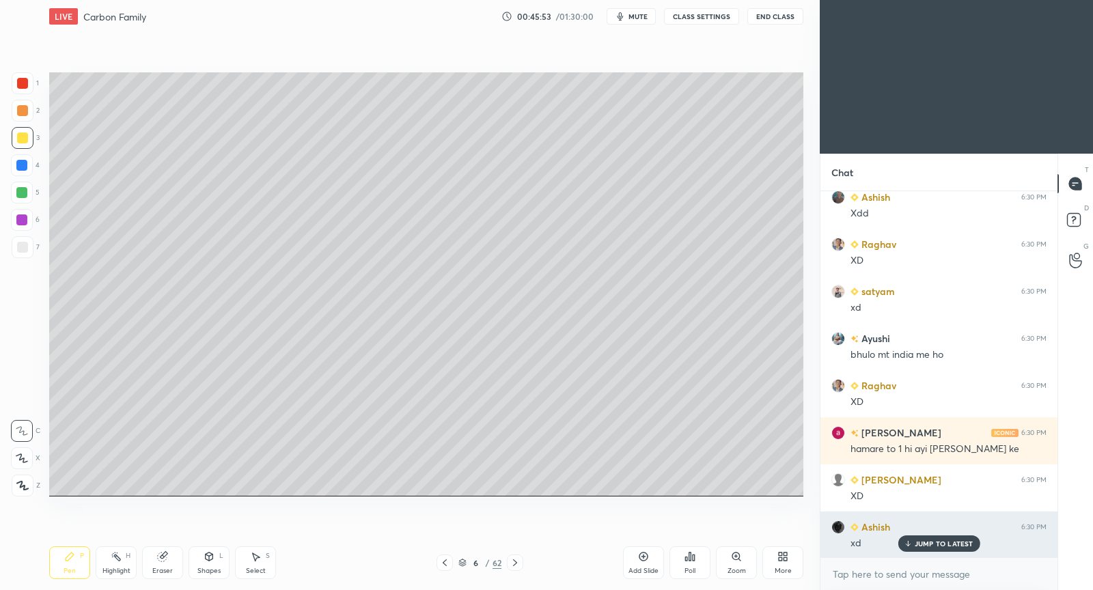
click at [929, 540] on p "JUMP TO LATEST" at bounding box center [943, 544] width 59 height 8
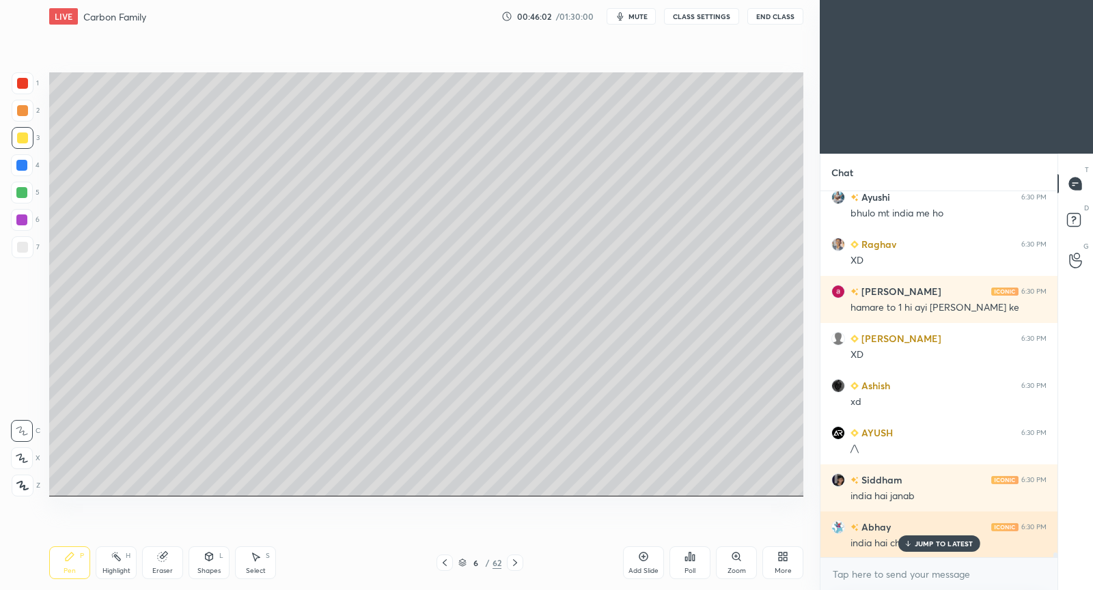
drag, startPoint x: 926, startPoint y: 544, endPoint x: 893, endPoint y: 535, distance: 34.5
click at [927, 542] on p "JUMP TO LATEST" at bounding box center [943, 544] width 59 height 8
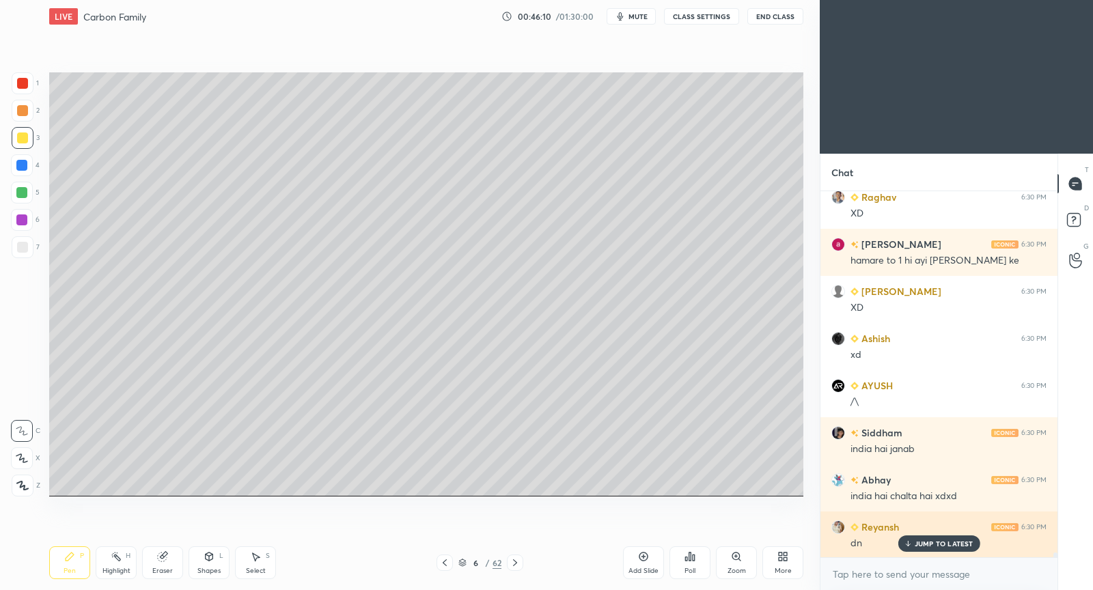
click at [946, 542] on p "JUMP TO LATEST" at bounding box center [943, 544] width 59 height 8
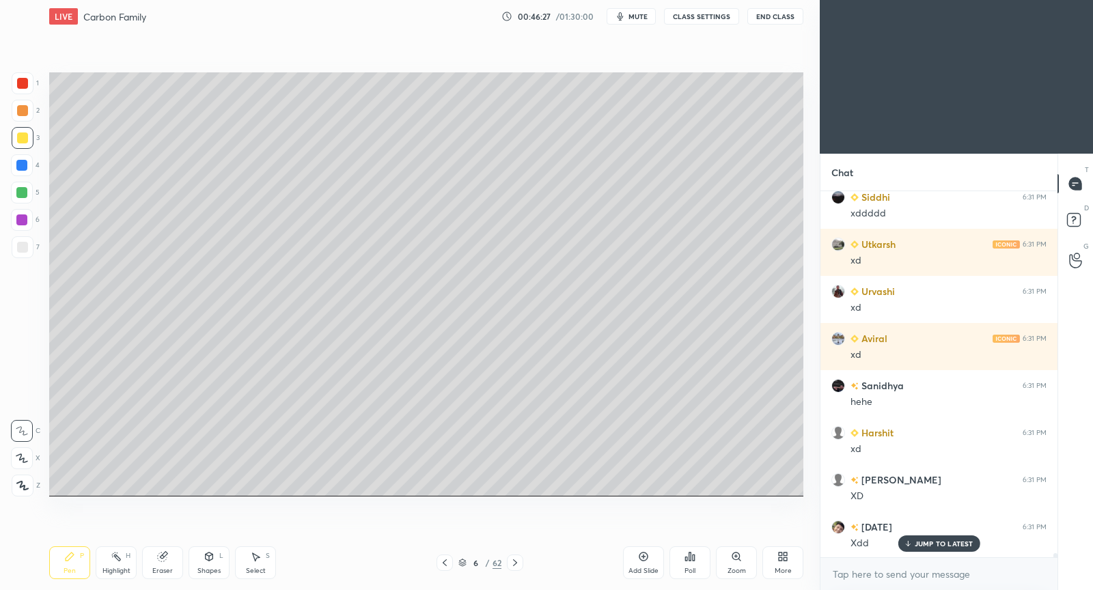
click at [649, 570] on div "Add Slide" at bounding box center [643, 571] width 30 height 7
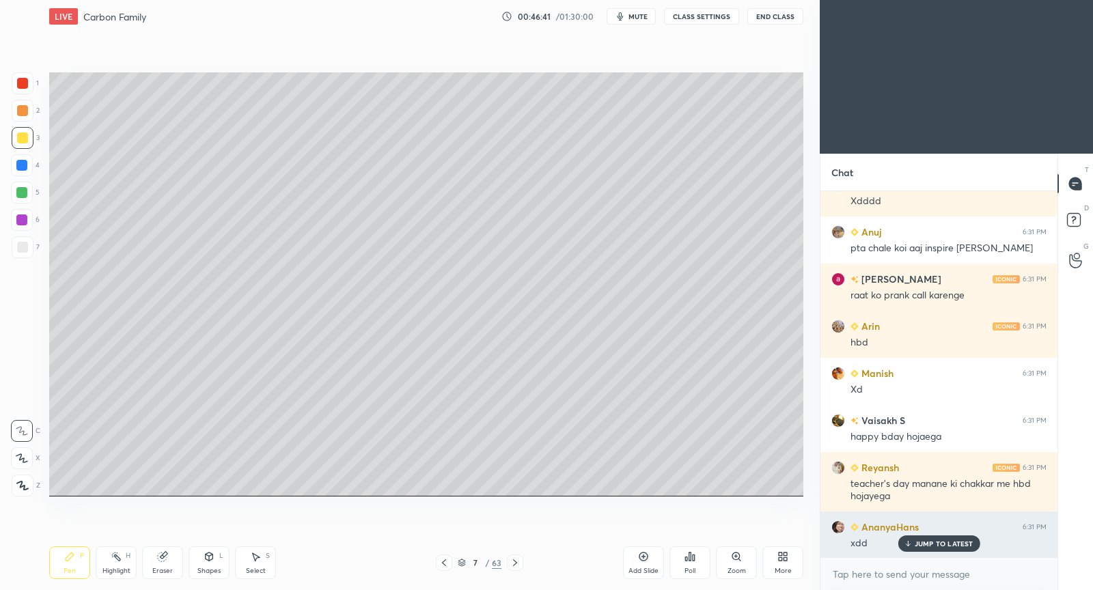
click at [925, 544] on p "JUMP TO LATEST" at bounding box center [943, 544] width 59 height 8
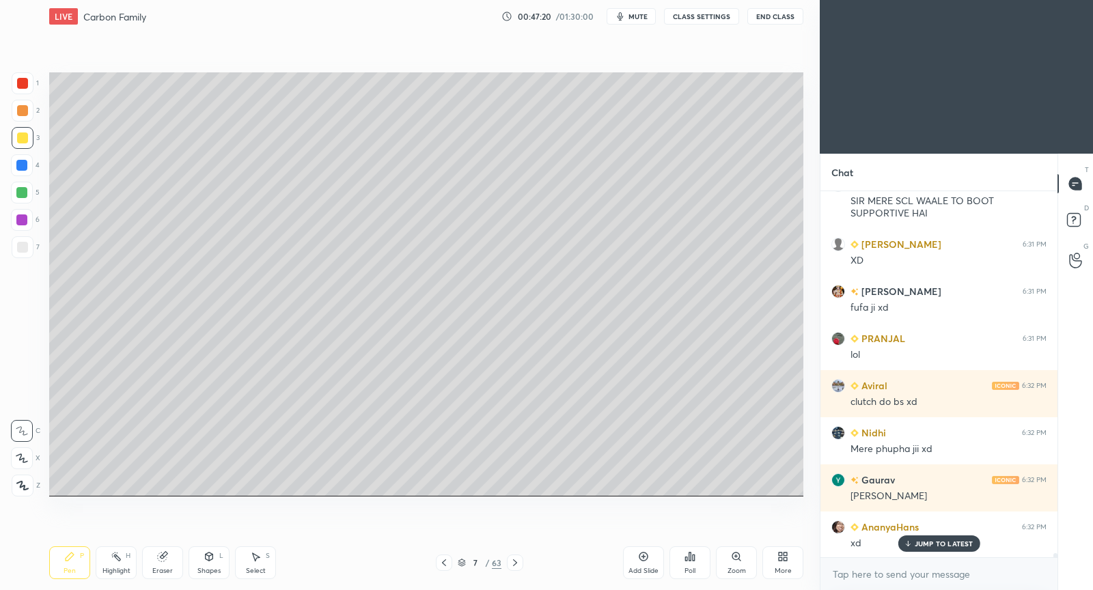
scroll to position [33267, 0]
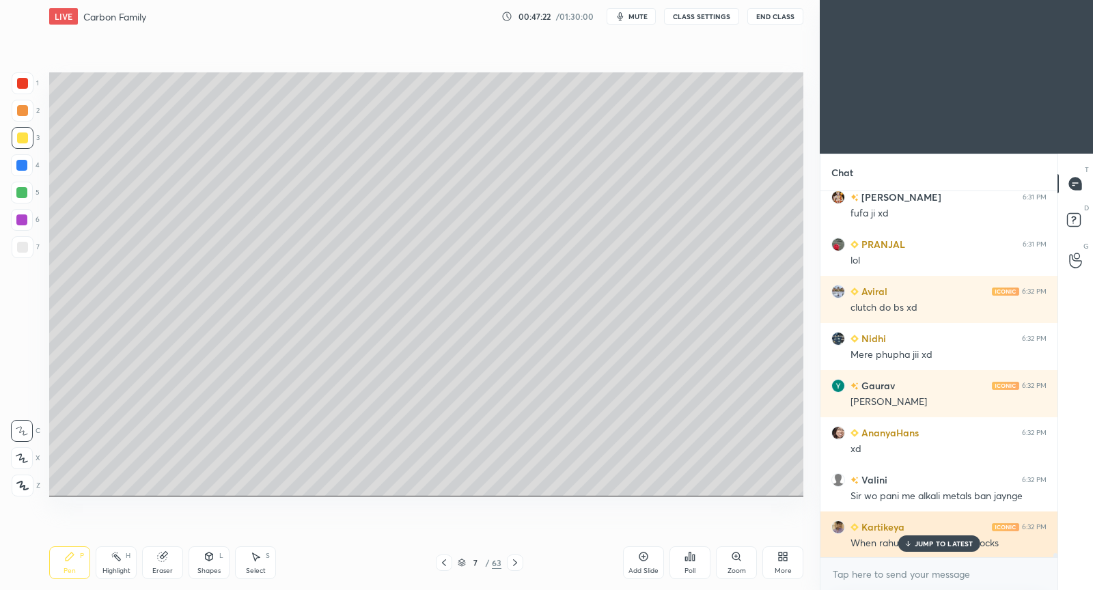
drag, startPoint x: 920, startPoint y: 547, endPoint x: 914, endPoint y: 537, distance: 11.6
click at [920, 544] on p "JUMP TO LATEST" at bounding box center [943, 544] width 59 height 8
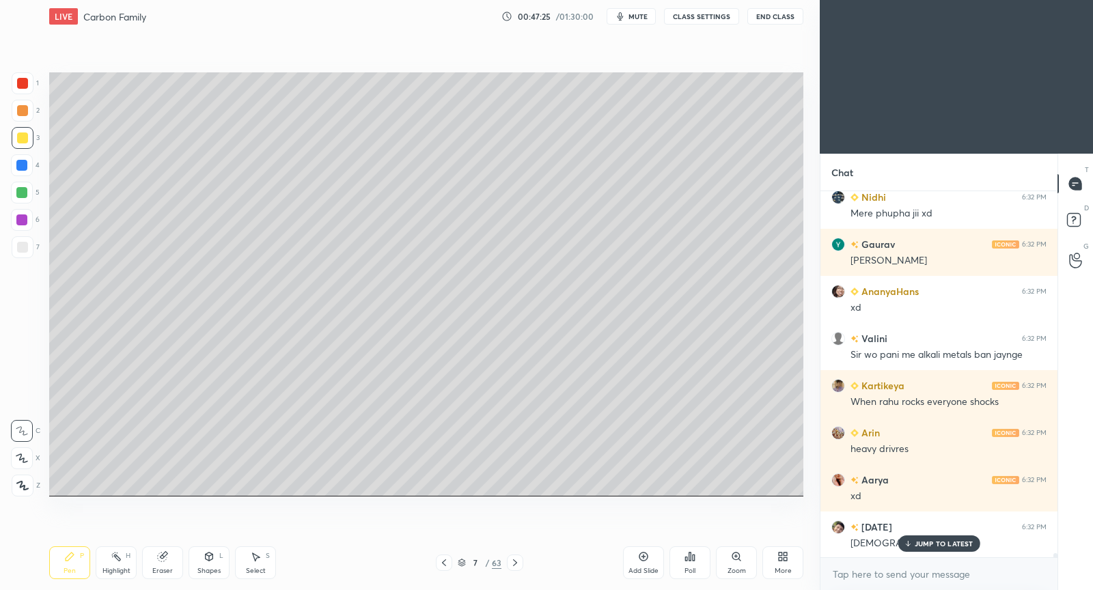
scroll to position [33503, 0]
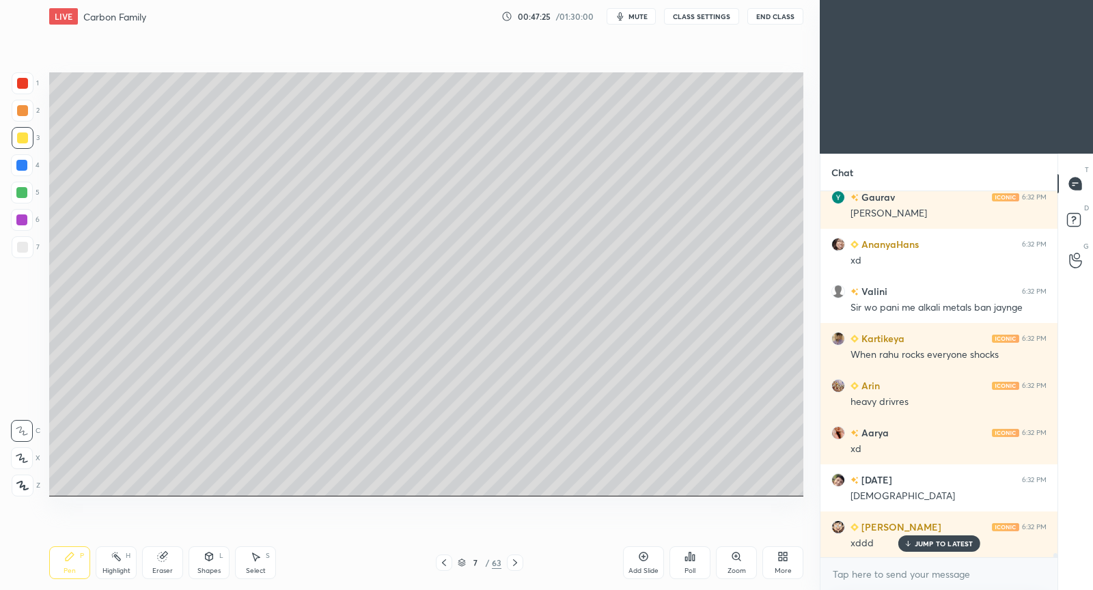
click at [922, 540] on p "JUMP TO LATEST" at bounding box center [943, 544] width 59 height 8
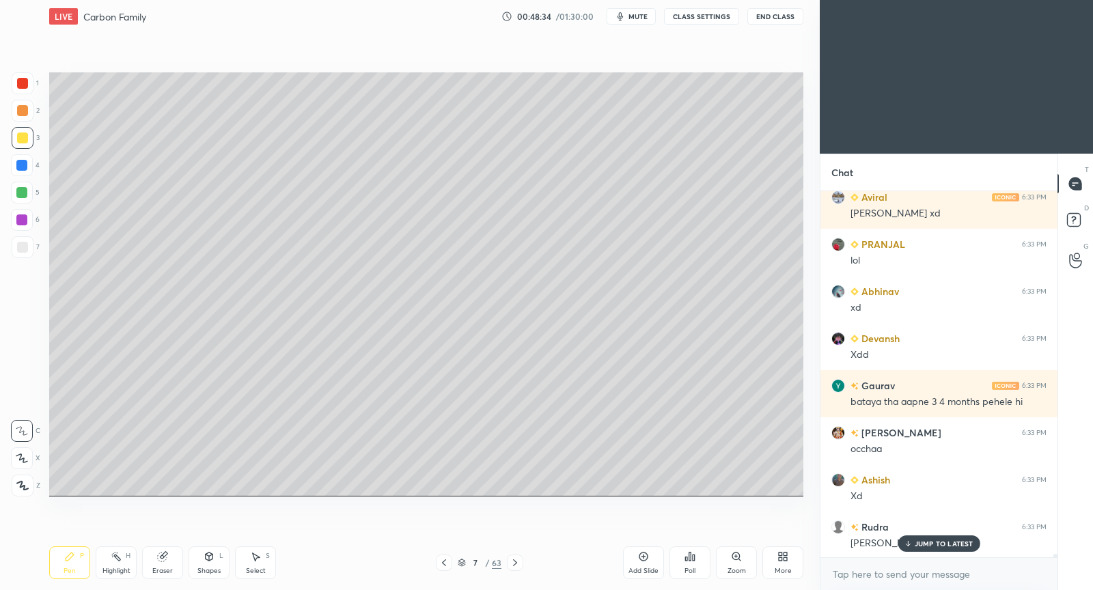
scroll to position [35555, 0]
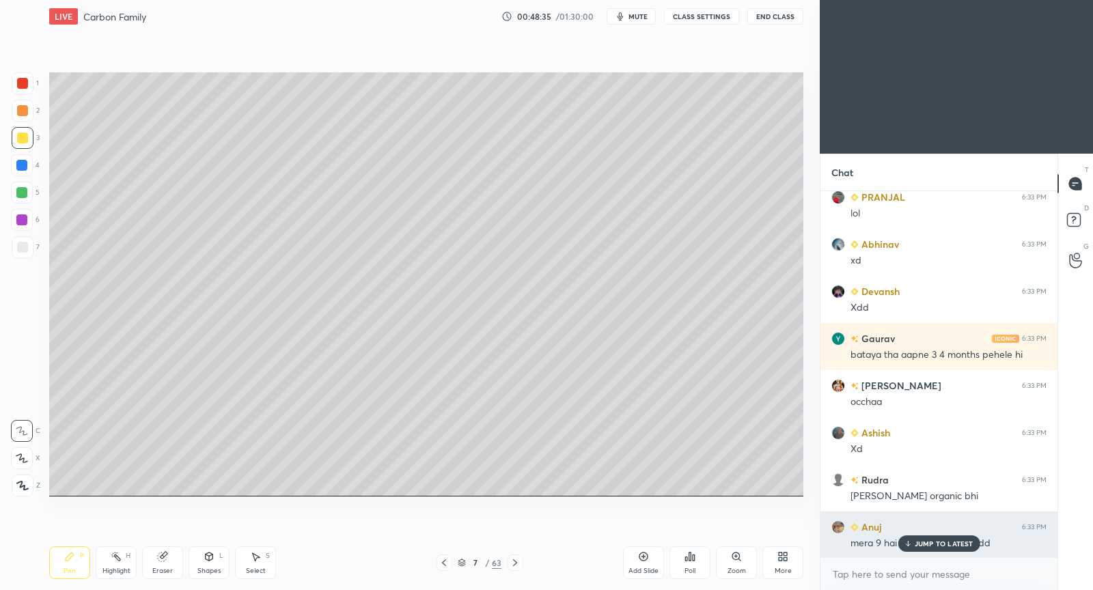
drag, startPoint x: 938, startPoint y: 542, endPoint x: 903, endPoint y: 529, distance: 36.9
click at [937, 541] on p "JUMP TO LATEST" at bounding box center [943, 544] width 59 height 8
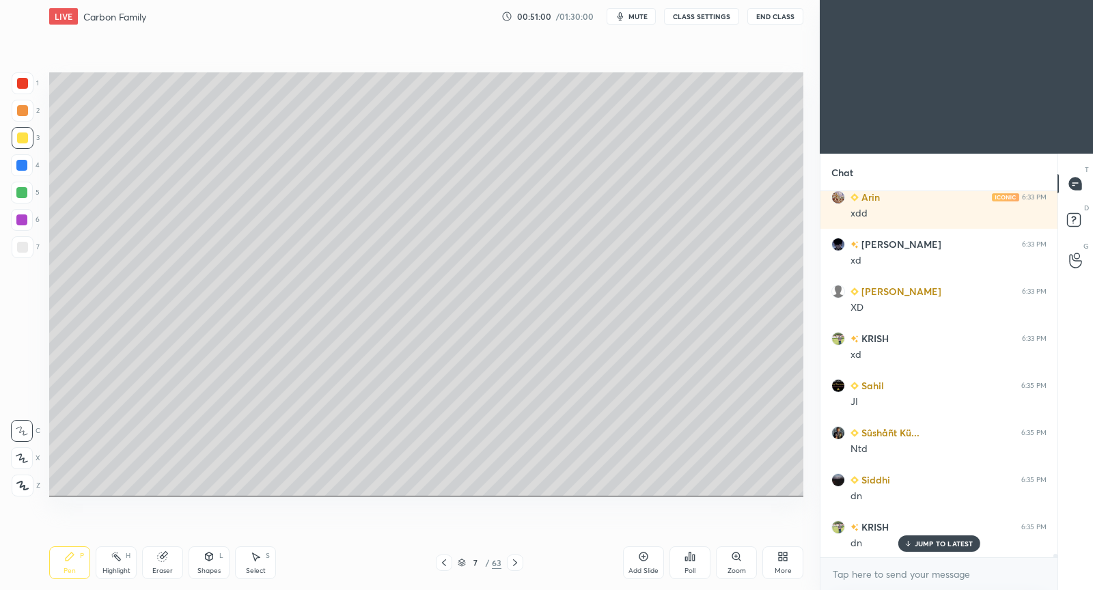
scroll to position [36168, 0]
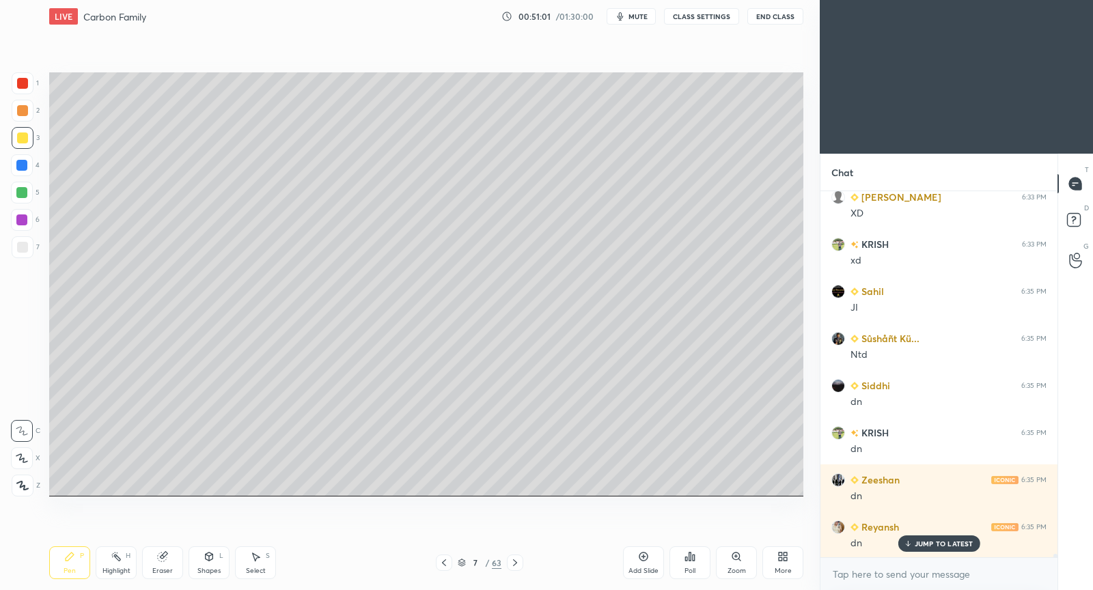
drag, startPoint x: 643, startPoint y: 559, endPoint x: 665, endPoint y: 499, distance: 63.9
click at [638, 557] on icon at bounding box center [643, 556] width 11 height 11
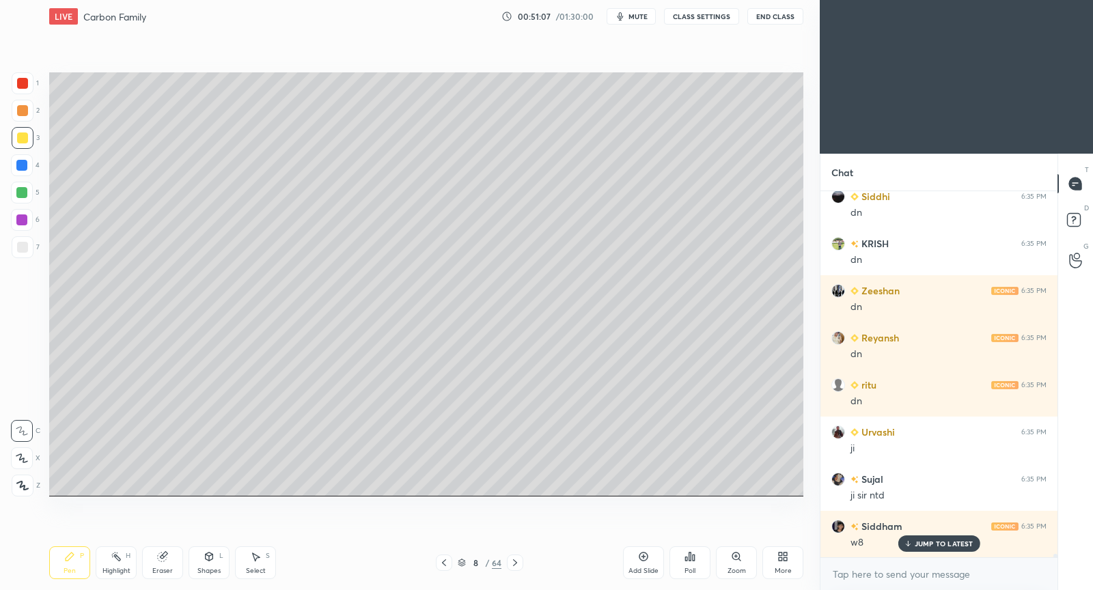
scroll to position [36403, 0]
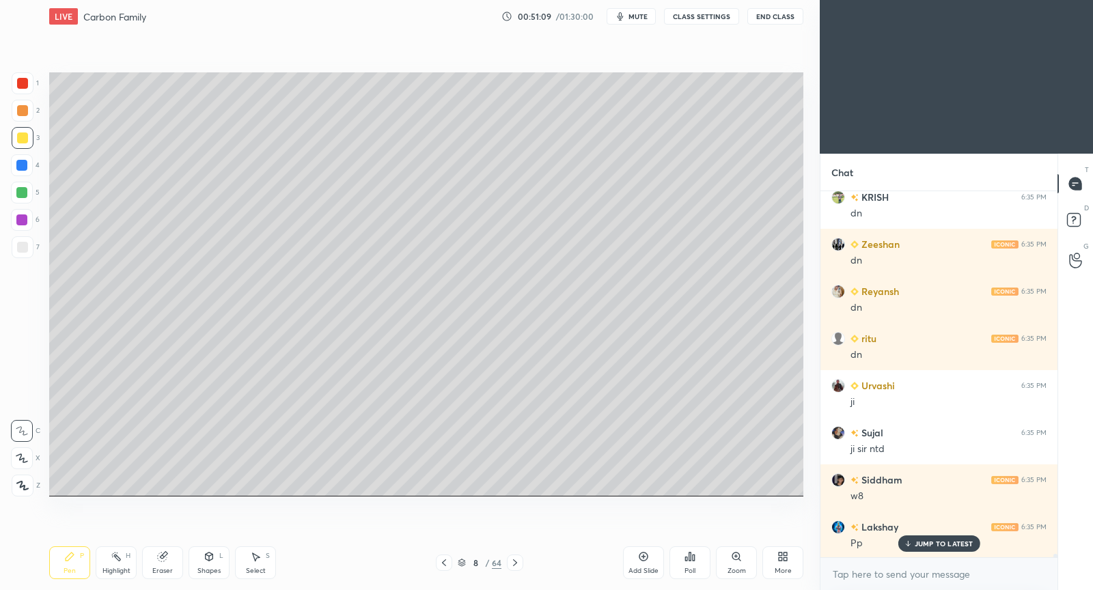
drag, startPoint x: 449, startPoint y: 563, endPoint x: 447, endPoint y: 555, distance: 7.8
click at [447, 563] on icon at bounding box center [443, 562] width 11 height 11
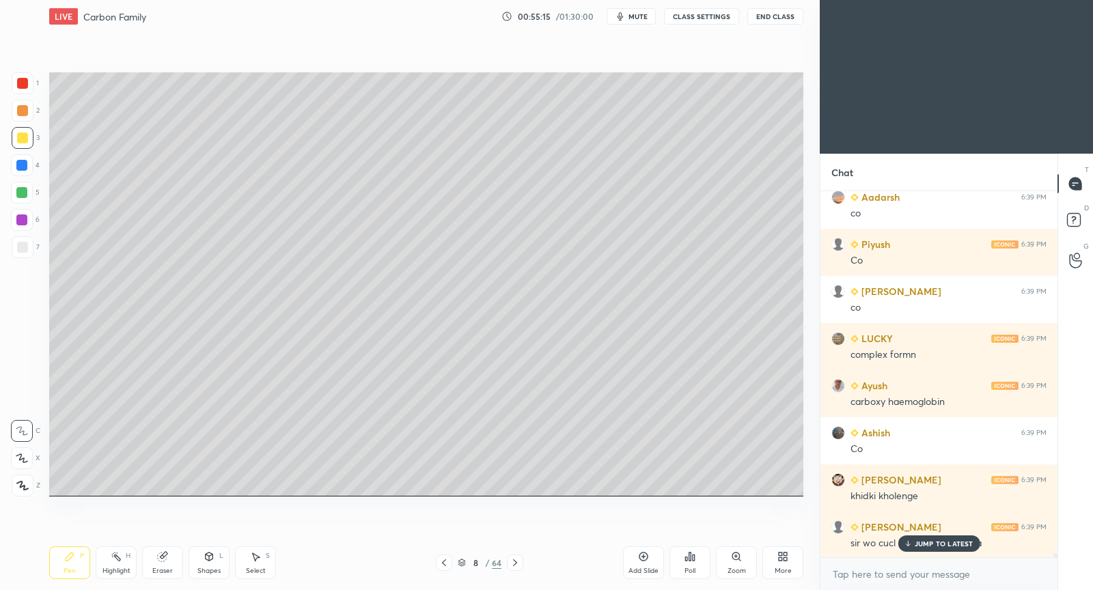
scroll to position [32536, 0]
drag, startPoint x: 162, startPoint y: 575, endPoint x: 164, endPoint y: 566, distance: 9.1
click at [162, 572] on div "Eraser" at bounding box center [162, 571] width 20 height 7
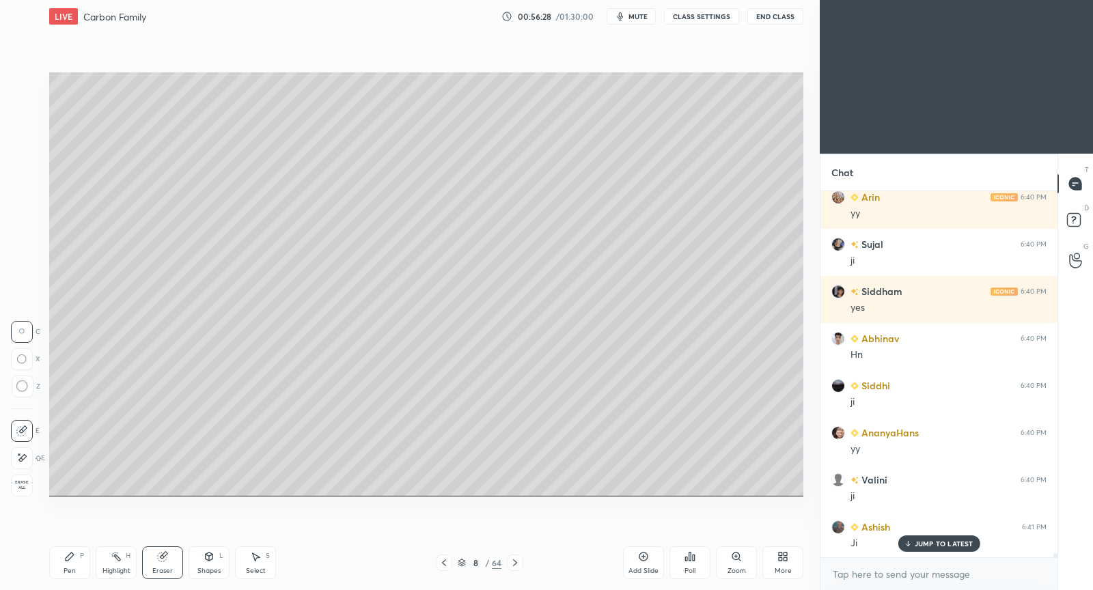
scroll to position [33982, 0]
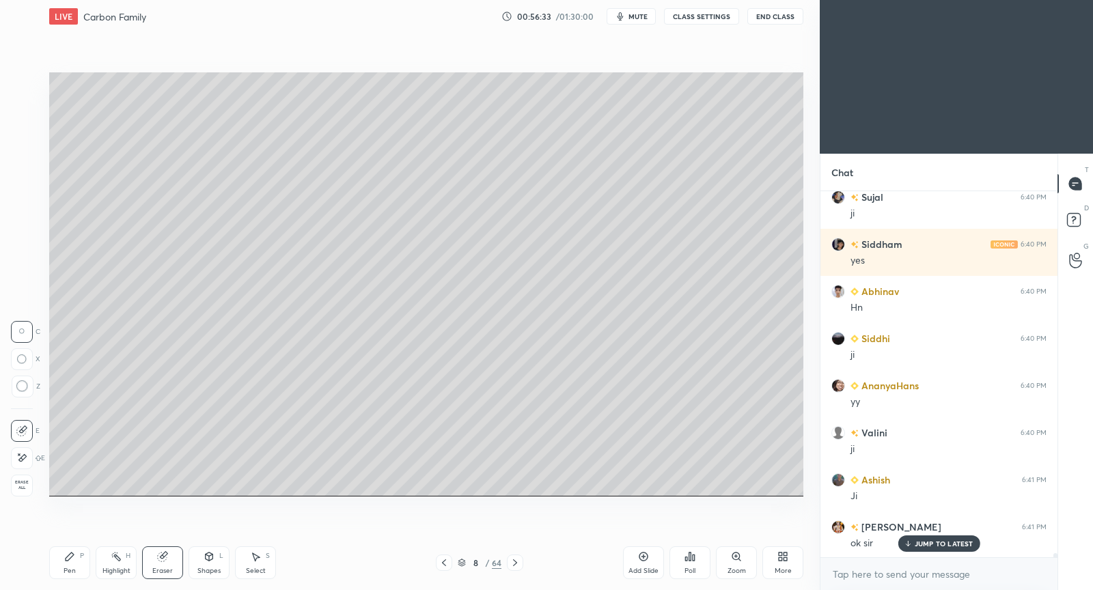
click at [646, 561] on div "Add Slide" at bounding box center [643, 562] width 41 height 33
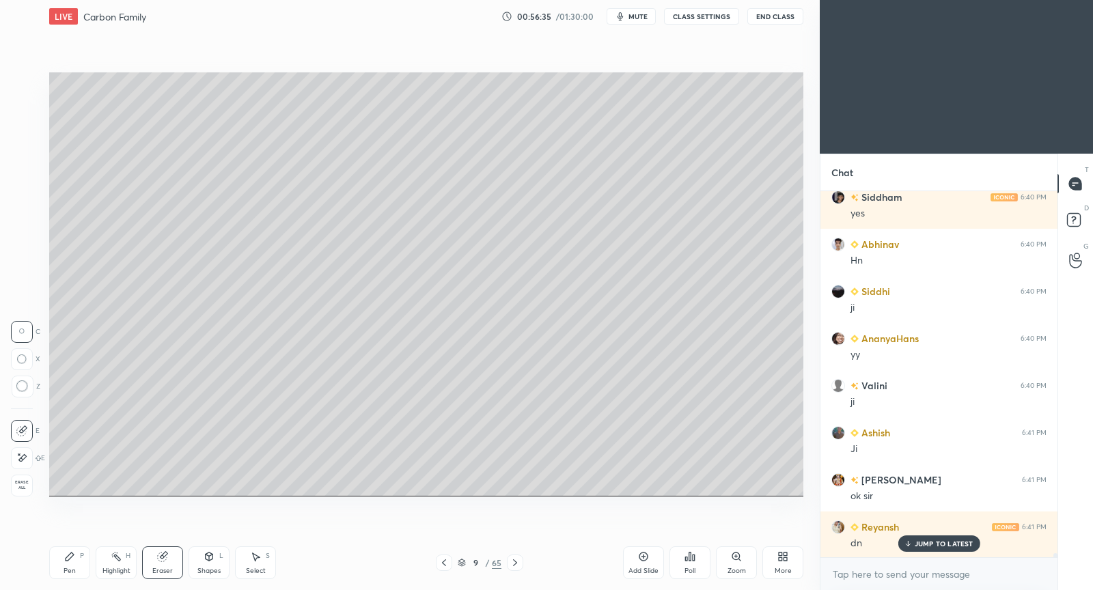
drag, startPoint x: 69, startPoint y: 567, endPoint x: 72, endPoint y: 525, distance: 42.5
click at [69, 568] on div "Pen" at bounding box center [70, 571] width 12 height 7
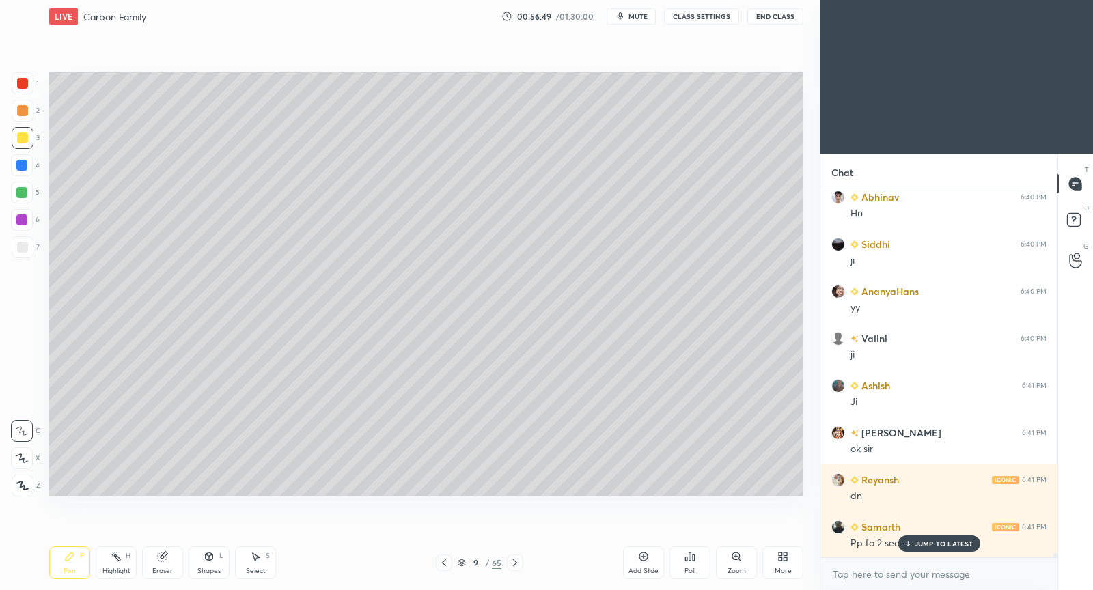
click at [926, 542] on p "JUMP TO LATEST" at bounding box center [943, 544] width 59 height 8
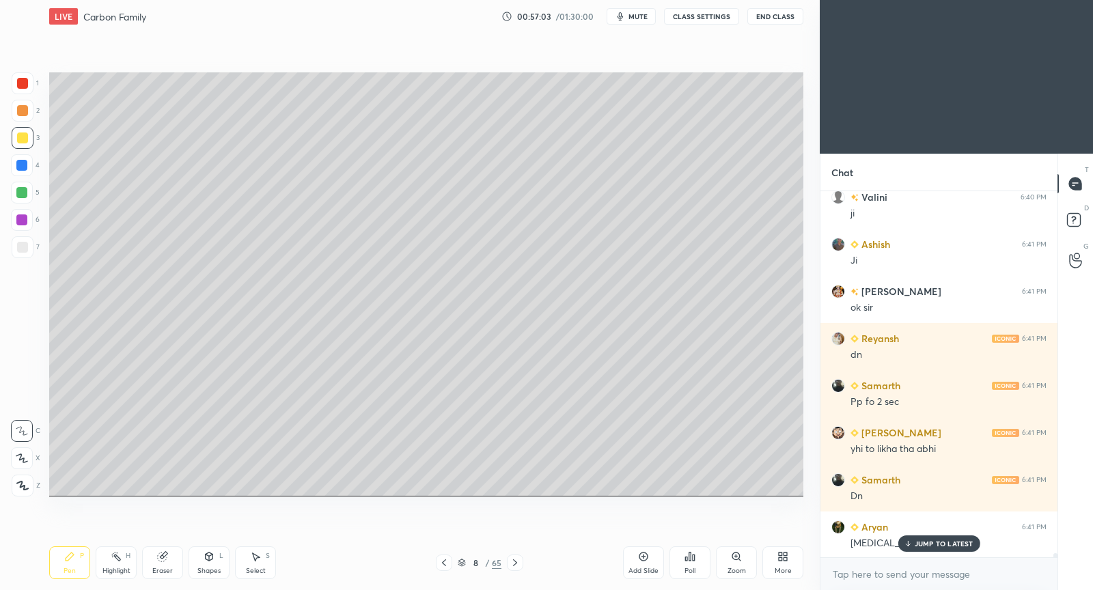
scroll to position [34264, 0]
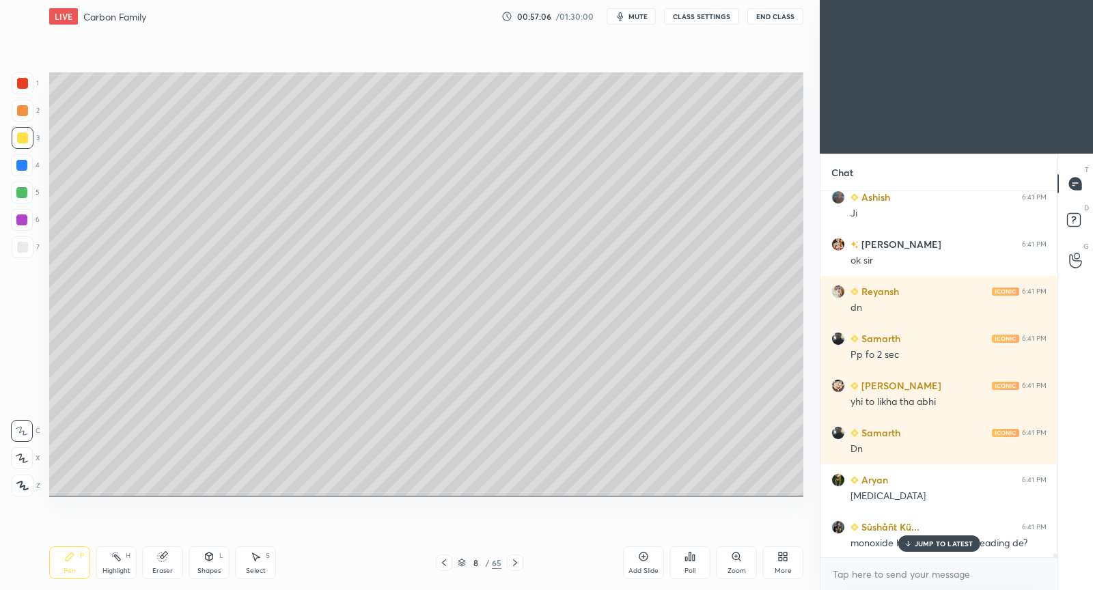
click at [970, 549] on div "JUMP TO LATEST" at bounding box center [938, 543] width 82 height 16
click at [648, 557] on div "Add Slide" at bounding box center [643, 562] width 41 height 33
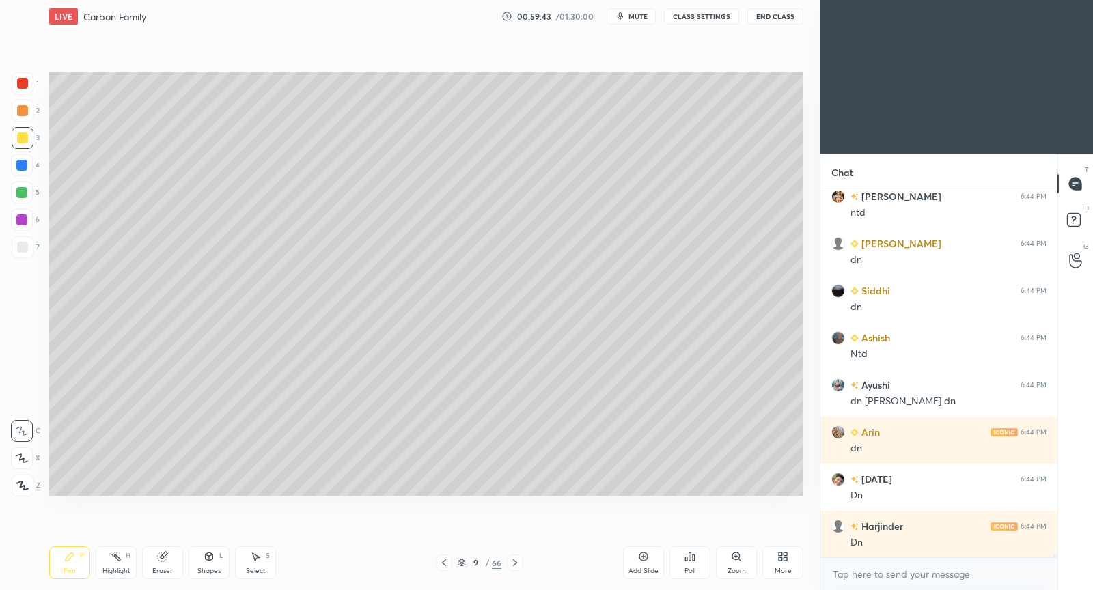
scroll to position [36775, 0]
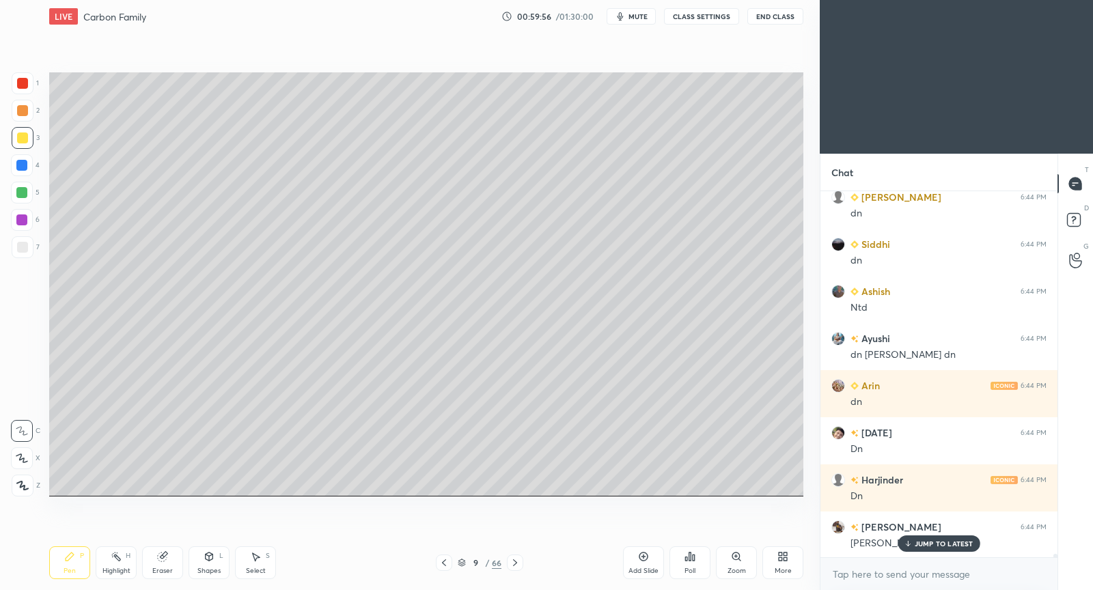
drag, startPoint x: 644, startPoint y: 551, endPoint x: 645, endPoint y: 509, distance: 42.3
click at [645, 550] on div "Add Slide" at bounding box center [643, 562] width 41 height 33
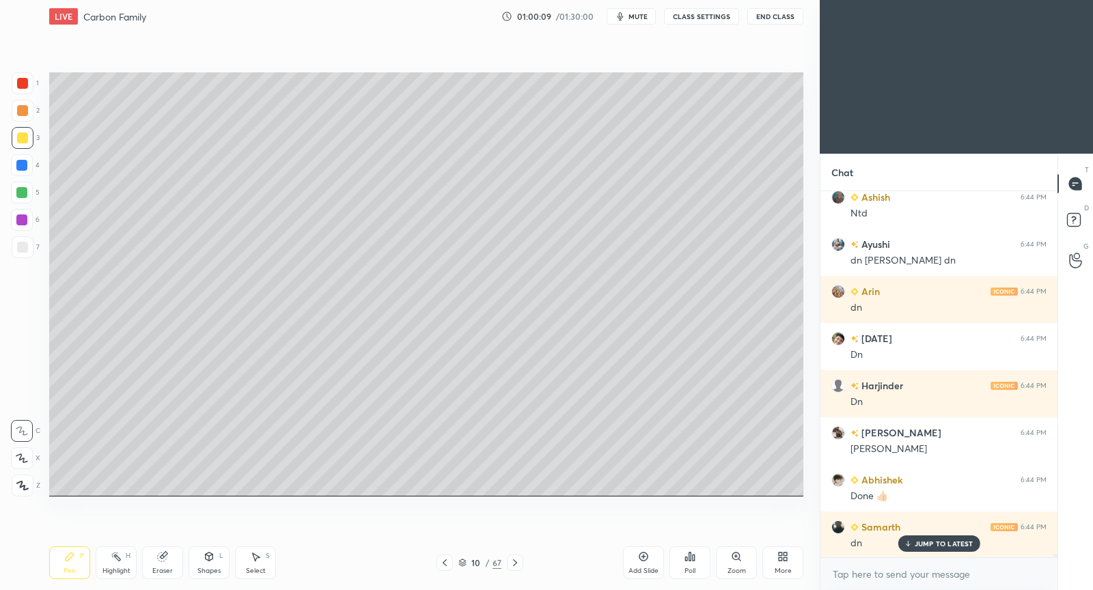
scroll to position [36917, 0]
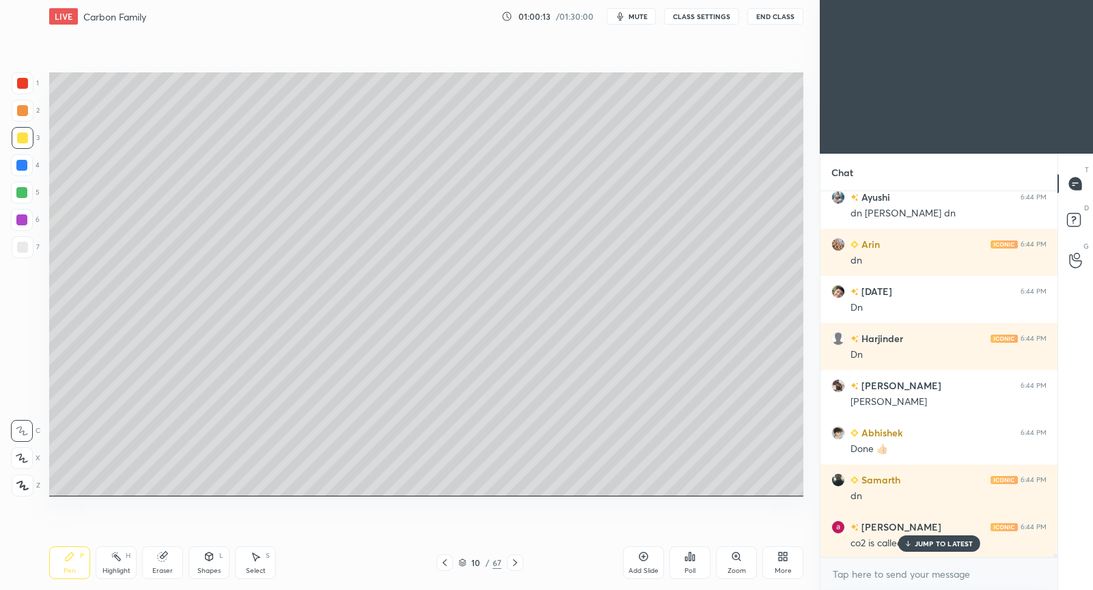
click at [938, 546] on p "JUMP TO LATEST" at bounding box center [943, 544] width 59 height 8
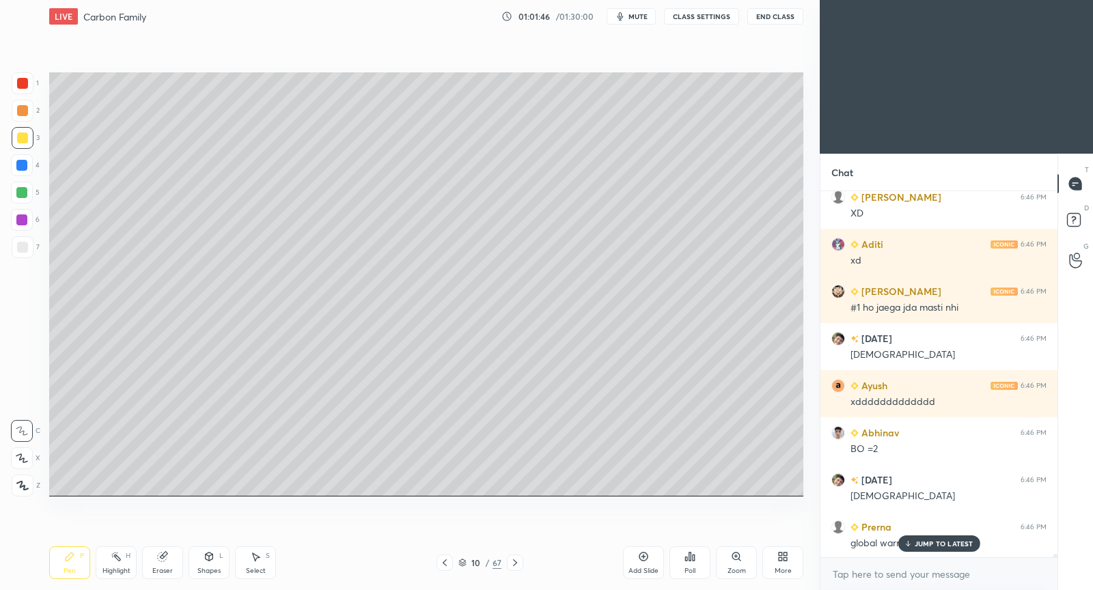
scroll to position [40948, 0]
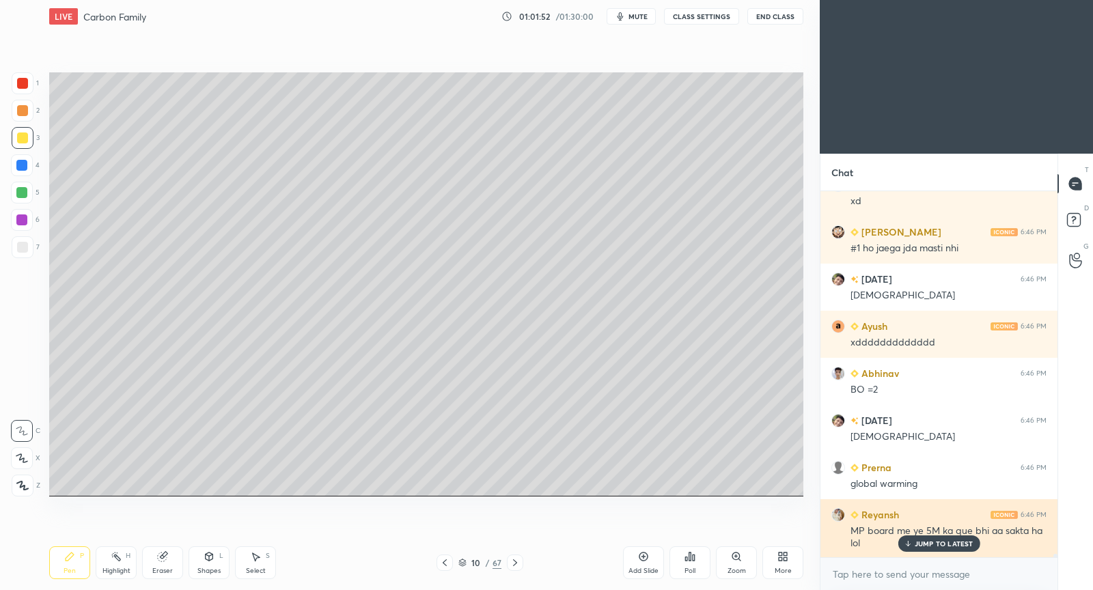
click at [933, 542] on p "JUMP TO LATEST" at bounding box center [943, 544] width 59 height 8
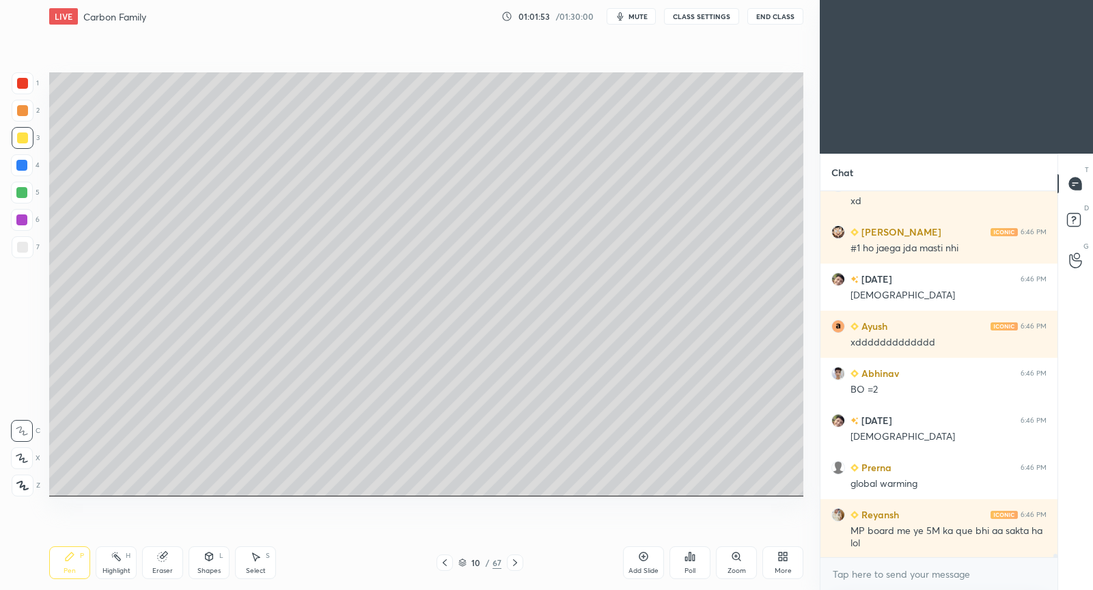
scroll to position [40995, 0]
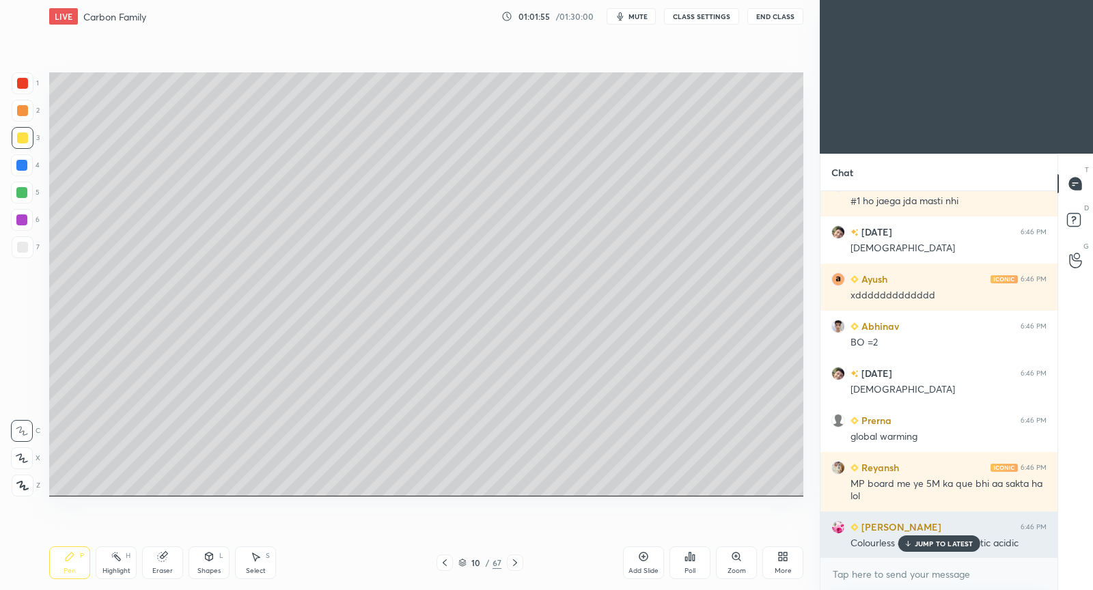
click at [925, 537] on div "JUMP TO LATEST" at bounding box center [938, 543] width 82 height 16
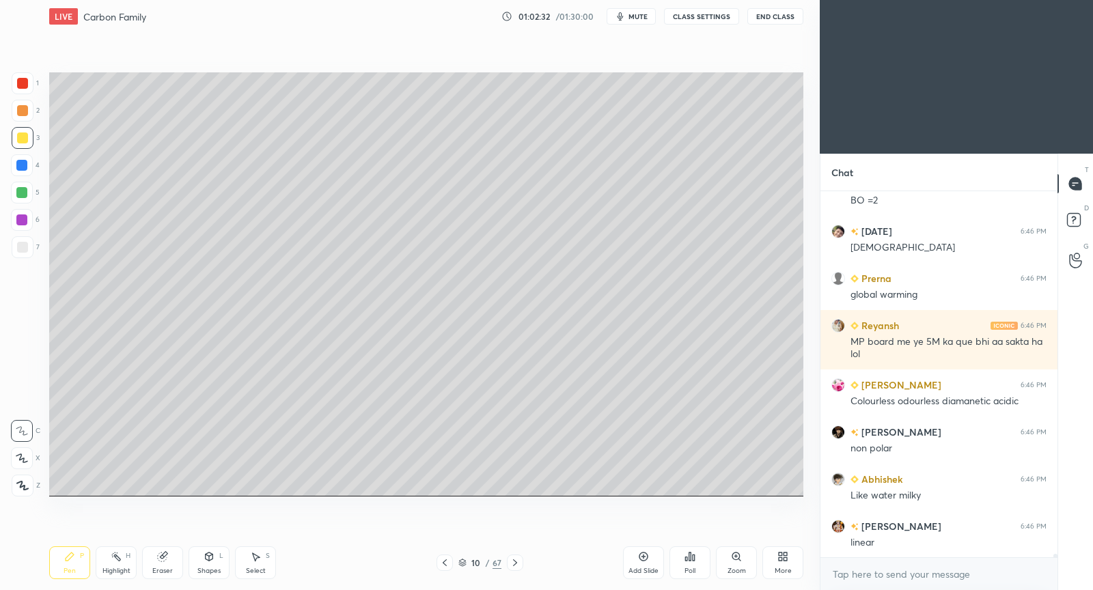
scroll to position [41184, 0]
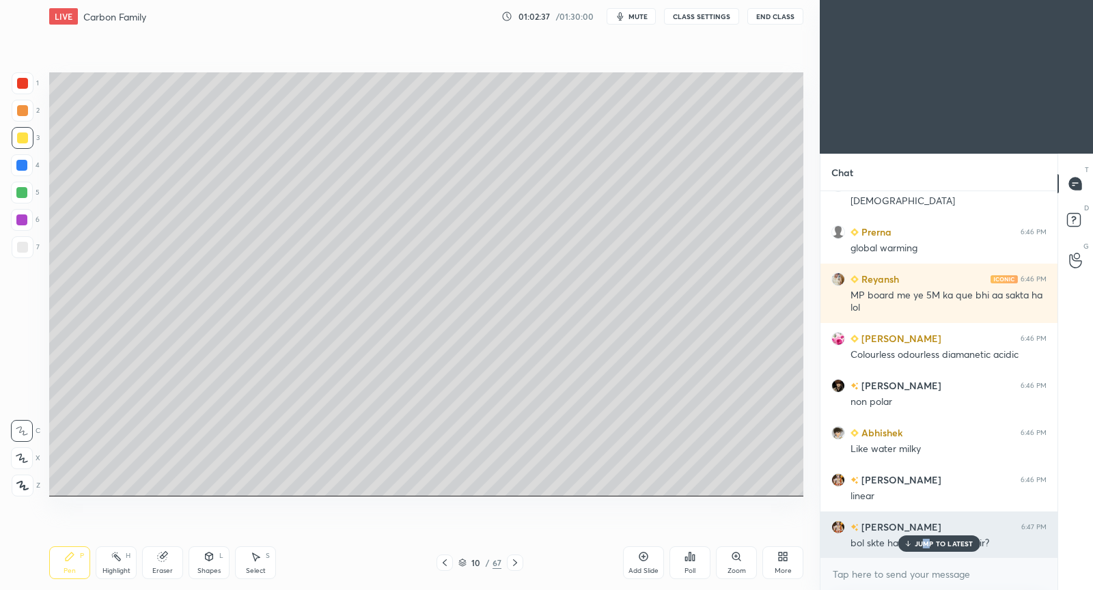
drag, startPoint x: 927, startPoint y: 546, endPoint x: 901, endPoint y: 522, distance: 34.8
click at [921, 536] on div "JUMP TO LATEST" at bounding box center [938, 543] width 82 height 16
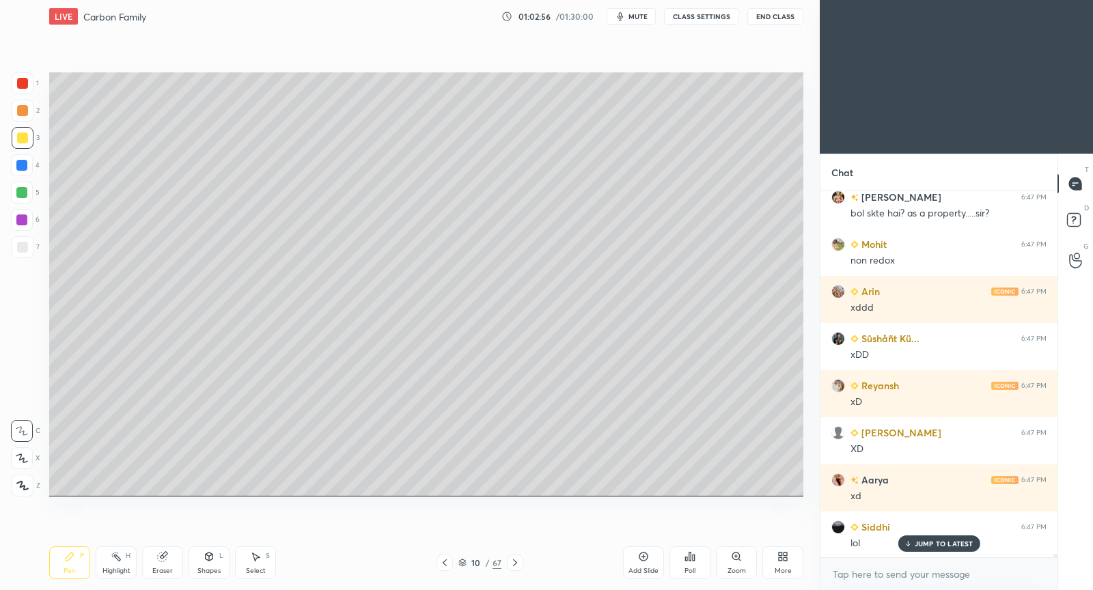
scroll to position [41561, 0]
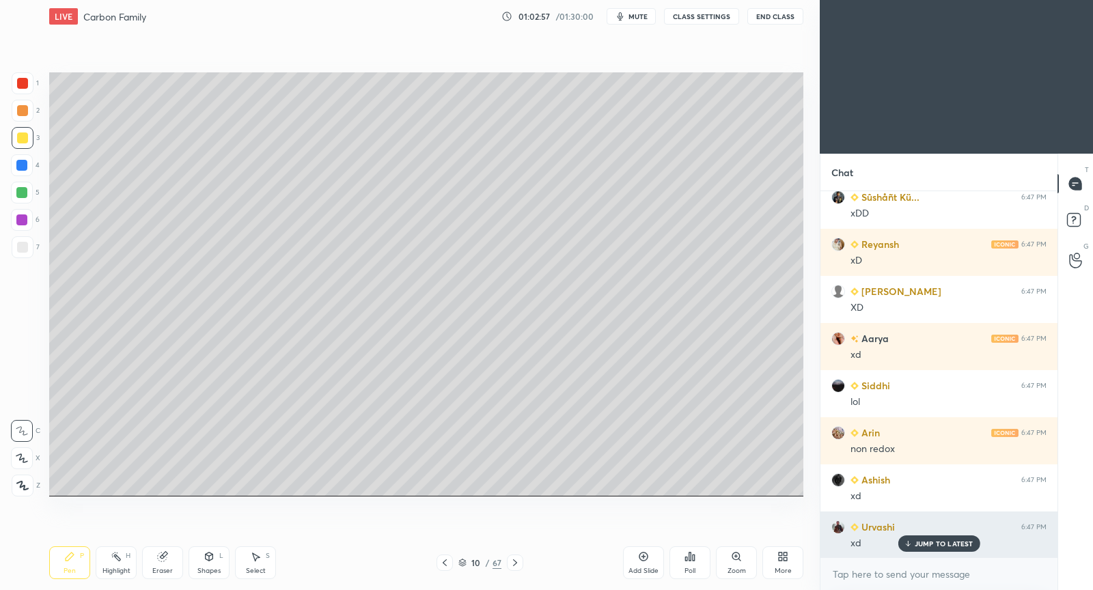
click at [935, 546] on p "JUMP TO LATEST" at bounding box center [943, 544] width 59 height 8
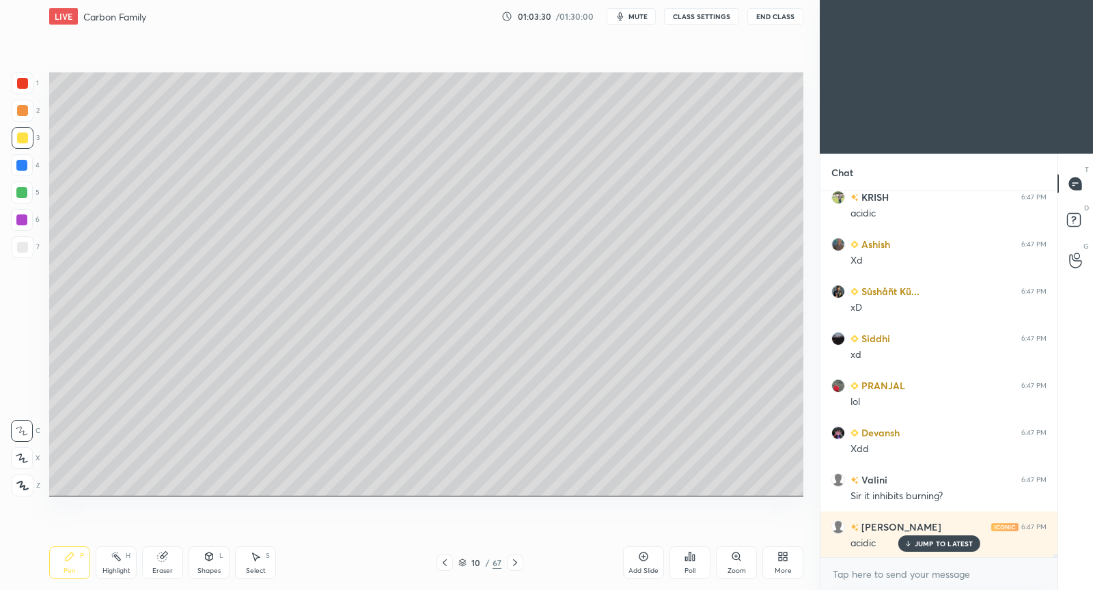
scroll to position [42173, 0]
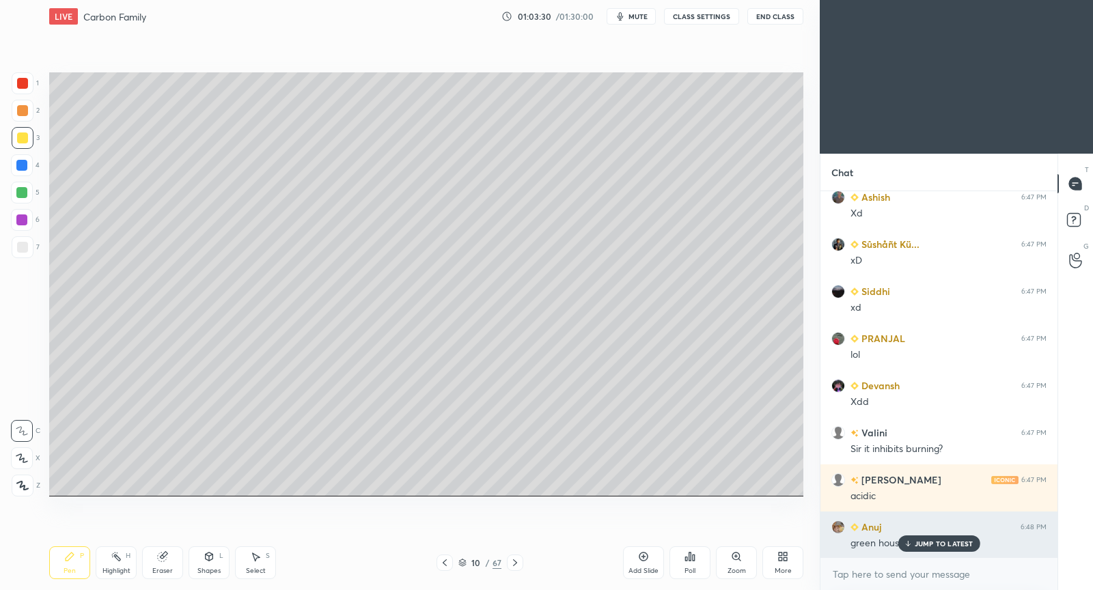
drag, startPoint x: 927, startPoint y: 542, endPoint x: 901, endPoint y: 513, distance: 38.7
click at [922, 538] on div "JUMP TO LATEST" at bounding box center [938, 543] width 82 height 16
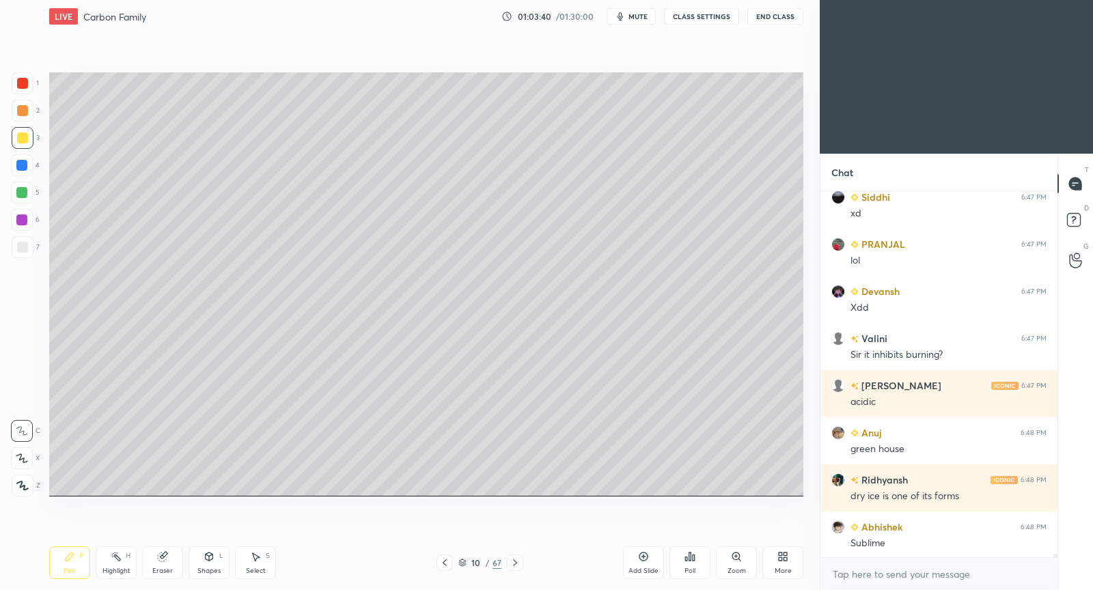
scroll to position [42316, 0]
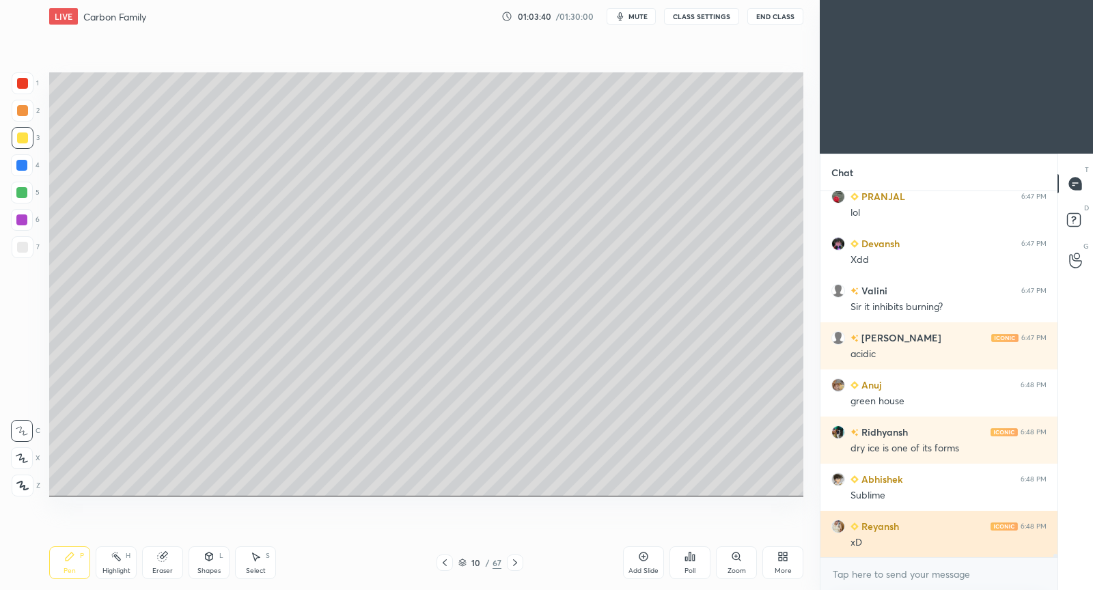
click at [938, 541] on div "xD" at bounding box center [948, 543] width 196 height 14
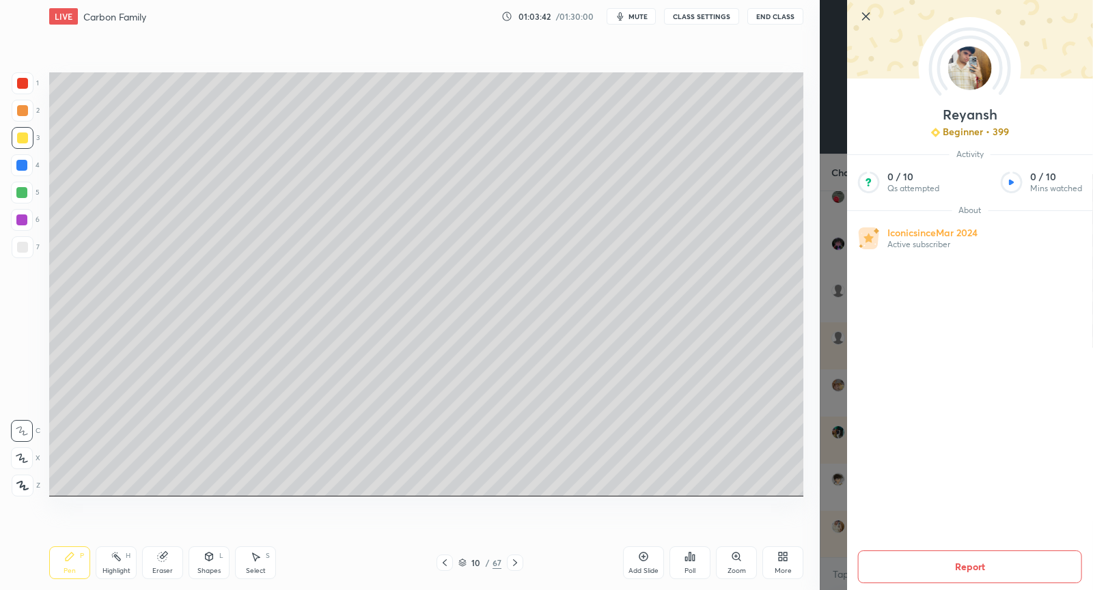
click at [869, 13] on icon at bounding box center [866, 16] width 16 height 16
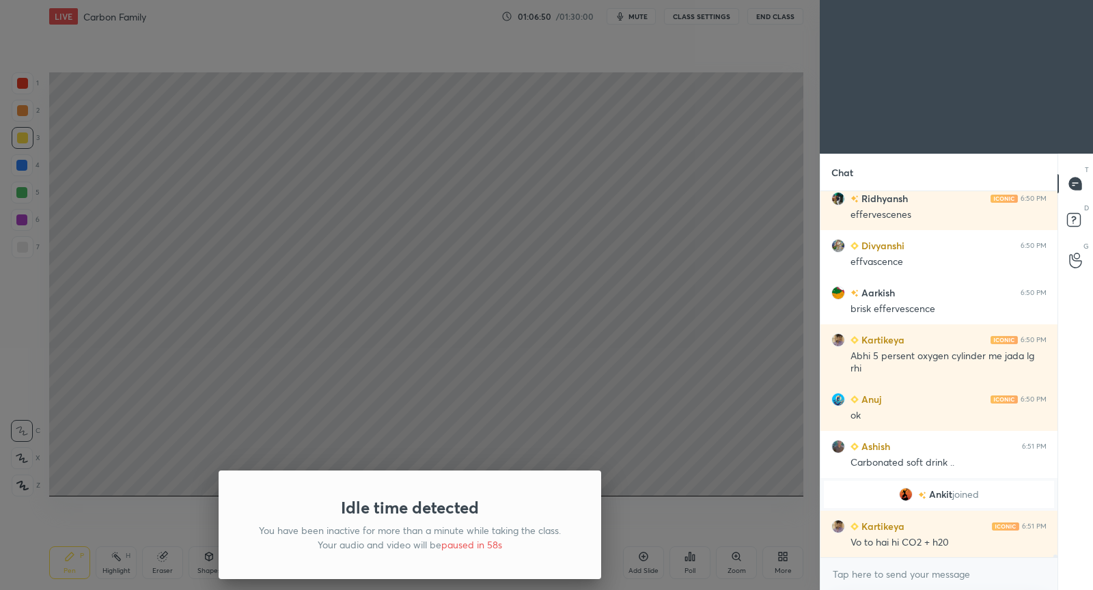
scroll to position [44560, 0]
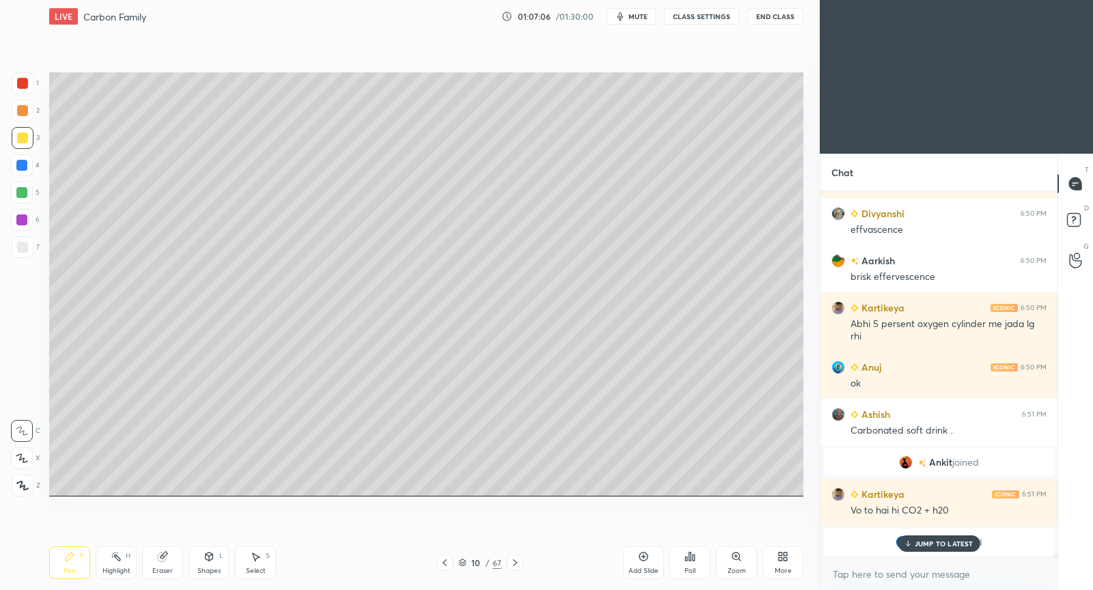
click at [938, 550] on div "JUMP TO LATEST" at bounding box center [938, 543] width 82 height 16
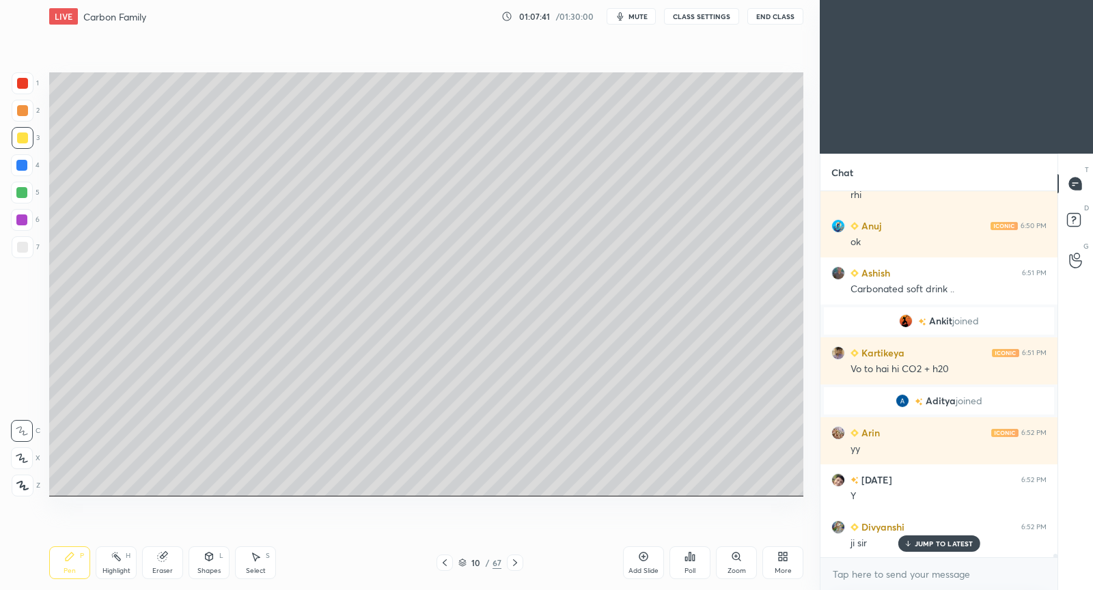
scroll to position [41028, 0]
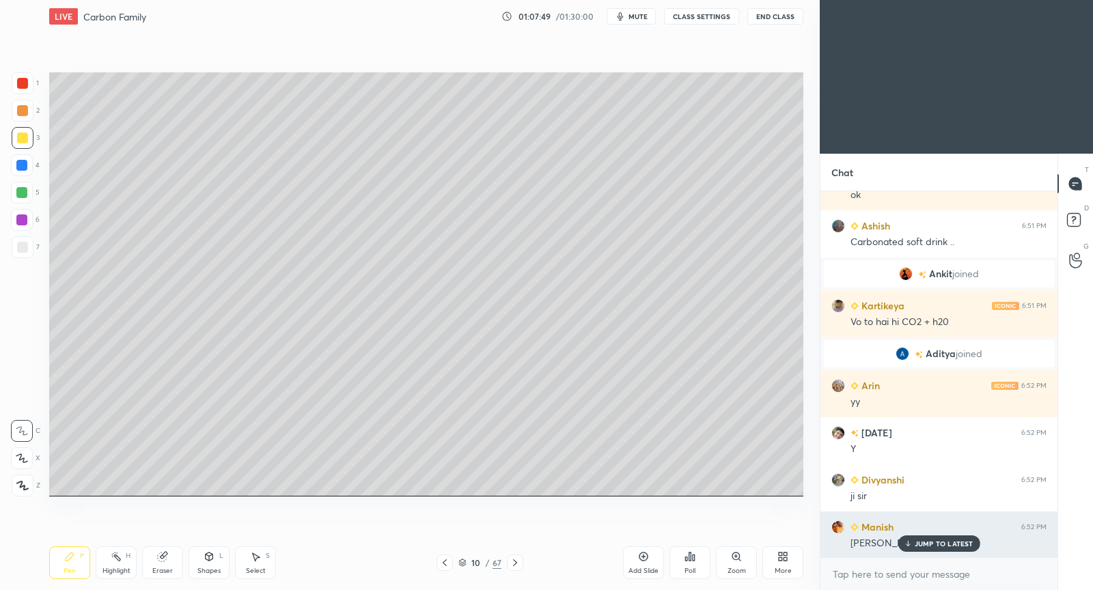
drag, startPoint x: 932, startPoint y: 542, endPoint x: 925, endPoint y: 540, distance: 7.6
click at [930, 542] on p "JUMP TO LATEST" at bounding box center [943, 544] width 59 height 8
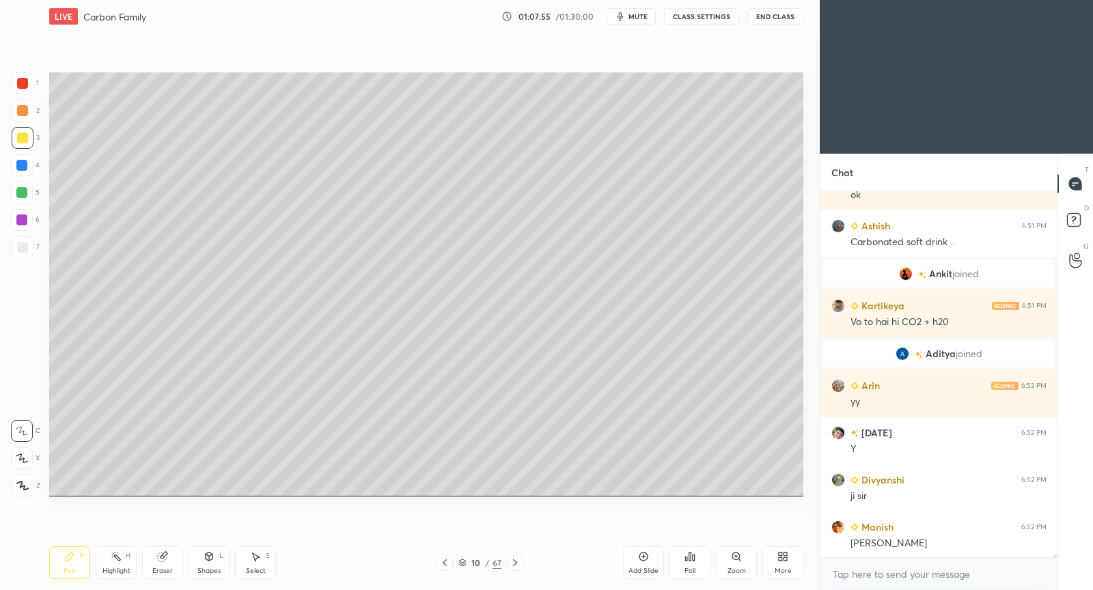
drag, startPoint x: 643, startPoint y: 556, endPoint x: 644, endPoint y: 497, distance: 59.4
click at [641, 553] on icon at bounding box center [643, 556] width 11 height 11
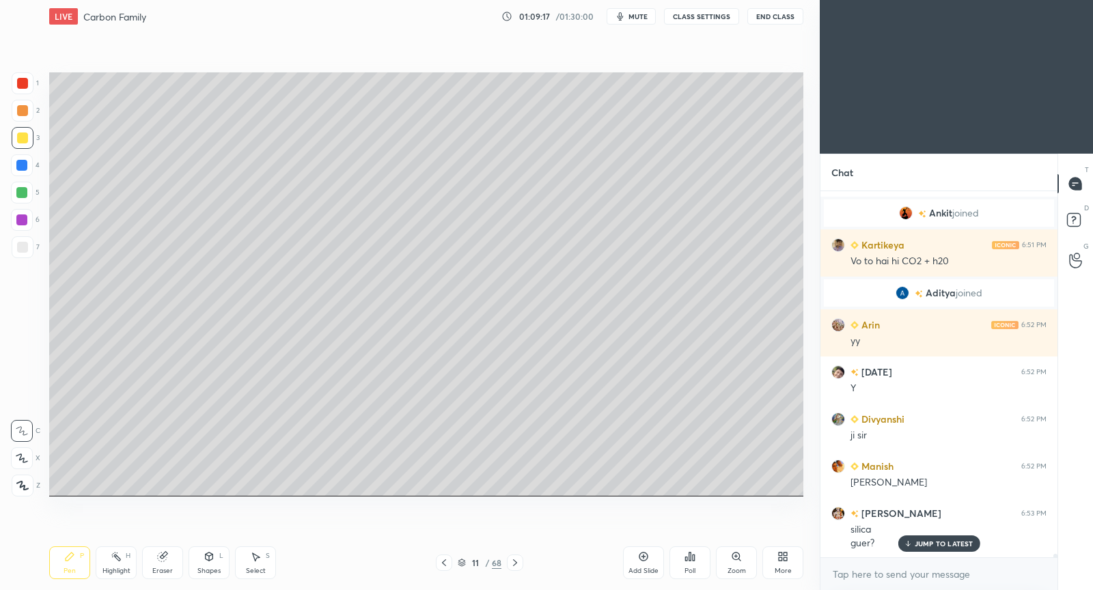
scroll to position [41097, 0]
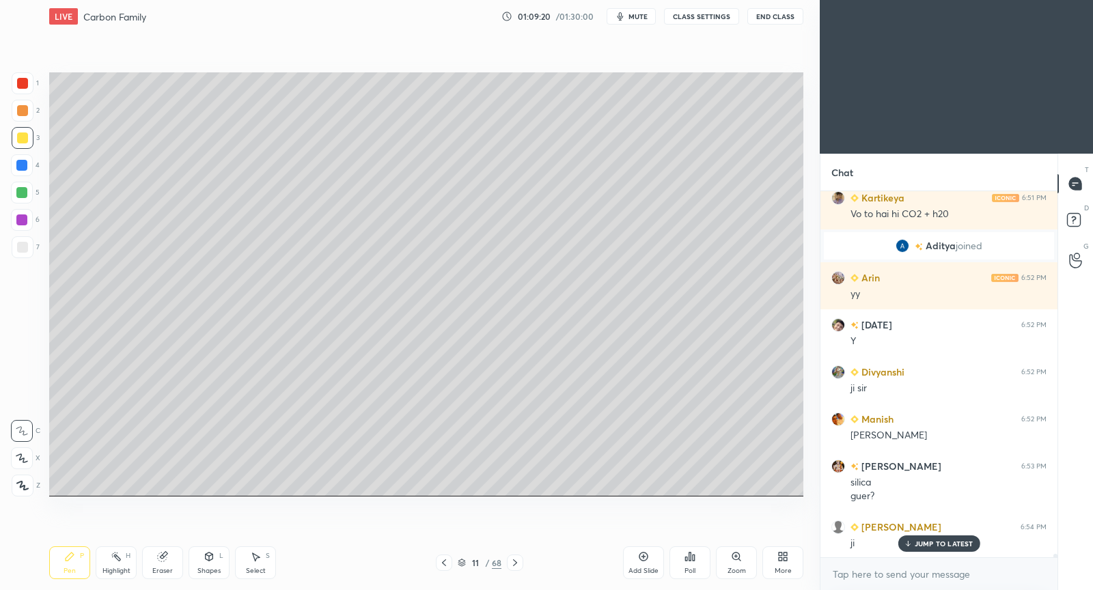
click at [910, 544] on icon at bounding box center [907, 544] width 9 height 8
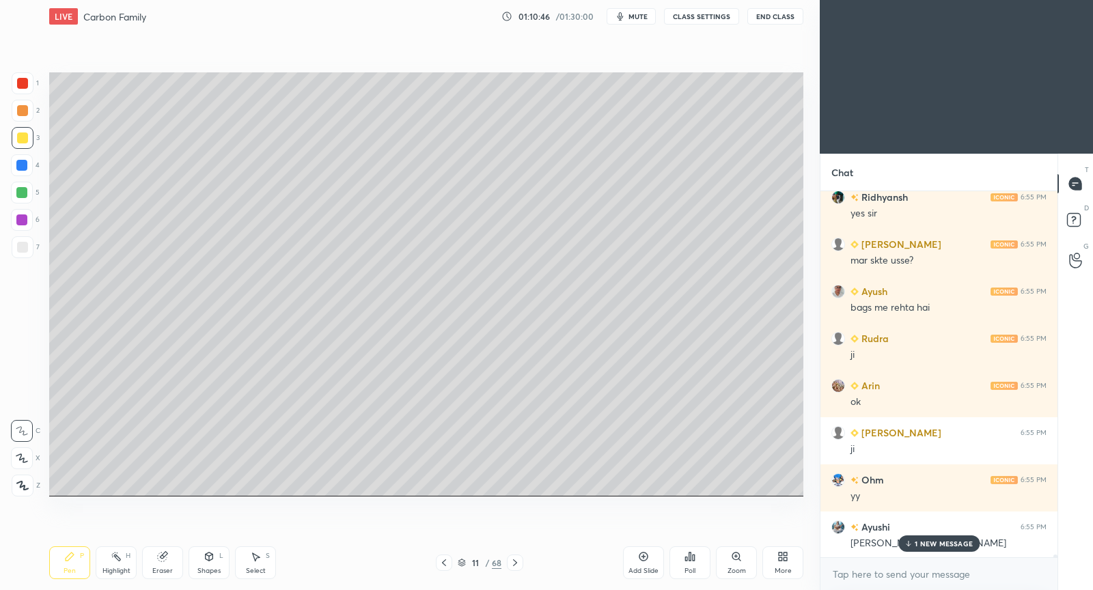
scroll to position [43925, 0]
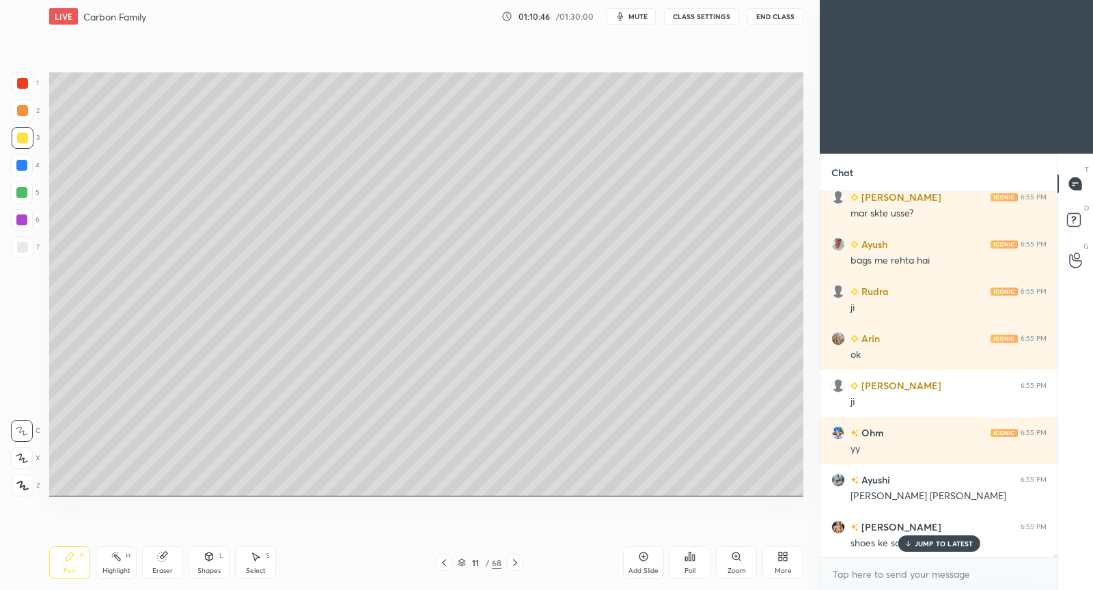
click at [957, 546] on p "JUMP TO LATEST" at bounding box center [943, 544] width 59 height 8
drag, startPoint x: 167, startPoint y: 561, endPoint x: 174, endPoint y: 559, distance: 7.8
click at [170, 563] on div "Eraser" at bounding box center [162, 562] width 41 height 33
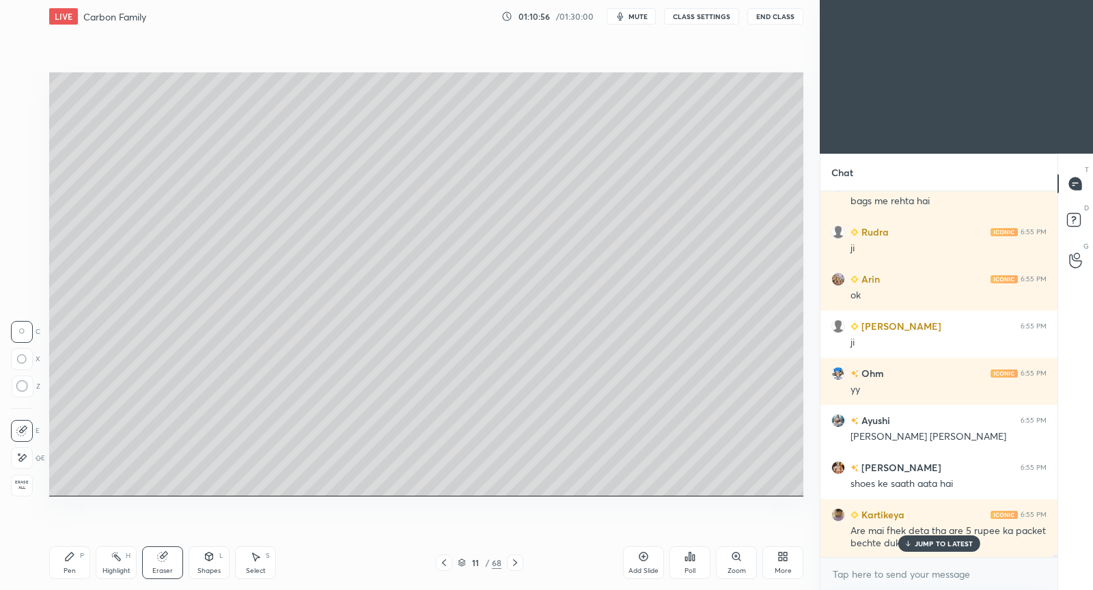
scroll to position [44031, 0]
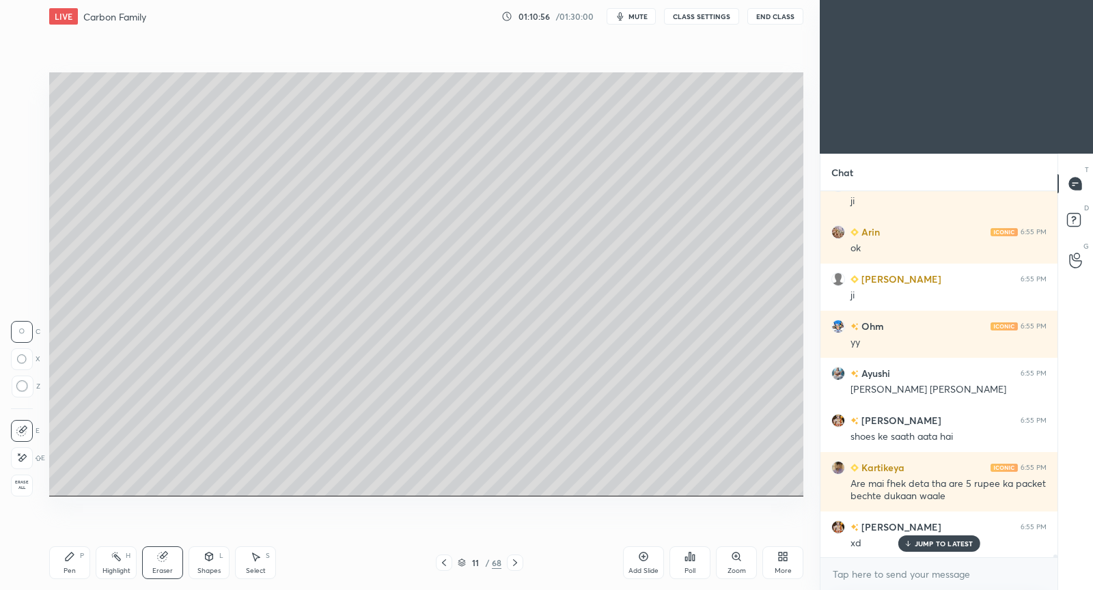
drag, startPoint x: 80, startPoint y: 562, endPoint x: 102, endPoint y: 538, distance: 32.9
click at [83, 563] on div "Pen P" at bounding box center [69, 562] width 41 height 33
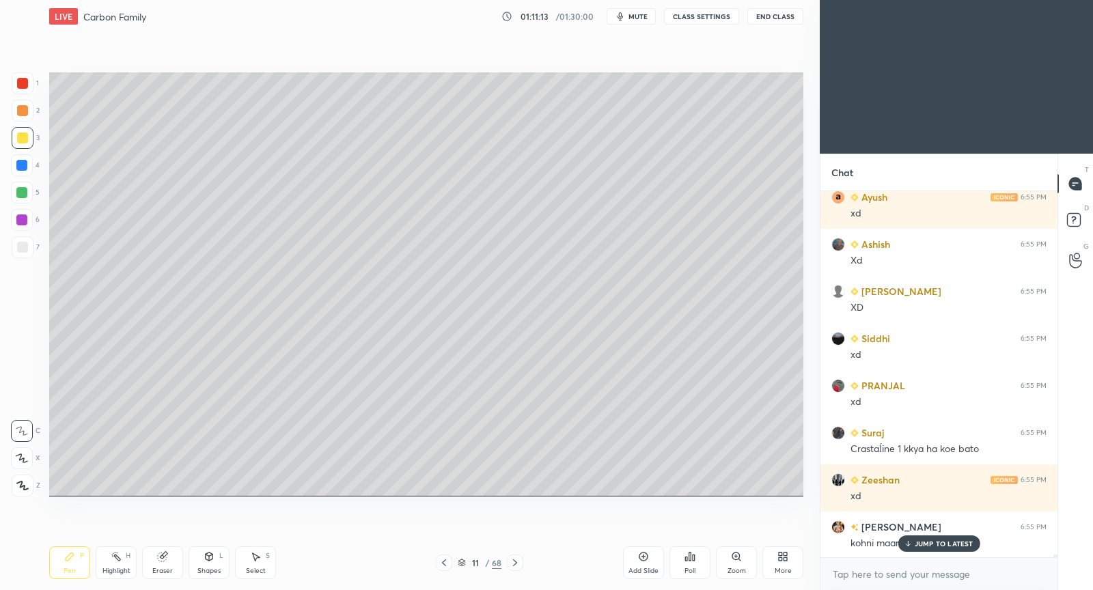
scroll to position [44597, 0]
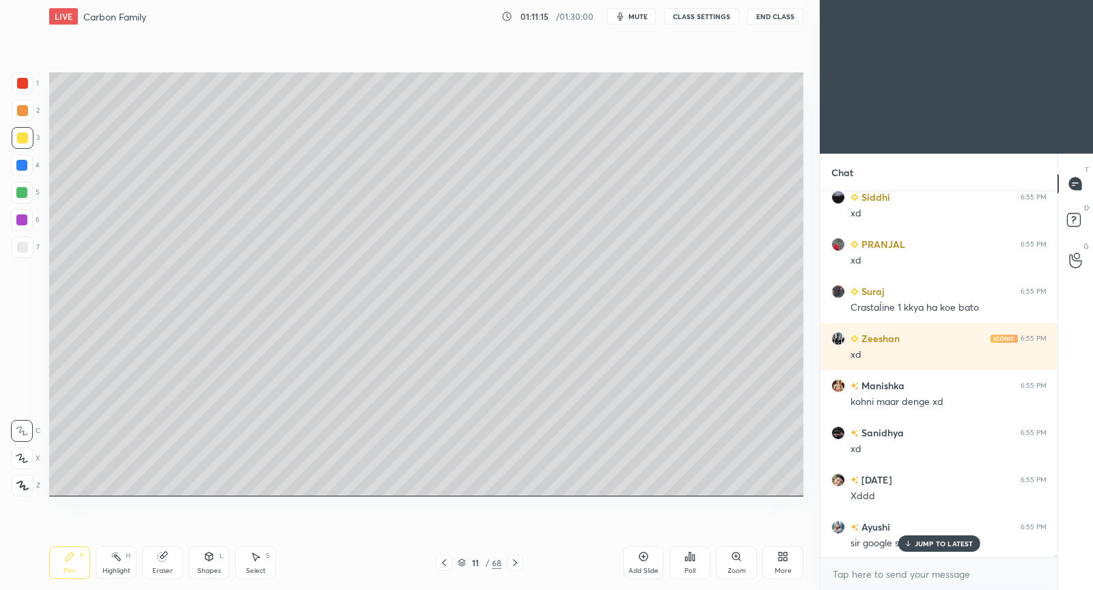
scroll to position [44738, 0]
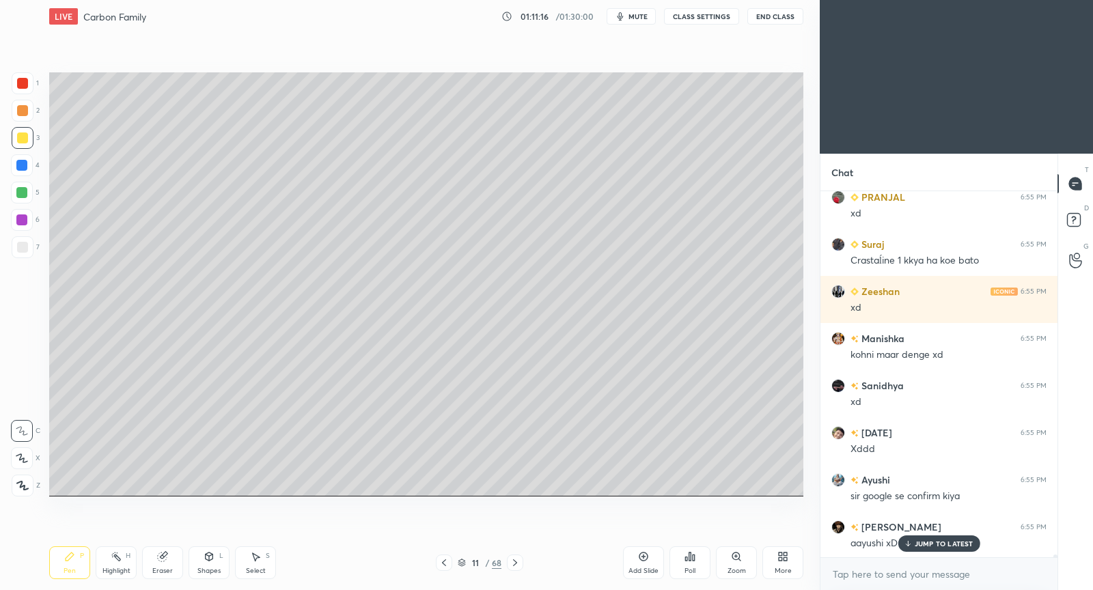
click at [926, 543] on p "JUMP TO LATEST" at bounding box center [943, 544] width 59 height 8
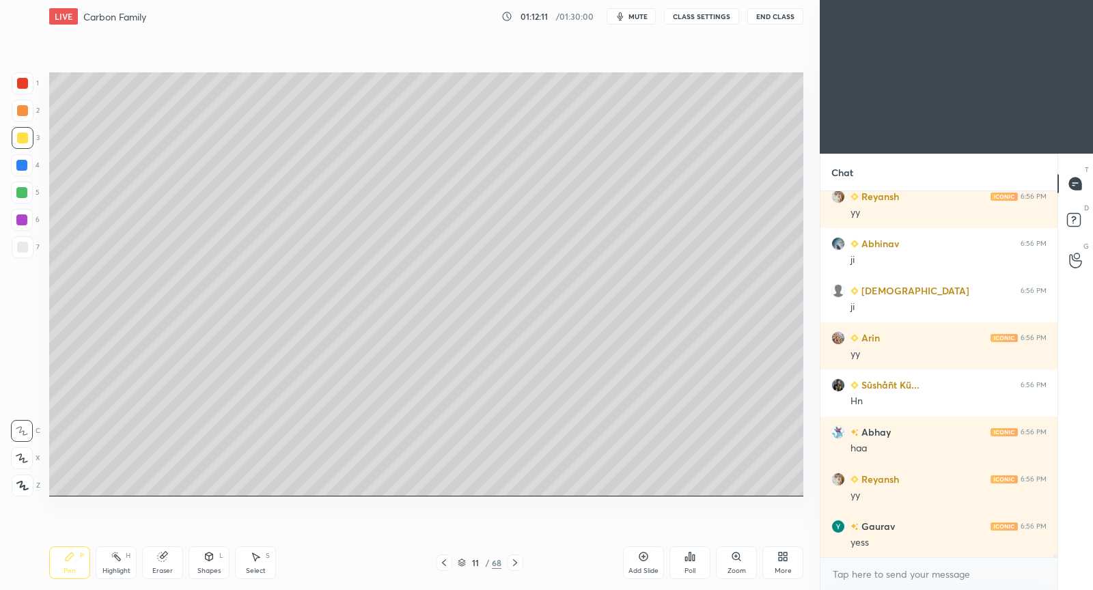
scroll to position [45633, 0]
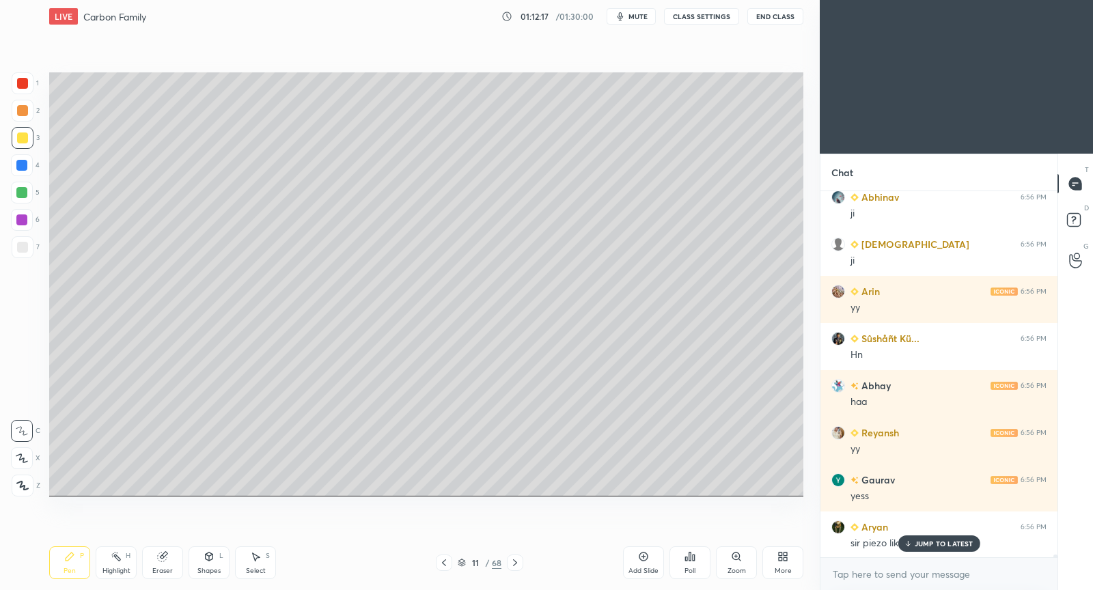
click at [925, 542] on p "JUMP TO LATEST" at bounding box center [943, 544] width 59 height 8
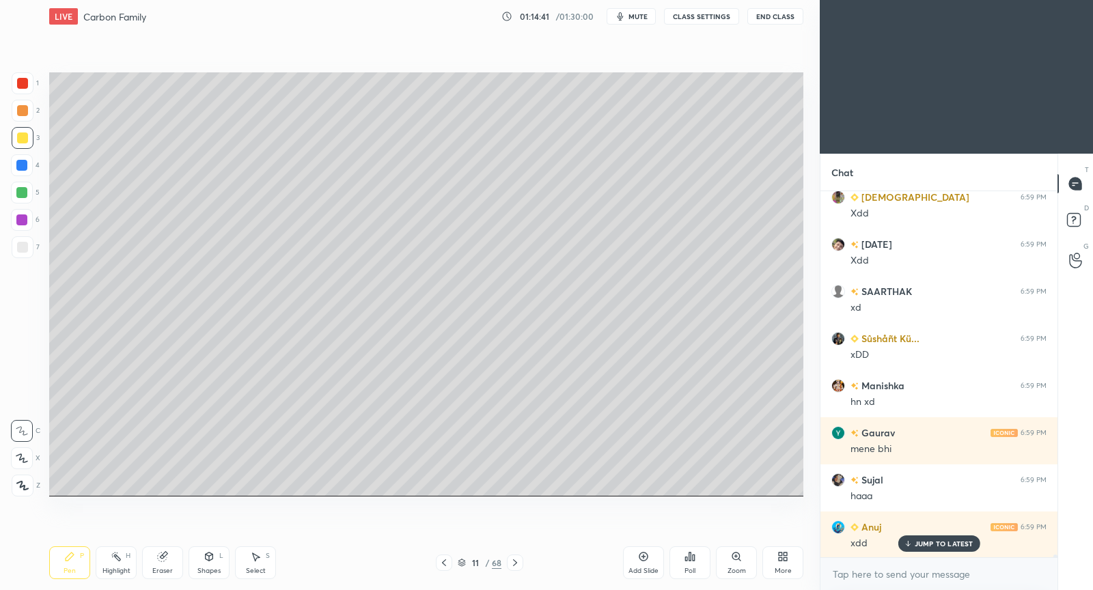
scroll to position [0, 0]
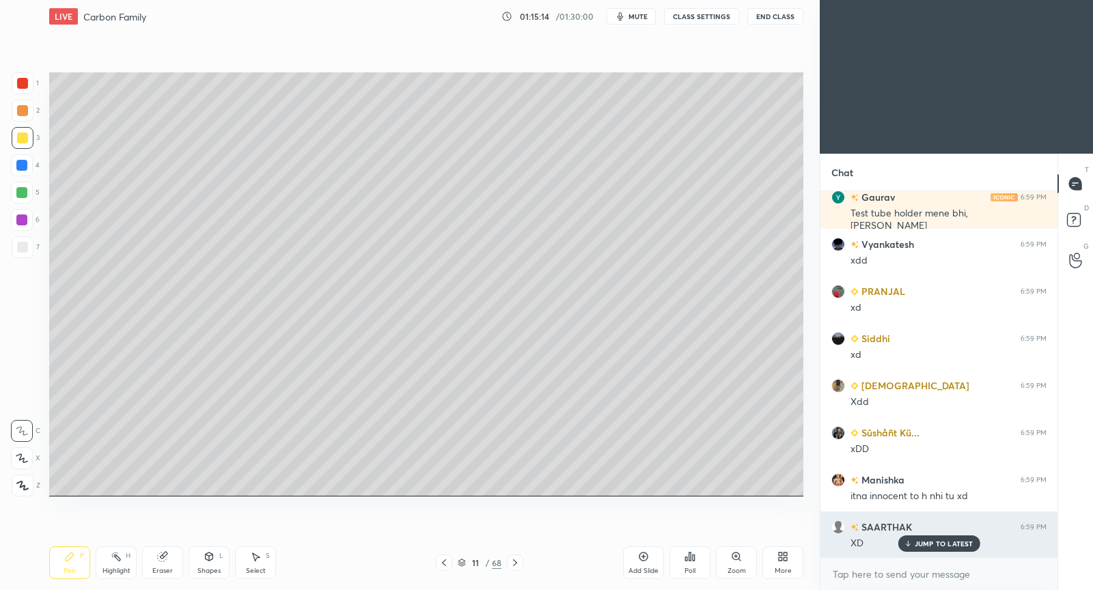
click at [932, 546] on p "JUMP TO LATEST" at bounding box center [943, 544] width 59 height 8
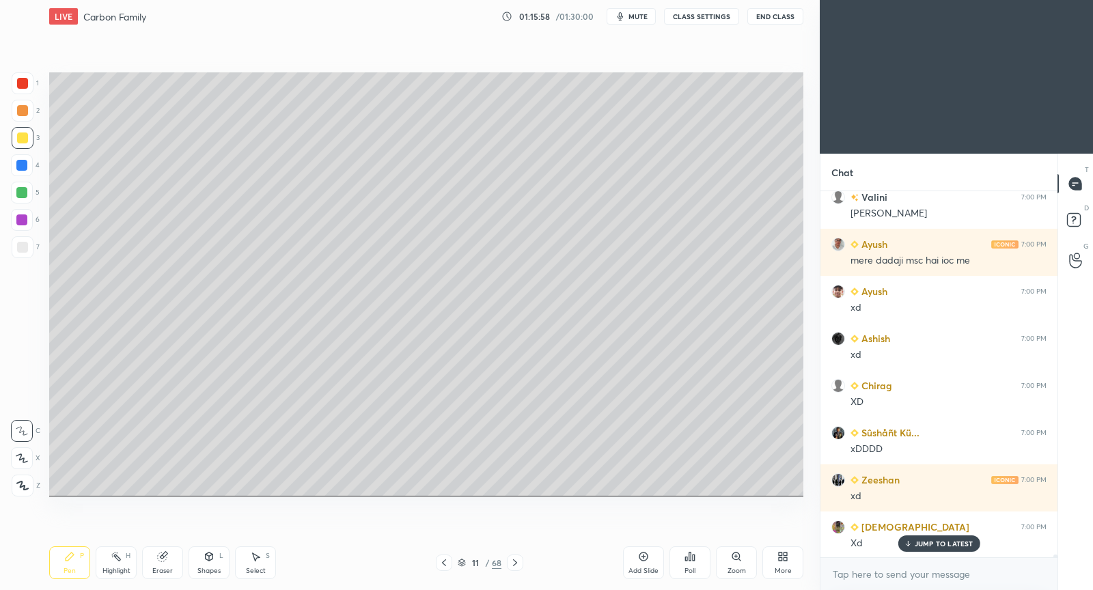
click at [953, 550] on div "JUMP TO LATEST" at bounding box center [938, 543] width 82 height 16
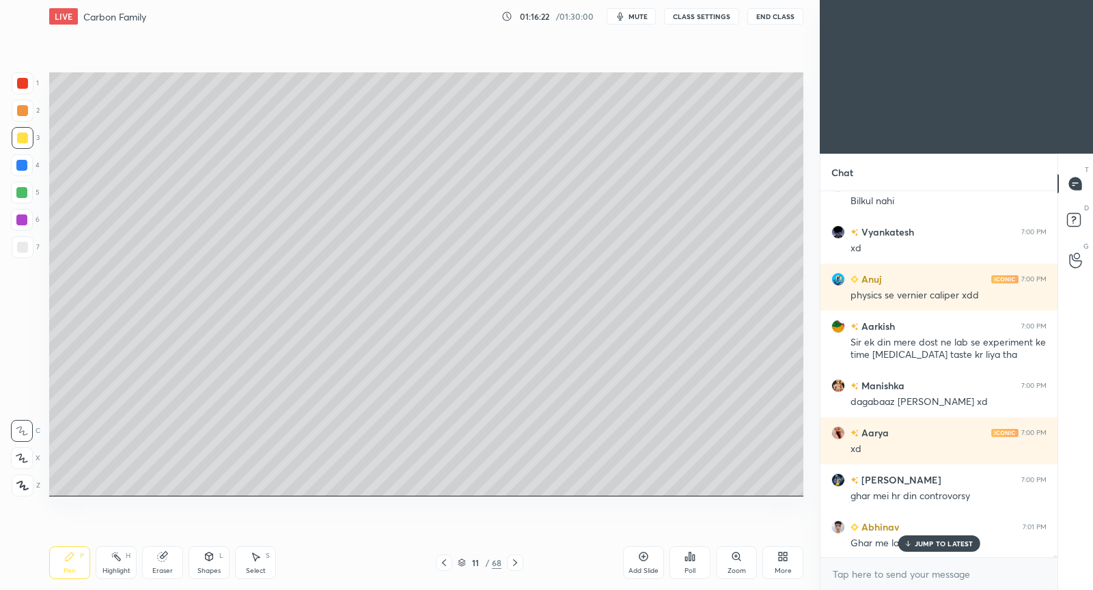
click at [923, 544] on p "JUMP TO LATEST" at bounding box center [943, 544] width 59 height 8
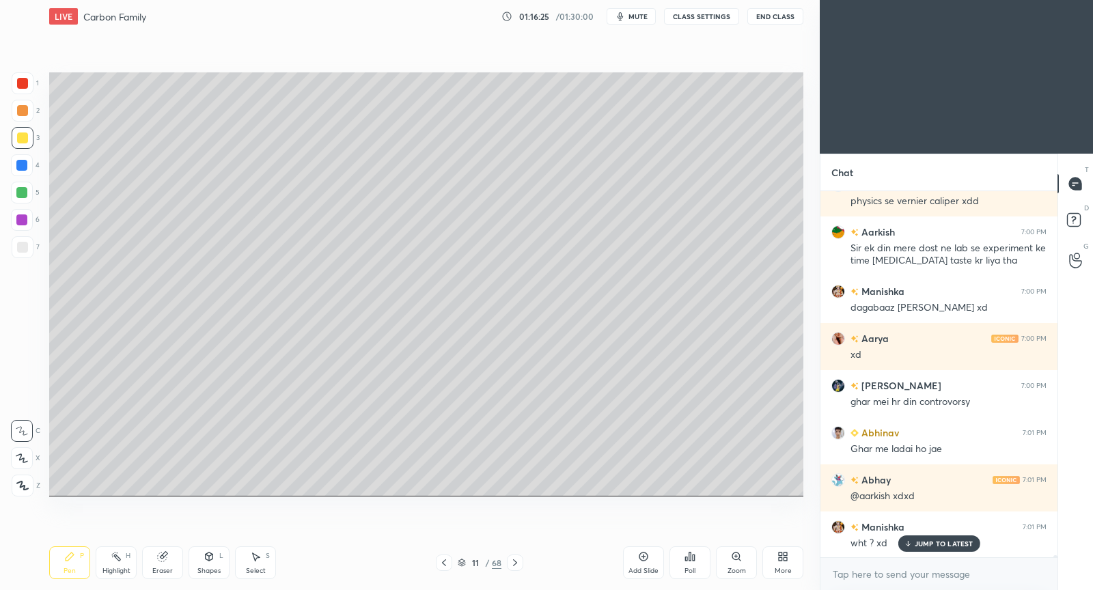
click at [956, 549] on div "JUMP TO LATEST" at bounding box center [938, 543] width 82 height 16
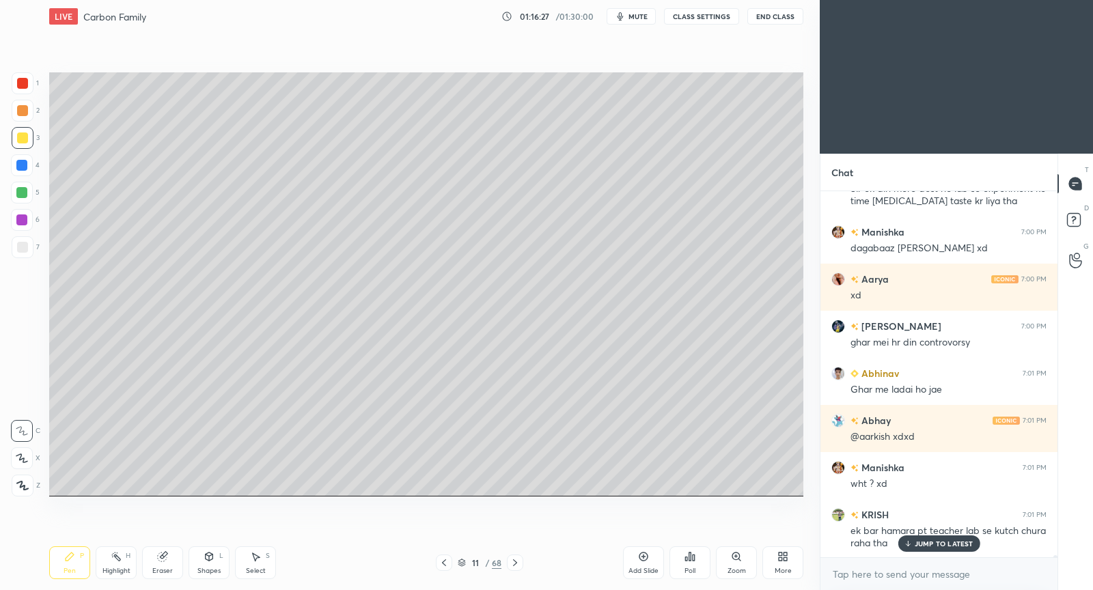
click at [941, 547] on p "JUMP TO LATEST" at bounding box center [943, 544] width 59 height 8
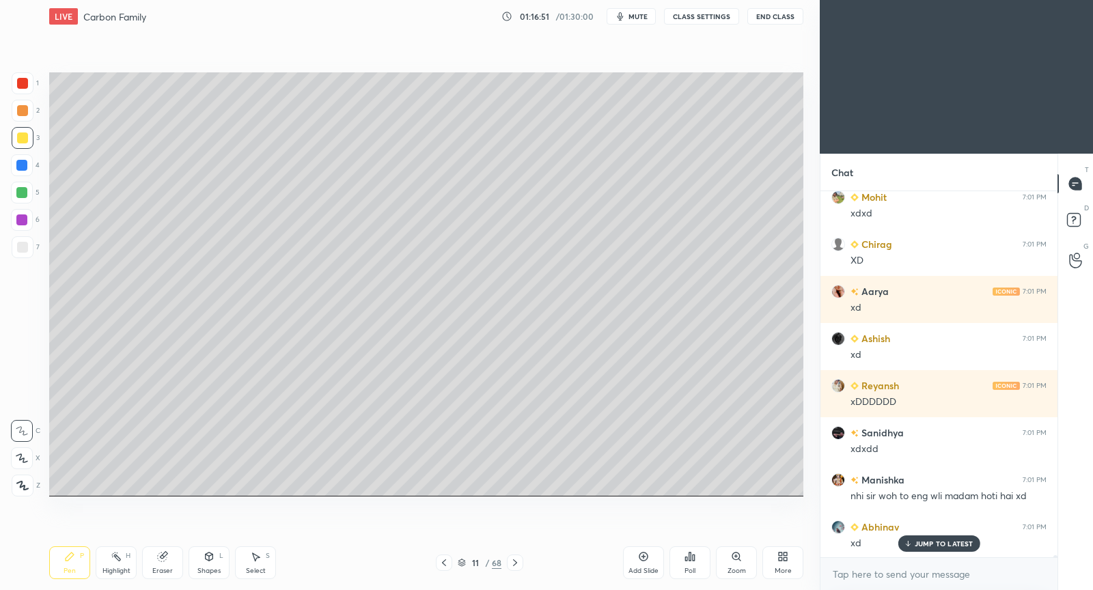
click at [927, 544] on p "JUMP TO LATEST" at bounding box center [943, 544] width 59 height 8
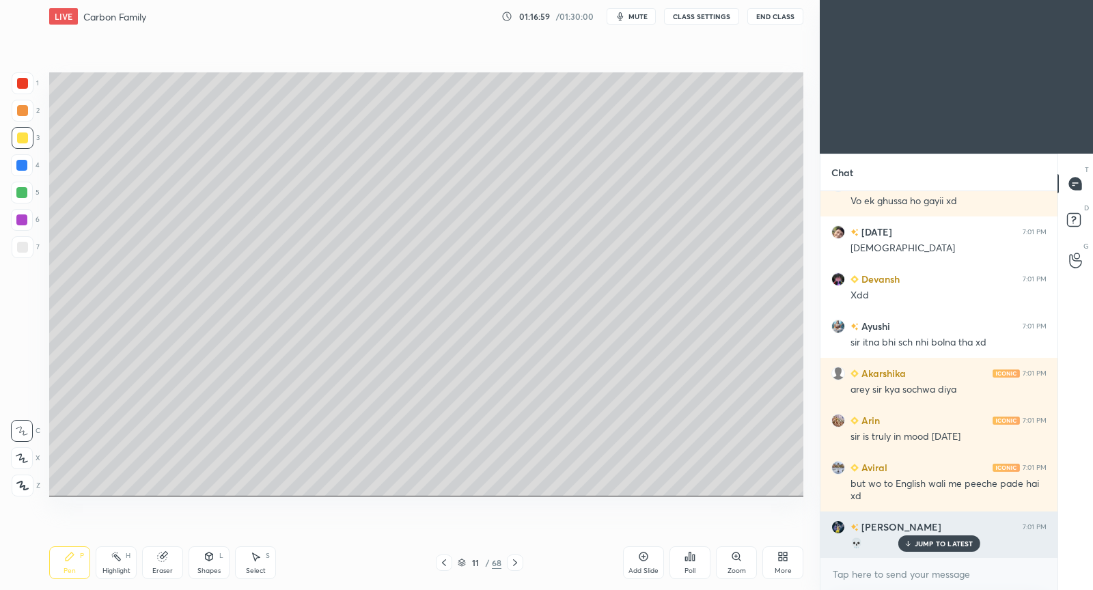
click at [923, 537] on div "JUMP TO LATEST" at bounding box center [938, 543] width 82 height 16
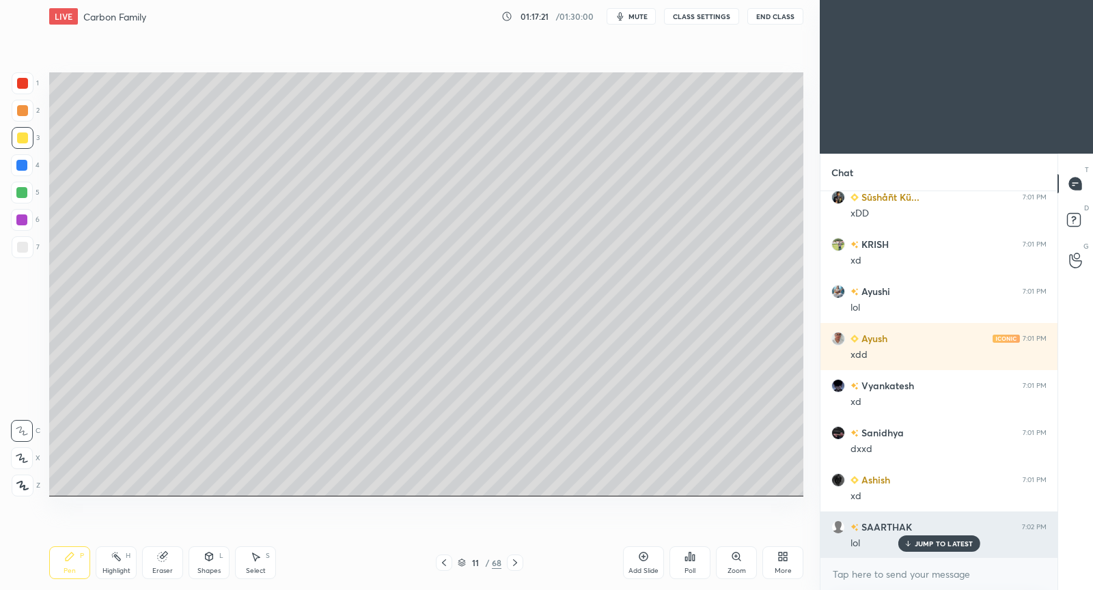
drag, startPoint x: 929, startPoint y: 543, endPoint x: 911, endPoint y: 543, distance: 17.8
click at [927, 542] on p "JUMP TO LATEST" at bounding box center [943, 544] width 59 height 8
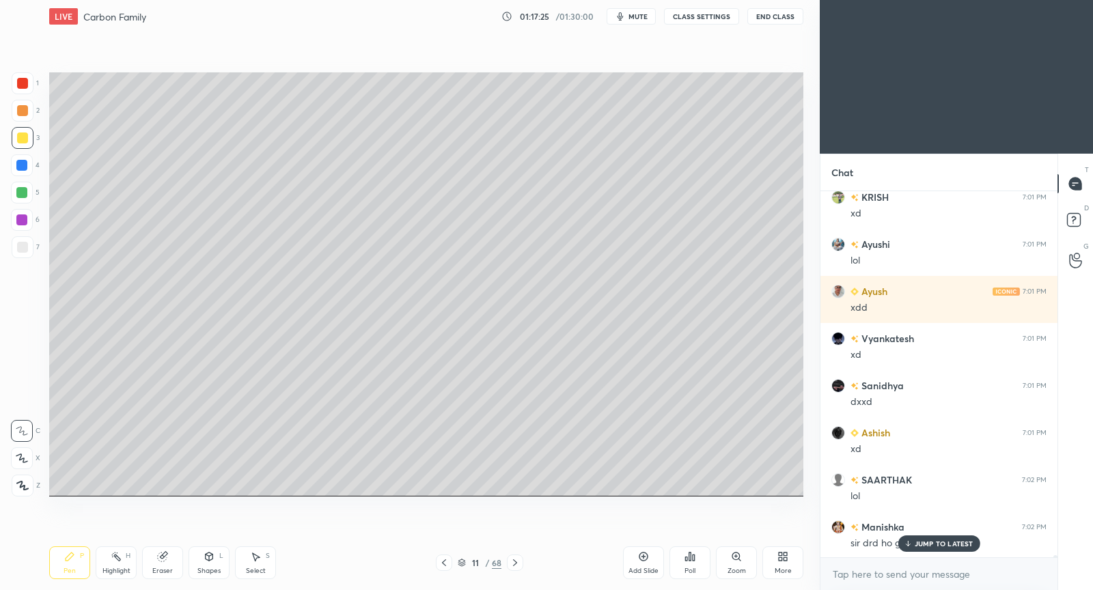
click at [924, 541] on p "JUMP TO LATEST" at bounding box center [943, 544] width 59 height 8
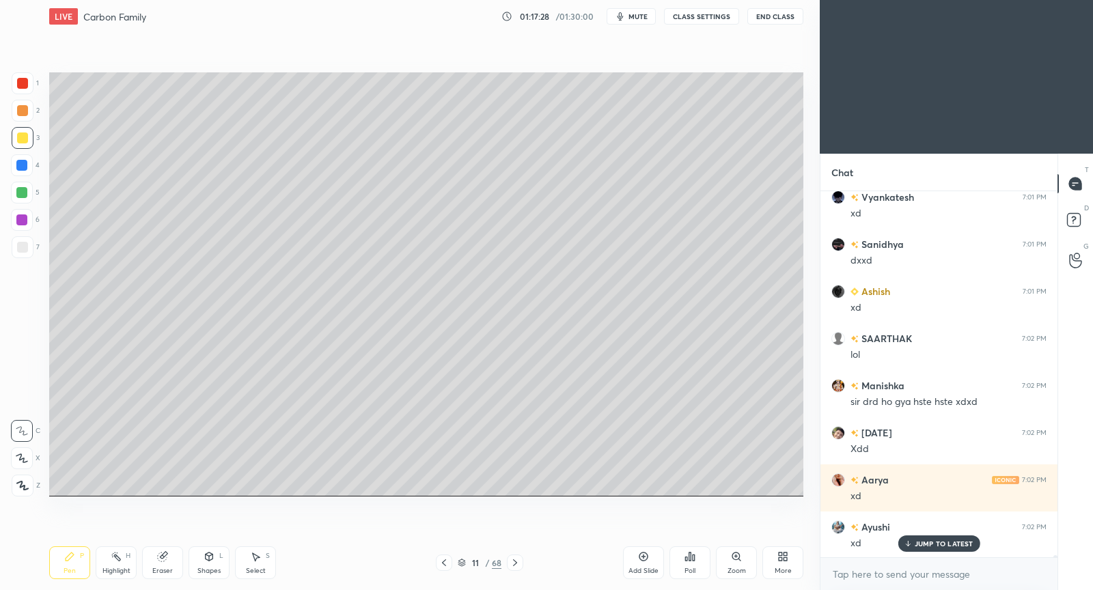
click at [652, 554] on div "Add Slide" at bounding box center [643, 562] width 41 height 33
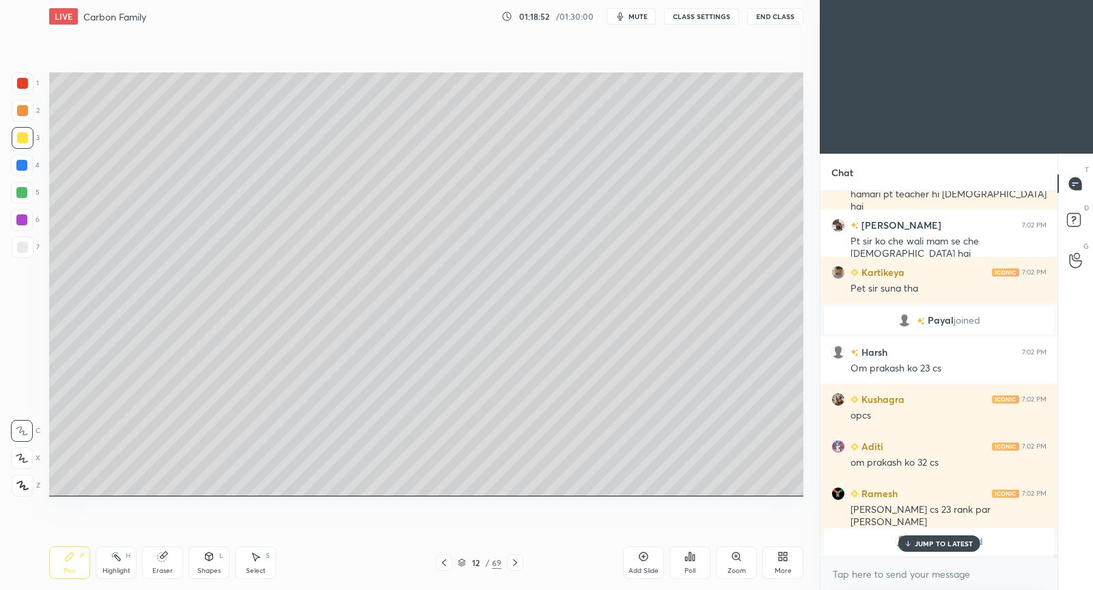
scroll to position [61915, 0]
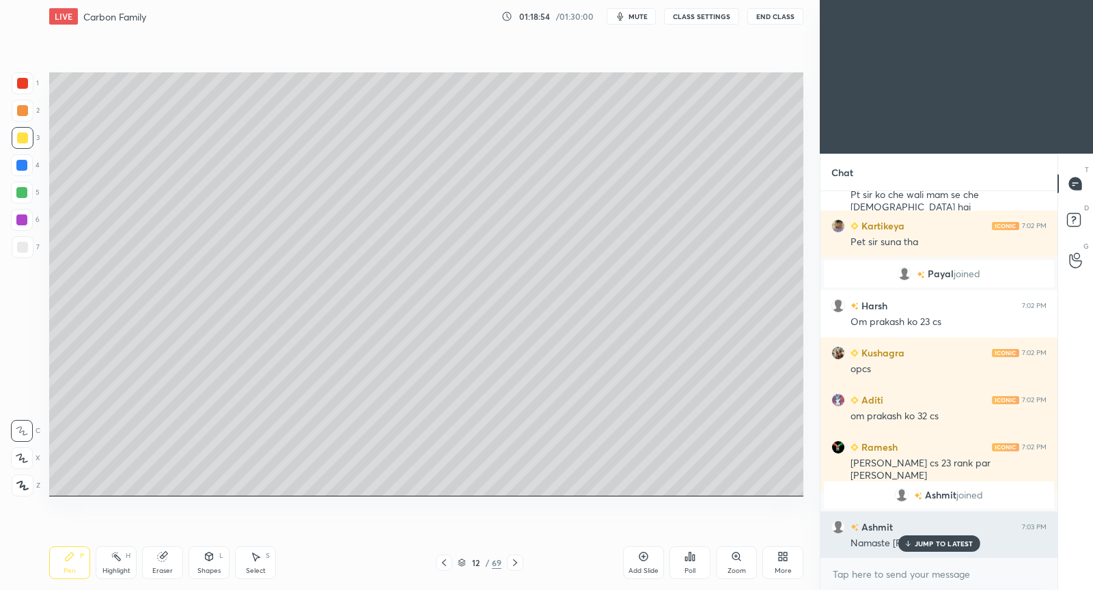
click at [938, 542] on p "JUMP TO LATEST" at bounding box center [943, 544] width 59 height 8
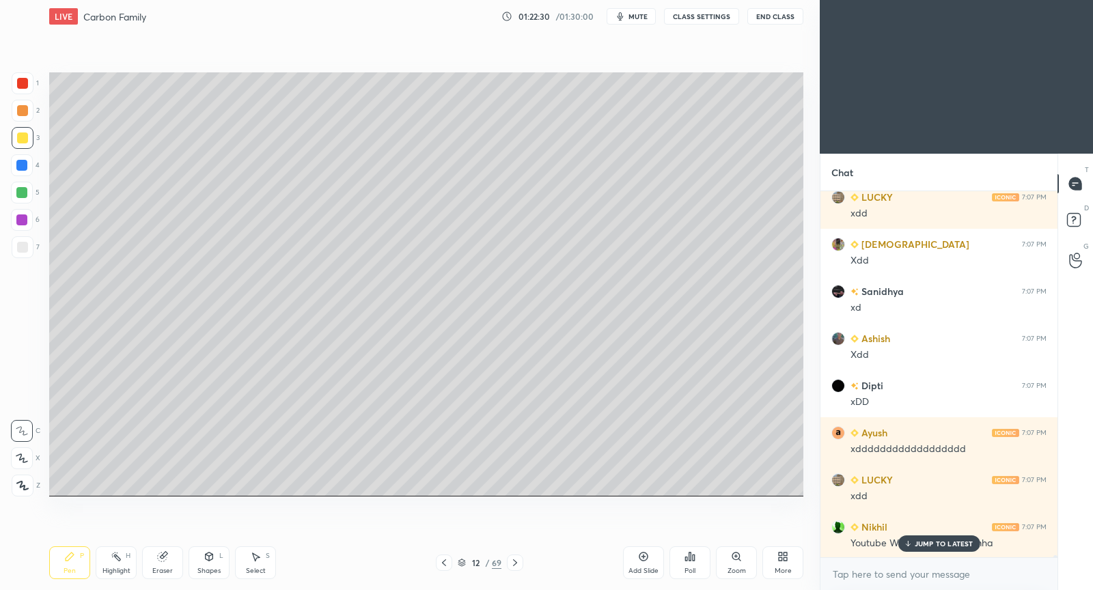
scroll to position [61548, 0]
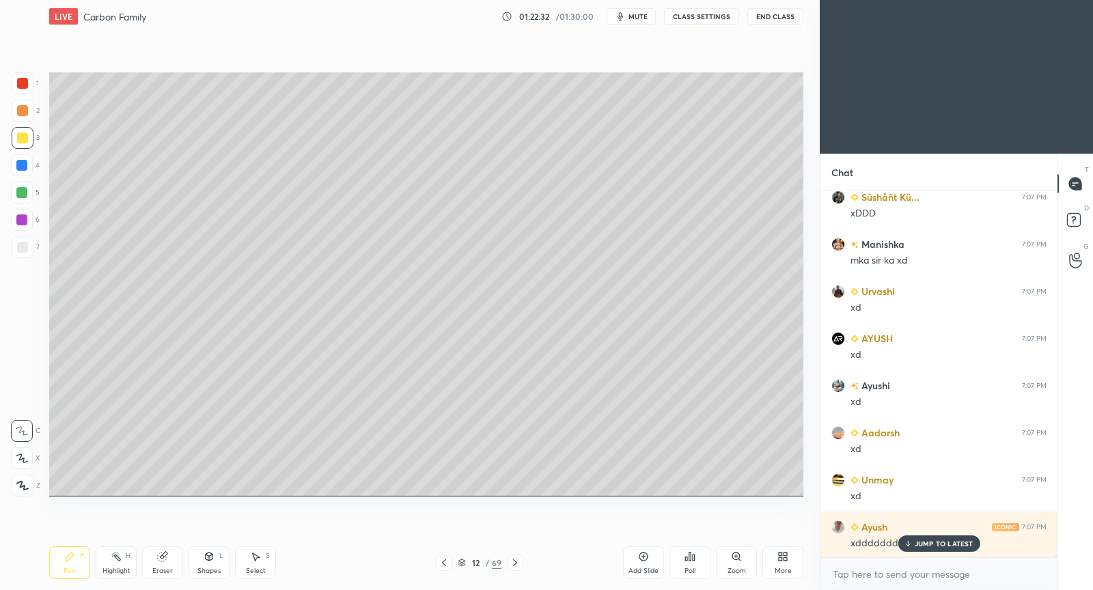
click at [934, 541] on p "JUMP TO LATEST" at bounding box center [943, 544] width 59 height 8
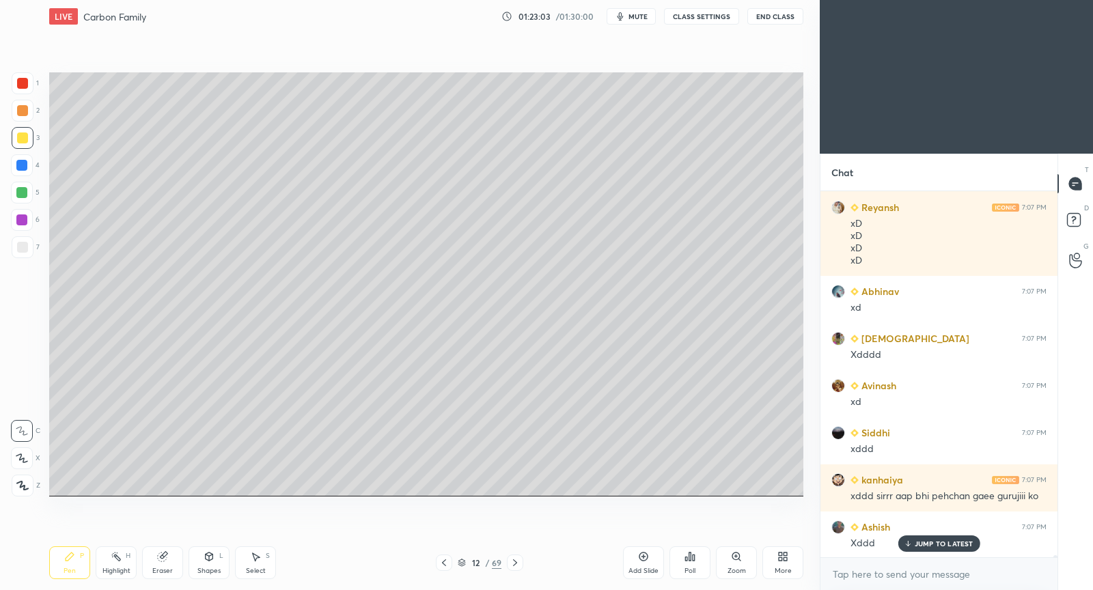
click at [929, 549] on div "JUMP TO LATEST" at bounding box center [938, 543] width 82 height 16
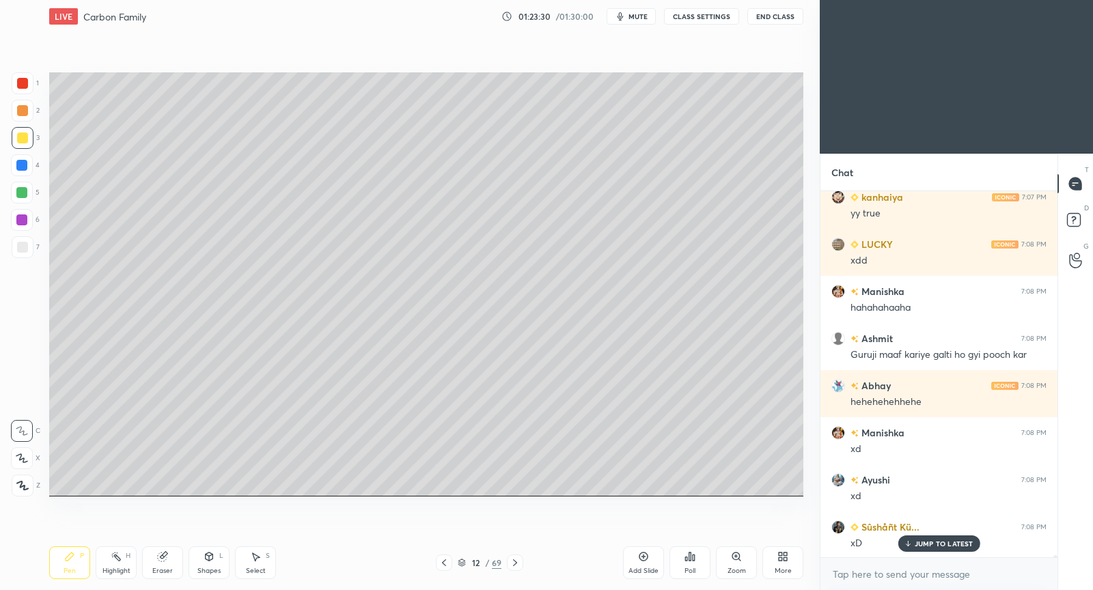
click at [931, 547] on p "JUMP TO LATEST" at bounding box center [943, 544] width 59 height 8
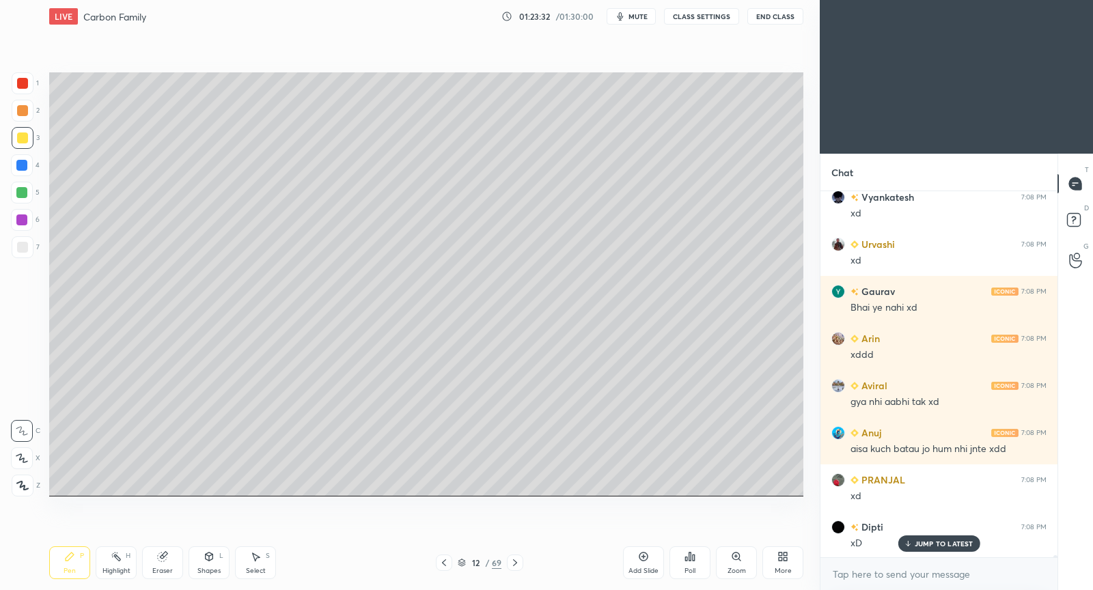
click at [941, 540] on p "JUMP TO LATEST" at bounding box center [943, 544] width 59 height 8
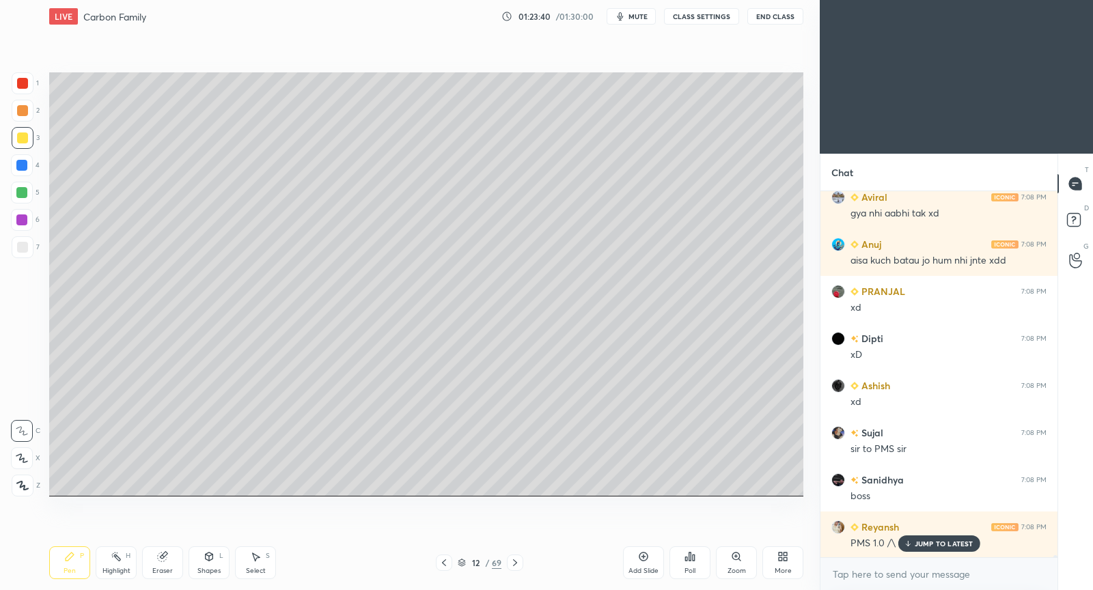
click at [641, 562] on div "Add Slide" at bounding box center [643, 562] width 41 height 33
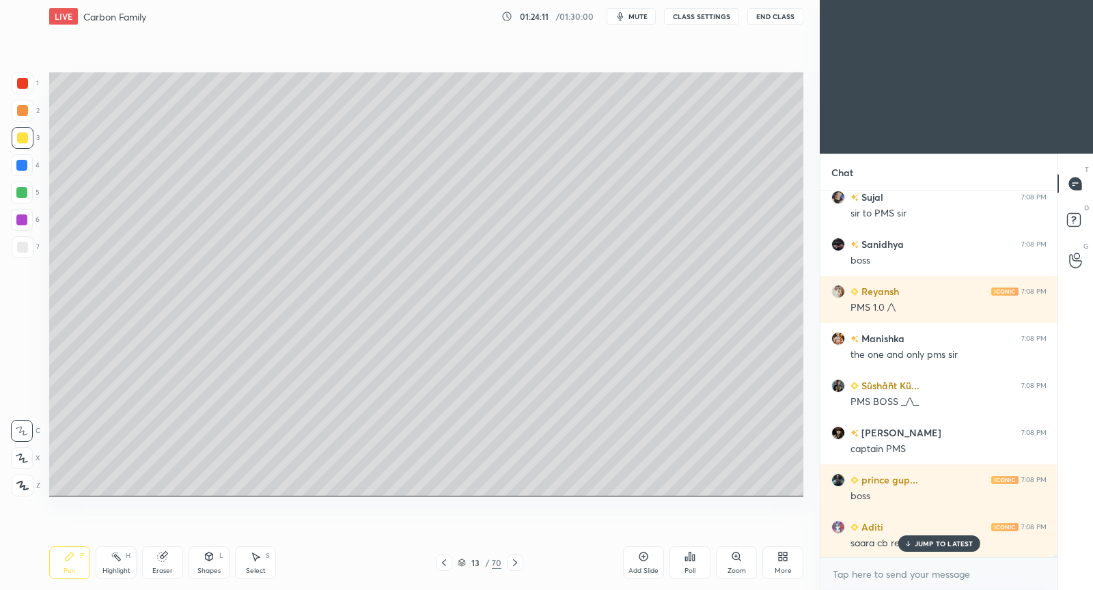
drag, startPoint x: 254, startPoint y: 565, endPoint x: 269, endPoint y: 509, distance: 58.0
click at [255, 563] on div "Select S" at bounding box center [255, 562] width 41 height 33
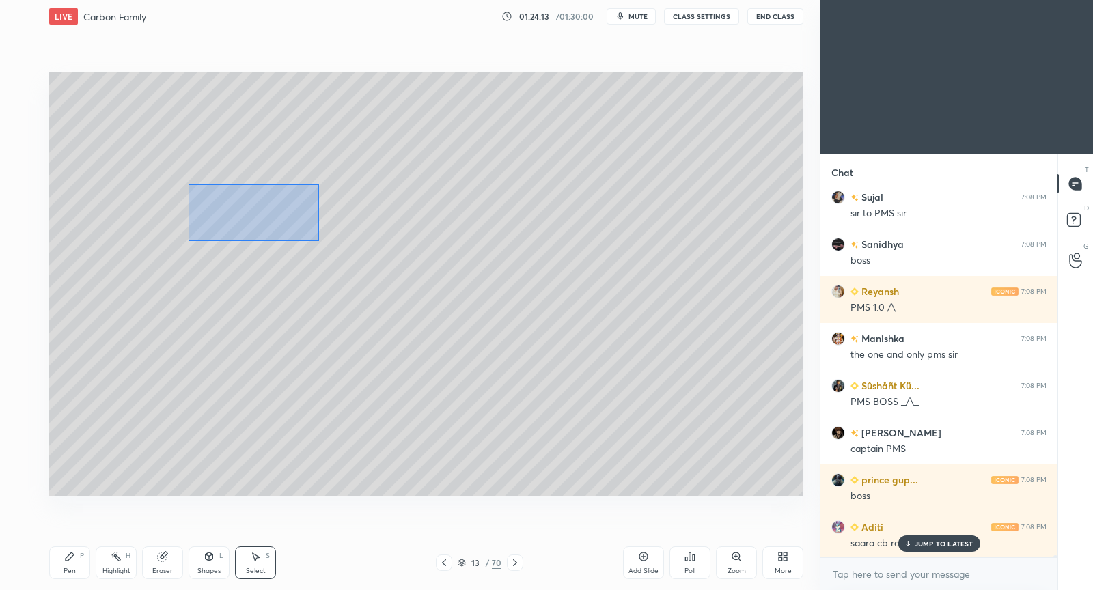
drag, startPoint x: 190, startPoint y: 189, endPoint x: 318, endPoint y: 240, distance: 137.6
click at [320, 242] on div "0 ° Undo Copy Duplicate Duplicate to new slide Delete" at bounding box center [426, 284] width 754 height 424
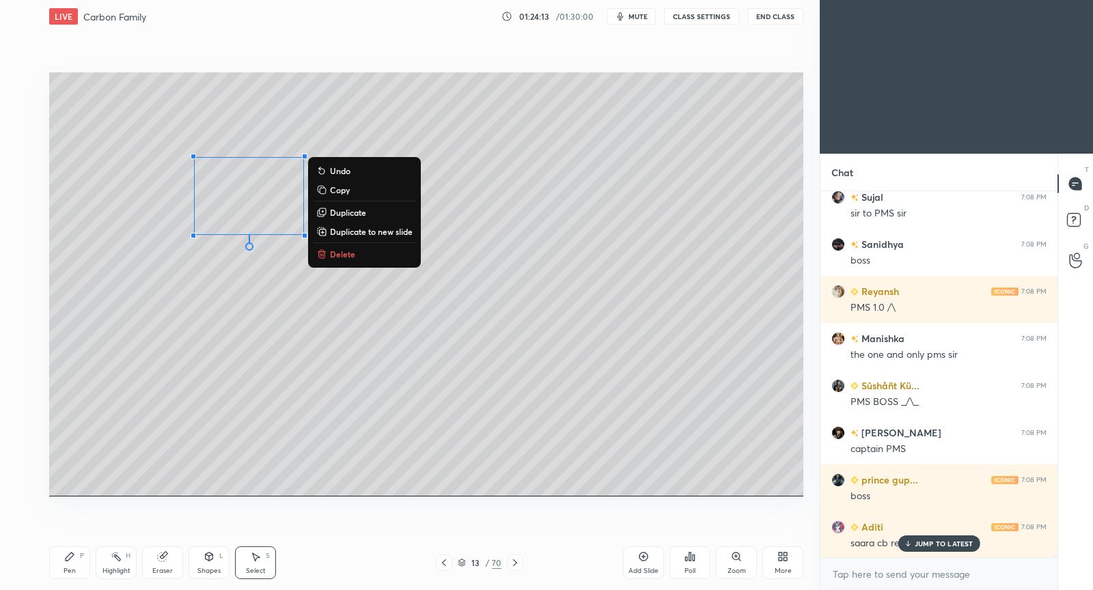
drag, startPoint x: 237, startPoint y: 277, endPoint x: 206, endPoint y: 206, distance: 78.3
click at [239, 275] on div "0 ° Undo Copy Duplicate Duplicate to new slide Delete" at bounding box center [426, 284] width 754 height 424
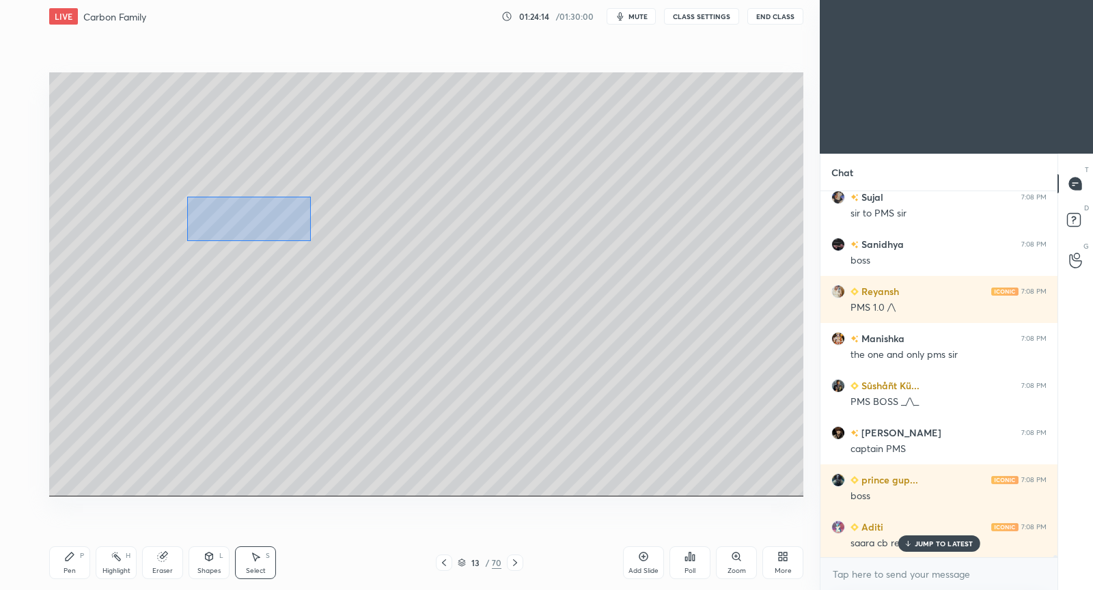
drag, startPoint x: 186, startPoint y: 196, endPoint x: 313, endPoint y: 238, distance: 133.0
click at [314, 238] on div "0 ° Undo Copy Duplicate Duplicate to new slide Delete" at bounding box center [426, 284] width 754 height 424
drag, startPoint x: 243, startPoint y: 201, endPoint x: 328, endPoint y: 204, distance: 85.4
click at [328, 204] on div "0 ° Undo Copy Duplicate Duplicate to new slide Delete" at bounding box center [426, 284] width 754 height 424
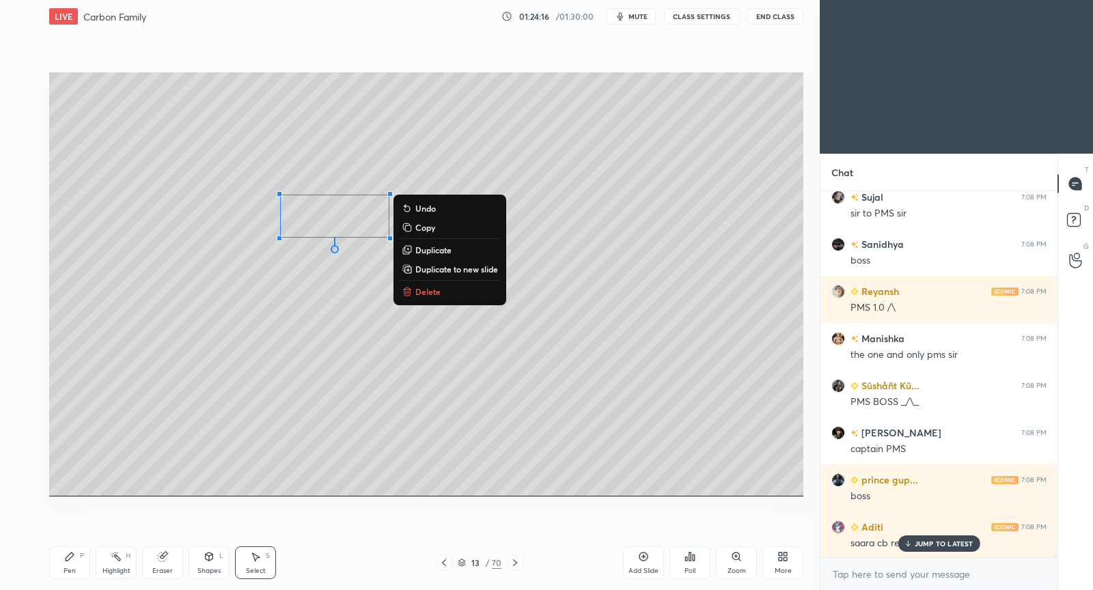
click at [74, 564] on div "Pen P" at bounding box center [69, 562] width 41 height 33
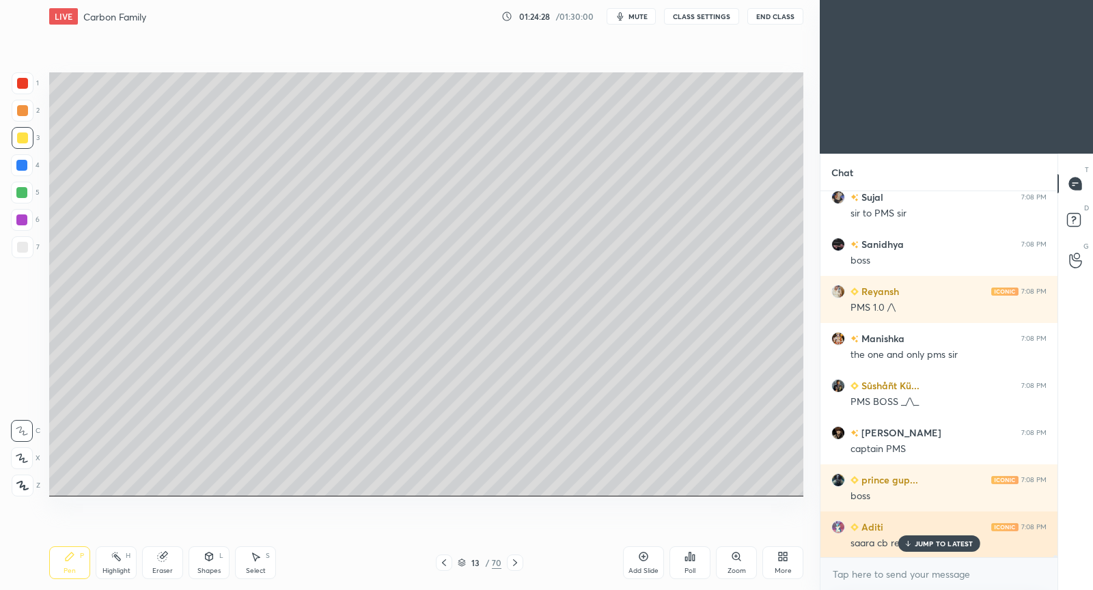
drag, startPoint x: 950, startPoint y: 545, endPoint x: 933, endPoint y: 543, distance: 17.2
click at [949, 545] on p "JUMP TO LATEST" at bounding box center [943, 544] width 59 height 8
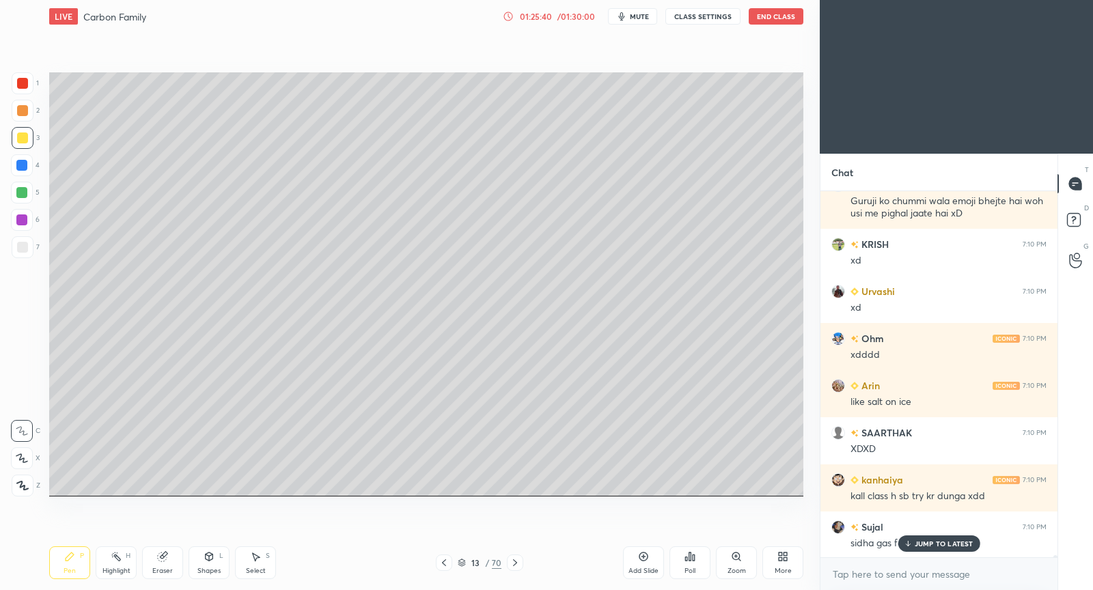
scroll to position [70448, 0]
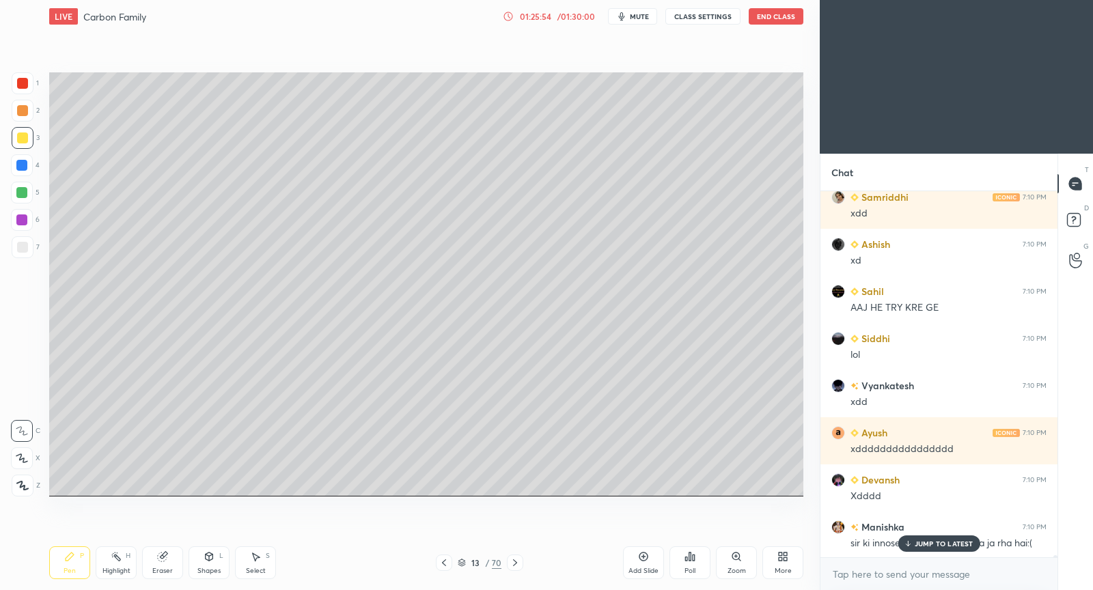
click at [929, 546] on p "JUMP TO LATEST" at bounding box center [943, 544] width 59 height 8
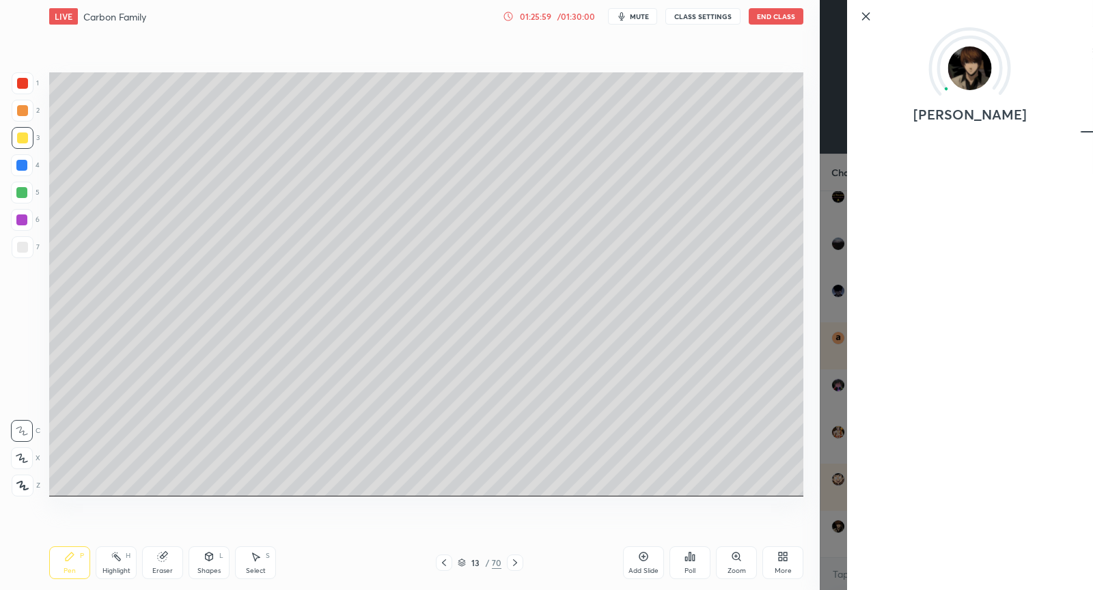
drag, startPoint x: 870, startPoint y: 16, endPoint x: 856, endPoint y: 43, distance: 30.5
click at [871, 17] on icon at bounding box center [866, 16] width 16 height 16
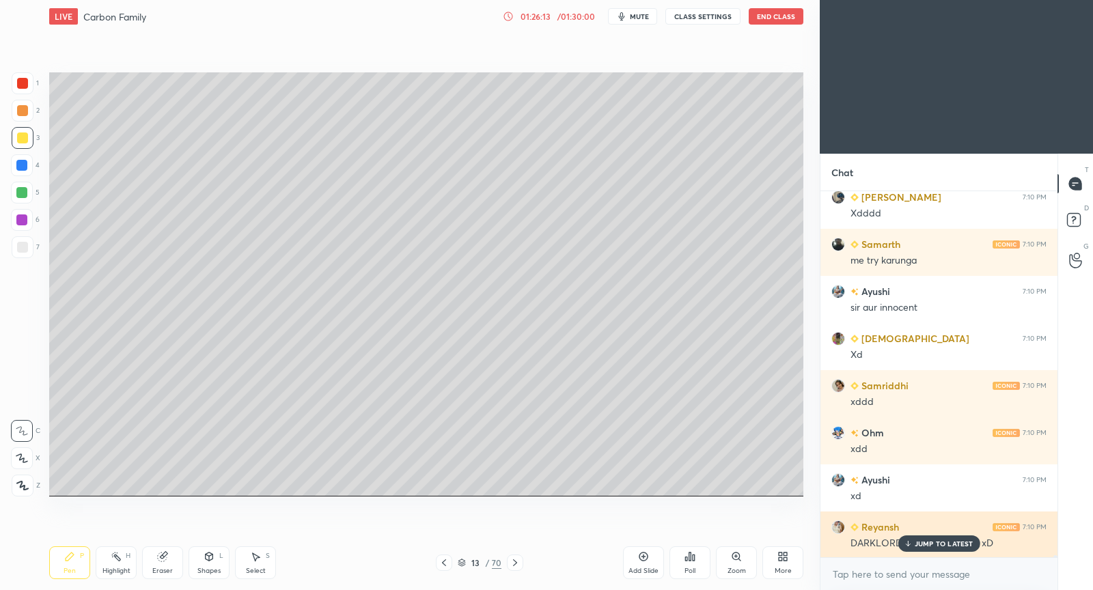
click at [936, 546] on p "JUMP TO LATEST" at bounding box center [943, 544] width 59 height 8
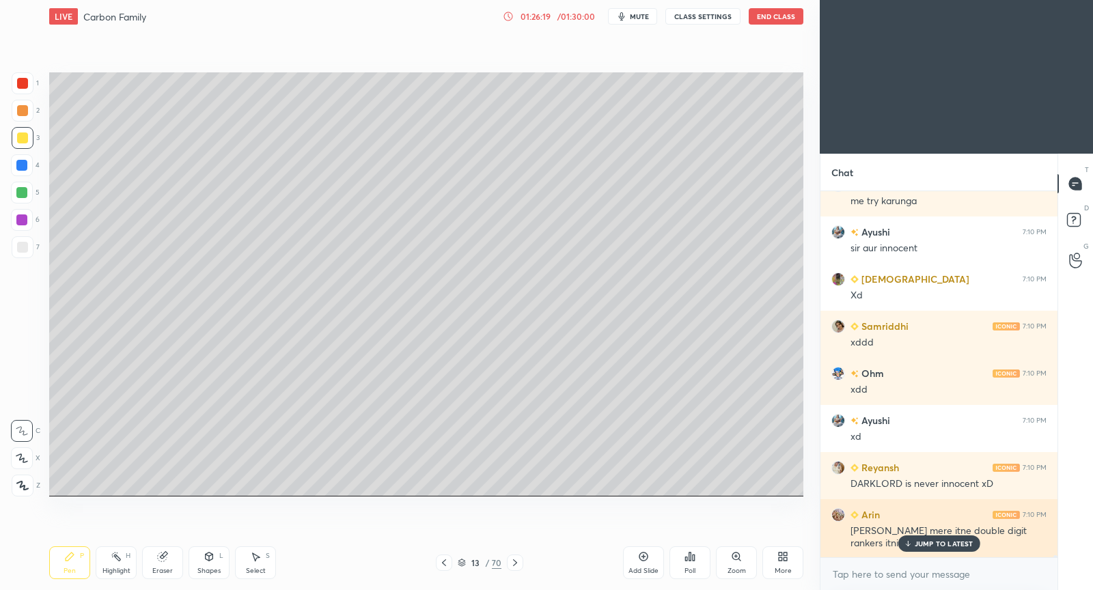
click at [961, 543] on p "JUMP TO LATEST" at bounding box center [943, 544] width 59 height 8
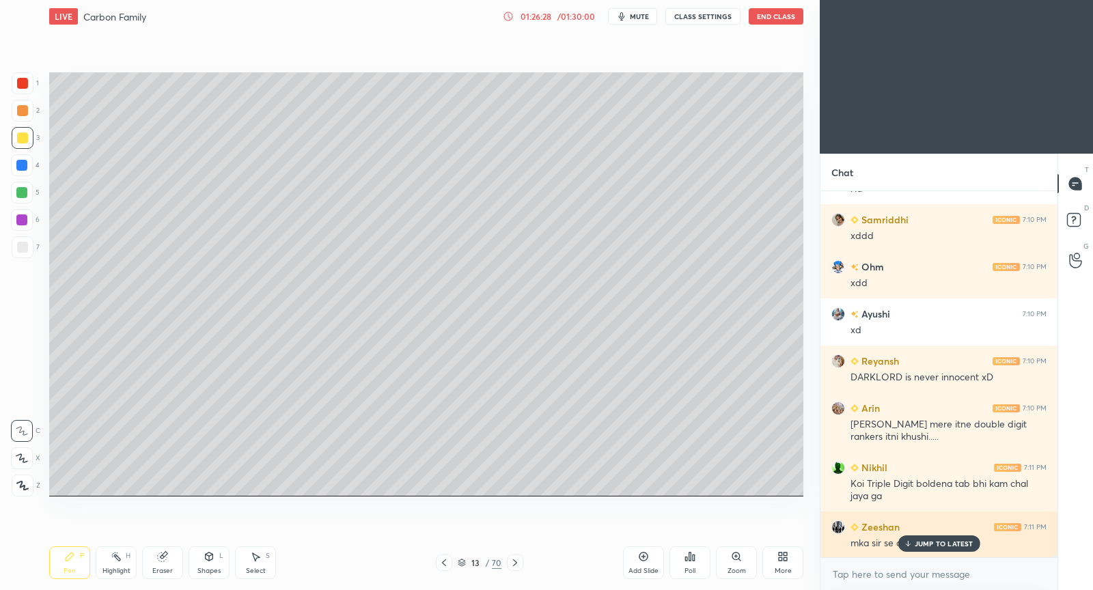
drag, startPoint x: 929, startPoint y: 549, endPoint x: 894, endPoint y: 542, distance: 36.3
click at [929, 546] on div "JUMP TO LATEST" at bounding box center [938, 543] width 82 height 16
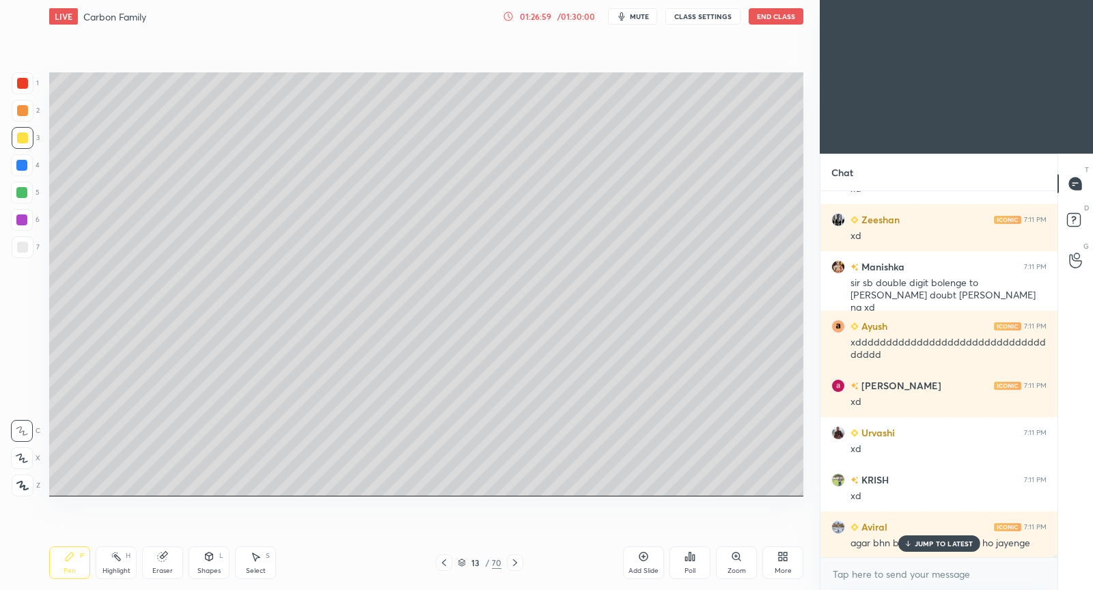
scroll to position [73443, 0]
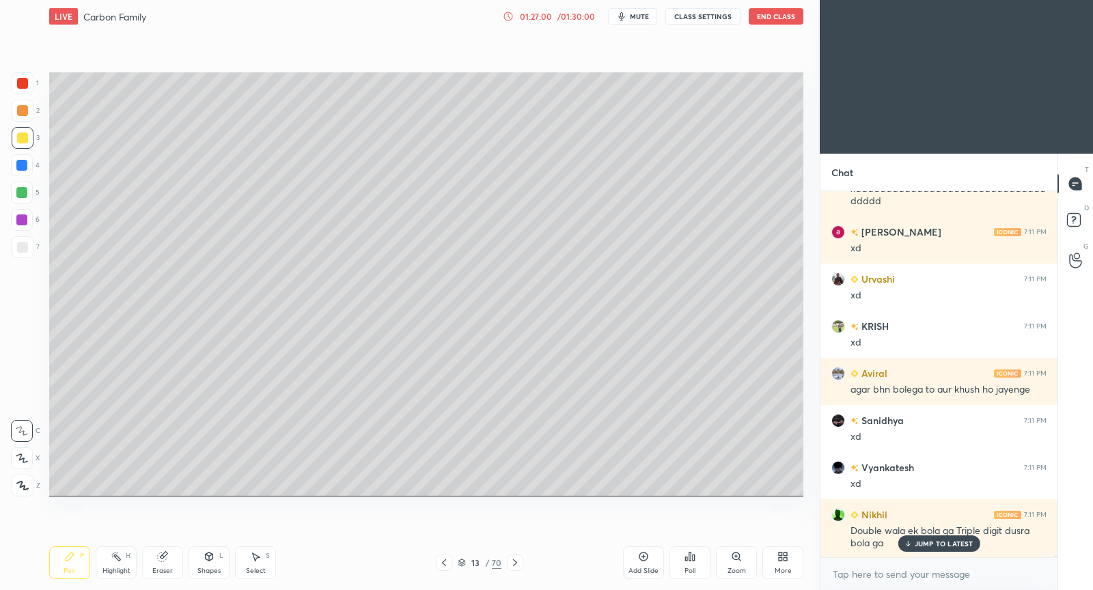
drag, startPoint x: 934, startPoint y: 542, endPoint x: 884, endPoint y: 533, distance: 50.8
click at [932, 542] on p "JUMP TO LATEST" at bounding box center [943, 544] width 59 height 8
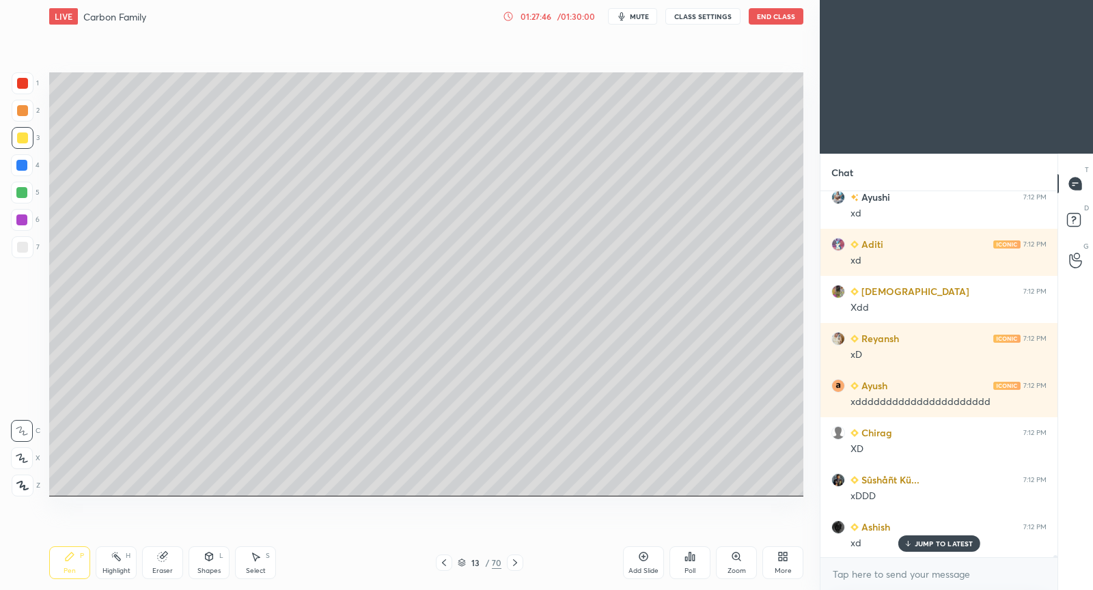
scroll to position [74869, 0]
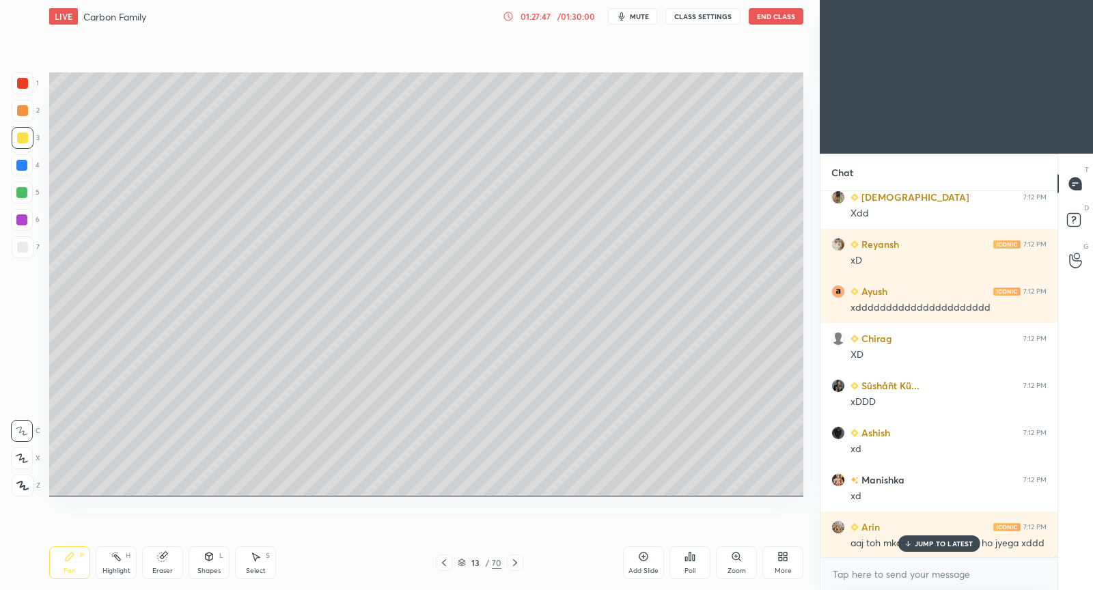
click at [919, 543] on p "JUMP TO LATEST" at bounding box center [943, 544] width 59 height 8
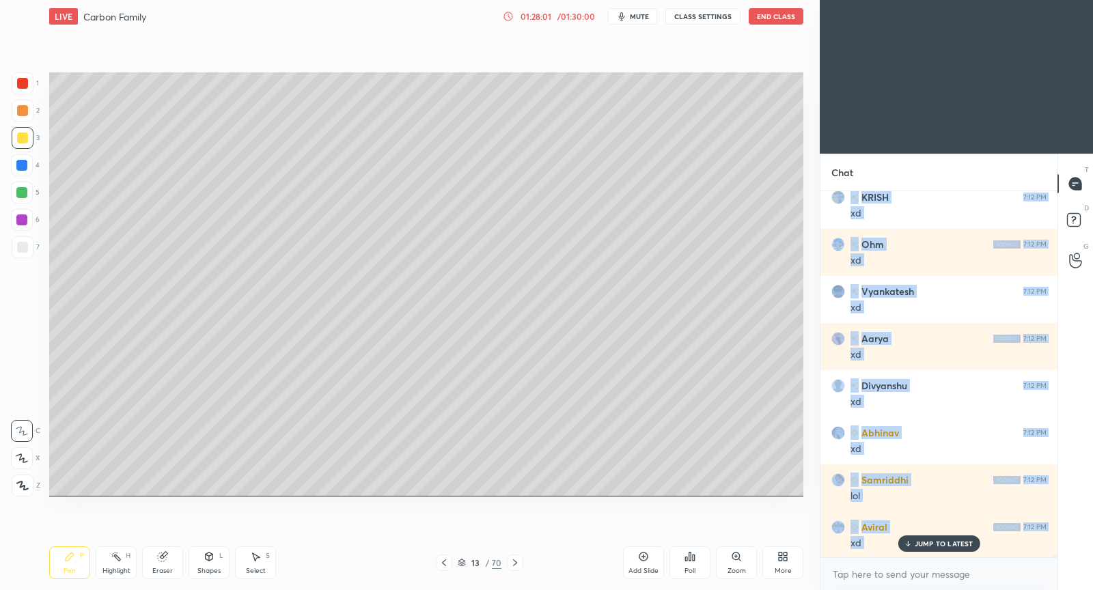
scroll to position [76296, 0]
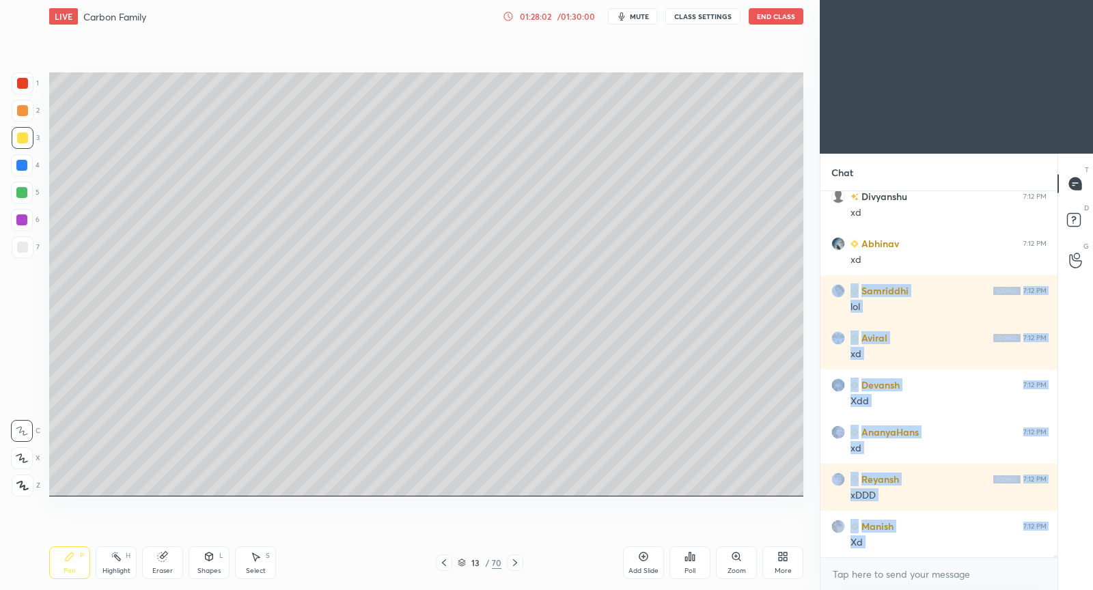
click at [887, 577] on body "1 2 3 4 5 6 7 C X Z C X Z E E Erase all H H LIVE Carbon Family 01:28:02 / 01:30…" at bounding box center [546, 295] width 1093 height 590
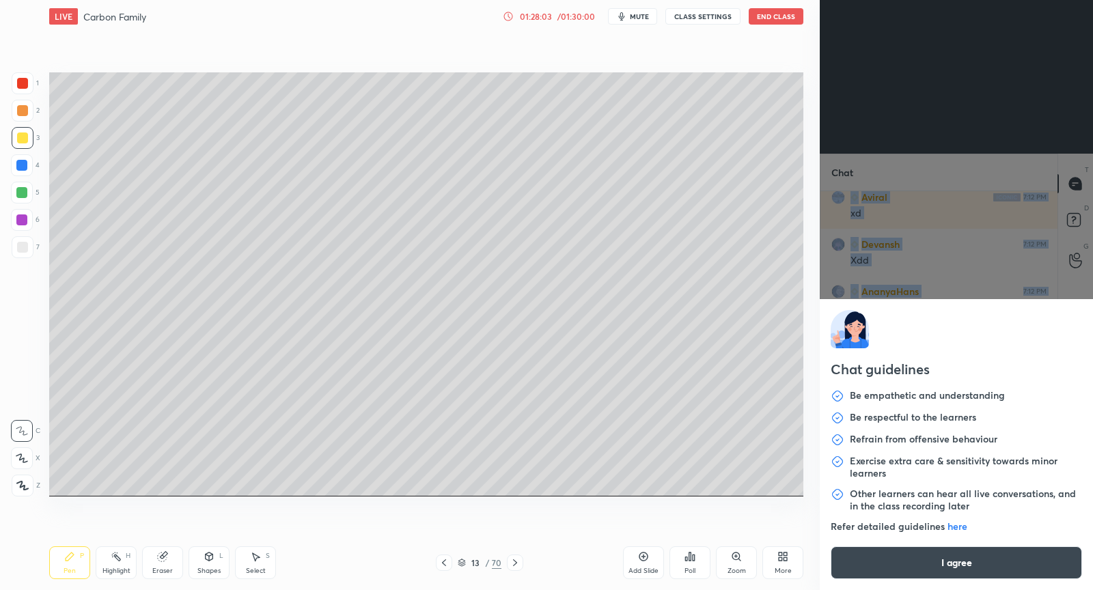
click at [927, 555] on button "I agree" at bounding box center [955, 562] width 251 height 33
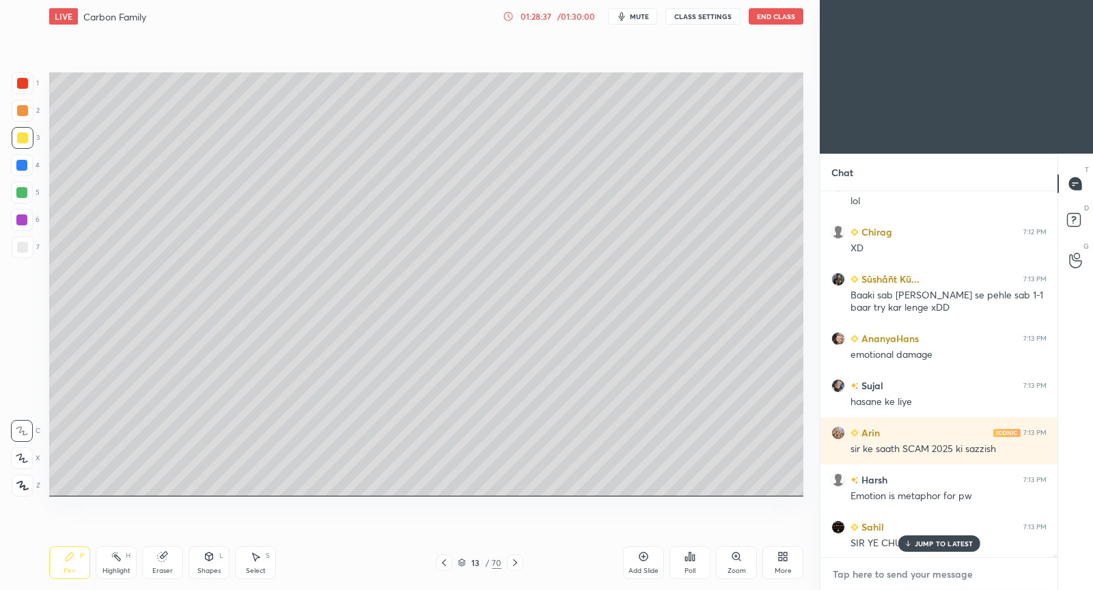
scroll to position [78123, 0]
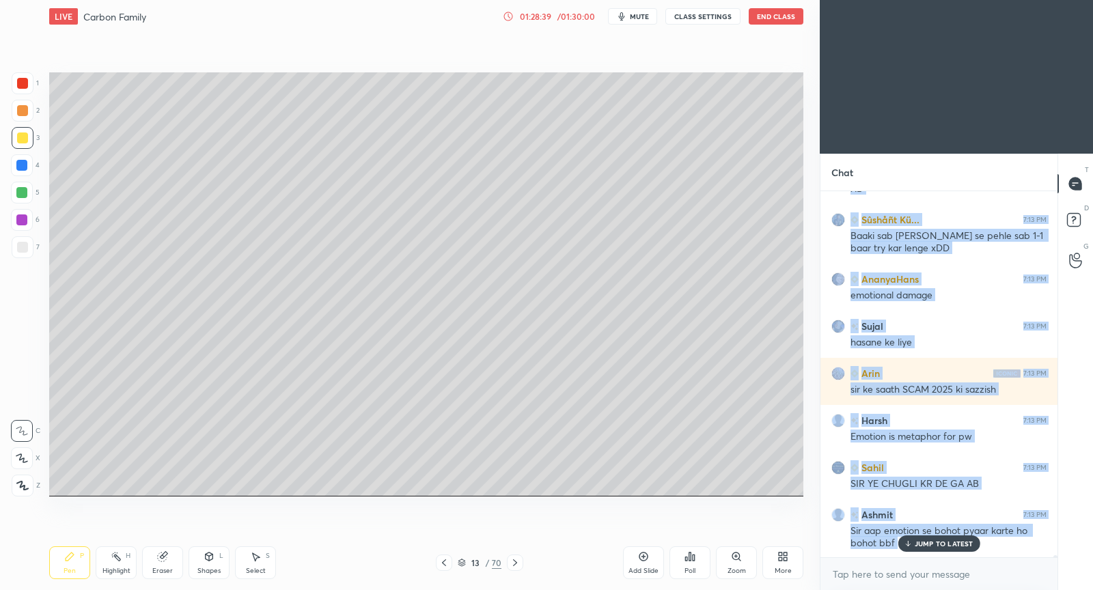
click at [932, 542] on div "[PERSON_NAME] 7:12 PM xdd [PERSON_NAME] 7:12 PM XD Samriddhi 7:12 PM xddd Aditi…" at bounding box center [938, 374] width 237 height 366
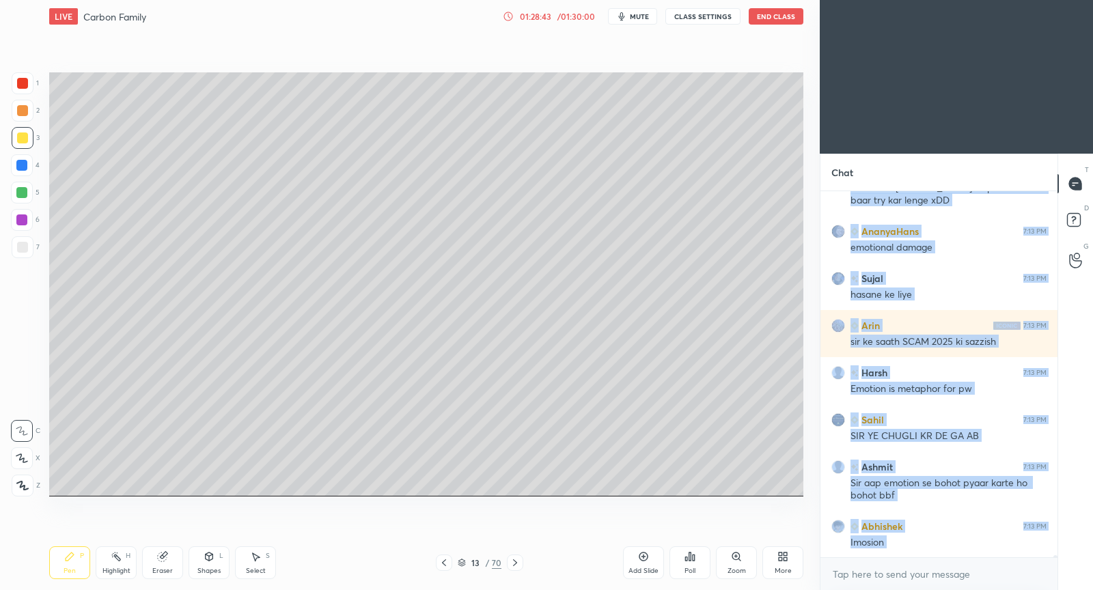
scroll to position [78229, 0]
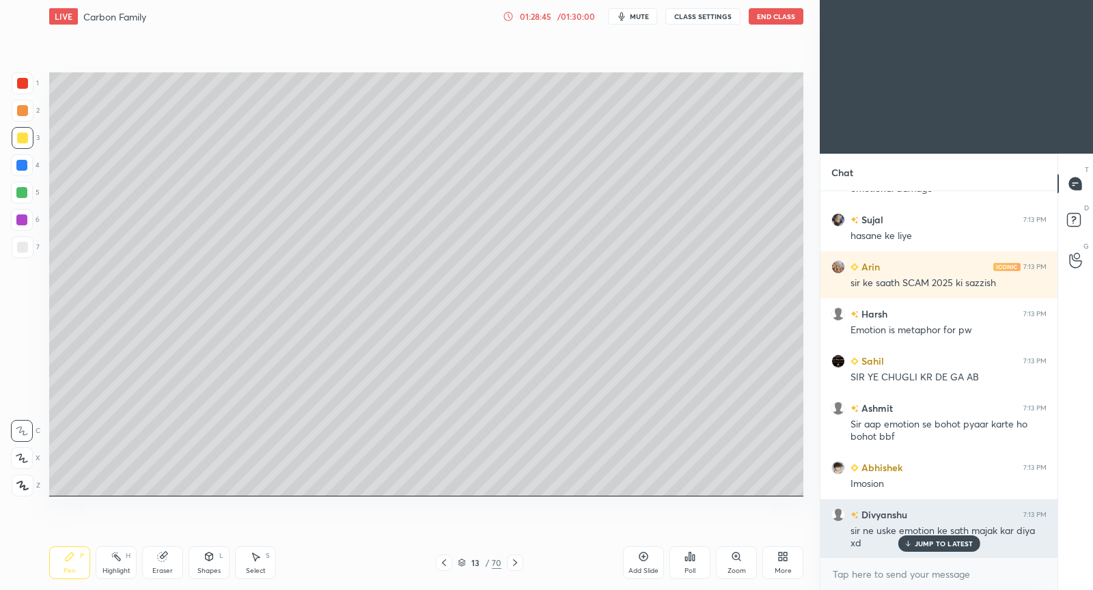
drag, startPoint x: 934, startPoint y: 542, endPoint x: 934, endPoint y: 535, distance: 6.9
click at [934, 540] on p "JUMP TO LATEST" at bounding box center [943, 544] width 59 height 8
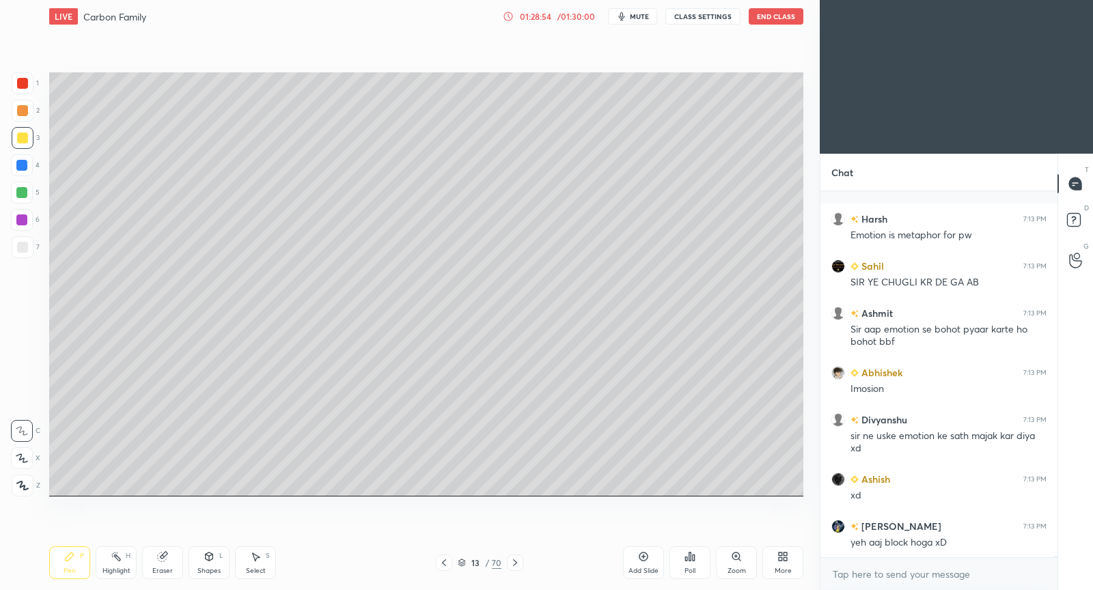
scroll to position [78418, 0]
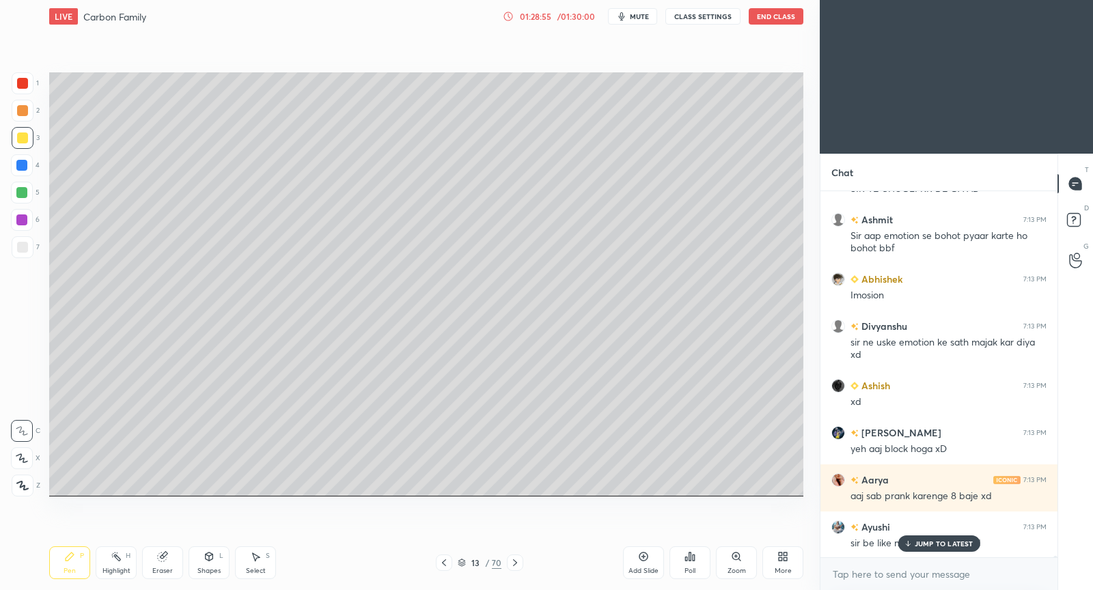
drag, startPoint x: 939, startPoint y: 545, endPoint x: 893, endPoint y: 525, distance: 50.5
click at [938, 543] on p "JUMP TO LATEST" at bounding box center [943, 544] width 59 height 8
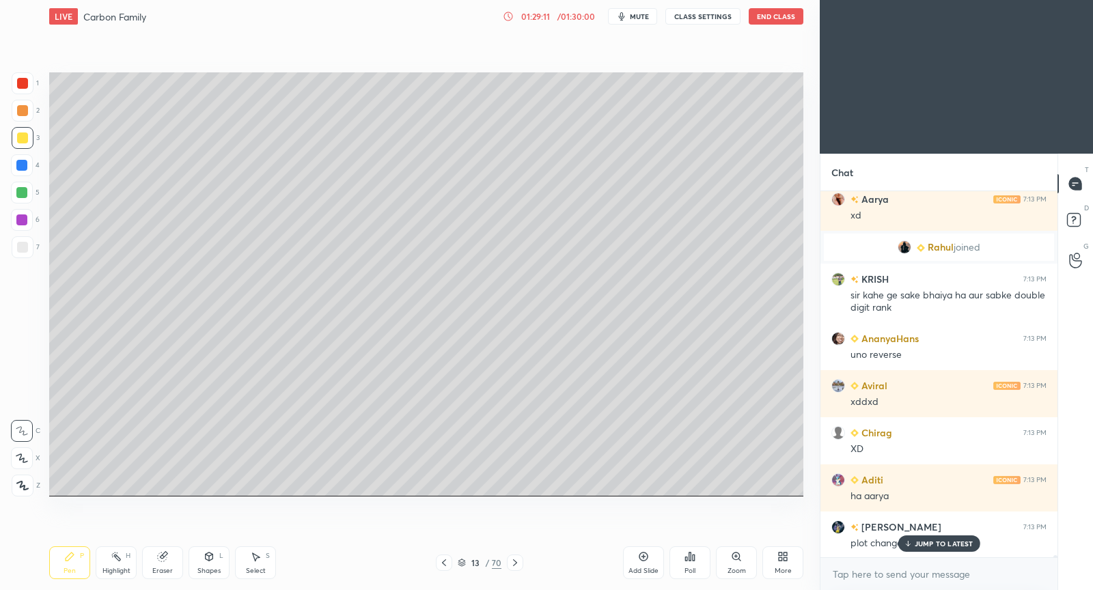
scroll to position [72534, 0]
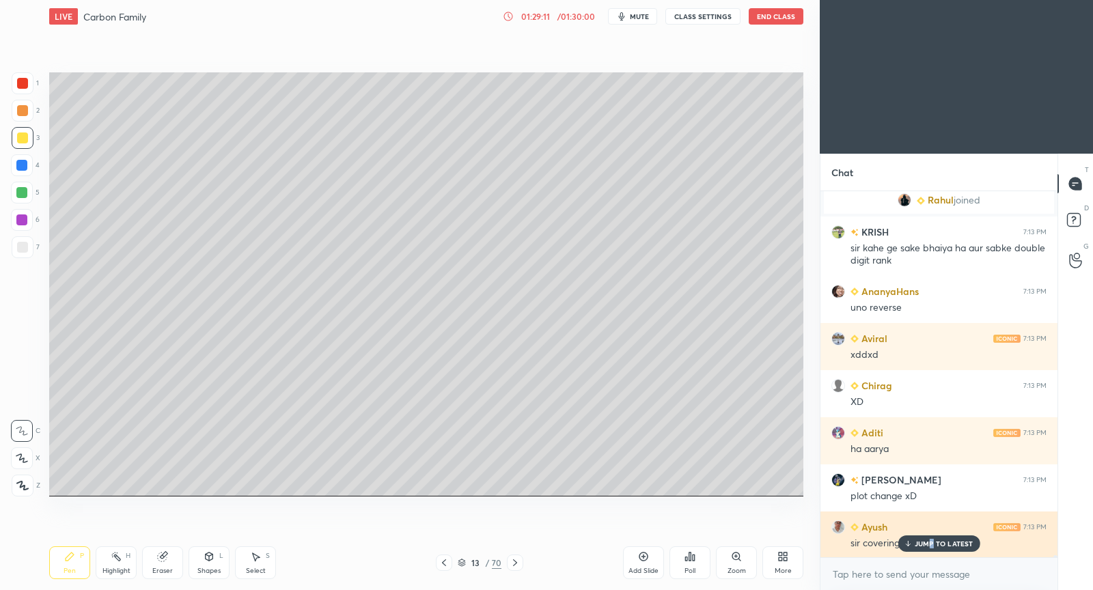
click at [929, 542] on p "JUMP TO LATEST" at bounding box center [943, 544] width 59 height 8
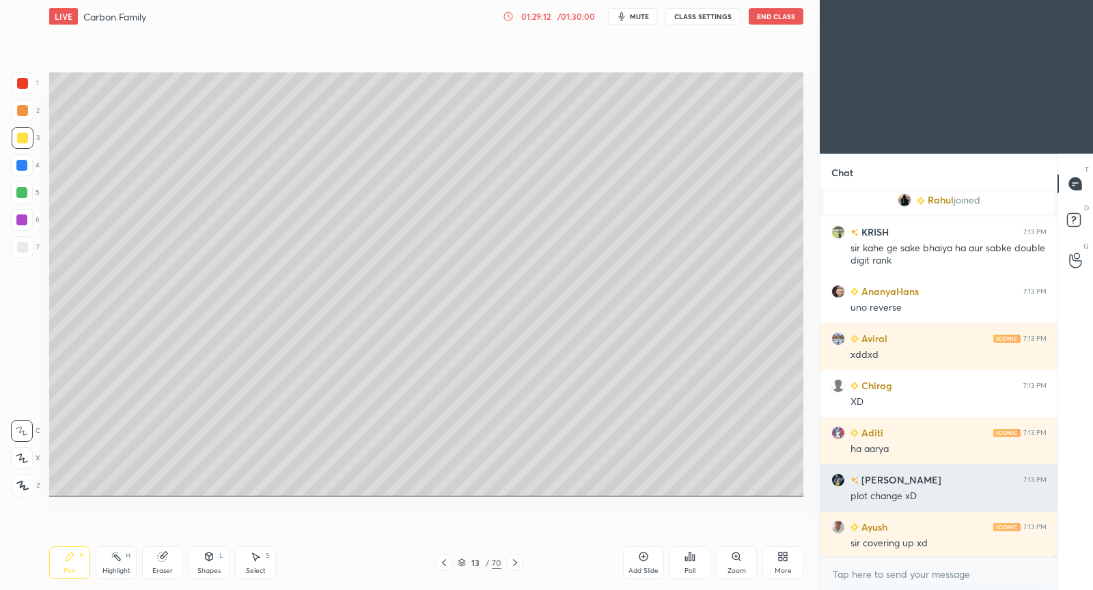
scroll to position [72581, 0]
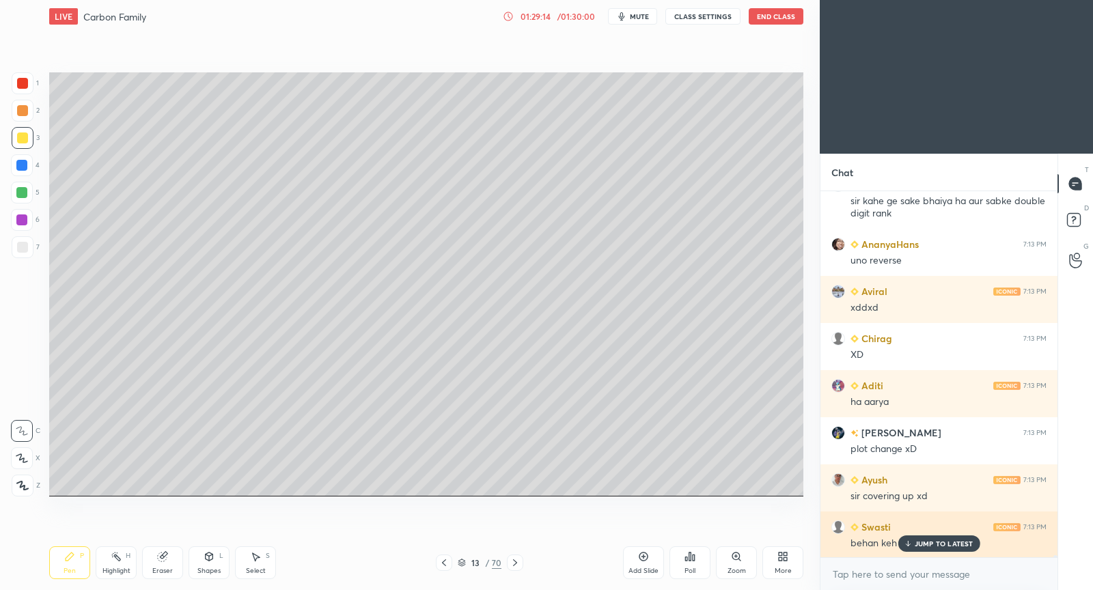
click at [960, 540] on p "JUMP TO LATEST" at bounding box center [943, 544] width 59 height 8
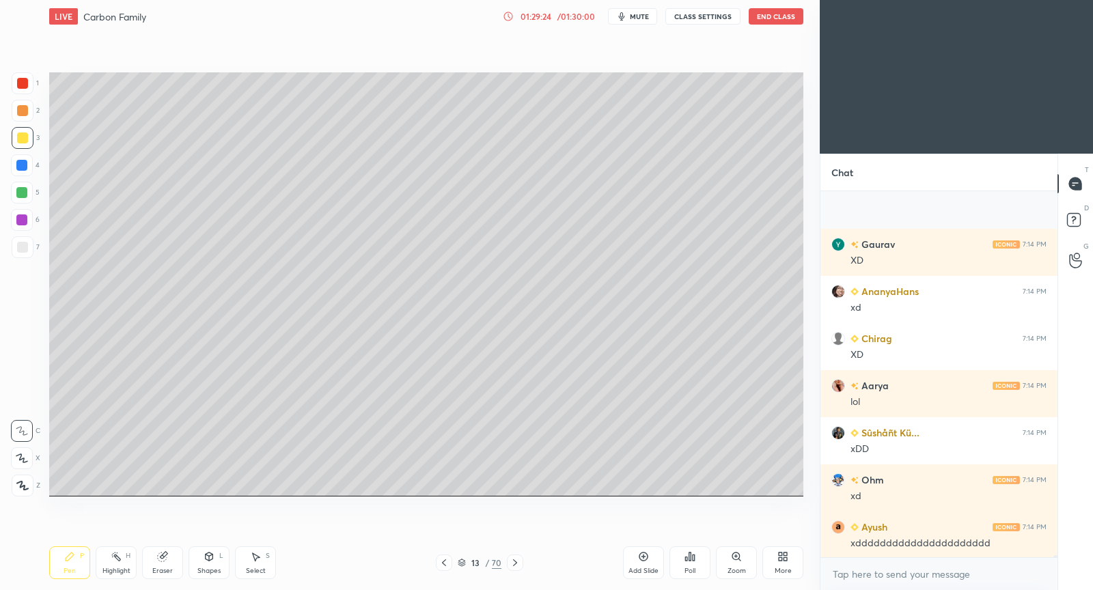
scroll to position [73524, 0]
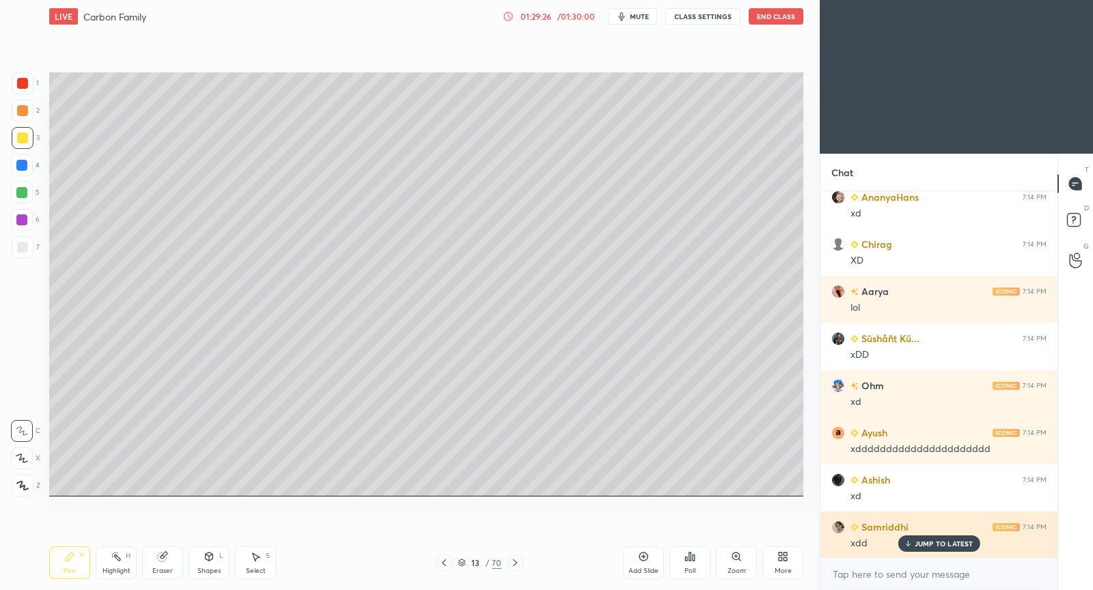
click at [923, 549] on div "JUMP TO LATEST" at bounding box center [938, 543] width 82 height 16
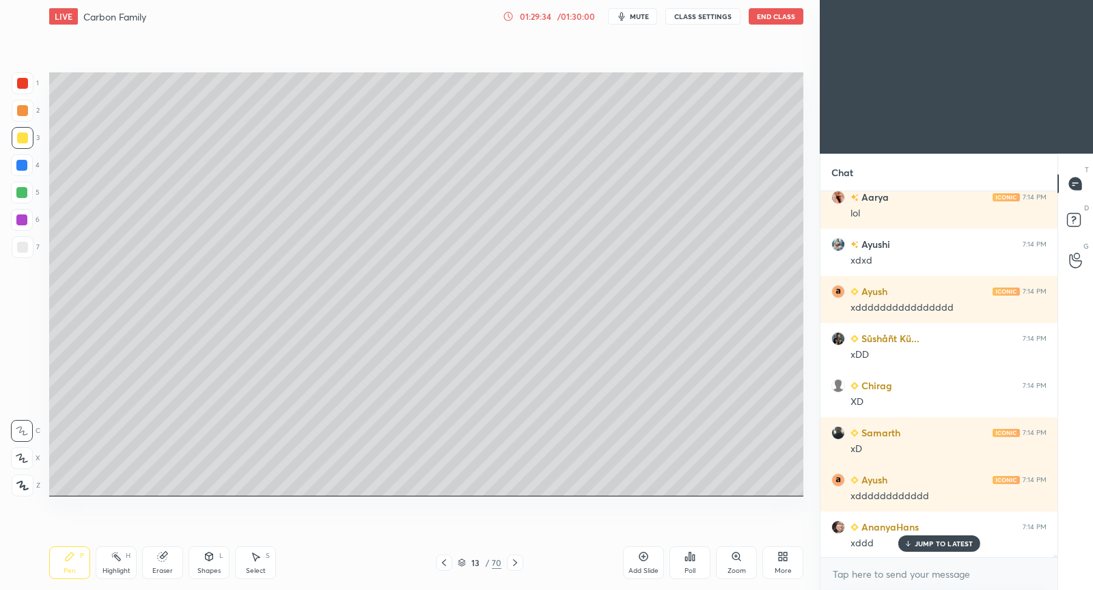
scroll to position [74230, 0]
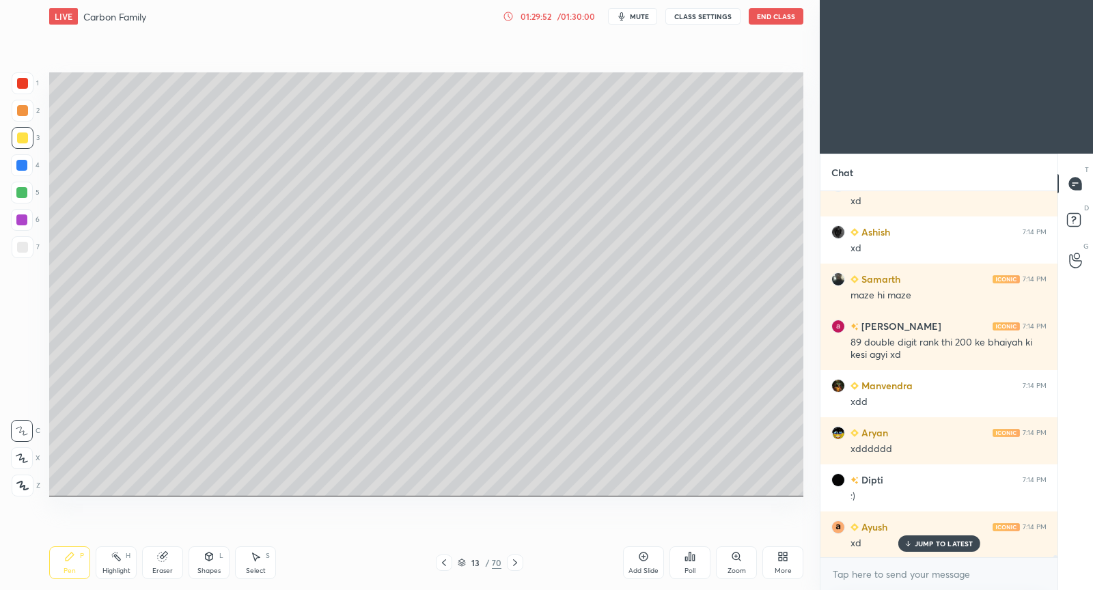
click at [932, 546] on p "JUMP TO LATEST" at bounding box center [943, 544] width 59 height 8
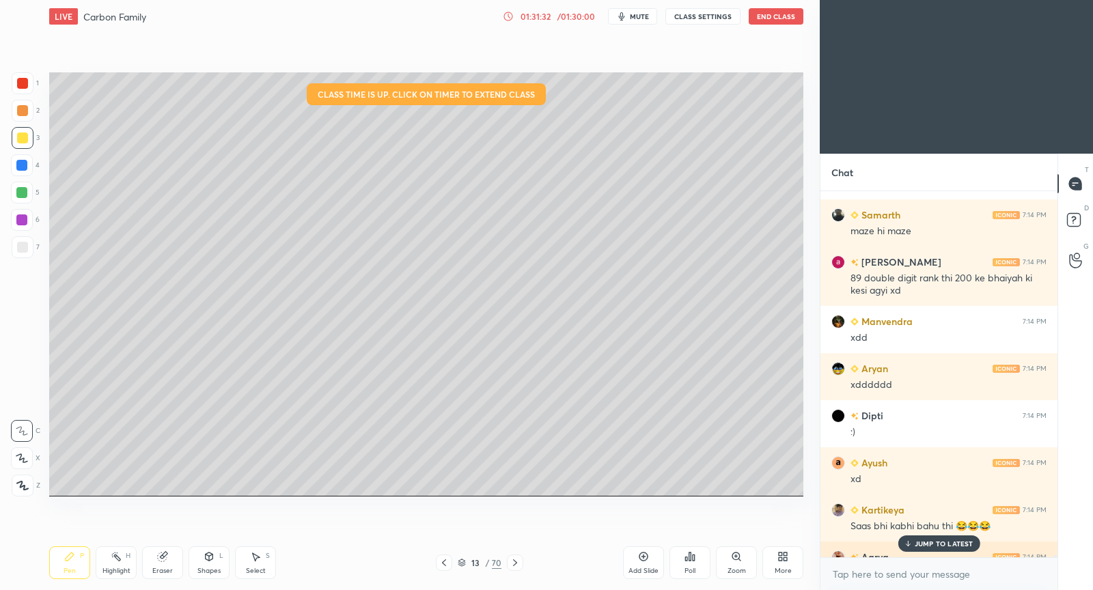
scroll to position [75972, 0]
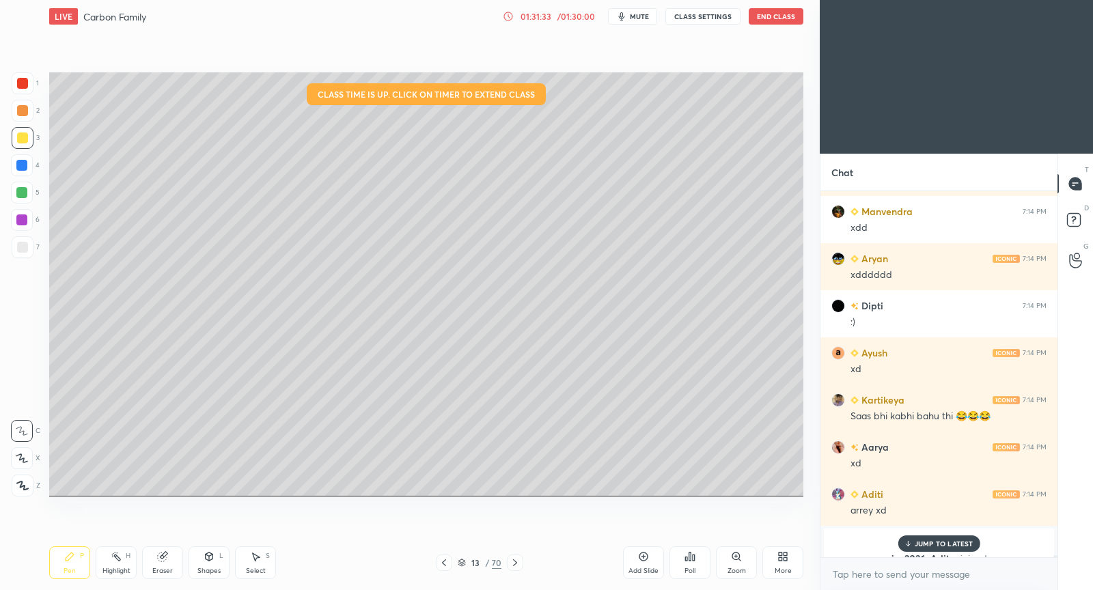
click at [910, 540] on icon at bounding box center [907, 544] width 9 height 8
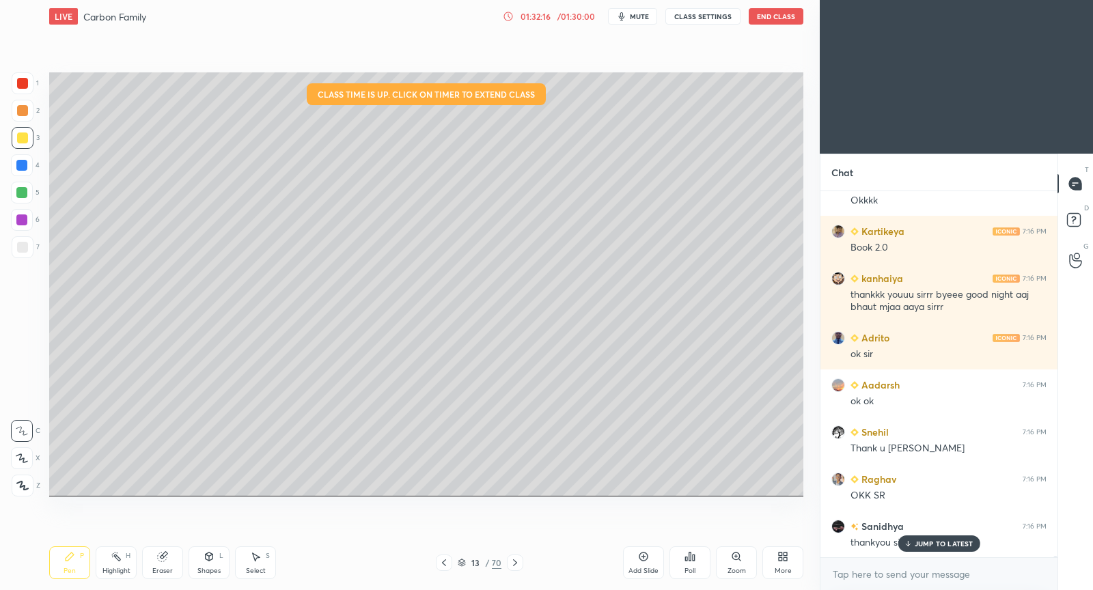
scroll to position [78306, 0]
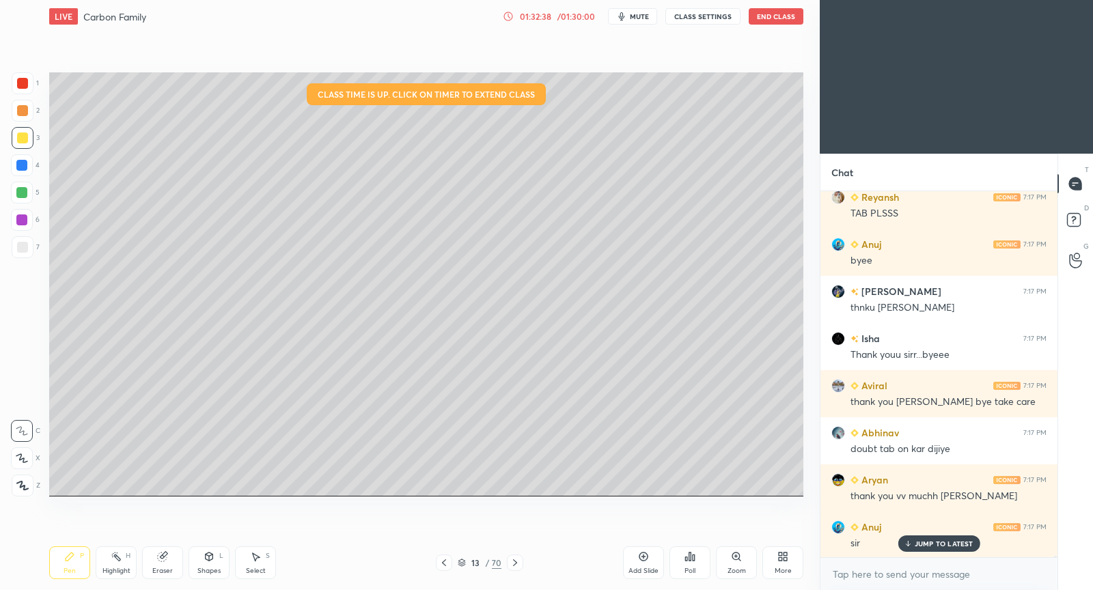
click at [929, 544] on p "JUMP TO LATEST" at bounding box center [943, 544] width 59 height 8
click at [1072, 221] on icon at bounding box center [1073, 218] width 5 height 5
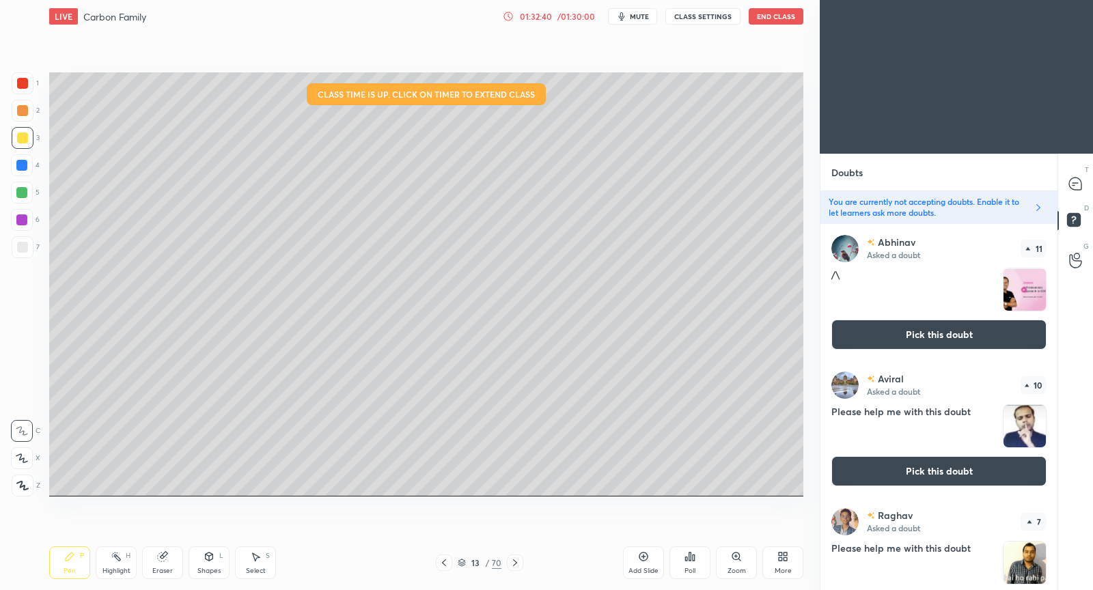
click at [1041, 206] on icon at bounding box center [1038, 207] width 11 height 11
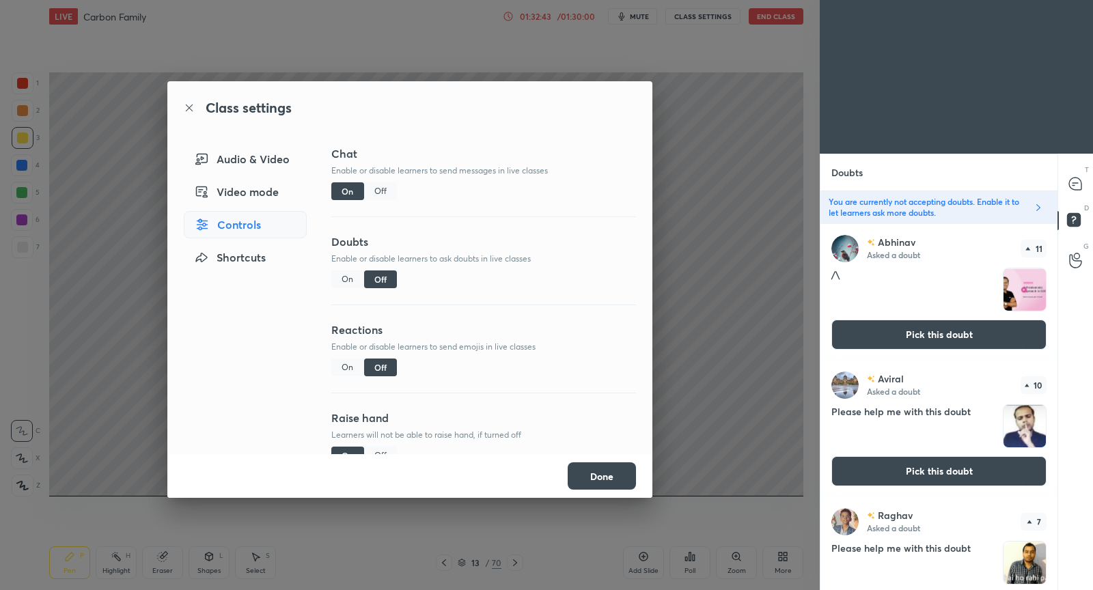
click at [346, 280] on div "On" at bounding box center [347, 279] width 33 height 18
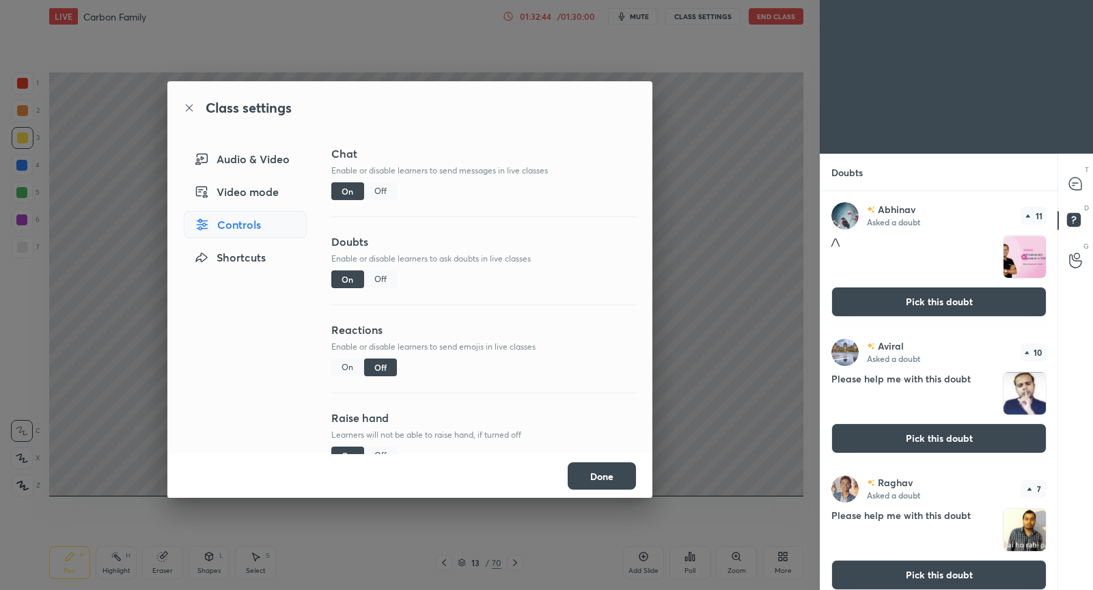
click at [615, 473] on button "Done" at bounding box center [602, 475] width 68 height 27
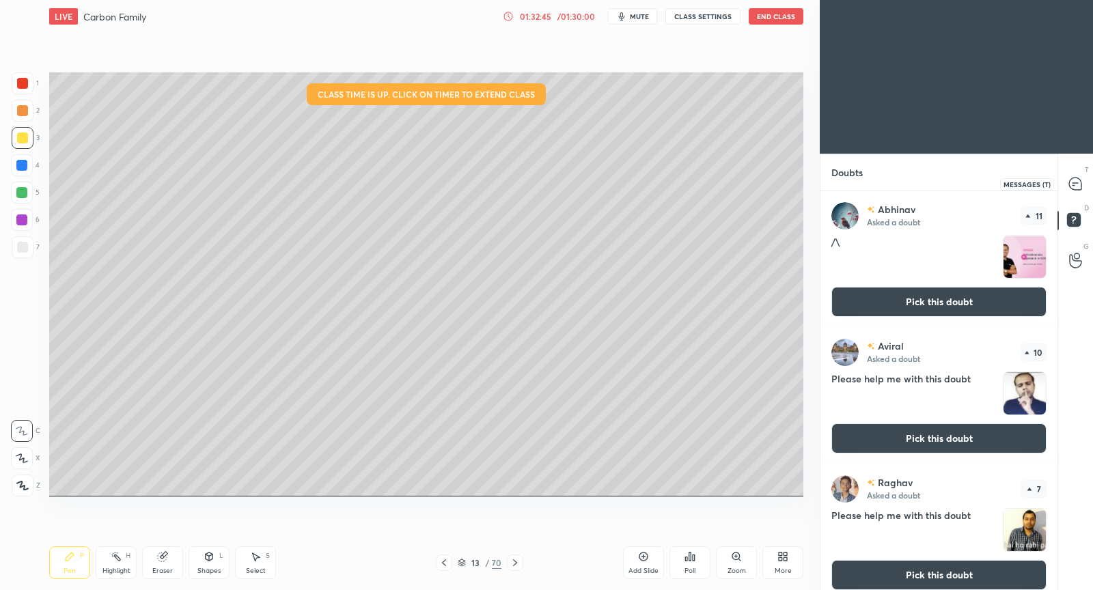
click at [1078, 186] on icon at bounding box center [1075, 184] width 12 height 12
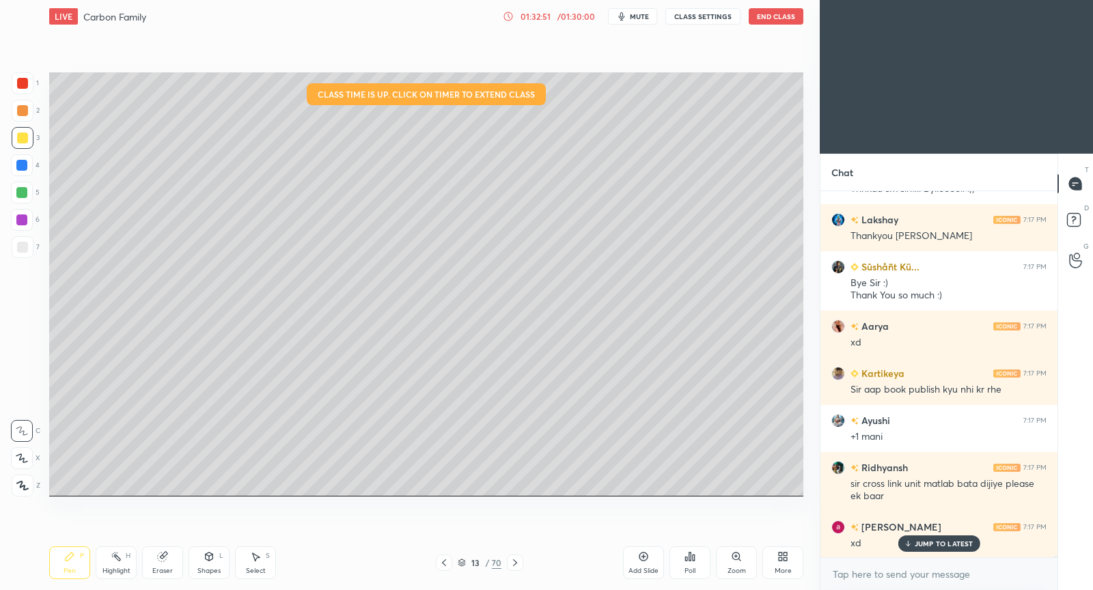
click at [933, 542] on p "JUMP TO LATEST" at bounding box center [943, 544] width 59 height 8
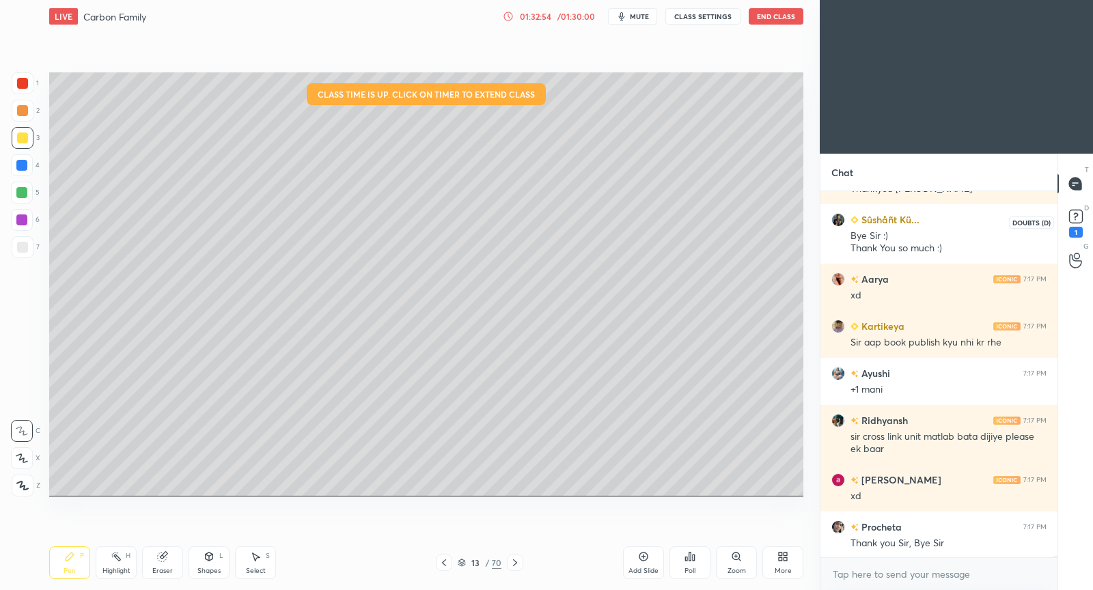
click at [1074, 221] on rect at bounding box center [1075, 216] width 13 height 13
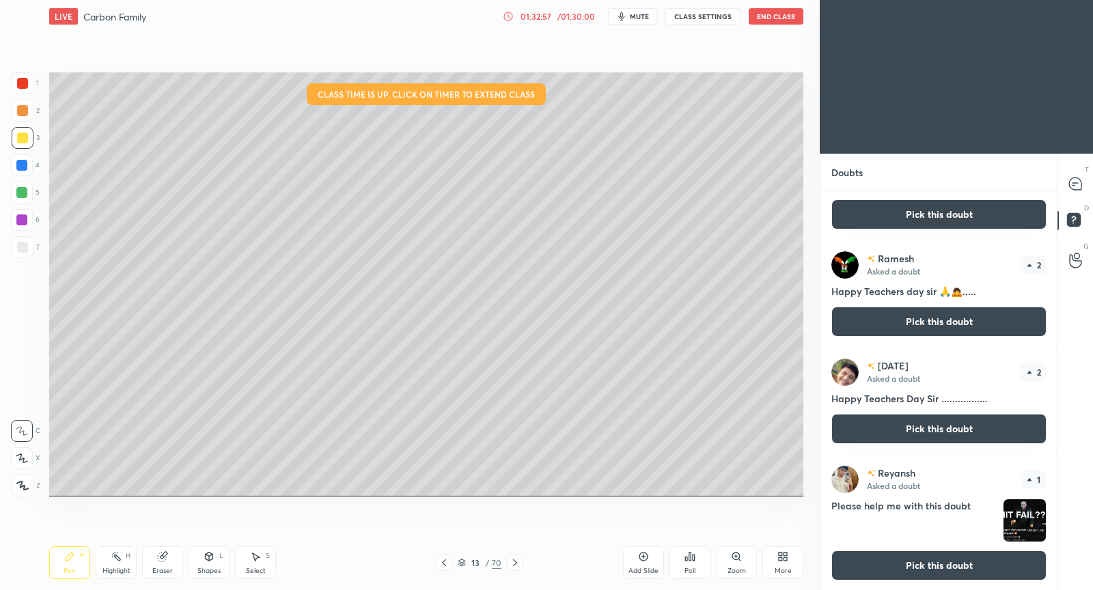
click at [911, 555] on button "Pick this doubt" at bounding box center [938, 565] width 215 height 30
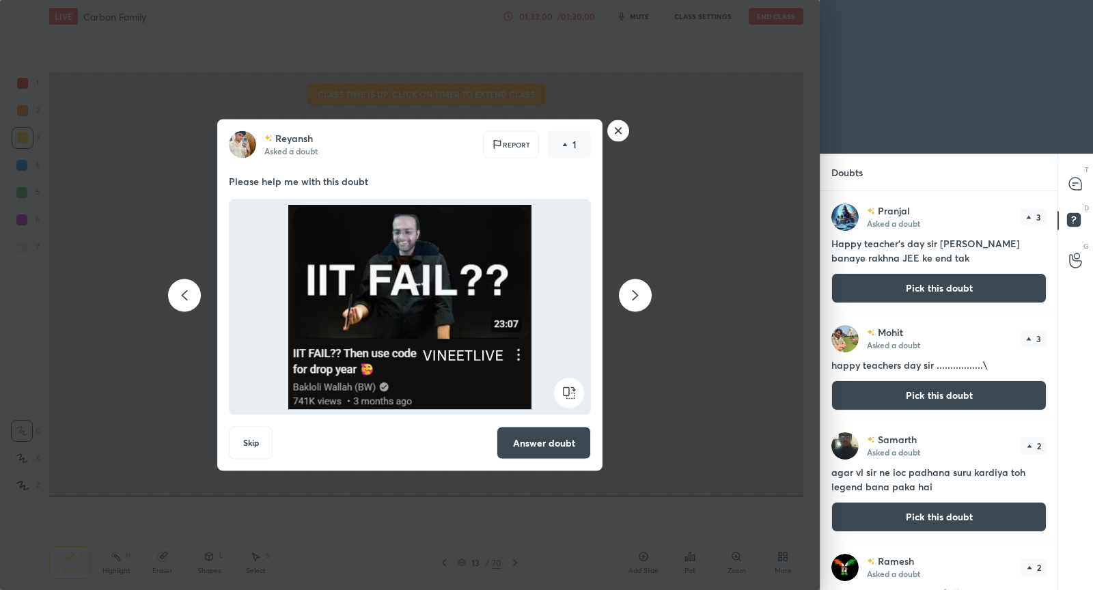
click at [522, 430] on button "Answer doubt" at bounding box center [544, 443] width 94 height 33
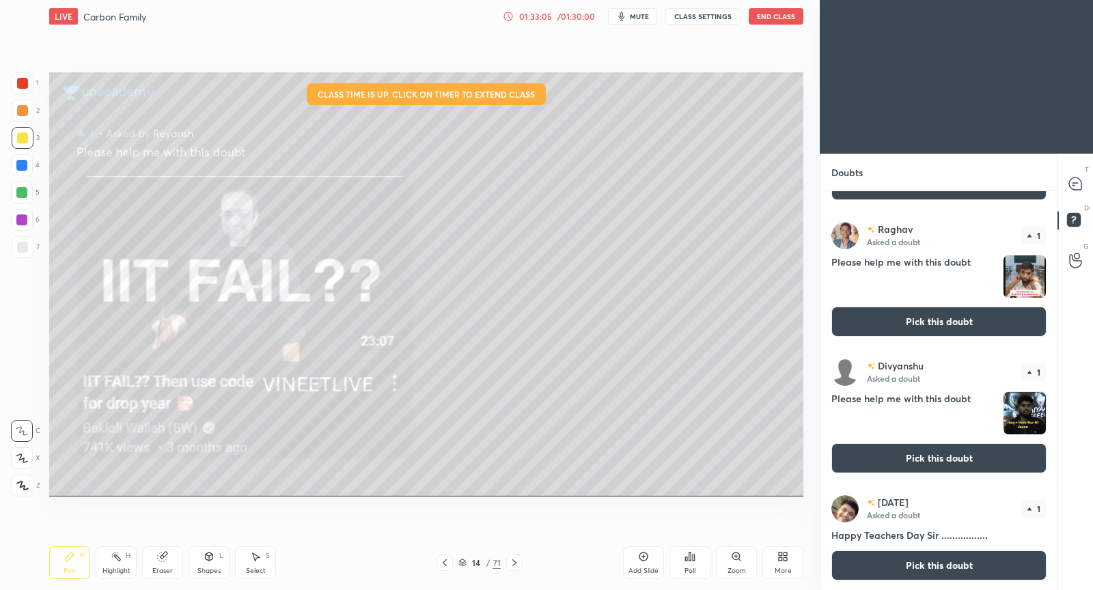
click at [907, 459] on button "Pick this doubt" at bounding box center [938, 458] width 215 height 30
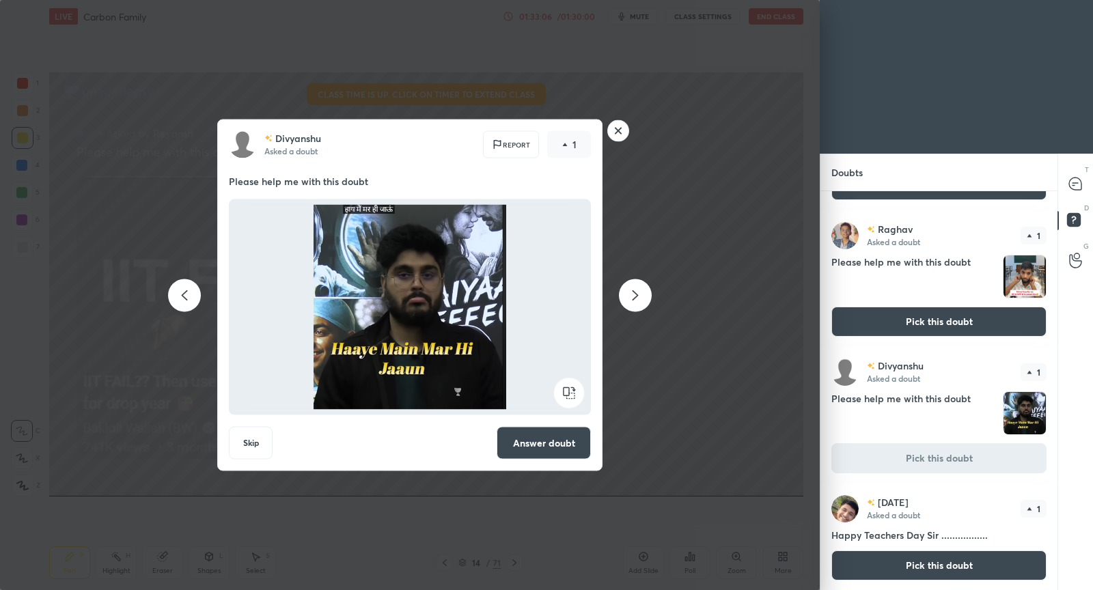
click at [525, 446] on button "Answer doubt" at bounding box center [544, 443] width 94 height 33
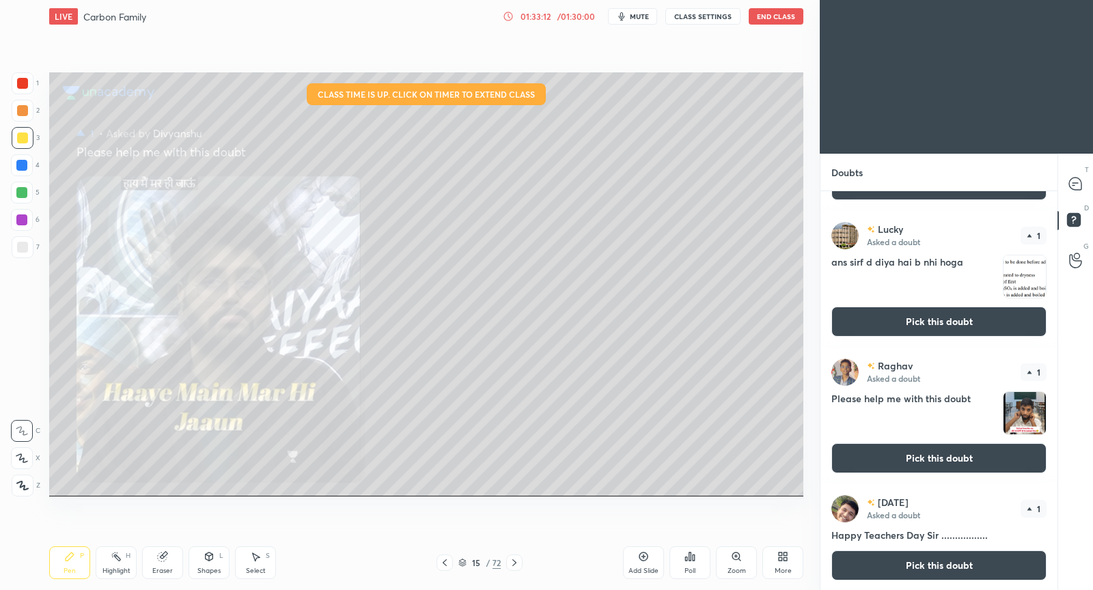
click at [911, 458] on button "Pick this doubt" at bounding box center [938, 458] width 215 height 30
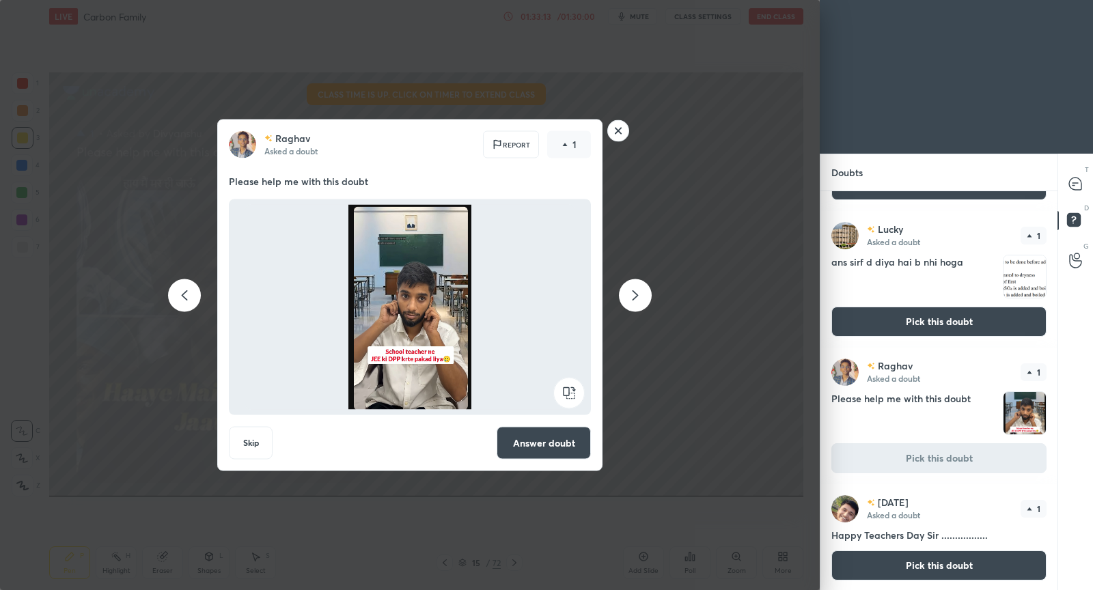
click at [561, 443] on button "Answer doubt" at bounding box center [544, 443] width 94 height 33
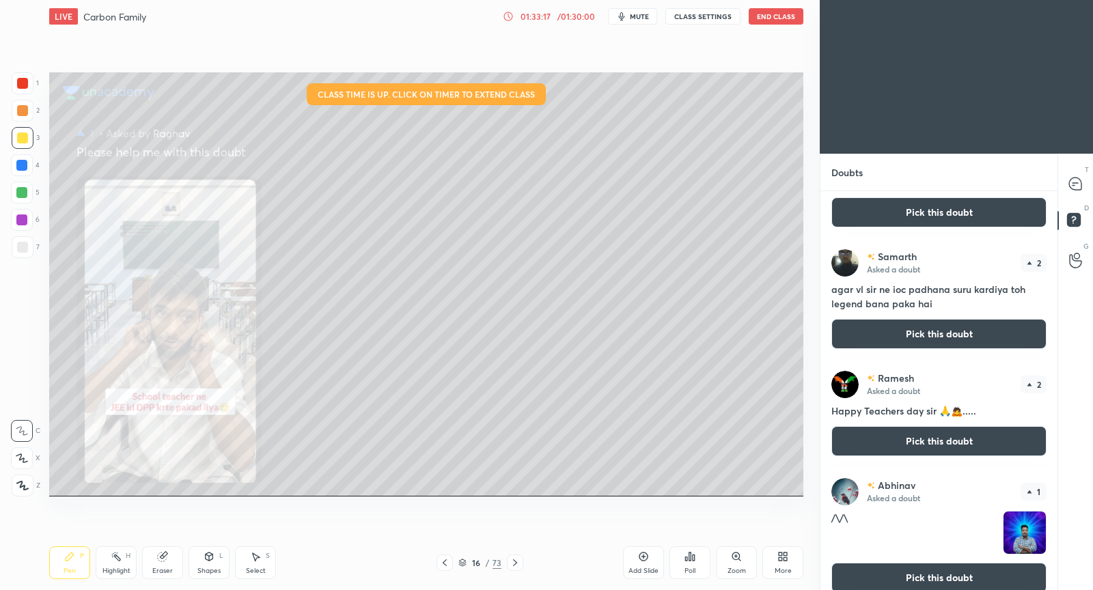
scroll to position [1671, 0]
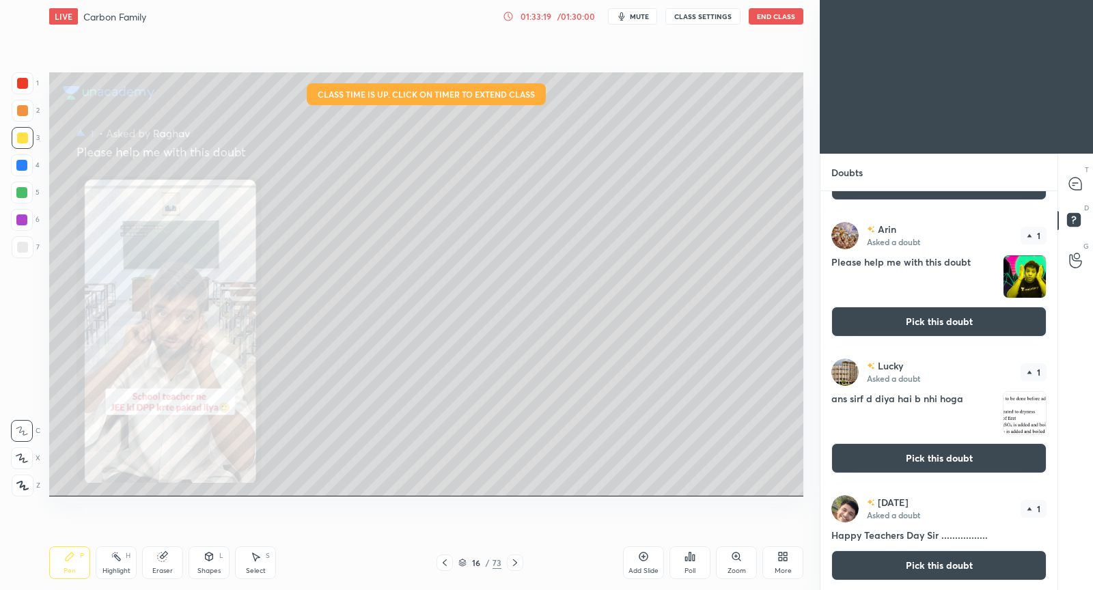
click at [928, 324] on button "Pick this doubt" at bounding box center [938, 322] width 215 height 30
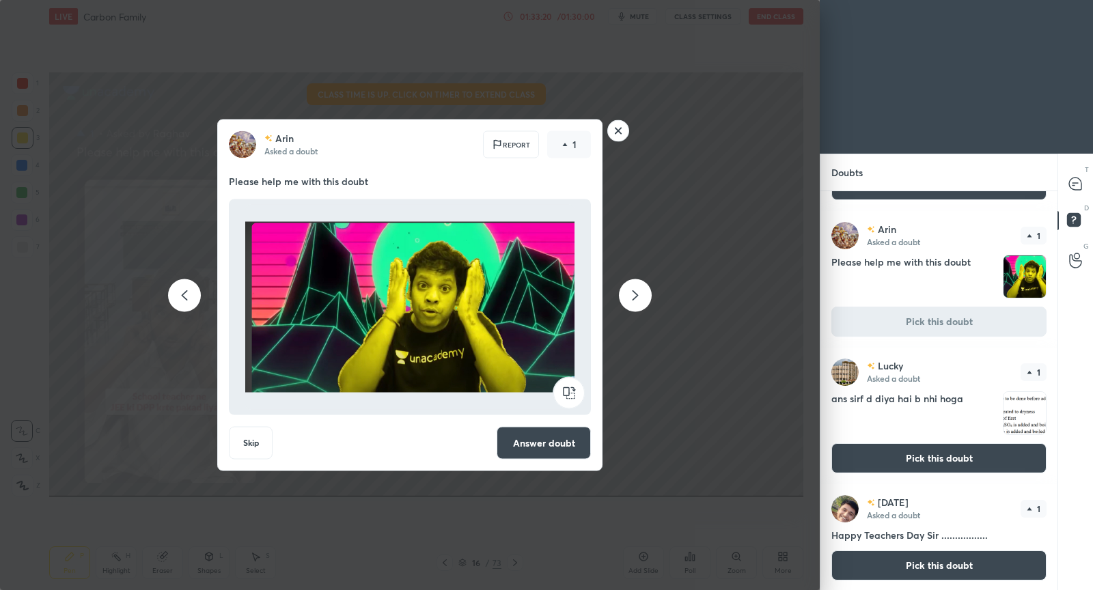
click at [555, 443] on button "Answer doubt" at bounding box center [544, 443] width 94 height 33
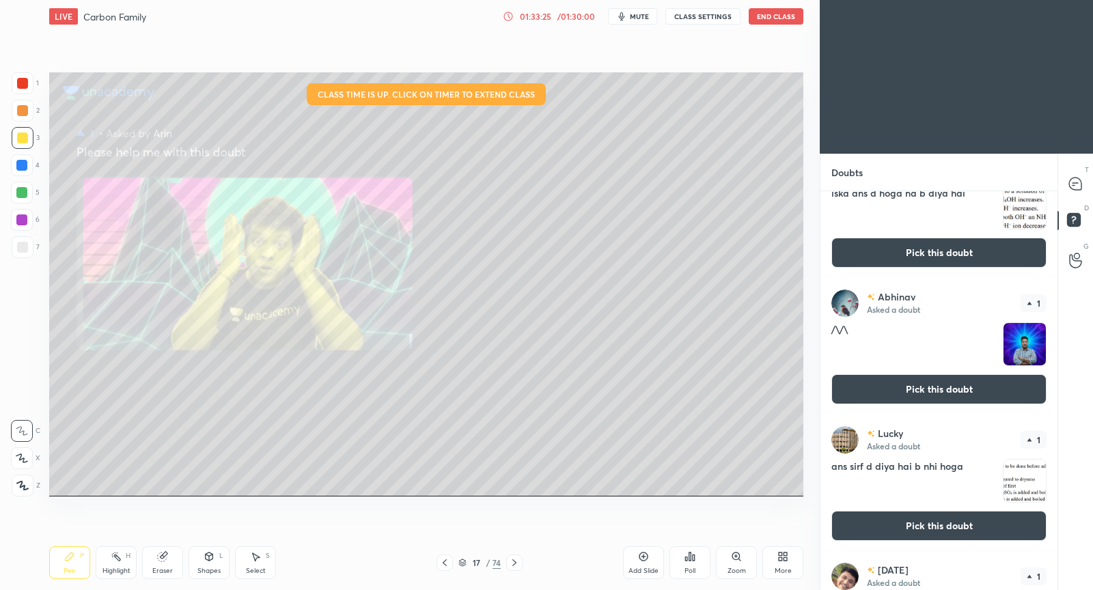
scroll to position [1695, 0]
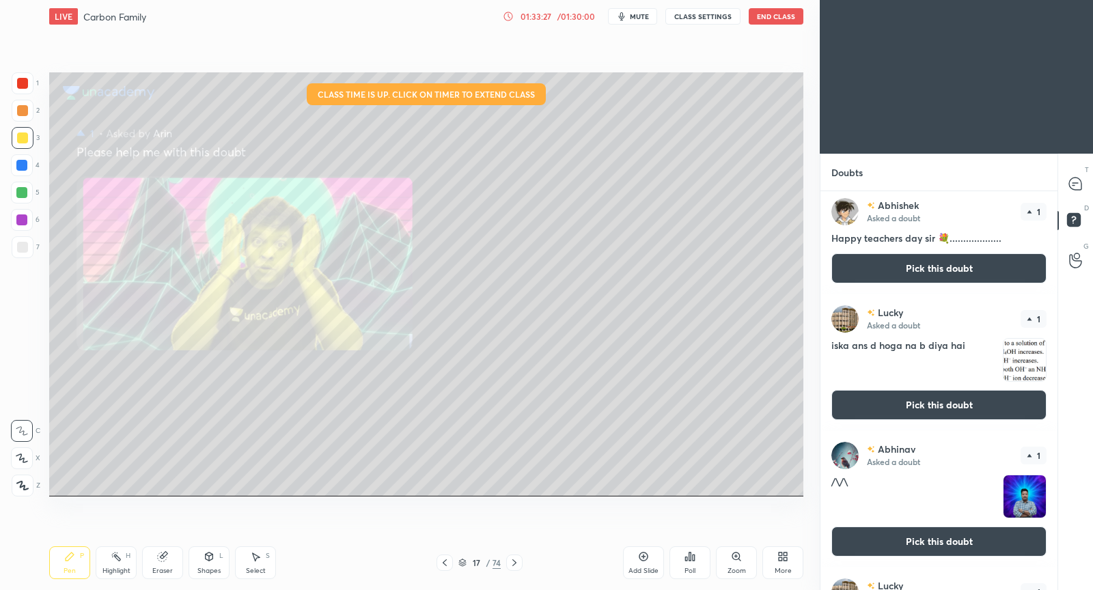
click at [921, 535] on button "Pick this doubt" at bounding box center [938, 542] width 215 height 30
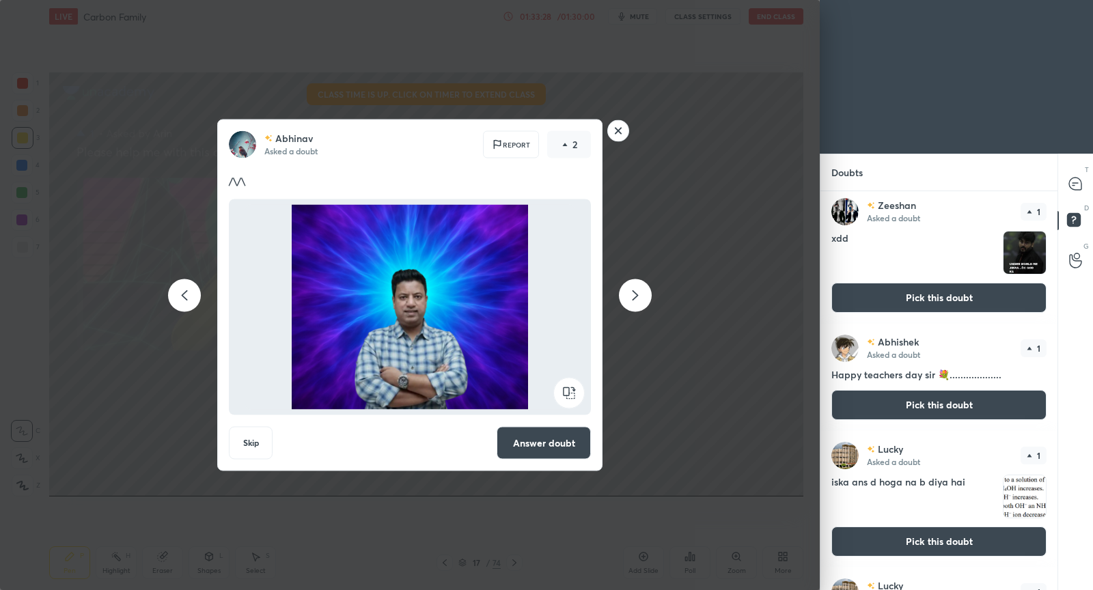
click at [535, 436] on button "Answer doubt" at bounding box center [544, 443] width 94 height 33
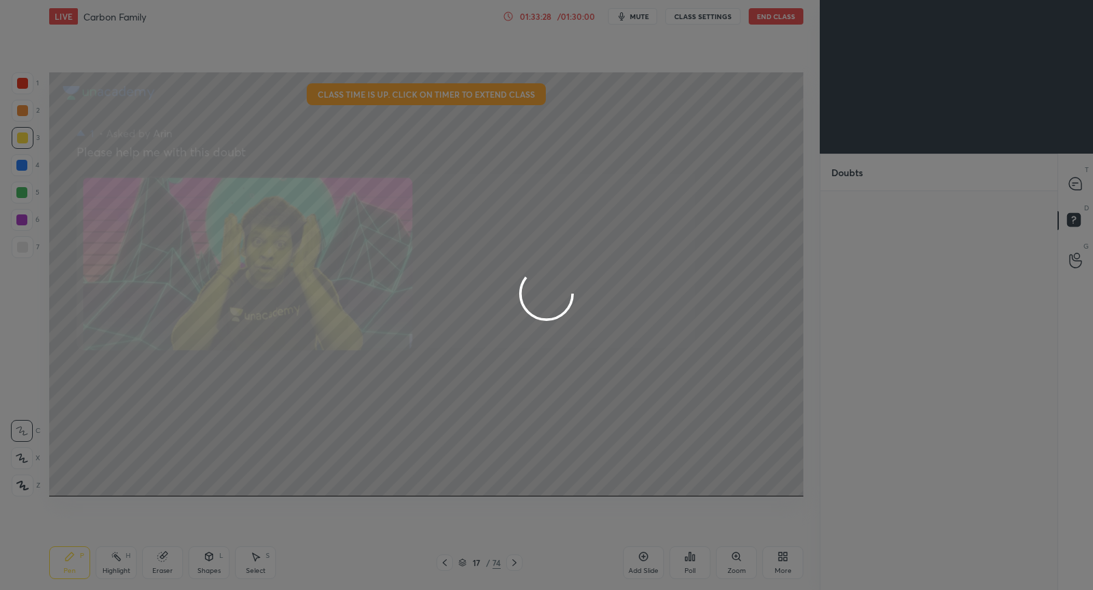
scroll to position [0, 0]
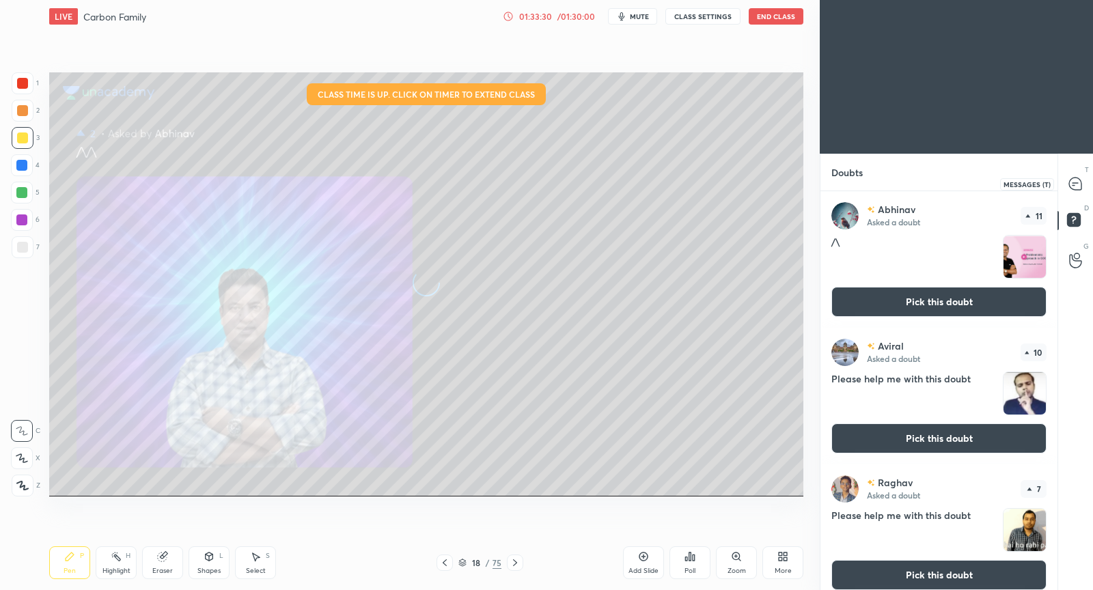
click at [1077, 187] on icon at bounding box center [1075, 184] width 12 height 12
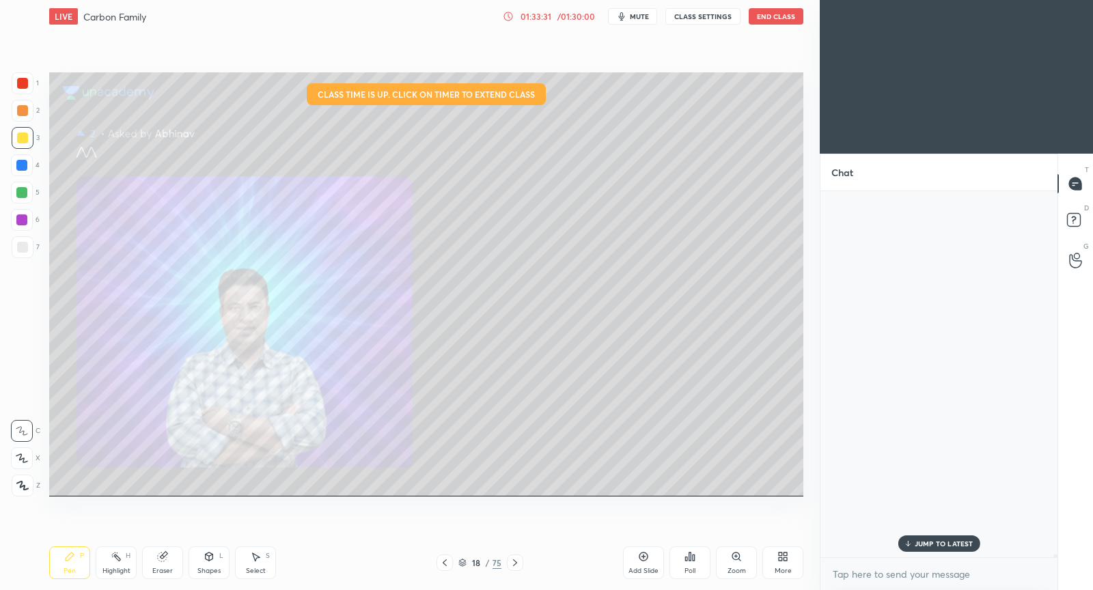
scroll to position [363, 234]
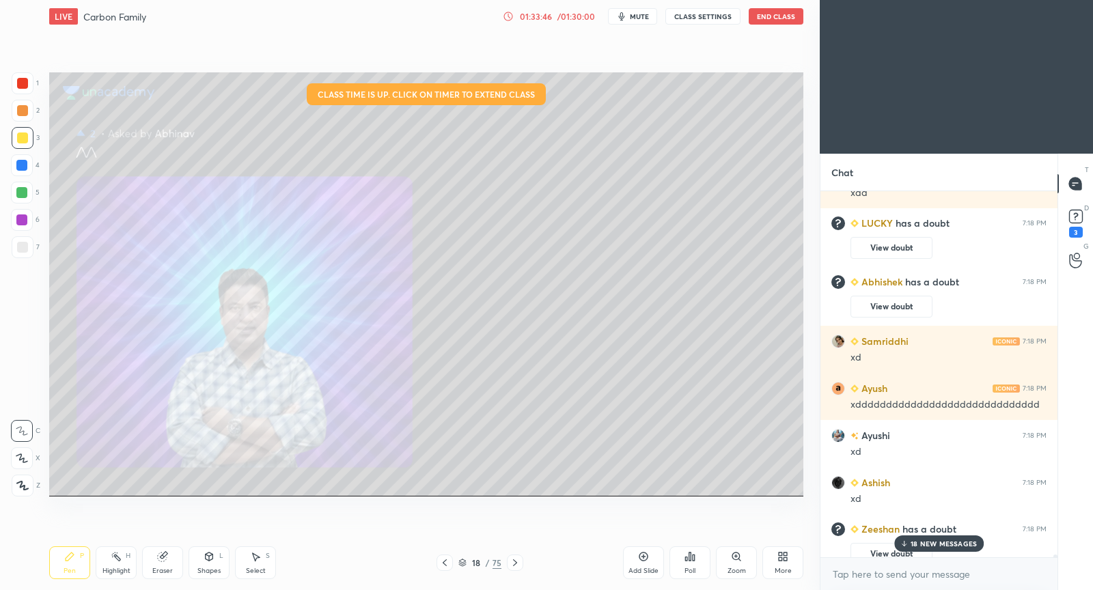
click at [919, 542] on p "18 NEW MESSAGES" at bounding box center [943, 544] width 66 height 8
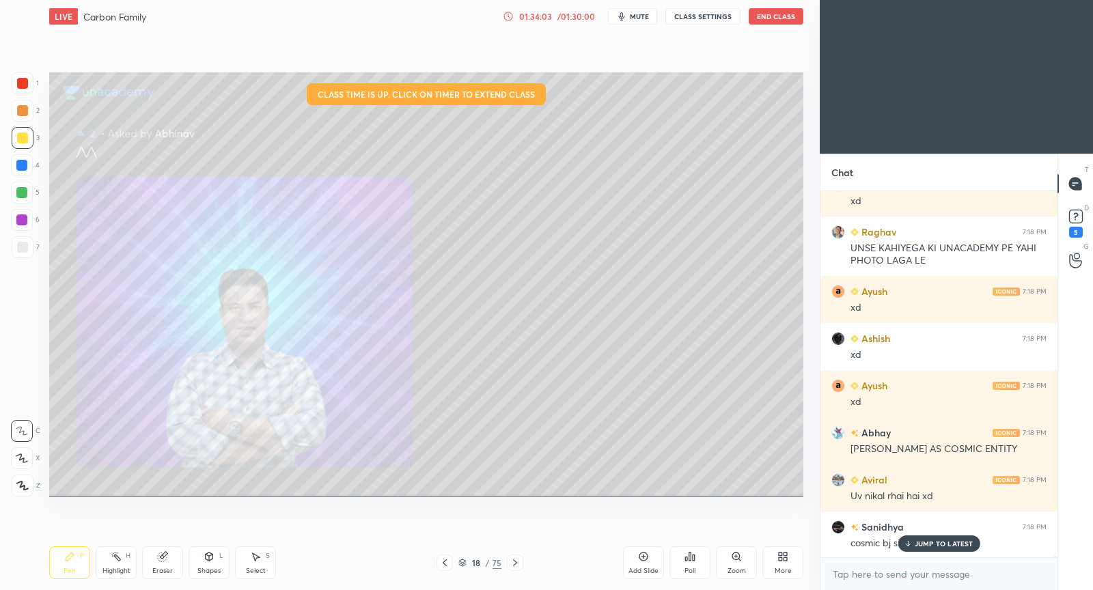
scroll to position [81117, 0]
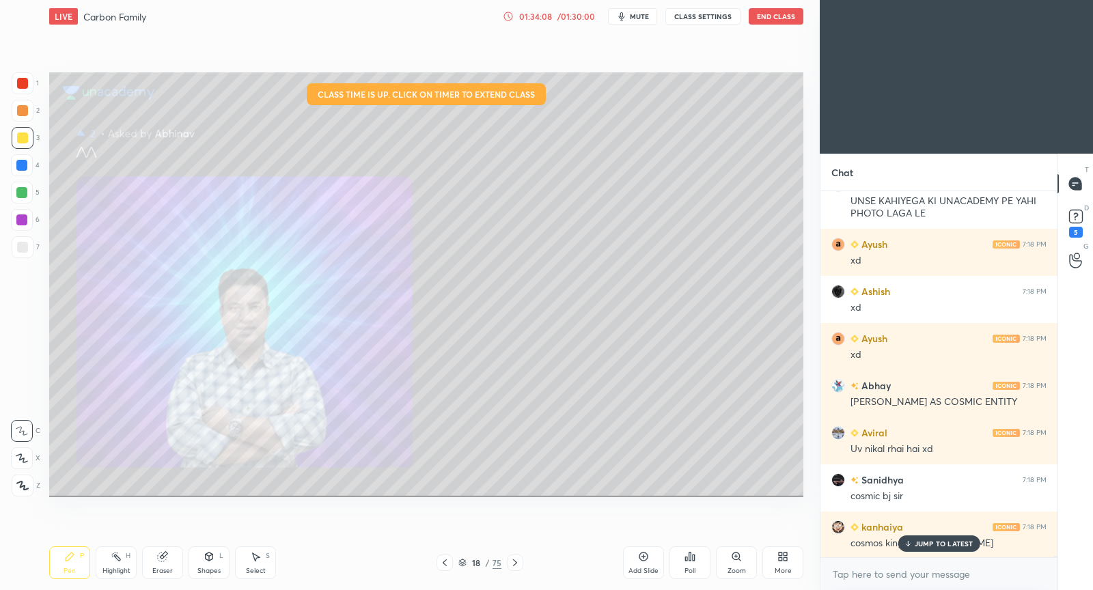
click at [948, 547] on p "JUMP TO LATEST" at bounding box center [943, 544] width 59 height 8
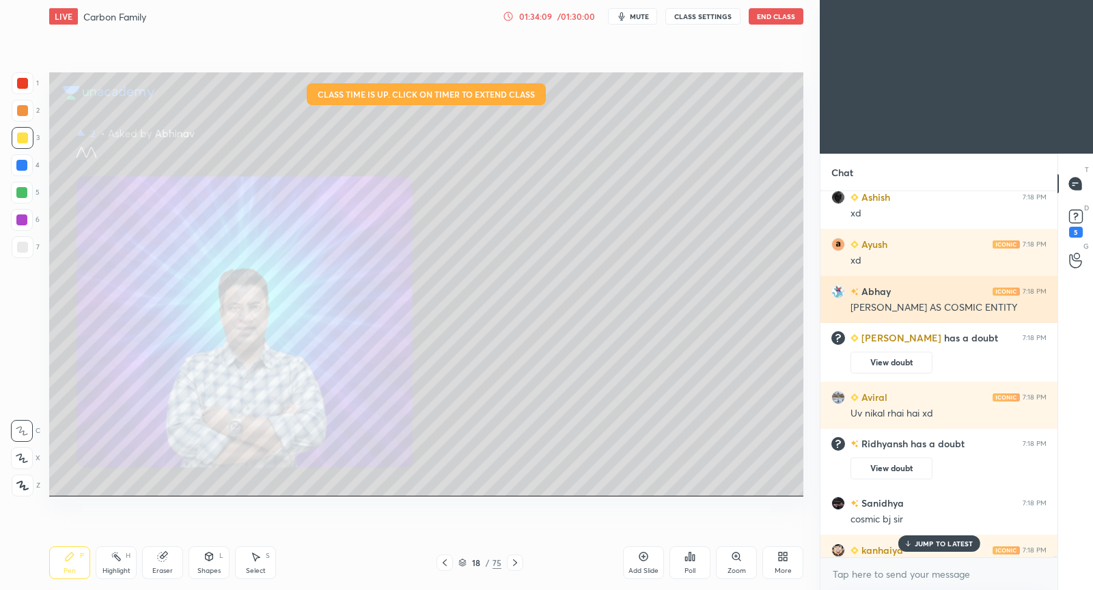
scroll to position [81235, 0]
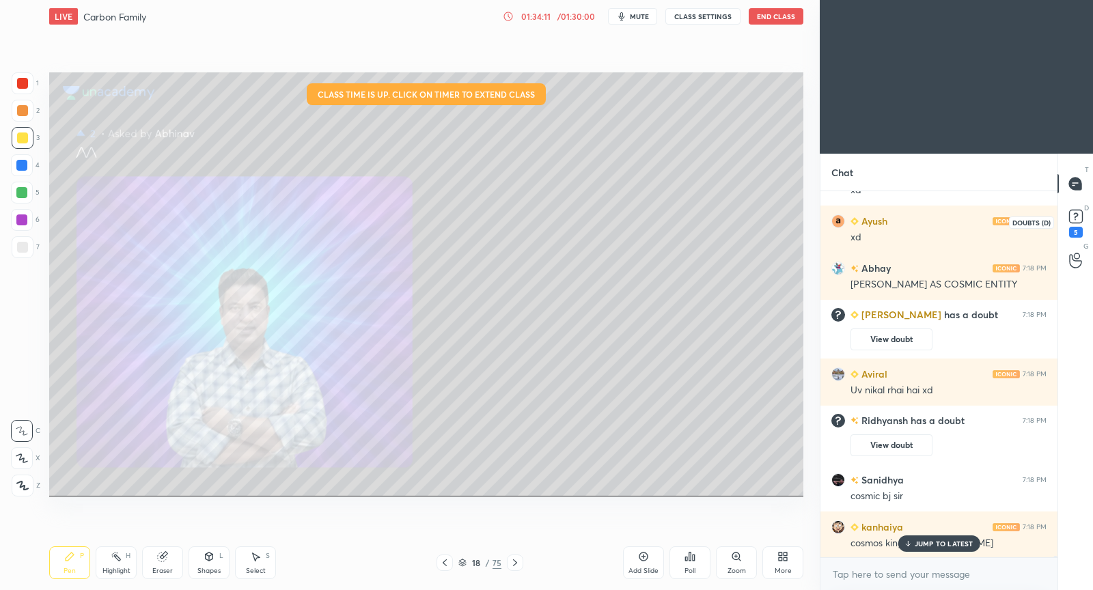
click at [1078, 214] on rect at bounding box center [1075, 216] width 13 height 13
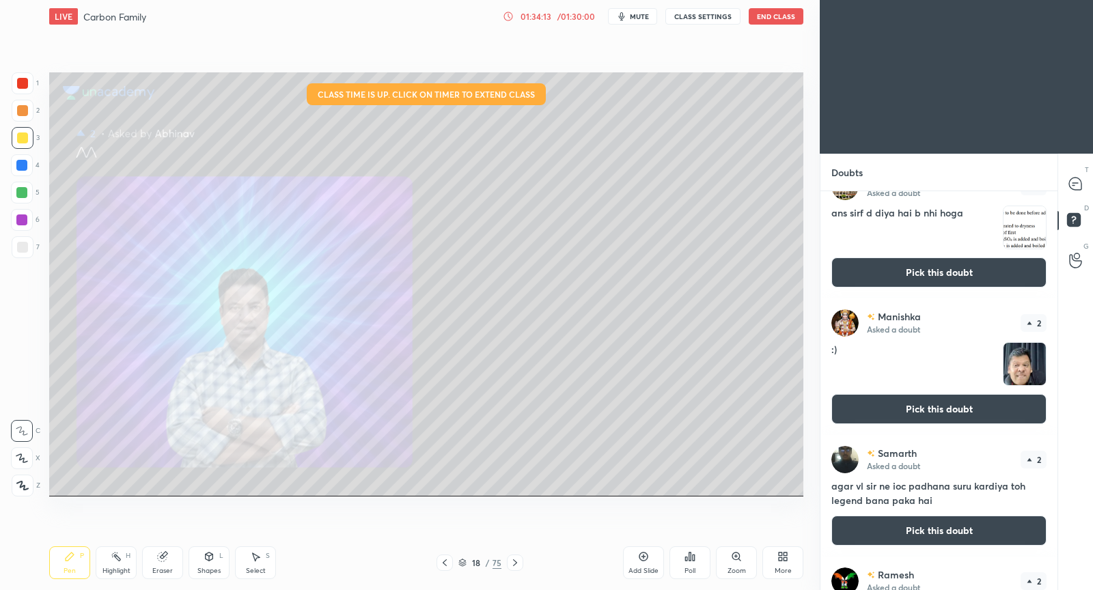
scroll to position [2287, 0]
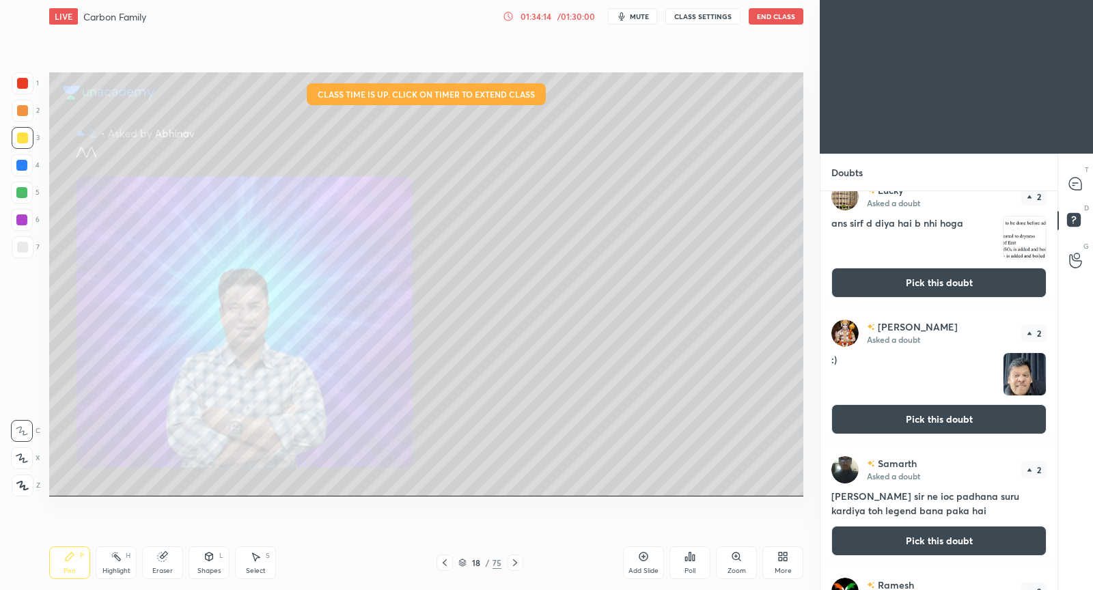
click at [952, 415] on button "Pick this doubt" at bounding box center [938, 419] width 215 height 30
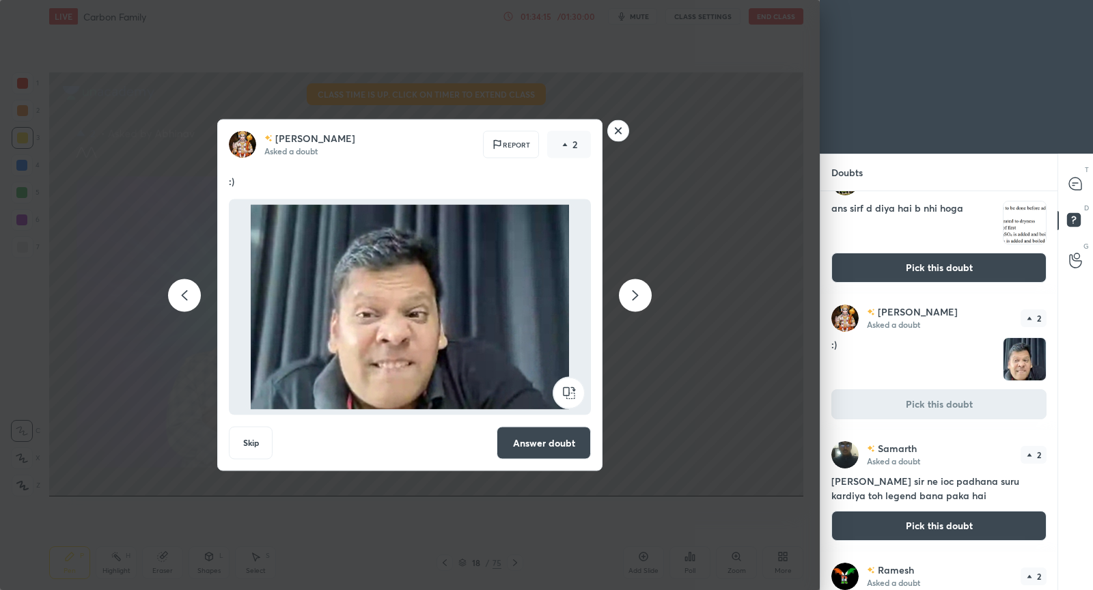
click at [509, 442] on button "Answer doubt" at bounding box center [544, 443] width 94 height 33
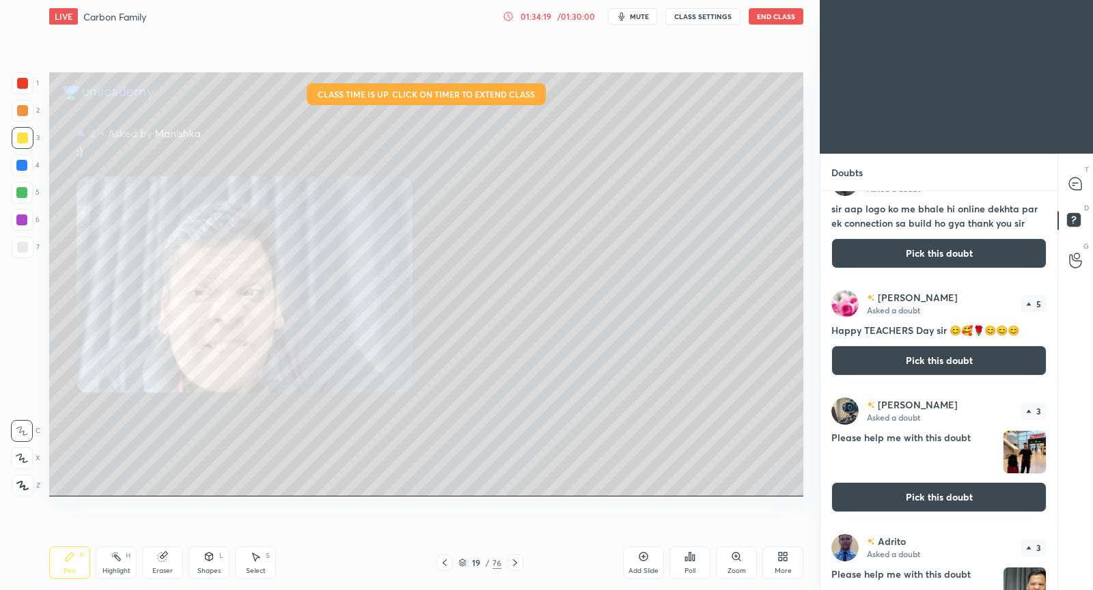
scroll to position [561, 0]
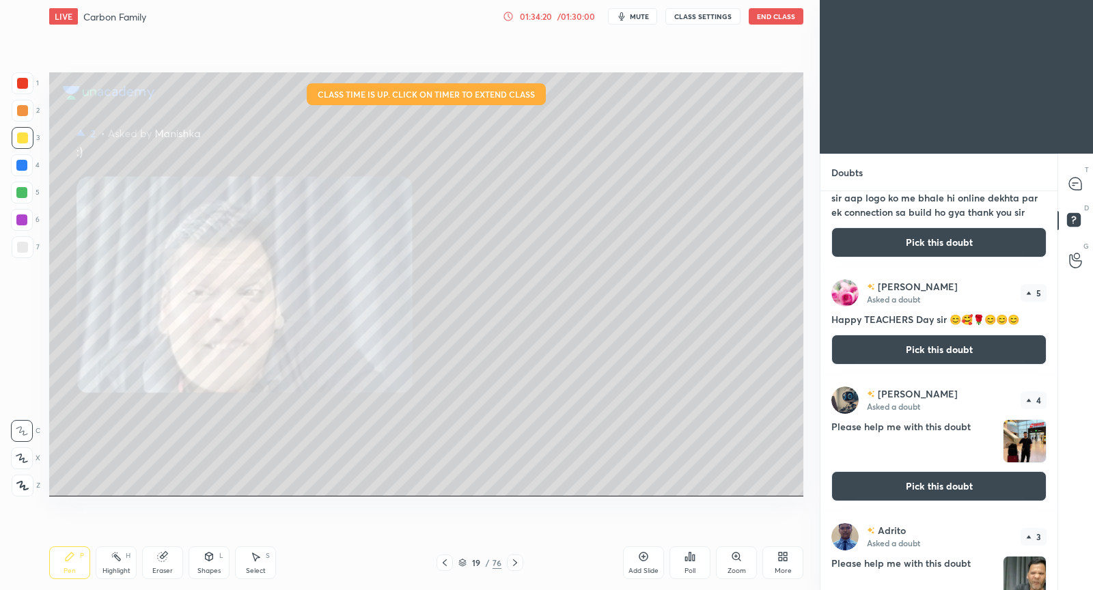
click at [897, 479] on button "Pick this doubt" at bounding box center [938, 486] width 215 height 30
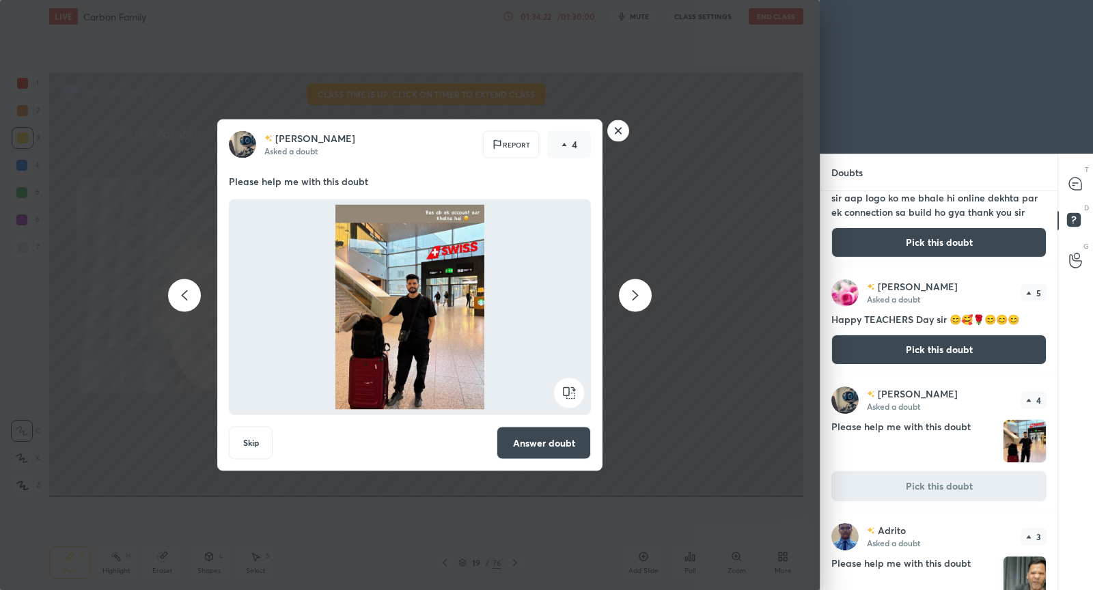
click at [537, 445] on button "Answer doubt" at bounding box center [544, 443] width 94 height 33
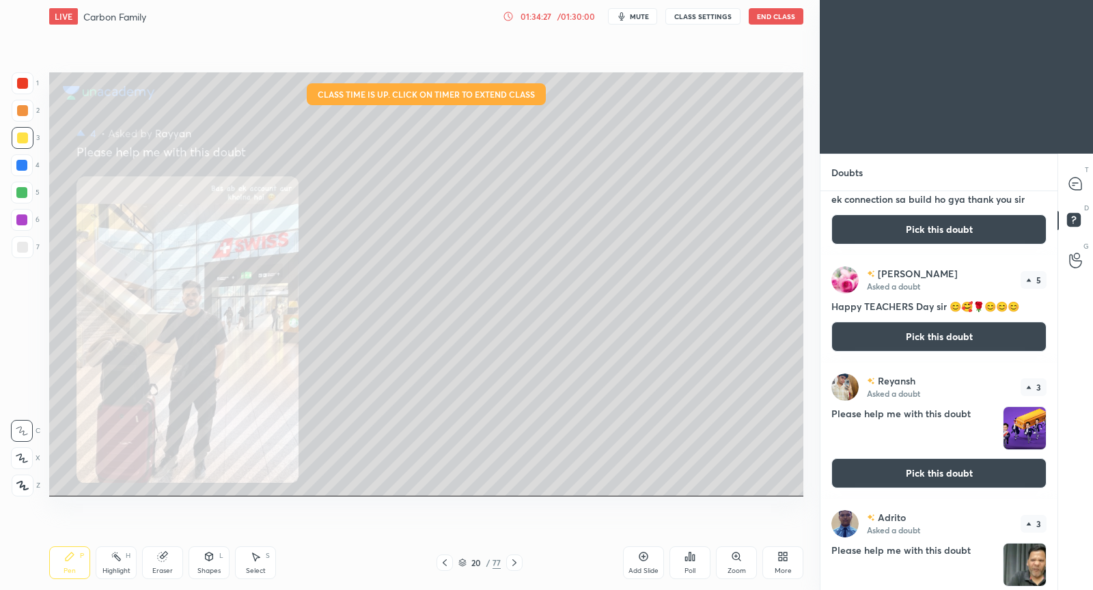
scroll to position [575, 0]
click at [878, 477] on button "Pick this doubt" at bounding box center [938, 473] width 215 height 30
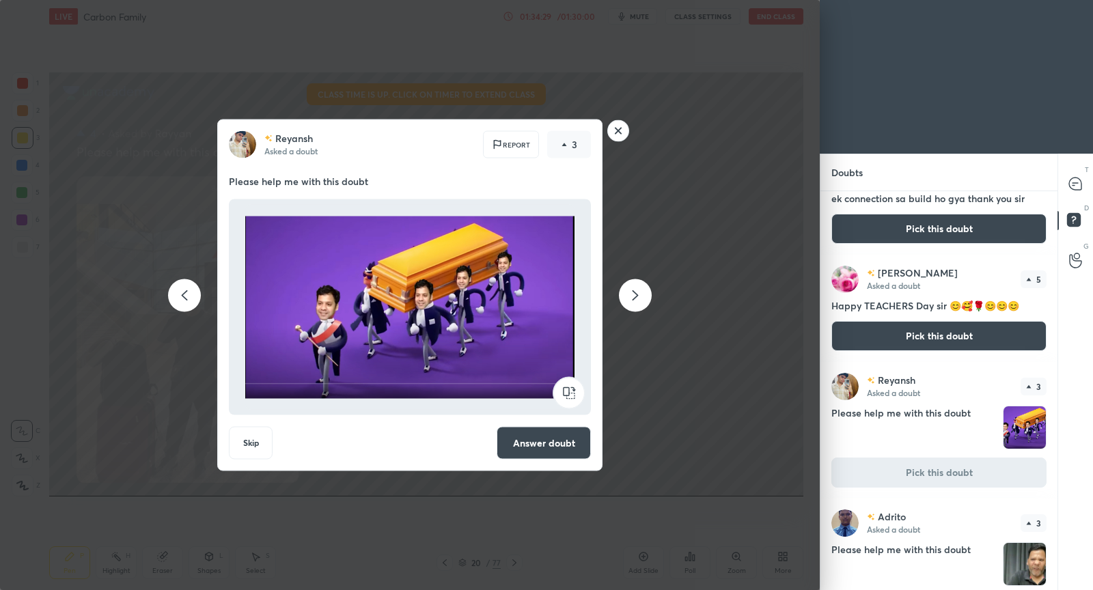
click at [542, 445] on button "Answer doubt" at bounding box center [544, 443] width 94 height 33
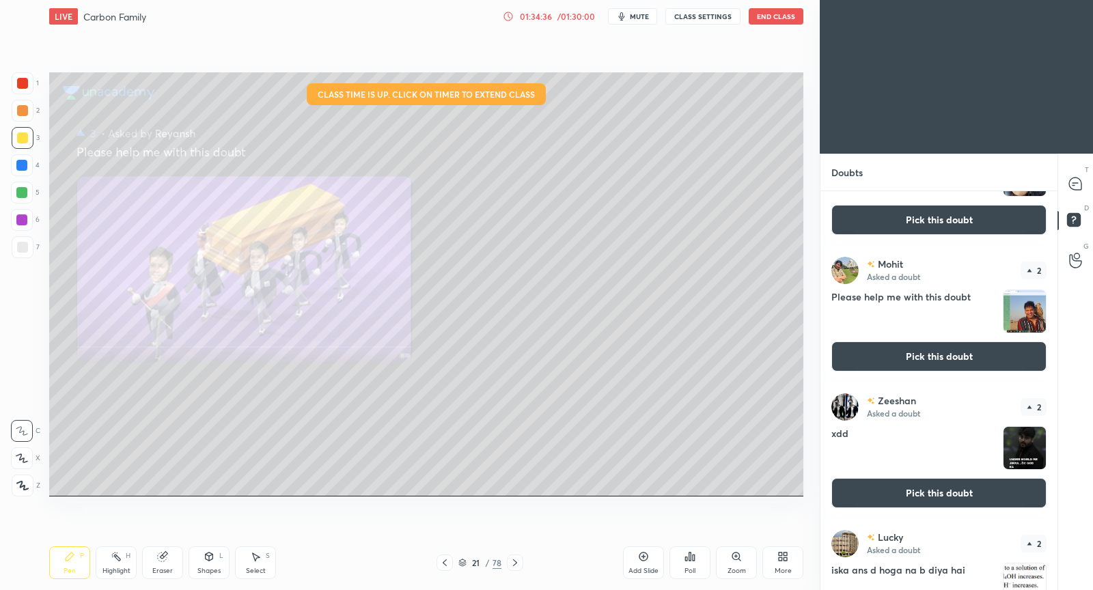
scroll to position [1920, 0]
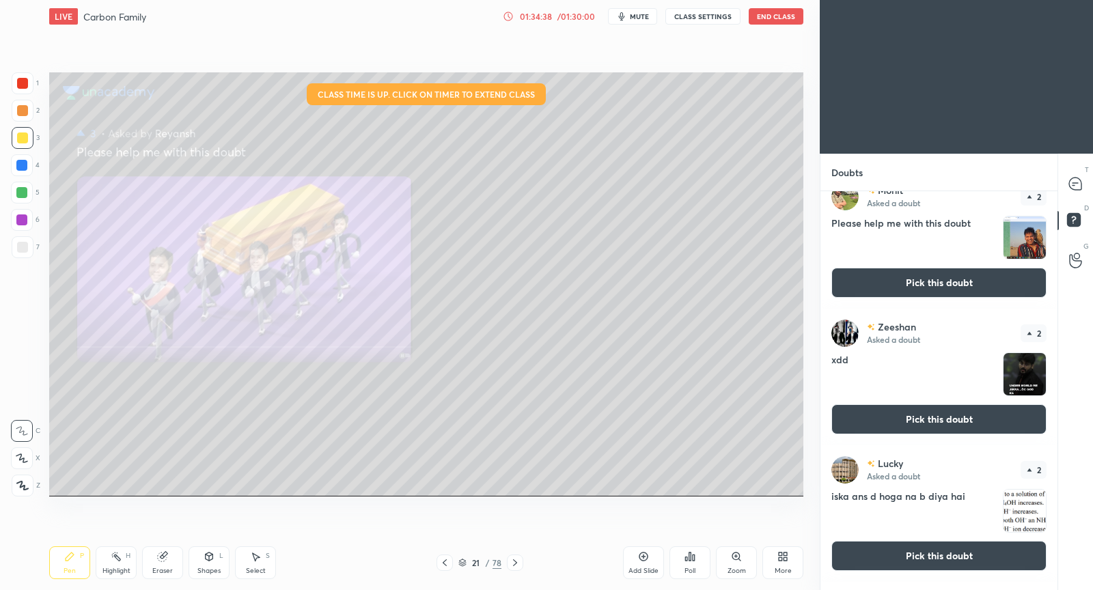
click at [919, 423] on button "Pick this doubt" at bounding box center [938, 419] width 215 height 30
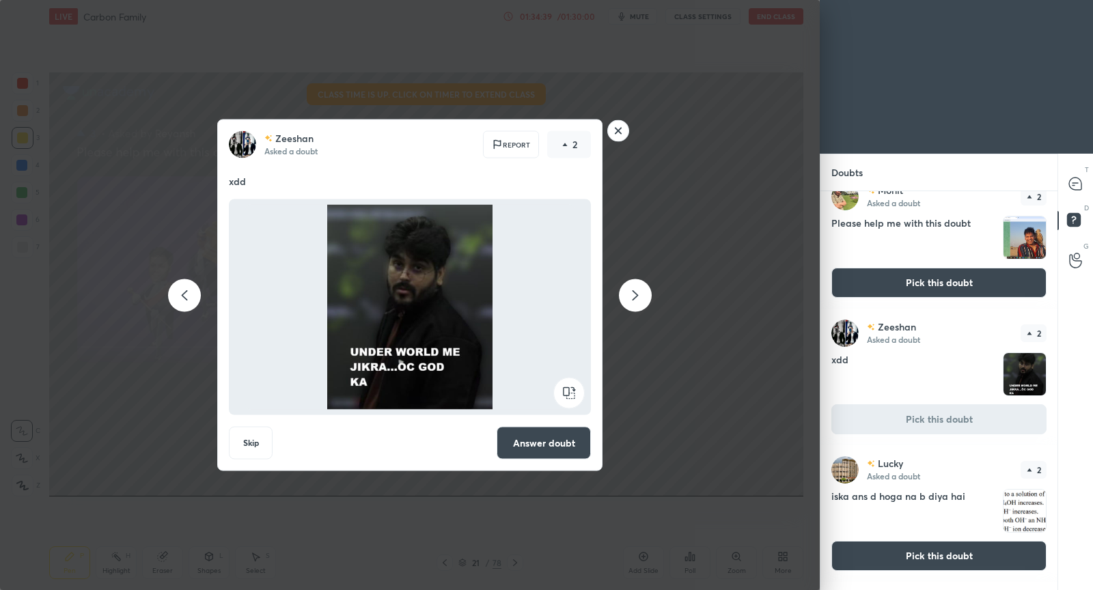
click at [535, 436] on button "Answer doubt" at bounding box center [544, 443] width 94 height 33
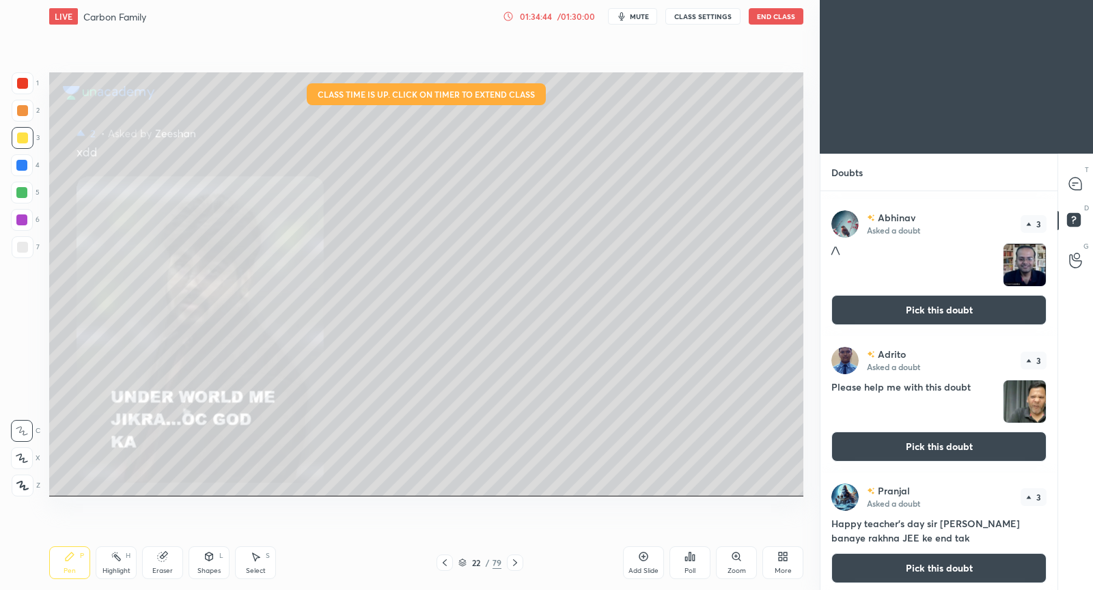
scroll to position [742, 0]
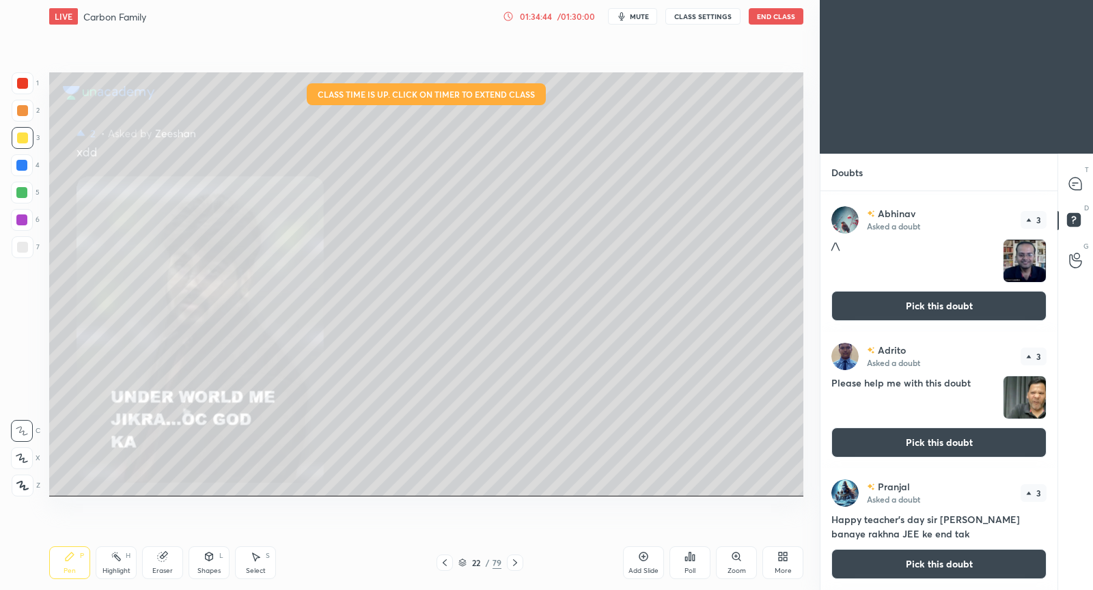
click at [936, 445] on button "Pick this doubt" at bounding box center [938, 443] width 215 height 30
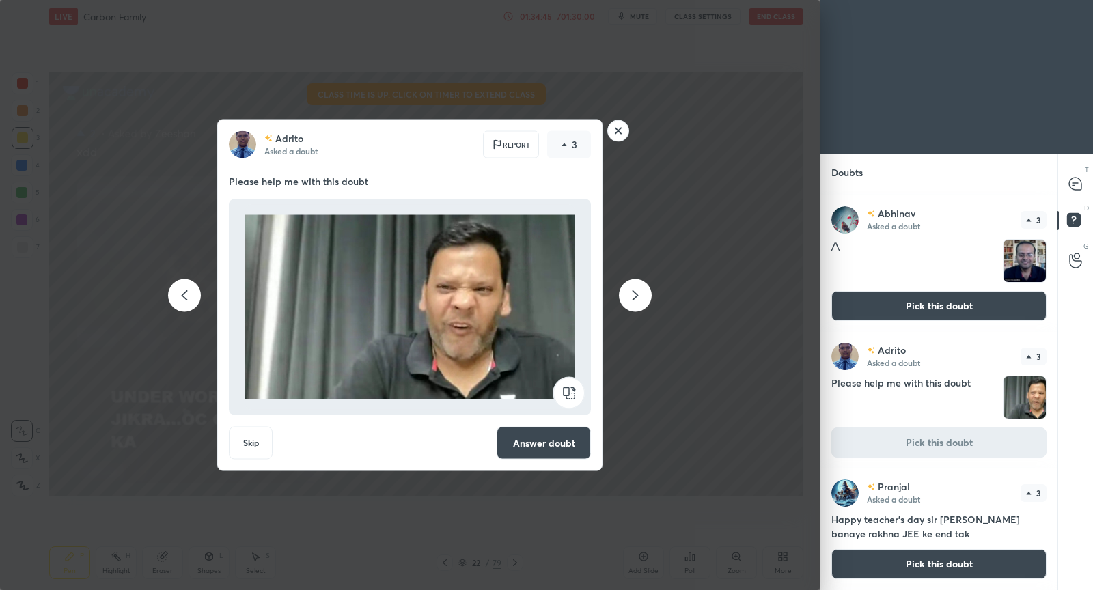
click at [564, 446] on button "Answer doubt" at bounding box center [544, 443] width 94 height 33
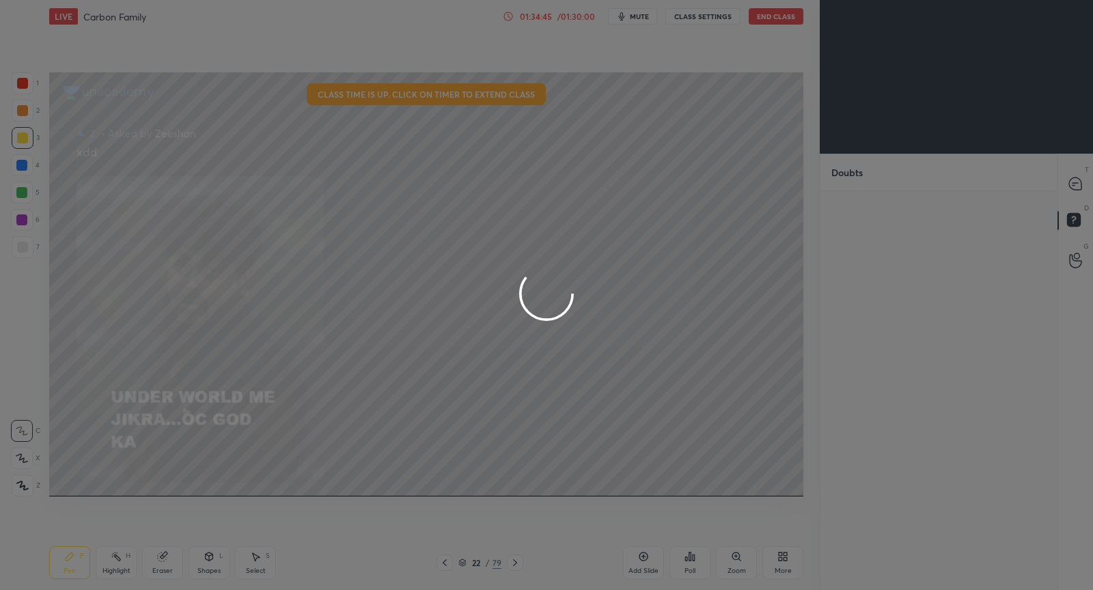
scroll to position [0, 0]
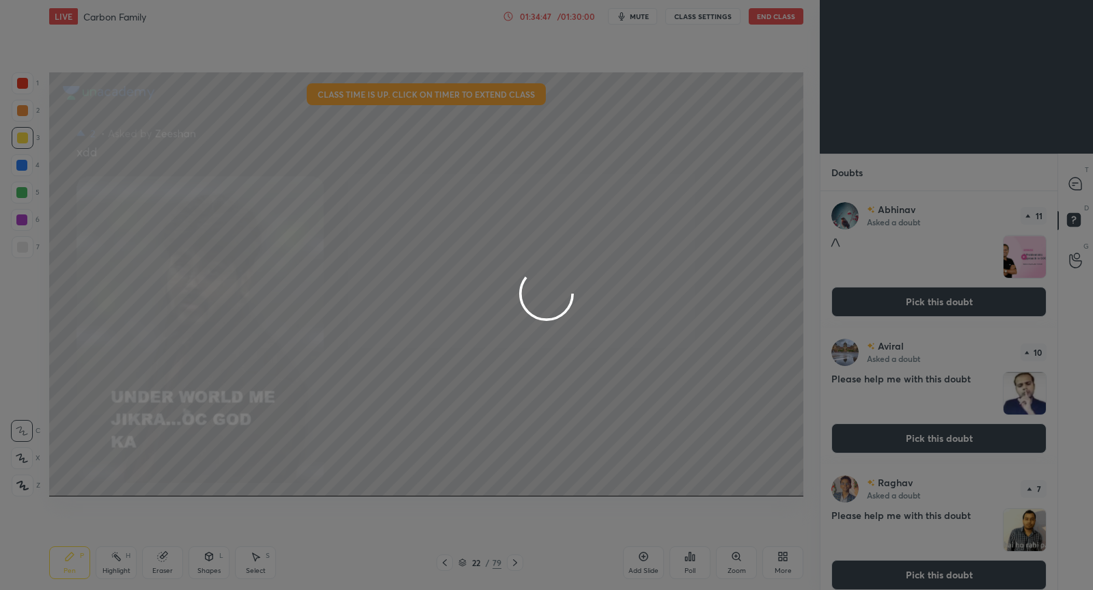
click at [1071, 188] on div at bounding box center [546, 295] width 1093 height 590
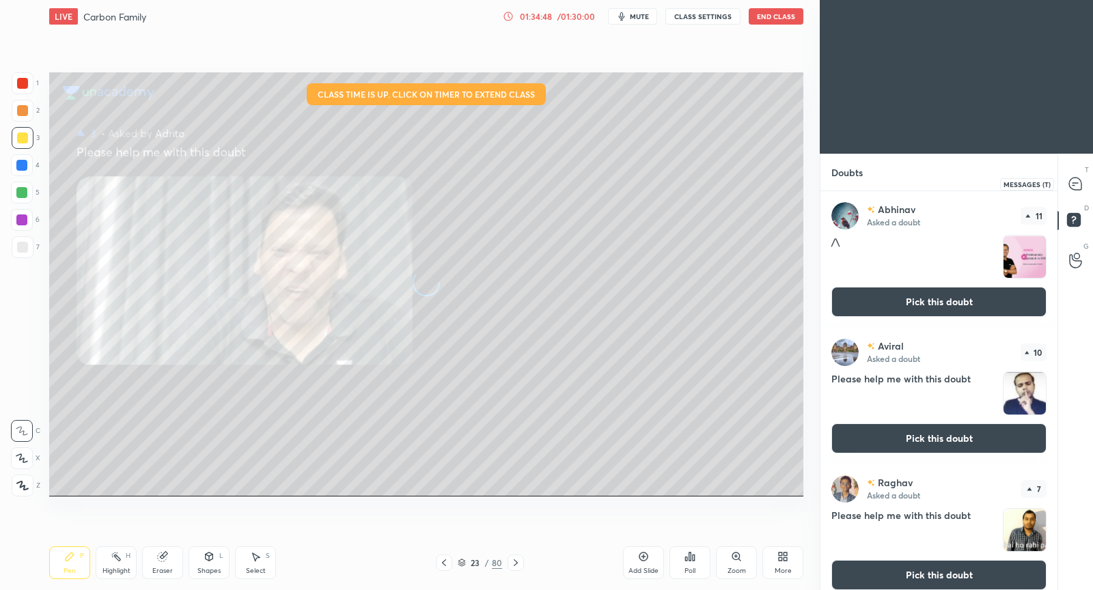
click at [1071, 188] on icon at bounding box center [1075, 184] width 12 height 12
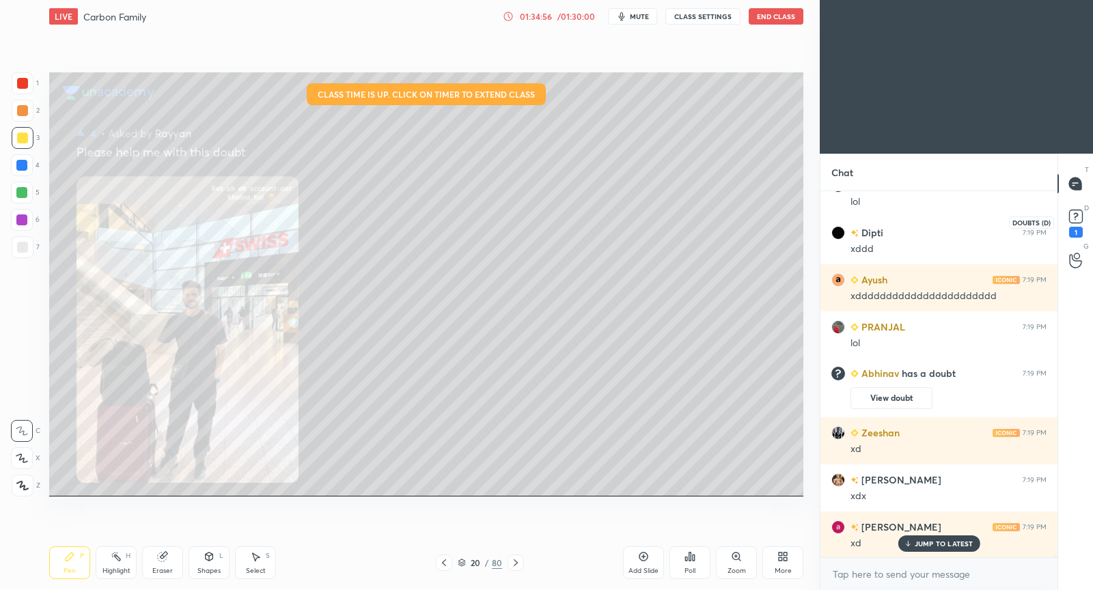
scroll to position [82614, 0]
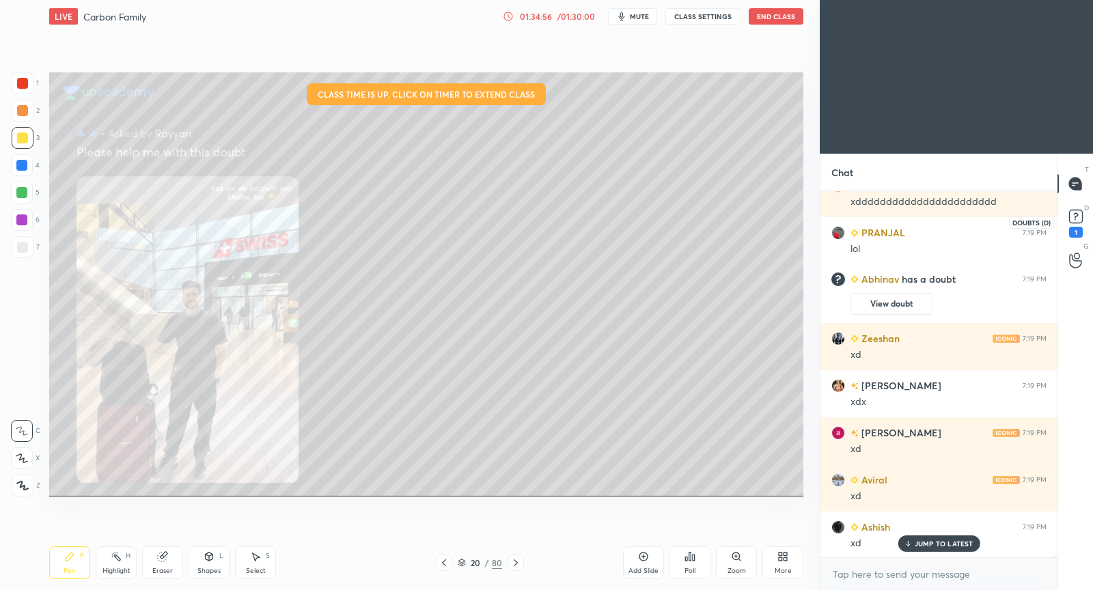
click at [1076, 215] on rect at bounding box center [1075, 216] width 13 height 13
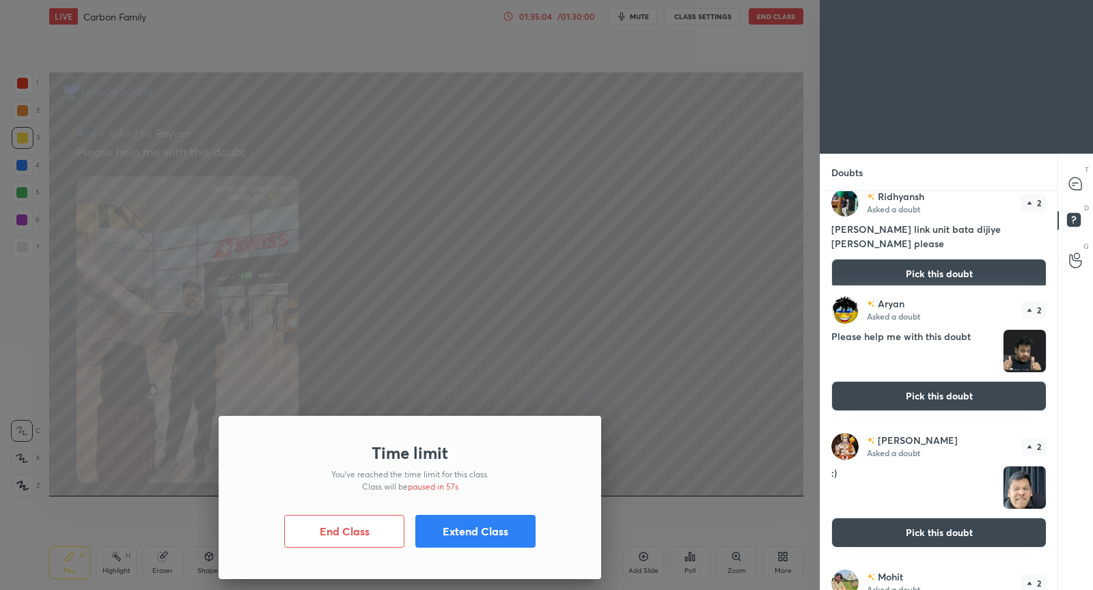
scroll to position [1474, 0]
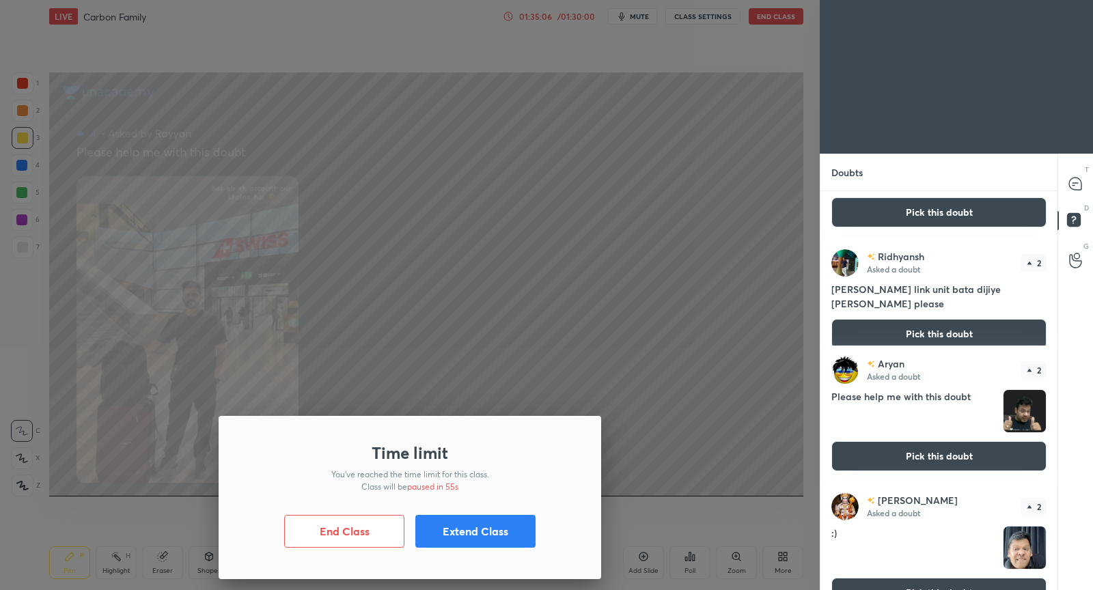
click at [928, 453] on button "Pick this doubt" at bounding box center [938, 456] width 215 height 30
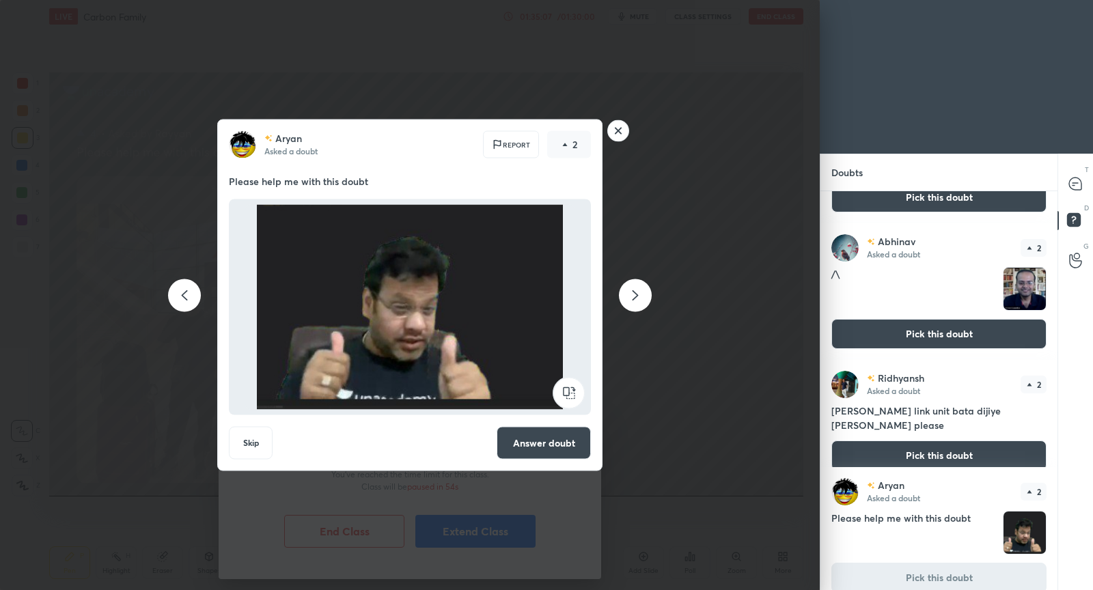
click at [537, 443] on button "Answer doubt" at bounding box center [544, 443] width 94 height 33
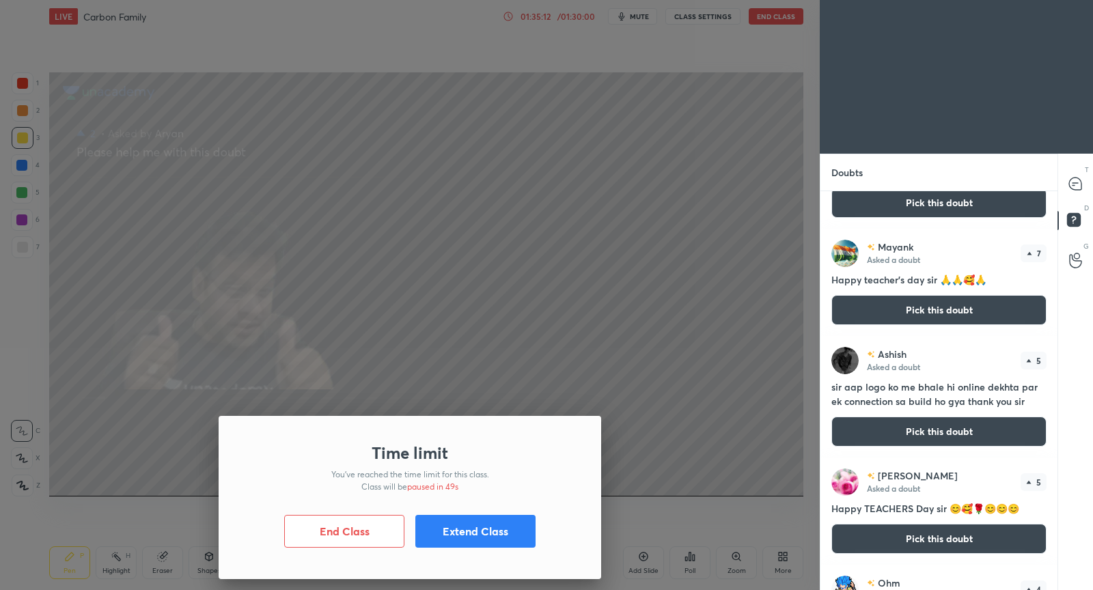
scroll to position [578, 0]
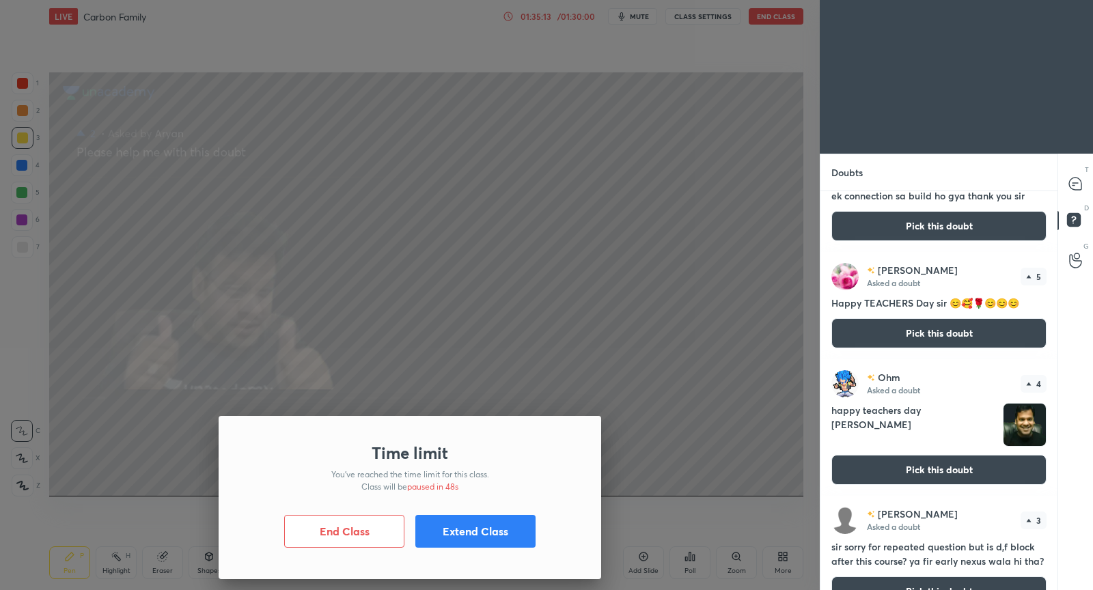
click at [929, 469] on button "Pick this doubt" at bounding box center [938, 470] width 215 height 30
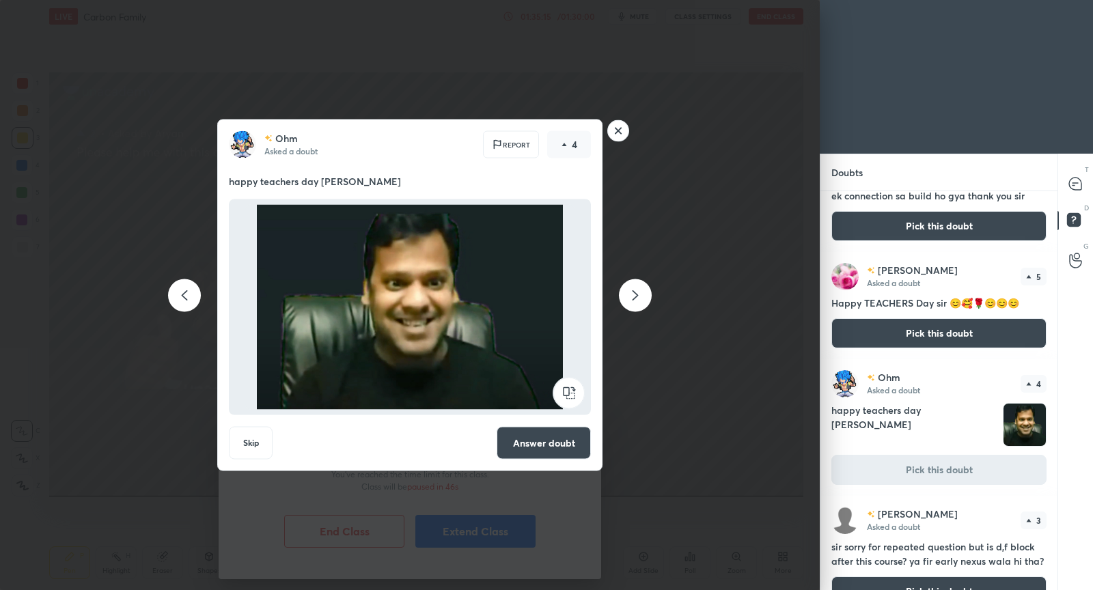
click at [553, 446] on button "Answer doubt" at bounding box center [544, 443] width 94 height 33
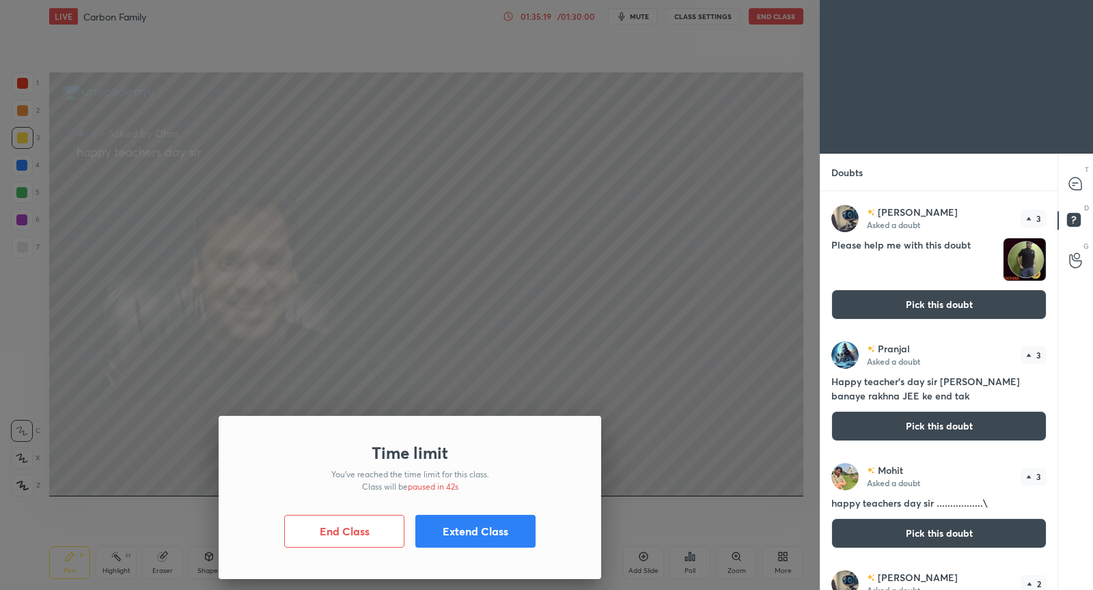
scroll to position [795, 0]
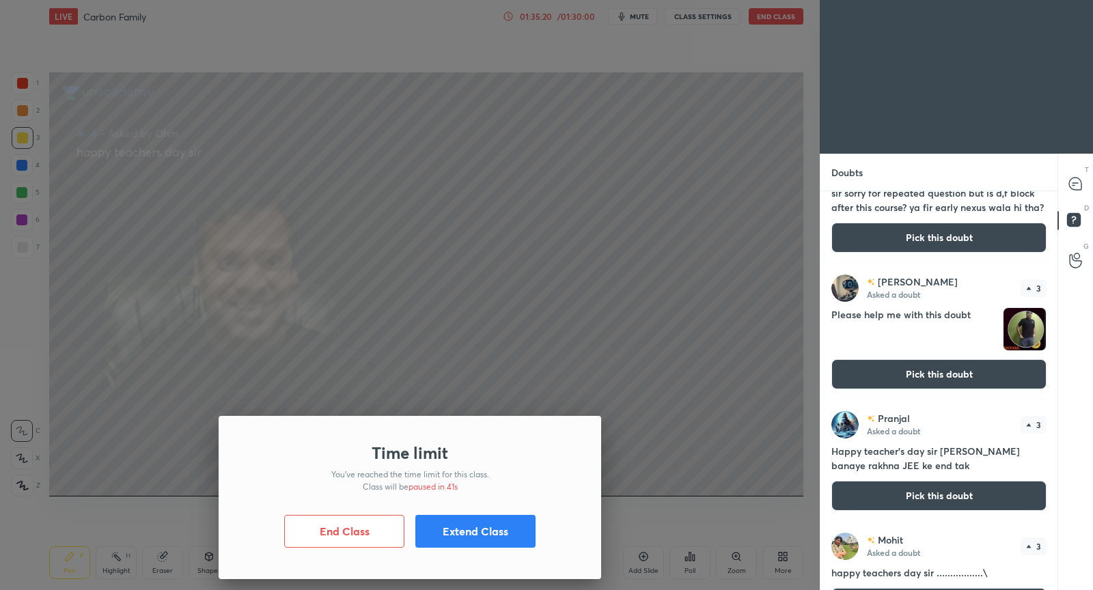
click at [934, 375] on button "Pick this doubt" at bounding box center [938, 374] width 215 height 30
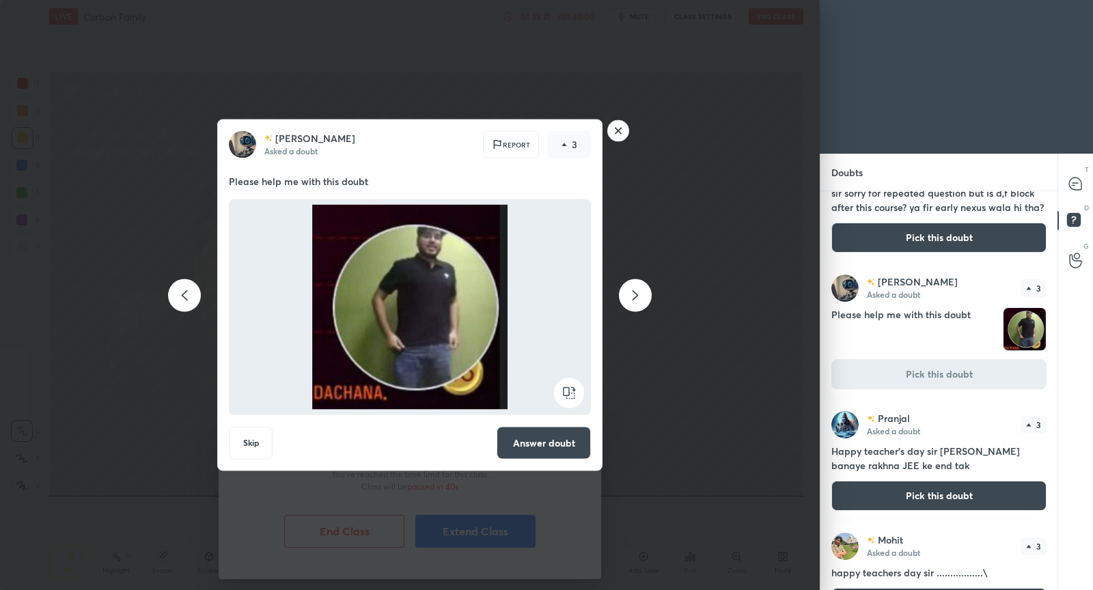
click at [557, 433] on button "Answer doubt" at bounding box center [544, 443] width 94 height 33
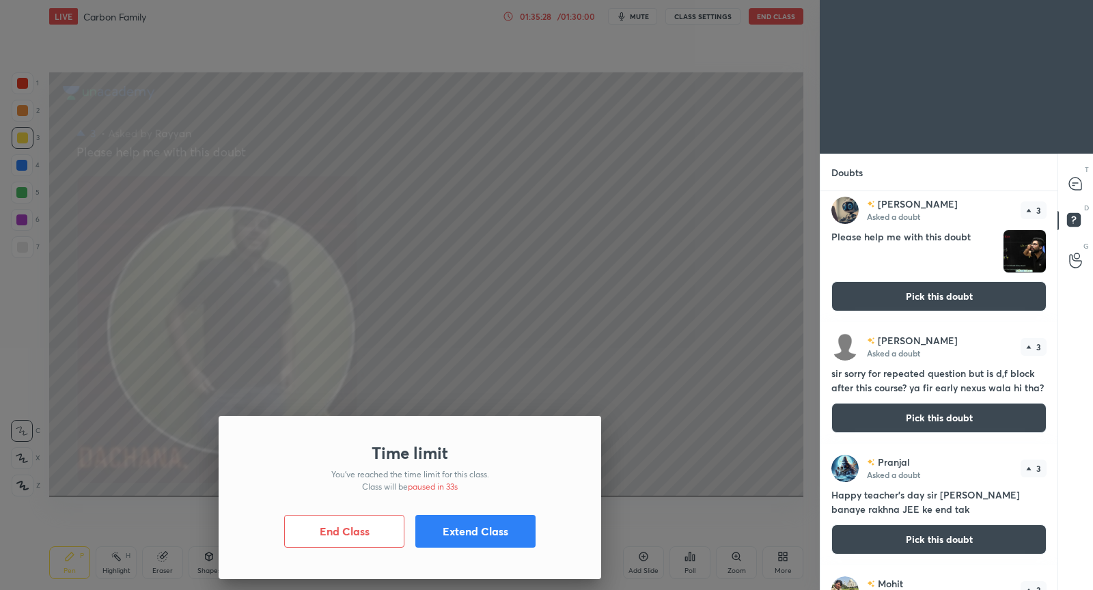
click at [930, 294] on button "Pick this doubt" at bounding box center [938, 296] width 215 height 30
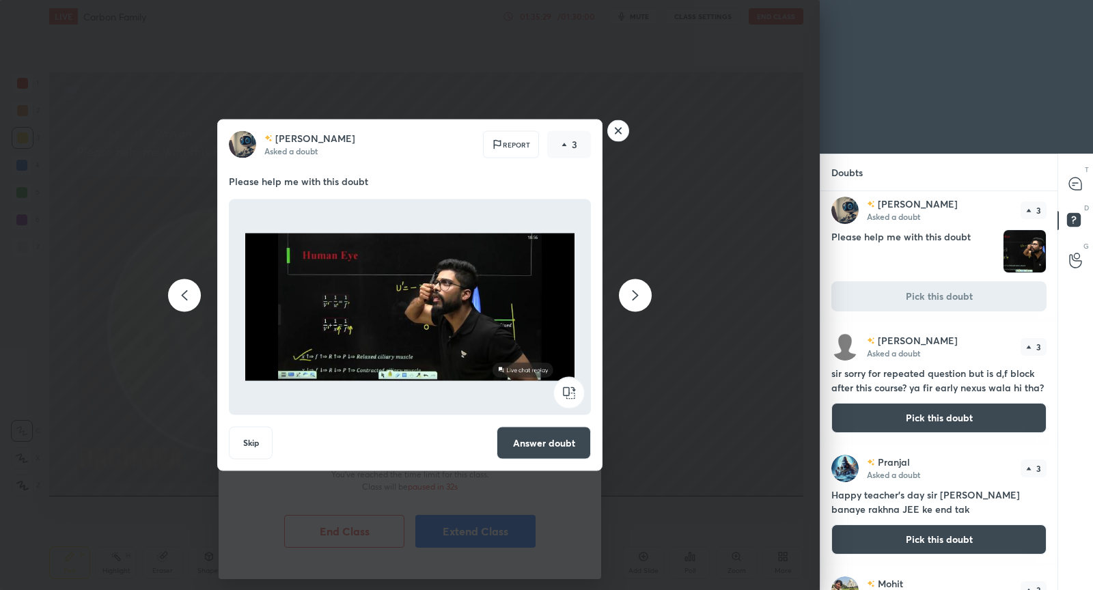
scroll to position [746, 0]
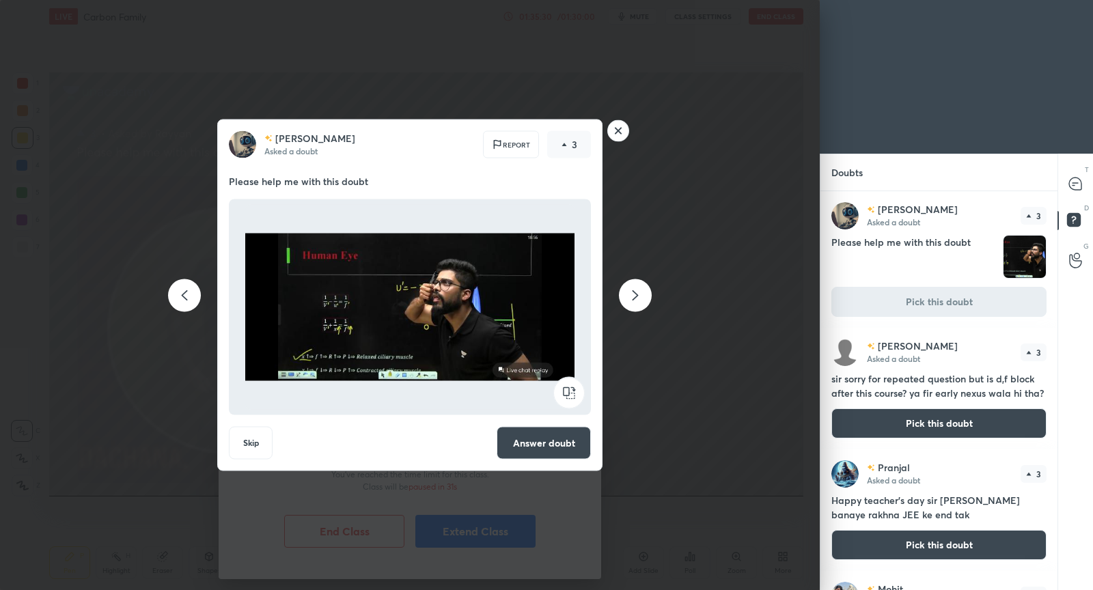
click at [541, 439] on button "Answer doubt" at bounding box center [544, 443] width 94 height 33
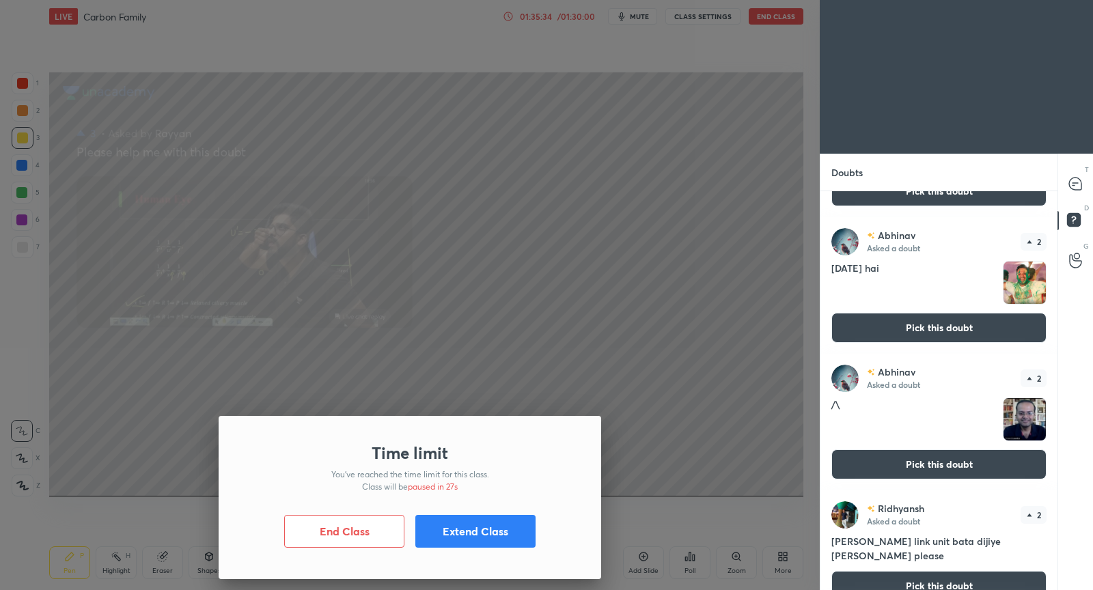
scroll to position [1106, 0]
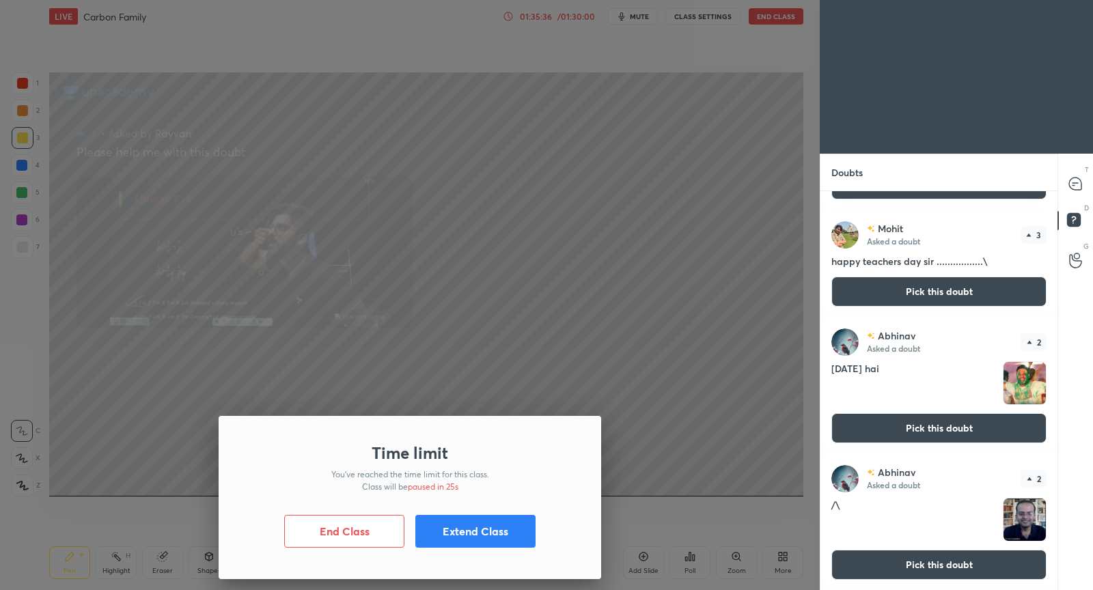
click at [940, 425] on button "Pick this doubt" at bounding box center [938, 428] width 215 height 30
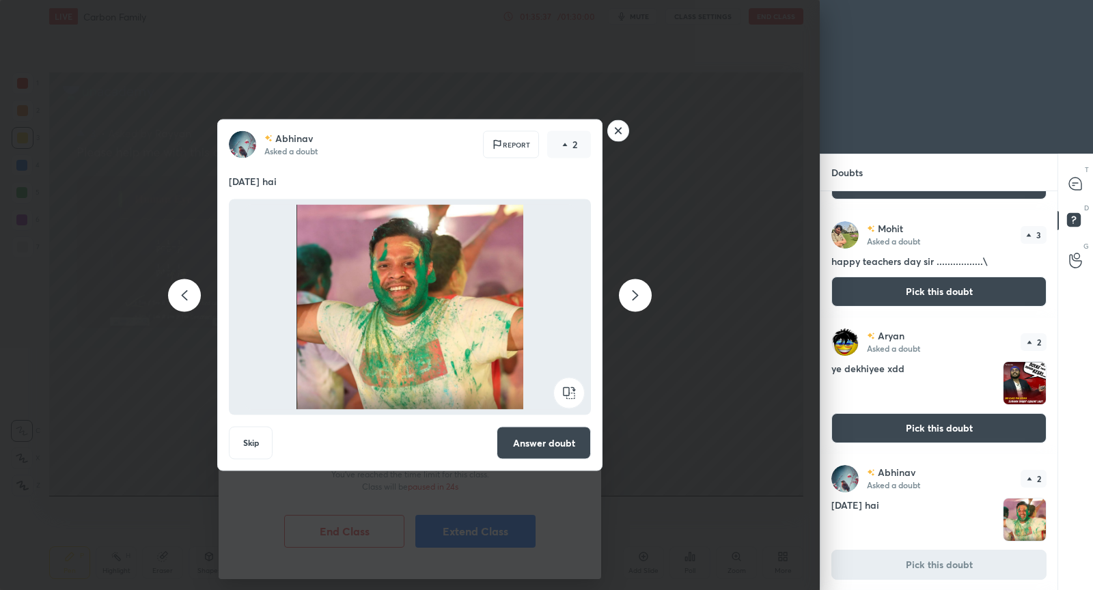
click at [581, 448] on button "Answer doubt" at bounding box center [544, 443] width 94 height 33
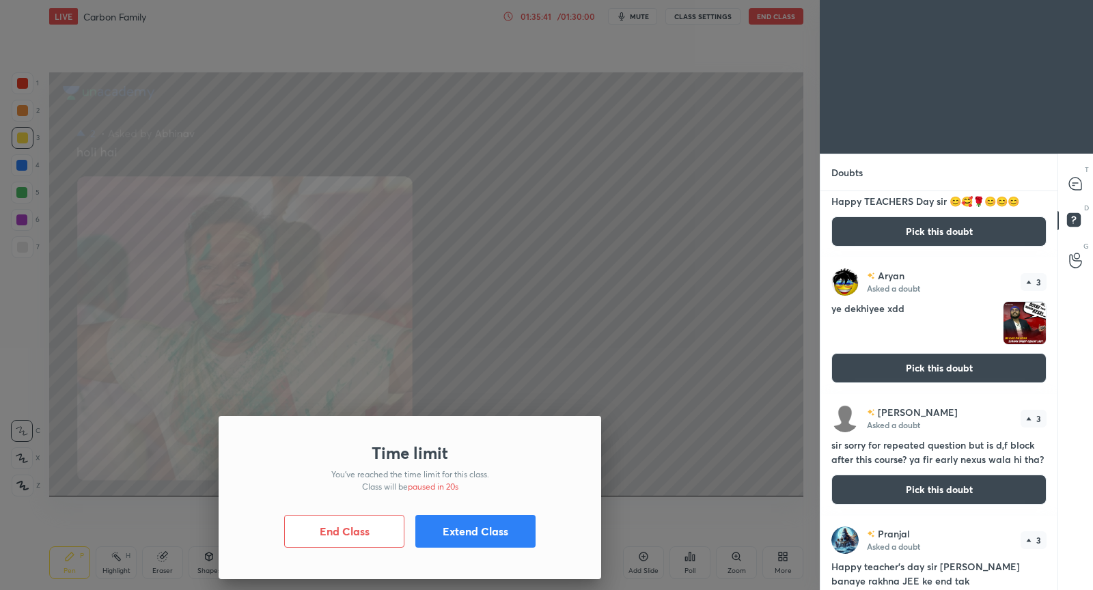
scroll to position [642, 0]
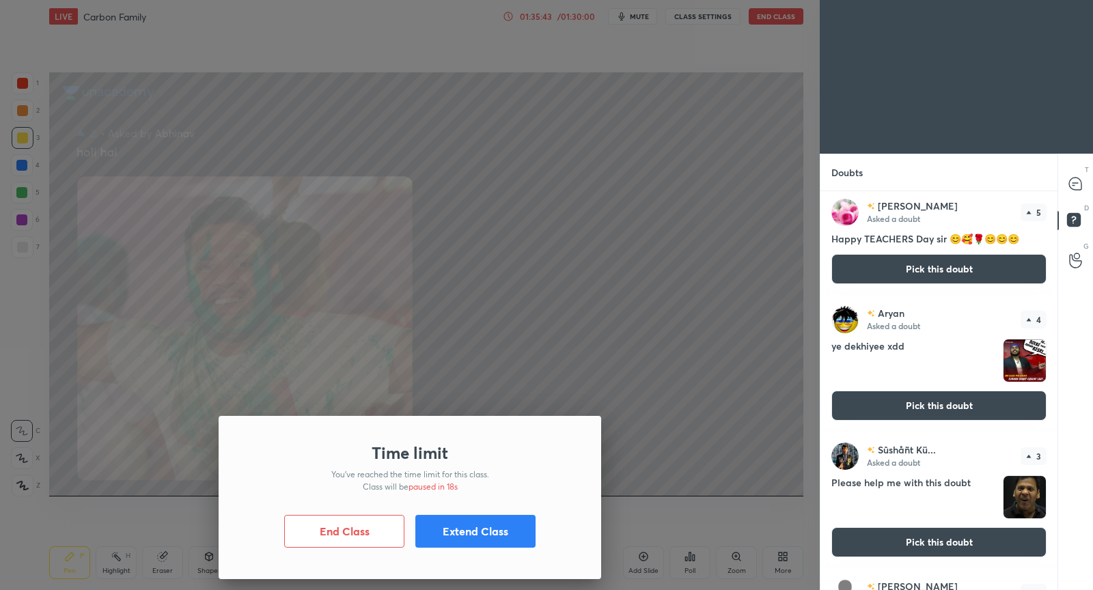
click at [947, 412] on button "Pick this doubt" at bounding box center [938, 406] width 215 height 30
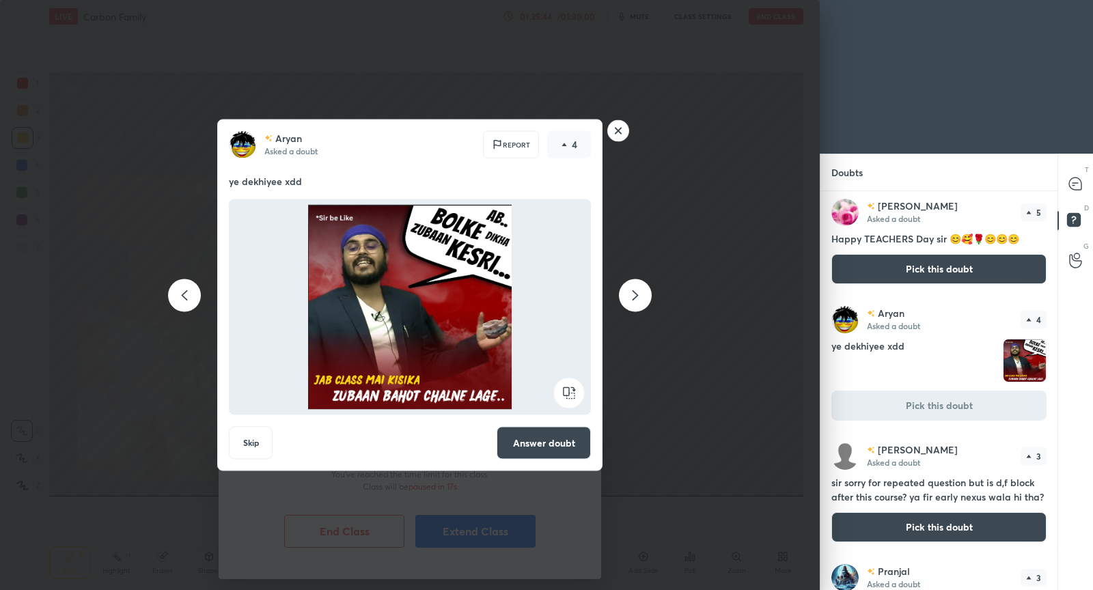
click at [539, 446] on button "Answer doubt" at bounding box center [544, 443] width 94 height 33
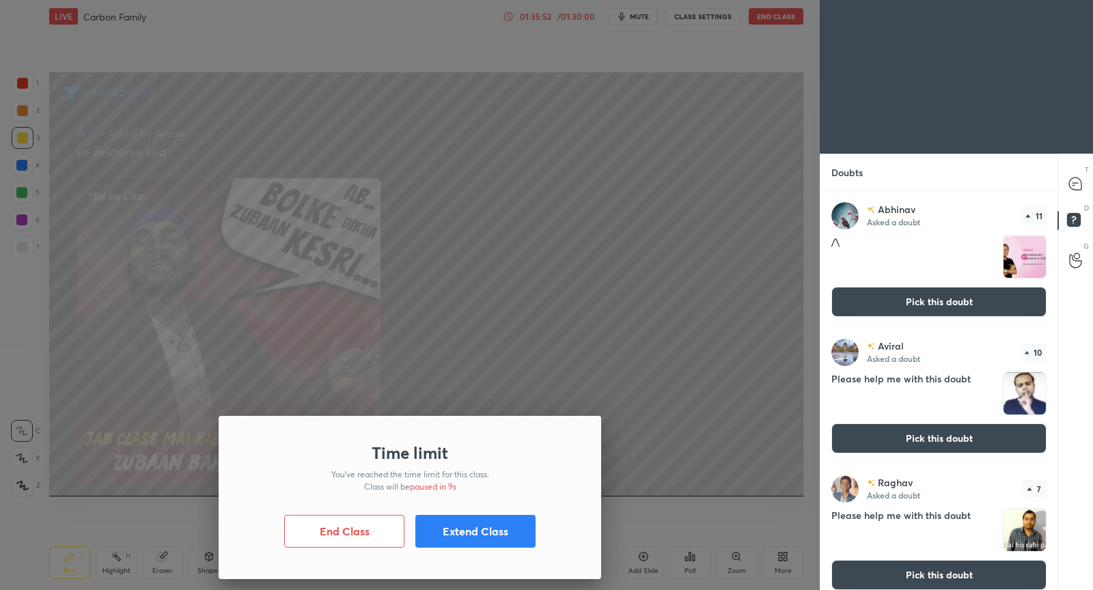
click at [459, 527] on button "Extend Class" at bounding box center [475, 531] width 120 height 33
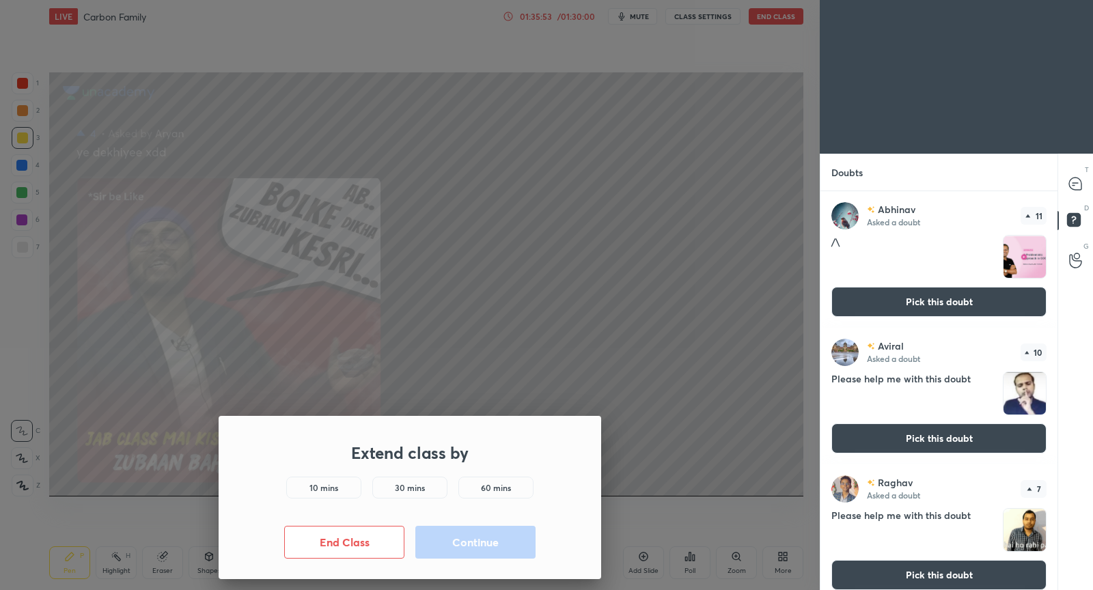
click at [339, 485] on div "10 mins" at bounding box center [323, 488] width 75 height 22
click at [510, 548] on button "Continue" at bounding box center [475, 542] width 120 height 33
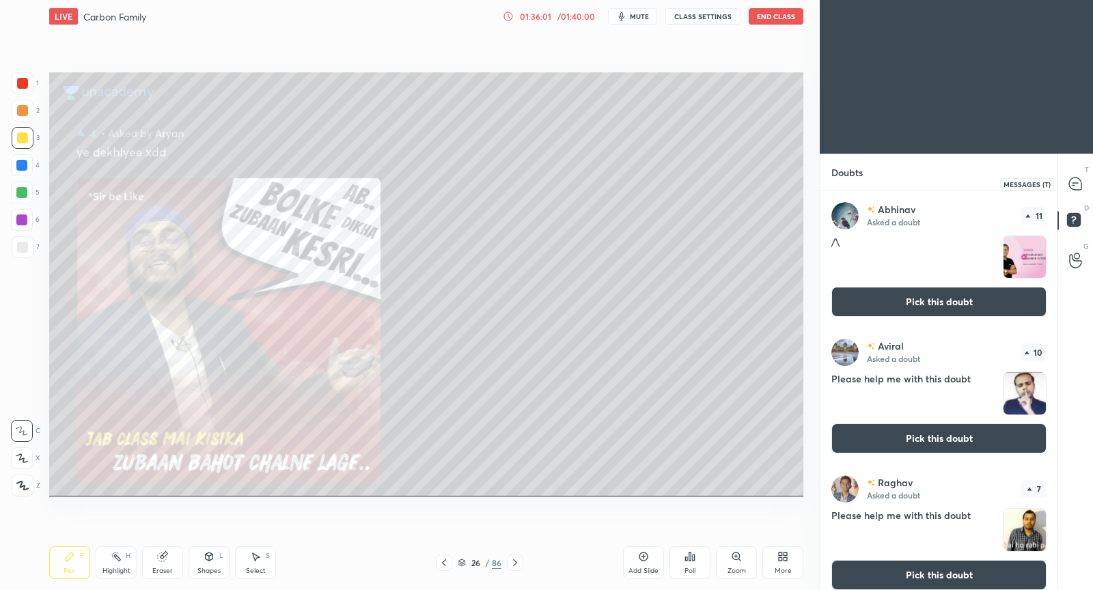
click at [1077, 186] on icon at bounding box center [1075, 184] width 12 height 12
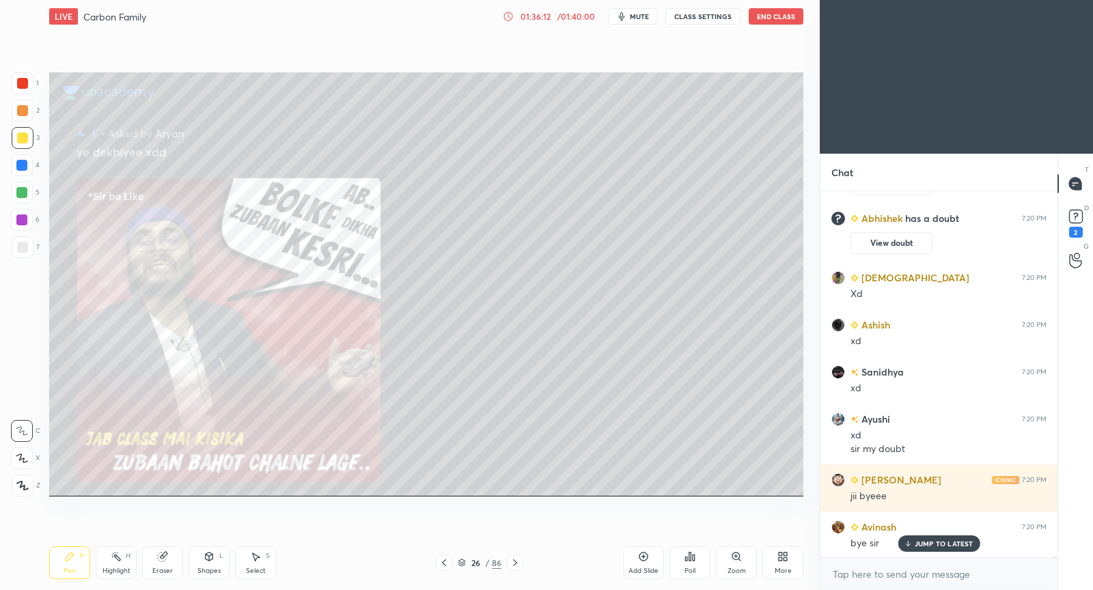
scroll to position [84441, 0]
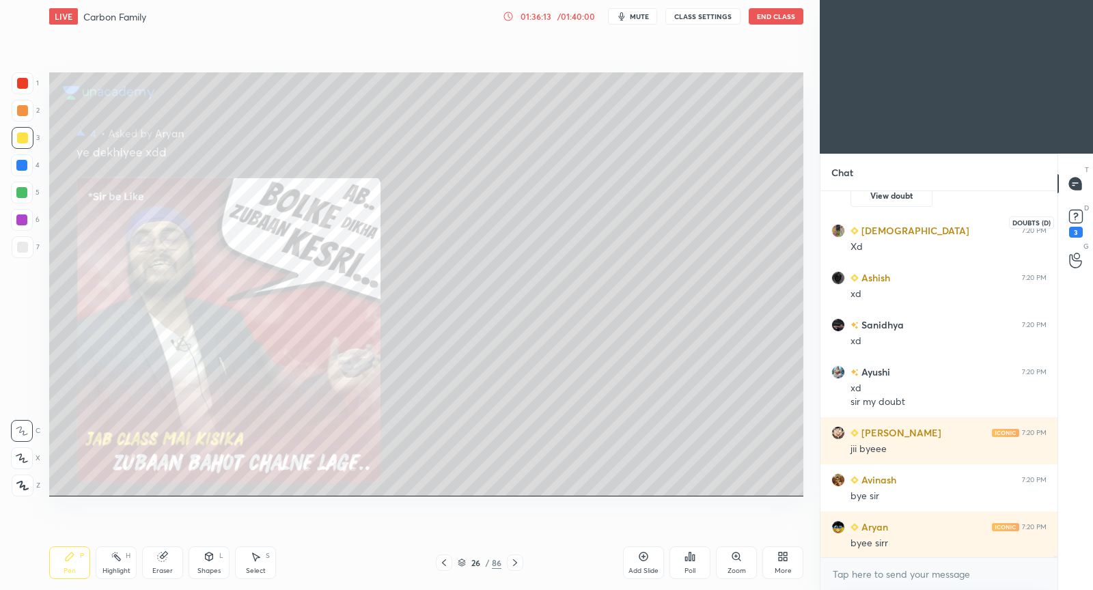
click at [1072, 223] on icon at bounding box center [1075, 216] width 20 height 20
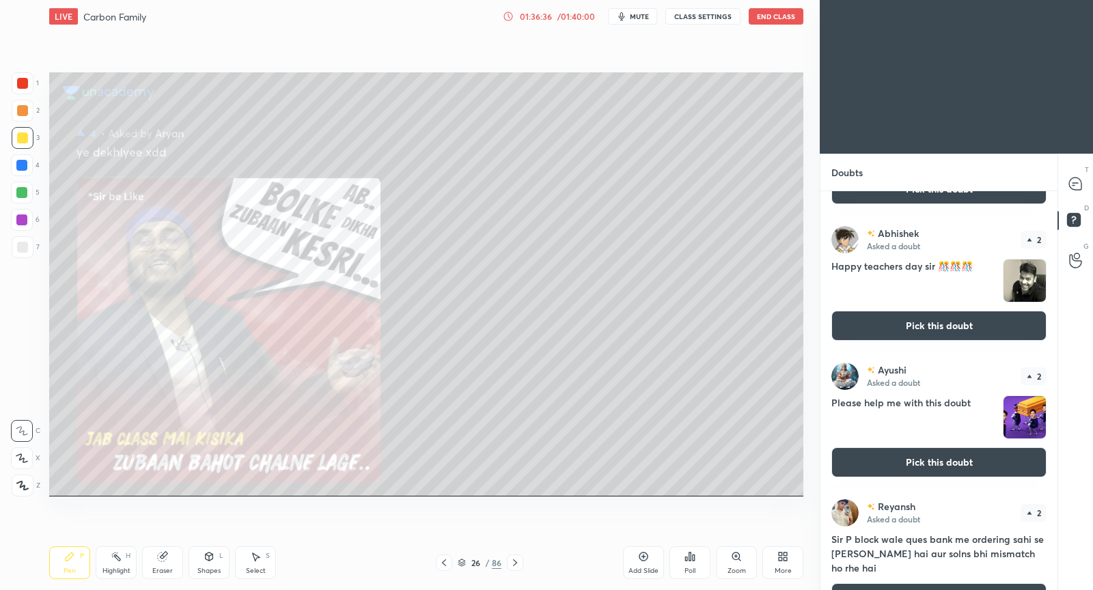
scroll to position [1800, 0]
click at [886, 458] on button "Pick this doubt" at bounding box center [938, 462] width 215 height 30
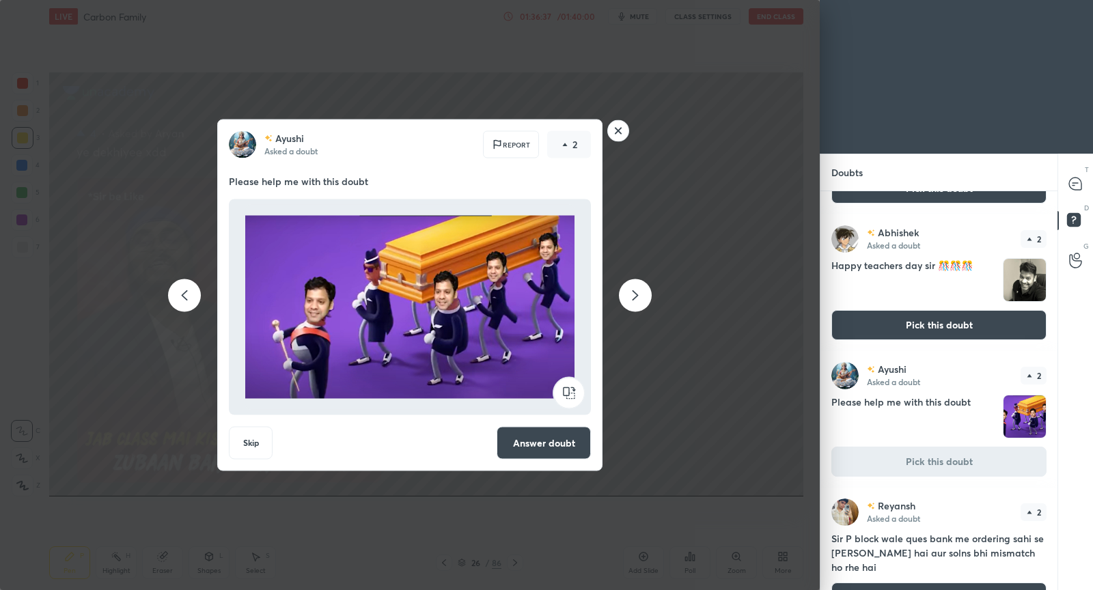
click at [572, 443] on button "Answer doubt" at bounding box center [544, 443] width 94 height 33
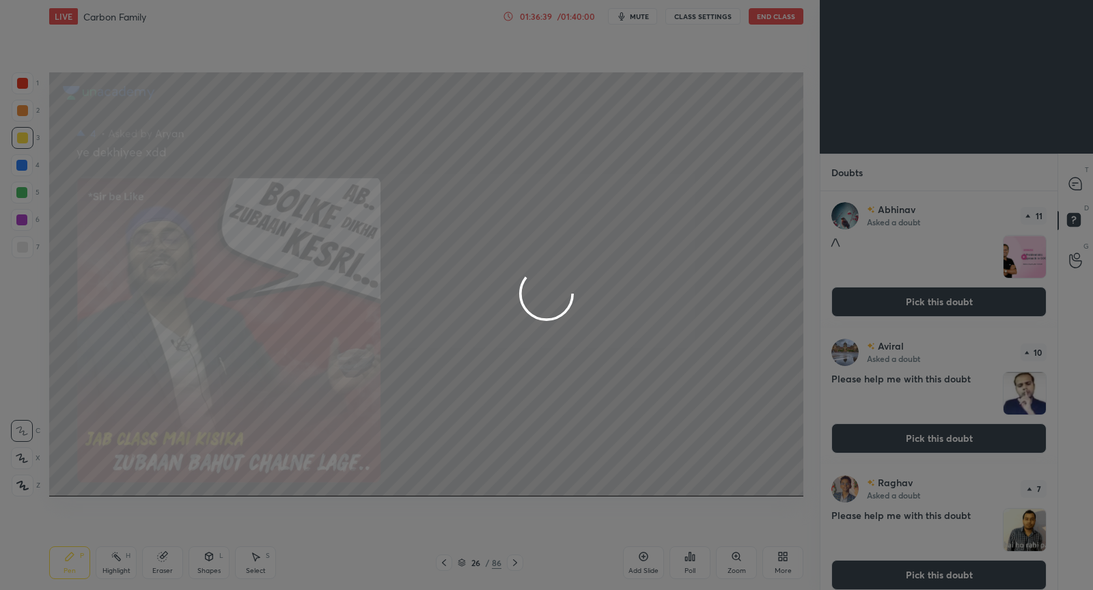
click at [1081, 185] on div at bounding box center [546, 295] width 1093 height 590
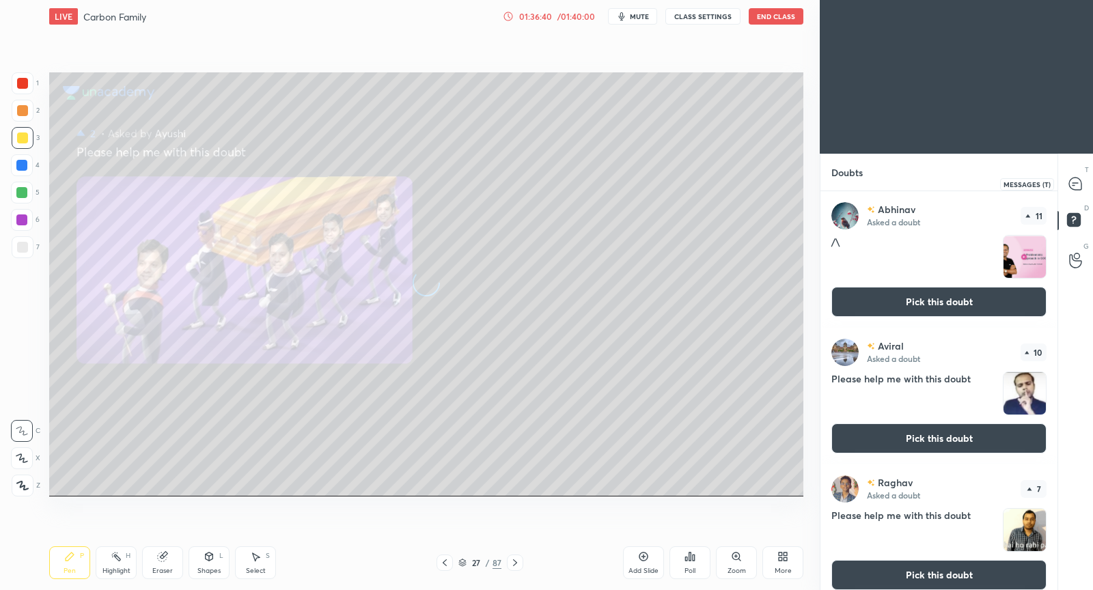
click at [1081, 185] on icon at bounding box center [1075, 184] width 12 height 12
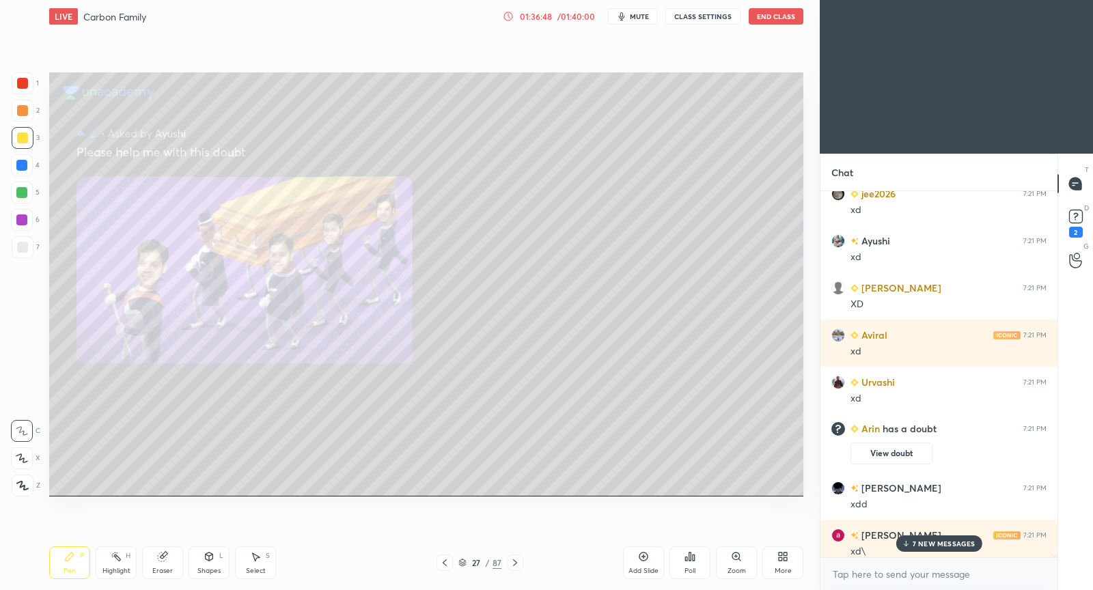
scroll to position [86381, 0]
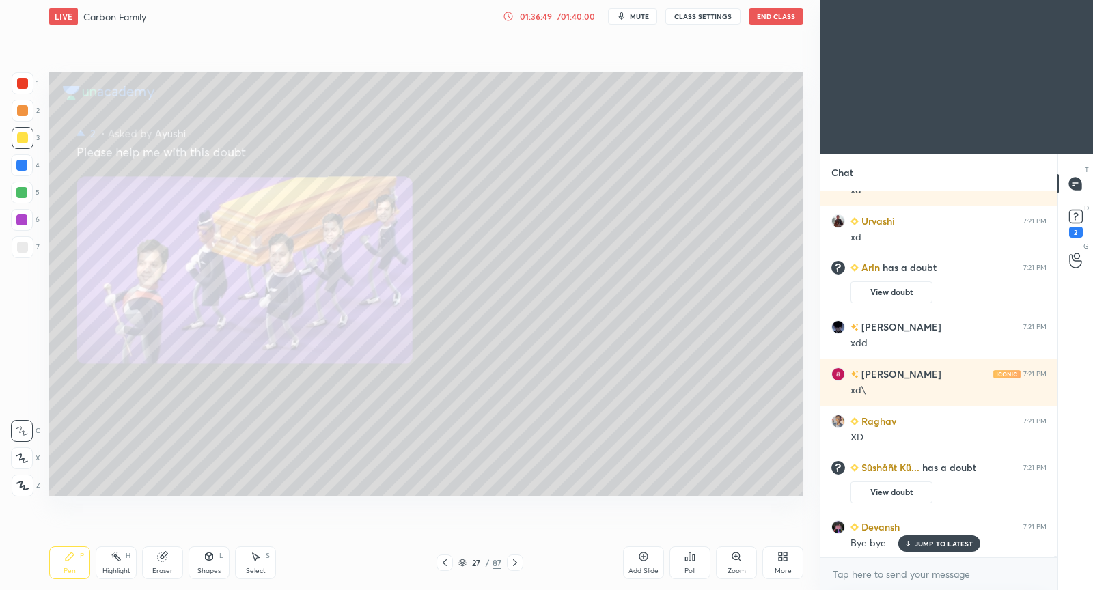
click at [938, 546] on p "JUMP TO LATEST" at bounding box center [943, 544] width 59 height 8
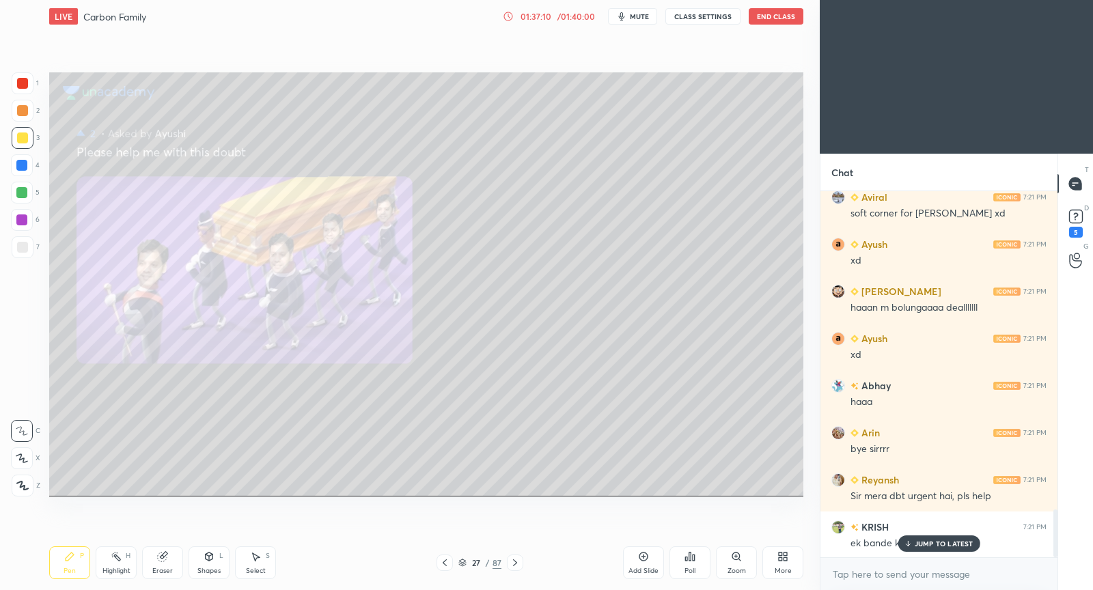
scroll to position [2592, 0]
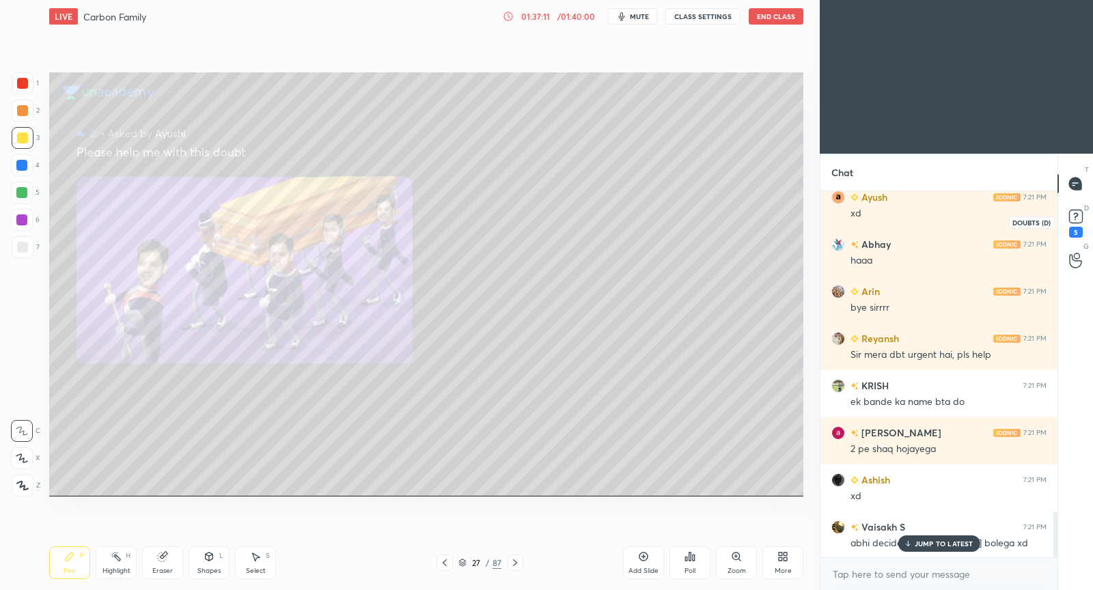
click at [1075, 223] on rect at bounding box center [1075, 216] width 13 height 13
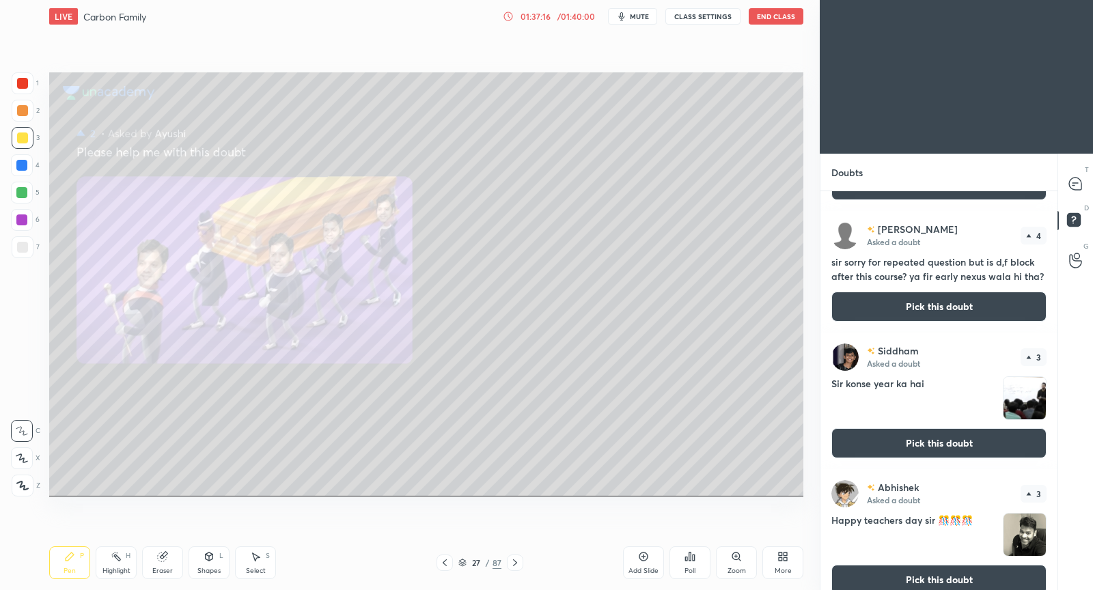
scroll to position [727, 0]
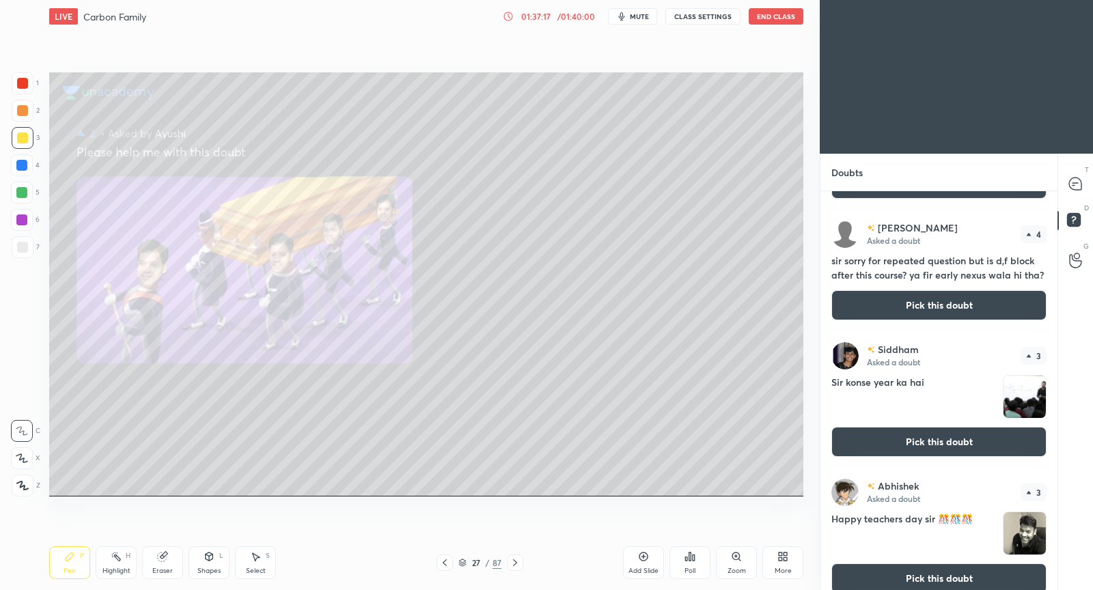
click at [906, 441] on button "Pick this doubt" at bounding box center [938, 442] width 215 height 30
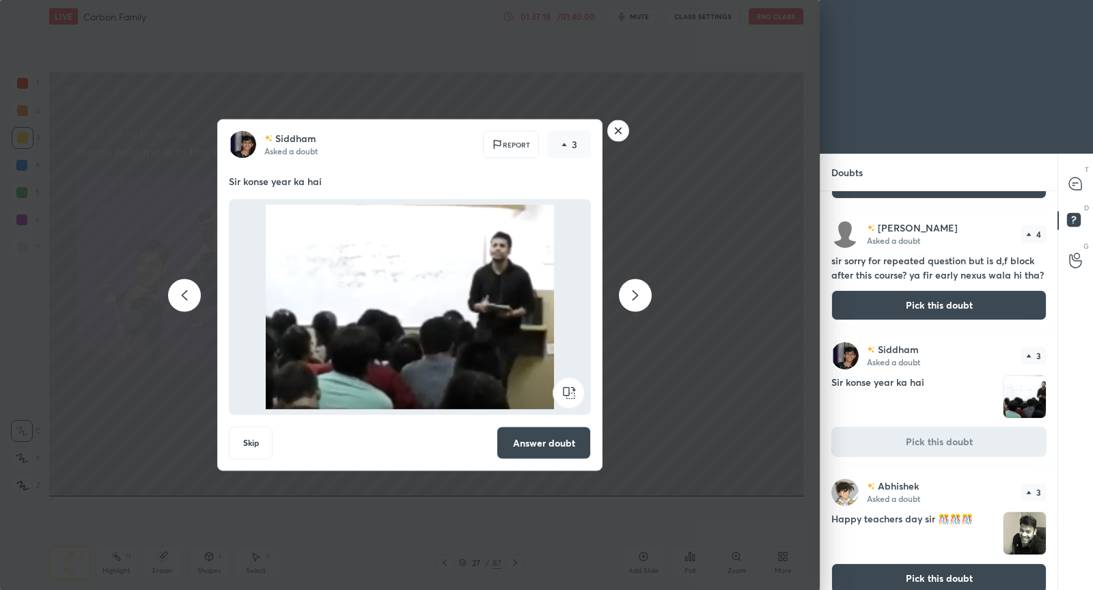
click at [565, 443] on button "Answer doubt" at bounding box center [544, 443] width 94 height 33
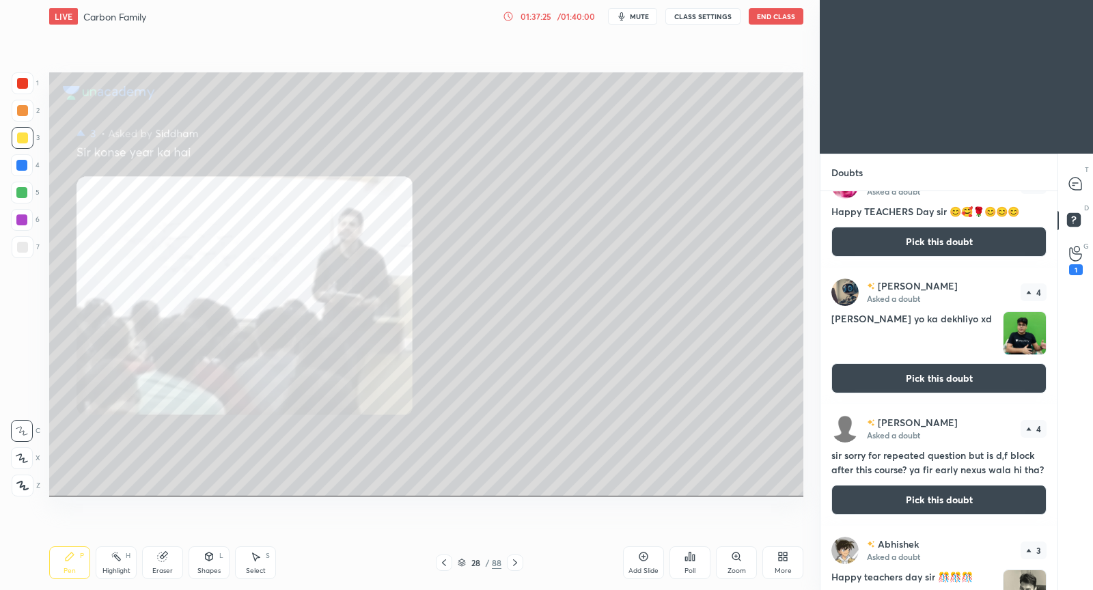
scroll to position [672, 0]
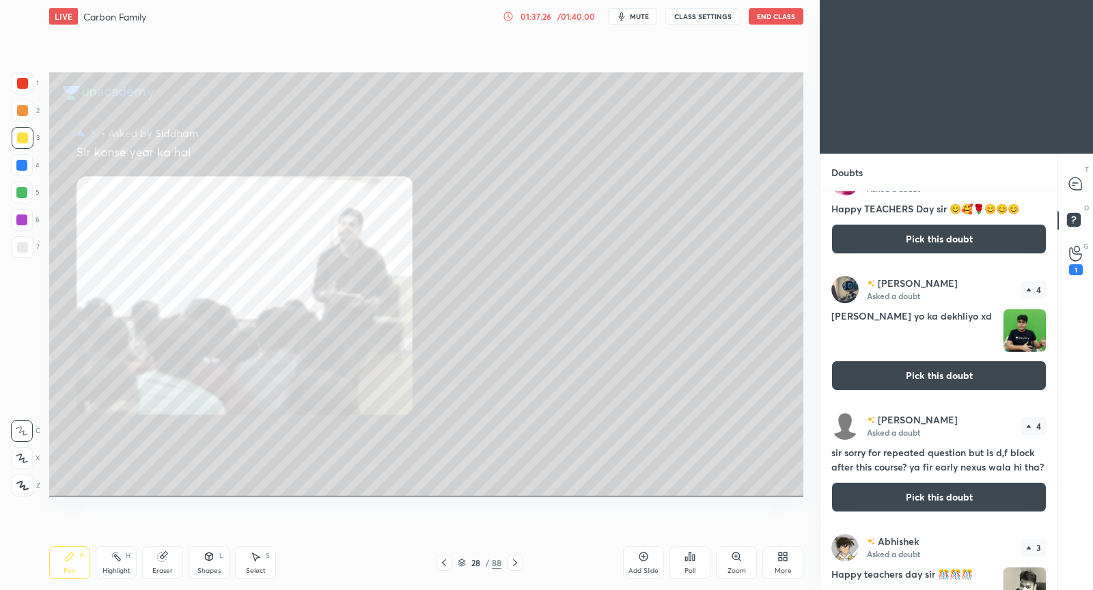
click at [926, 374] on button "Pick this doubt" at bounding box center [938, 376] width 215 height 30
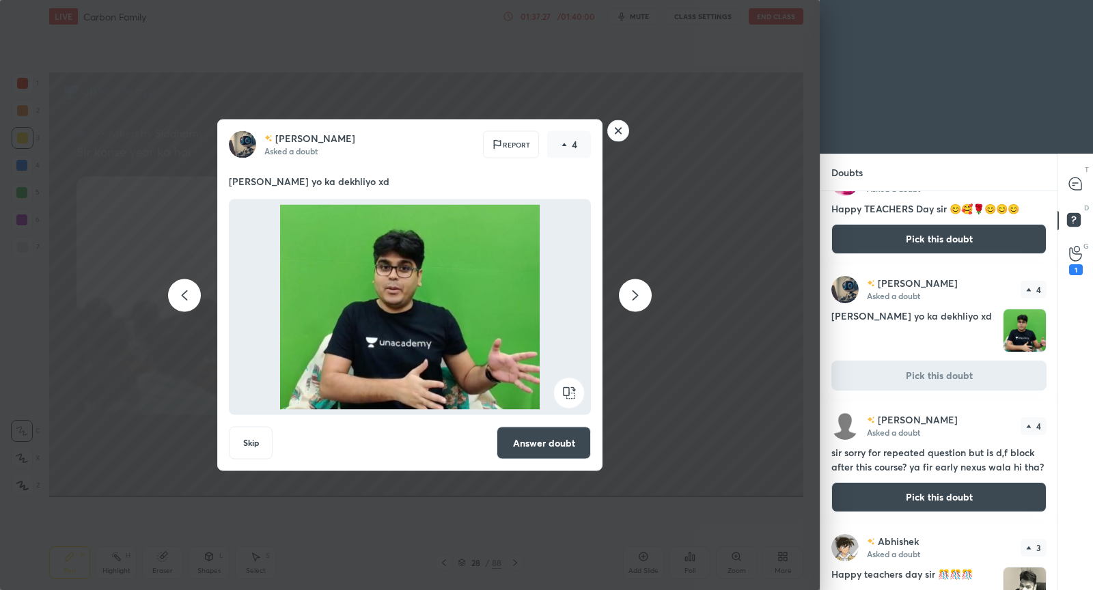
click at [557, 445] on button "Answer doubt" at bounding box center [544, 443] width 94 height 33
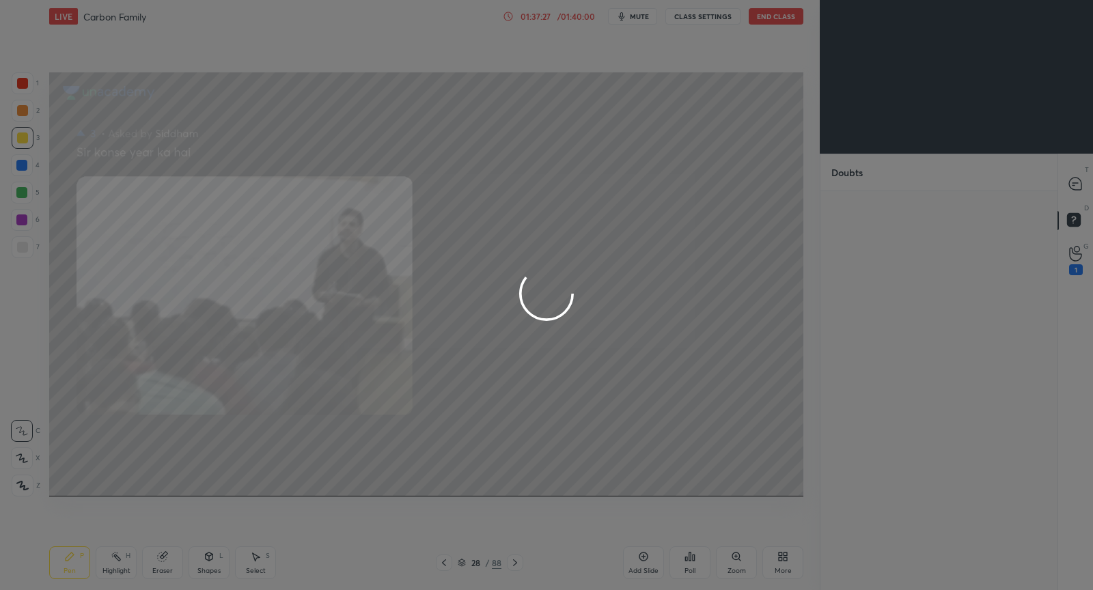
scroll to position [0, 0]
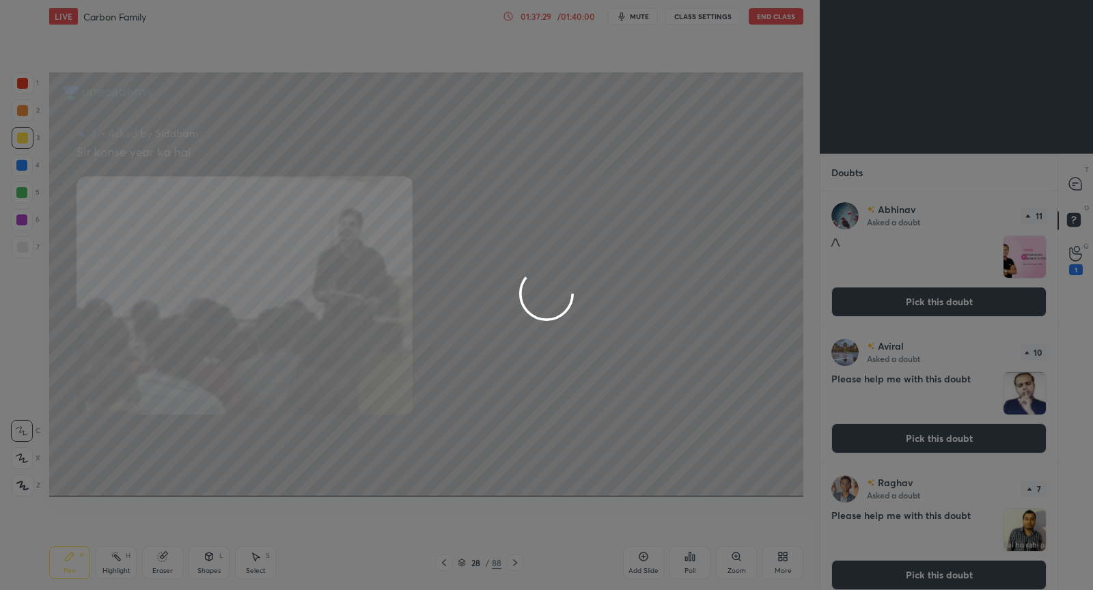
click at [1069, 184] on div at bounding box center [546, 295] width 1093 height 590
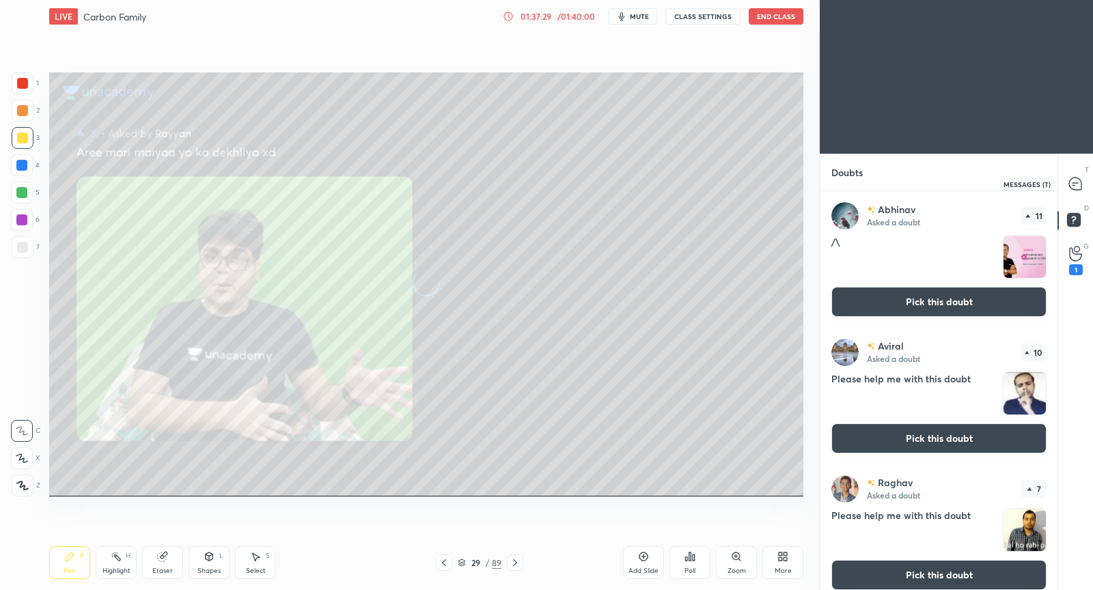
click at [1071, 187] on icon at bounding box center [1075, 184] width 12 height 12
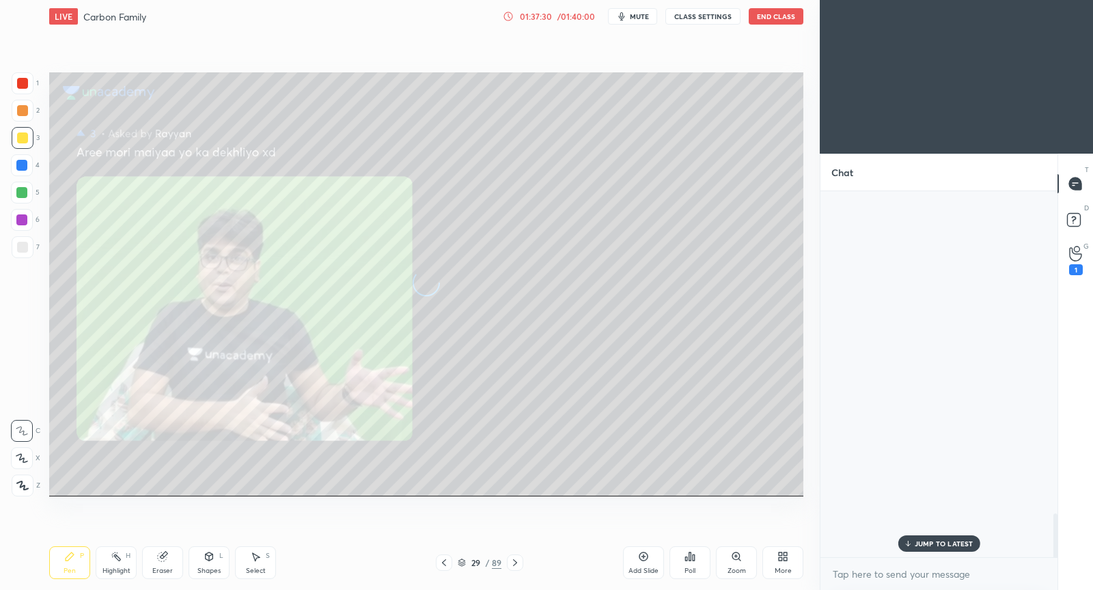
scroll to position [363, 234]
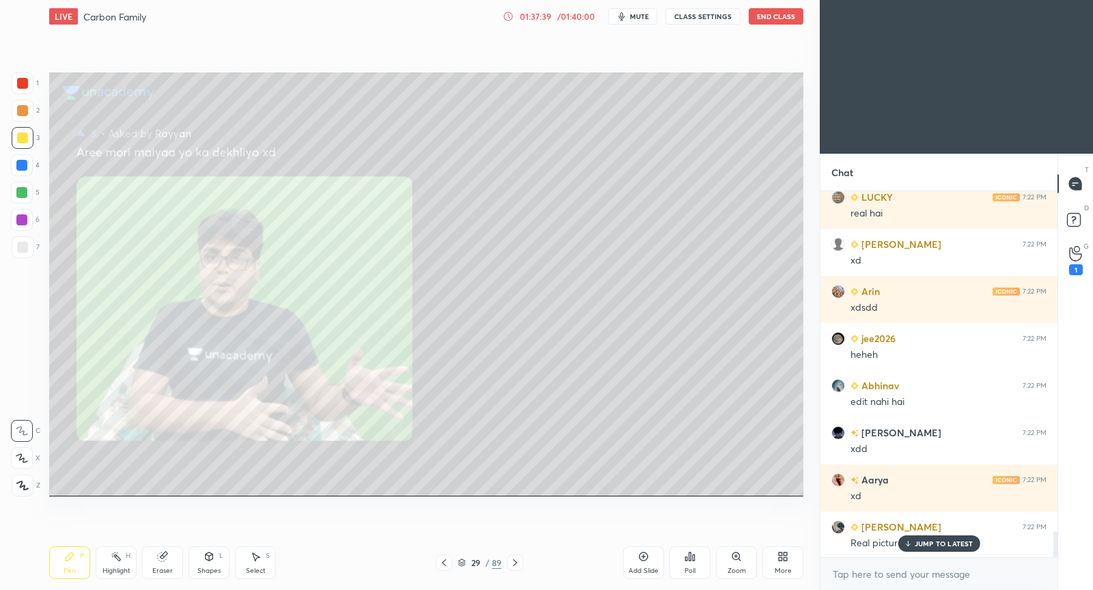
click at [931, 548] on p "JUMP TO LATEST" at bounding box center [943, 544] width 59 height 8
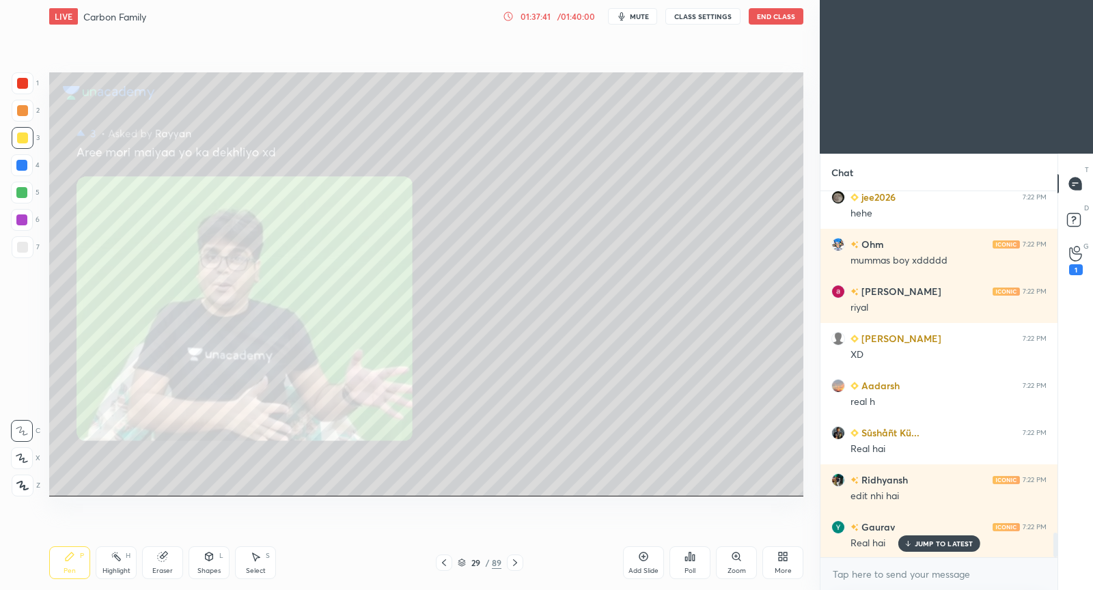
click at [933, 548] on div "JUMP TO LATEST" at bounding box center [938, 543] width 82 height 16
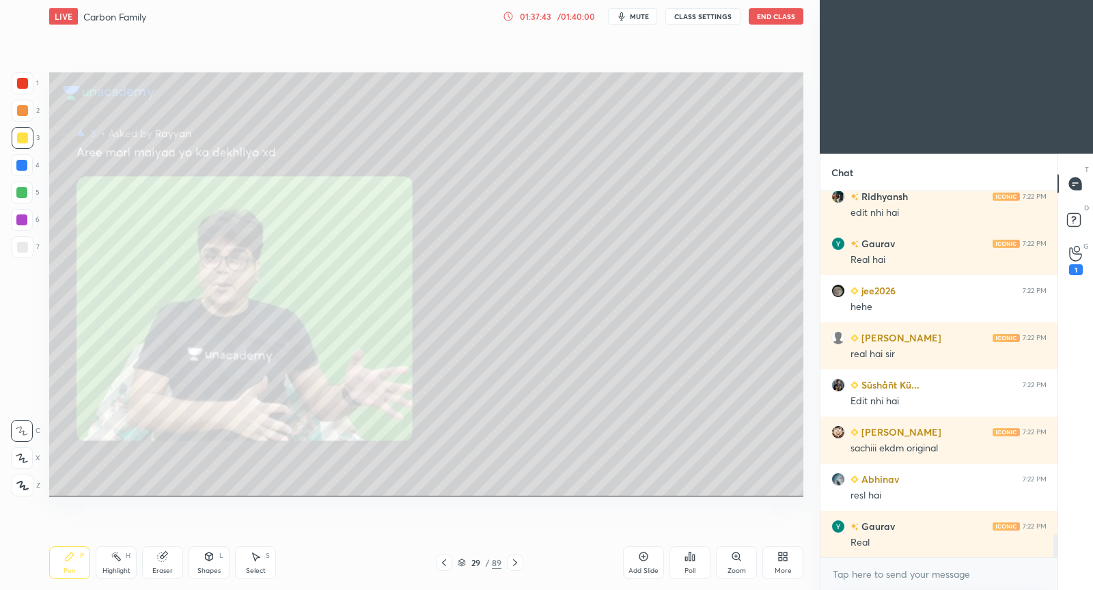
click at [923, 538] on div "Sûshåñt Kü... 7:22 PM Real hai Ridhyansh 7:22 PM edit nhi hai Gaurav 7:22 PM Re…" at bounding box center [938, 374] width 237 height 366
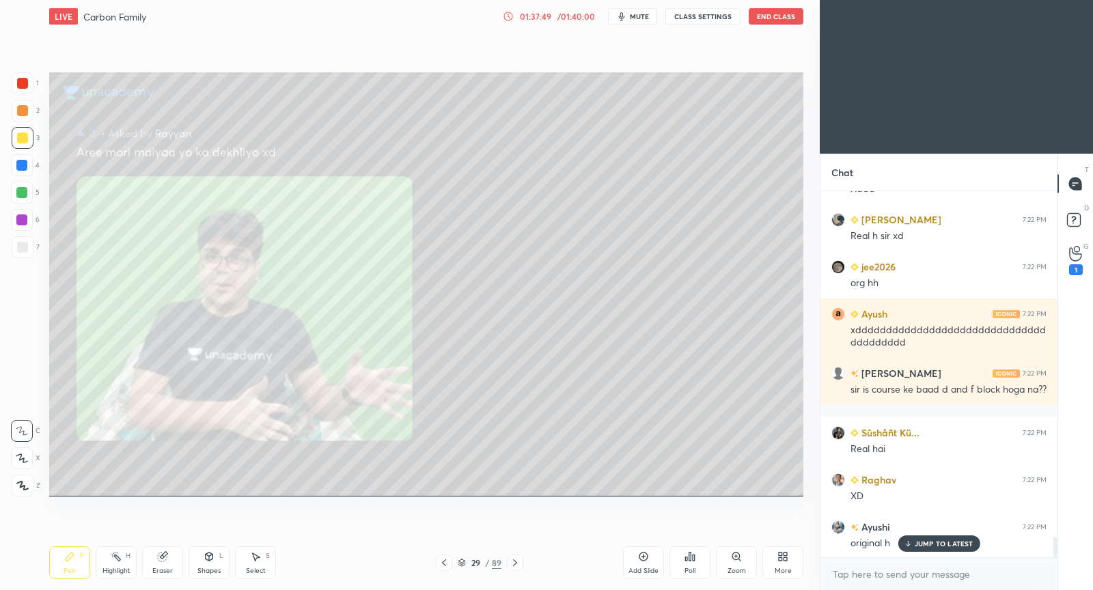
click at [936, 546] on p "JUMP TO LATEST" at bounding box center [943, 544] width 59 height 8
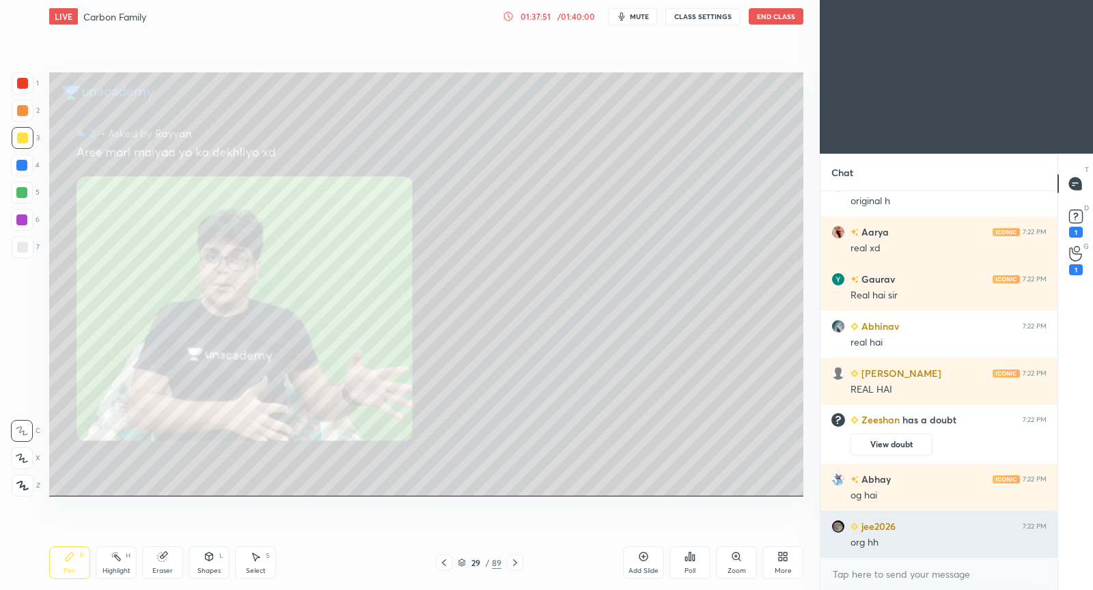
click at [936, 550] on div "jee2026 7:22 PM org hh" at bounding box center [938, 534] width 237 height 47
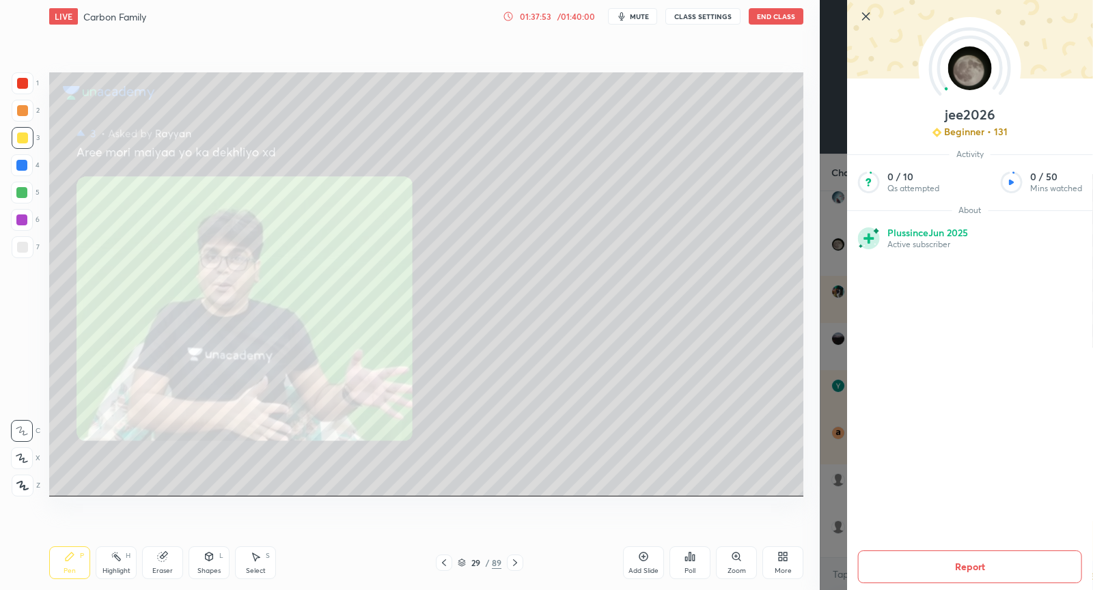
click at [866, 16] on icon at bounding box center [866, 16] width 7 height 7
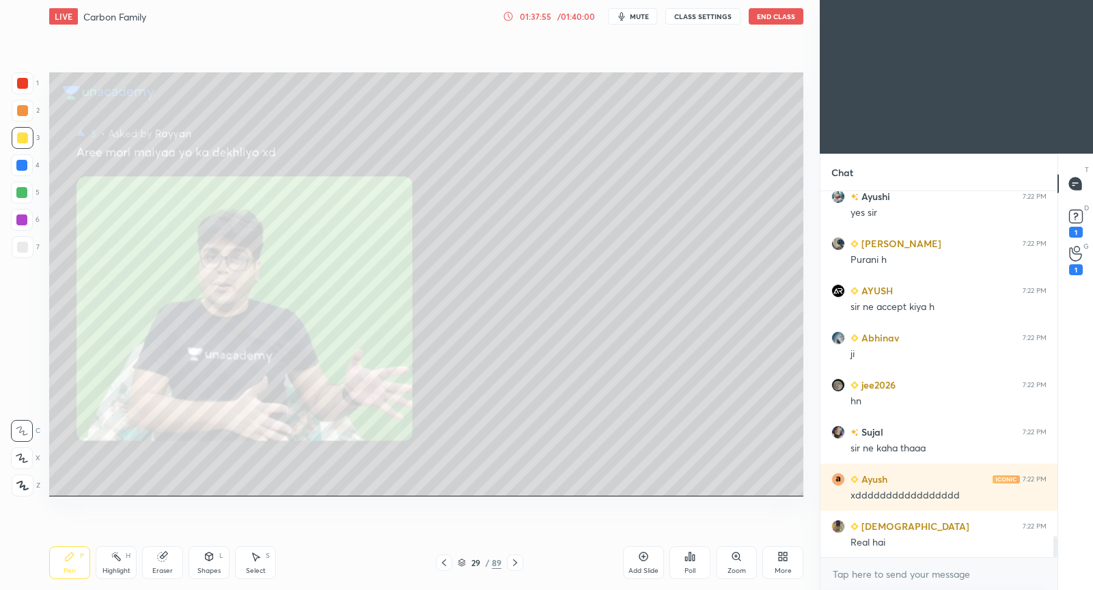
click at [932, 544] on div "Real hai" at bounding box center [948, 543] width 196 height 14
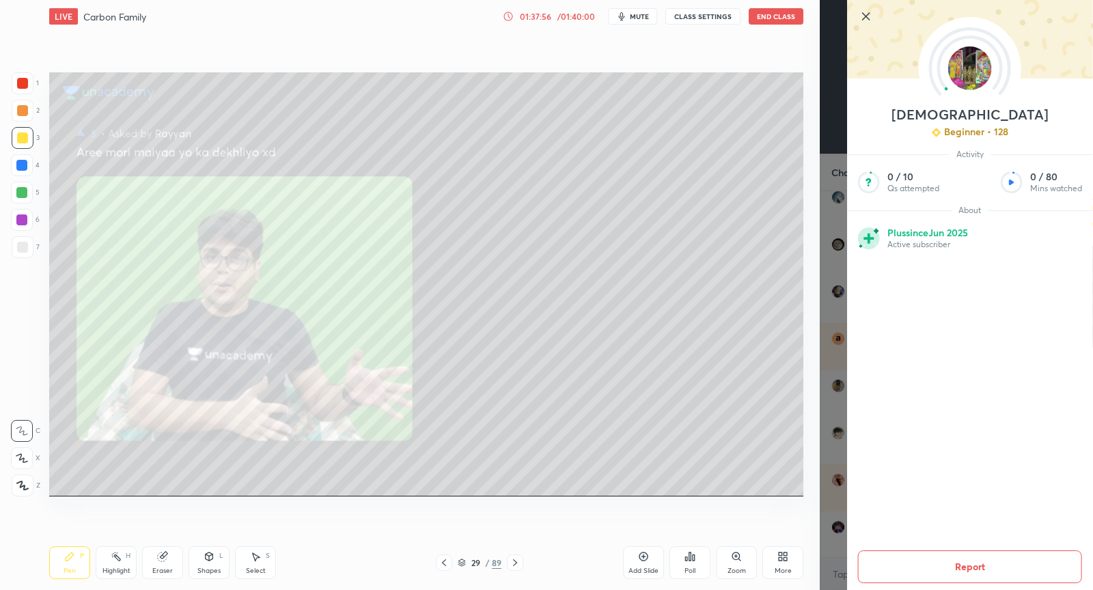
click at [861, 19] on icon at bounding box center [866, 16] width 16 height 16
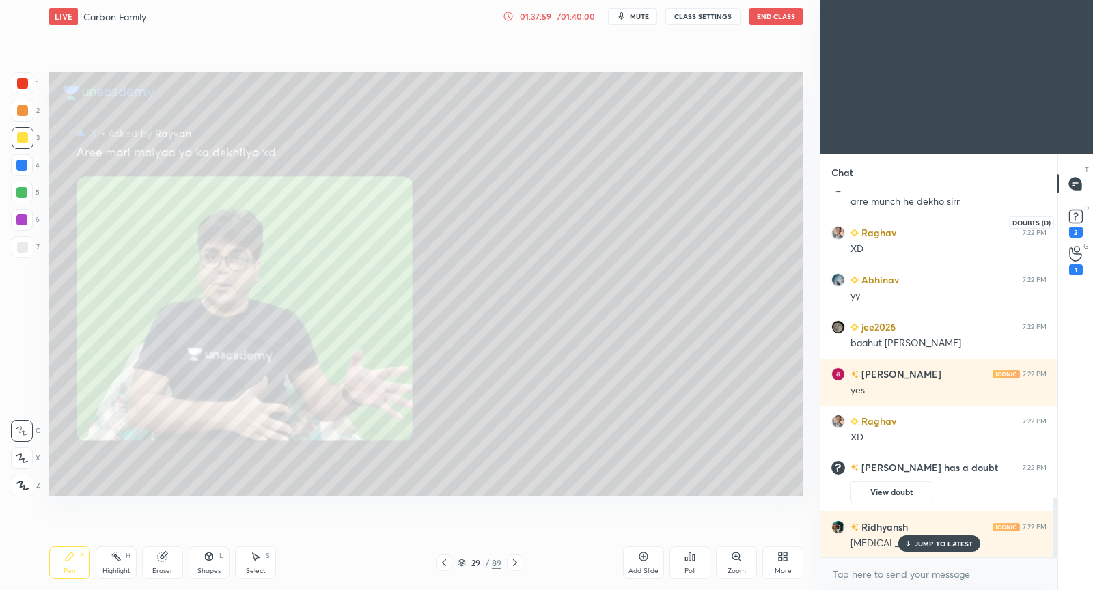
click at [1076, 214] on icon at bounding box center [1075, 215] width 5 height 5
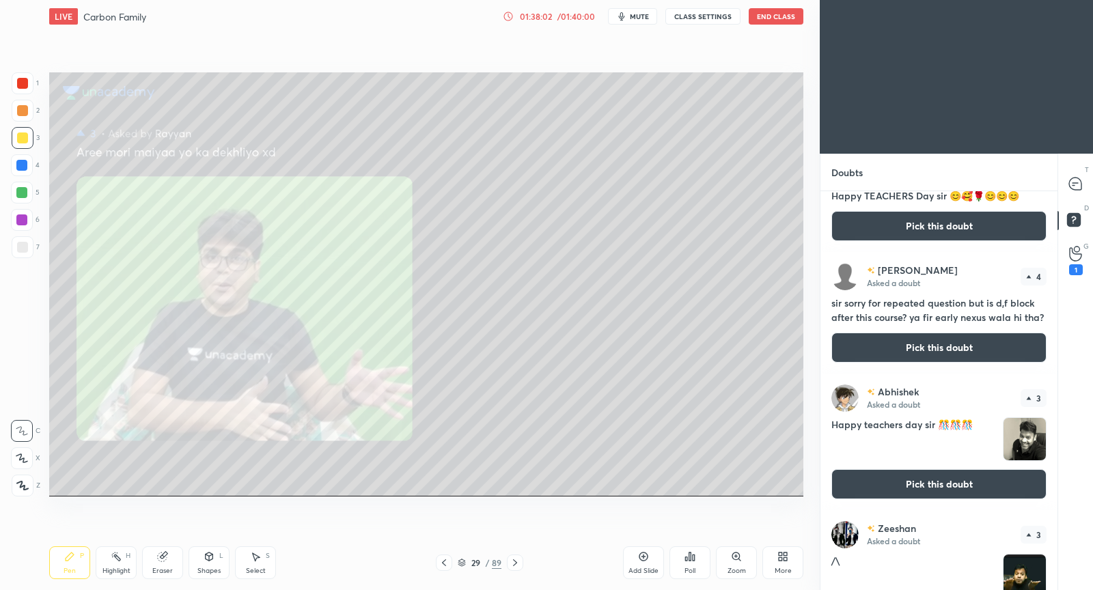
click at [945, 485] on button "Pick this doubt" at bounding box center [938, 484] width 215 height 30
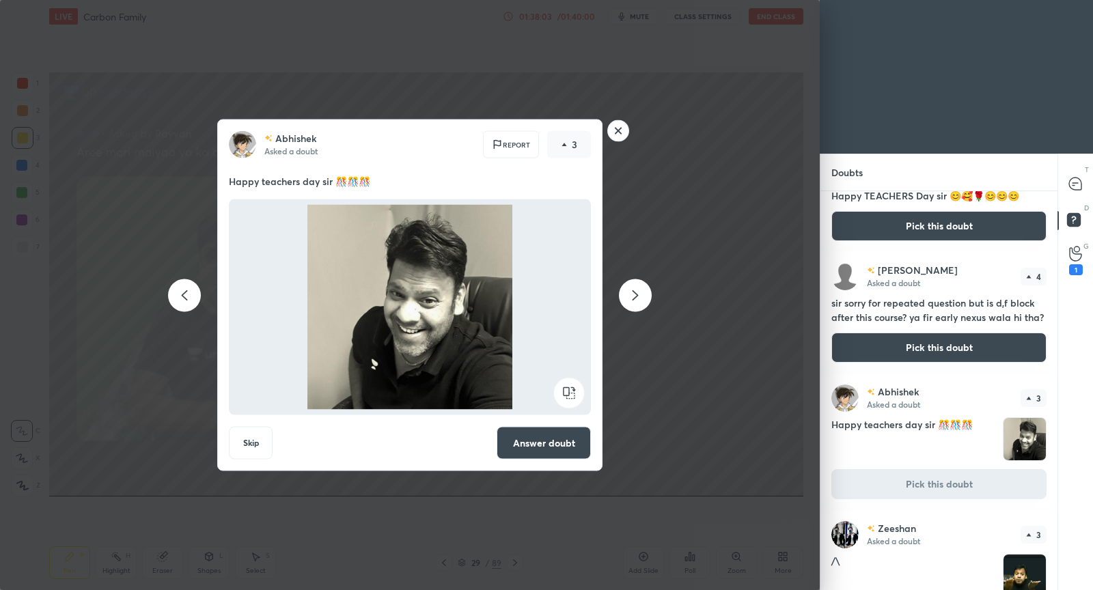
click at [571, 446] on button "Answer doubt" at bounding box center [544, 443] width 94 height 33
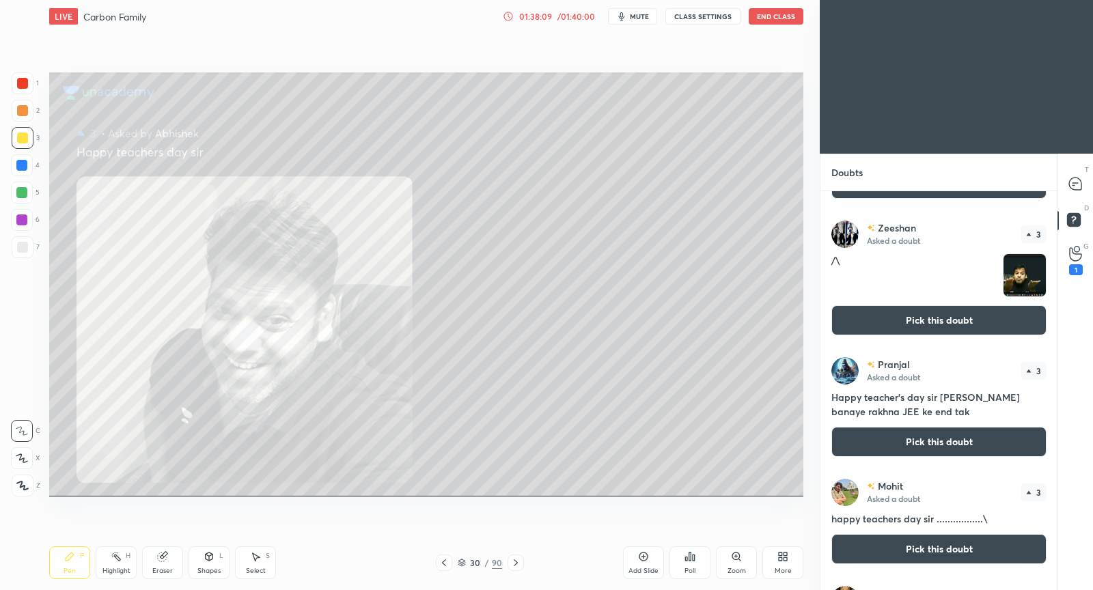
click at [960, 323] on button "Pick this doubt" at bounding box center [938, 320] width 215 height 30
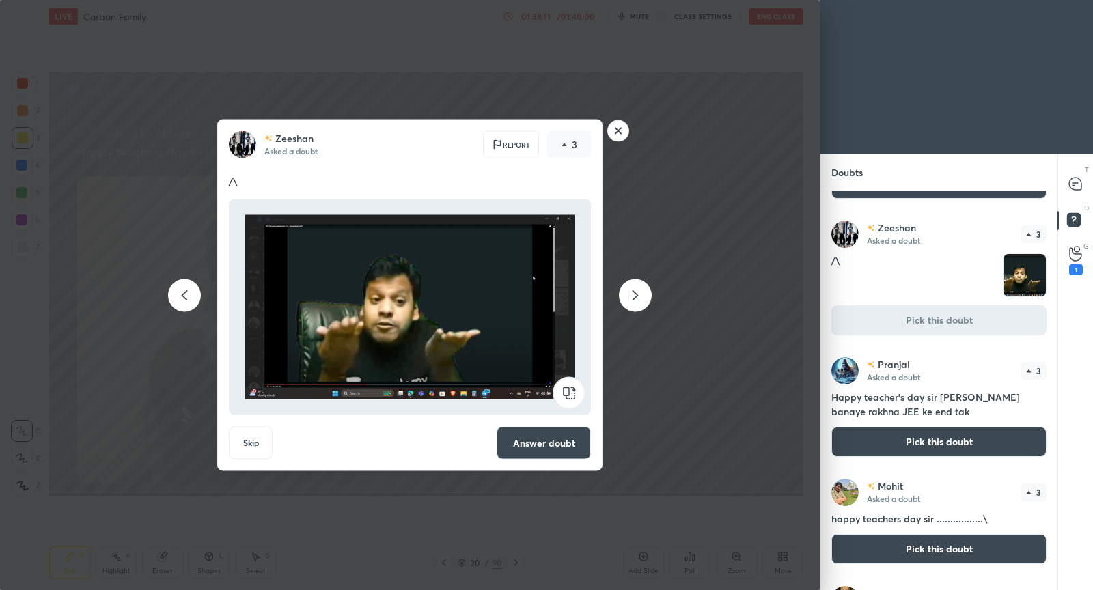
click at [561, 446] on button "Answer doubt" at bounding box center [544, 443] width 94 height 33
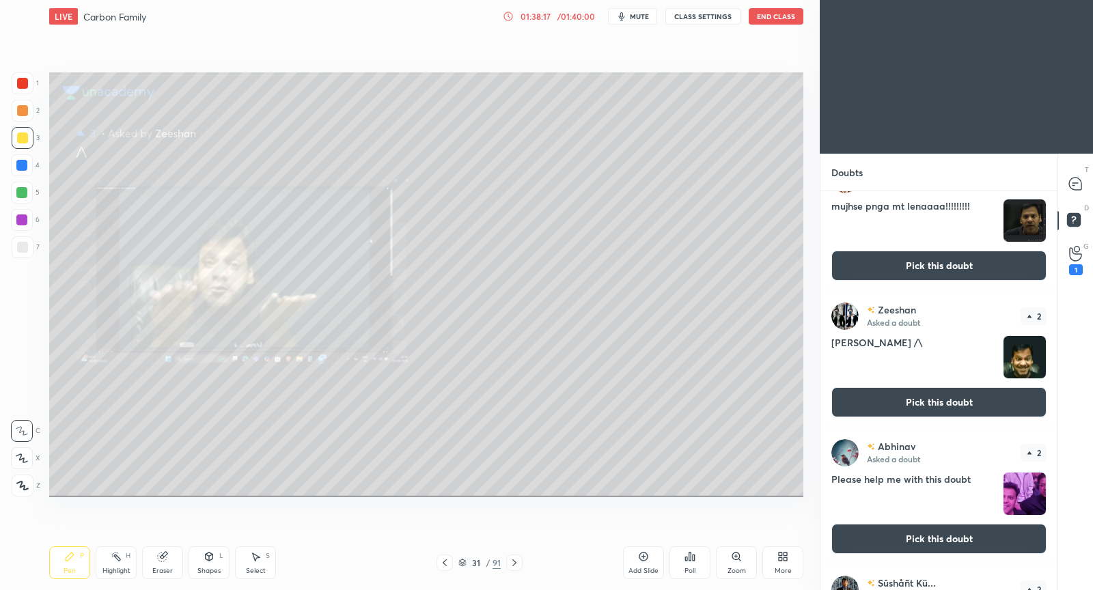
click at [945, 402] on button "Pick this doubt" at bounding box center [938, 402] width 215 height 30
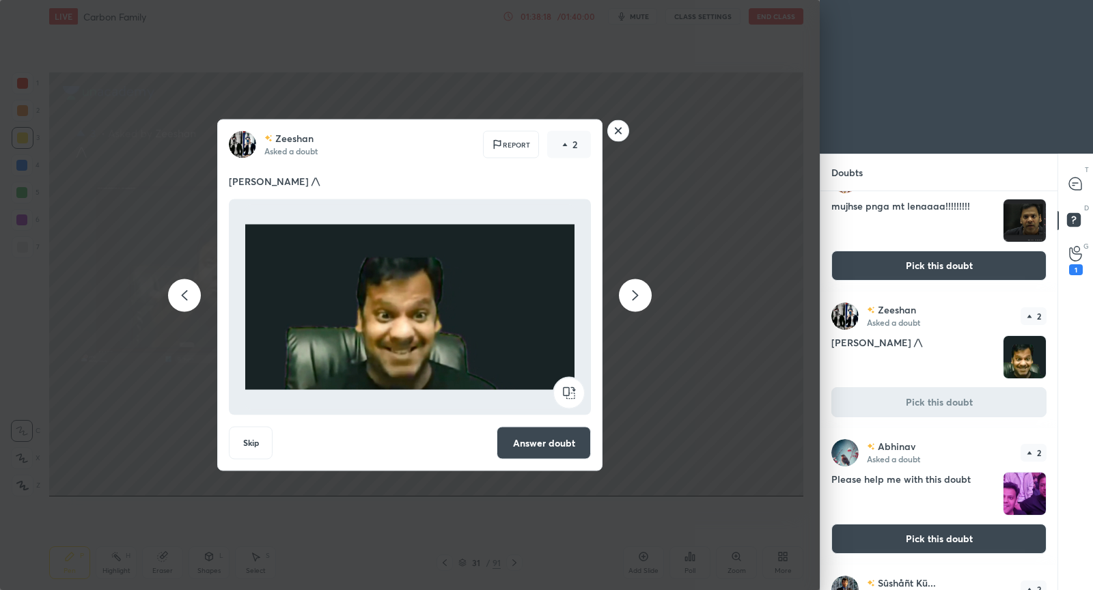
click at [556, 447] on button "Answer doubt" at bounding box center [544, 443] width 94 height 33
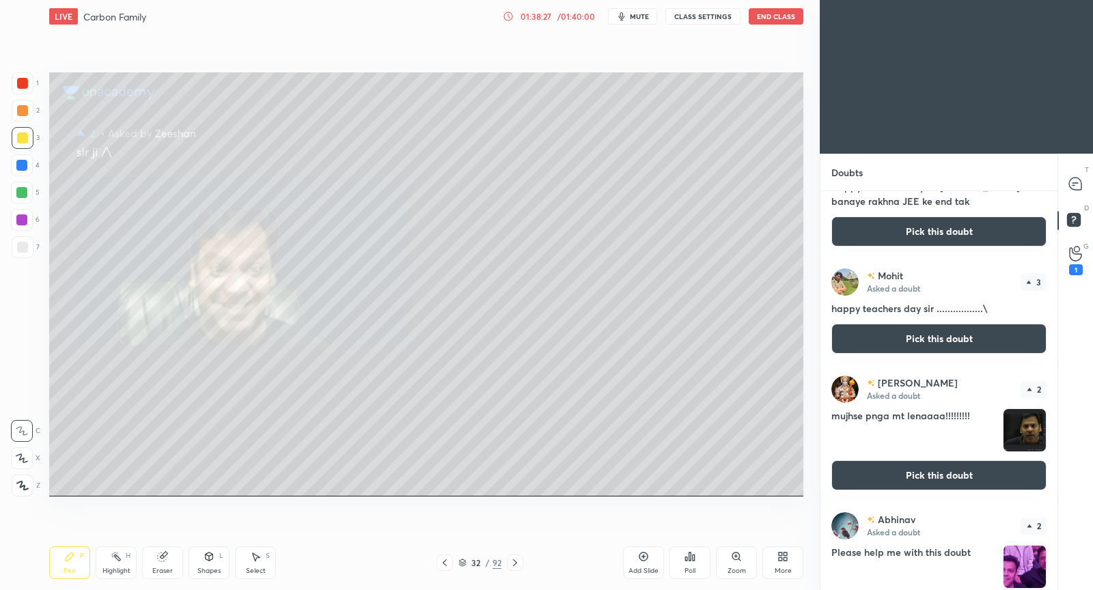
click at [924, 469] on button "Pick this doubt" at bounding box center [938, 475] width 215 height 30
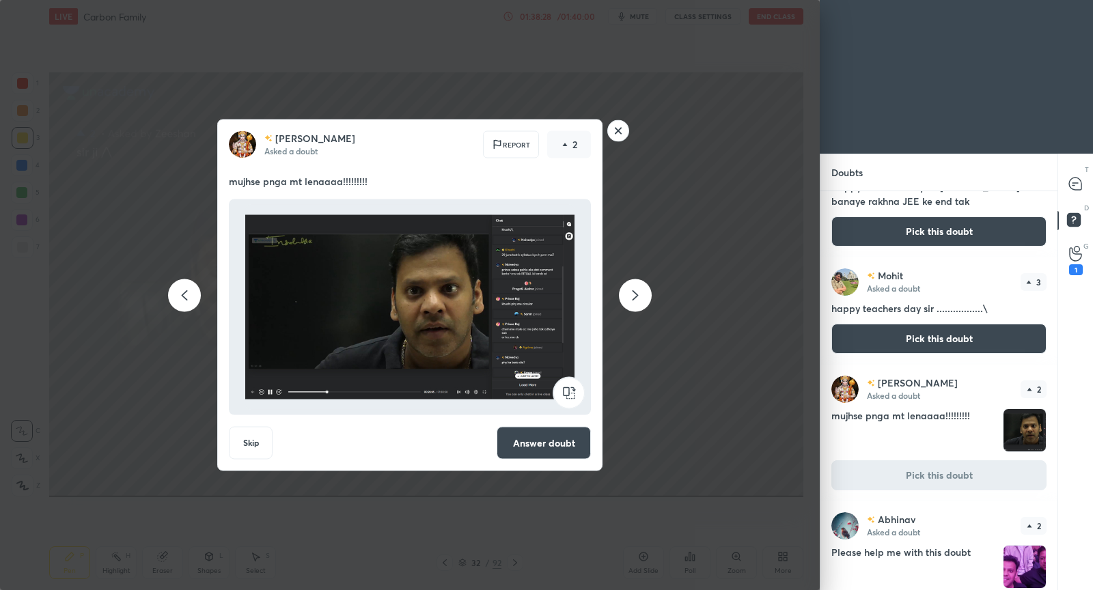
click at [577, 460] on div "[PERSON_NAME] Asked a doubt Report 2 mujhse pnga mt lenaaaa!!!!!!!!! Skip Answe…" at bounding box center [409, 296] width 385 height 352
click at [563, 446] on button "Answer doubt" at bounding box center [544, 443] width 94 height 33
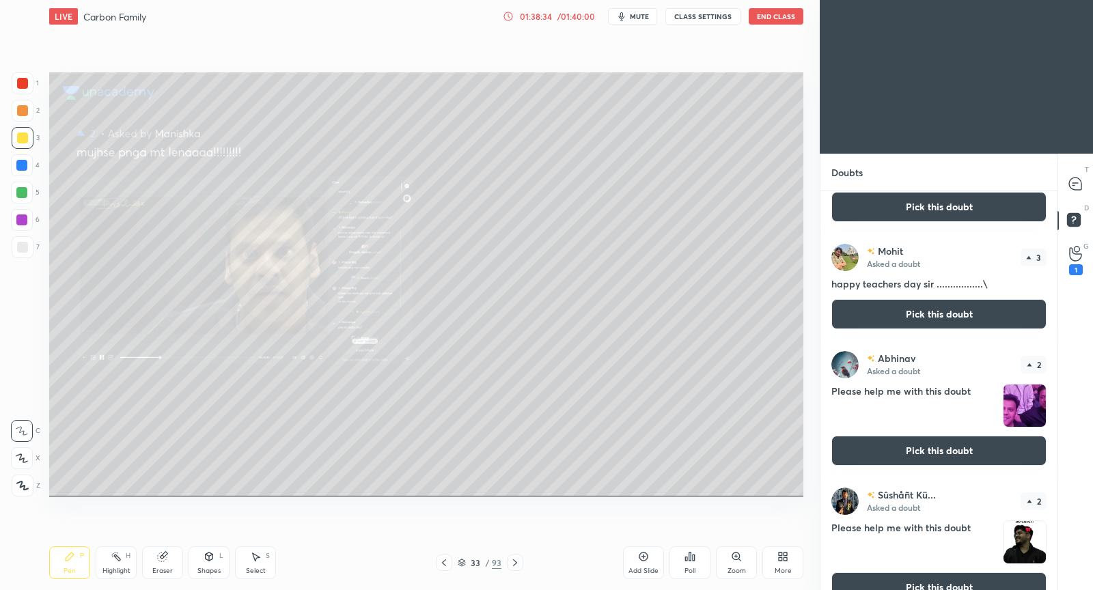
scroll to position [1020, 0]
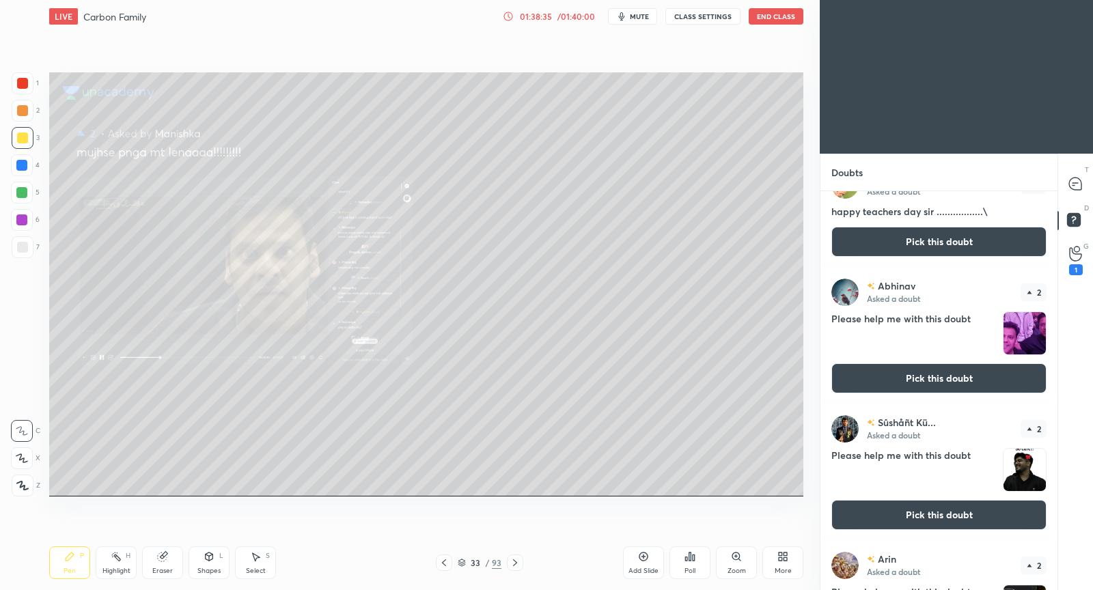
click at [947, 375] on button "Pick this doubt" at bounding box center [938, 378] width 215 height 30
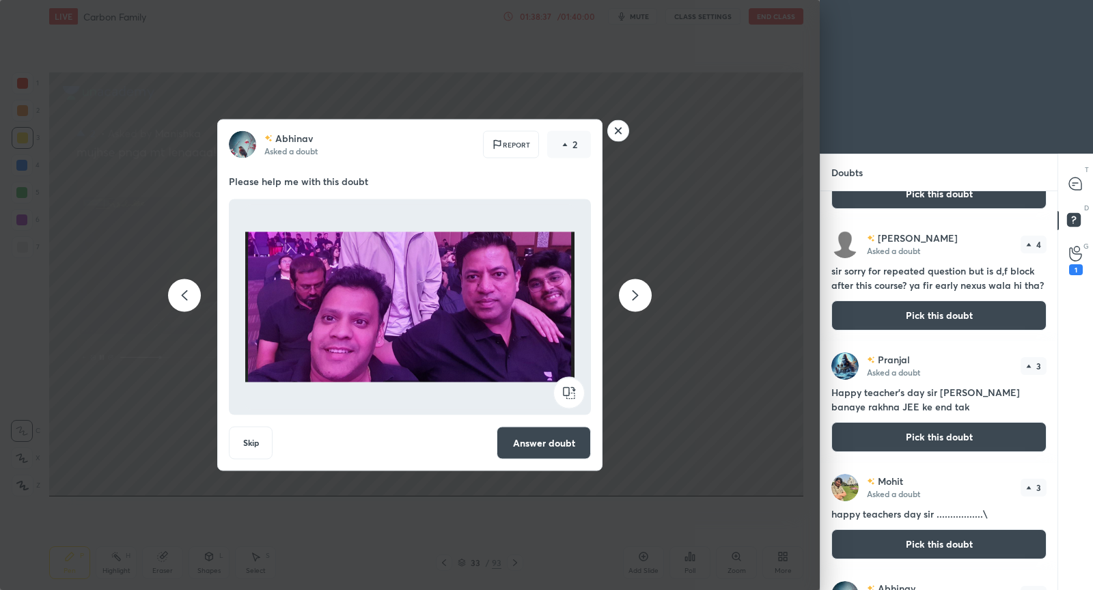
click at [703, 431] on div "[PERSON_NAME] Asked a doubt Report 2 Please help me with this doubt Skip Answer…" at bounding box center [410, 295] width 820 height 590
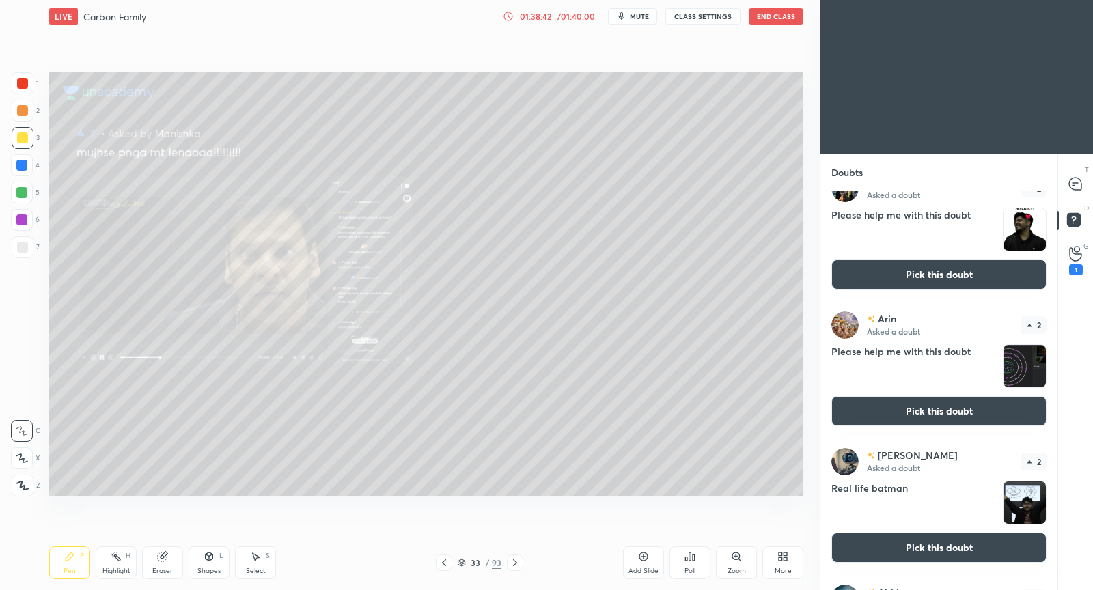
scroll to position [1368, 0]
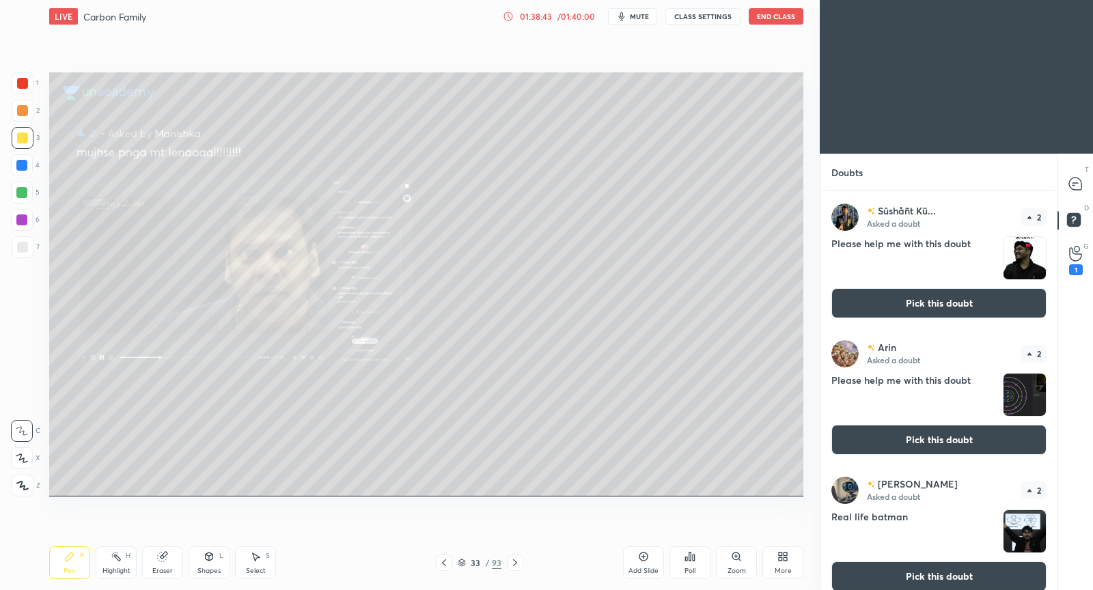
click at [886, 432] on button "Pick this doubt" at bounding box center [938, 440] width 215 height 30
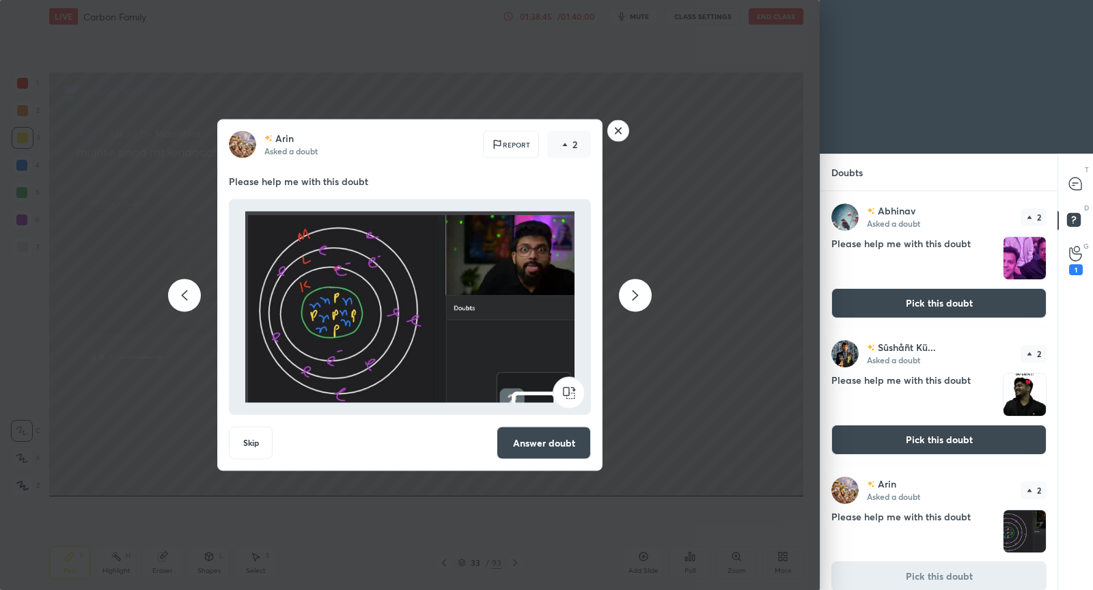
click at [675, 406] on div "Arin Asked a doubt Report 2 Please help me with this doubt Skip Answer doubt" at bounding box center [410, 295] width 820 height 590
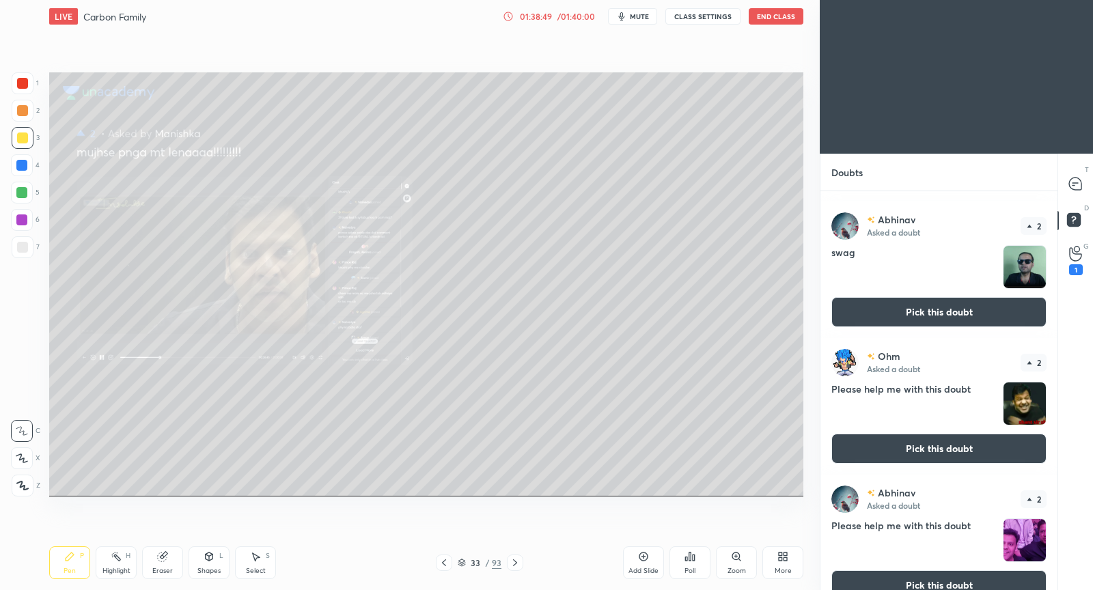
scroll to position [1365, 0]
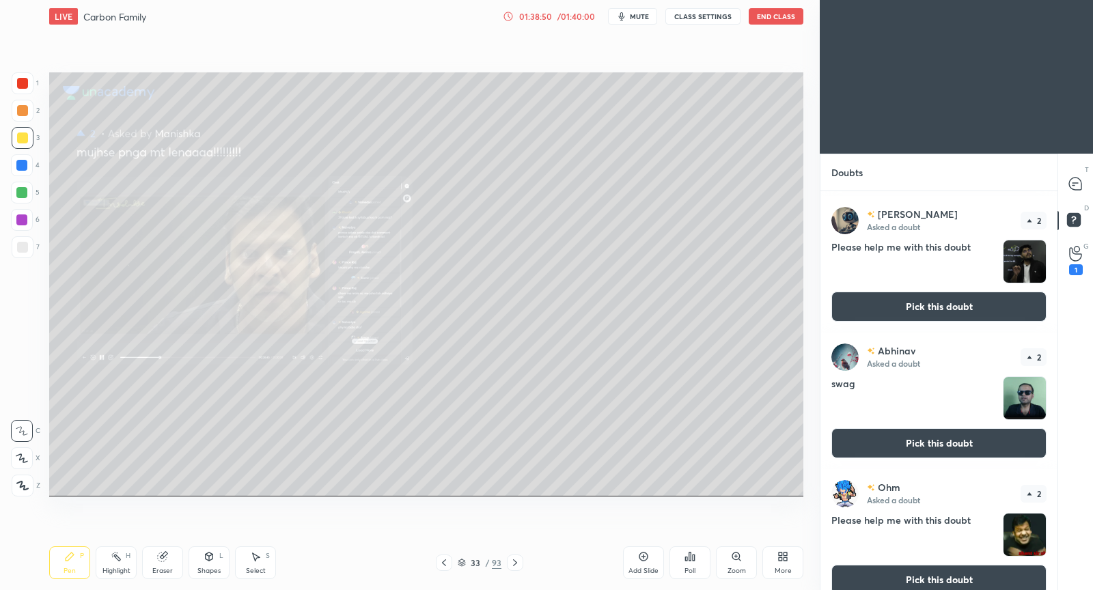
click at [980, 440] on button "Pick this doubt" at bounding box center [938, 443] width 215 height 30
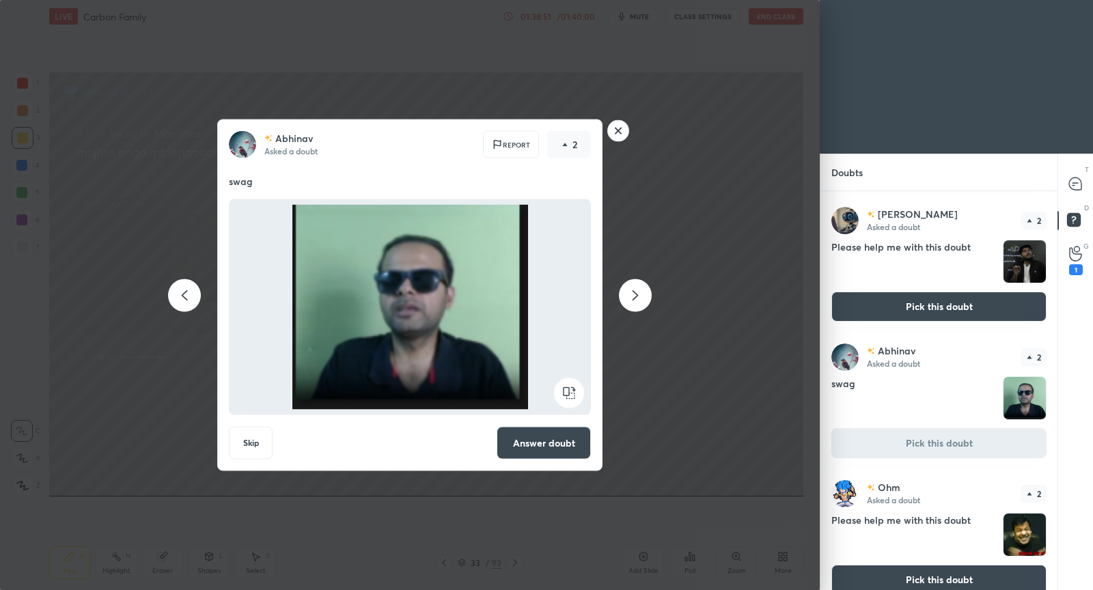
click at [658, 398] on div "[PERSON_NAME] Asked a doubt Report 2 swag Skip Answer doubt" at bounding box center [410, 296] width 516 height 352
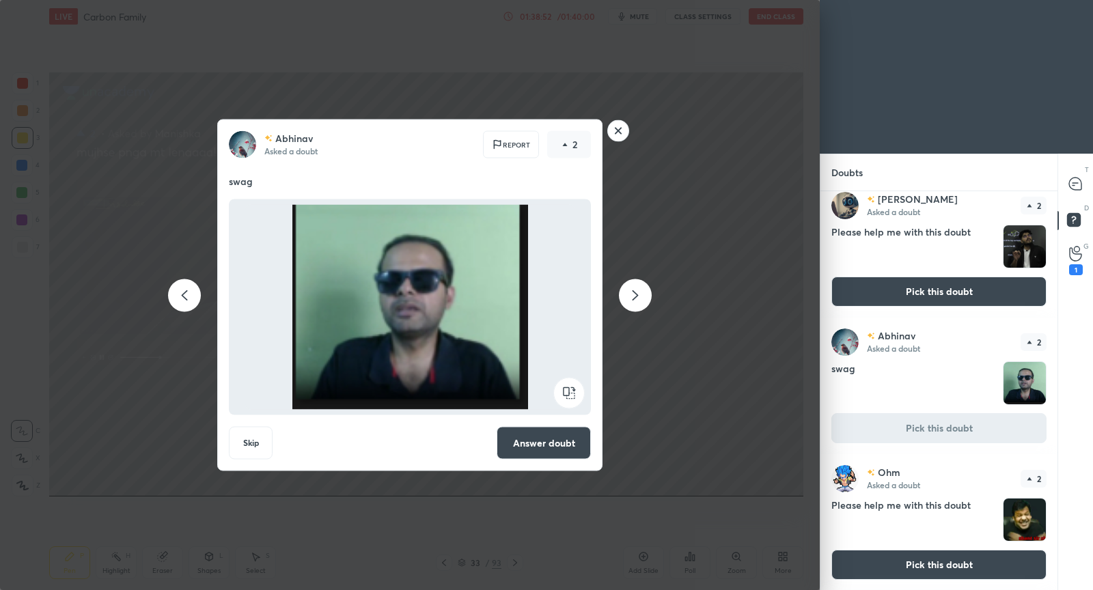
click at [906, 564] on button "Pick this doubt" at bounding box center [938, 565] width 215 height 30
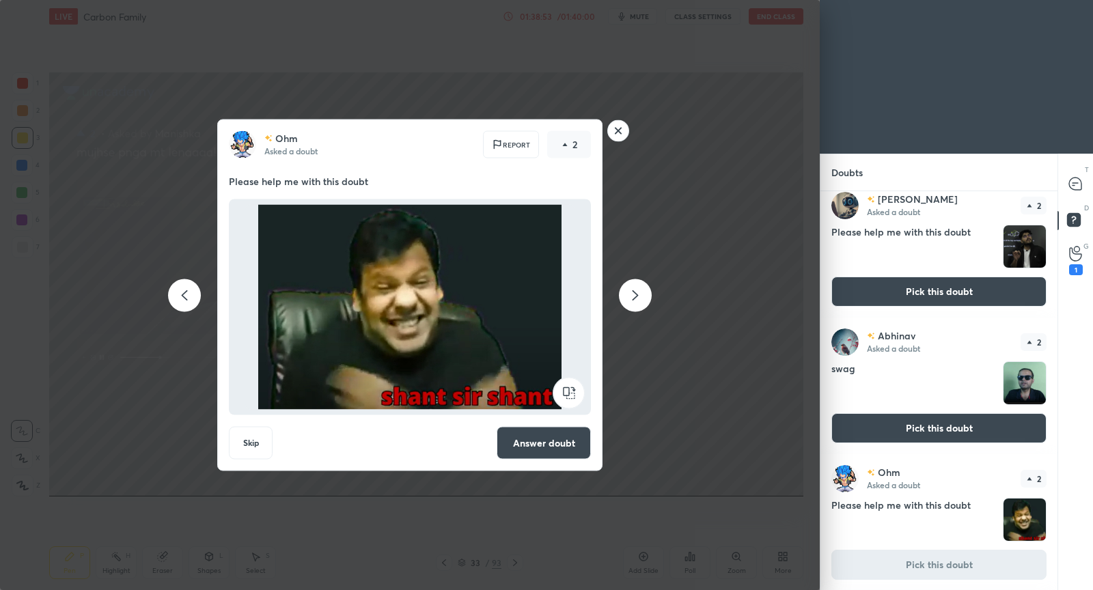
click at [570, 447] on button "Answer doubt" at bounding box center [544, 443] width 94 height 33
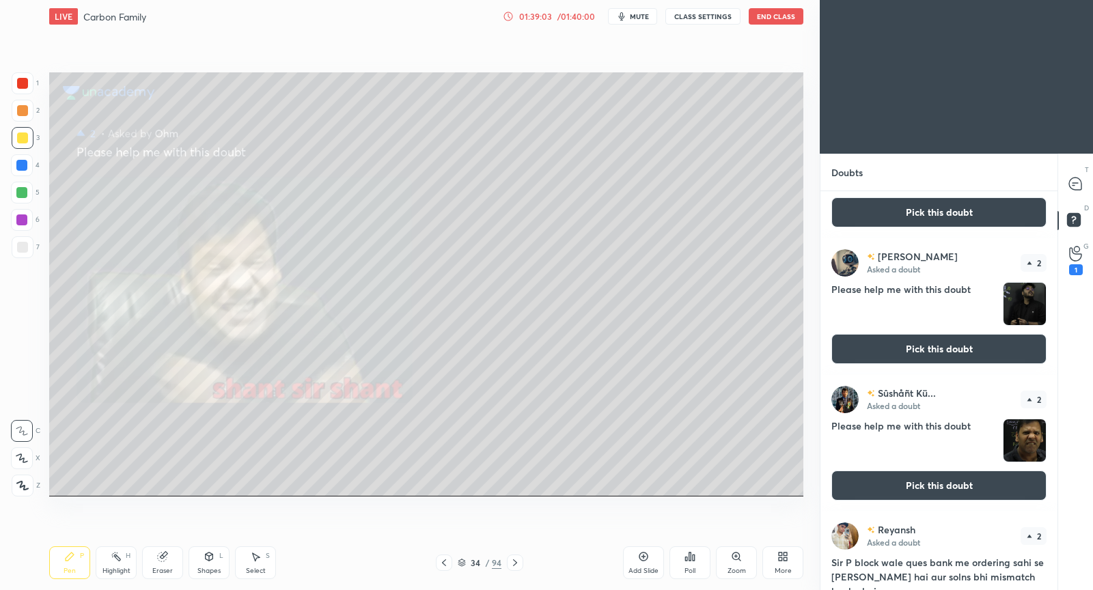
scroll to position [2143, 0]
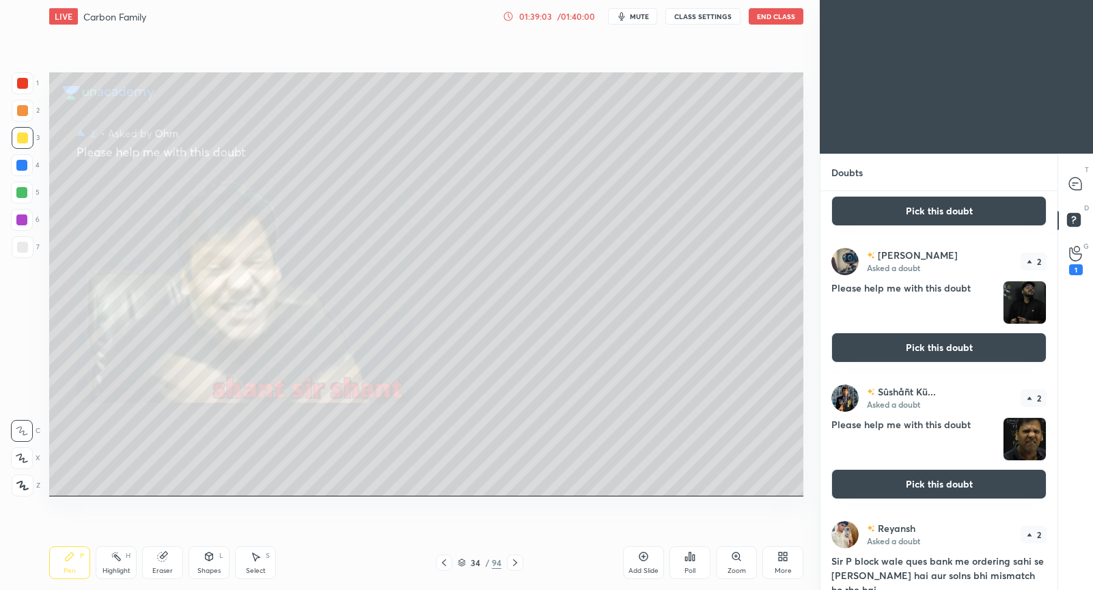
click at [963, 486] on button "Pick this doubt" at bounding box center [938, 484] width 215 height 30
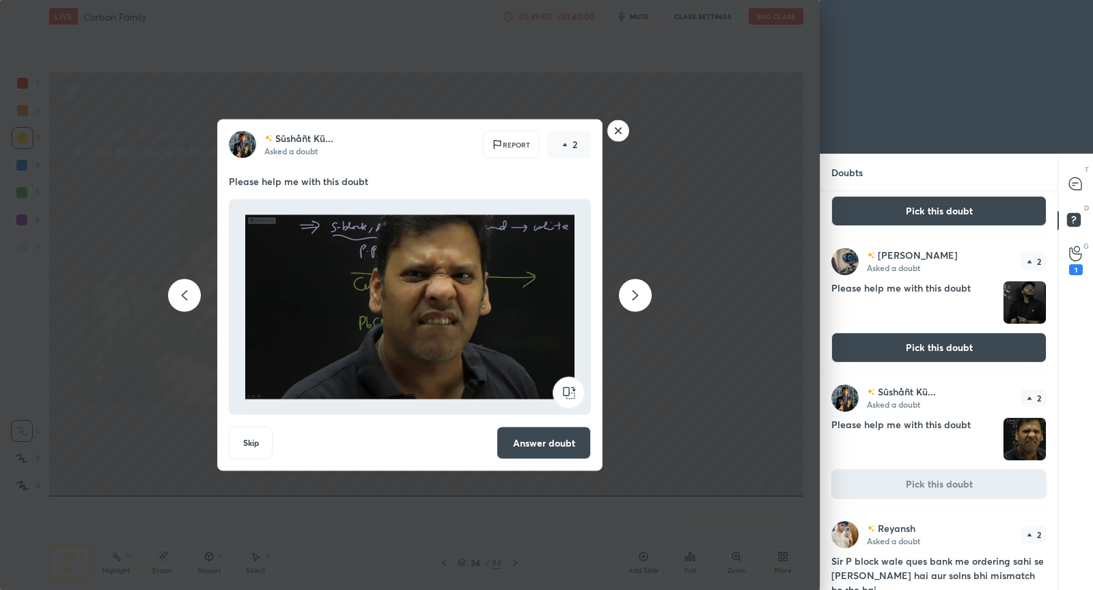
click at [568, 443] on button "Answer doubt" at bounding box center [544, 443] width 94 height 33
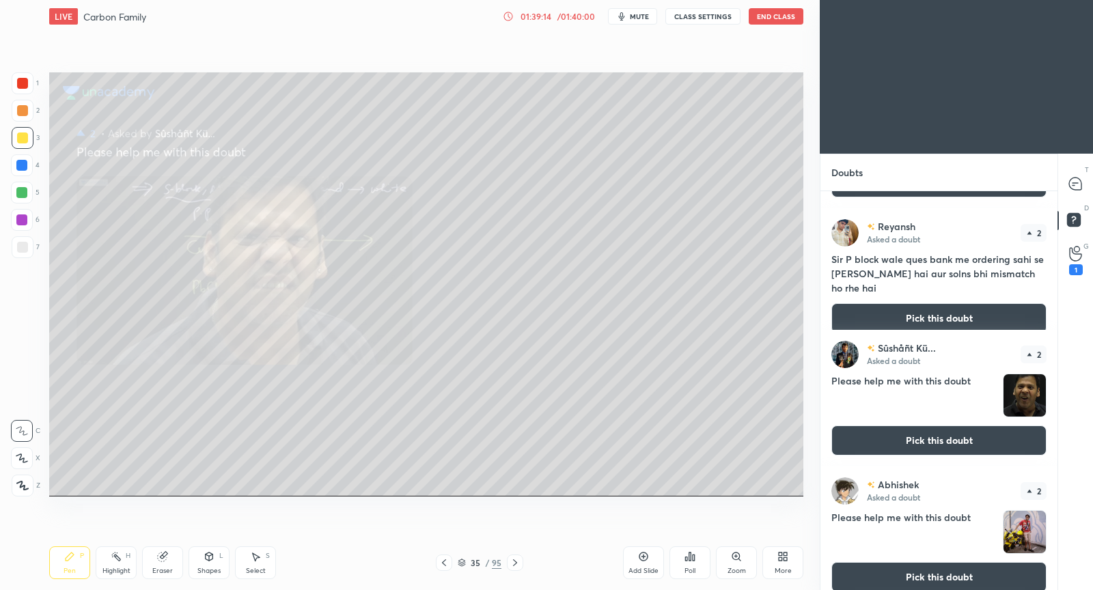
scroll to position [2309, 0]
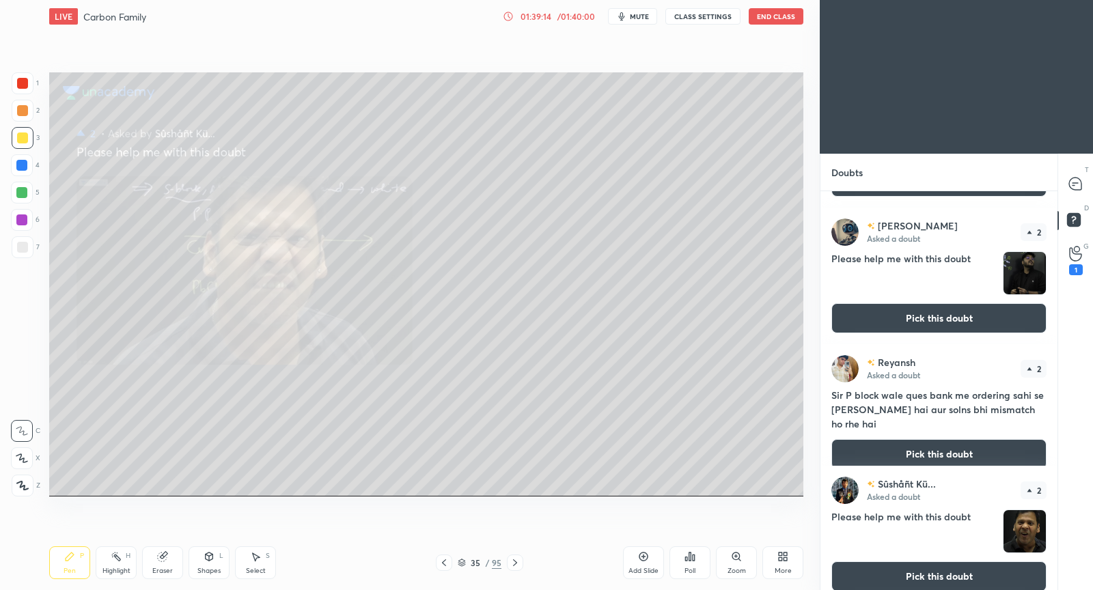
click at [925, 439] on button "Pick this doubt" at bounding box center [938, 454] width 215 height 30
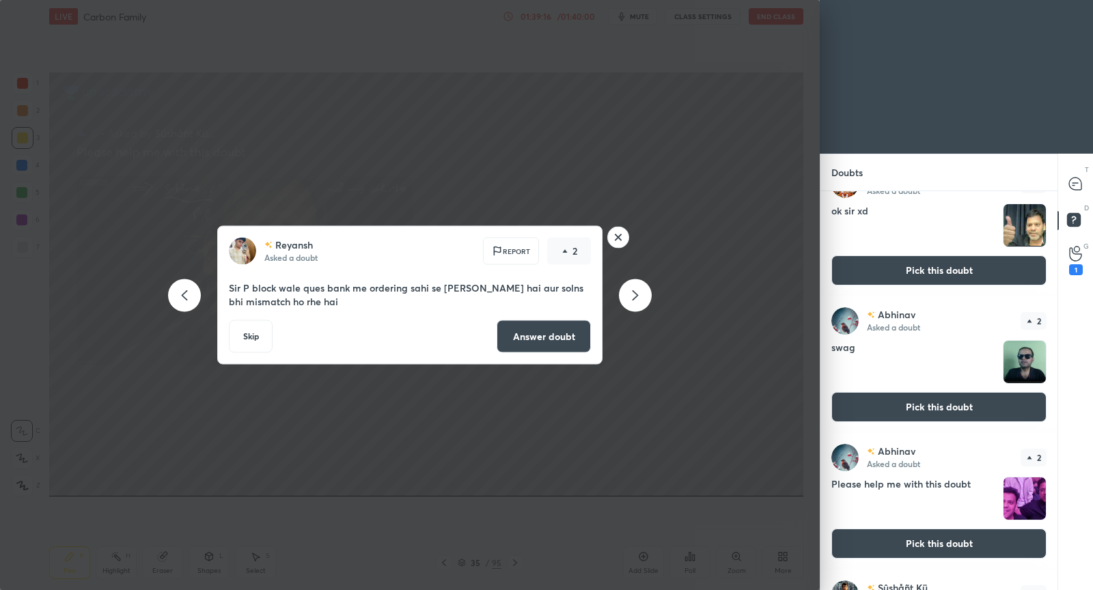
click at [619, 229] on rect at bounding box center [618, 237] width 21 height 21
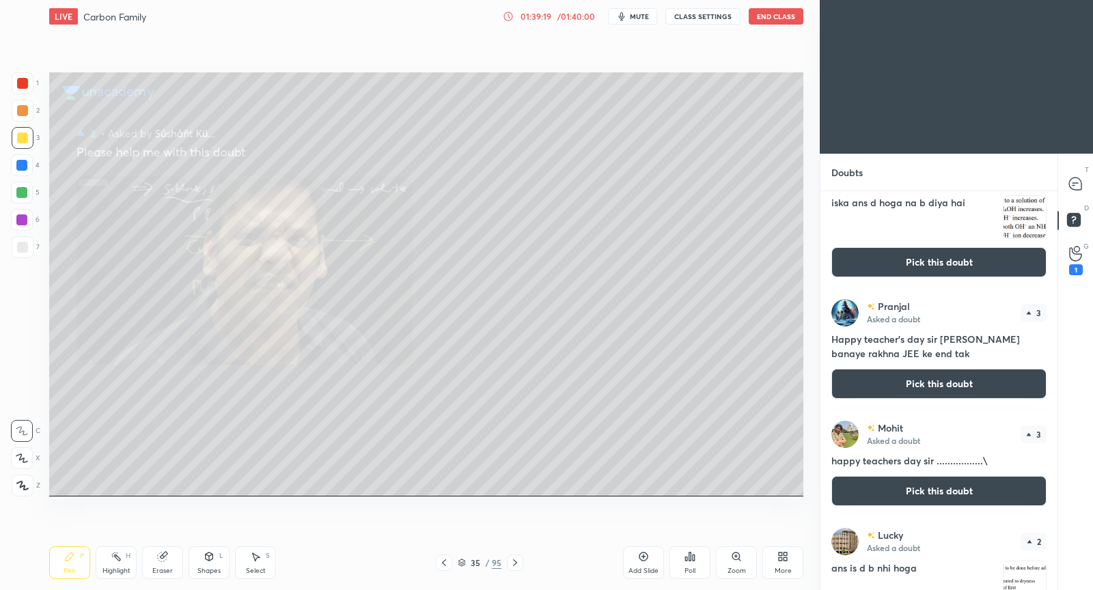
scroll to position [1082, 0]
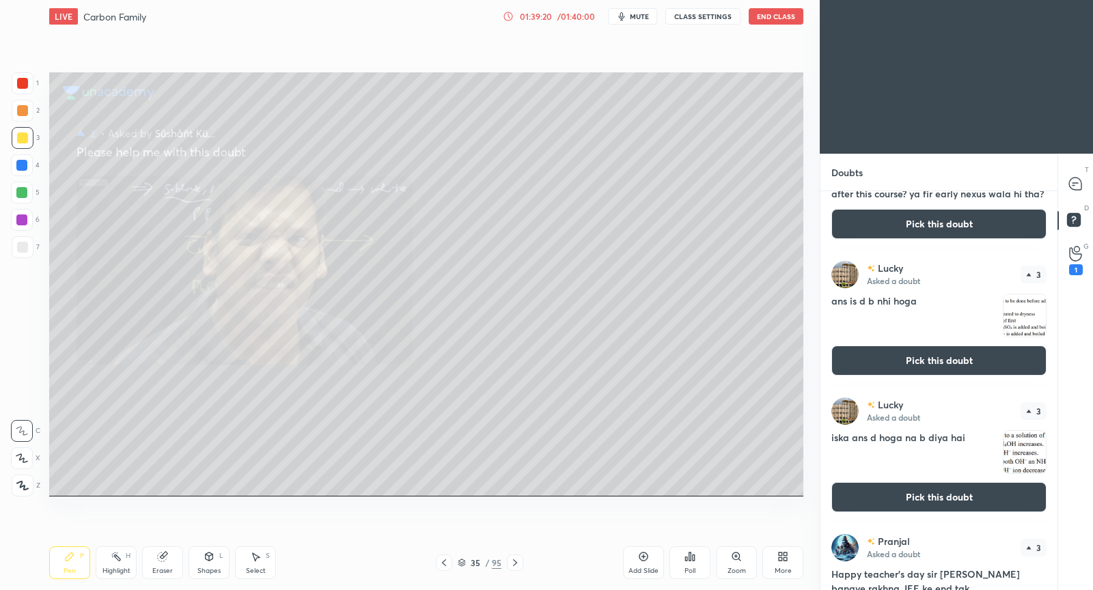
click at [718, 16] on button "CLASS SETTINGS" at bounding box center [702, 16] width 75 height 16
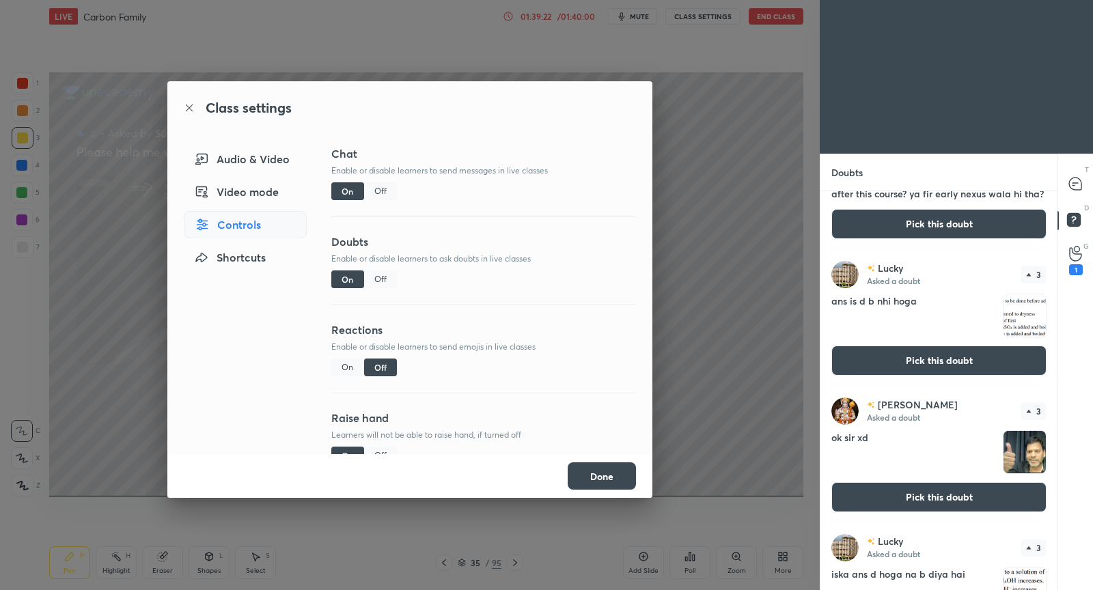
click at [381, 279] on div "Off" at bounding box center [380, 279] width 33 height 18
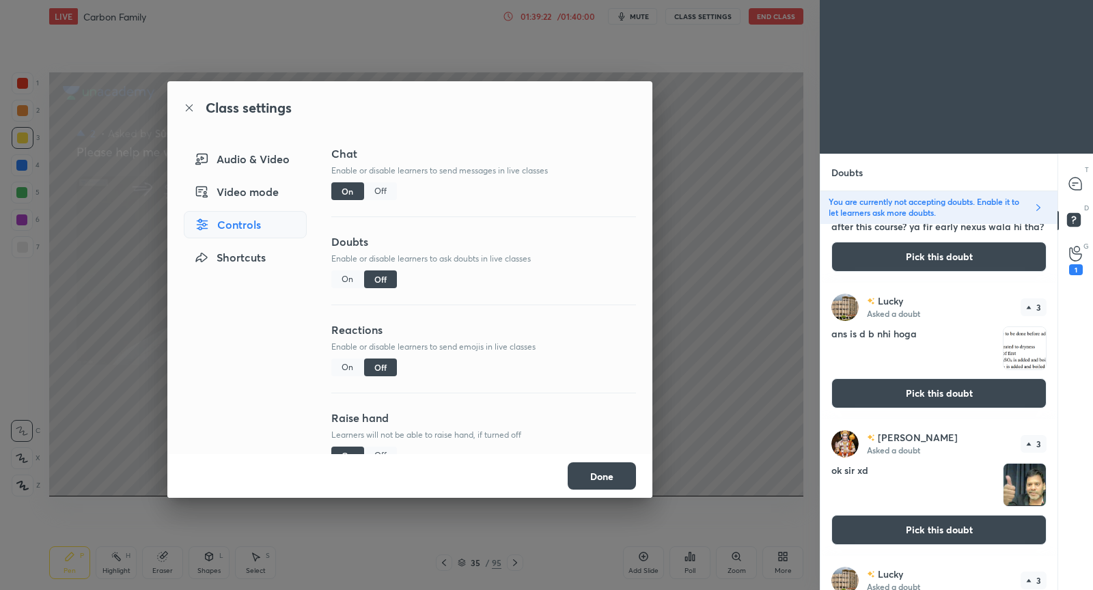
scroll to position [363, 234]
click at [697, 314] on div "Class settings Audio & Video Video mode Controls Shortcuts Chat Enable or disab…" at bounding box center [410, 295] width 820 height 590
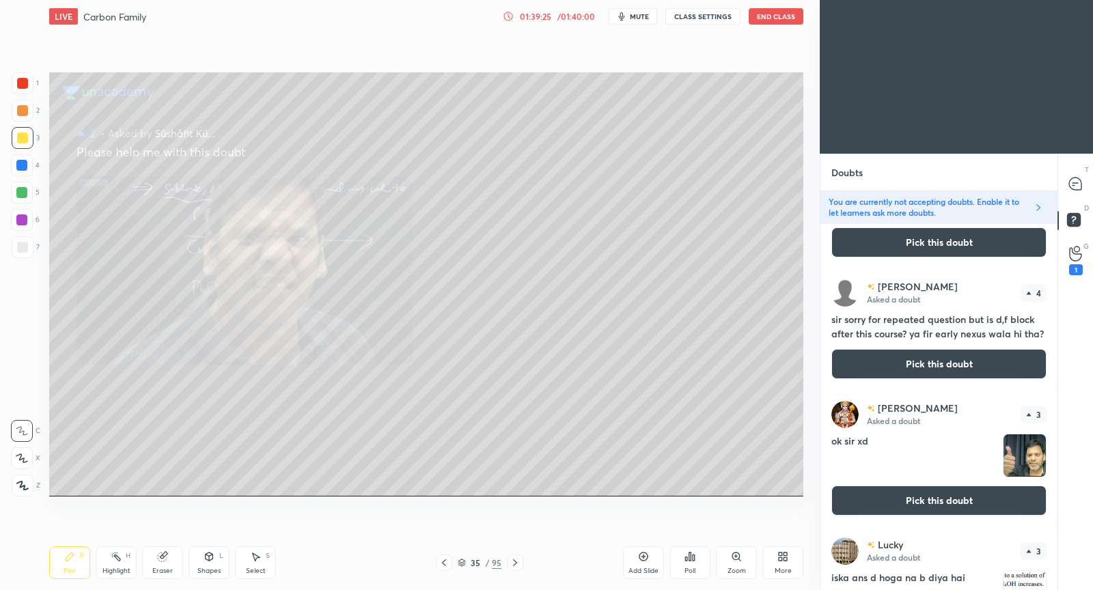
click at [940, 509] on button "Pick this doubt" at bounding box center [938, 501] width 215 height 30
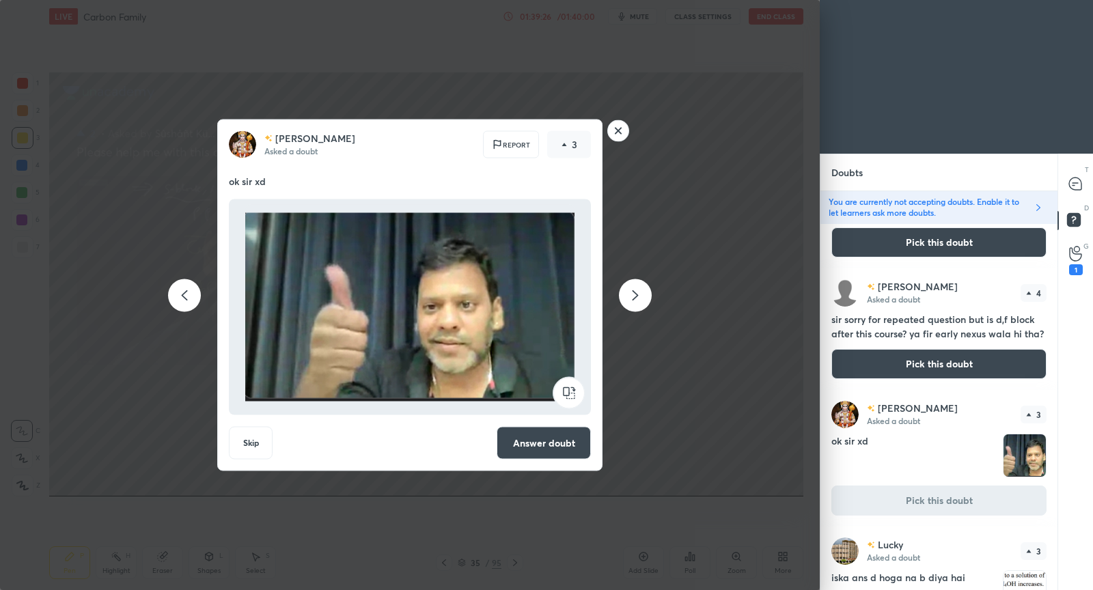
click at [536, 440] on button "Answer doubt" at bounding box center [544, 443] width 94 height 33
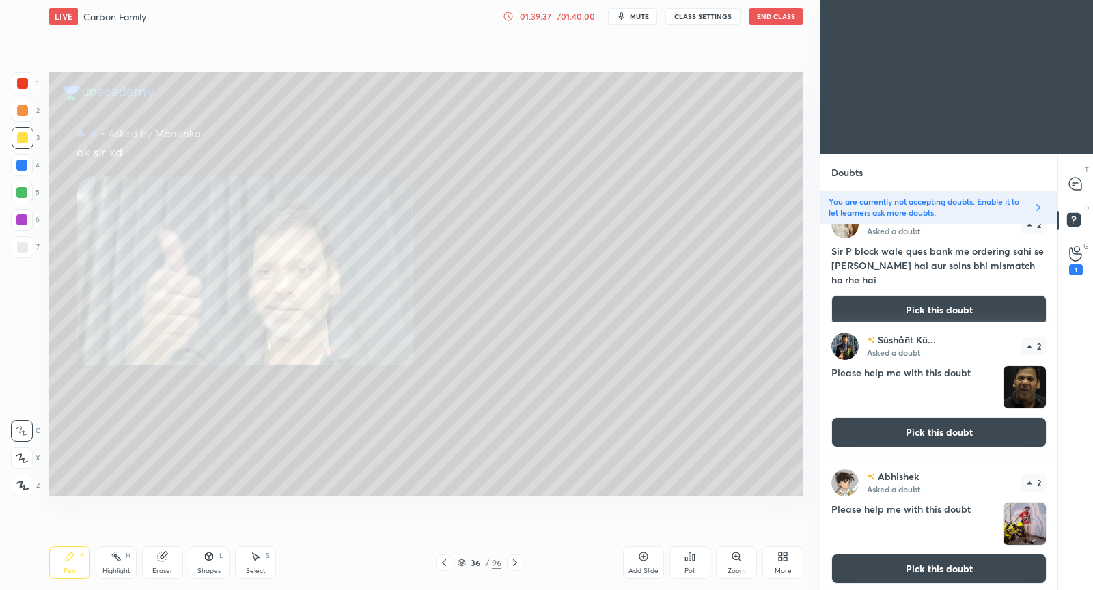
scroll to position [2633, 0]
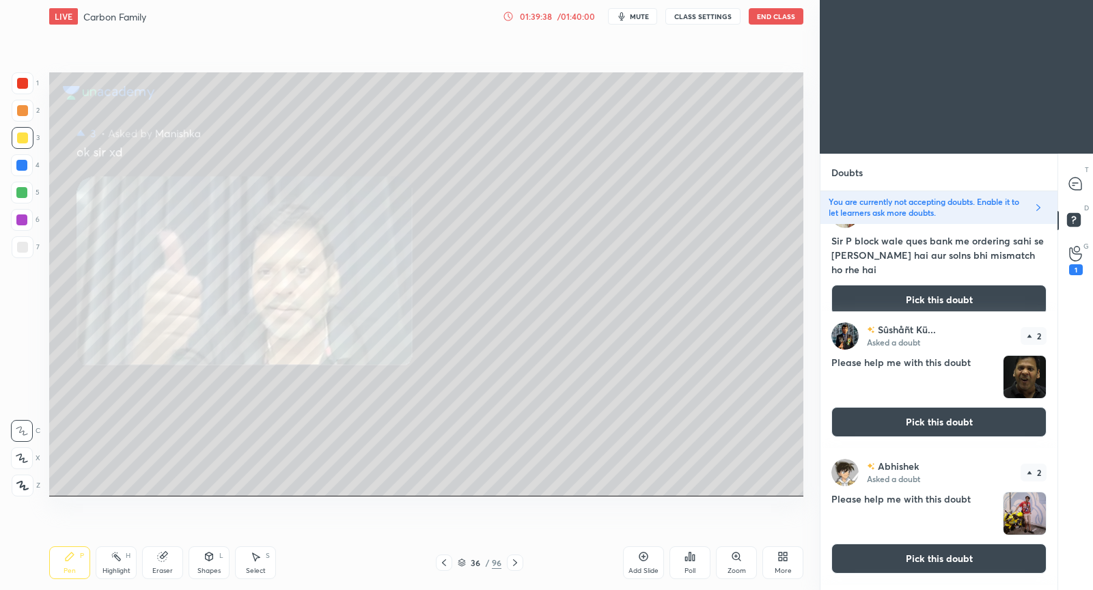
click at [978, 417] on button "Pick this doubt" at bounding box center [938, 422] width 215 height 30
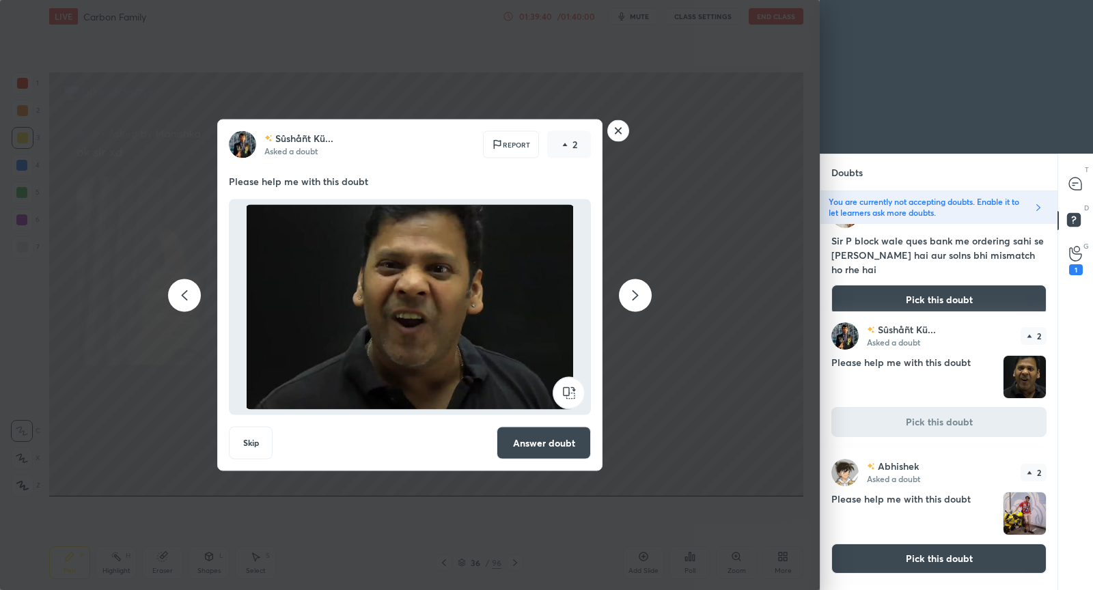
click at [574, 447] on button "Answer doubt" at bounding box center [544, 443] width 94 height 33
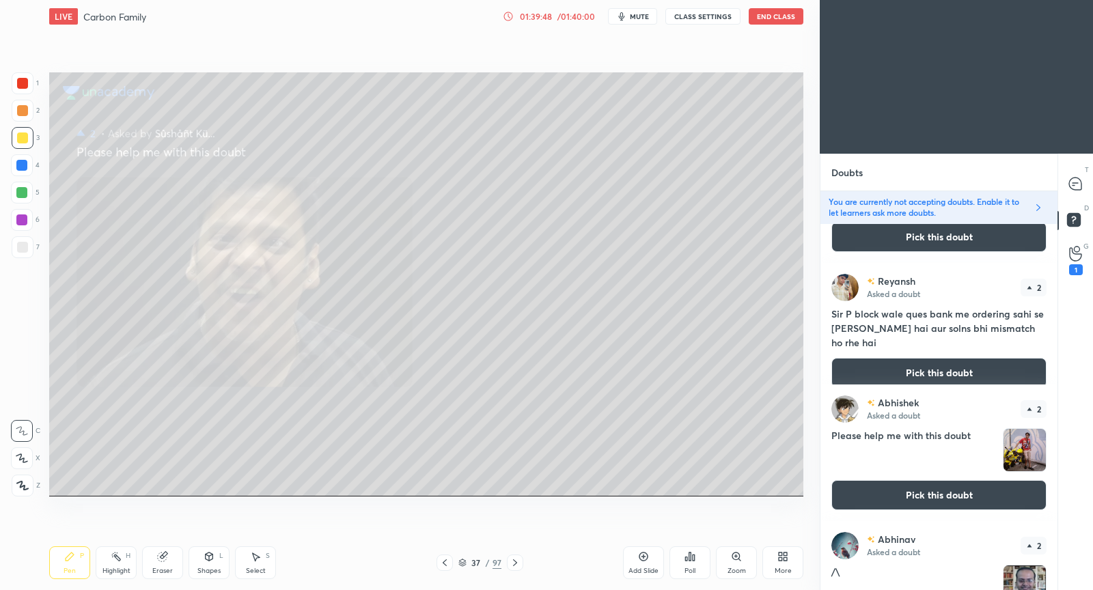
scroll to position [2571, 0]
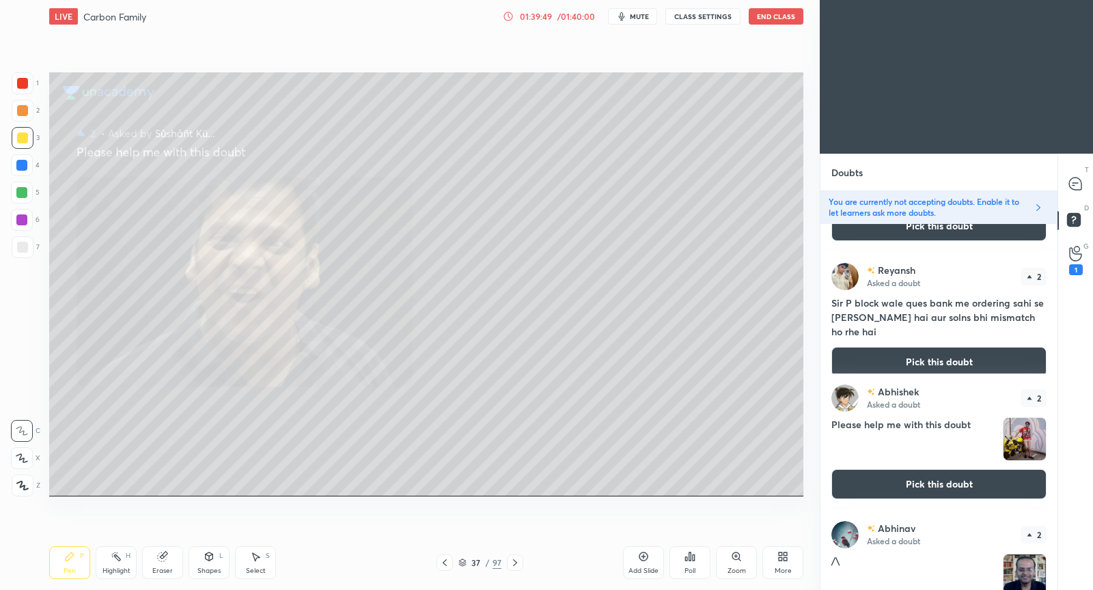
click at [948, 479] on button "Pick this doubt" at bounding box center [938, 484] width 215 height 30
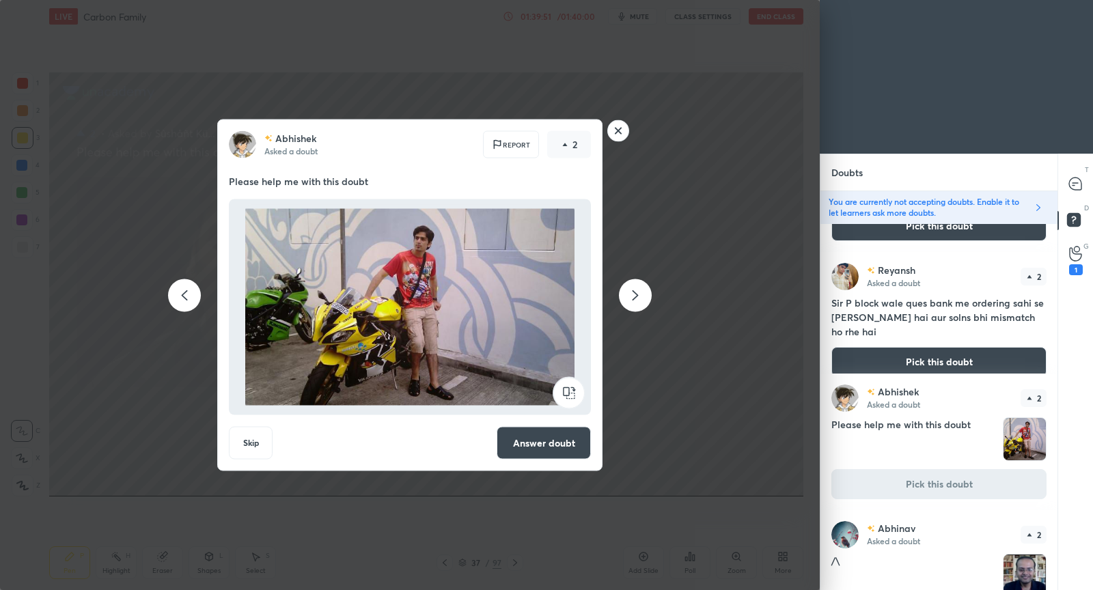
click at [693, 393] on div "[PERSON_NAME] Asked a doubt Report 2 Please help me with this doubt Skip Answer…" at bounding box center [410, 295] width 820 height 590
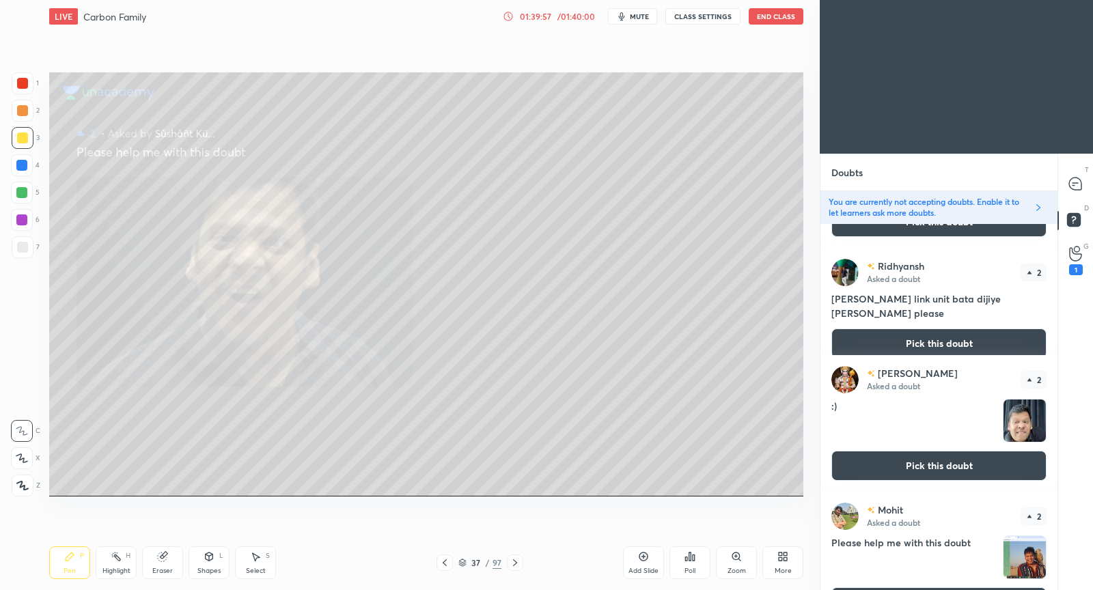
scroll to position [2969, 0]
click at [970, 461] on button "Pick this doubt" at bounding box center [938, 466] width 215 height 30
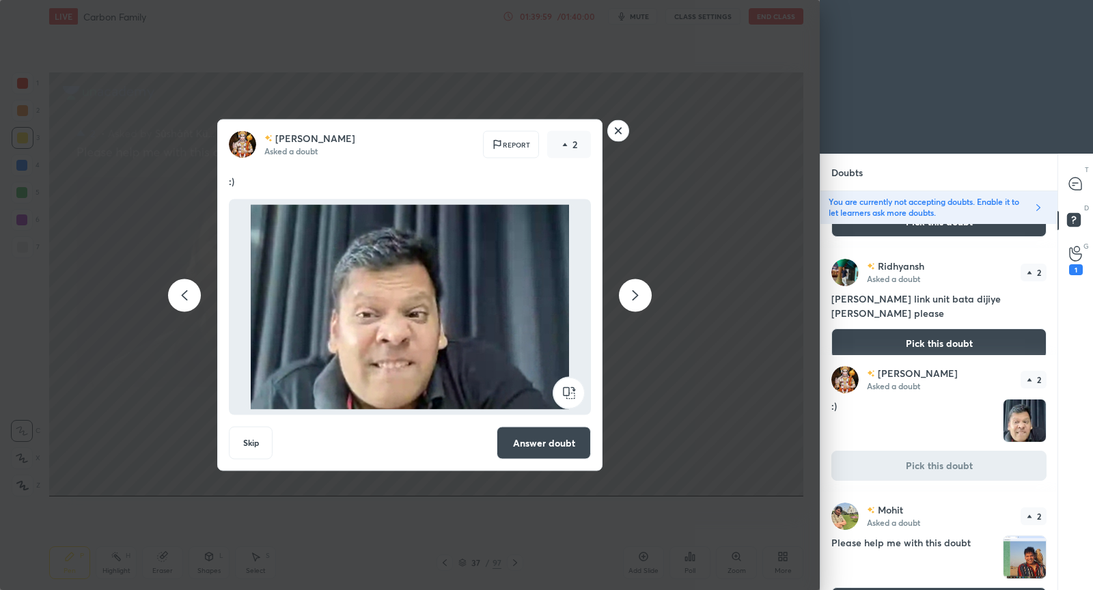
click at [558, 451] on button "Answer doubt" at bounding box center [544, 443] width 94 height 33
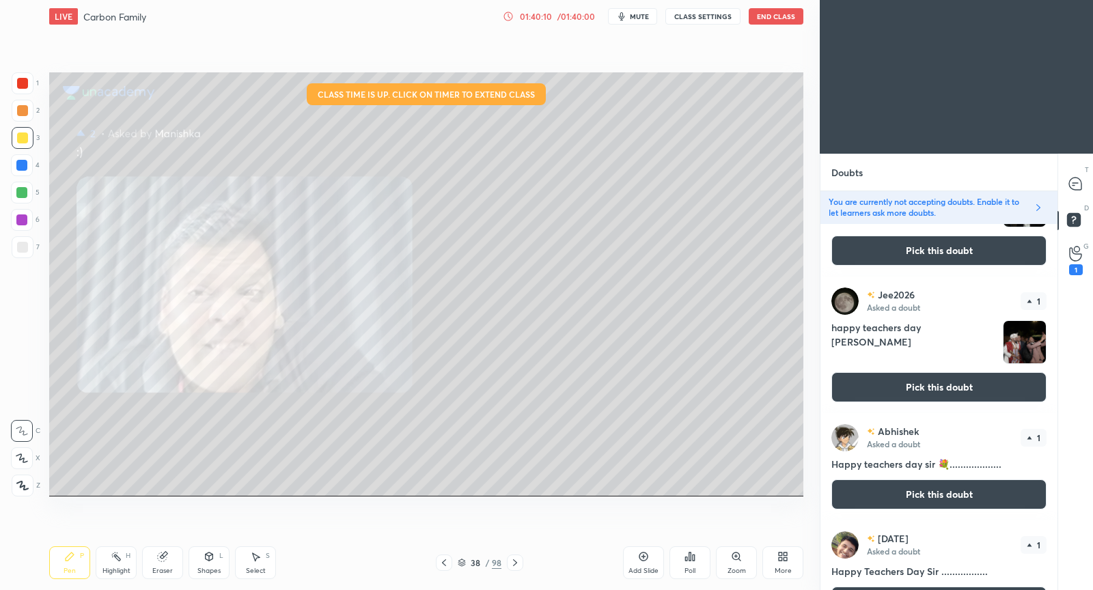
scroll to position [3937, 0]
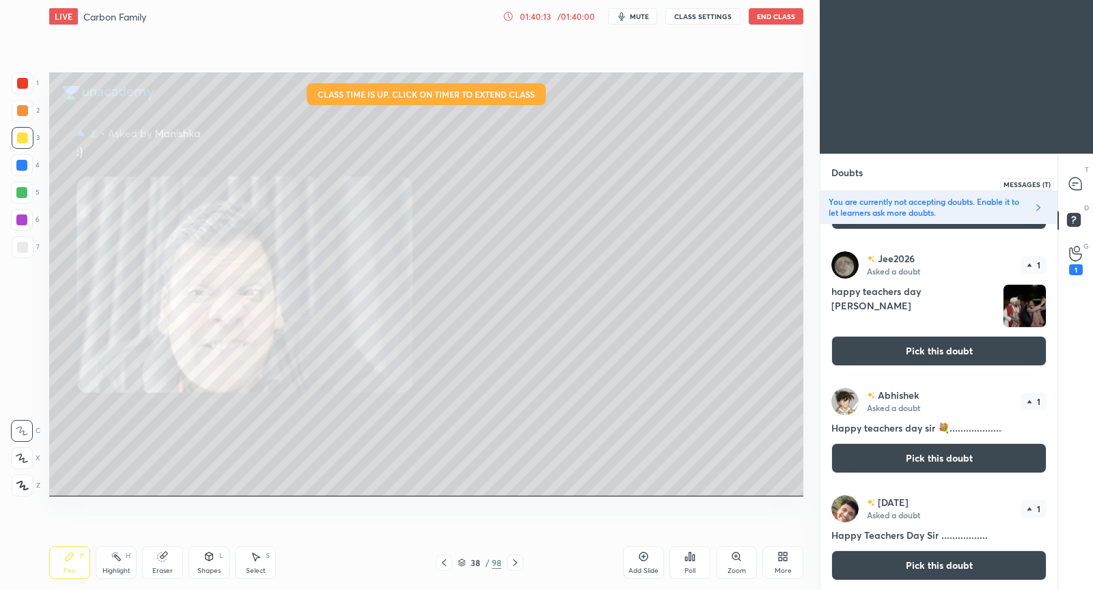
click at [1072, 182] on icon at bounding box center [1075, 184] width 12 height 12
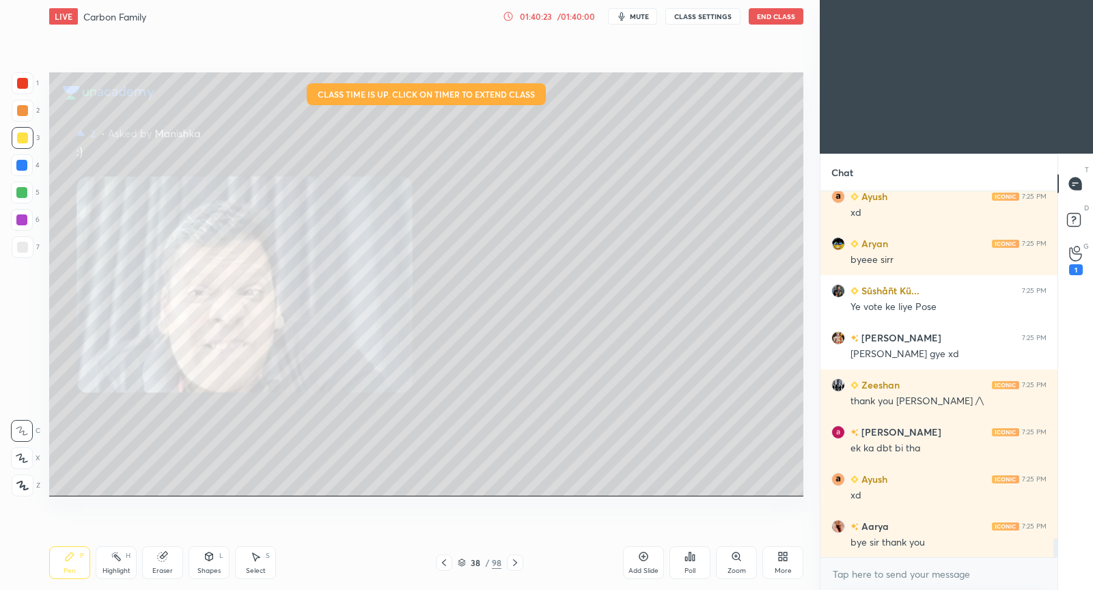
scroll to position [6586, 0]
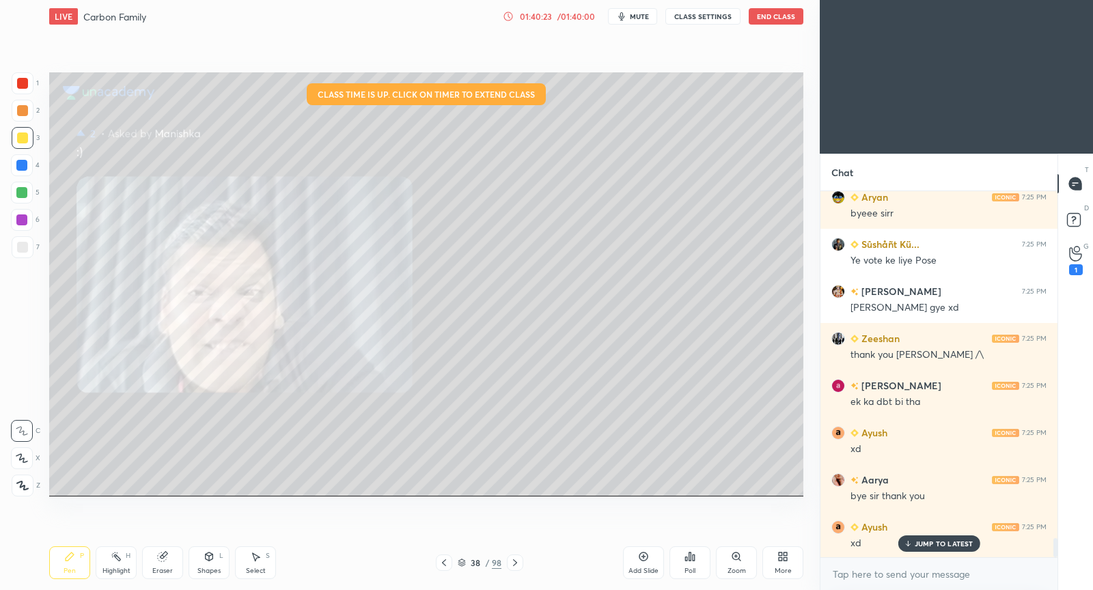
click at [780, 18] on button "End Class" at bounding box center [776, 16] width 55 height 16
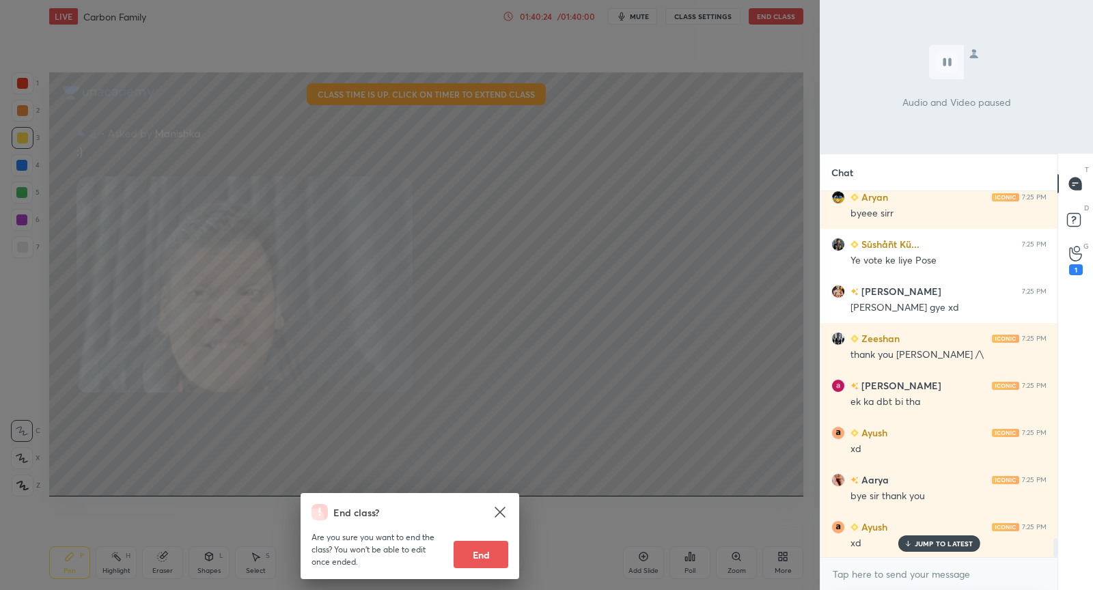
scroll to position [6633, 0]
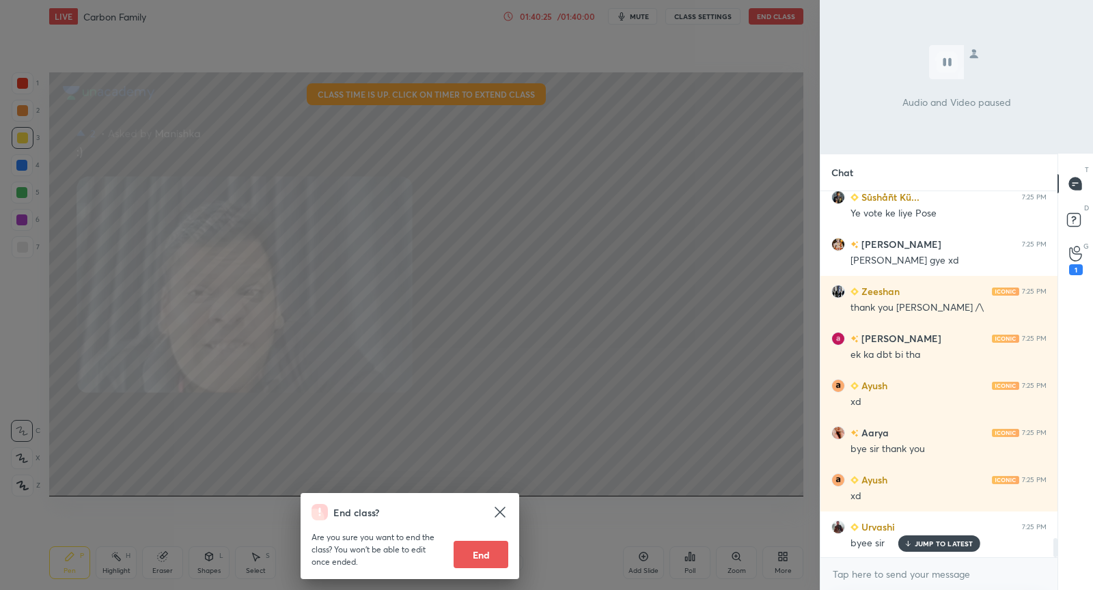
click at [481, 559] on button "End" at bounding box center [480, 554] width 55 height 27
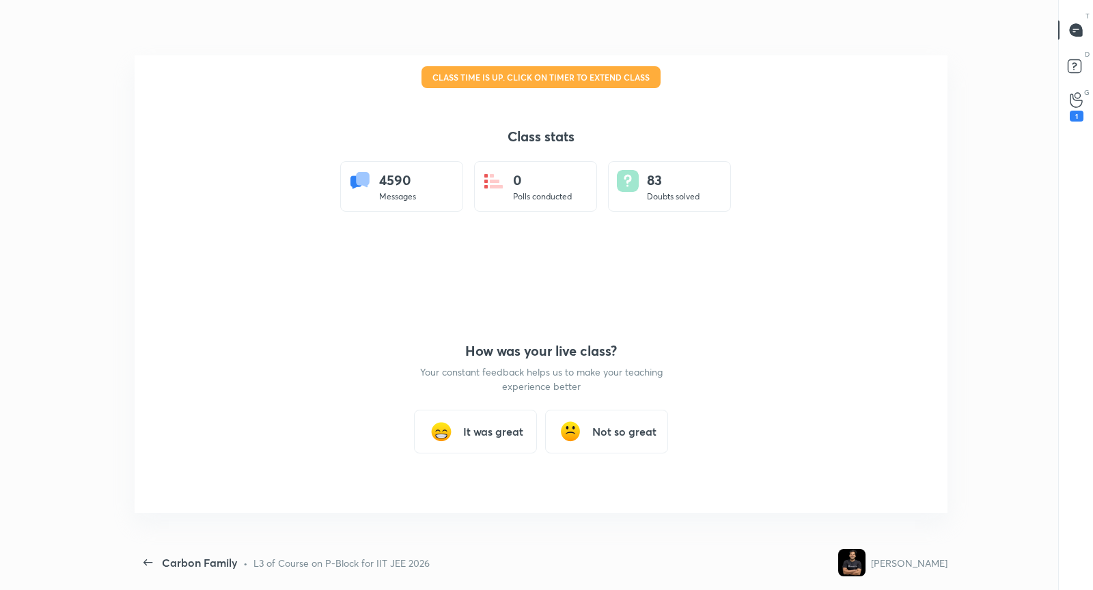
scroll to position [67792, 67350]
